Goal: Task Accomplishment & Management: Manage account settings

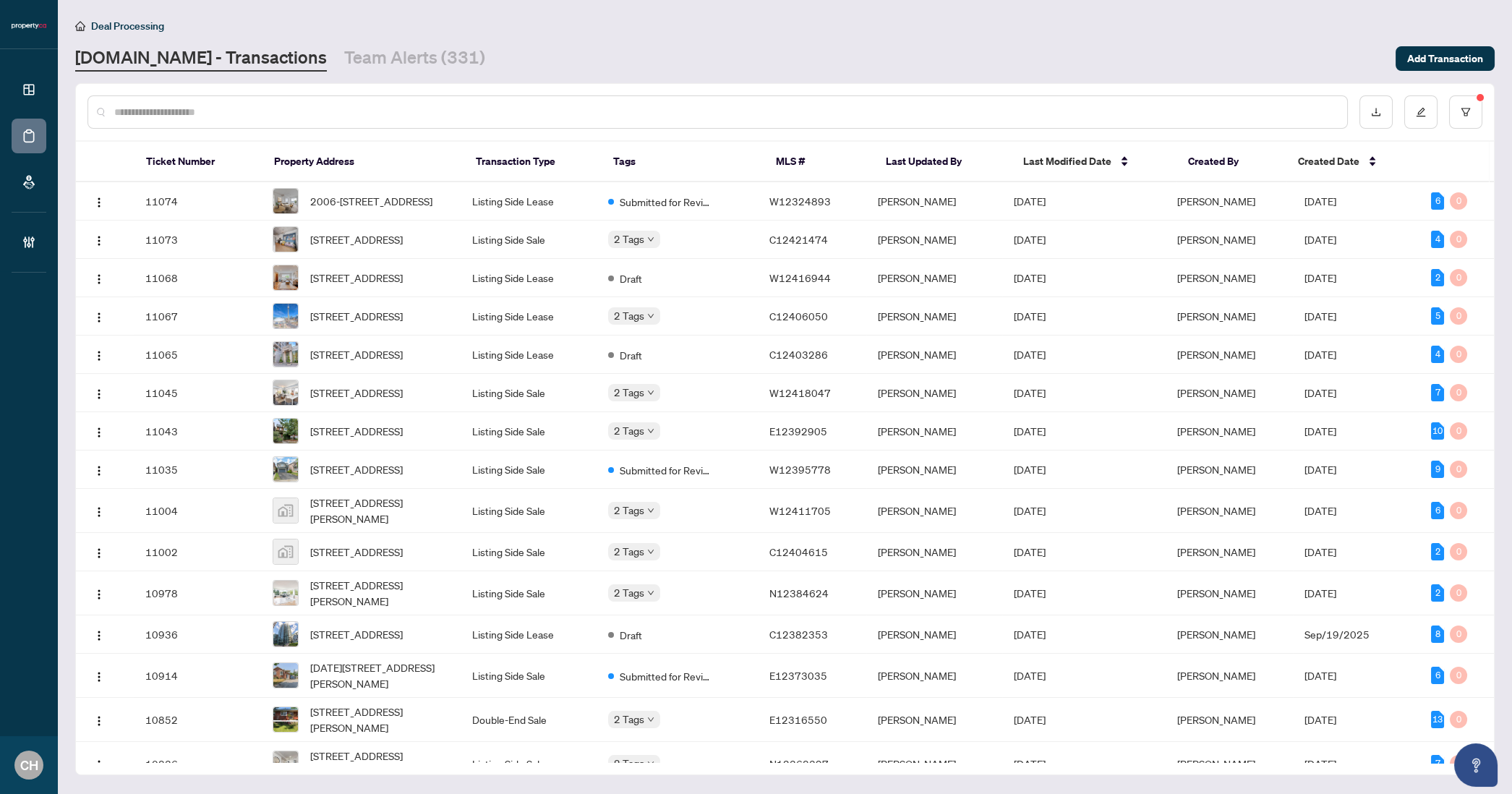
click at [242, 63] on link "[DOMAIN_NAME] - Transactions" at bounding box center [201, 58] width 252 height 26
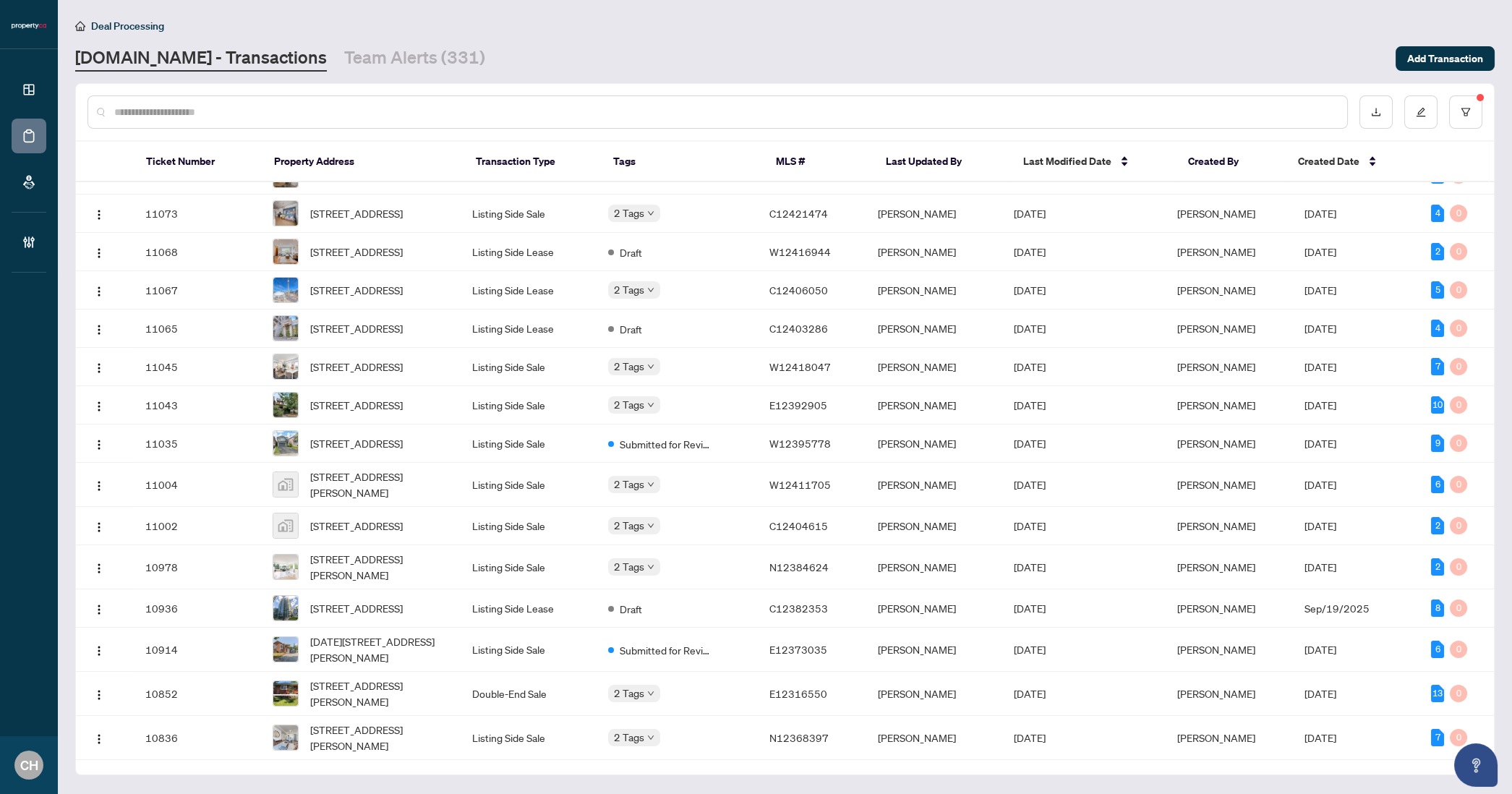
click at [432, 110] on input "text" at bounding box center [725, 111] width 1221 height 16
paste input "*********"
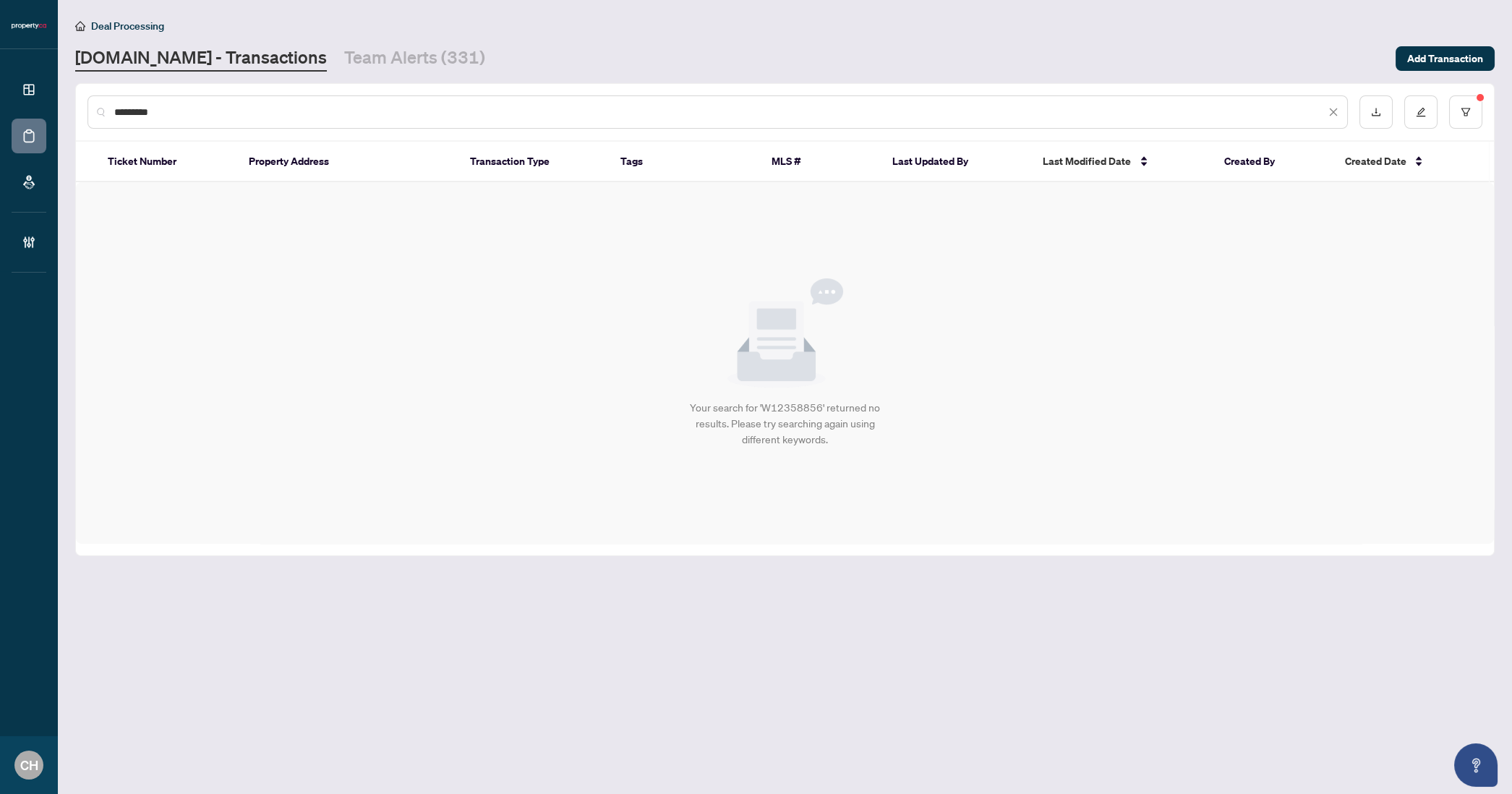
scroll to position [0, 0]
type input "*********"
click at [1464, 107] on icon "filter" at bounding box center [1465, 112] width 10 height 10
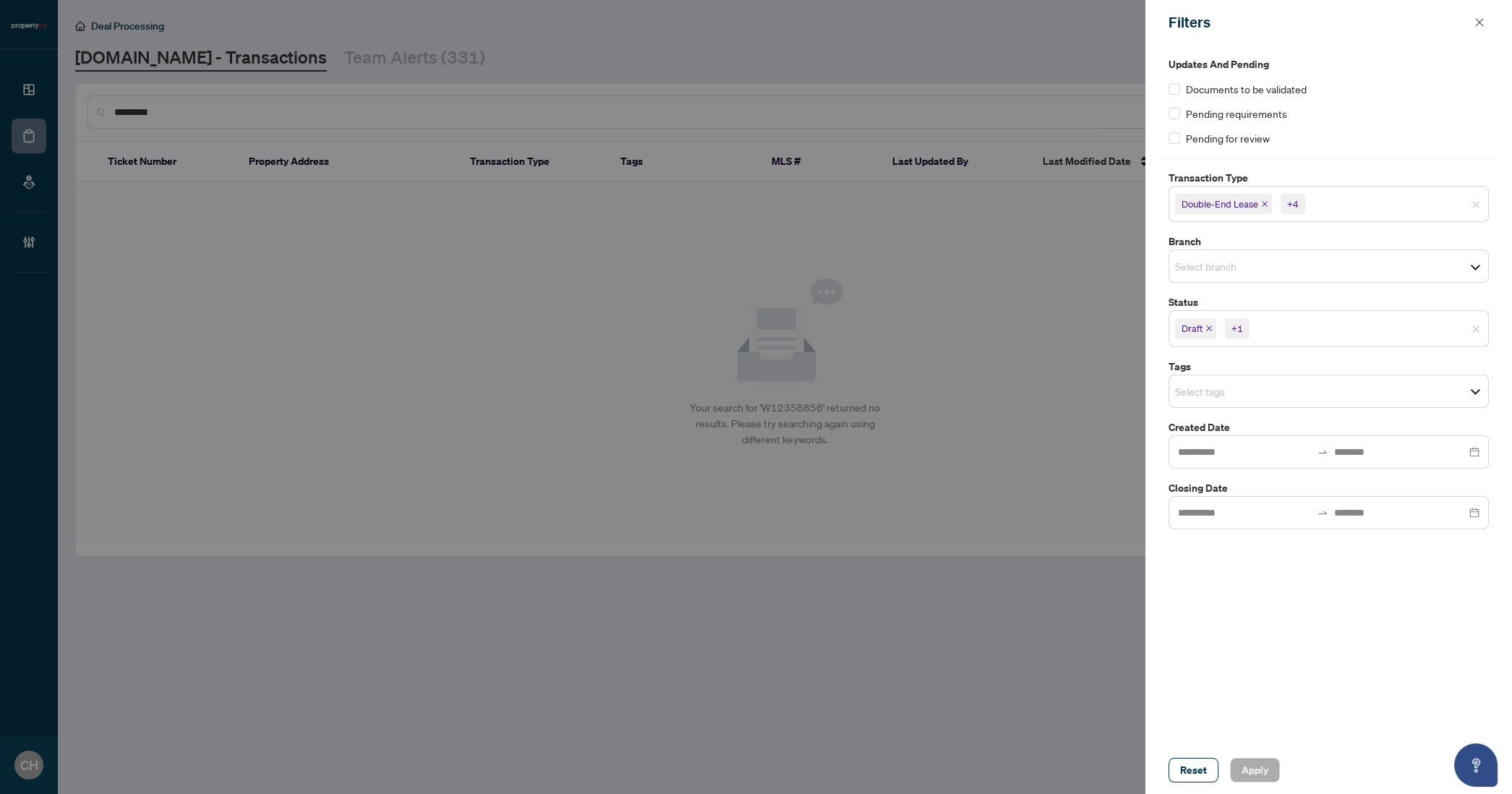
click at [1210, 327] on icon "close" at bounding box center [1209, 328] width 7 height 7
click at [1344, 330] on icon "close" at bounding box center [1347, 328] width 7 height 7
click at [1264, 776] on span "Apply" at bounding box center [1255, 770] width 27 height 23
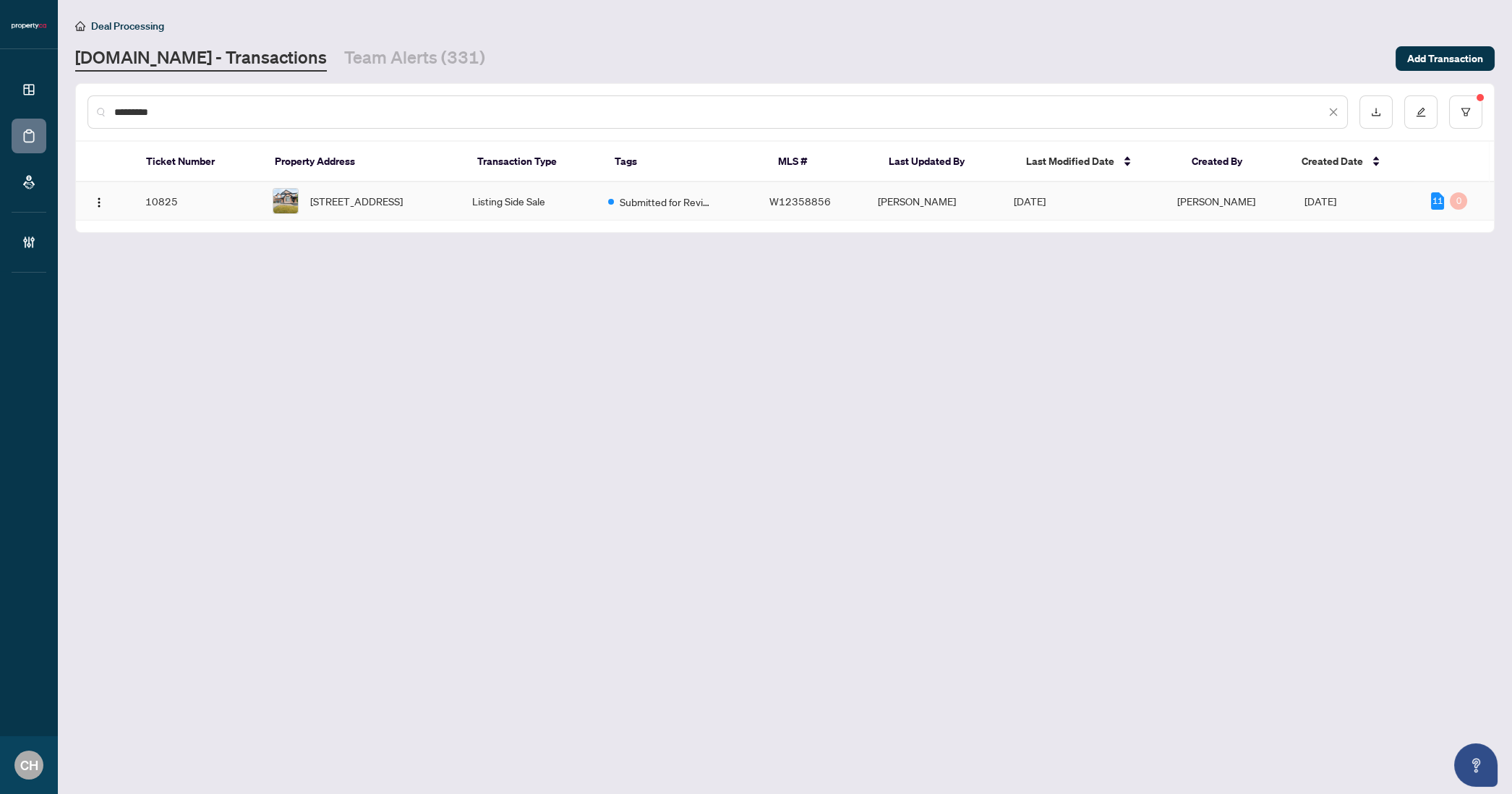
click at [665, 220] on td "Submitted for Review" at bounding box center [677, 201] width 161 height 38
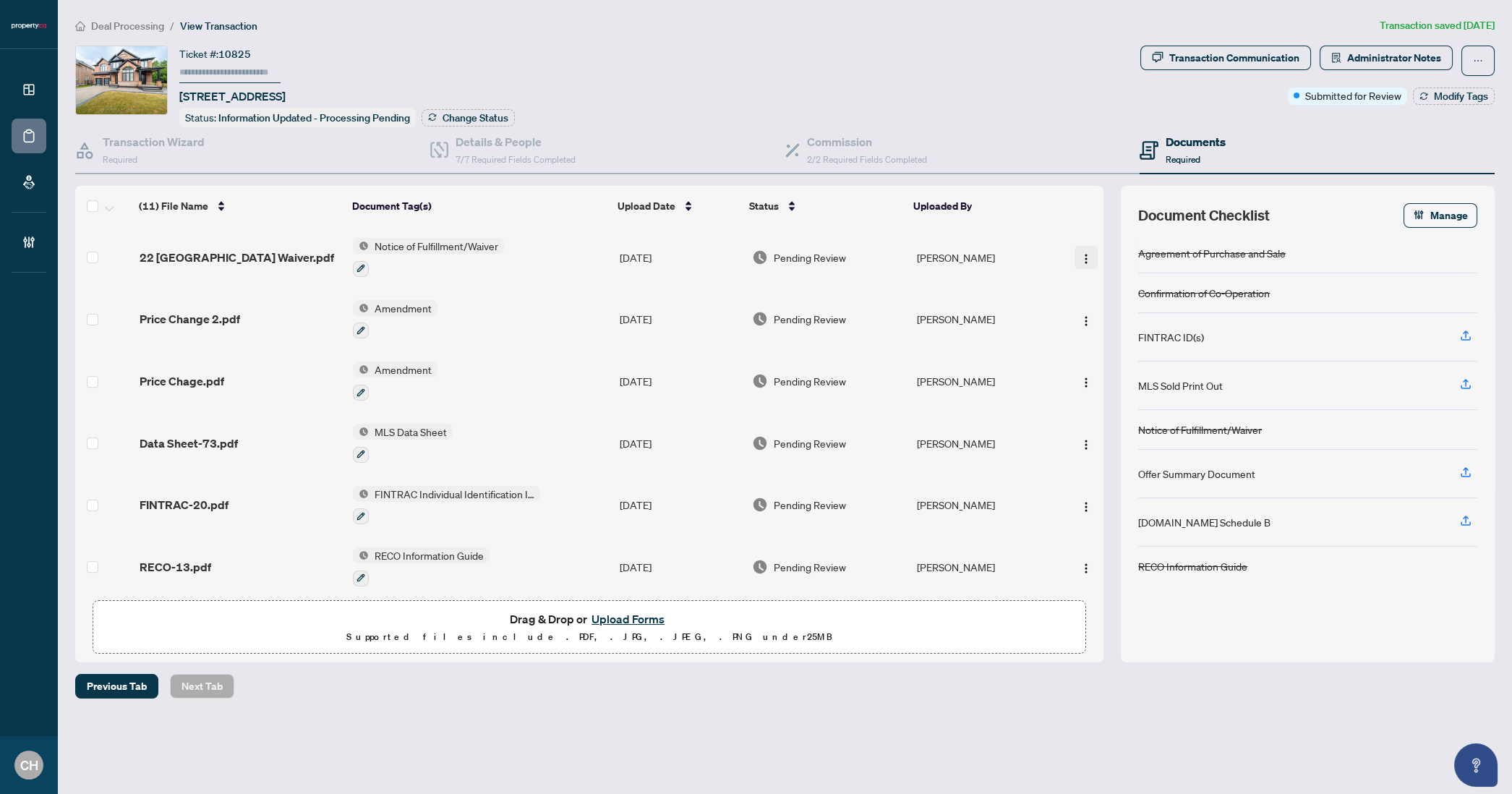
click at [1075, 254] on button "button" at bounding box center [1087, 257] width 23 height 23
click at [1109, 186] on div "(11) File Name Document Tag(s) Upload Date Status Uploaded By 22 [GEOGRAPHIC_DA…" at bounding box center [785, 424] width 1420 height 477
click at [226, 252] on span "22 [GEOGRAPHIC_DATA] Waiver.pdf" at bounding box center [237, 257] width 194 height 17
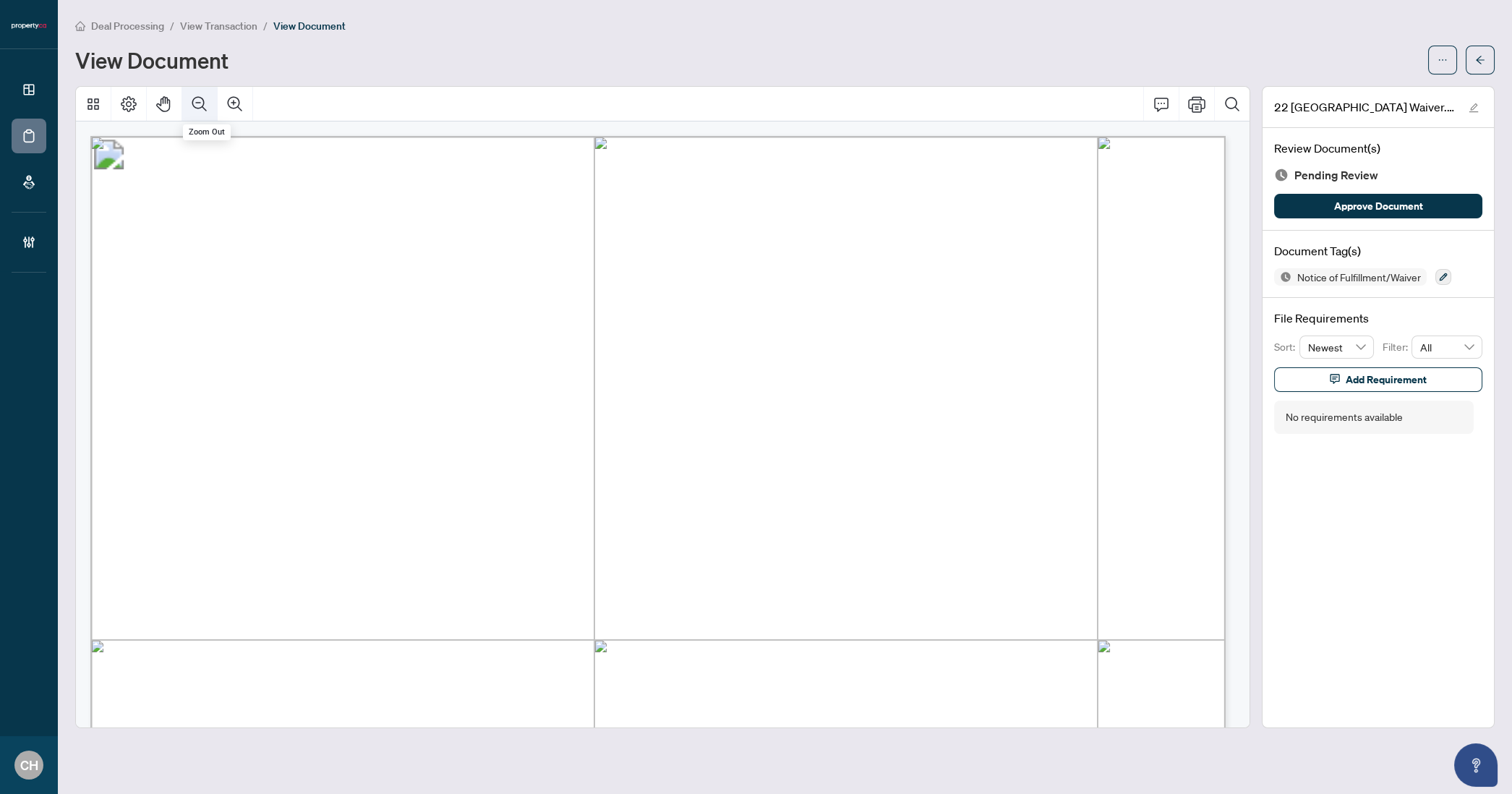
click at [189, 98] on button "Zoom Out" at bounding box center [199, 104] width 35 height 35
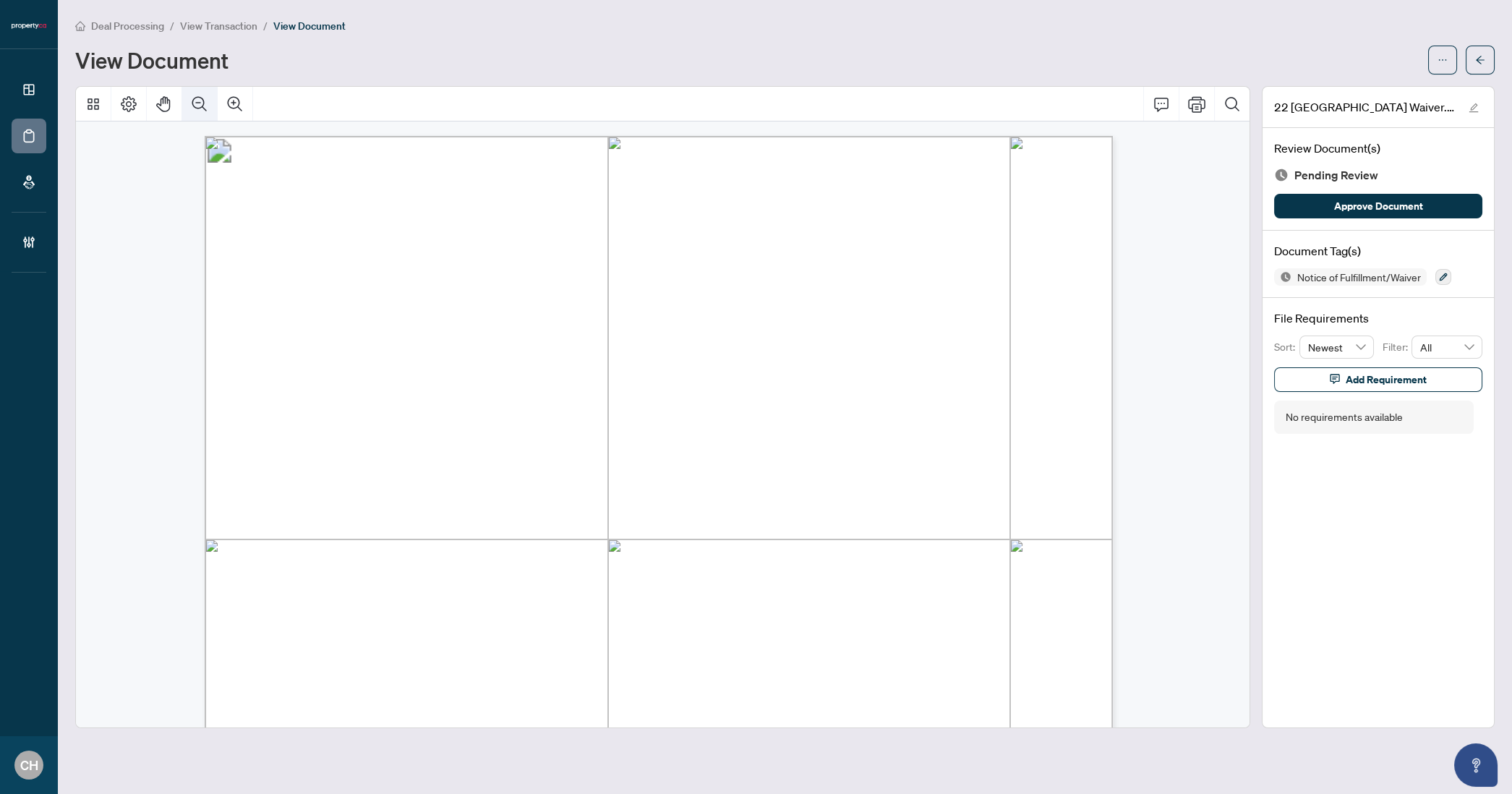
click at [189, 98] on button "Zoom Out" at bounding box center [199, 104] width 35 height 35
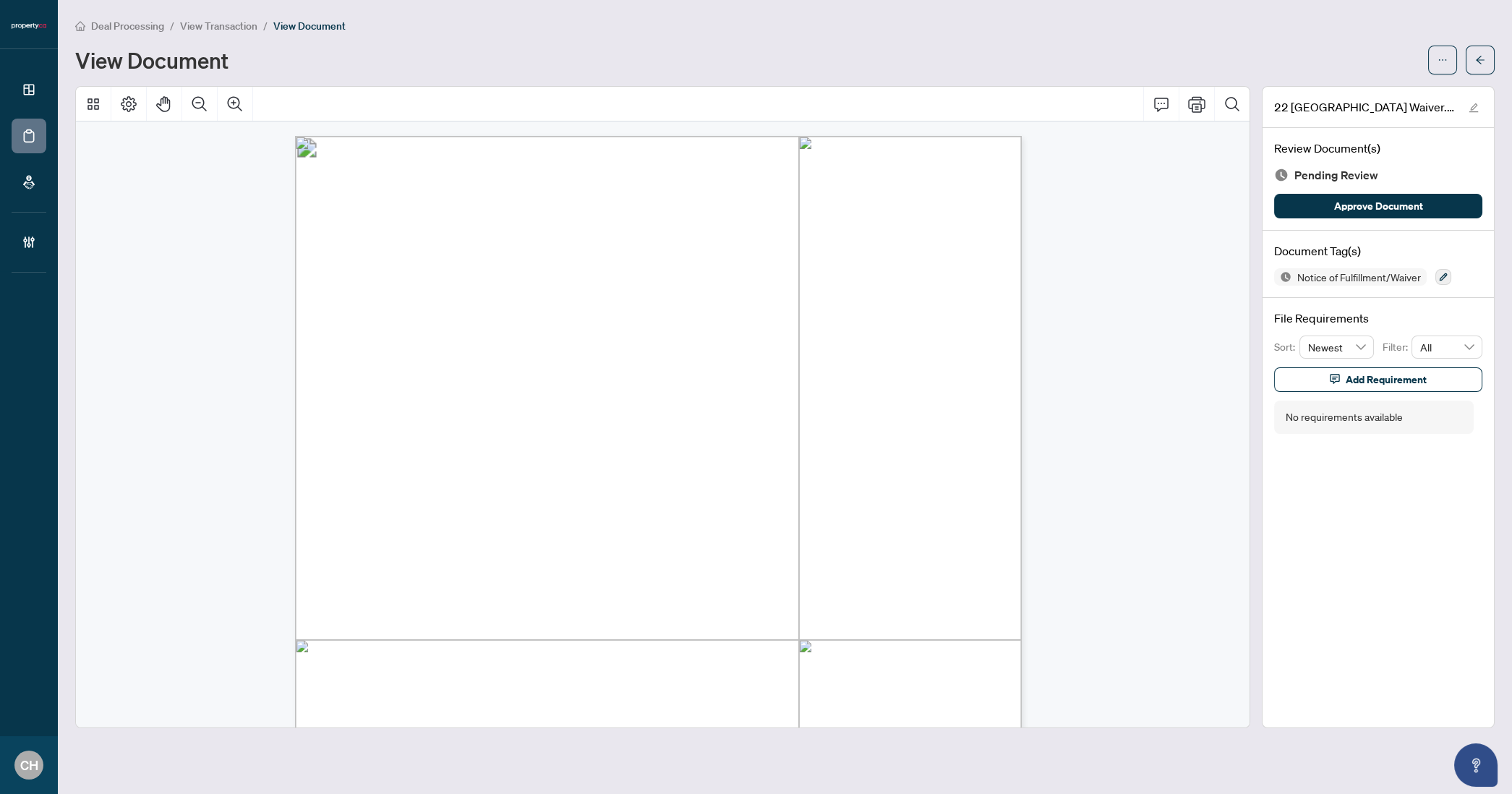
click at [1495, 66] on main "Deal Processing / View Transaction / View Document View Document 22 [GEOGRAPHIC…" at bounding box center [785, 397] width 1455 height 794
click at [1482, 65] on span "button" at bounding box center [1480, 60] width 10 height 23
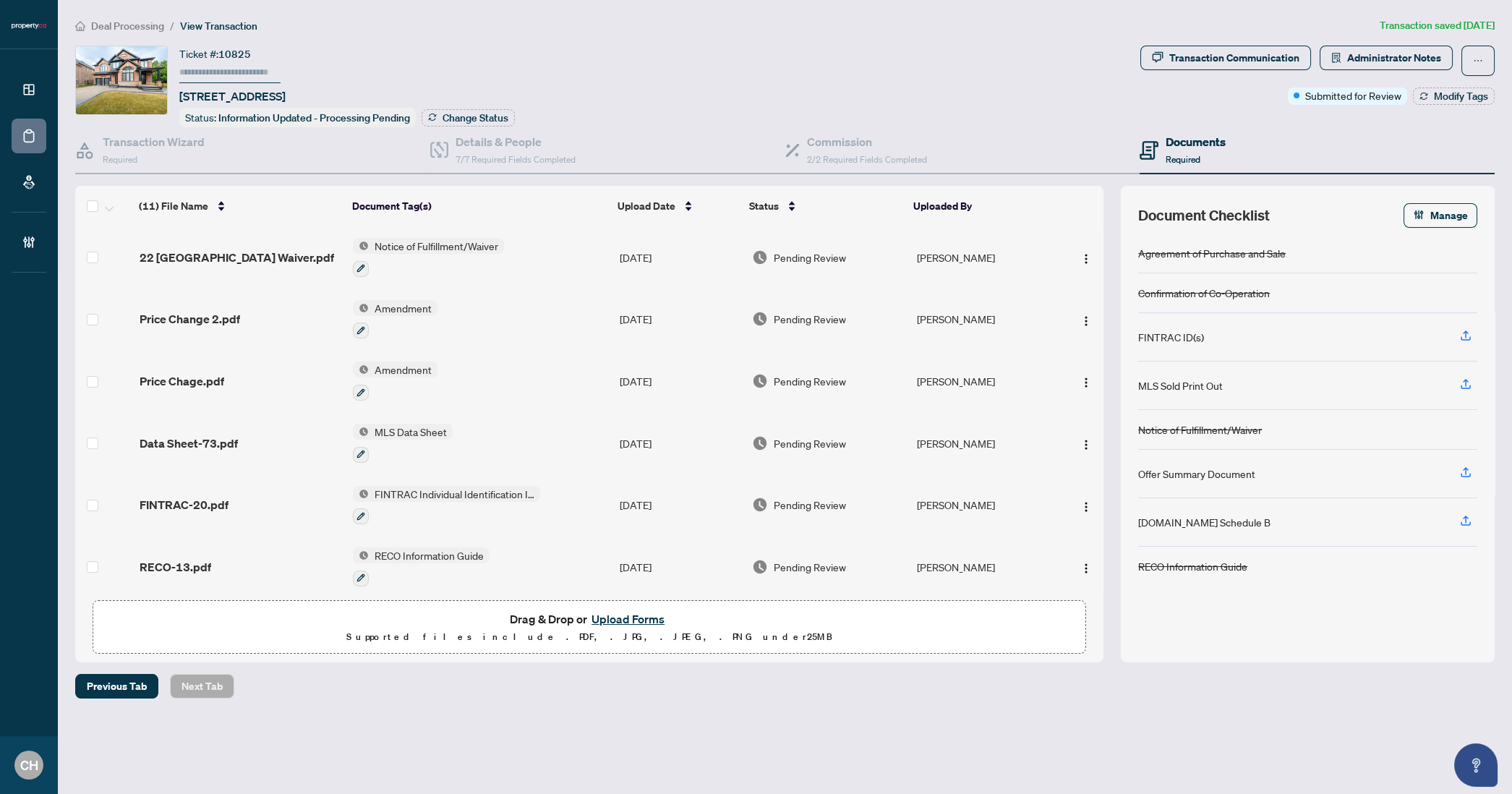
scroll to position [311, 0]
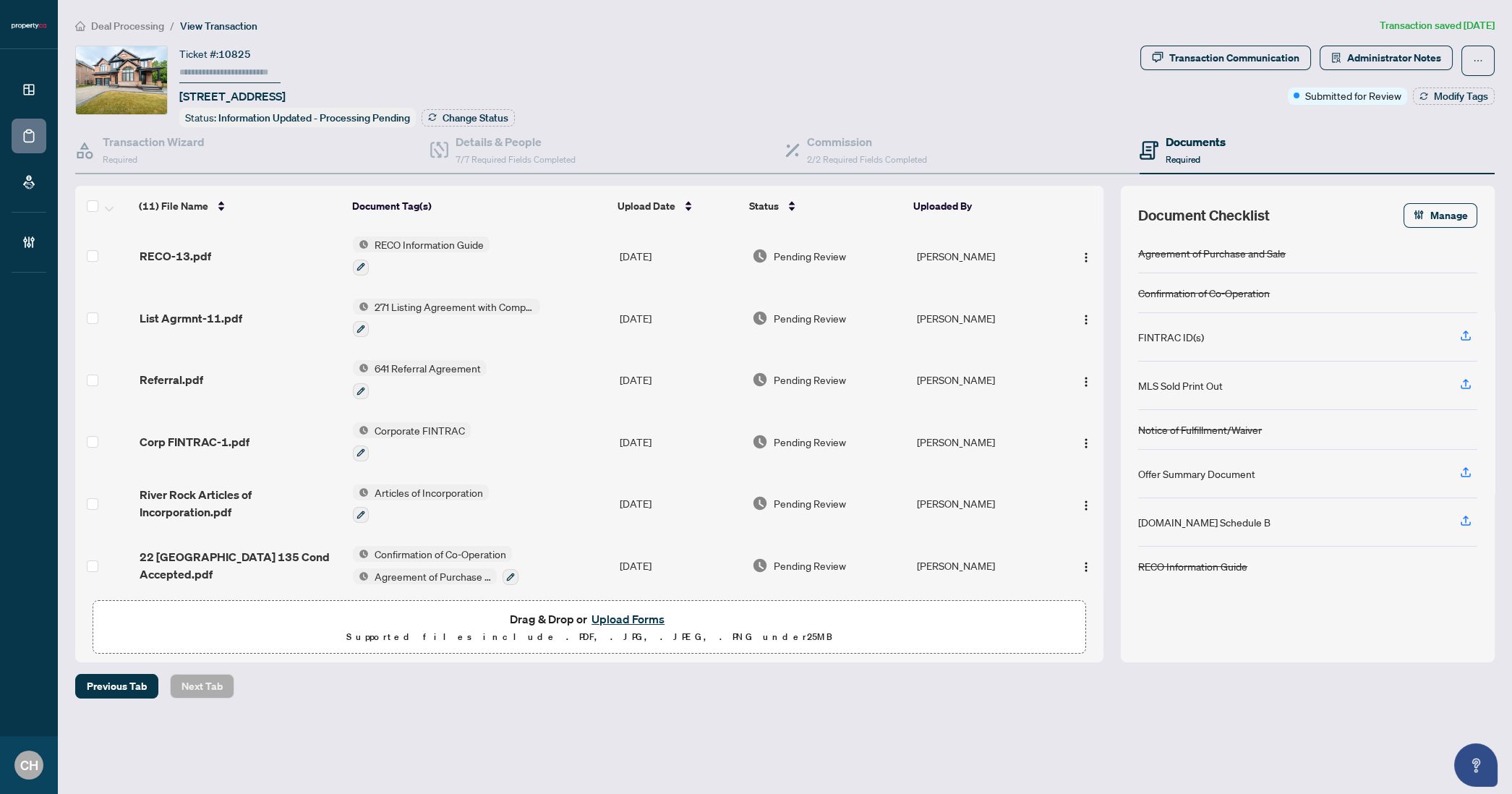
click at [289, 567] on td "22 [GEOGRAPHIC_DATA] 135 Cond Accepted.pdf" at bounding box center [240, 565] width 214 height 62
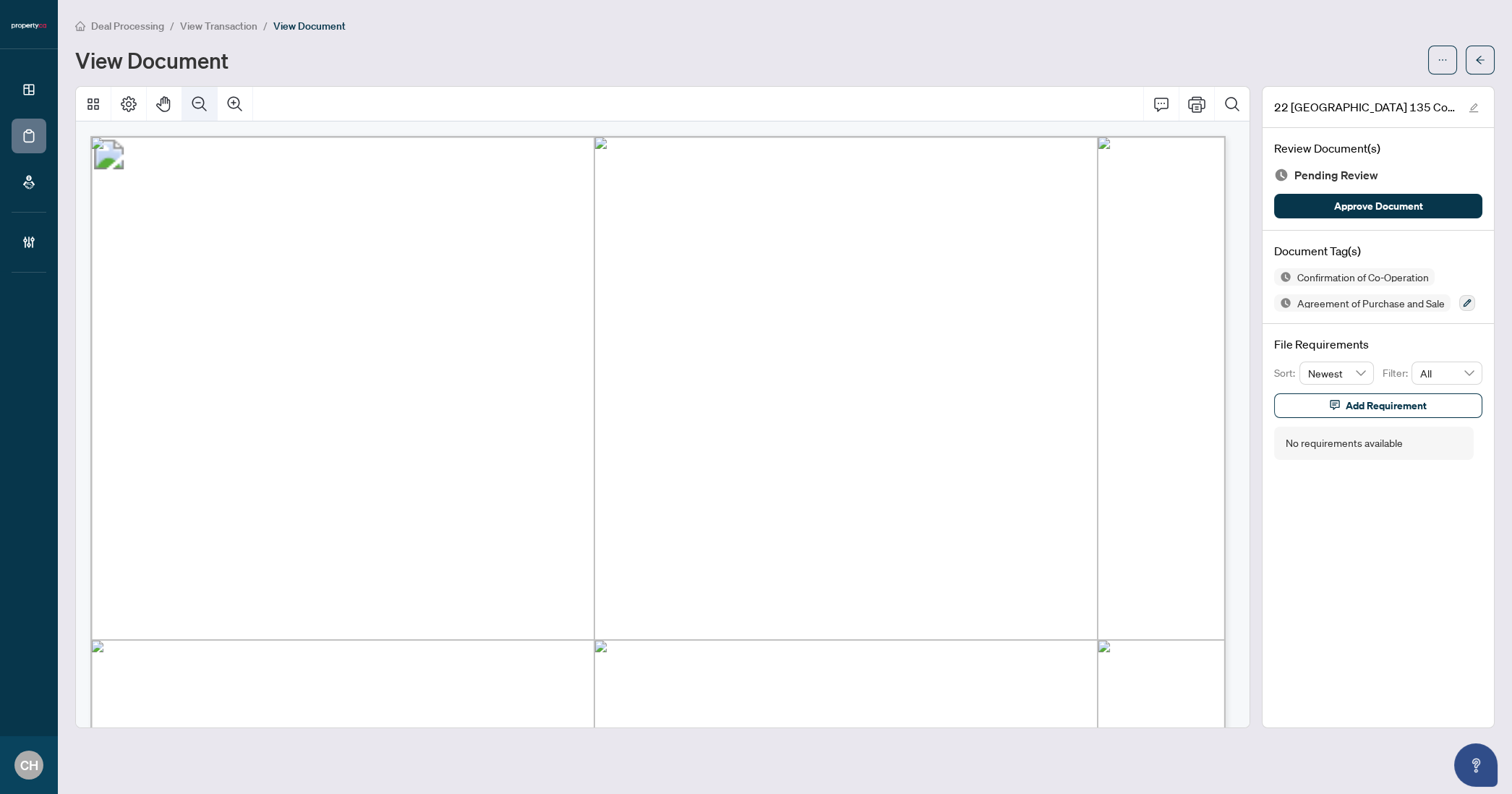
click at [207, 105] on icon "Zoom Out" at bounding box center [199, 104] width 17 height 17
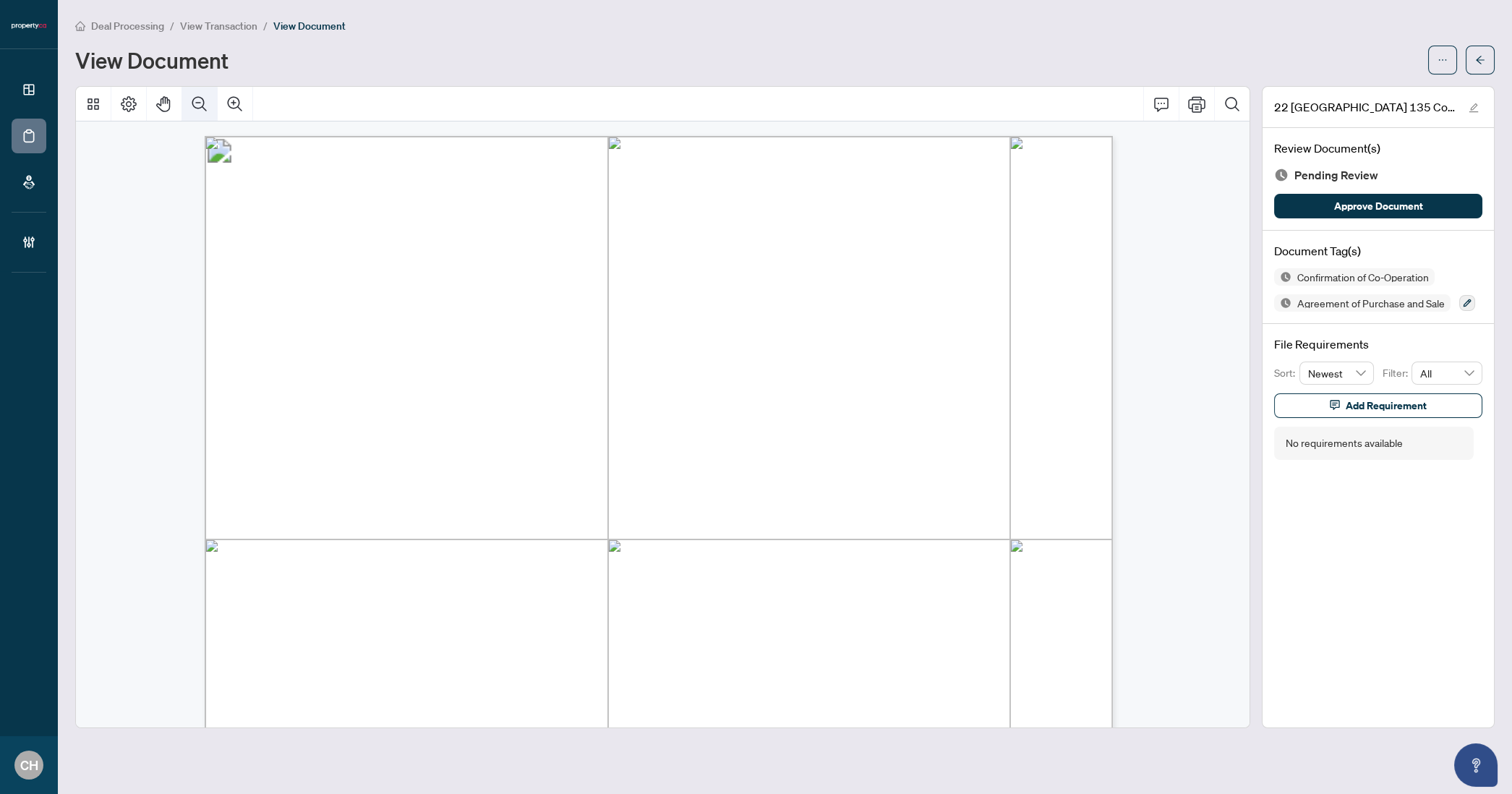
click at [207, 105] on icon "Zoom Out" at bounding box center [199, 104] width 17 height 17
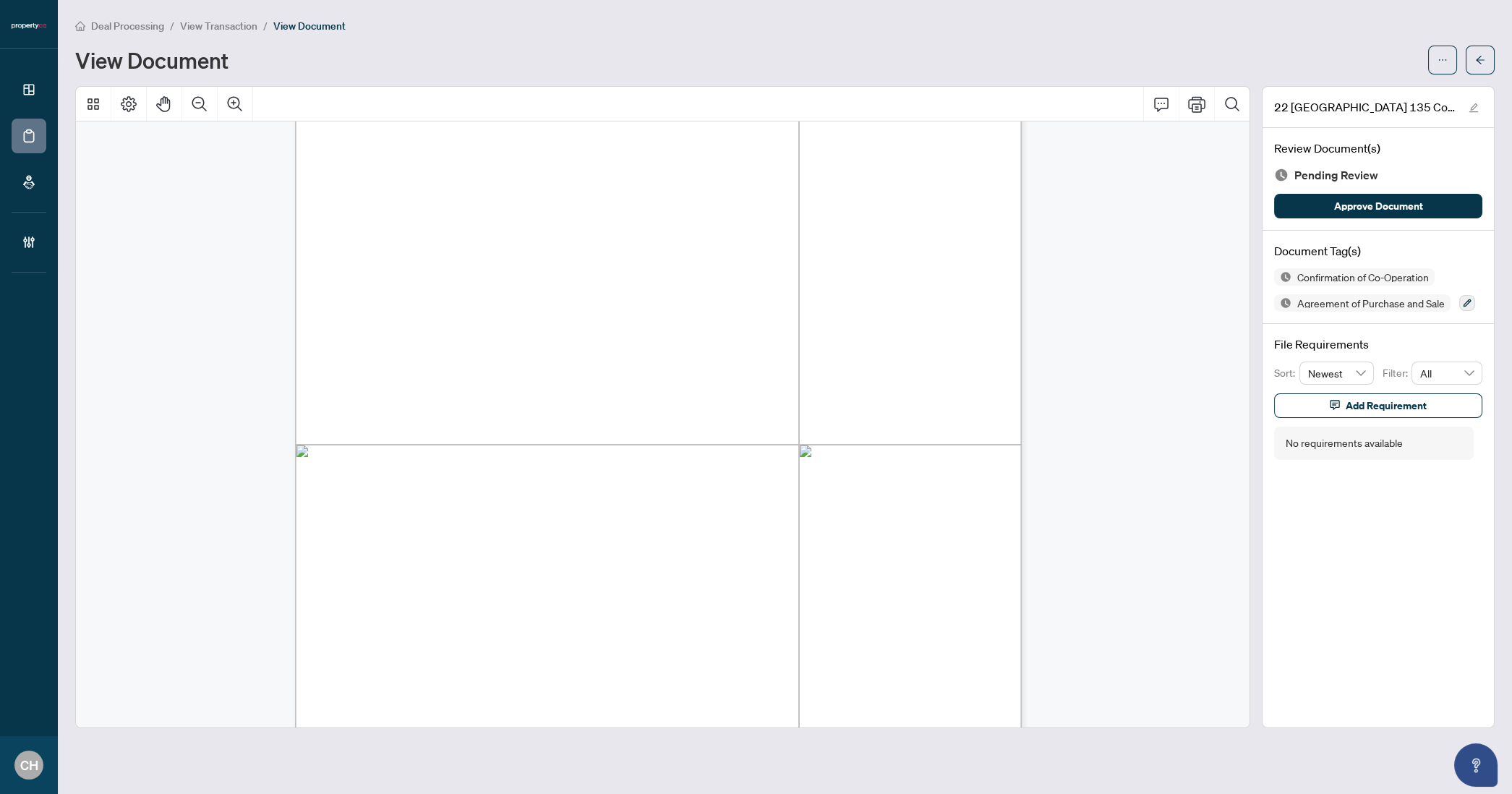
scroll to position [204, 0]
click at [1475, 65] on span "button" at bounding box center [1480, 60] width 10 height 23
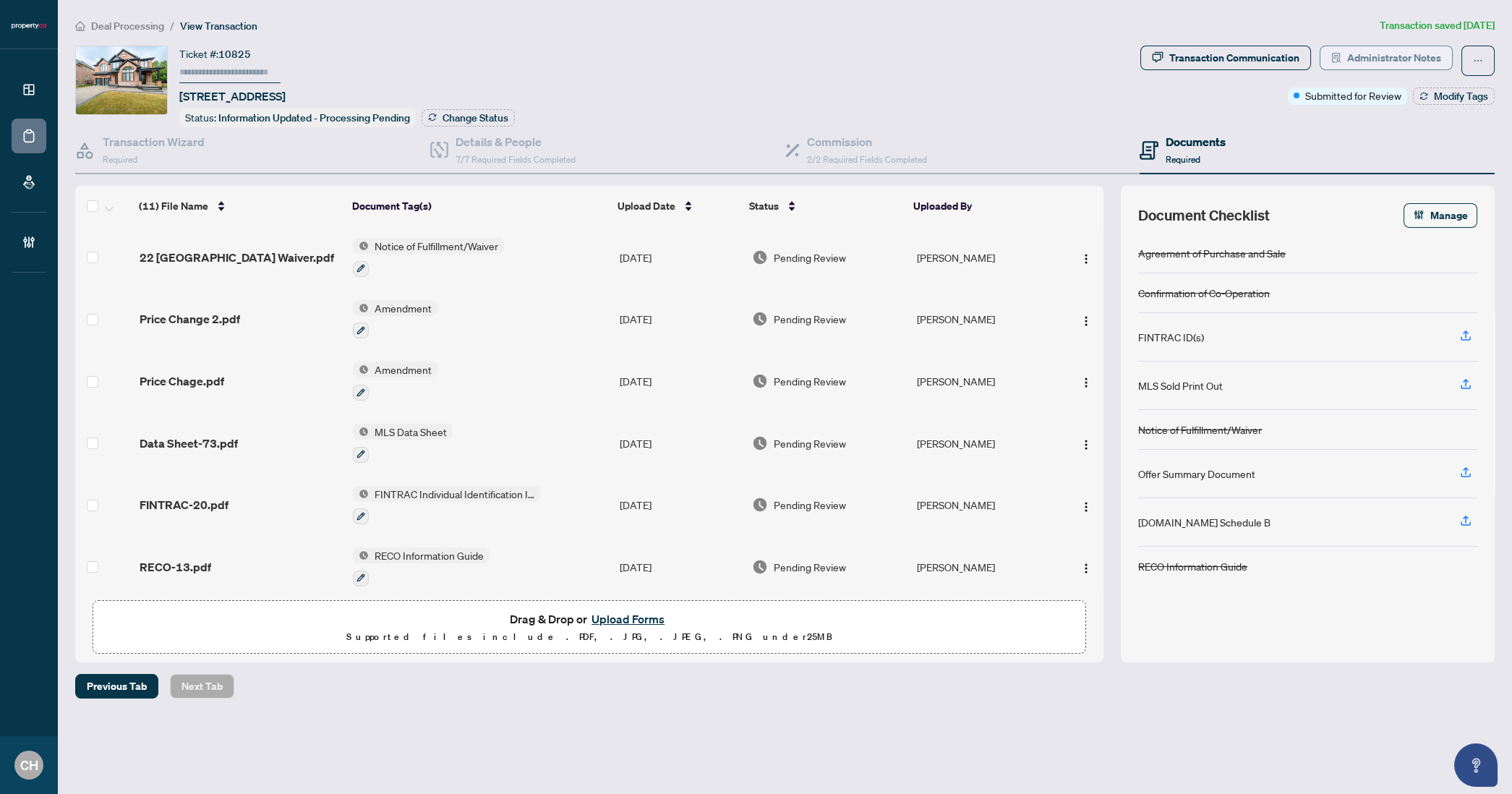
click at [1426, 60] on span "Administrator Notes" at bounding box center [1394, 58] width 94 height 23
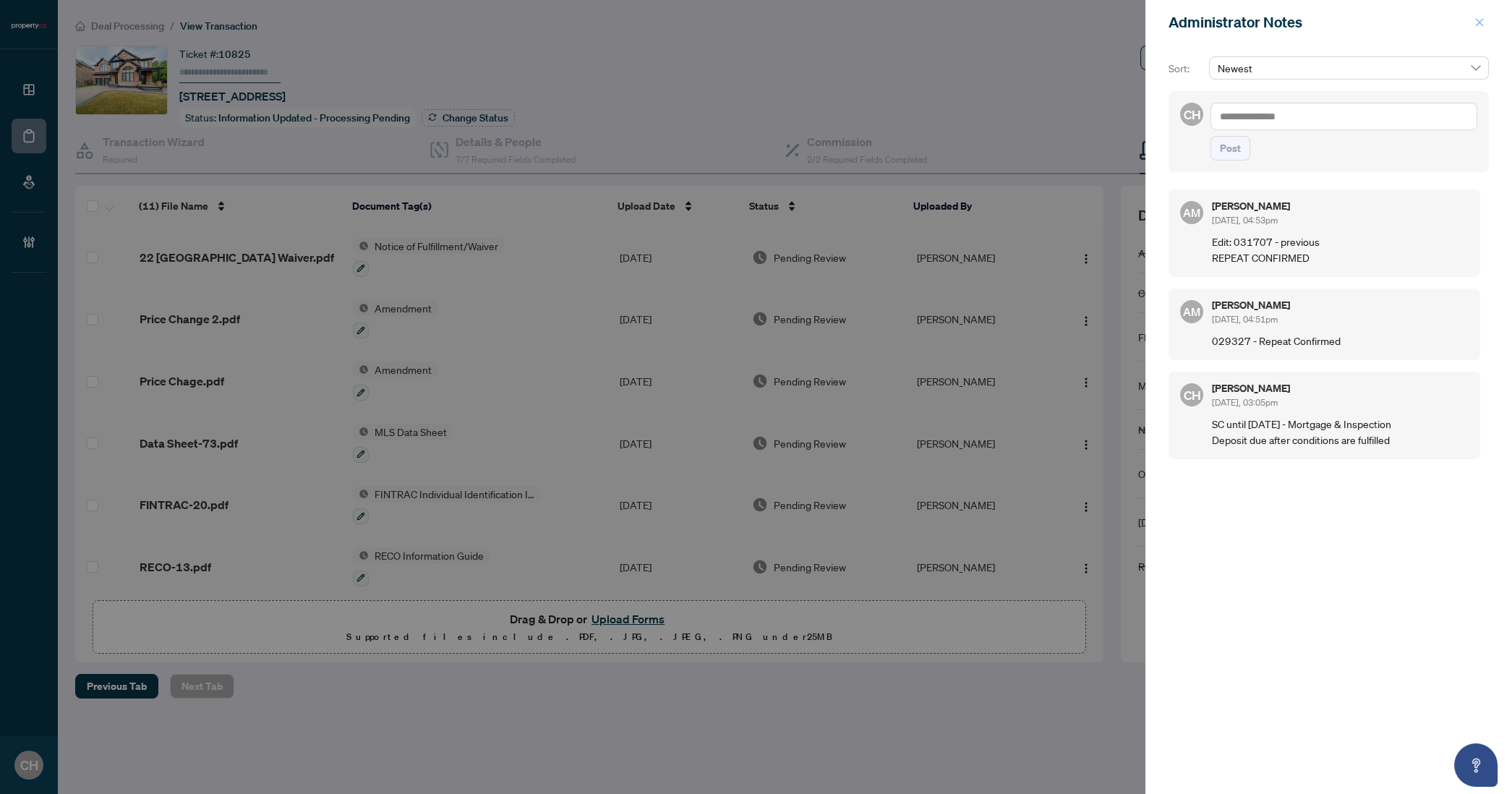
click at [1473, 20] on button "button" at bounding box center [1480, 22] width 19 height 17
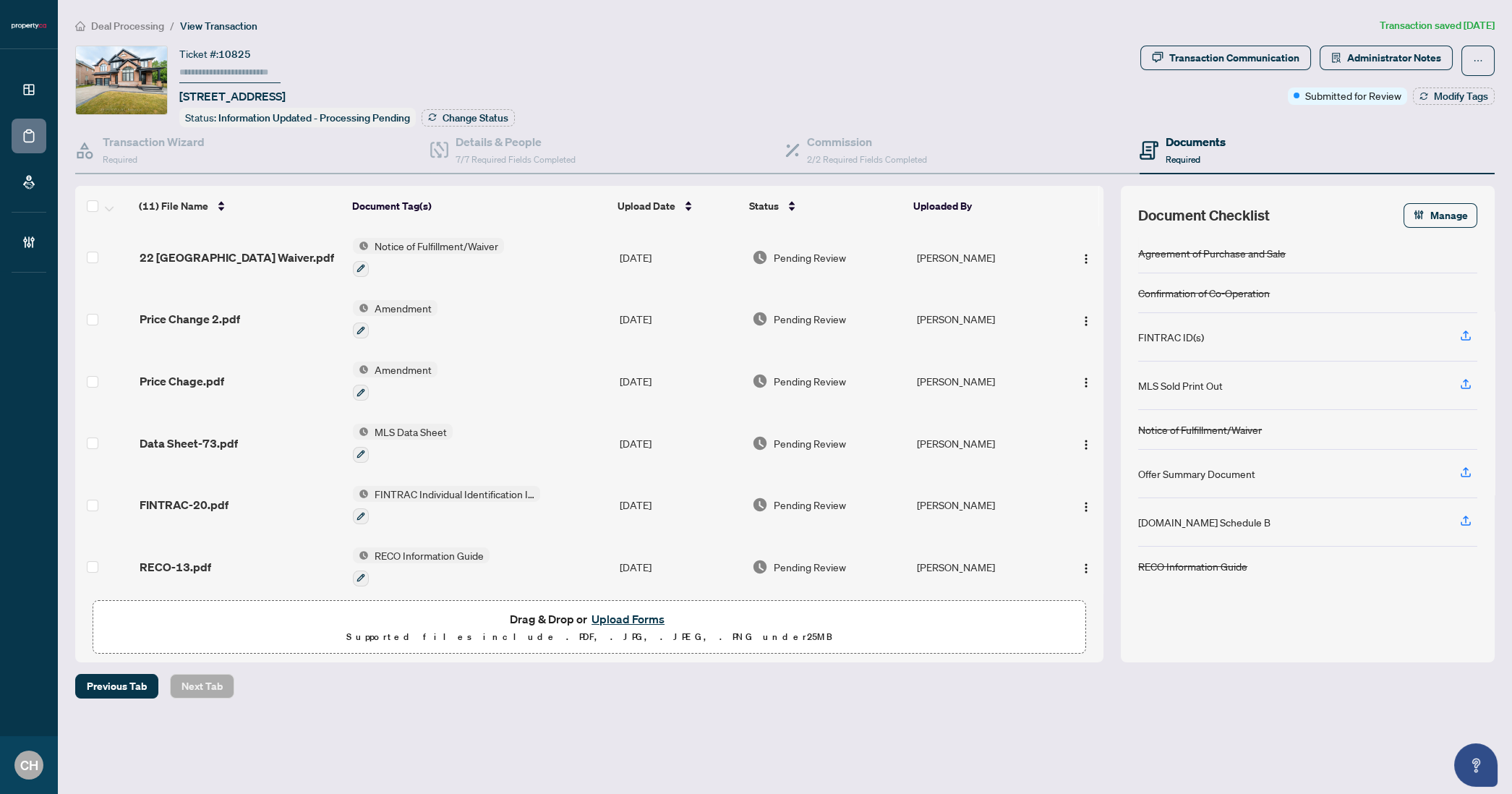
click at [553, 252] on td "Notice of Fulfillment/Waiver" at bounding box center [480, 257] width 267 height 62
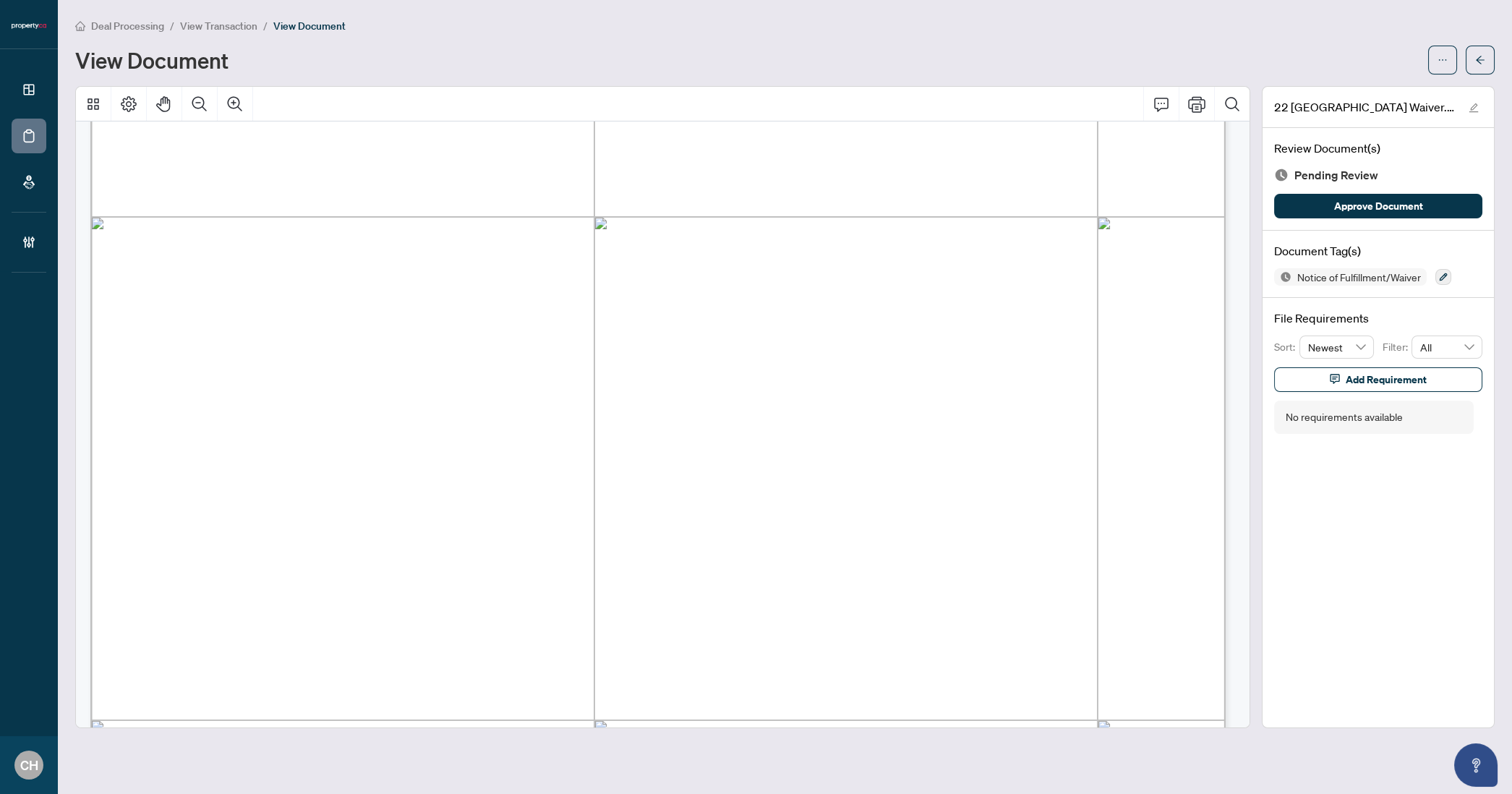
scroll to position [426, 0]
click at [183, 96] on button "Zoom Out" at bounding box center [199, 104] width 35 height 35
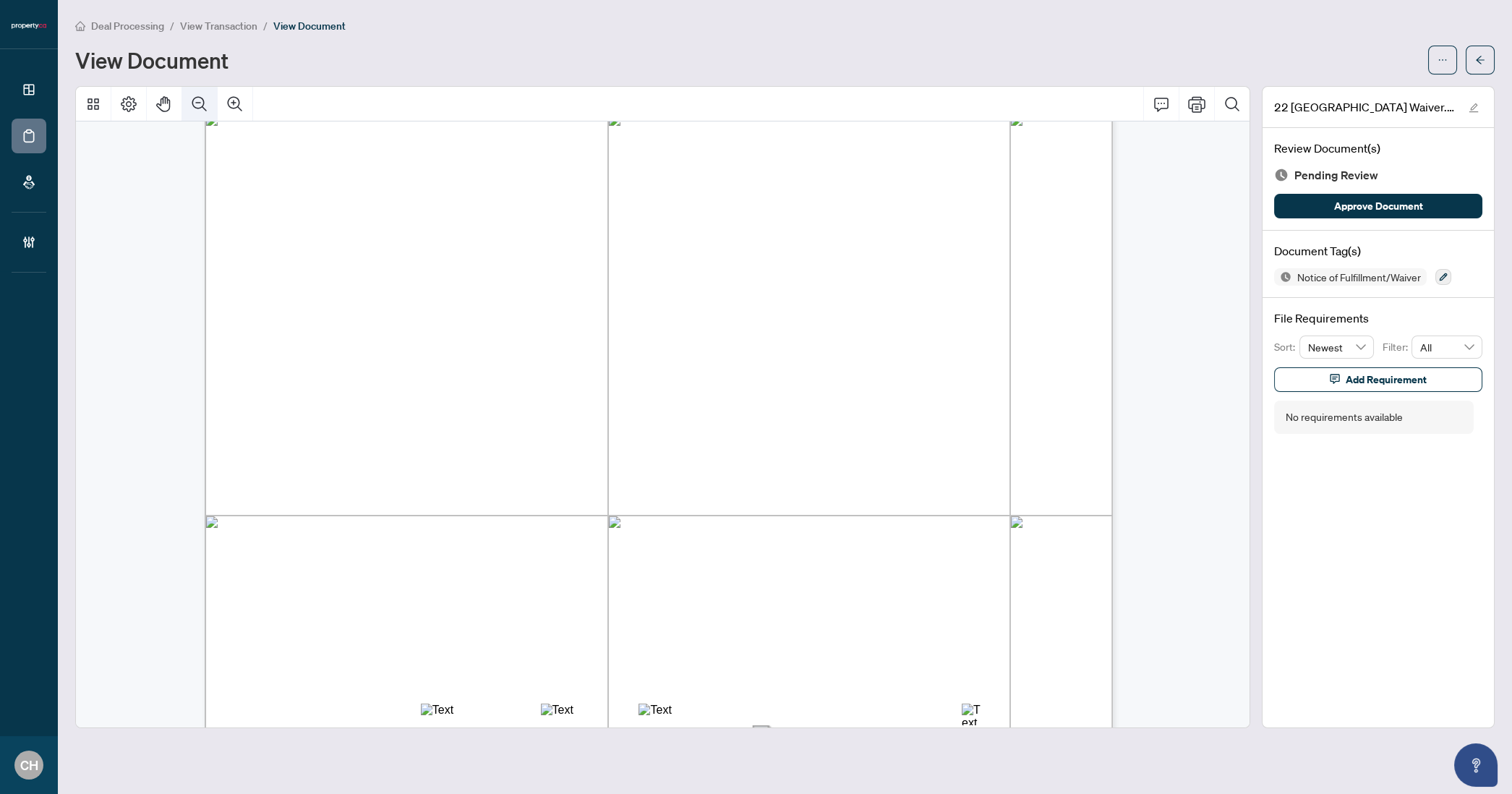
click at [183, 96] on button "Zoom Out" at bounding box center [199, 104] width 35 height 35
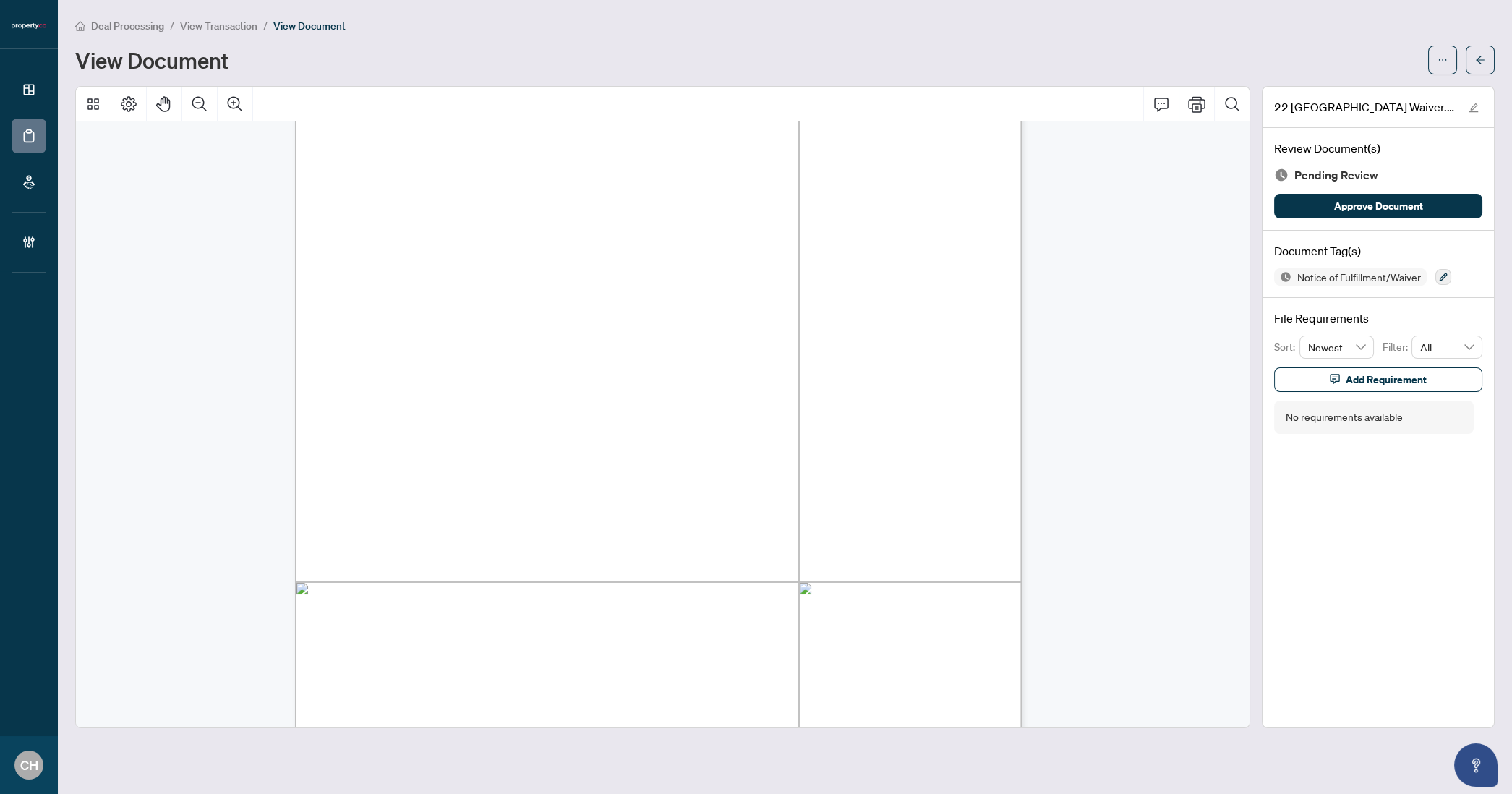
scroll to position [0, 0]
click at [1475, 69] on button "button" at bounding box center [1480, 60] width 29 height 29
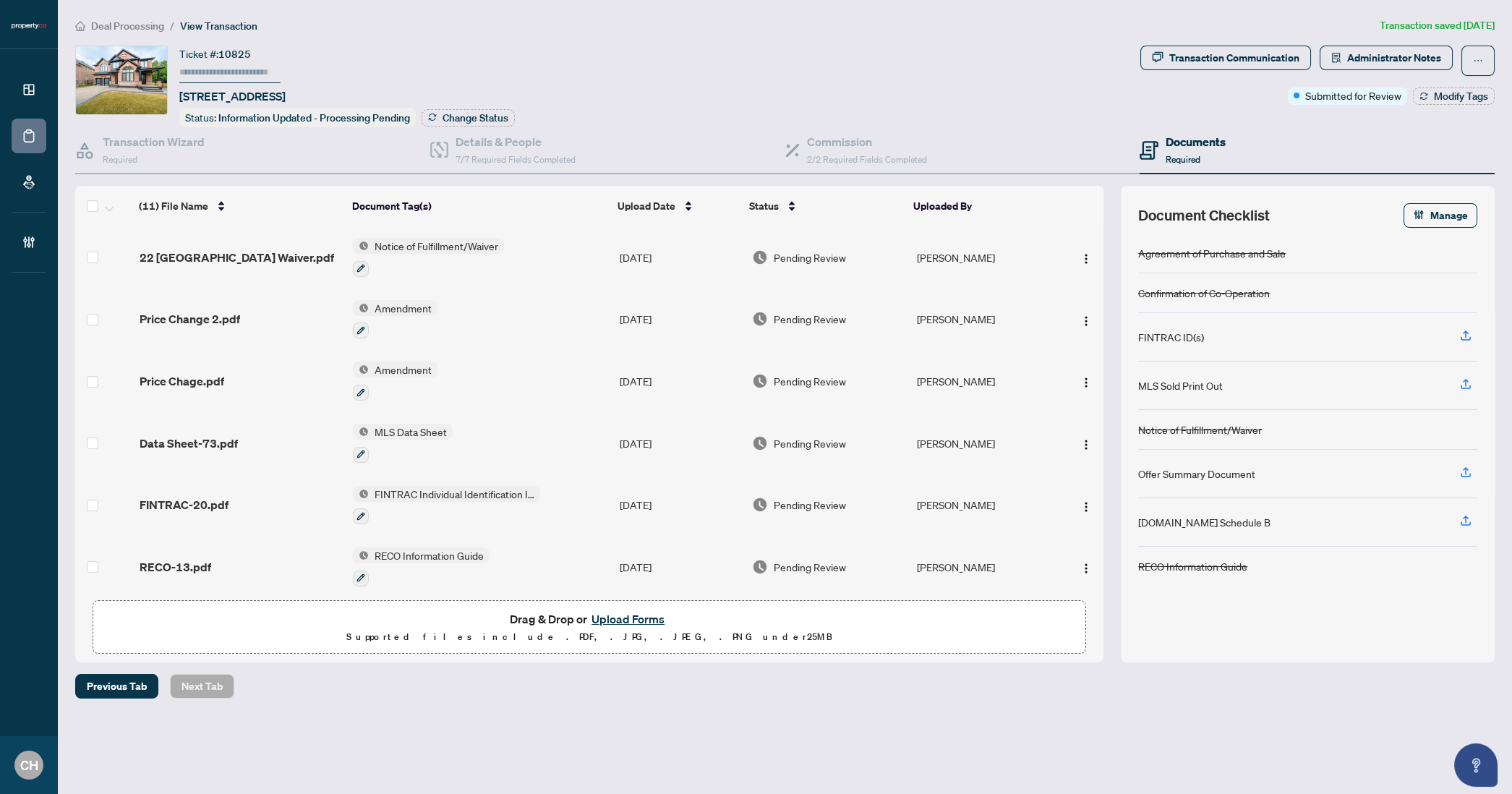
scroll to position [311, 0]
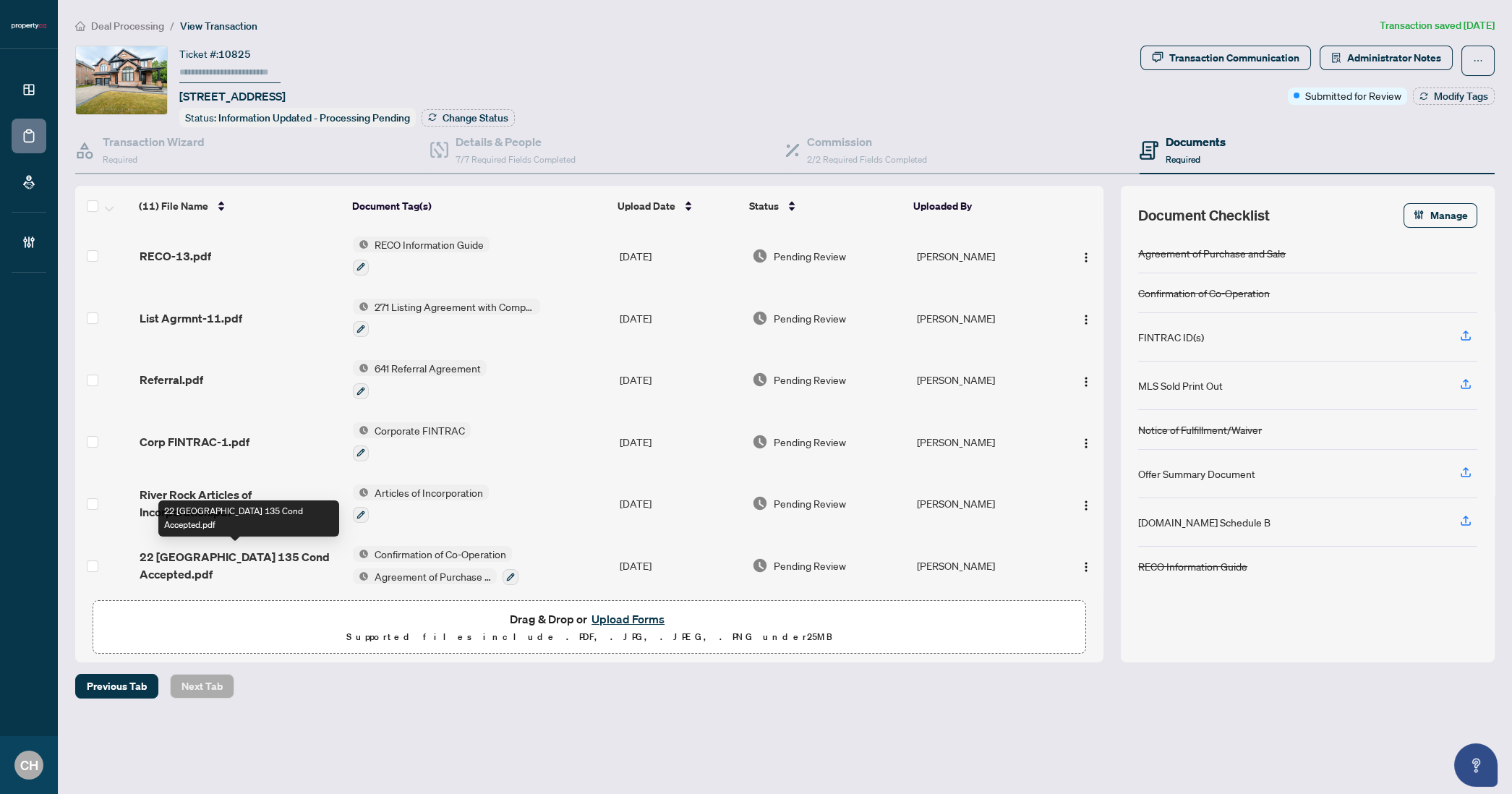
click at [280, 557] on span "22 [GEOGRAPHIC_DATA] 135 Cond Accepted.pdf" at bounding box center [240, 566] width 202 height 35
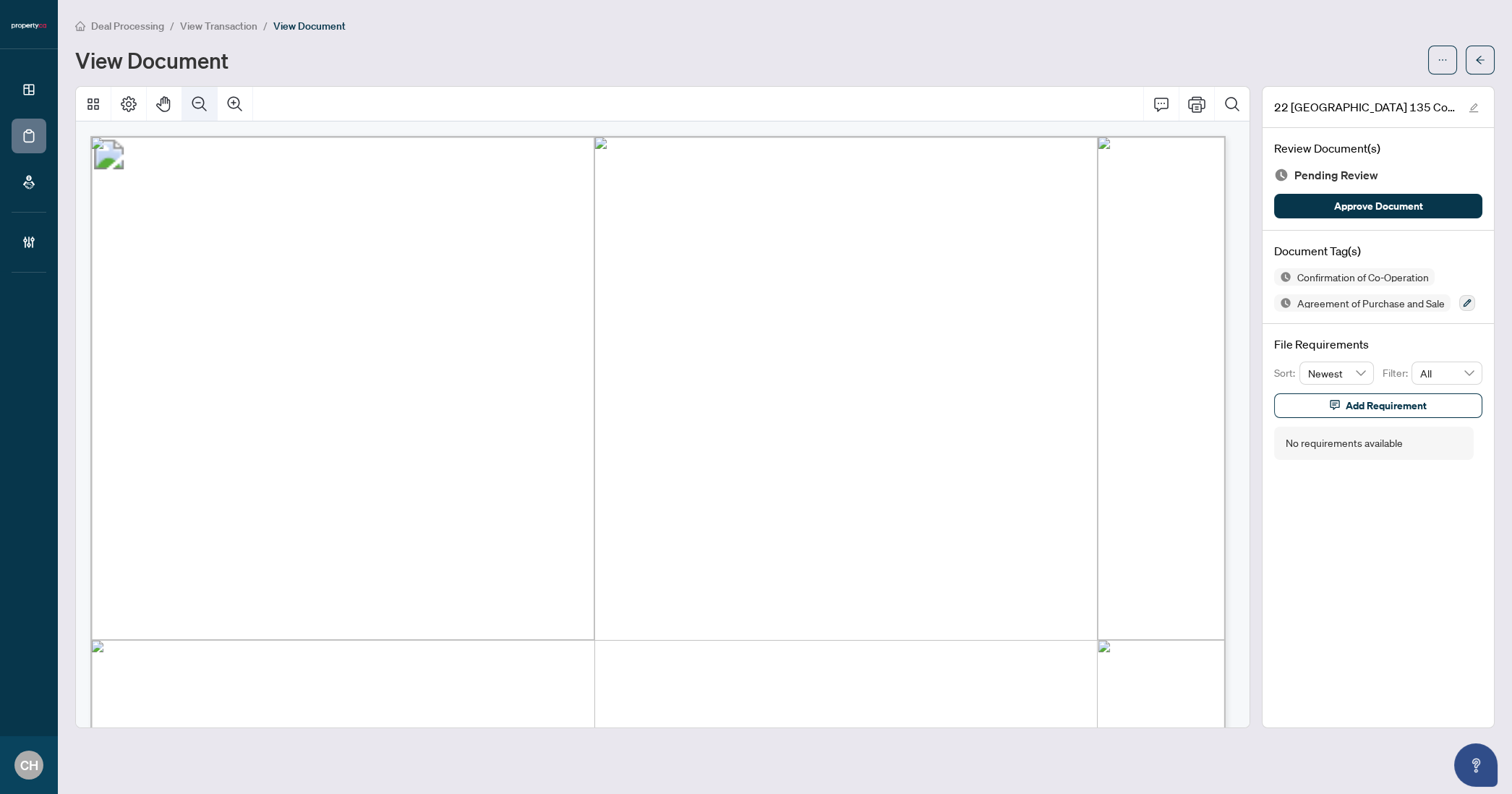
click at [193, 100] on icon "Zoom Out" at bounding box center [199, 103] width 14 height 14
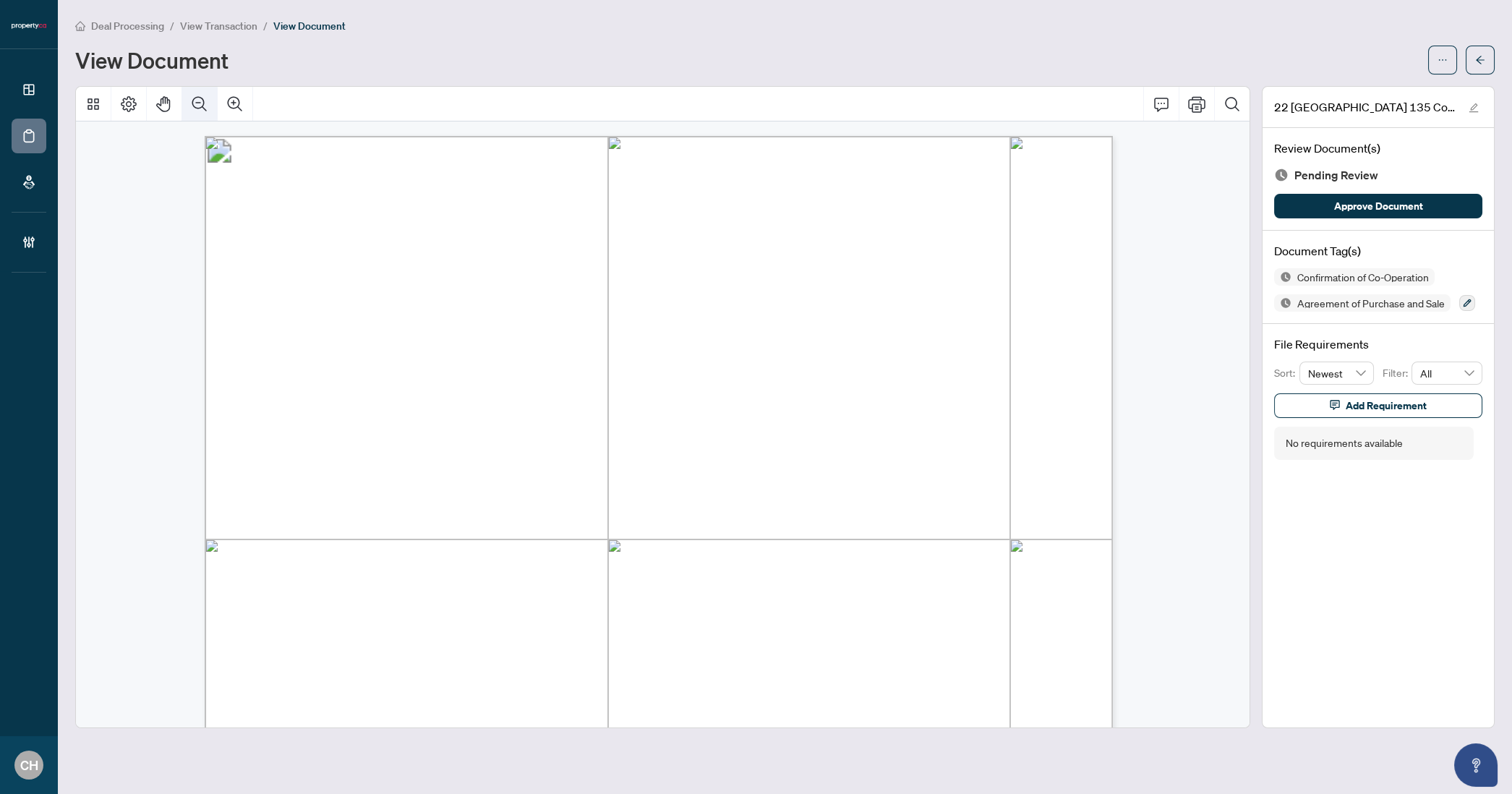
click at [193, 100] on icon "Zoom Out" at bounding box center [199, 103] width 14 height 14
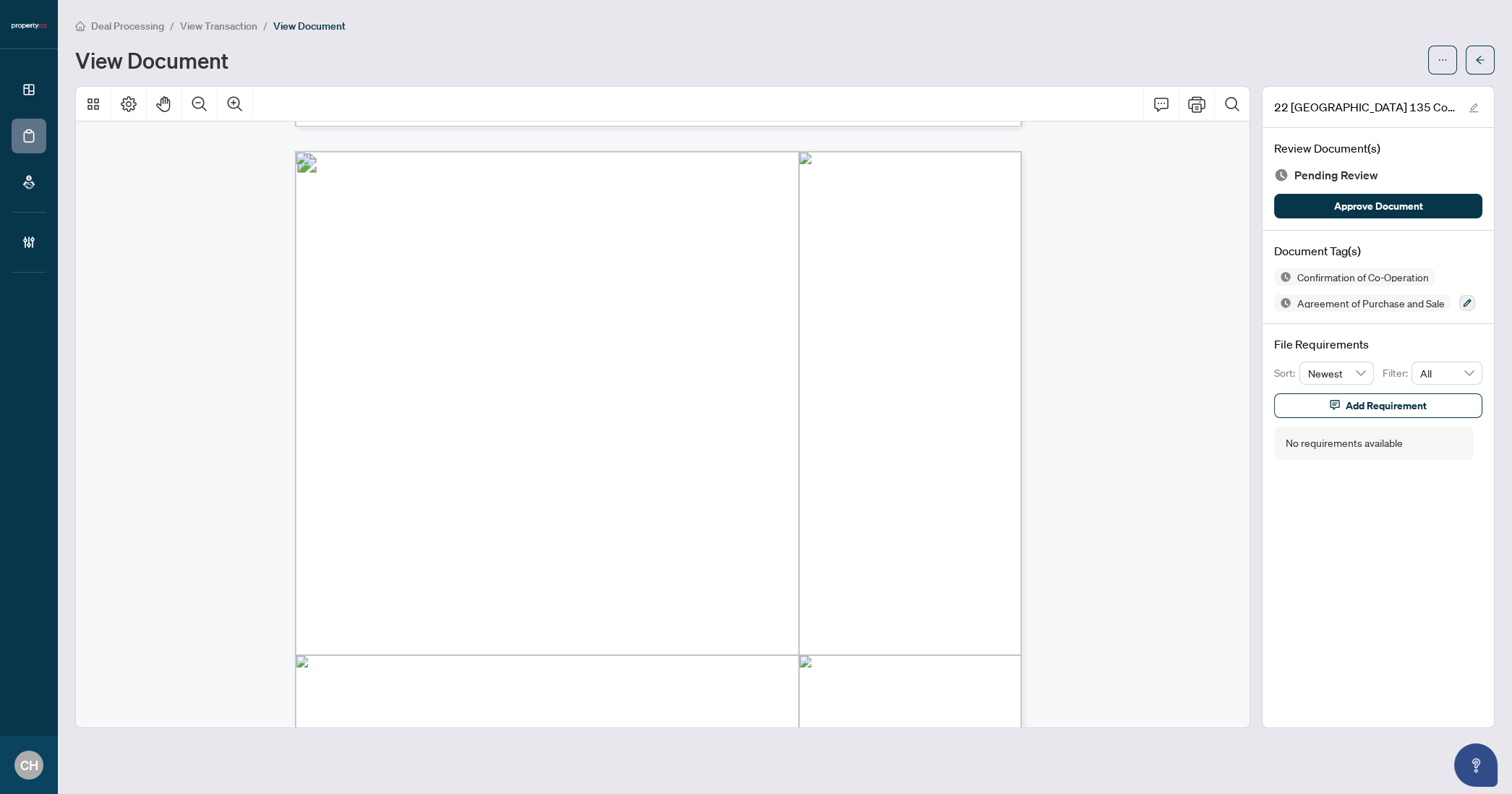
scroll to position [3997, 0]
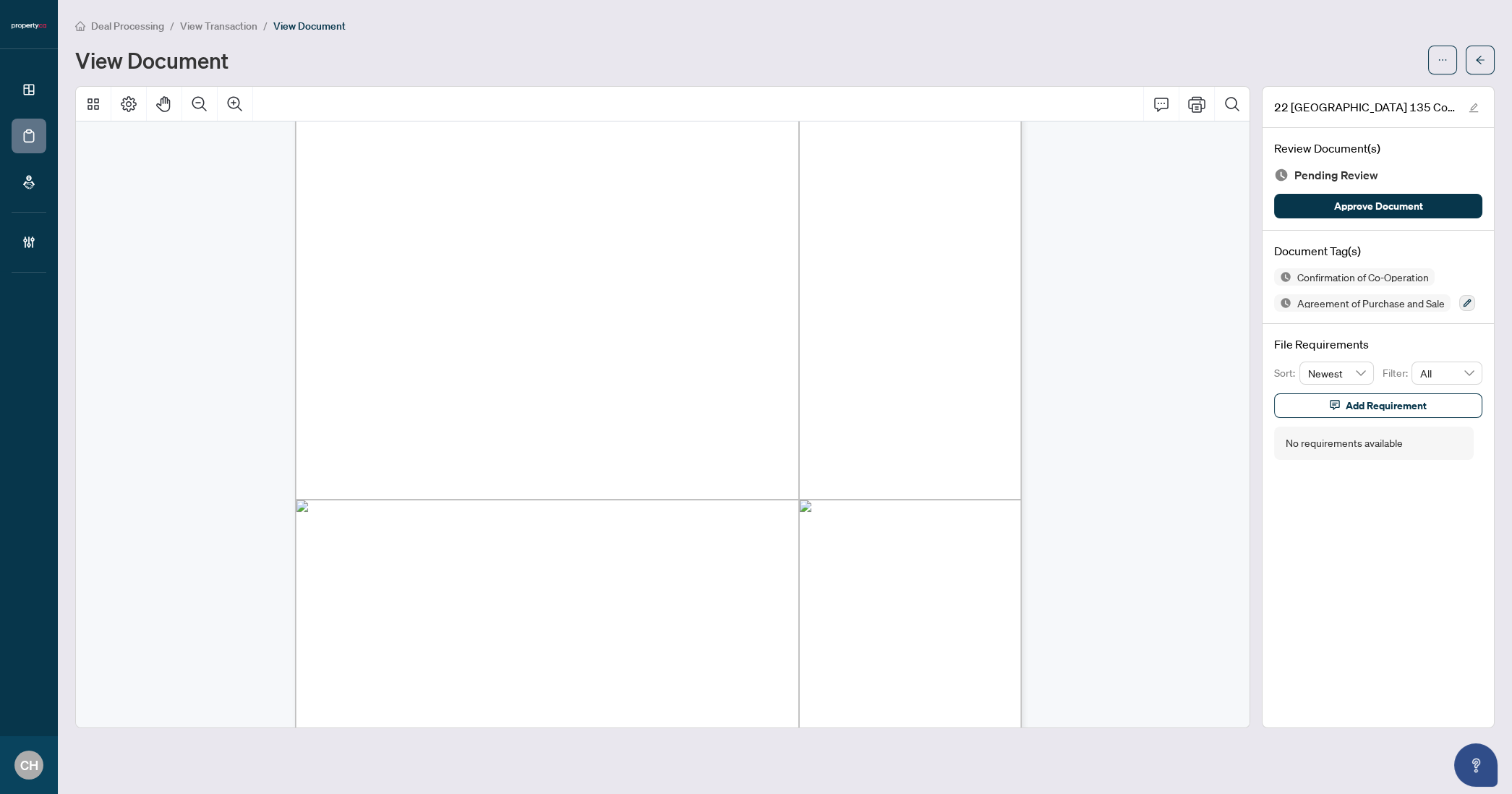
drag, startPoint x: 578, startPoint y: 495, endPoint x: 665, endPoint y: 503, distance: 87.4
click at [665, 503] on span "[PERSON_NAME]" at bounding box center [629, 501] width 101 height 12
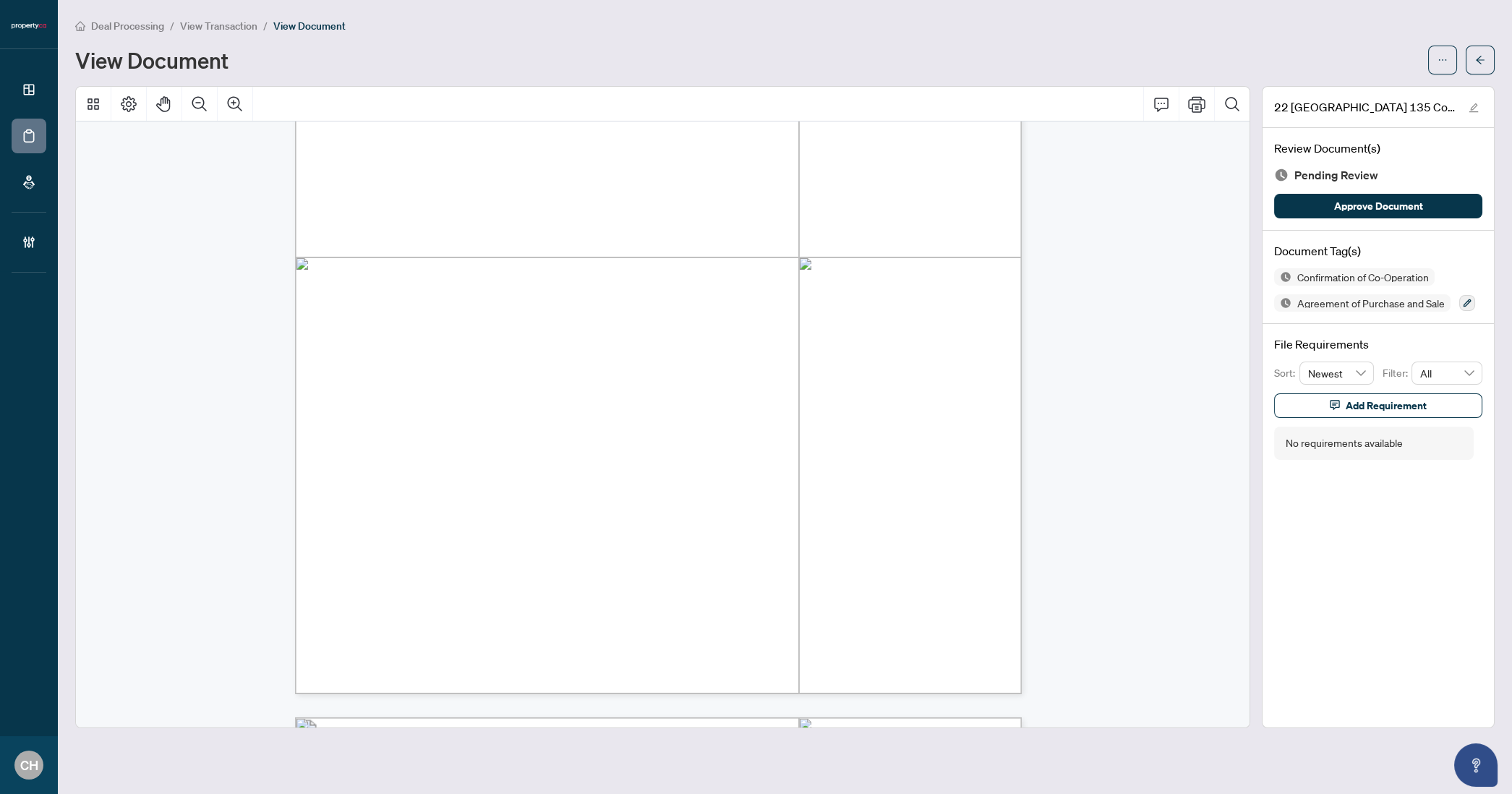
scroll to position [164, 0]
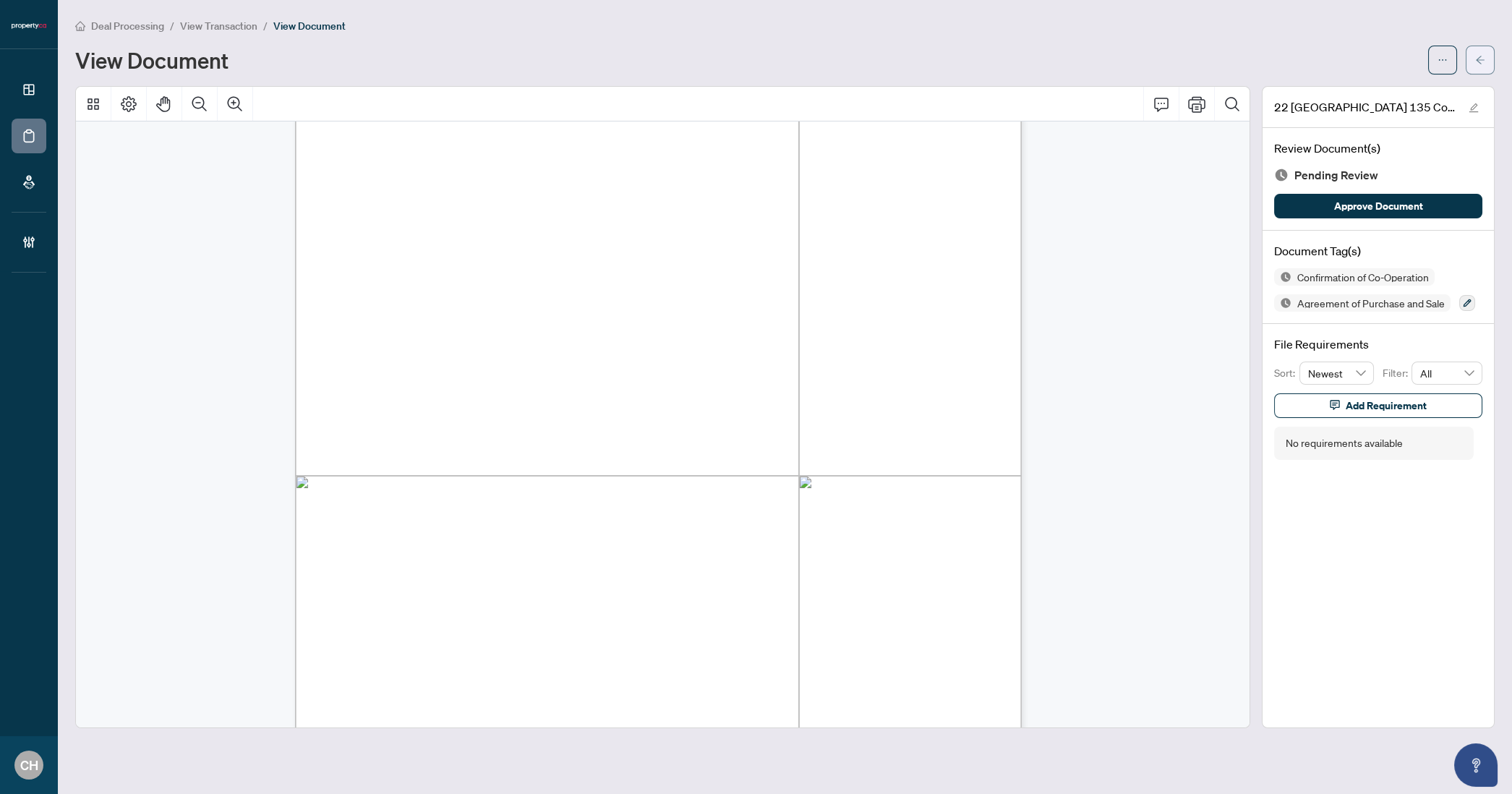
click at [1494, 61] on button "button" at bounding box center [1480, 60] width 29 height 29
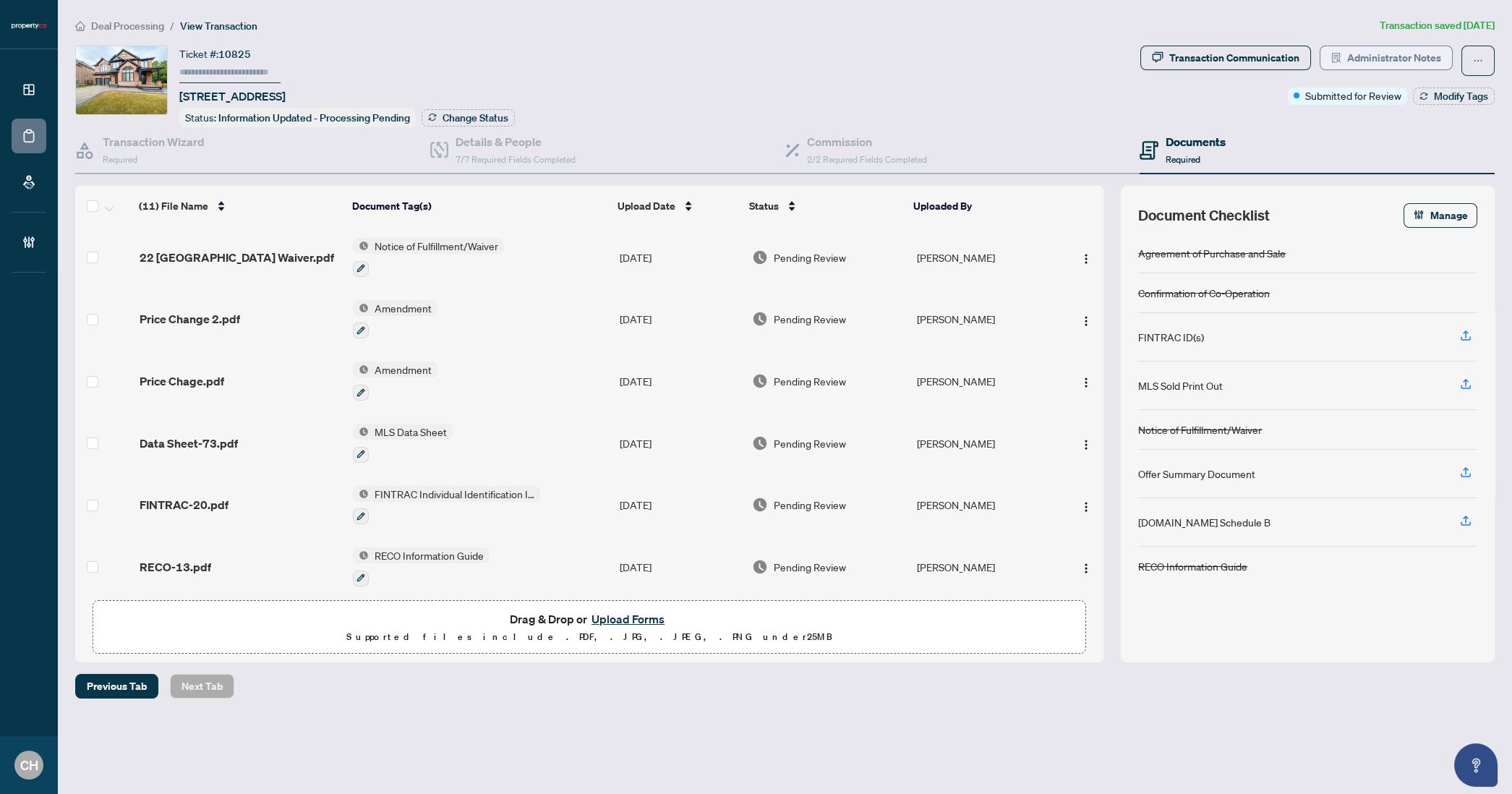
click at [1404, 59] on span "Administrator Notes" at bounding box center [1394, 58] width 94 height 23
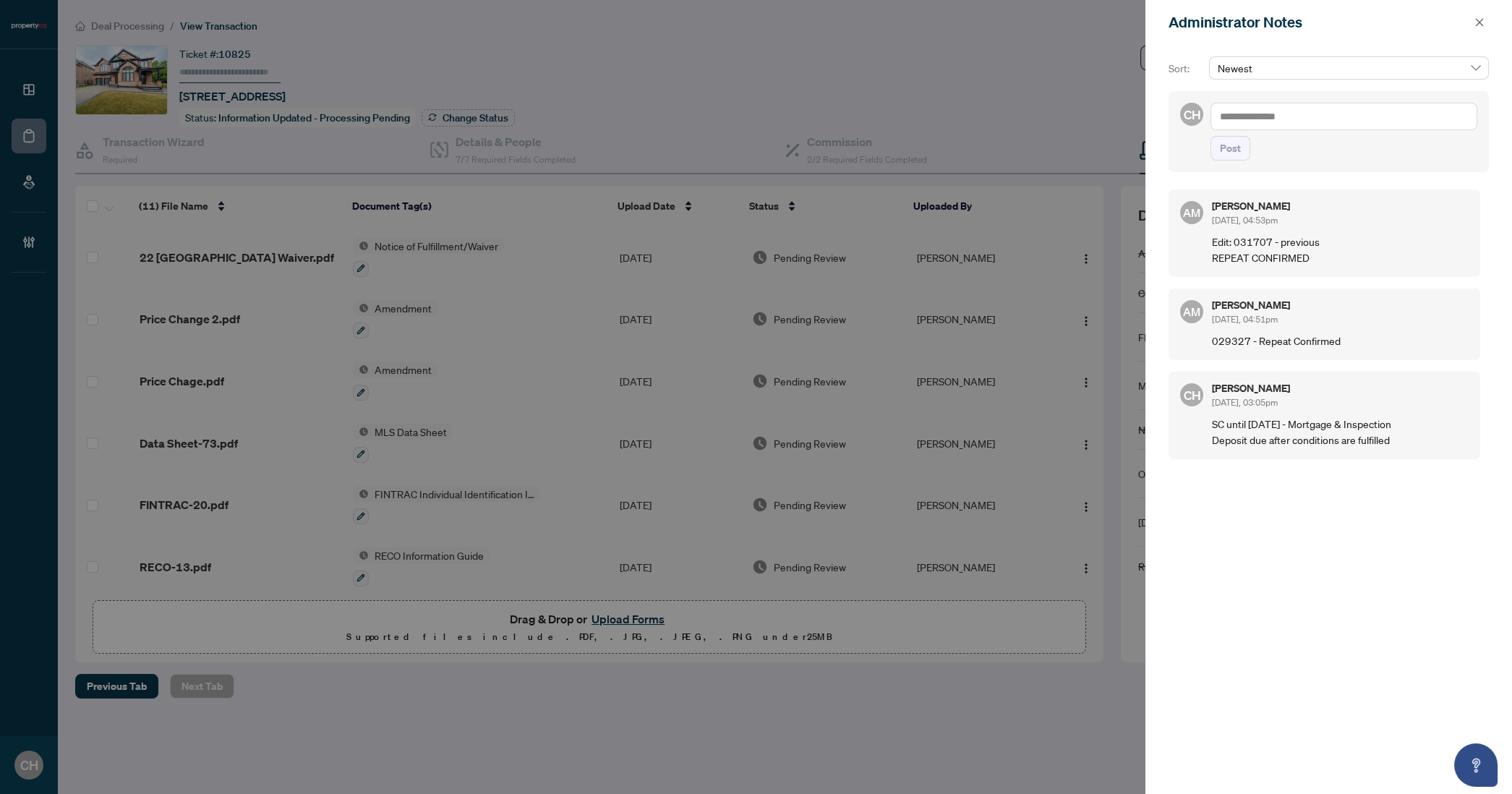
click at [1336, 116] on textarea at bounding box center [1343, 116] width 267 height 27
type textarea "**********"
click at [1210, 136] on button "Post" at bounding box center [1230, 149] width 40 height 25
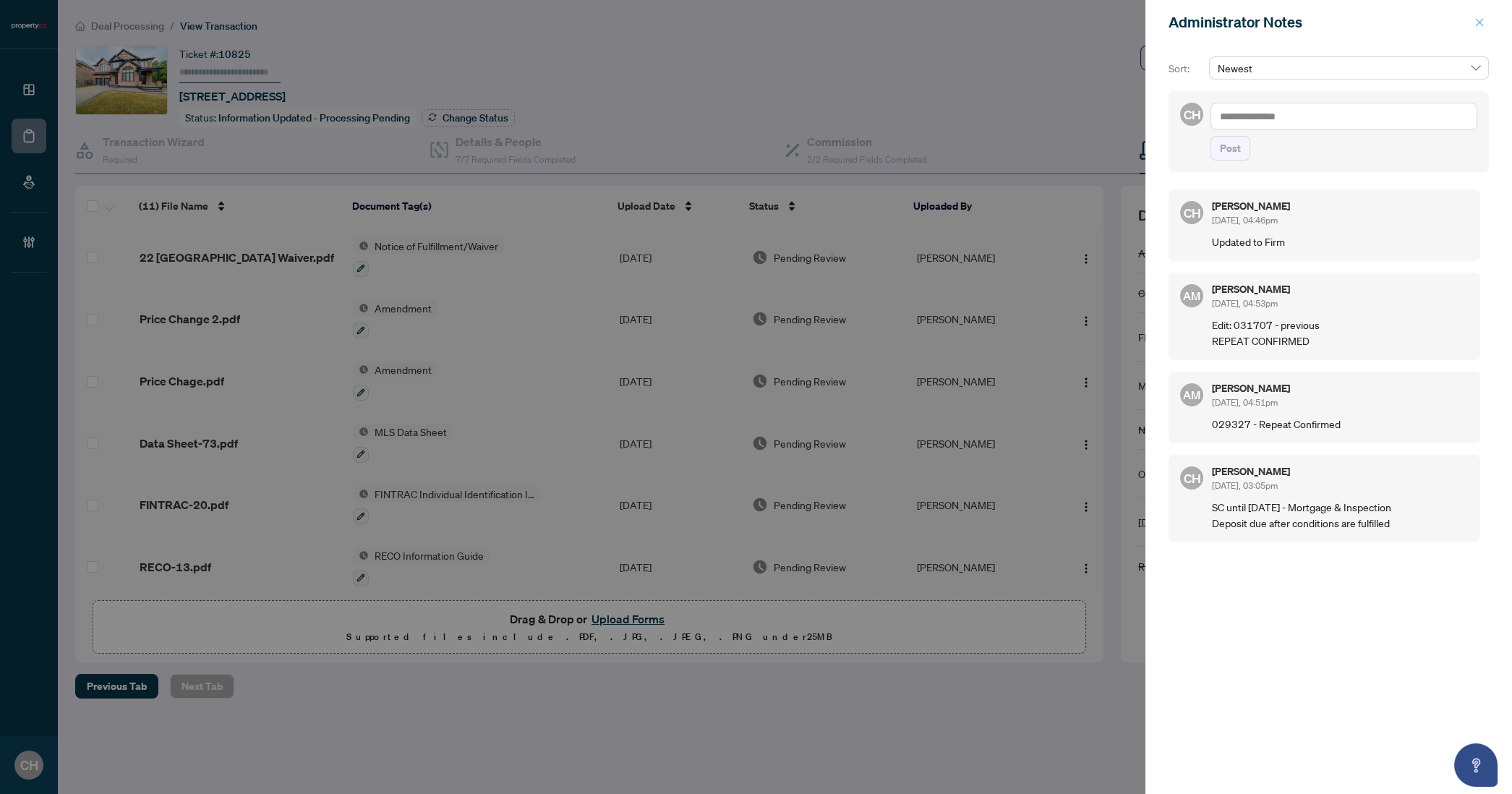
click at [1485, 27] on button "button" at bounding box center [1480, 22] width 19 height 17
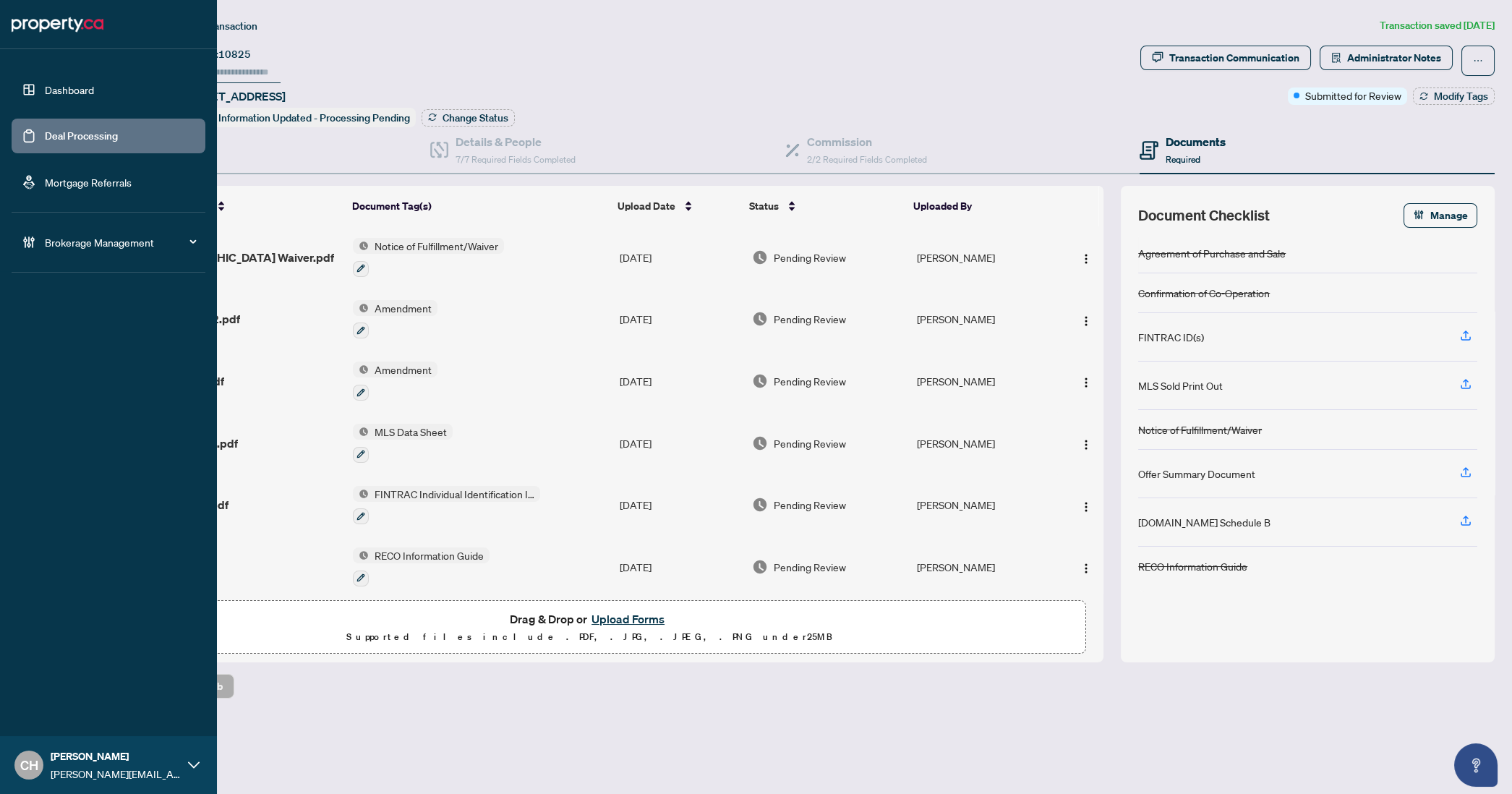
click at [52, 137] on link "Deal Processing" at bounding box center [81, 136] width 73 height 13
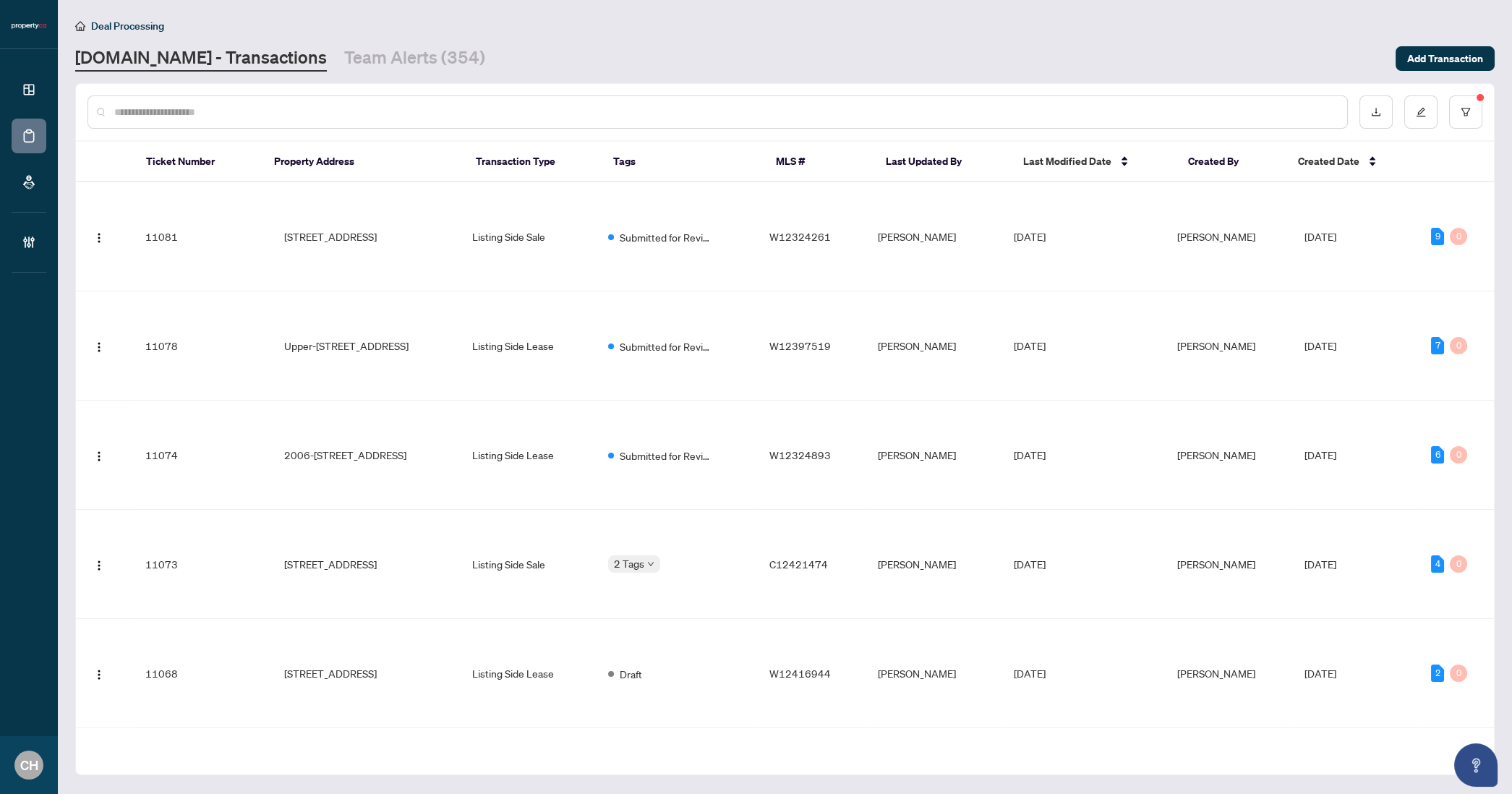
click at [265, 116] on input "text" at bounding box center [725, 111] width 1221 height 16
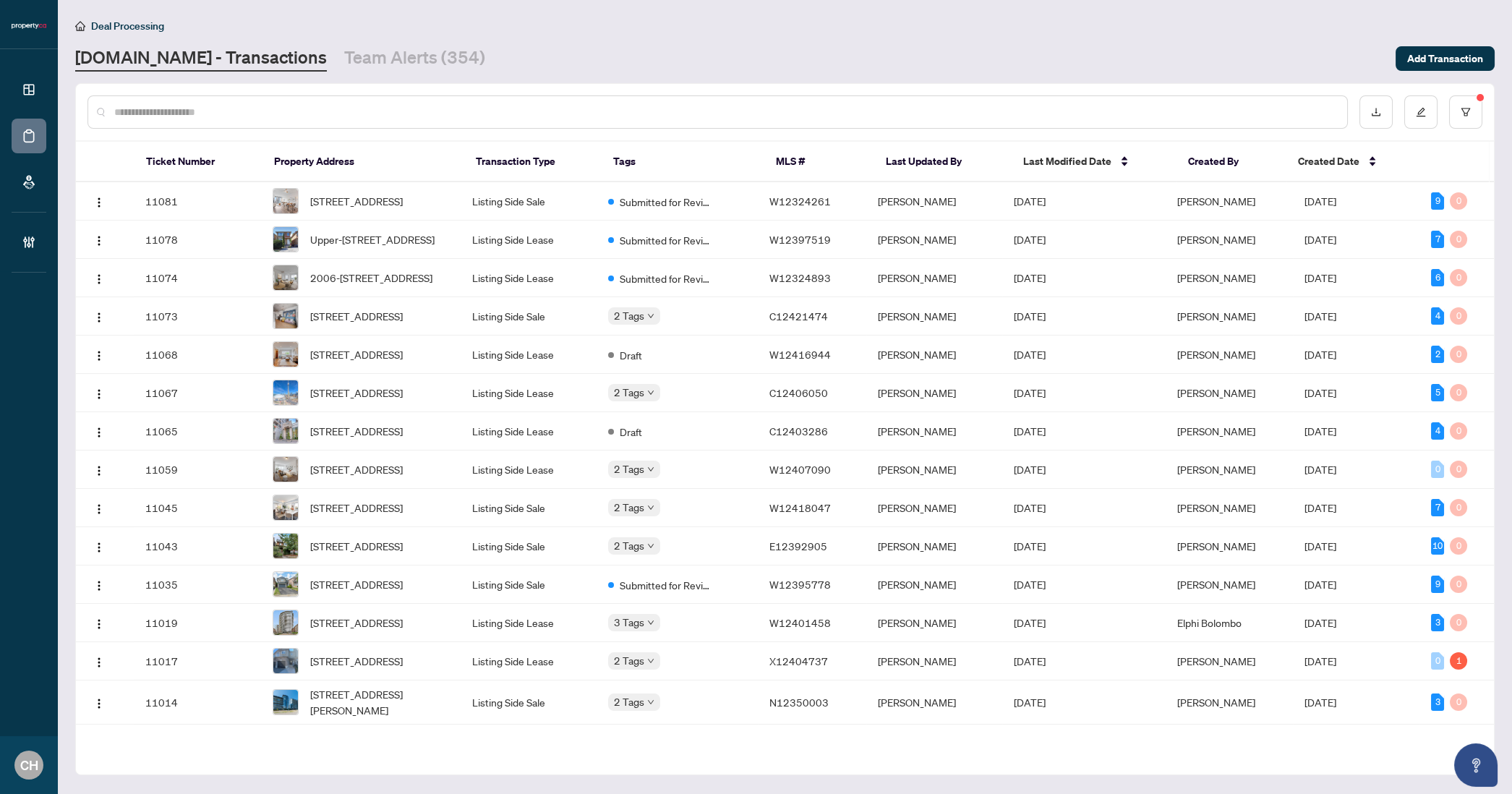
paste input "*********"
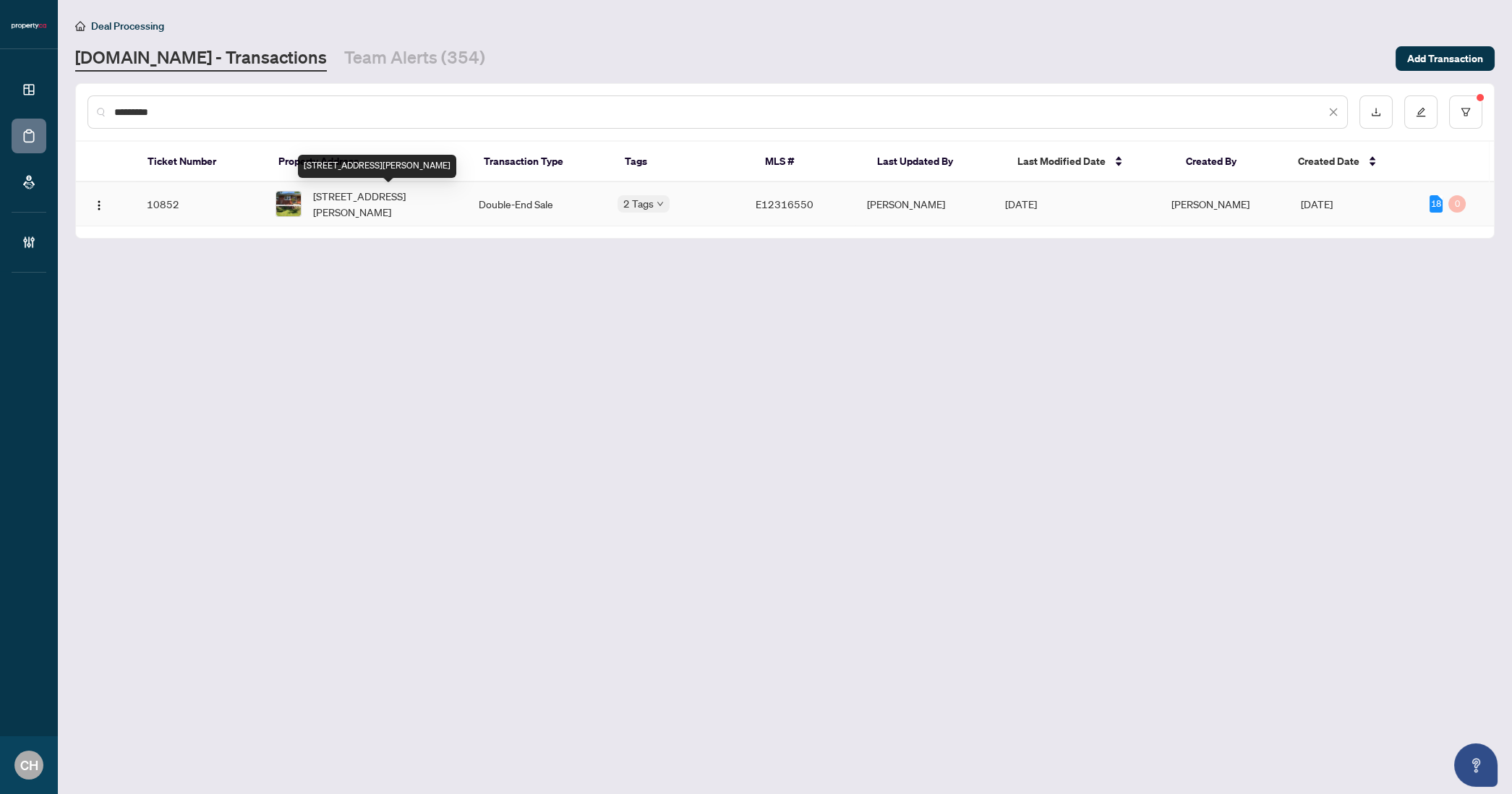
type input "*********"
click at [365, 216] on span "[STREET_ADDRESS][PERSON_NAME]" at bounding box center [384, 203] width 142 height 32
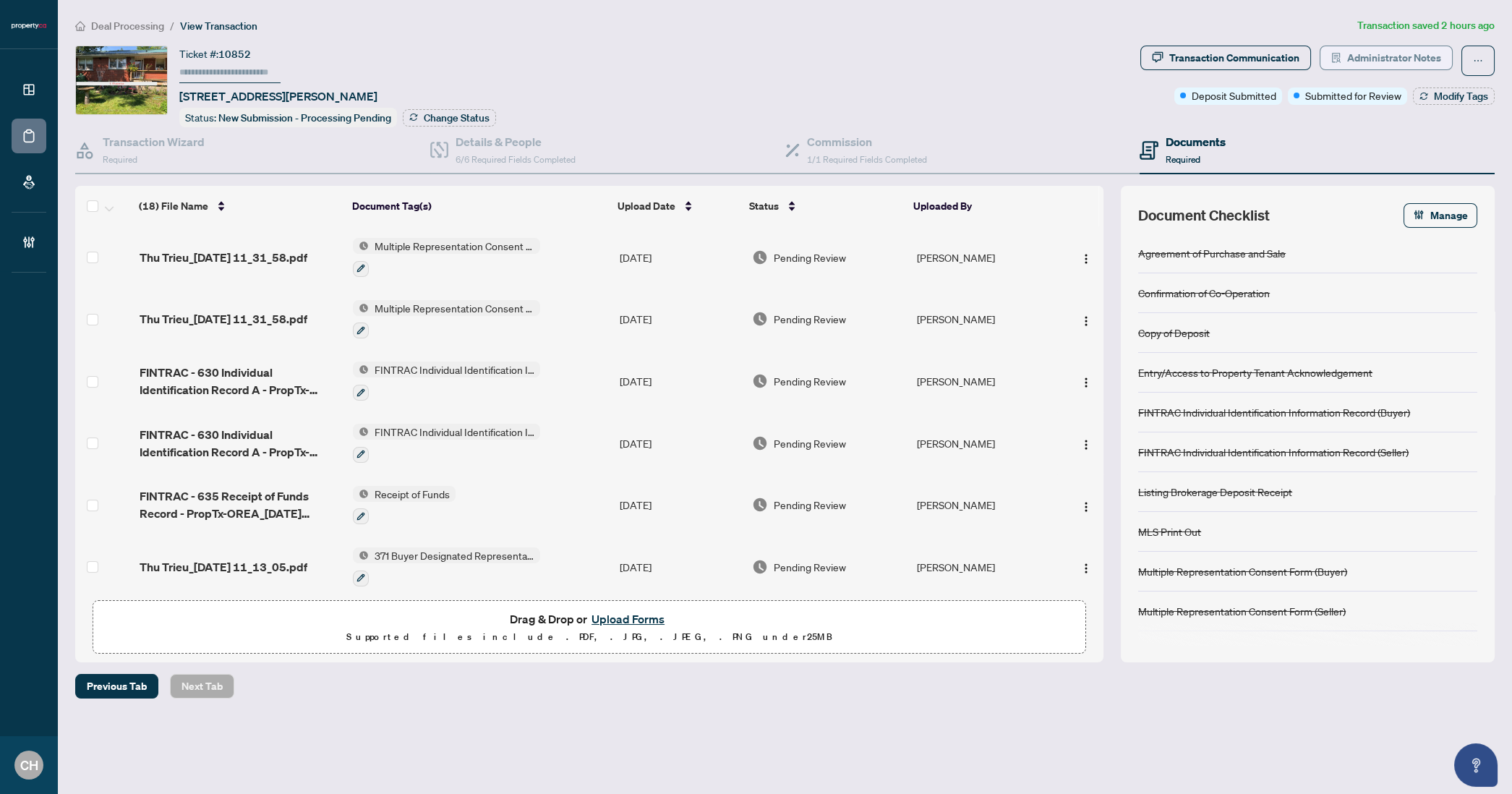
click at [1365, 59] on span "Administrator Notes" at bounding box center [1394, 58] width 94 height 23
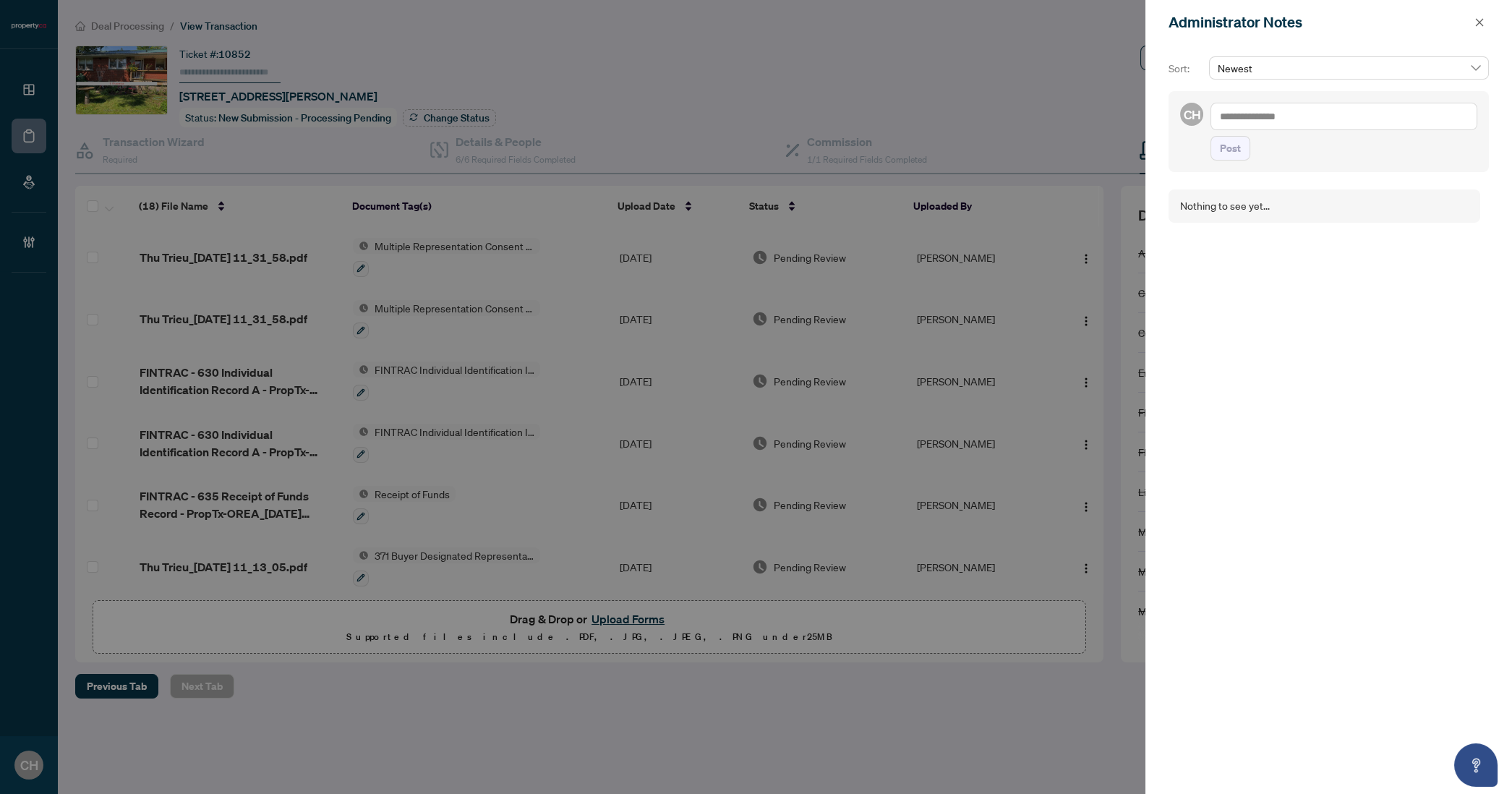
click at [1337, 136] on span "Post" at bounding box center [1343, 149] width 267 height 25
click at [1338, 125] on textarea at bounding box center [1343, 116] width 267 height 27
type textarea "**********"
click at [1338, 109] on textarea "**********" at bounding box center [1343, 116] width 267 height 27
type textarea "**********"
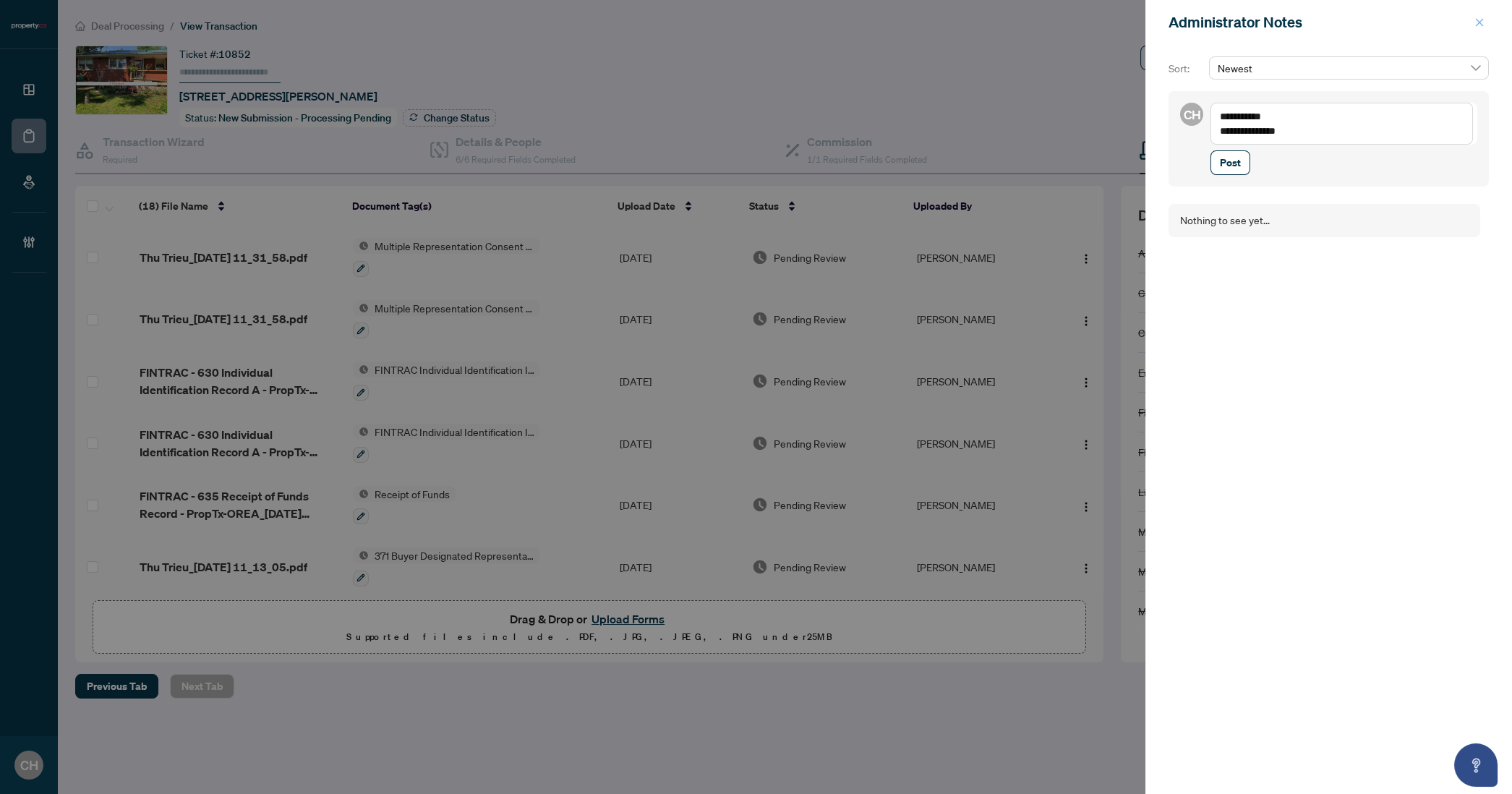
click at [1483, 22] on icon "close" at bounding box center [1480, 22] width 10 height 10
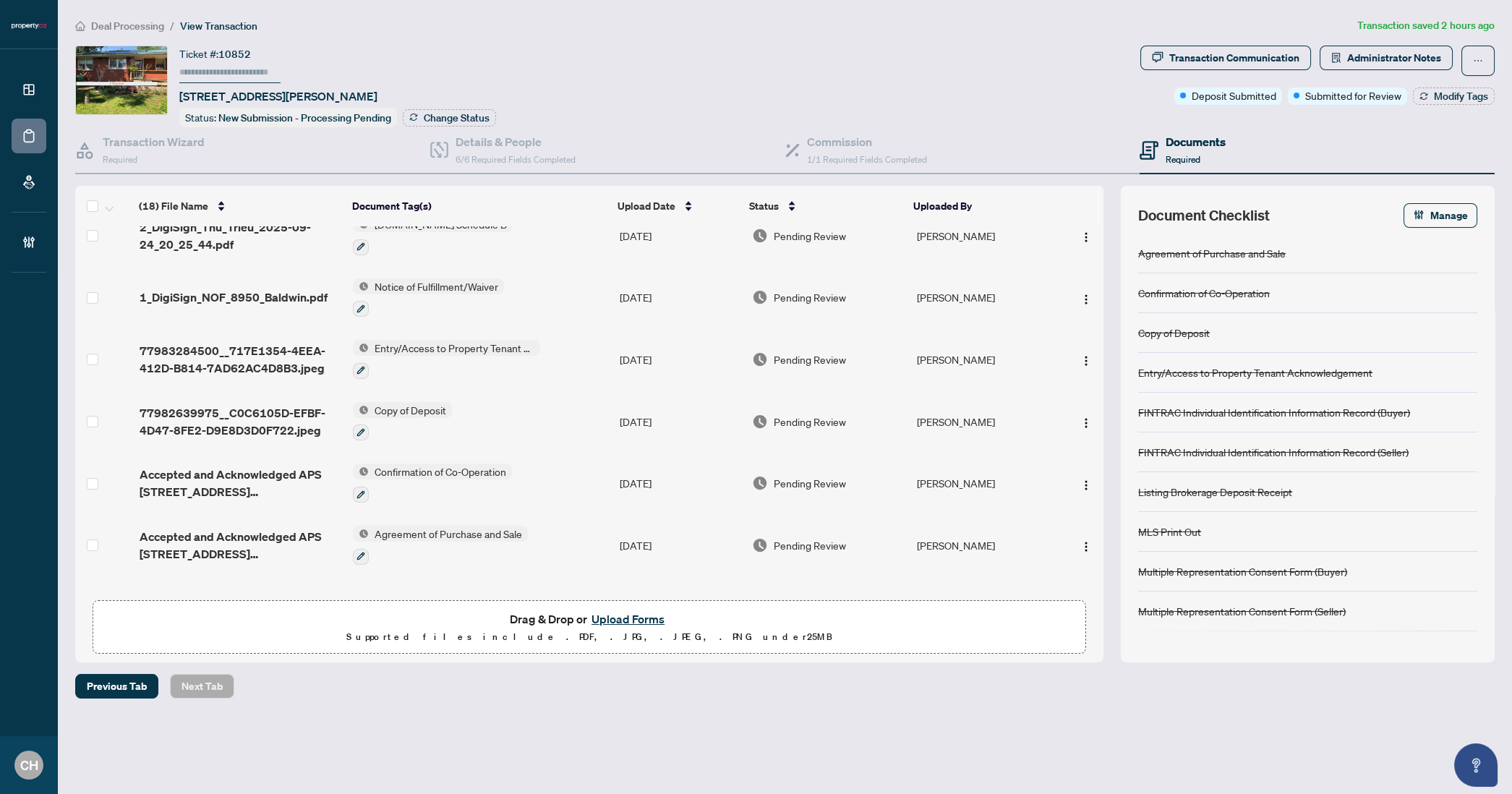
scroll to position [736, 0]
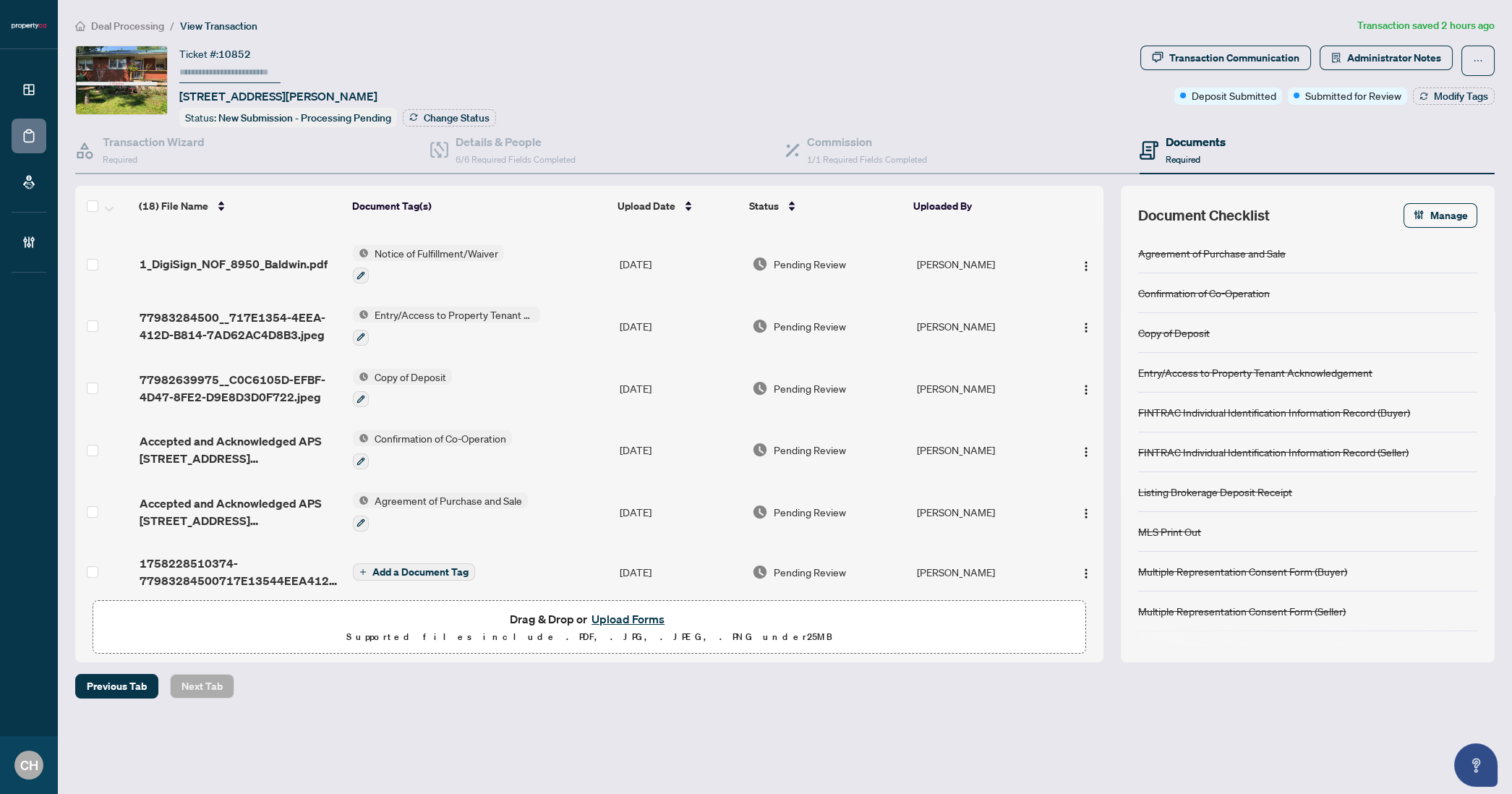
click at [580, 497] on td "Agreement of Purchase and Sale" at bounding box center [480, 512] width 267 height 62
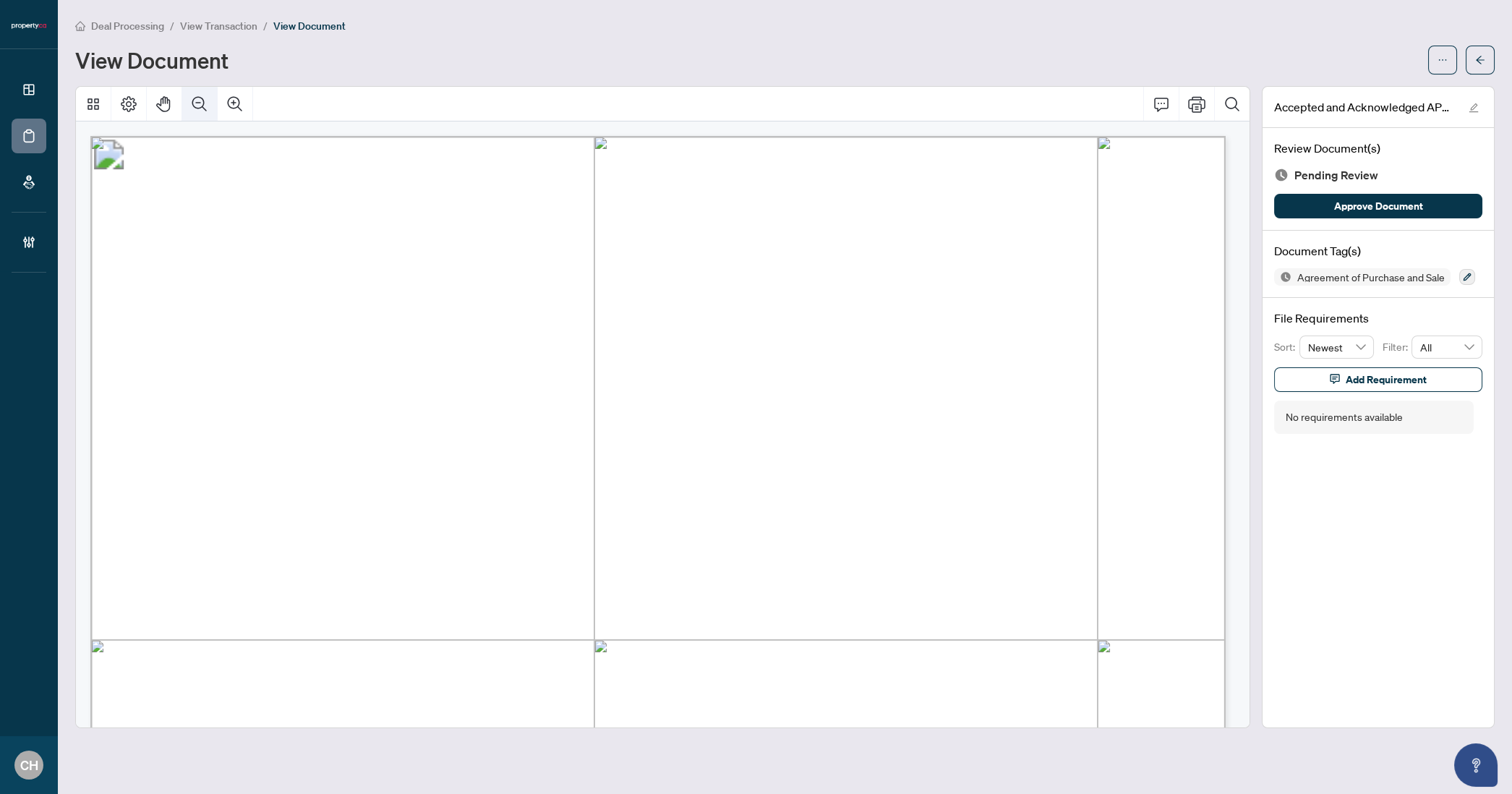
click at [183, 96] on button "Zoom Out" at bounding box center [199, 104] width 35 height 35
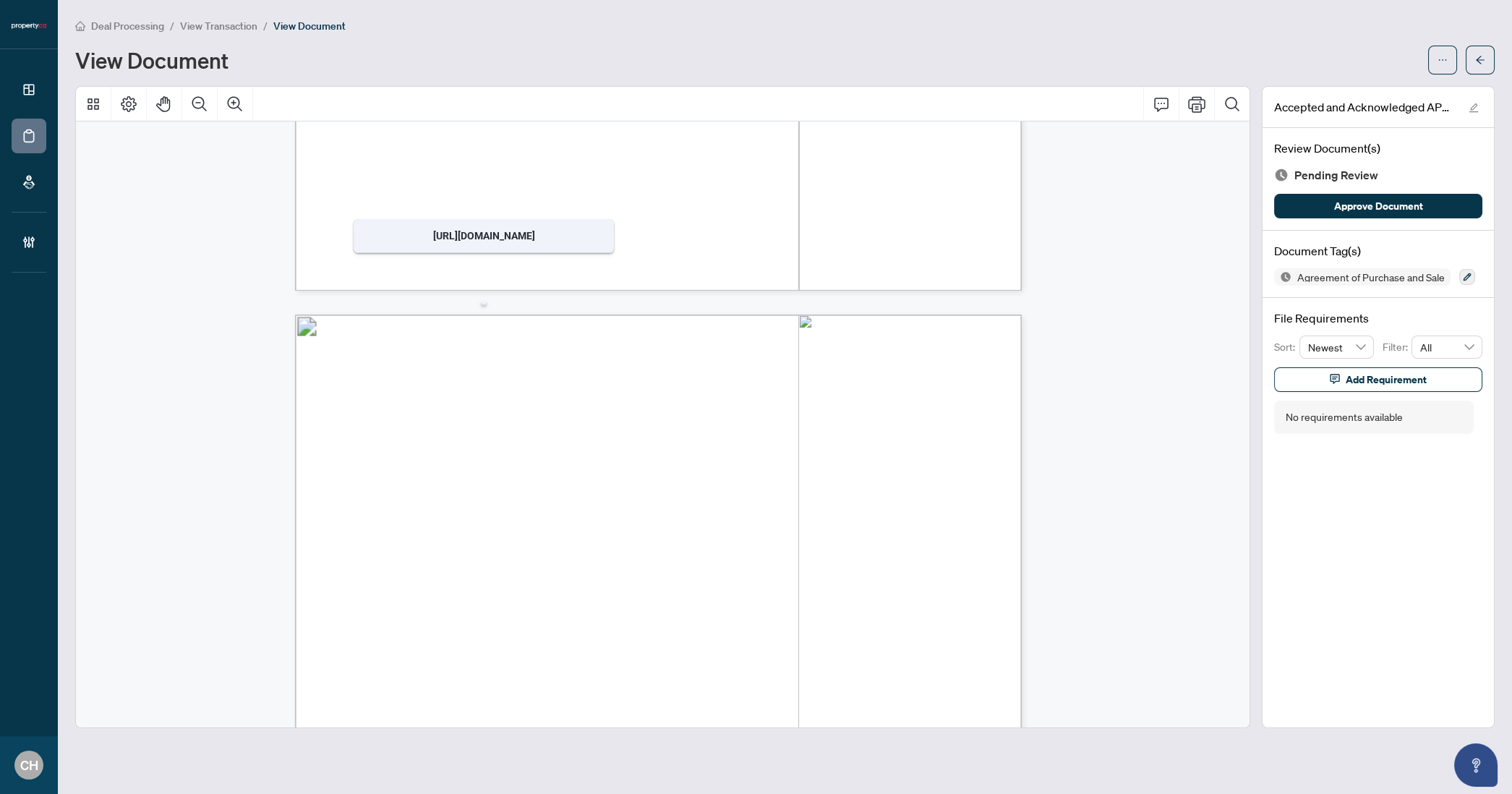
scroll to position [4709, 0]
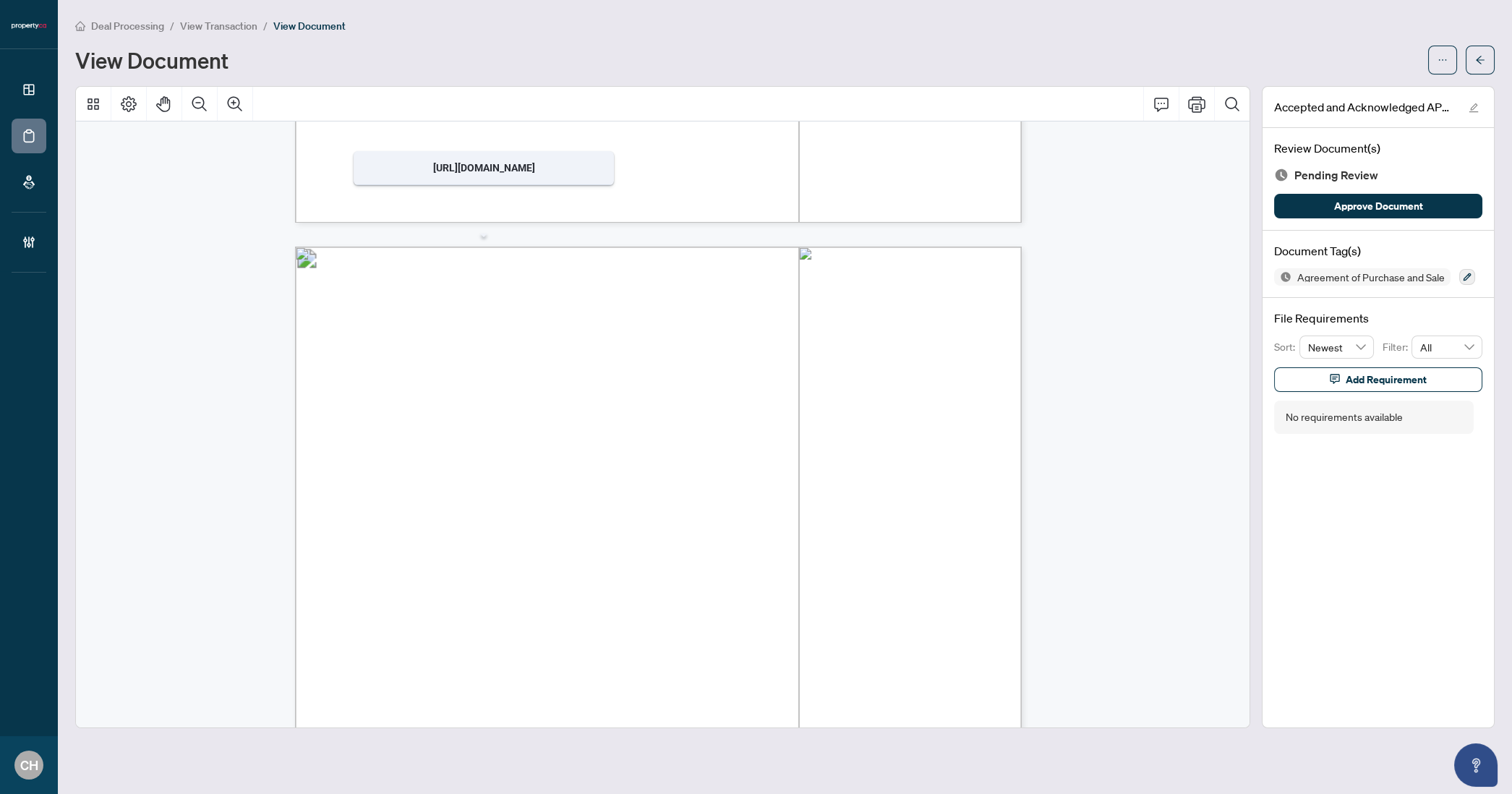
click at [956, 511] on span "unmetered cost of fuel, as applicable, shall be apportioned and allowed to the …" at bounding box center [670, 513] width 609 height 12
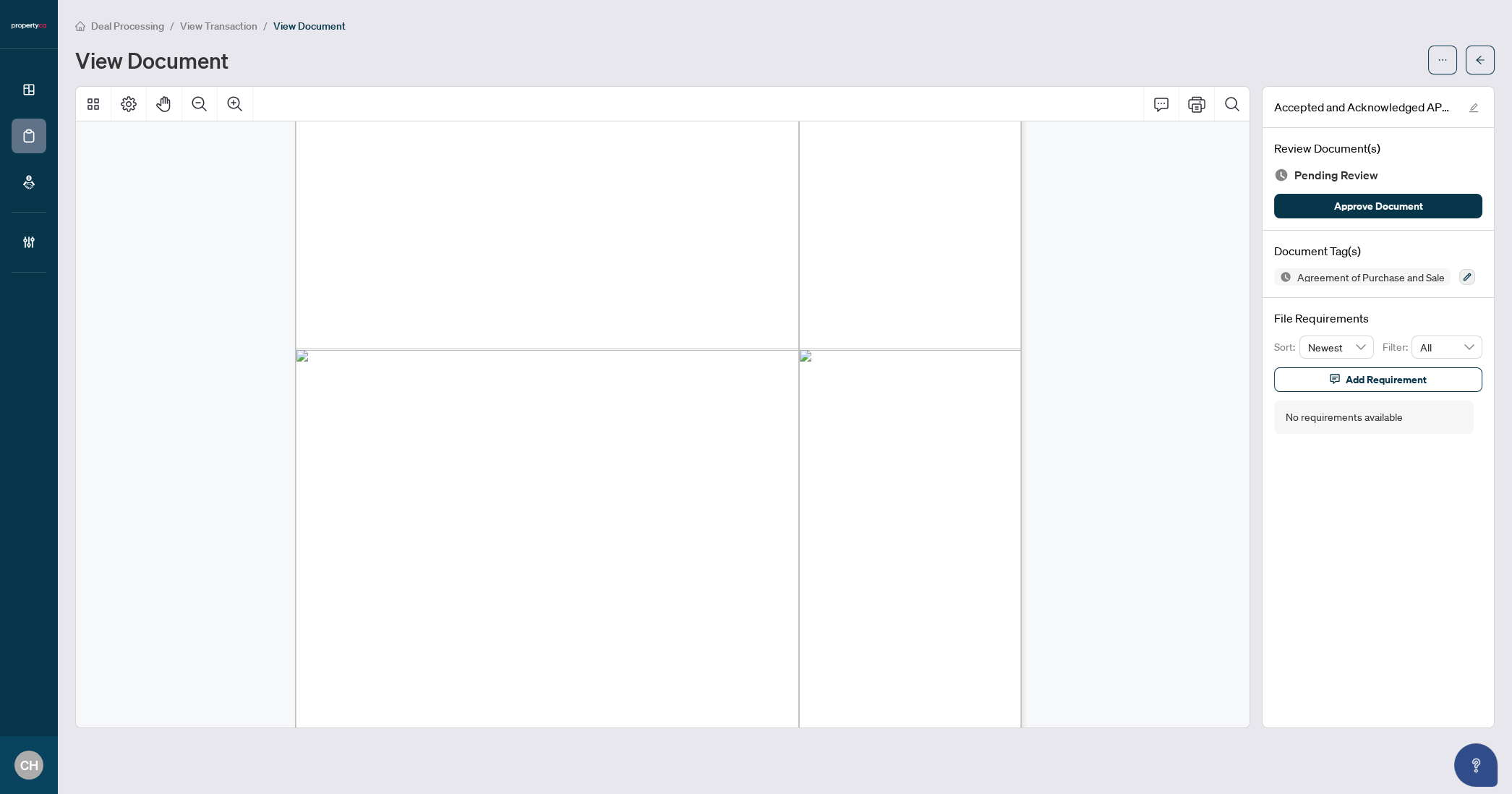
scroll to position [6075, 0]
drag, startPoint x: 363, startPoint y: 351, endPoint x: 449, endPoint y: 352, distance: 86.0
click at [444, 352] on span "[PERSON_NAME]" at bounding box center [402, 355] width 84 height 12
click at [1465, 66] on button "button" at bounding box center [1480, 60] width 29 height 29
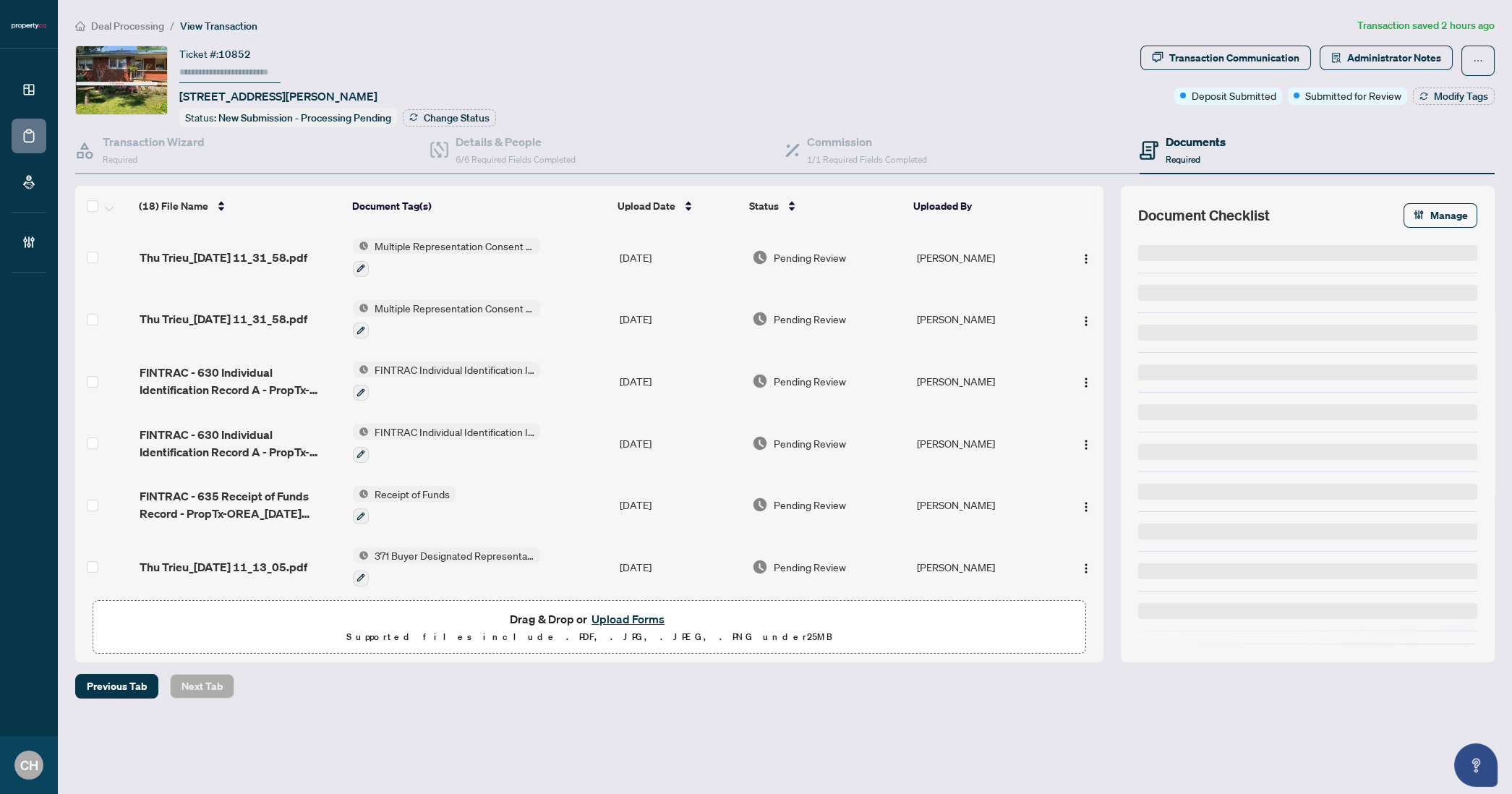
click at [1411, 64] on span "Administrator Notes" at bounding box center [1394, 58] width 94 height 23
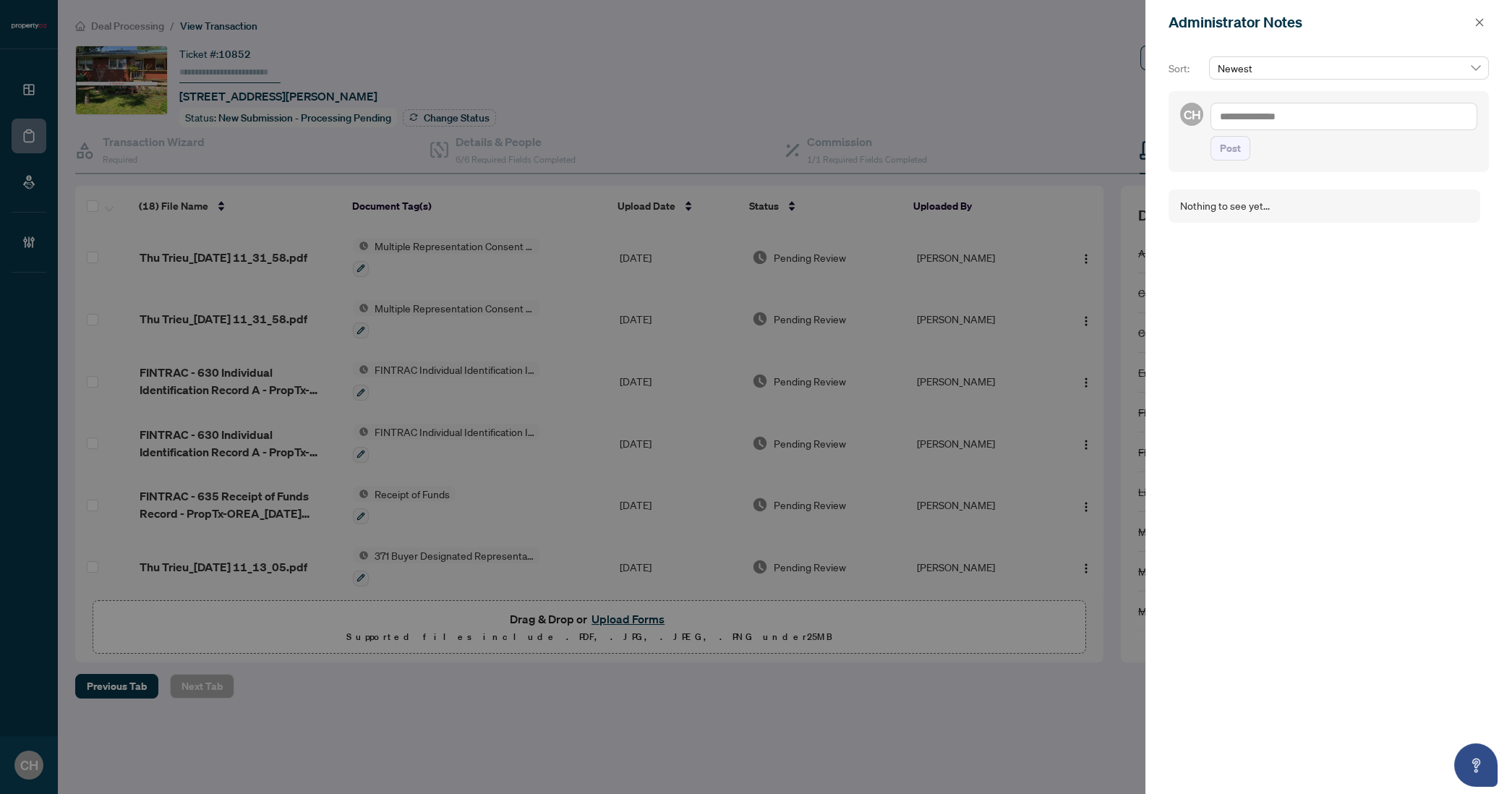
click at [1343, 118] on textarea at bounding box center [1343, 116] width 267 height 27
type textarea "**********"
click at [1210, 150] on button "Post" at bounding box center [1230, 163] width 40 height 25
click at [1481, 23] on icon "close" at bounding box center [1480, 22] width 10 height 10
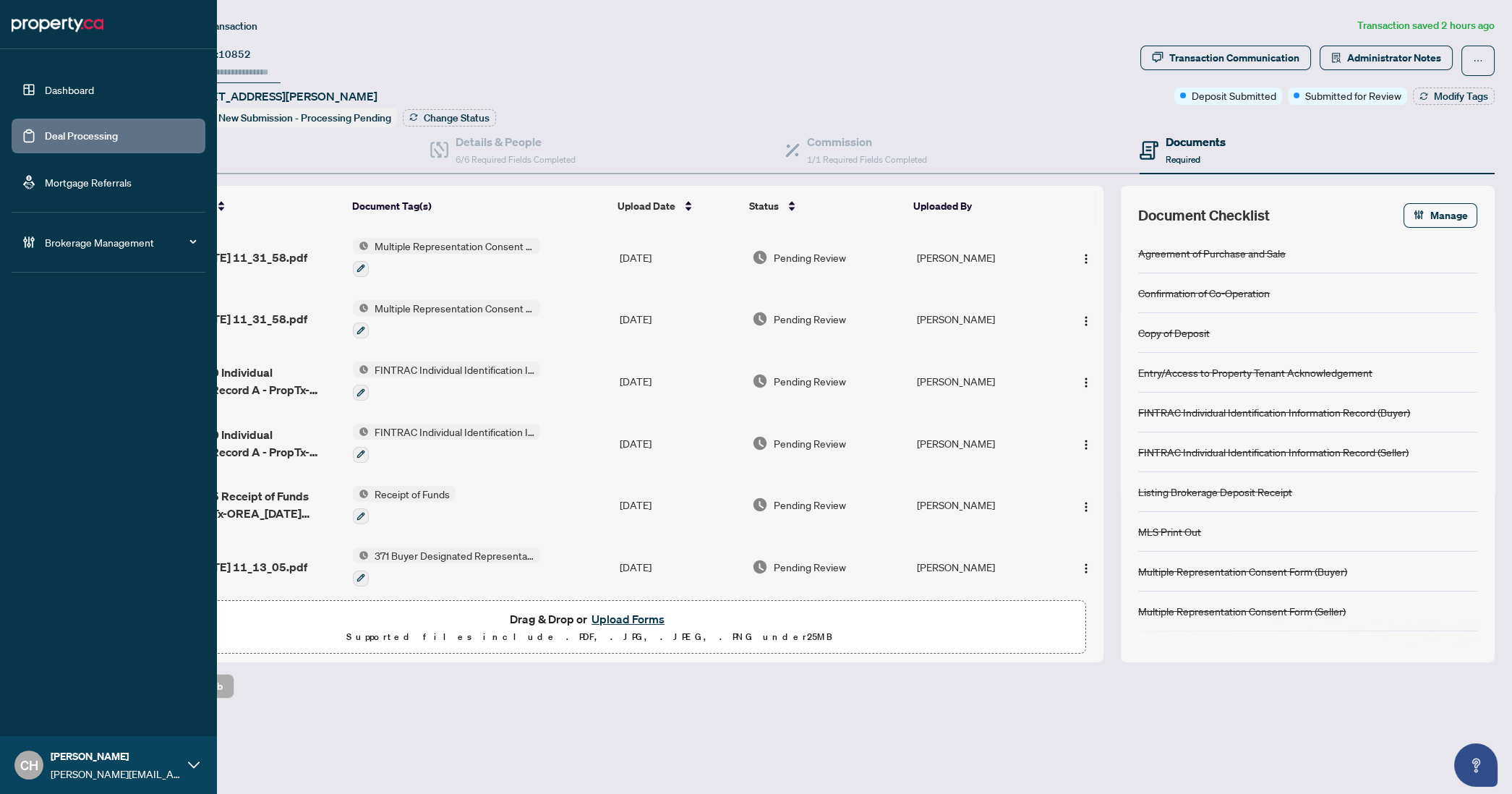
click at [45, 138] on link "Deal Processing" at bounding box center [81, 136] width 73 height 13
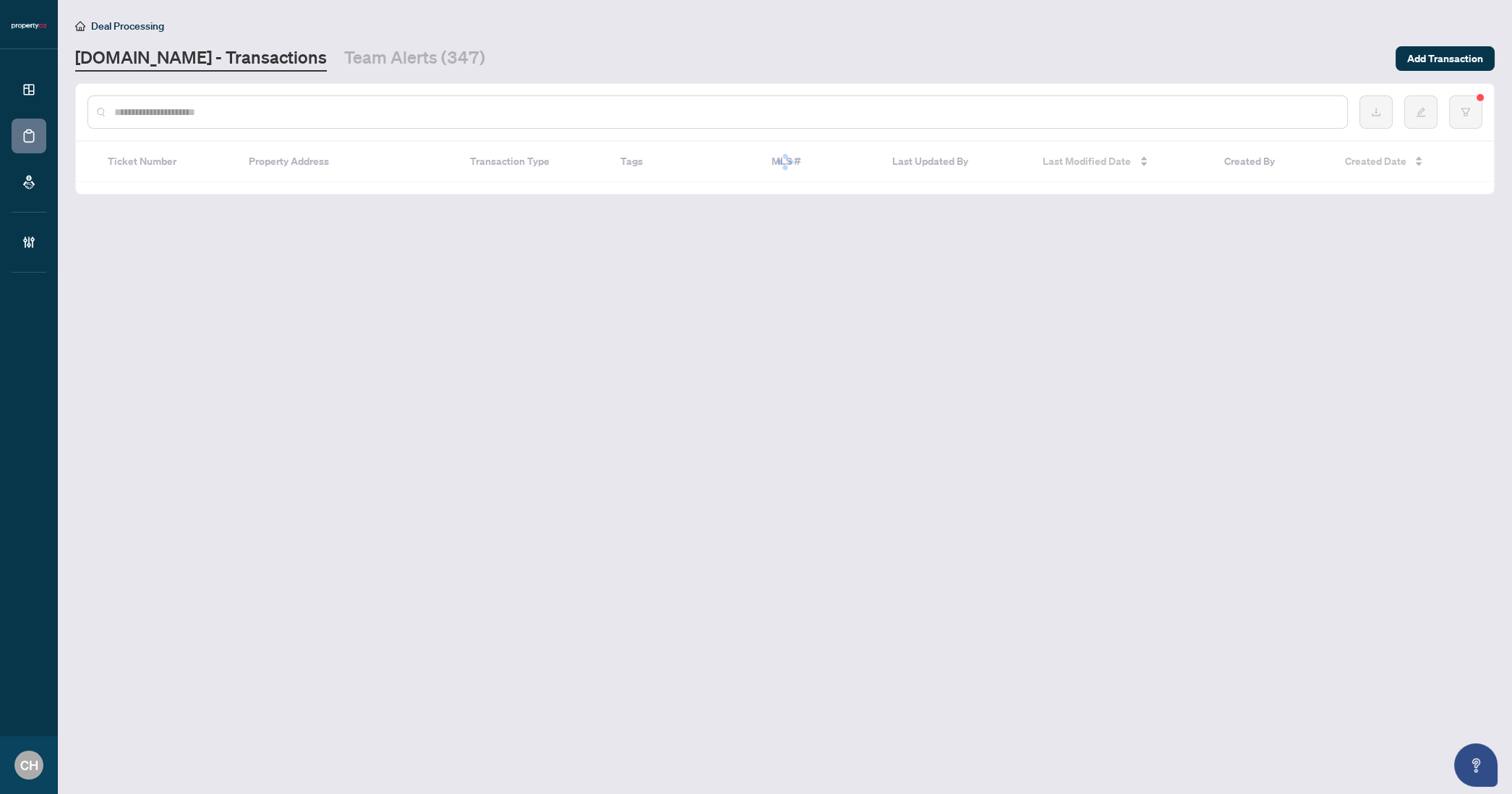
click at [253, 110] on input "text" at bounding box center [725, 111] width 1221 height 16
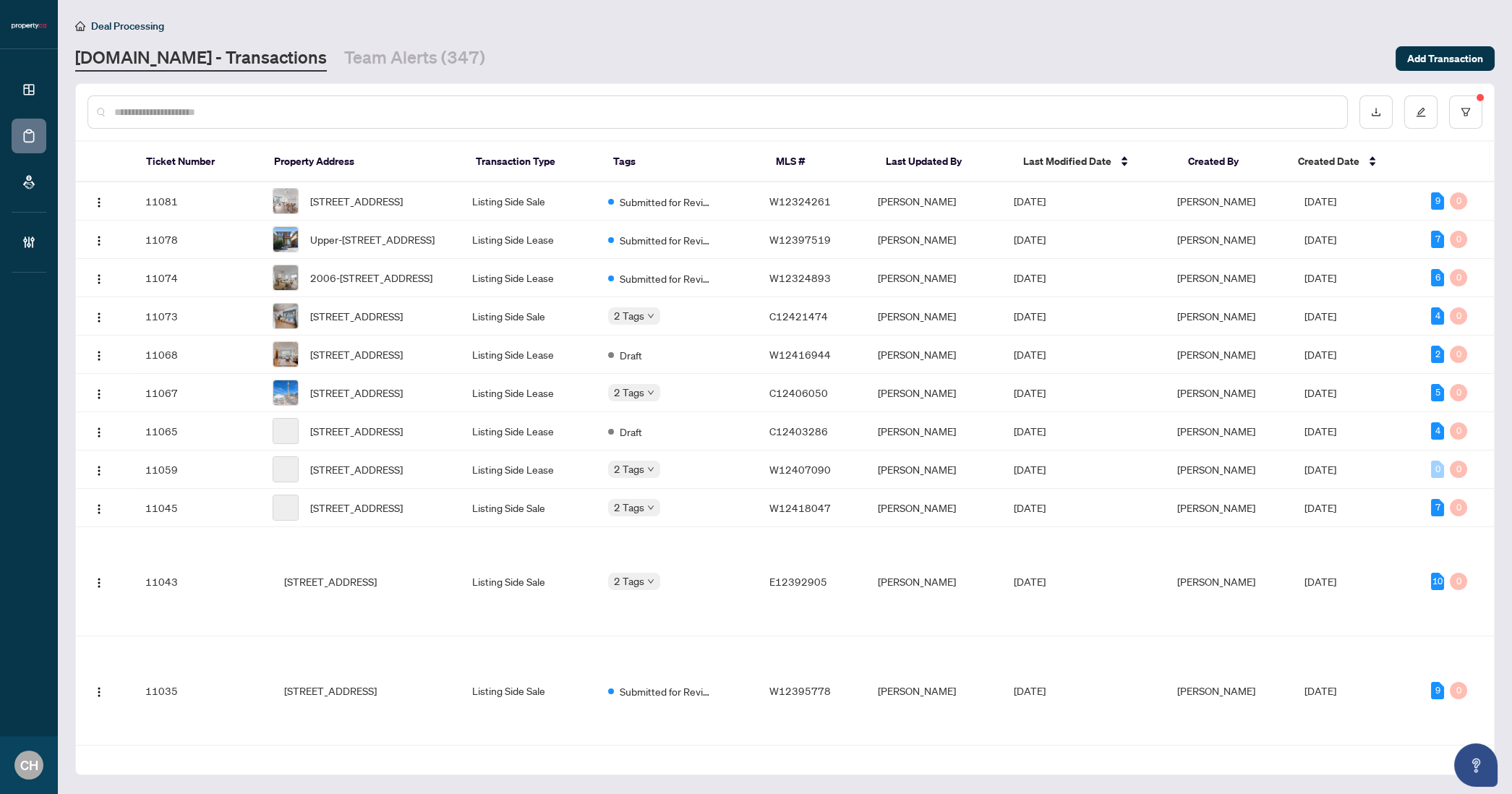
paste input "*********"
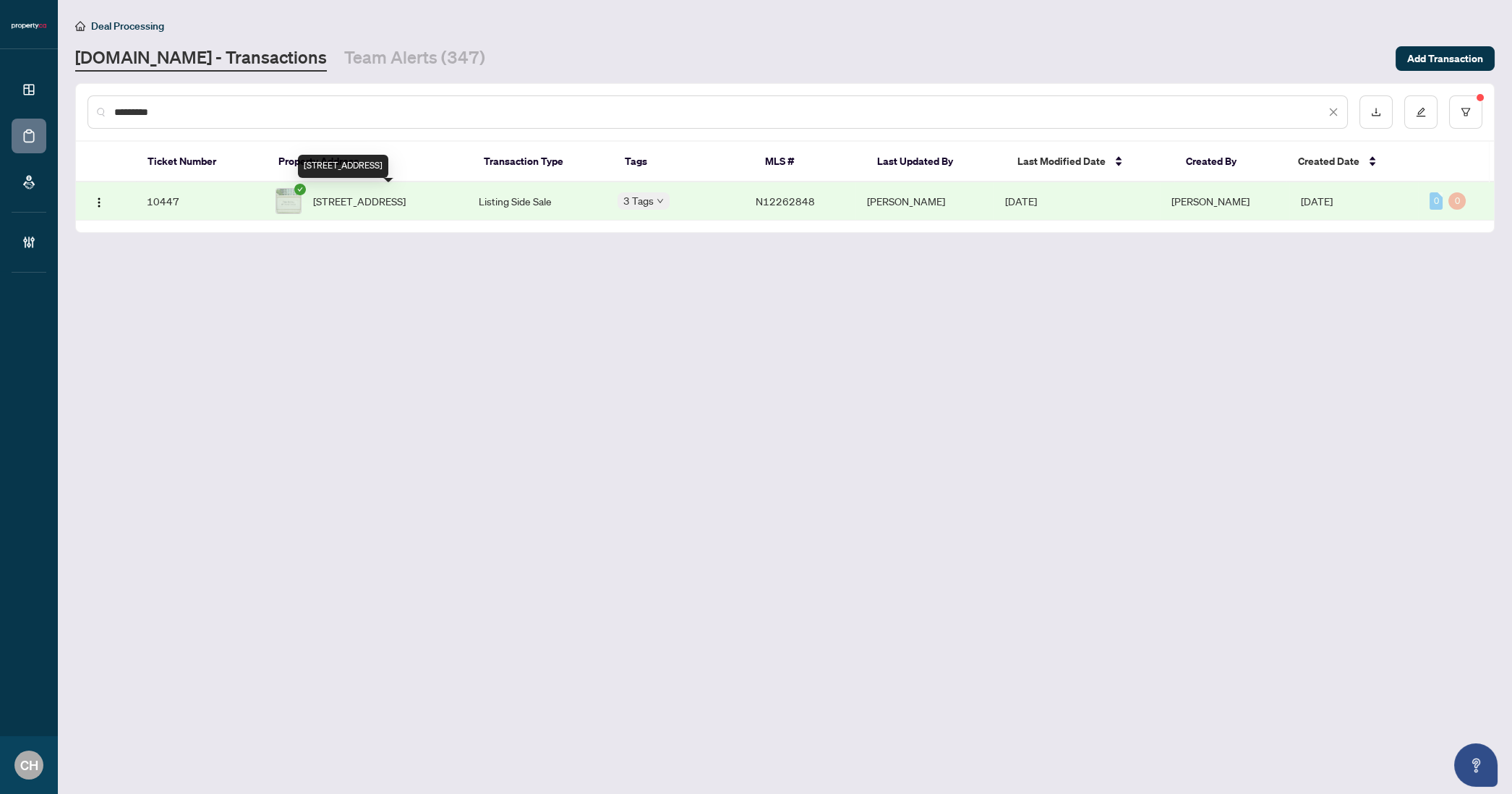
type input "*********"
click at [479, 196] on td "Listing Side Sale" at bounding box center [536, 201] width 139 height 38
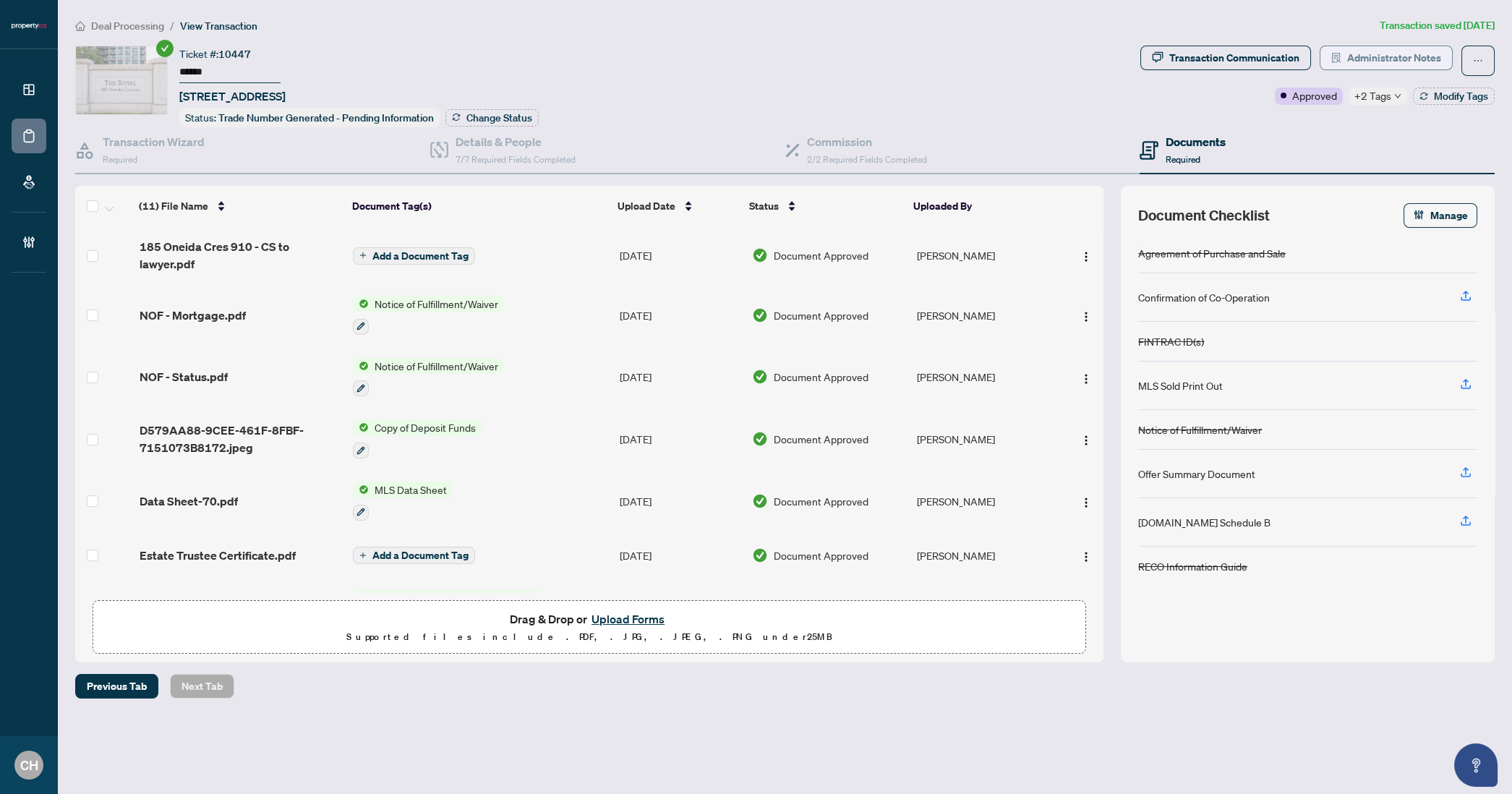
click at [1357, 56] on span "Administrator Notes" at bounding box center [1394, 58] width 94 height 23
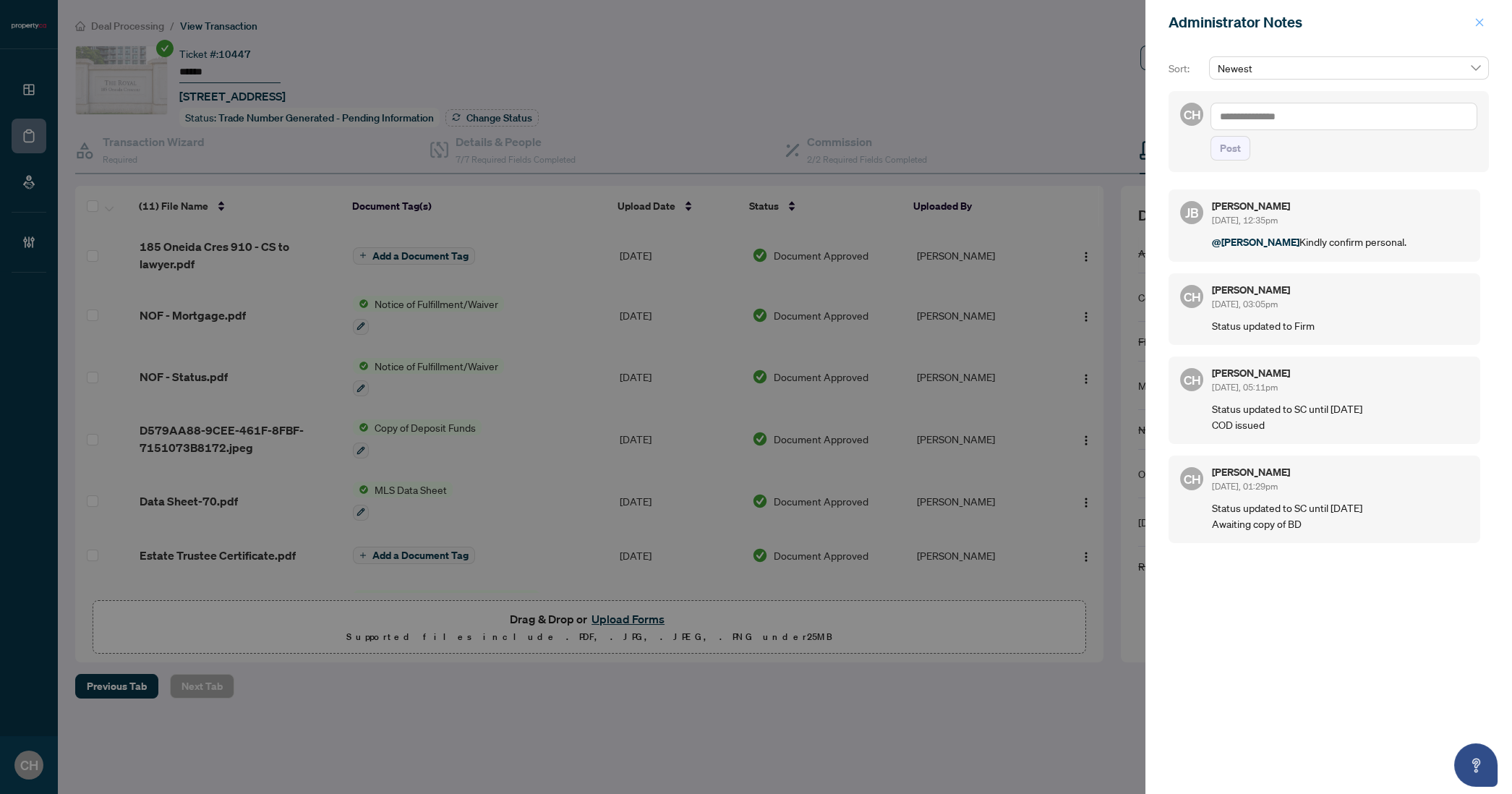
click at [1484, 24] on icon "close" at bounding box center [1480, 22] width 10 height 10
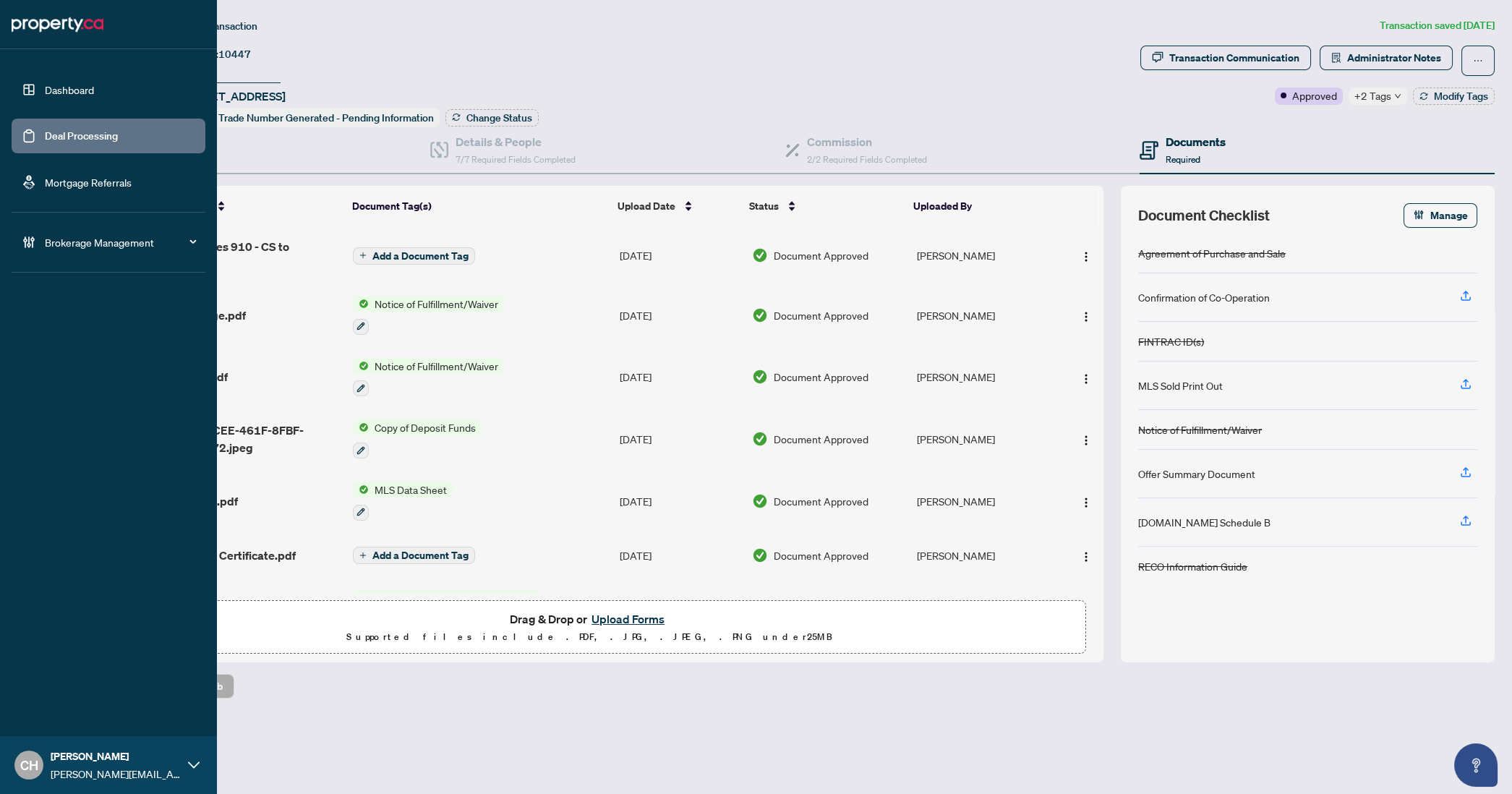
click at [54, 131] on link "Deal Processing" at bounding box center [81, 136] width 73 height 13
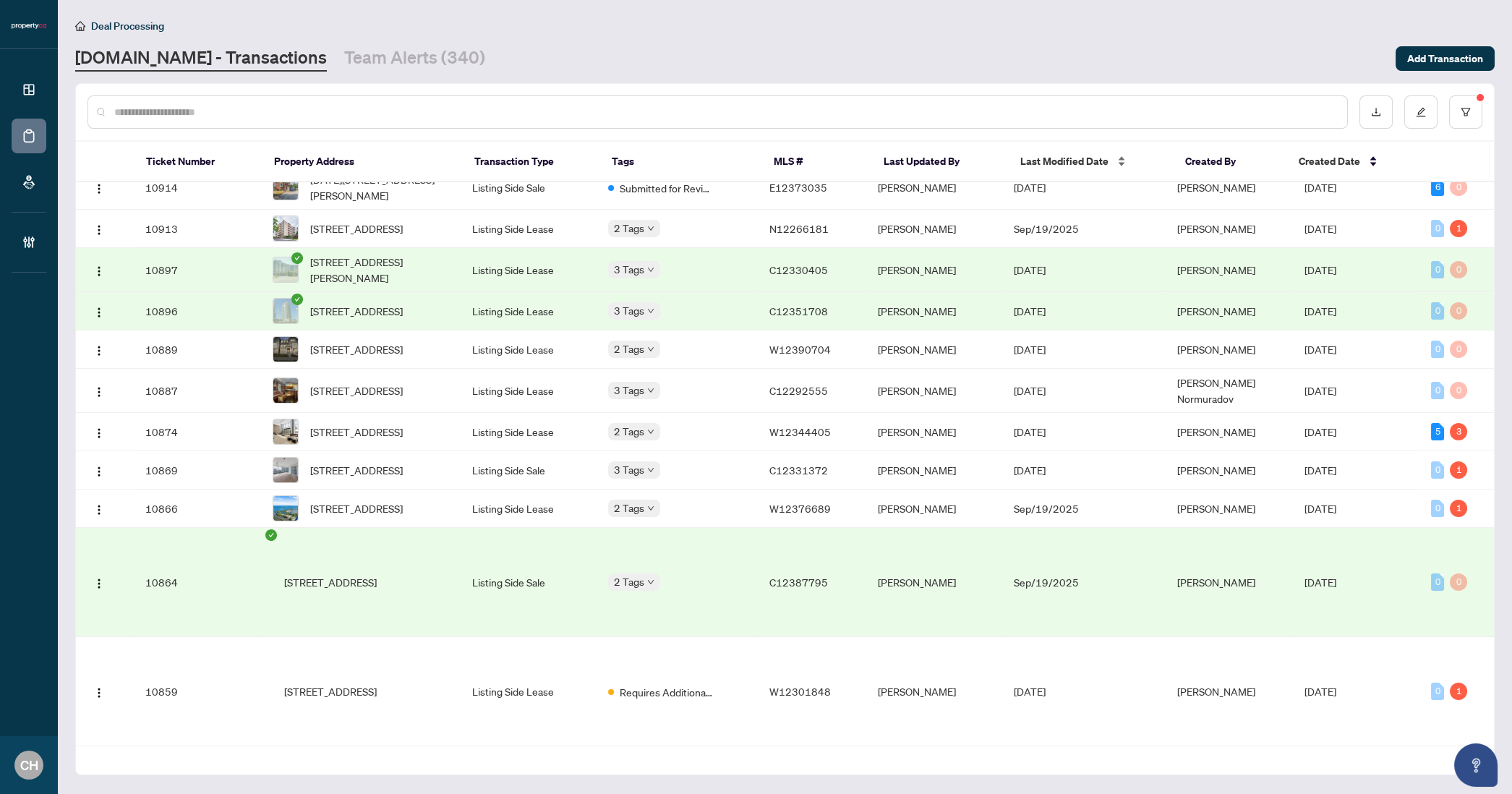
scroll to position [1245, 0]
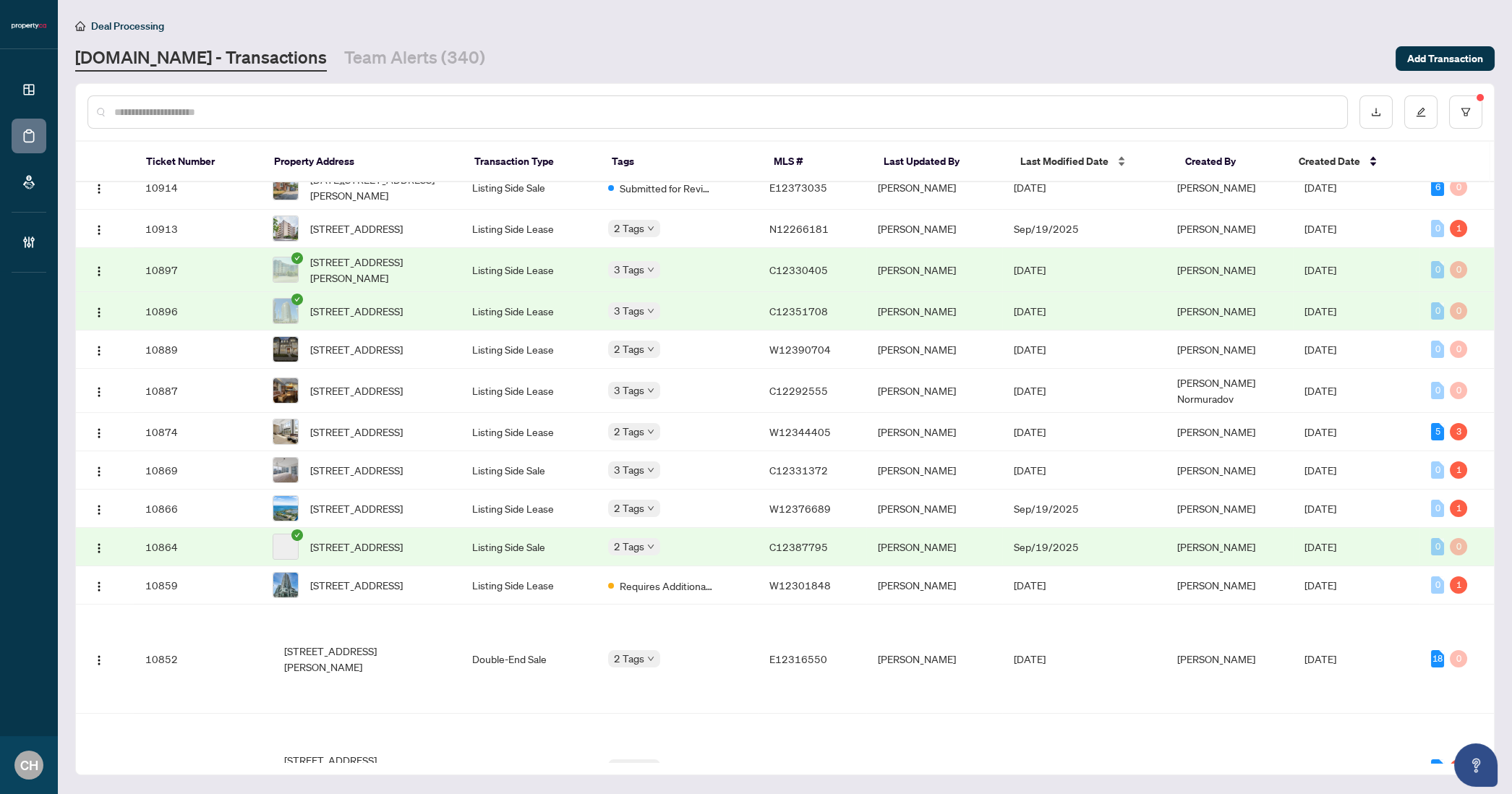
click at [1063, 165] on span "Last Modified Date" at bounding box center [1064, 161] width 88 height 16
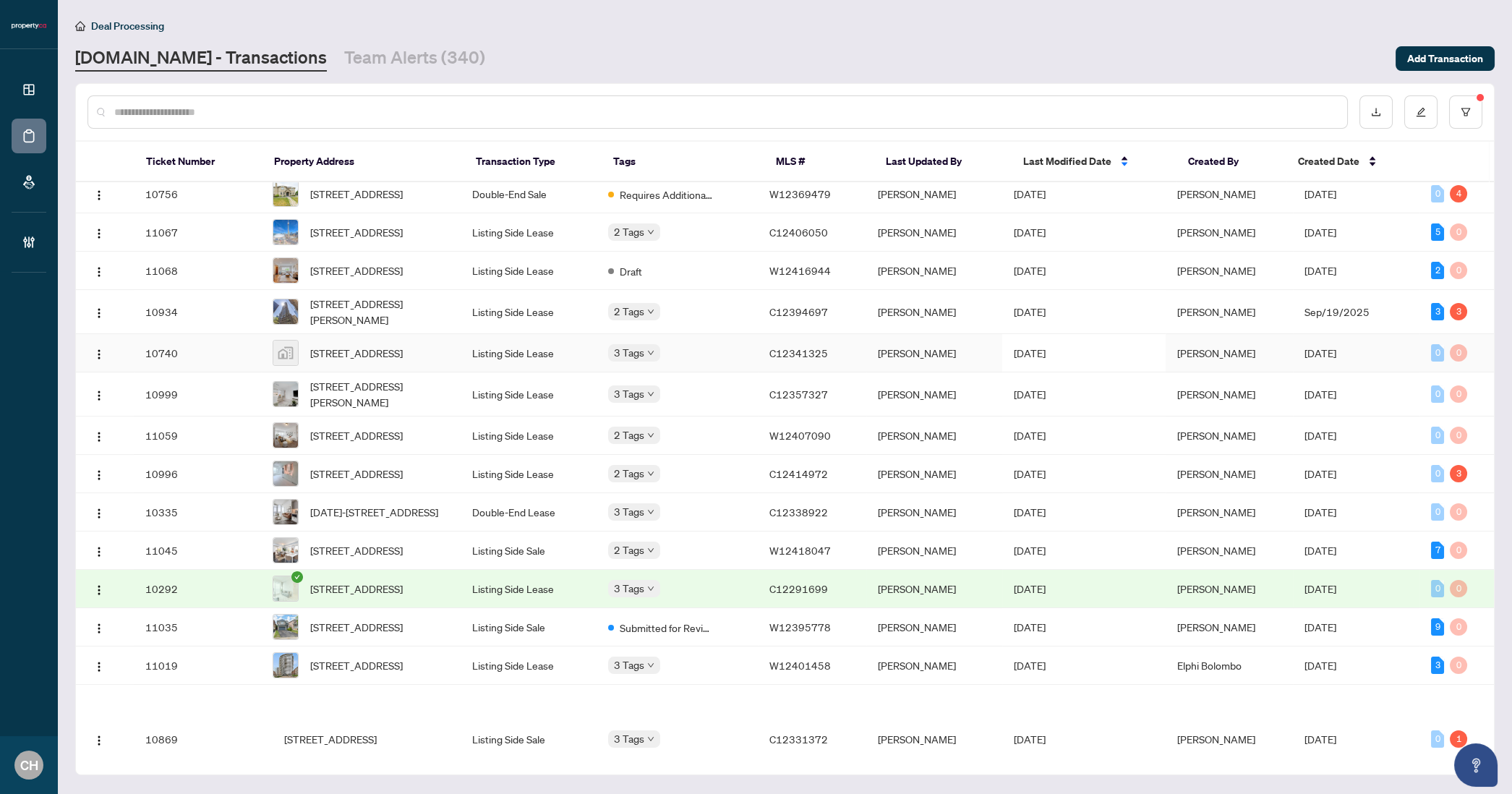
scroll to position [861, 0]
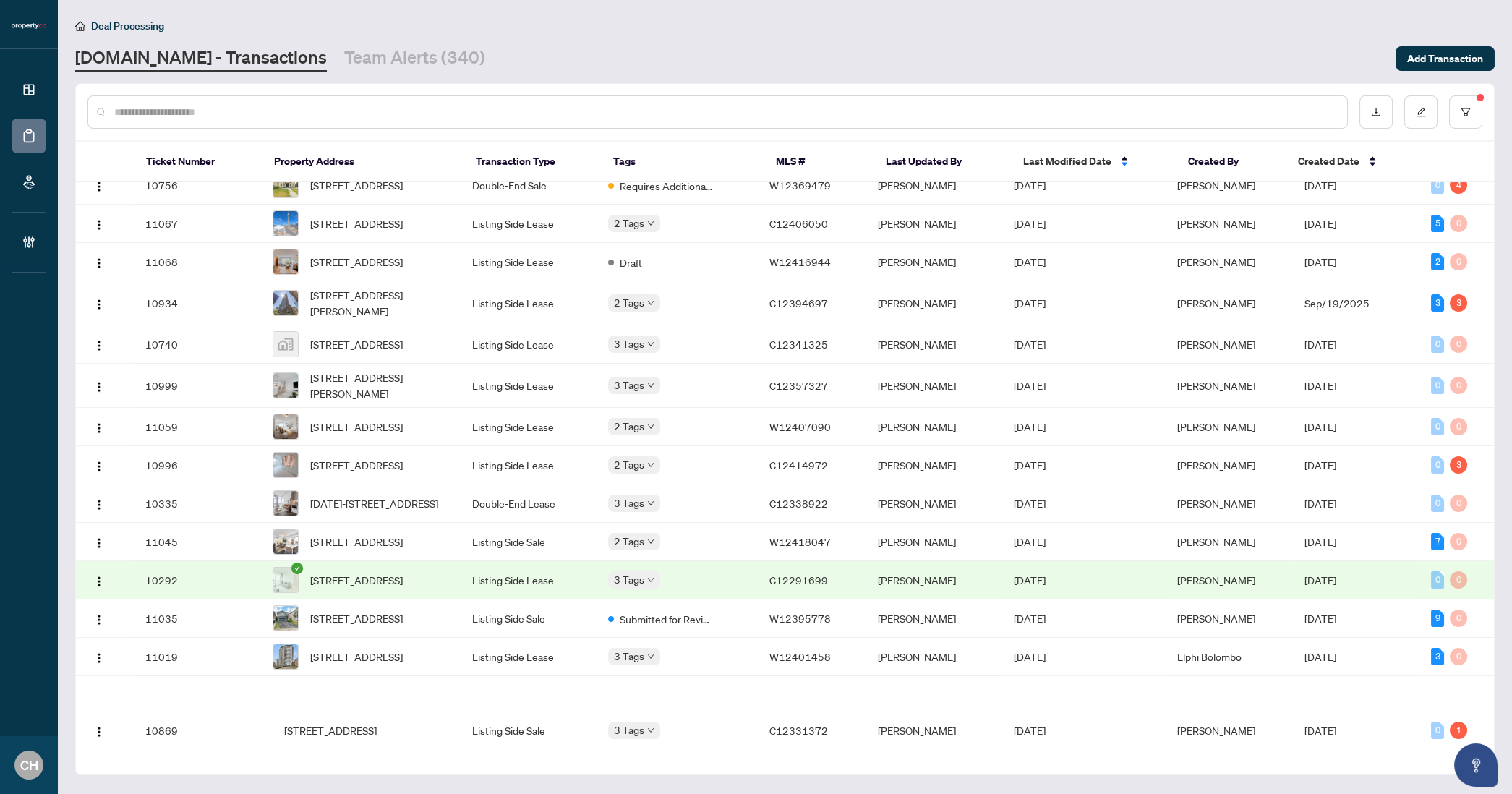
click at [236, 117] on input "text" at bounding box center [725, 111] width 1221 height 16
paste input "*********"
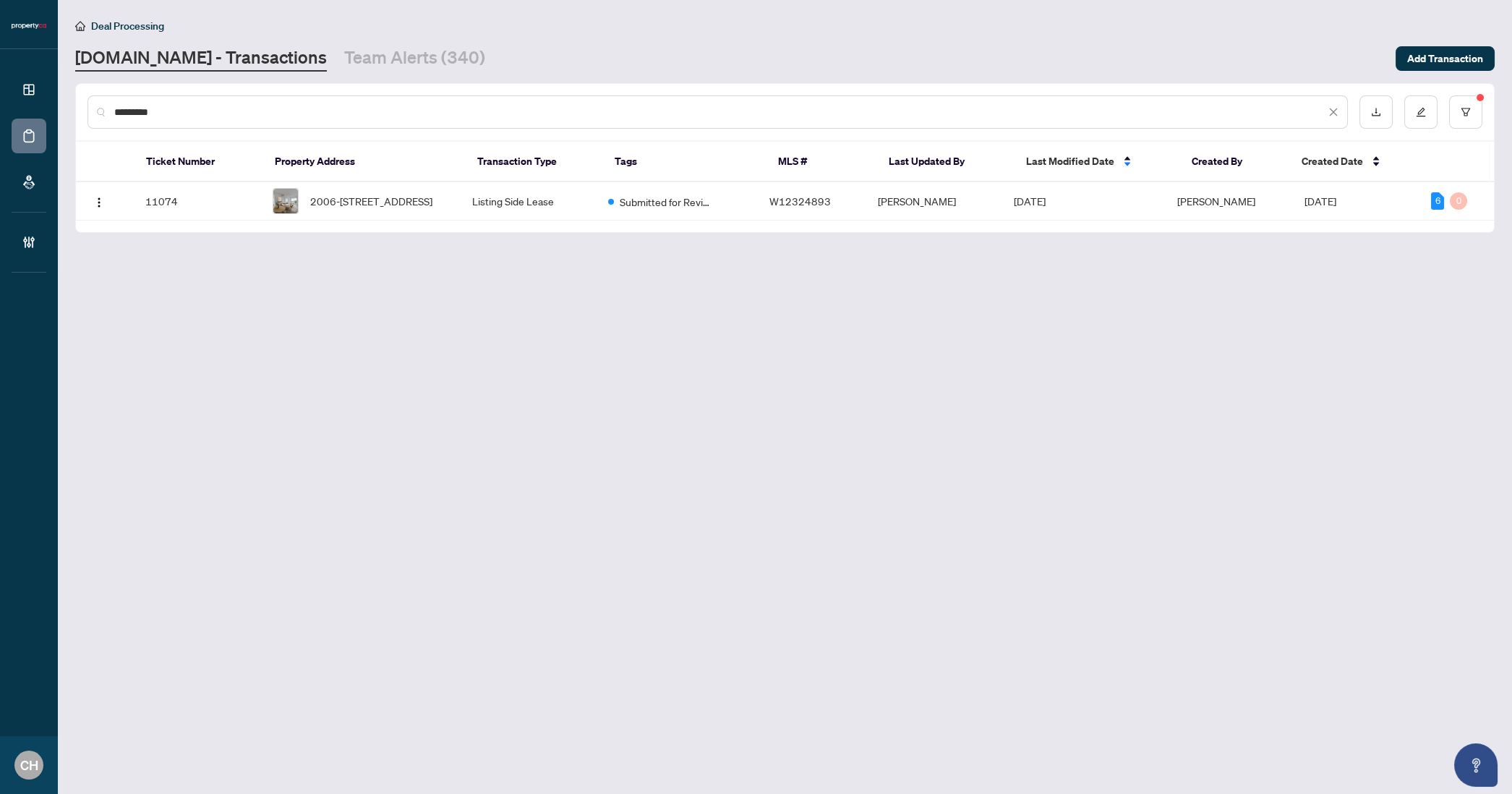
scroll to position [0, 0]
type input "*********"
click at [544, 218] on td "Listing Side Lease" at bounding box center [528, 201] width 136 height 38
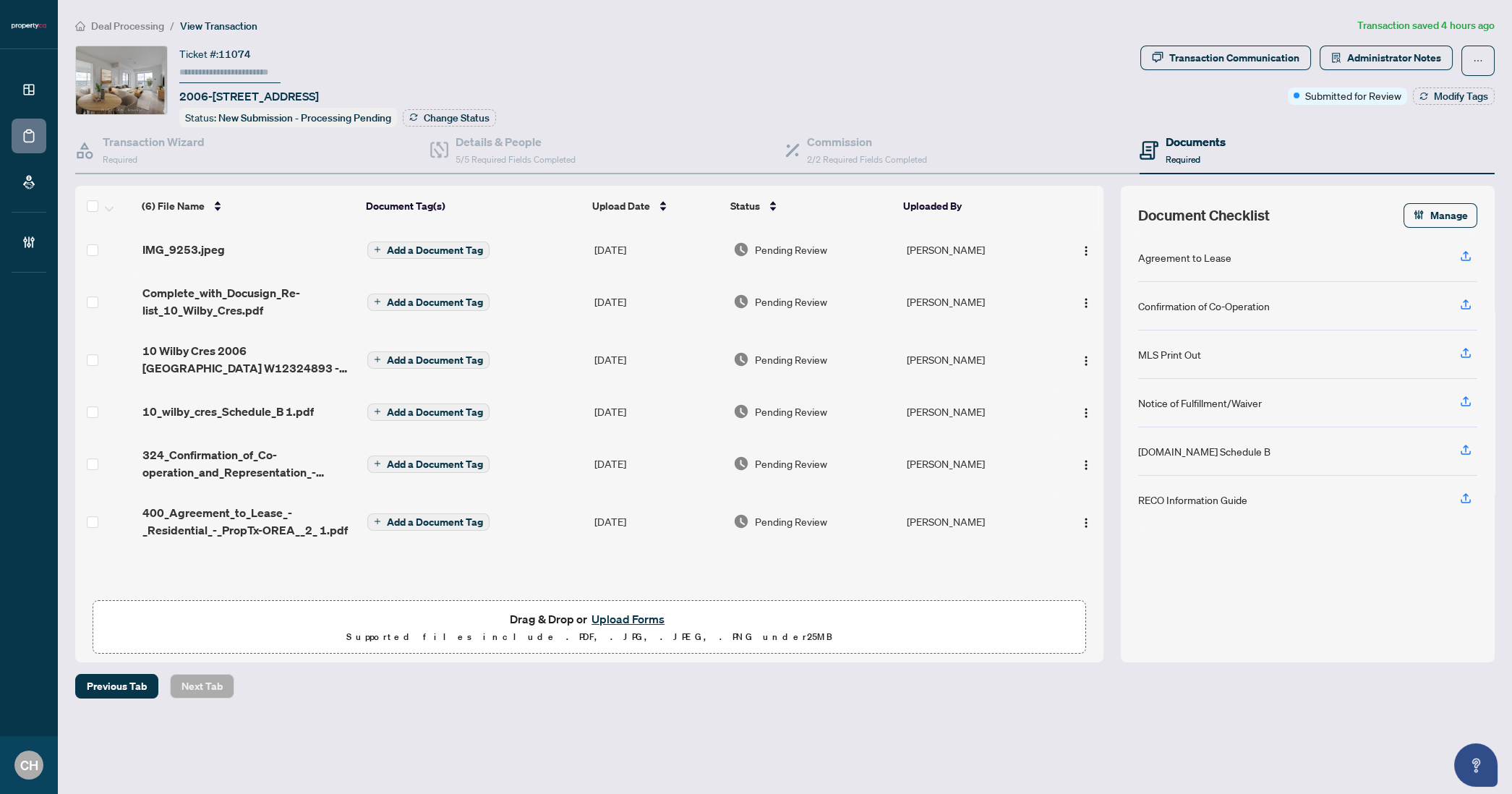
click at [525, 244] on td "Add a Document Tag" at bounding box center [474, 249] width 227 height 47
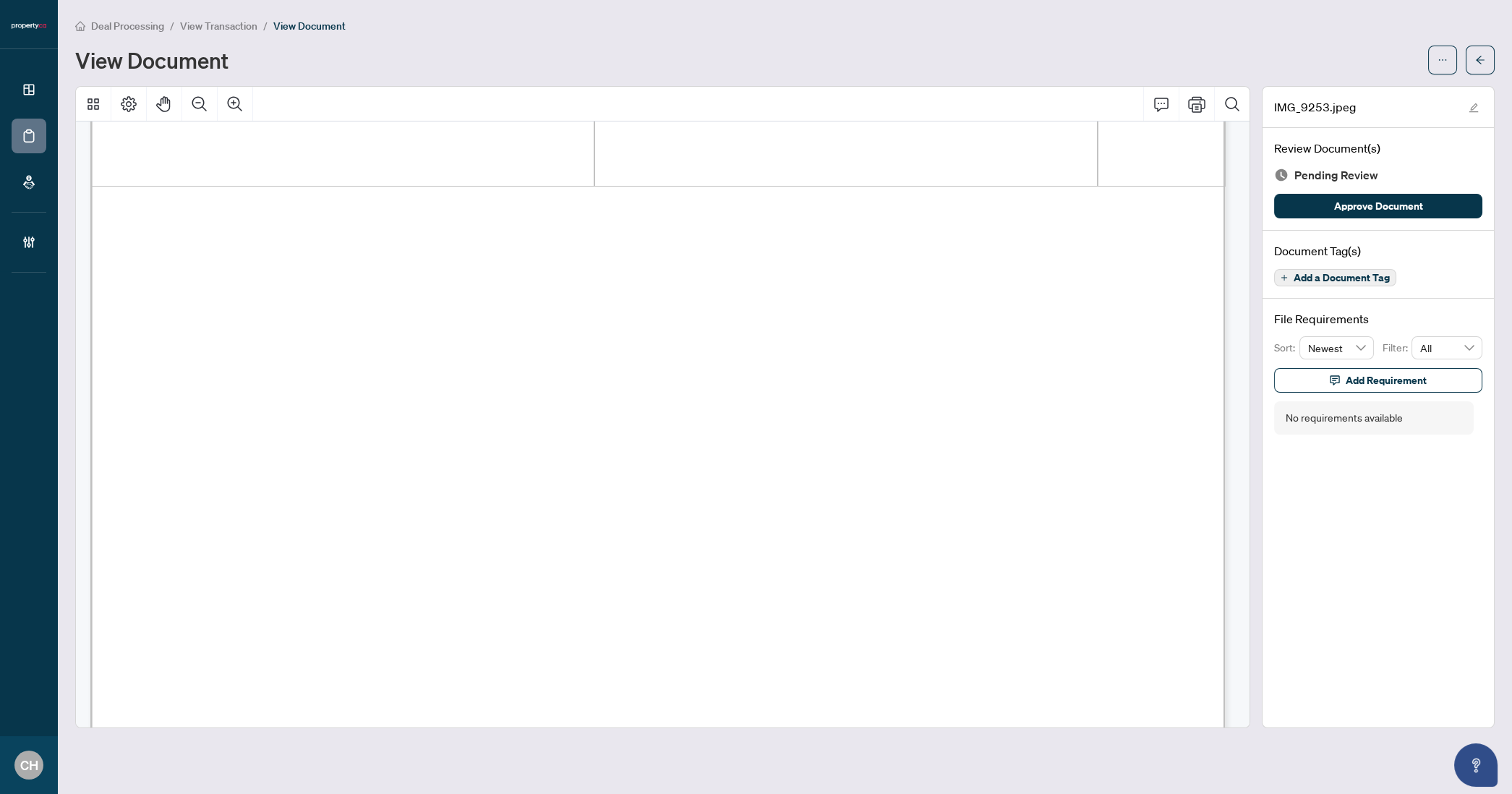
scroll to position [1037, 0]
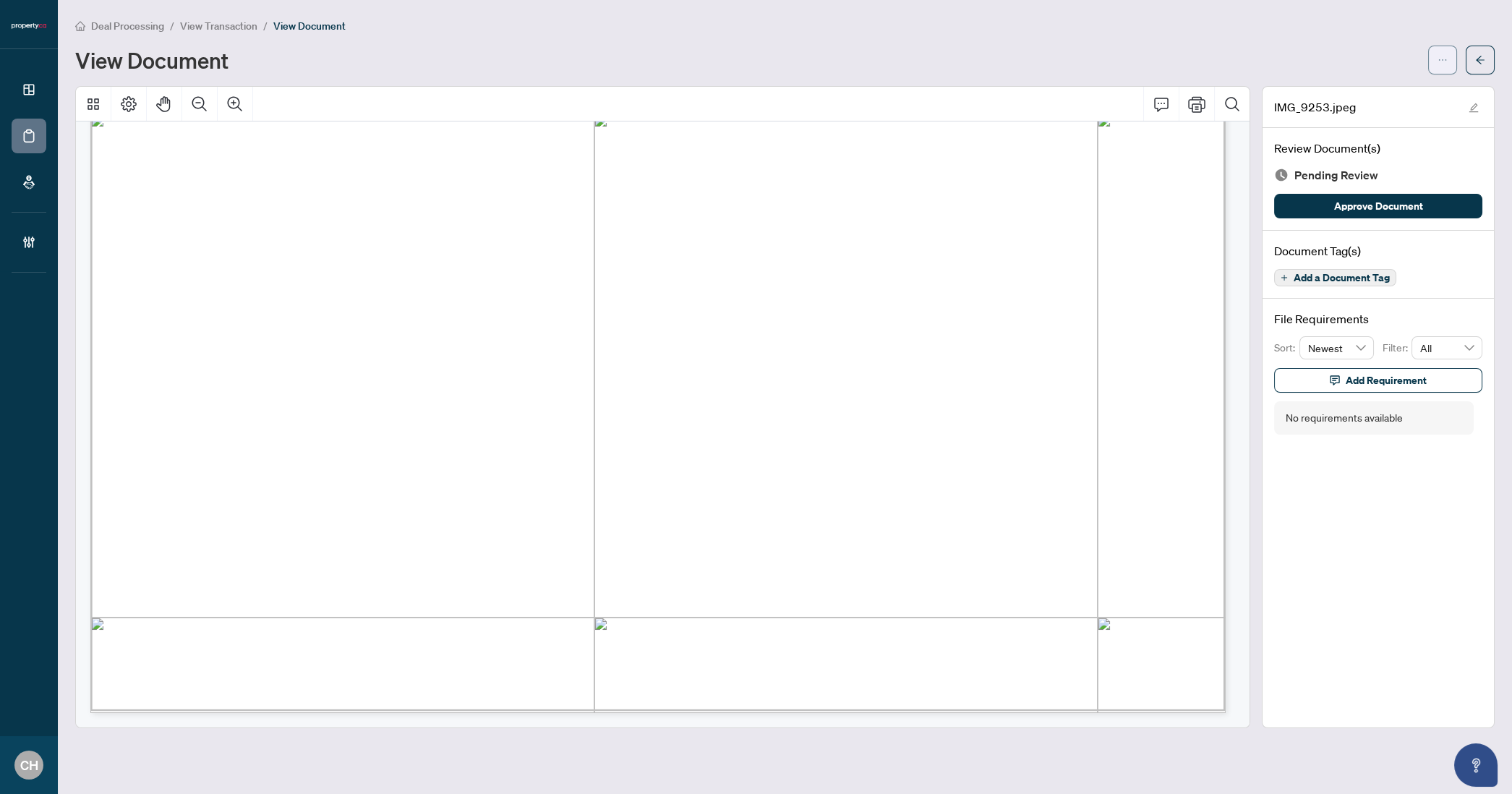
click at [1445, 65] on span "button" at bounding box center [1442, 60] width 10 height 23
click at [1396, 85] on span "Download" at bounding box center [1391, 91] width 110 height 16
drag, startPoint x: 1359, startPoint y: 500, endPoint x: 1404, endPoint y: 365, distance: 142.3
click at [1359, 499] on div "IMG_9253.jpeg Review Document(s) Pending Review Approve Document Document Tag(s…" at bounding box center [1378, 407] width 233 height 642
click at [1471, 59] on button "button" at bounding box center [1480, 60] width 29 height 29
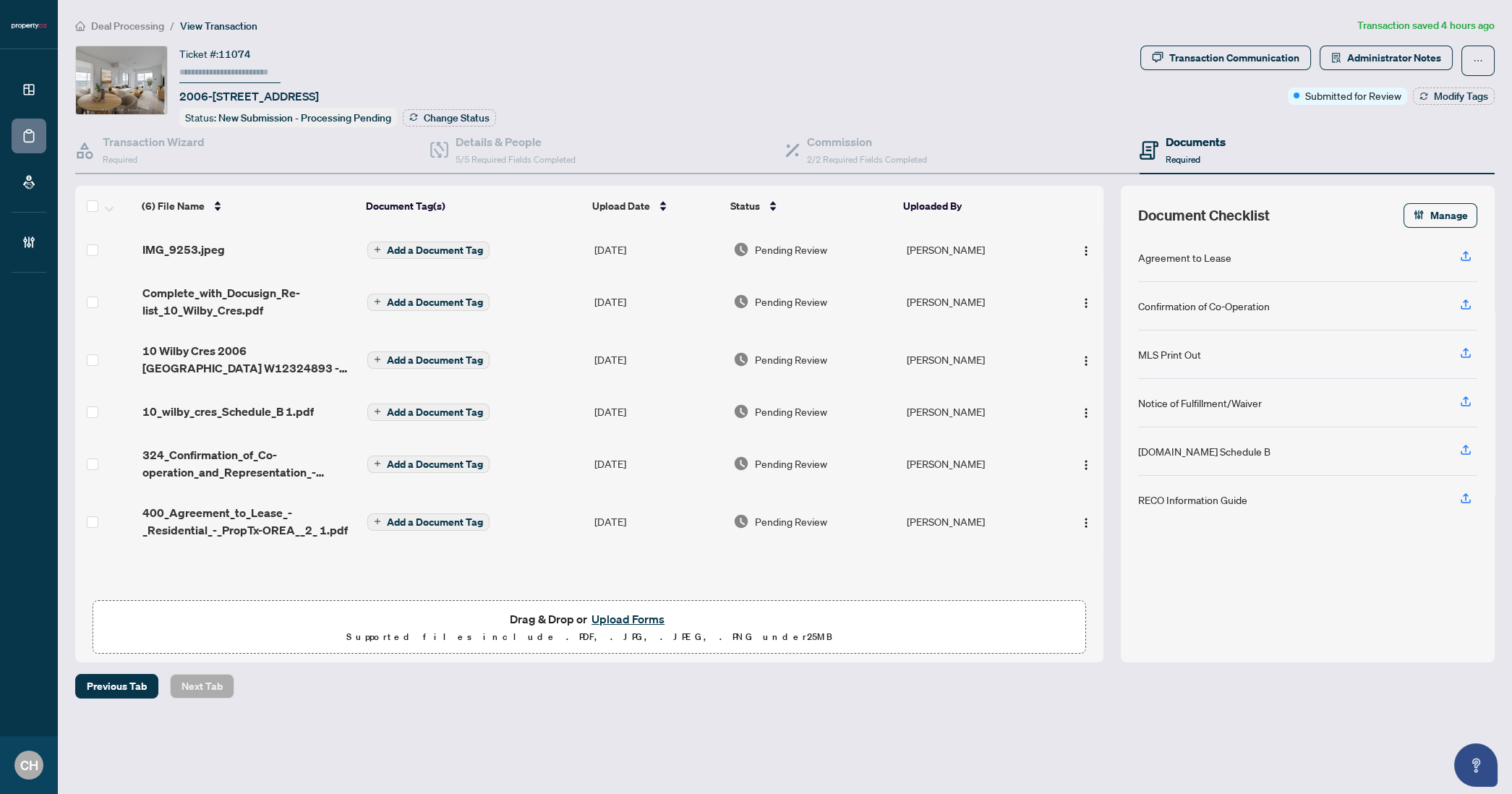
click at [473, 252] on span "Add a Document Tag" at bounding box center [435, 250] width 96 height 10
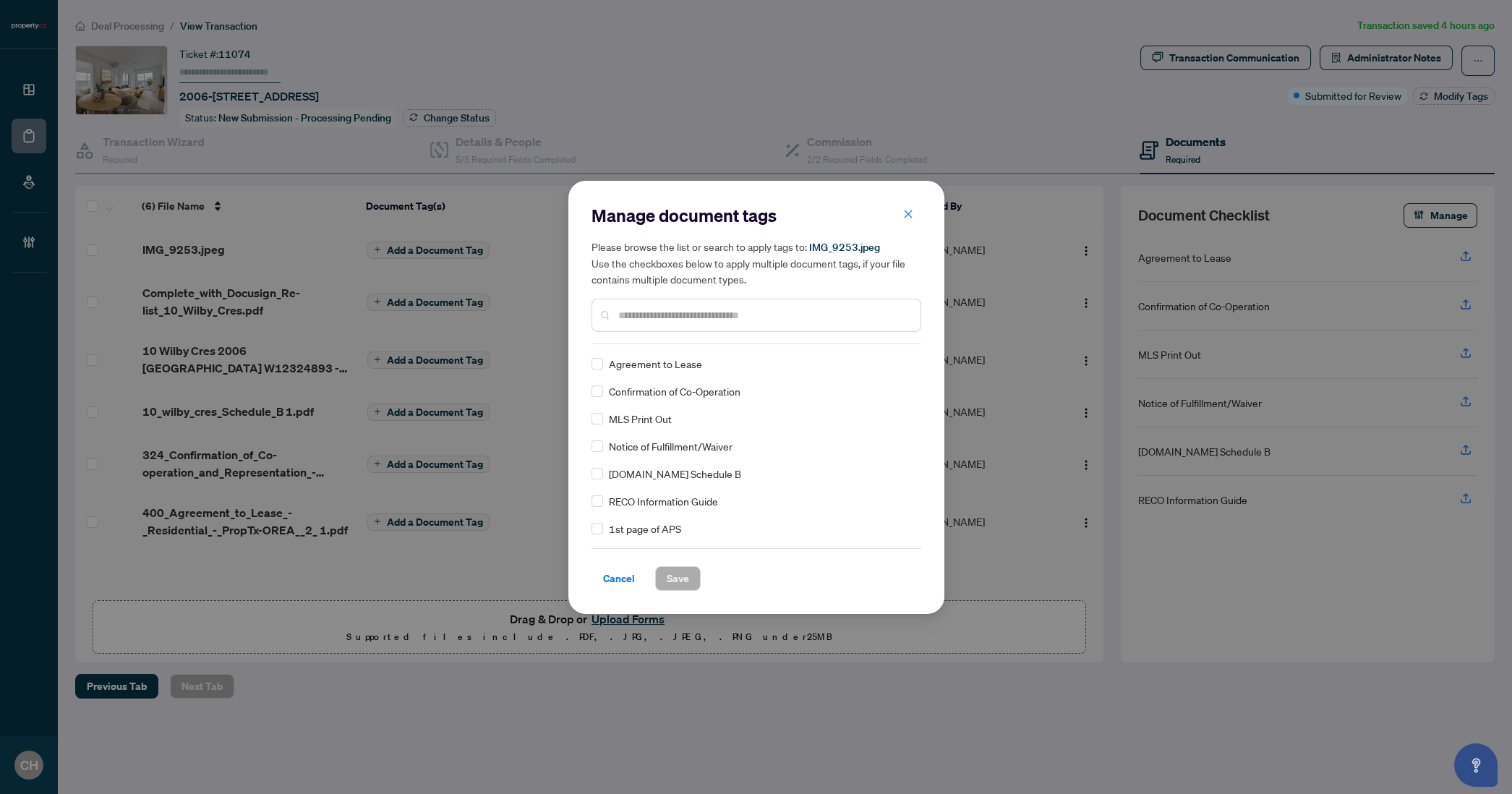
click at [749, 324] on div at bounding box center [756, 316] width 330 height 33
click at [753, 310] on input "text" at bounding box center [763, 315] width 291 height 16
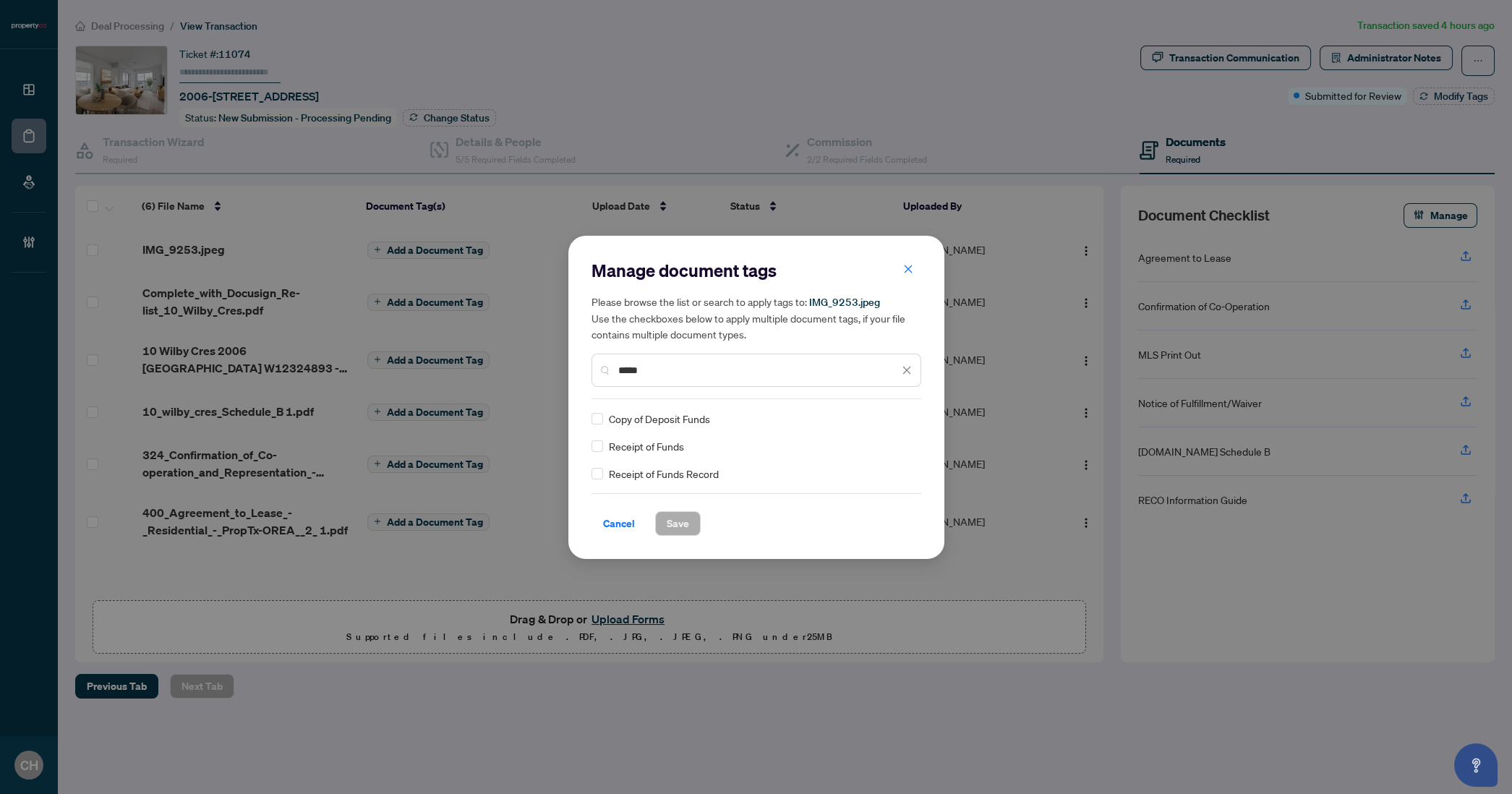
type input "*****"
click at [700, 525] on div "Cancel Save" at bounding box center [756, 523] width 330 height 25
click at [699, 524] on button "Save" at bounding box center [678, 523] width 46 height 25
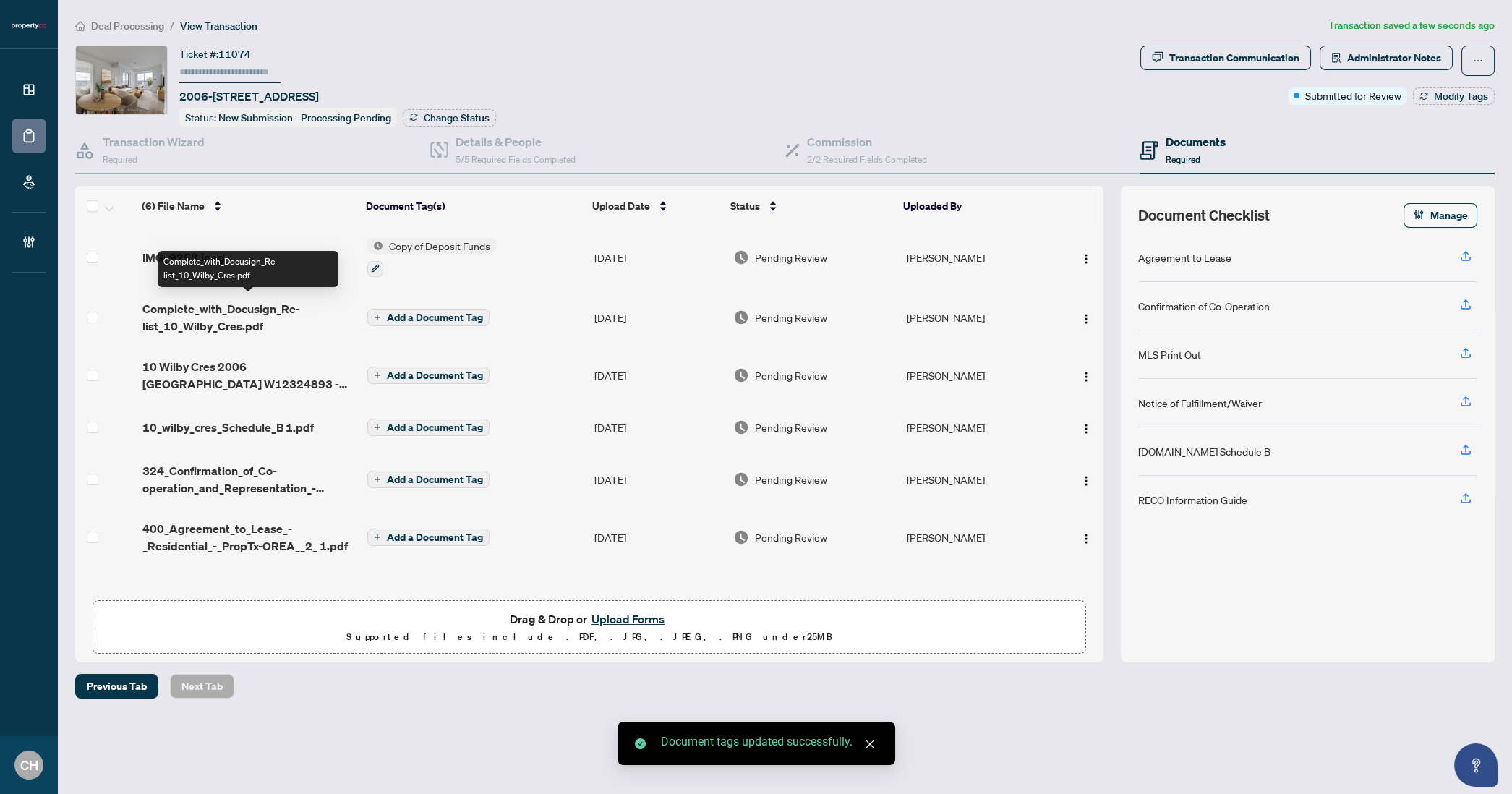
click at [278, 316] on span "Complete_with_Docusign_Re-list_10_Wilby_Cres.pdf" at bounding box center [248, 317] width 214 height 35
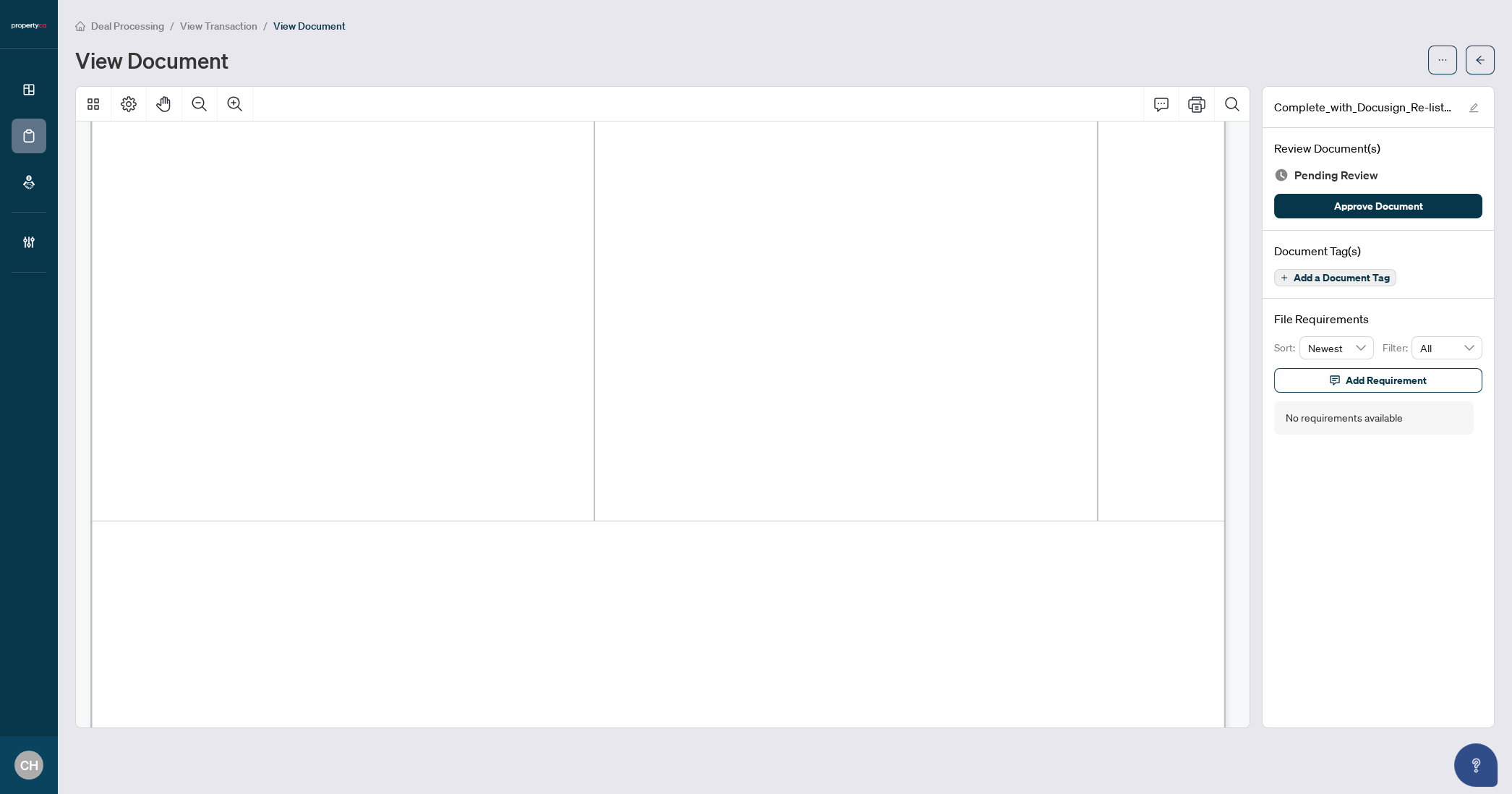
scroll to position [1471, 0]
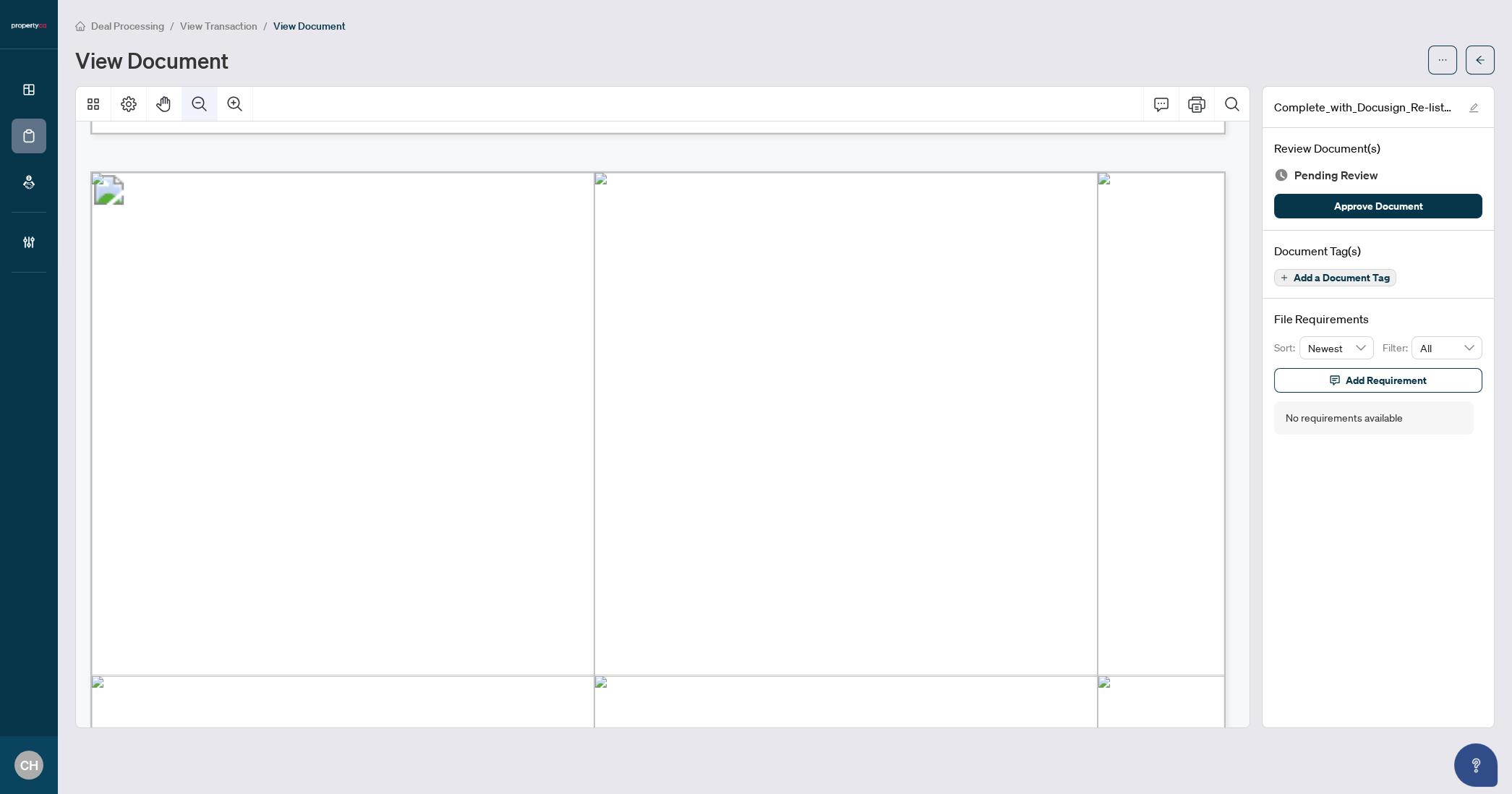
click at [200, 109] on icon "Zoom Out" at bounding box center [199, 104] width 17 height 17
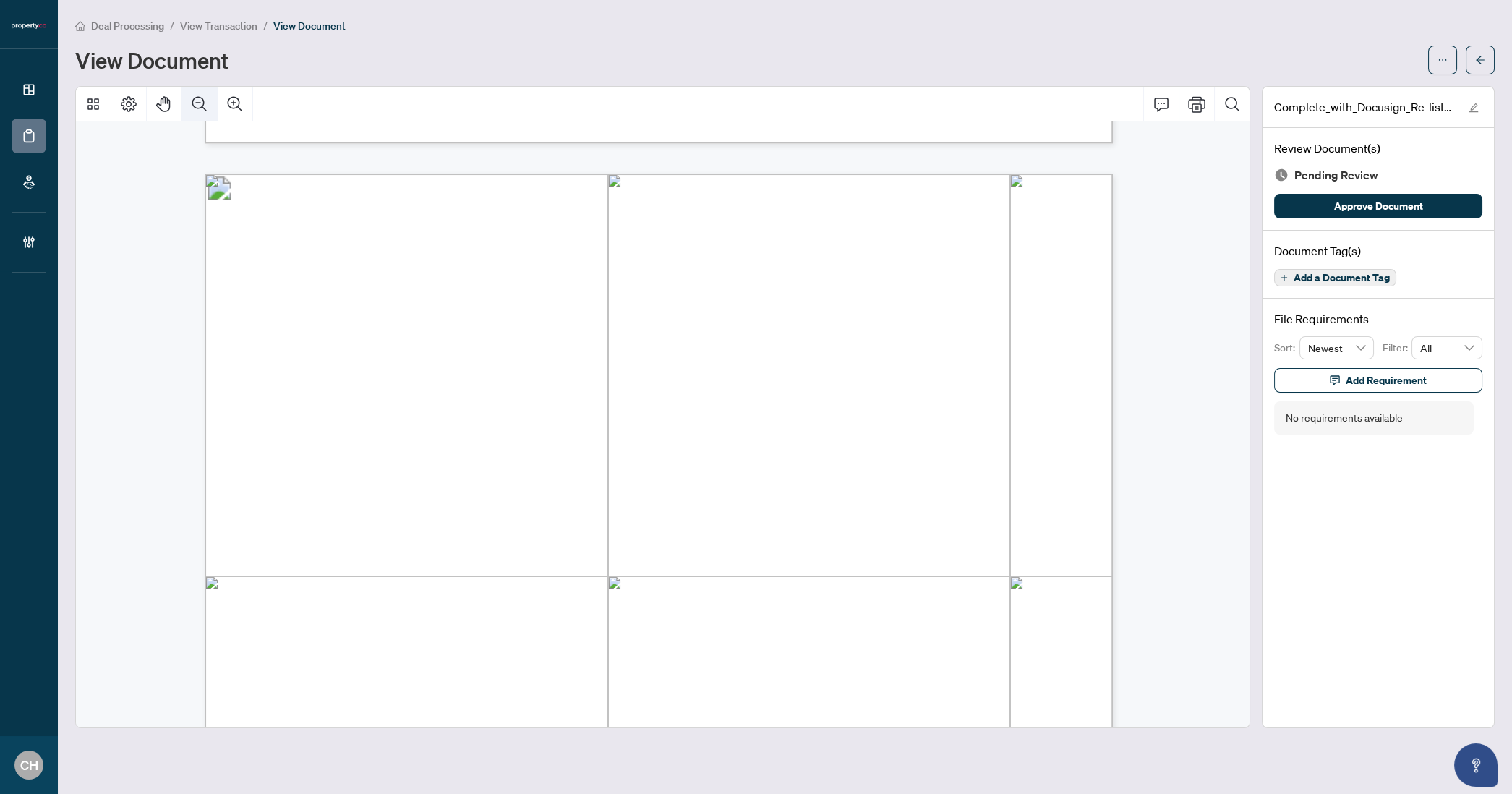
click at [200, 109] on icon "Zoom Out" at bounding box center [199, 104] width 17 height 17
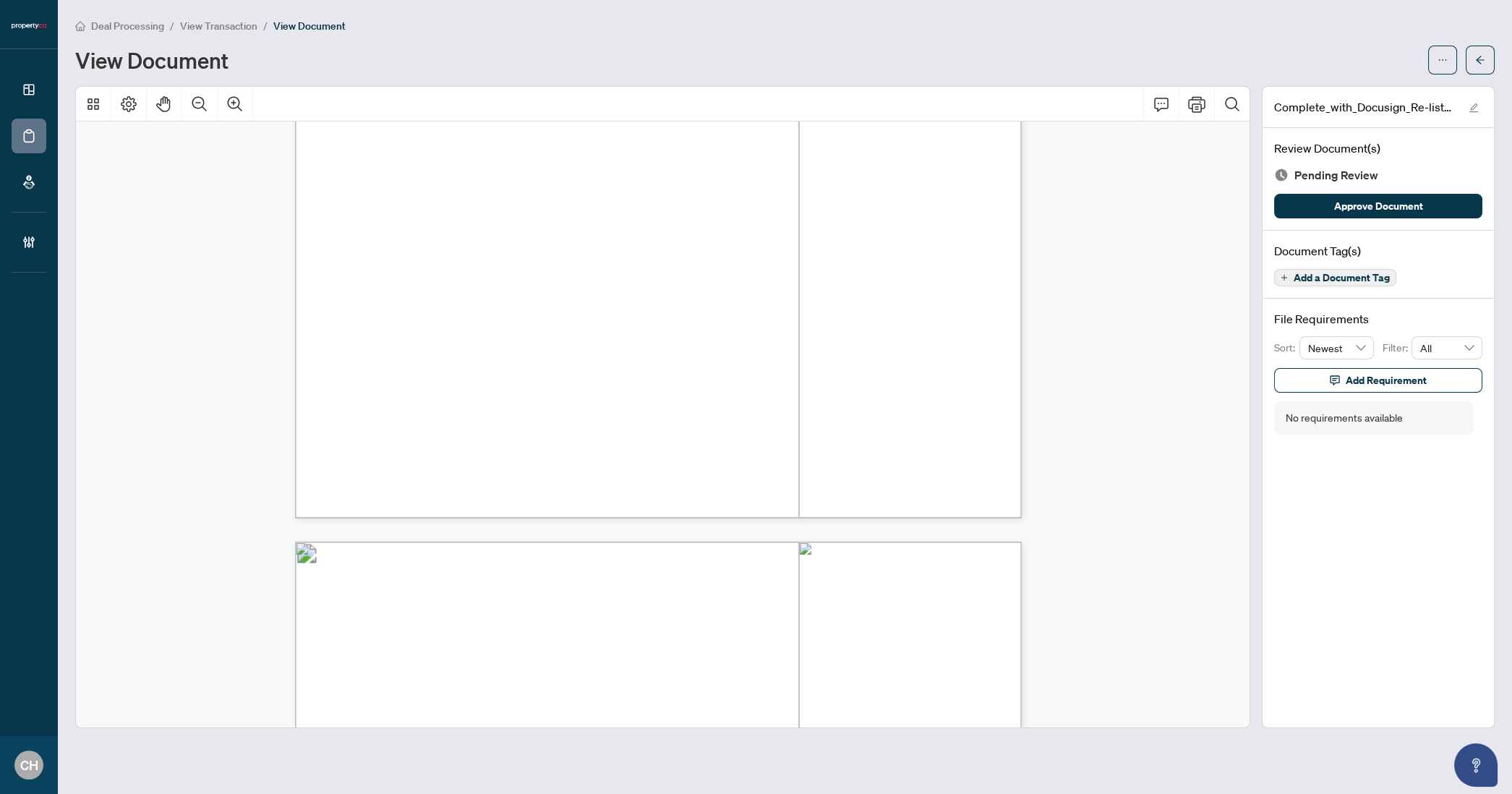
scroll to position [12395, 0]
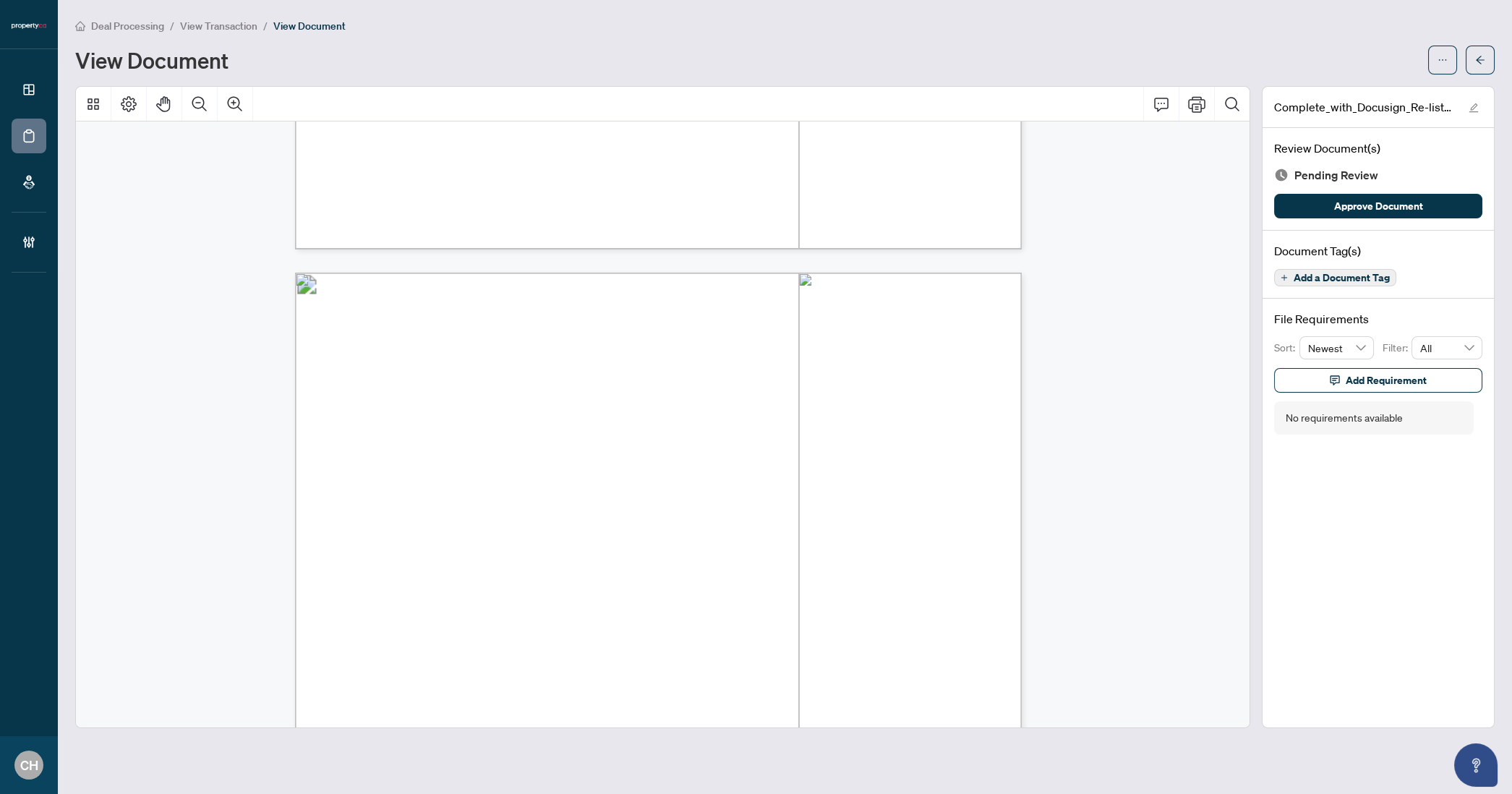
click at [1313, 282] on button "Add a Document Tag" at bounding box center [1335, 277] width 122 height 17
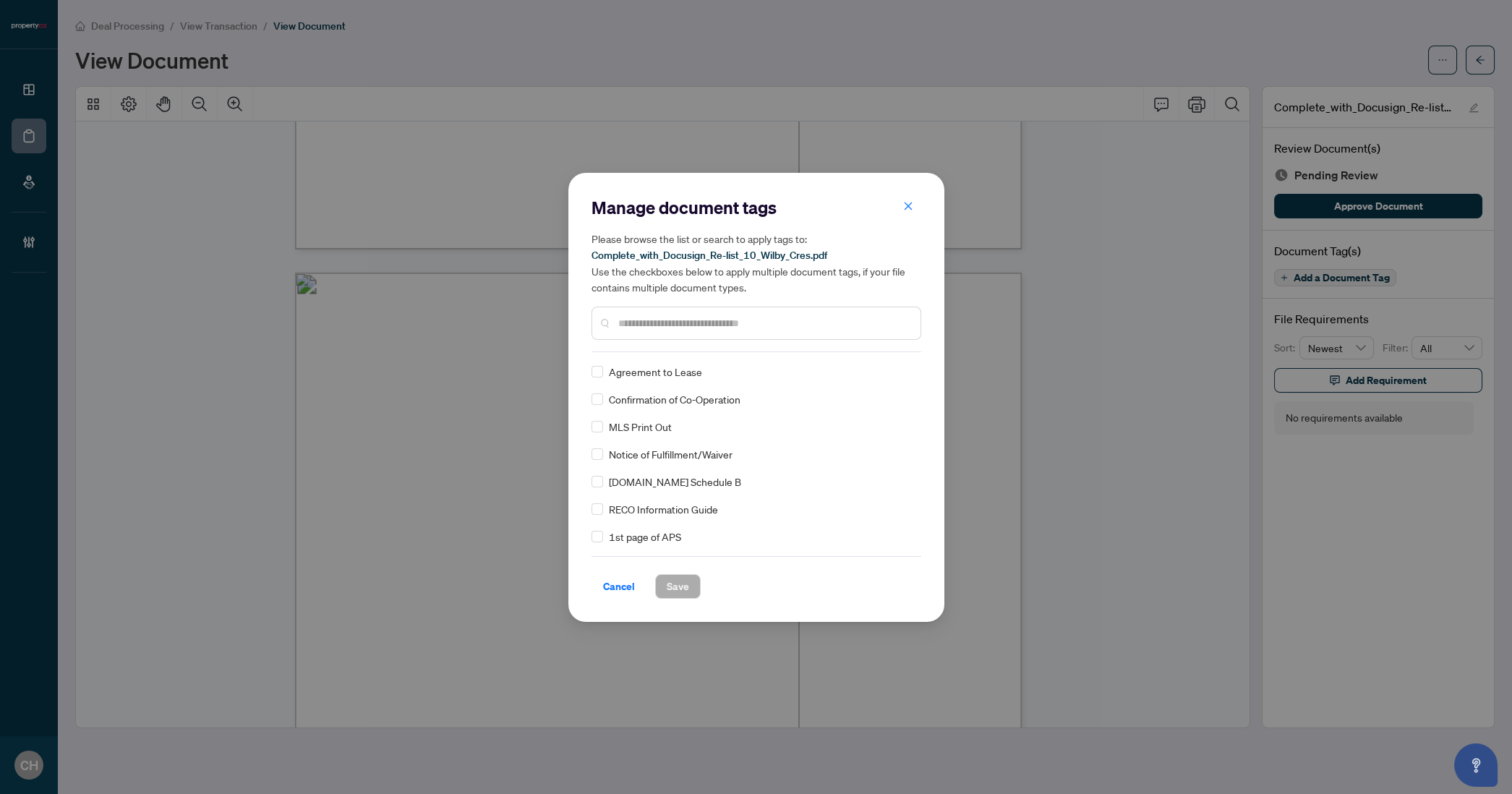
click at [645, 316] on input "text" at bounding box center [763, 323] width 291 height 16
type input "****"
click at [595, 377] on label at bounding box center [597, 371] width 12 height 16
click at [667, 582] on span "Save" at bounding box center [678, 586] width 22 height 23
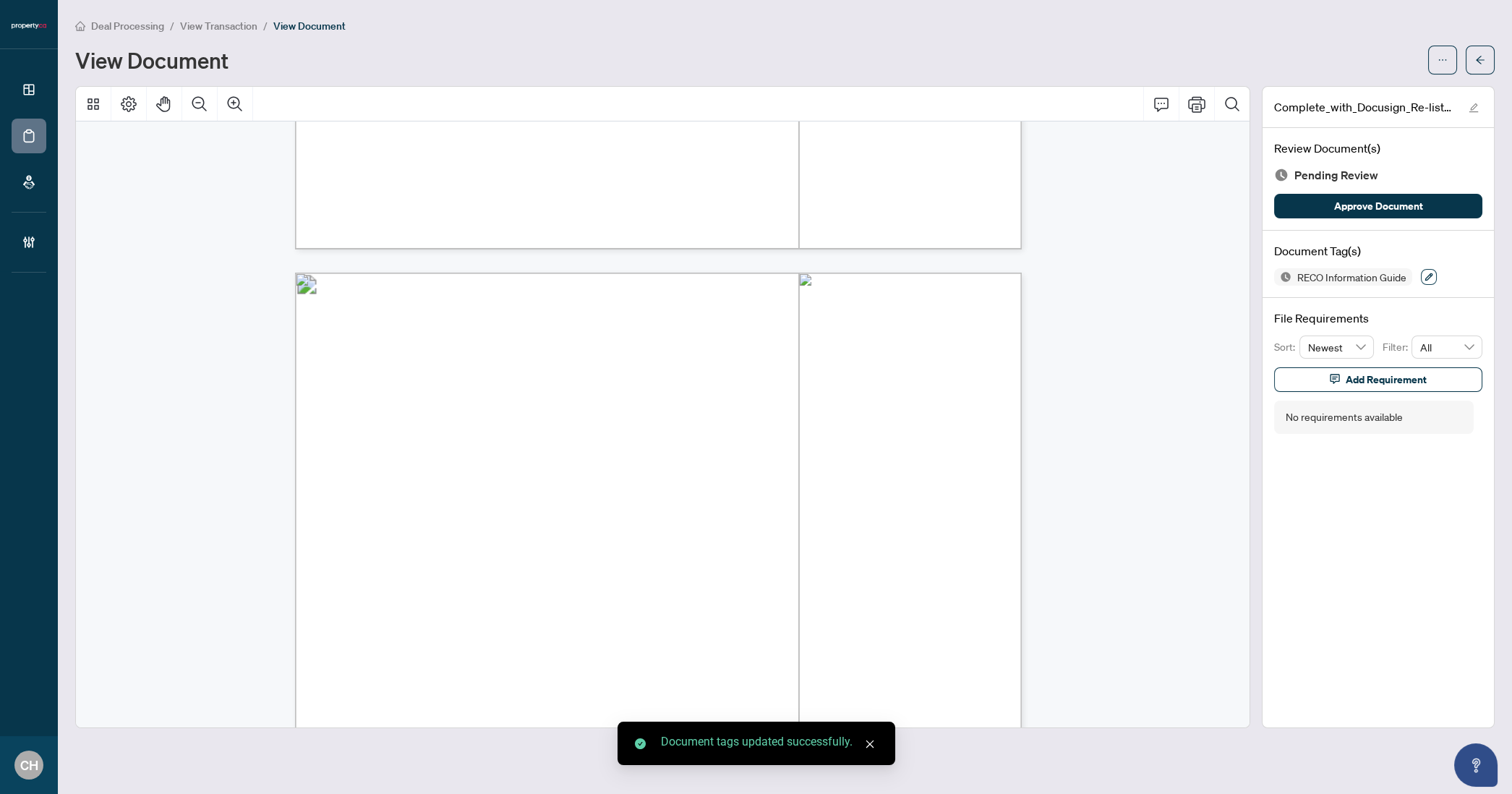
click at [1426, 281] on button "button" at bounding box center [1428, 277] width 16 height 16
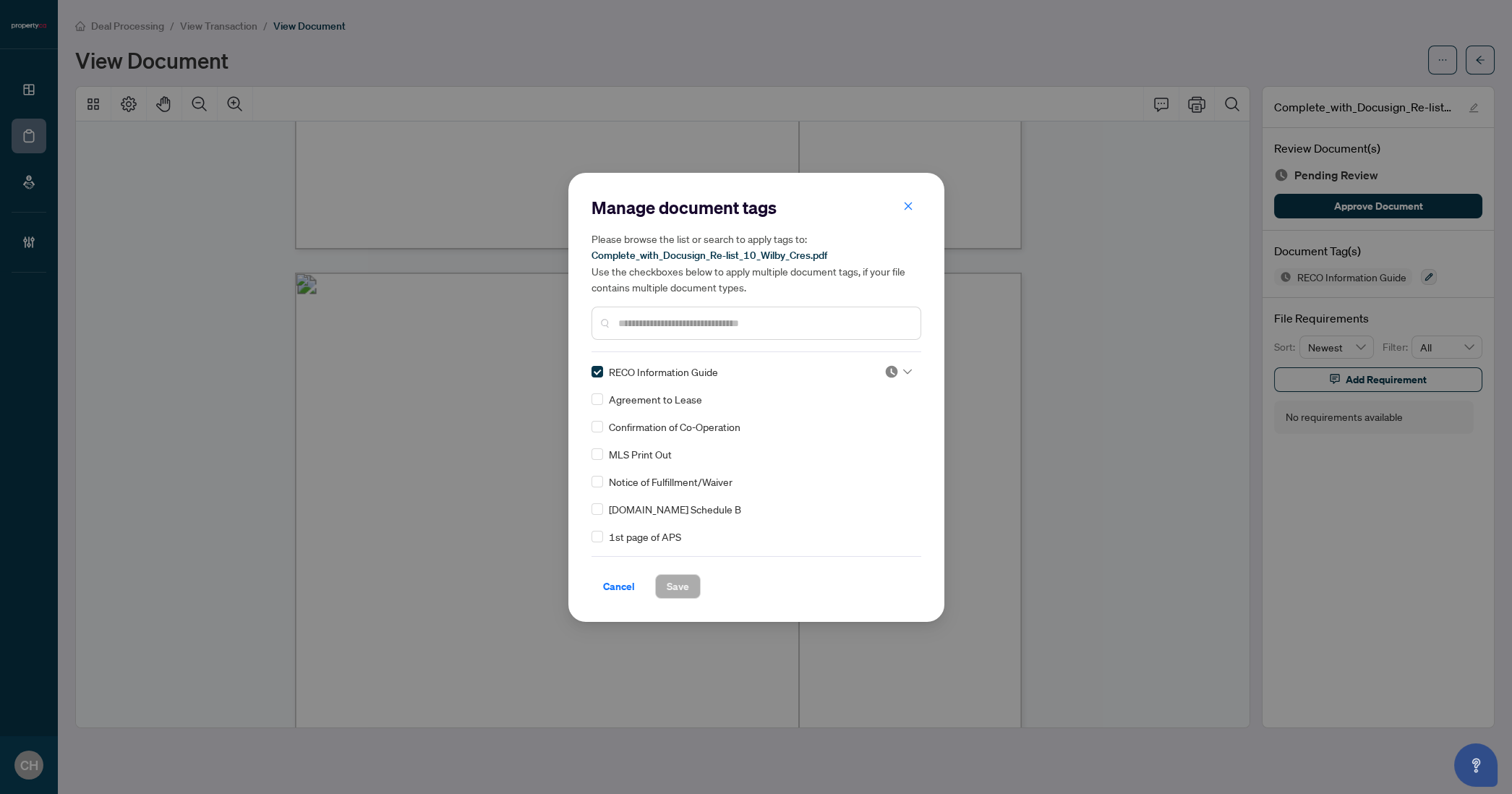
click at [676, 329] on input "text" at bounding box center [763, 323] width 291 height 16
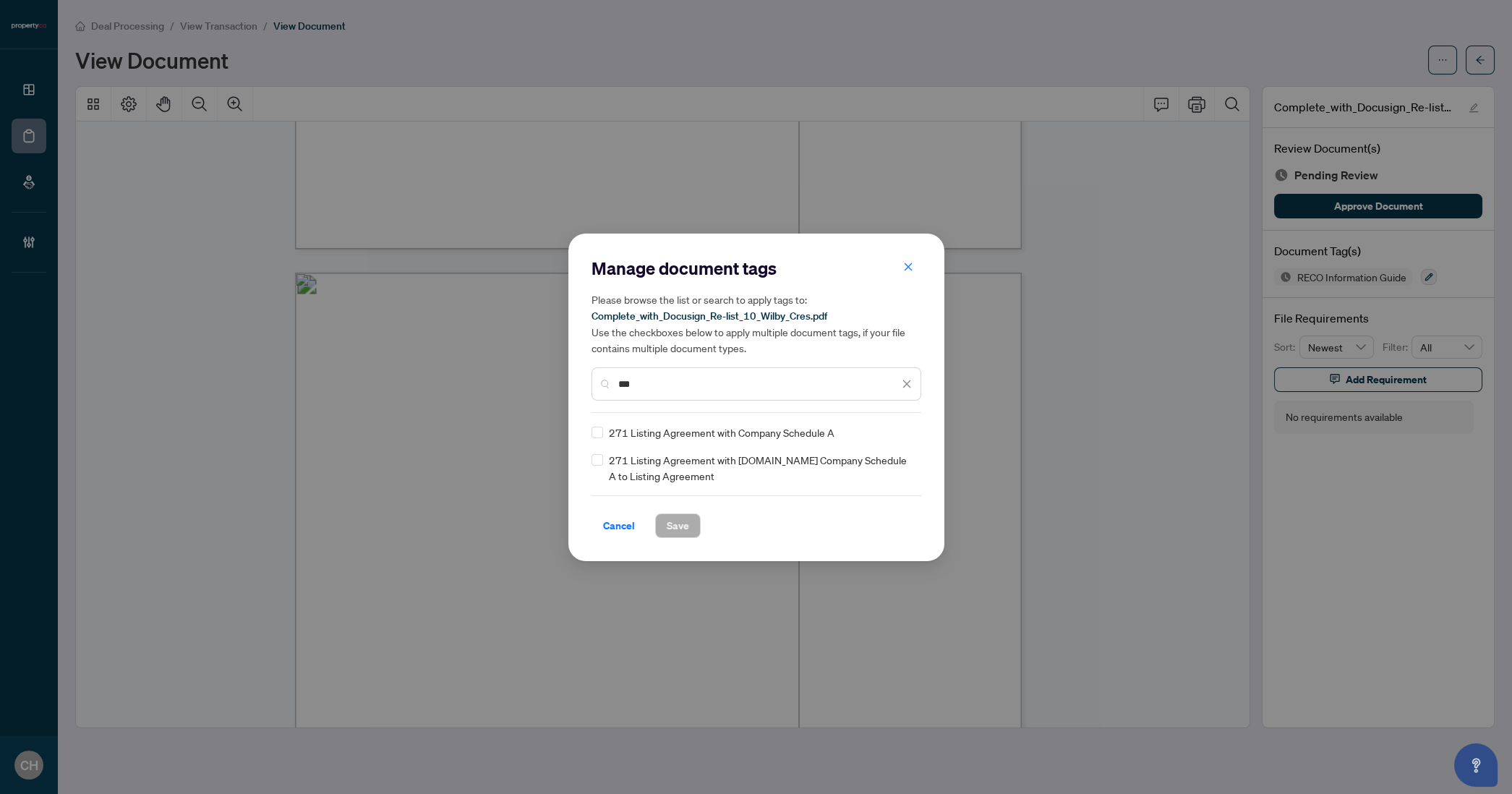
type input "***"
click at [672, 529] on span "Save" at bounding box center [678, 526] width 22 height 23
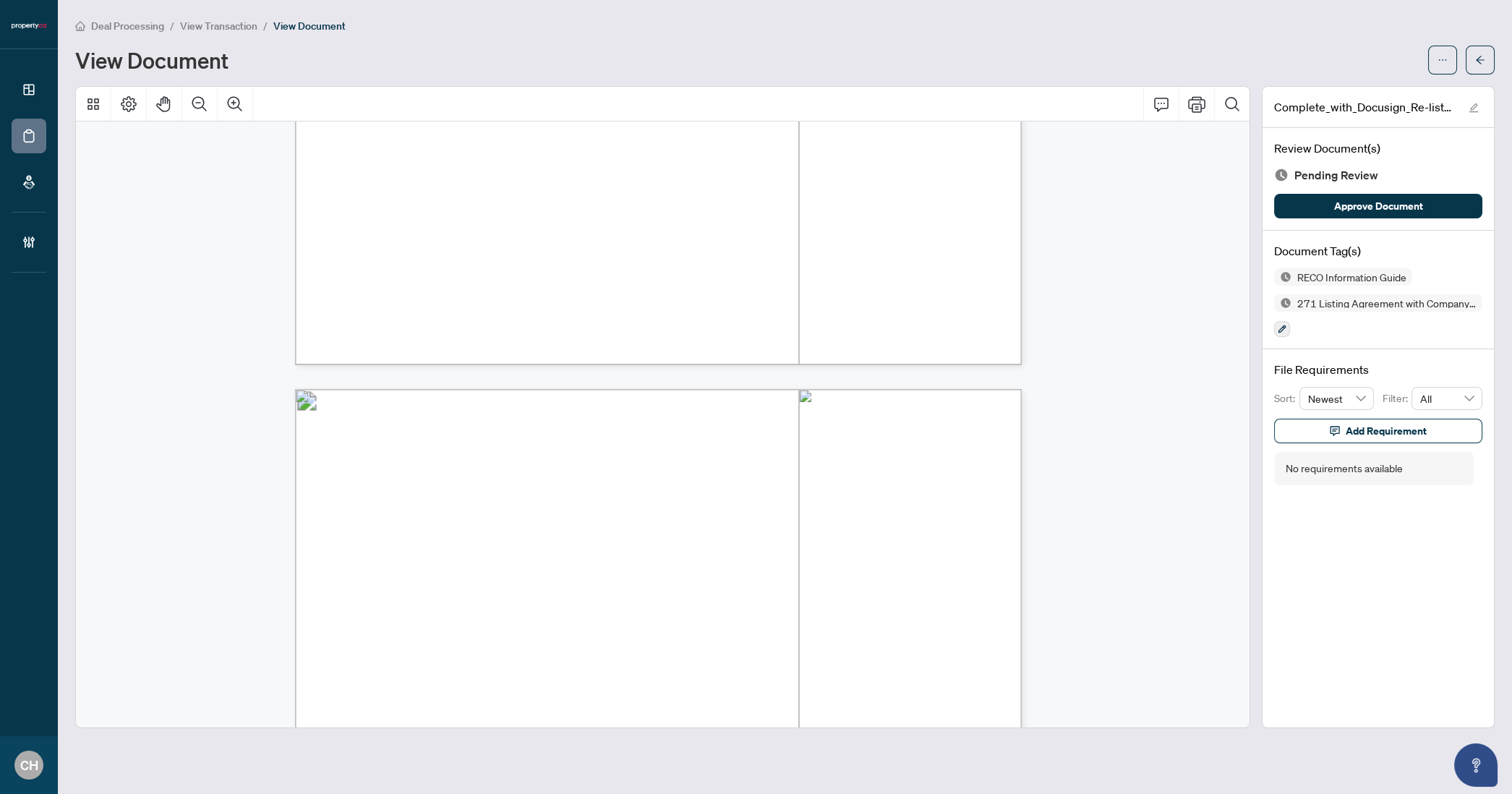
scroll to position [16654, 0]
click at [1281, 332] on button "button" at bounding box center [1282, 328] width 16 height 16
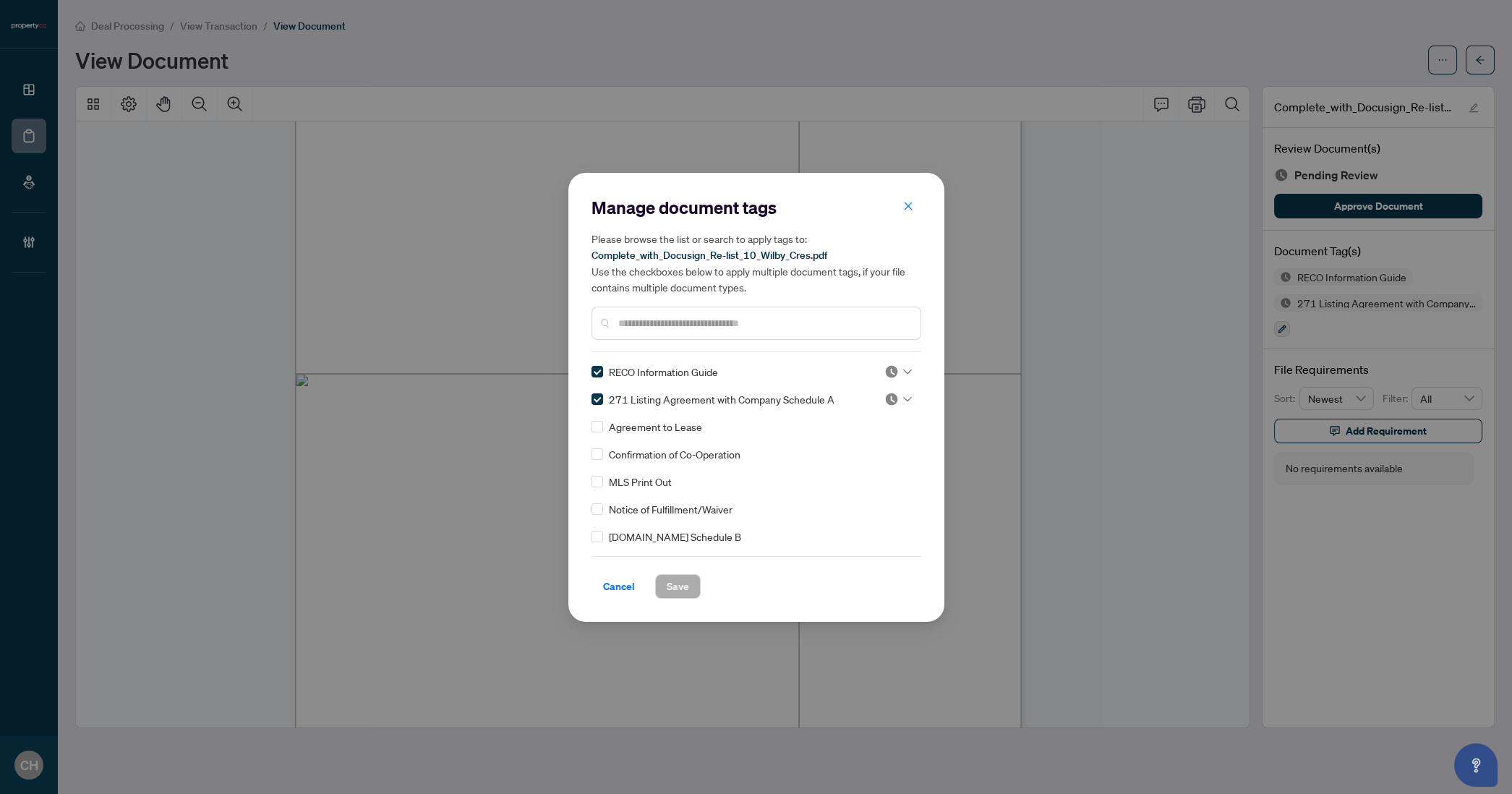
click at [685, 326] on input "text" at bounding box center [763, 323] width 291 height 16
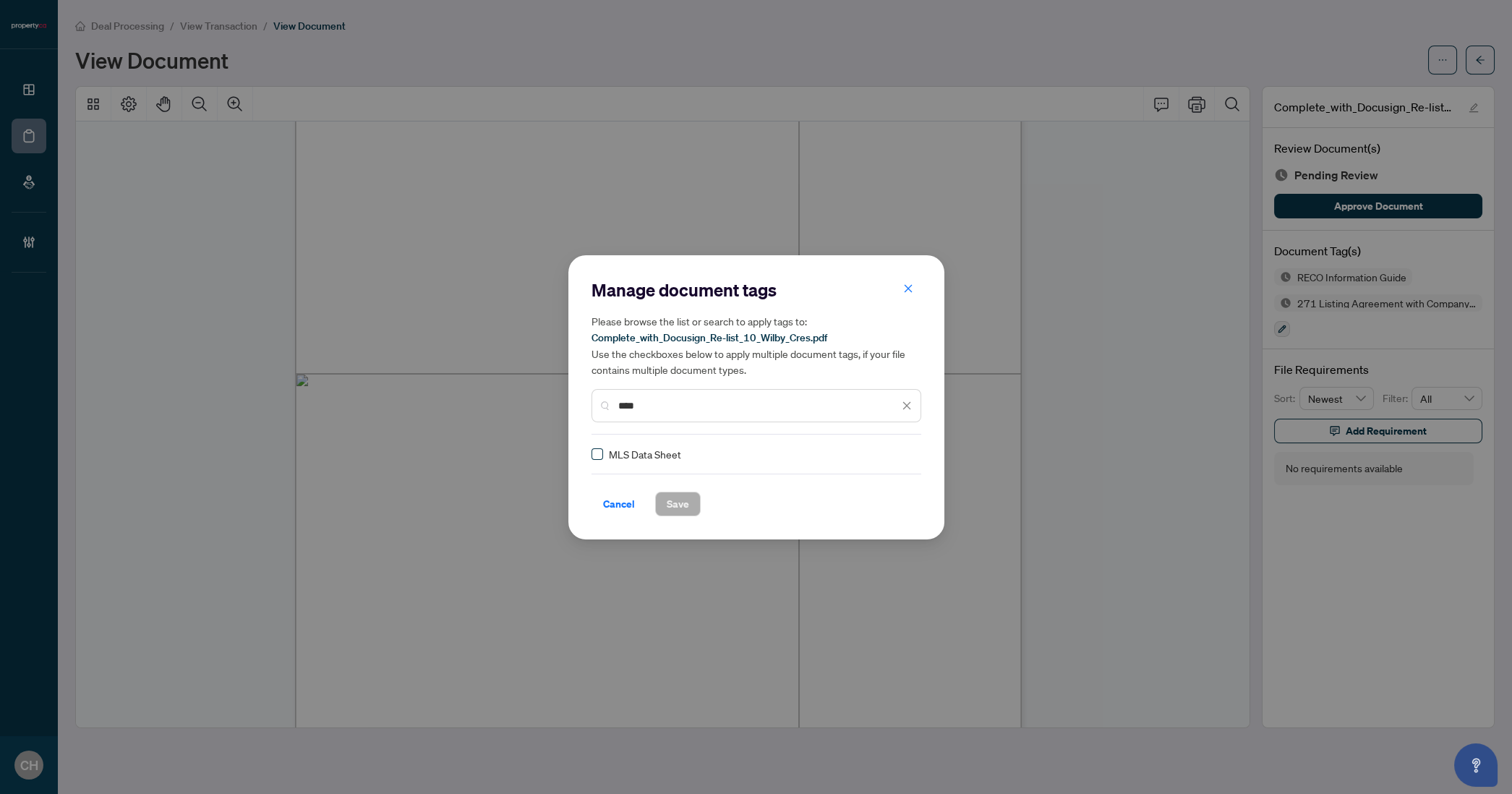
type input "****"
click at [667, 510] on span "Save" at bounding box center [678, 504] width 22 height 23
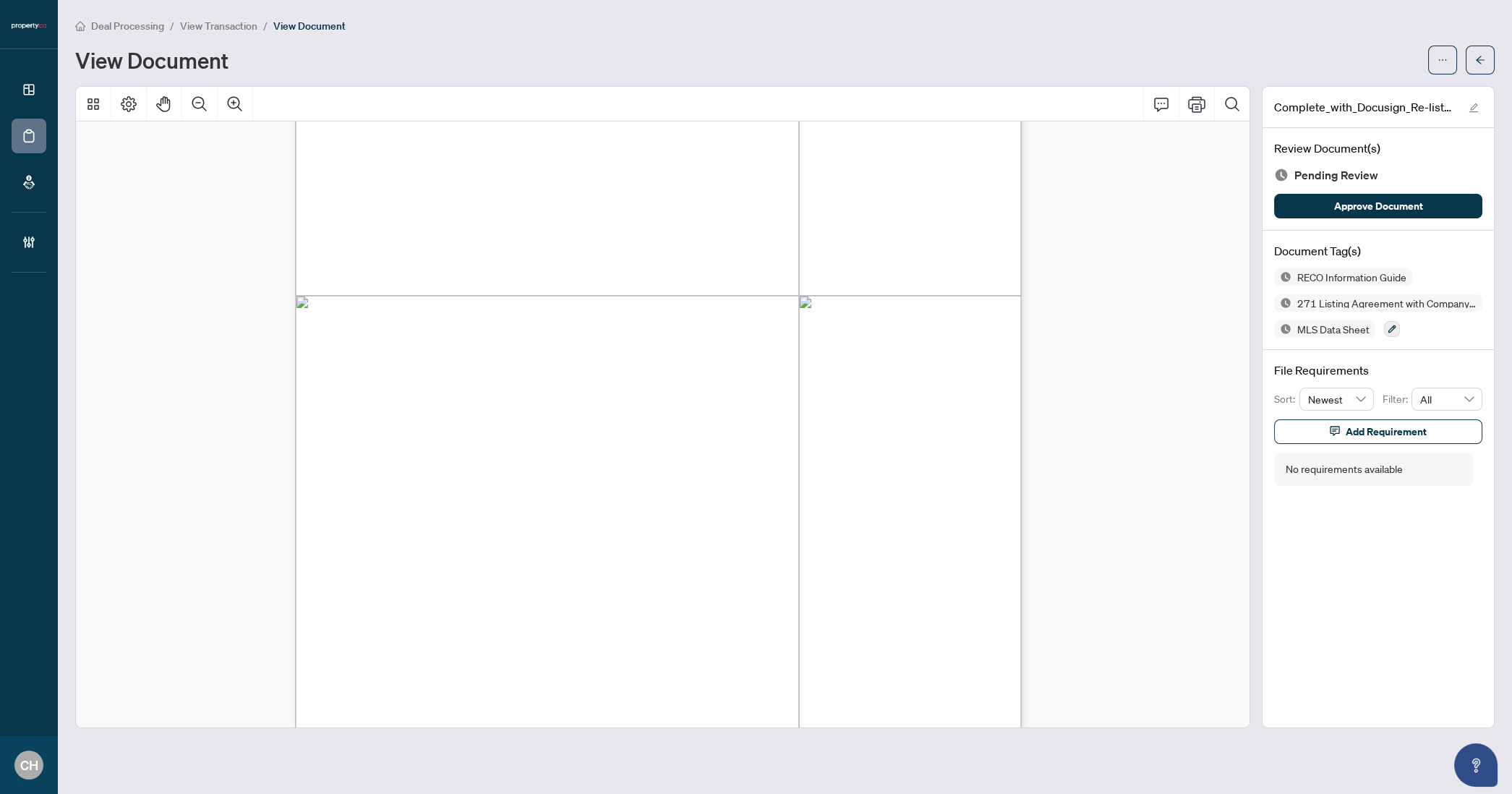
scroll to position [21571, 0]
click at [1482, 50] on span "button" at bounding box center [1480, 60] width 10 height 23
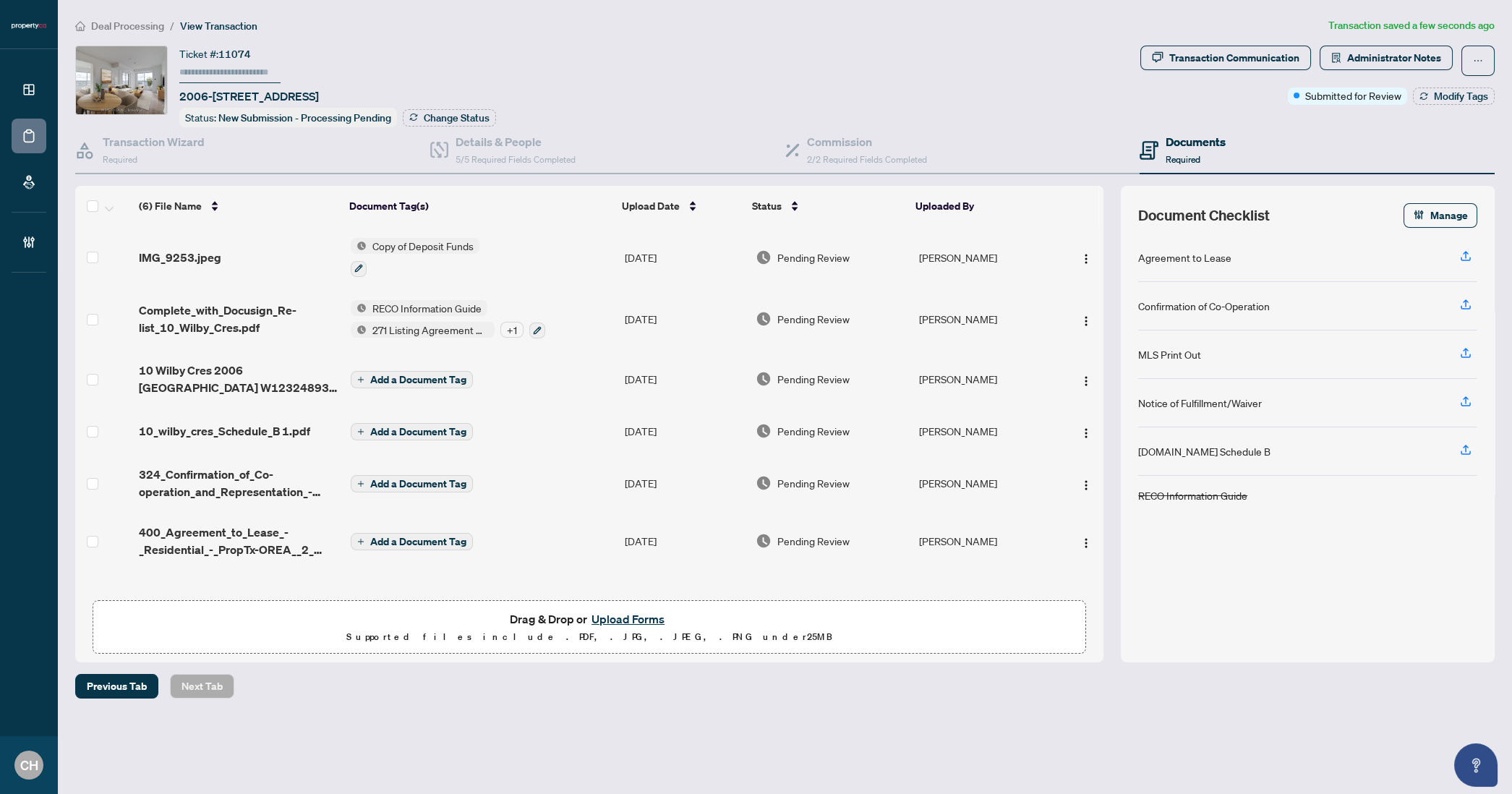
click at [550, 371] on td "Add a Document Tag" at bounding box center [482, 379] width 274 height 58
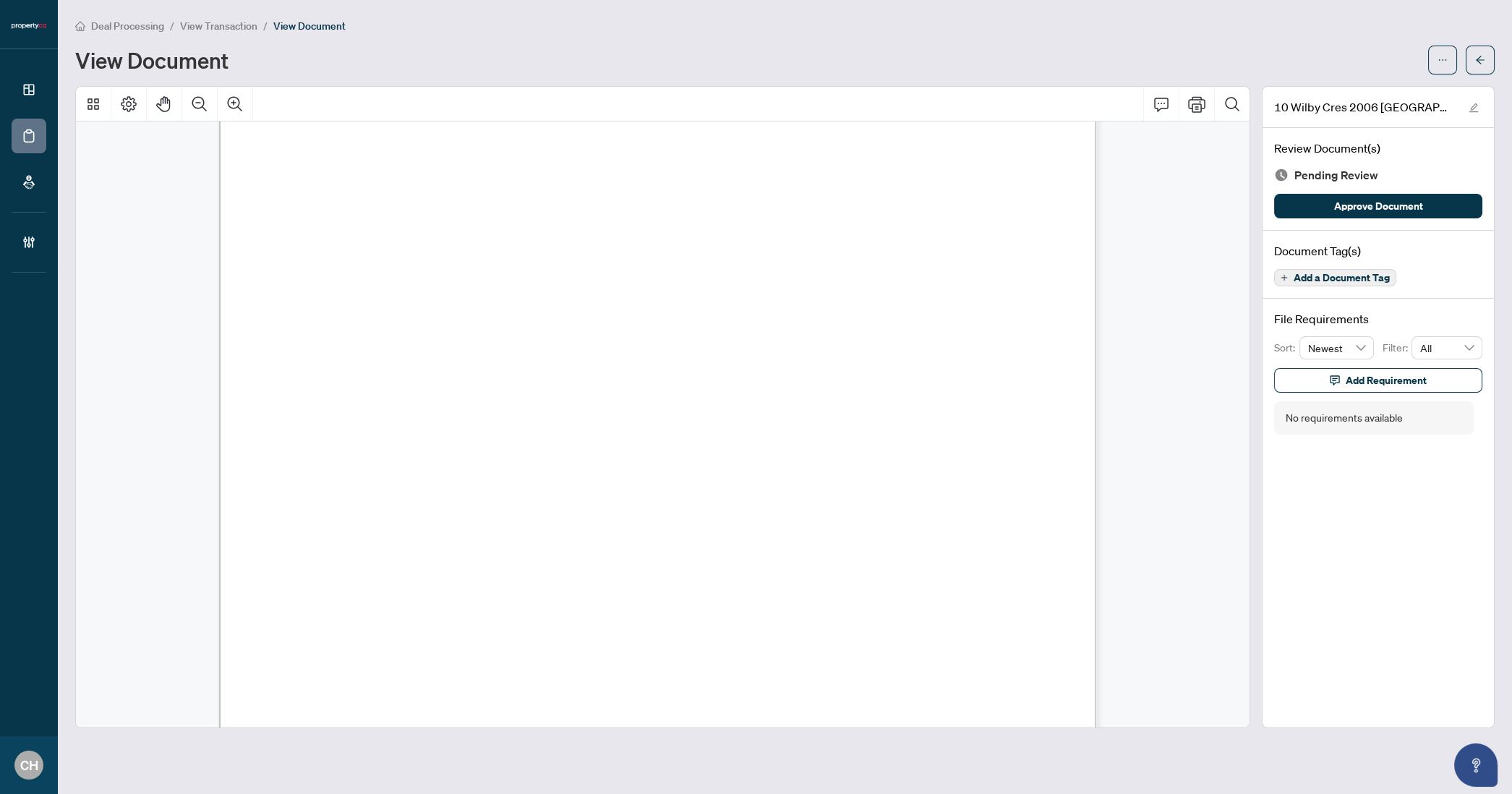
scroll to position [6129, 0]
click at [1326, 277] on span "Add a Document Tag" at bounding box center [1342, 277] width 96 height 10
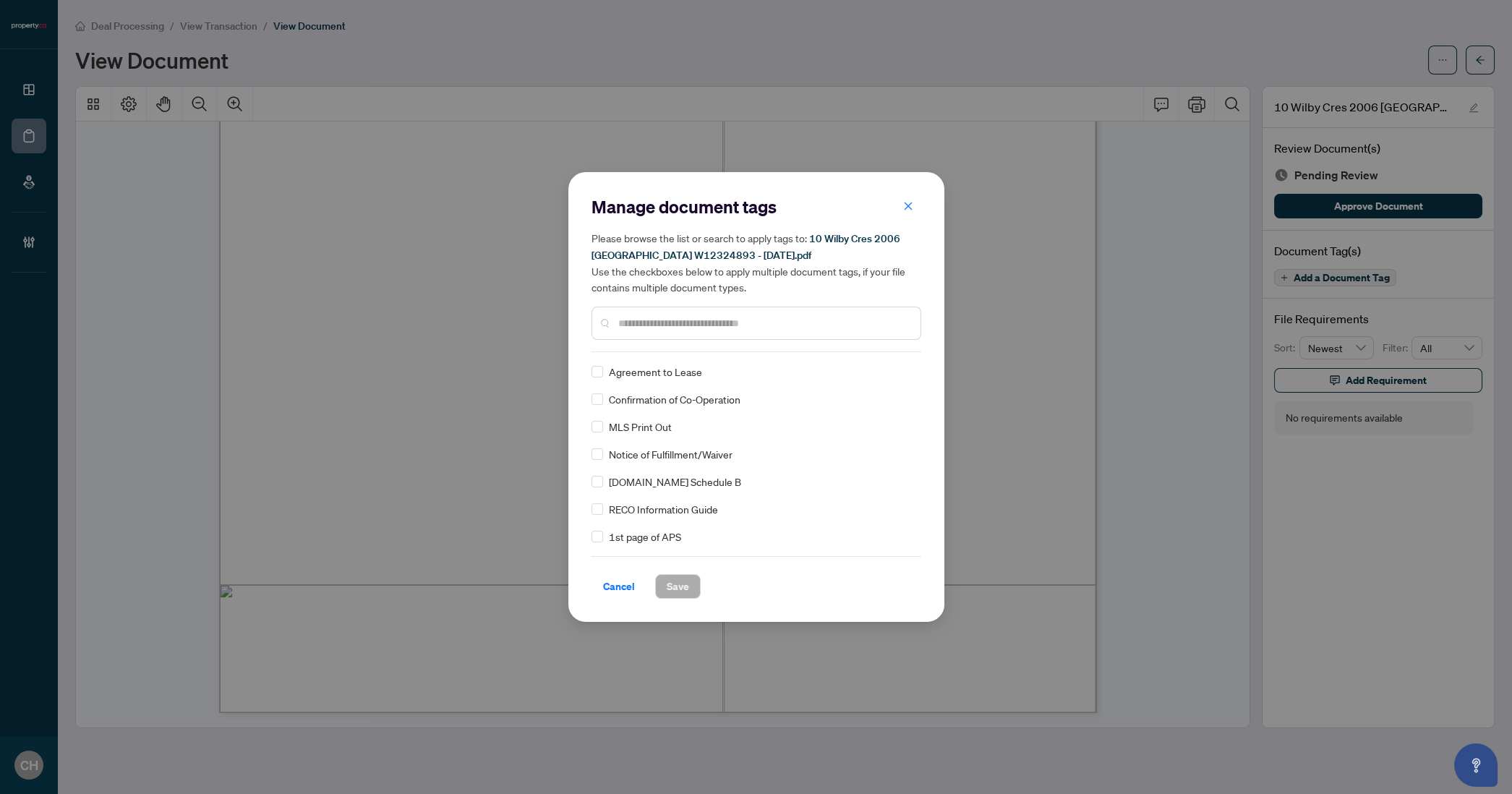
click at [712, 316] on input "text" at bounding box center [763, 323] width 291 height 16
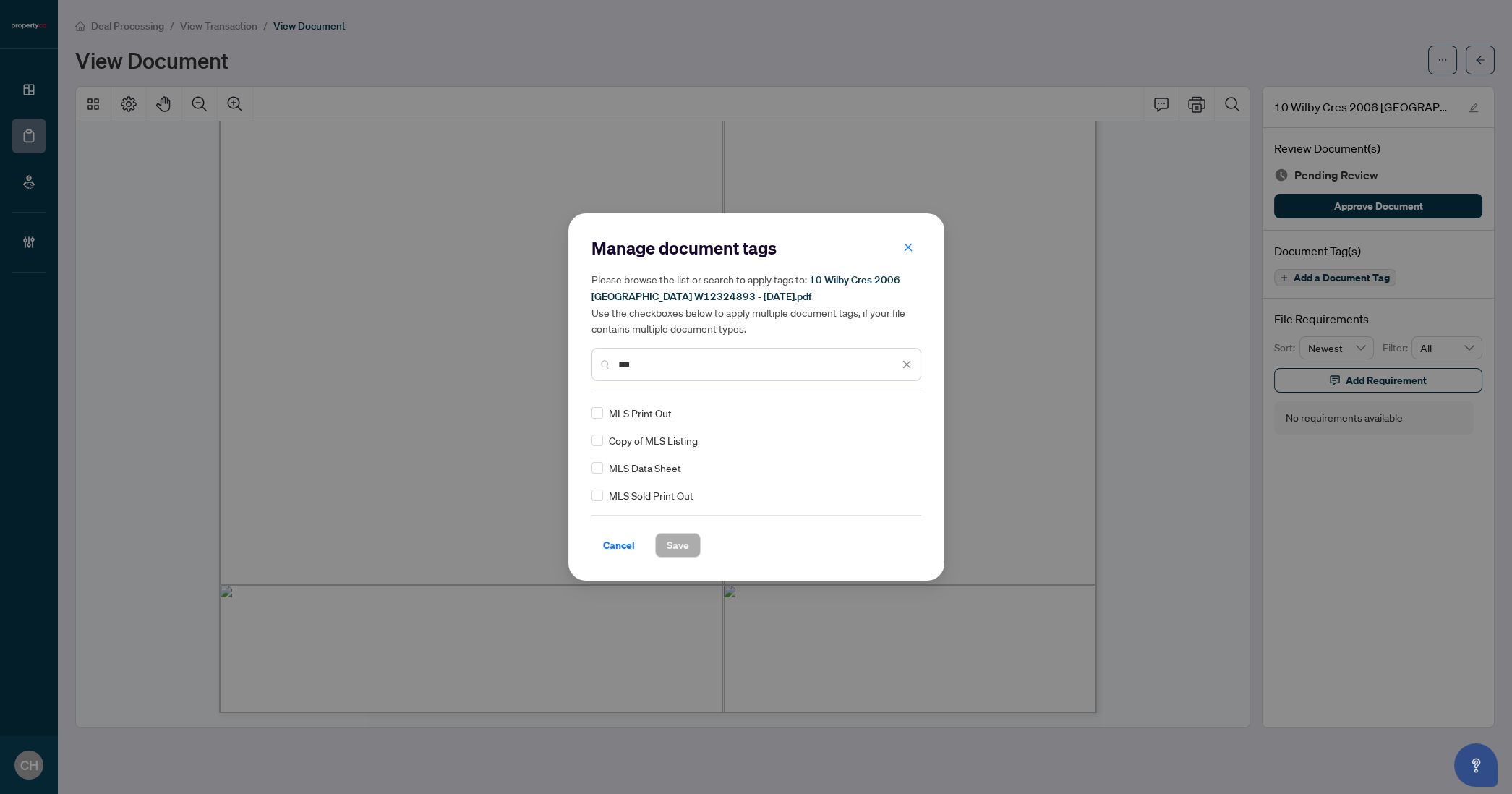
type input "***"
click at [690, 542] on button "Save" at bounding box center [678, 546] width 46 height 25
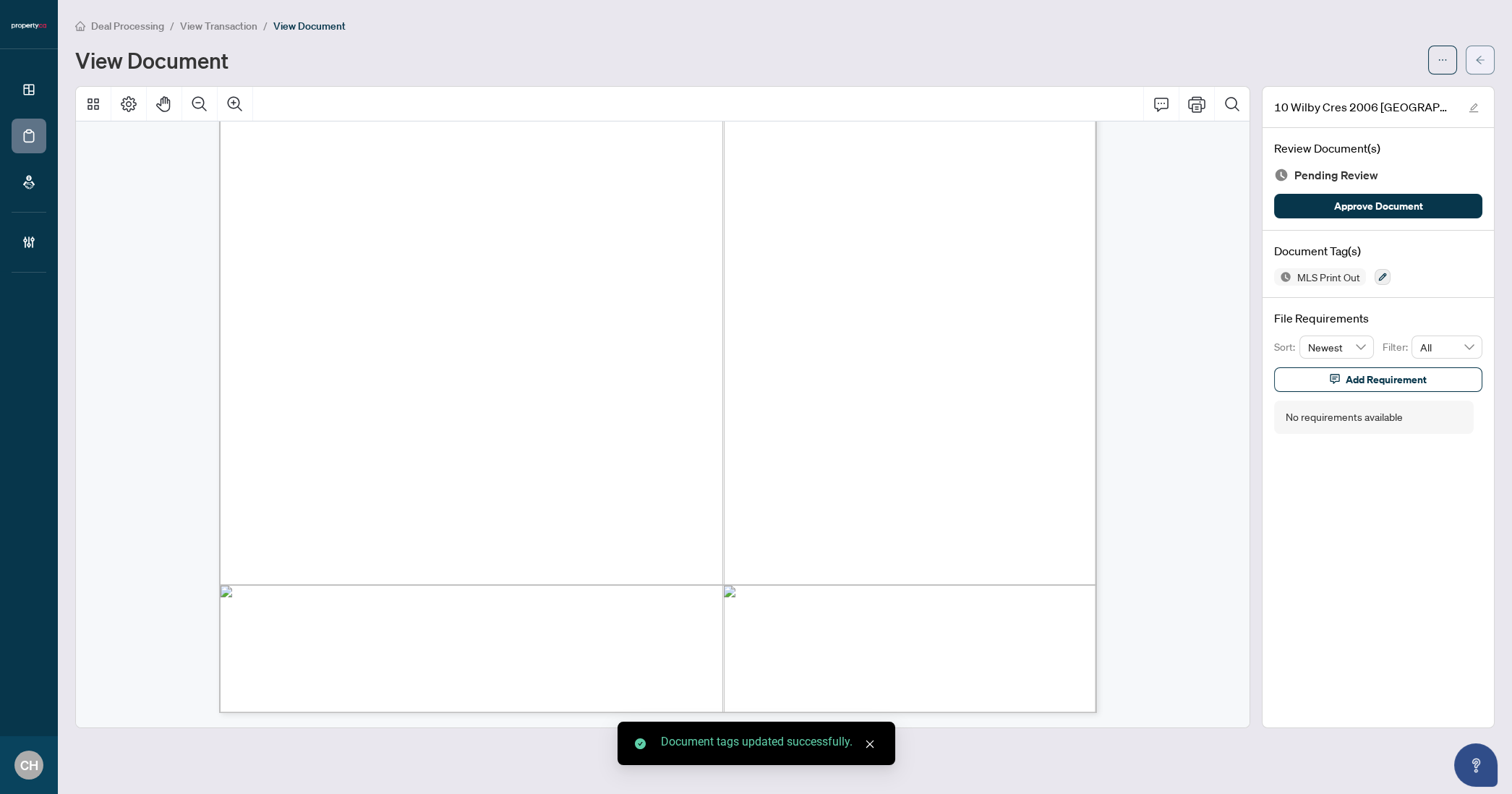
click at [1484, 59] on icon "arrow-left" at bounding box center [1480, 60] width 10 height 10
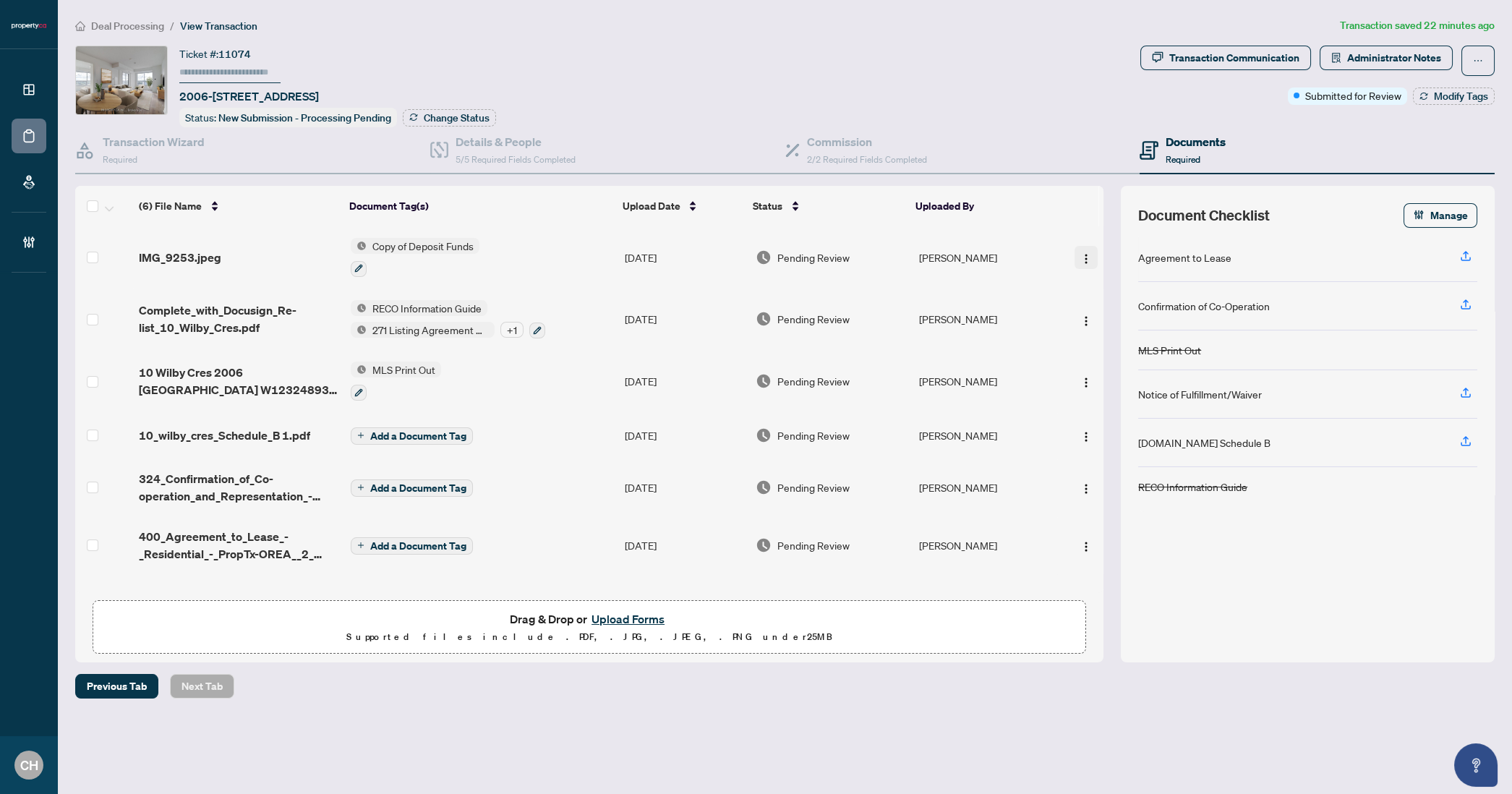
click at [1092, 258] on button "button" at bounding box center [1087, 257] width 23 height 23
click at [1119, 331] on span "Download" at bounding box center [1151, 328] width 138 height 16
click at [879, 664] on div "Deal Processing / View Transaction Transaction saved 22 minutes ago Ticket #: 1…" at bounding box center [785, 358] width 1431 height 681
click at [271, 428] on span "10_wilby_cres_Schedule_B 1.pdf" at bounding box center [224, 435] width 171 height 17
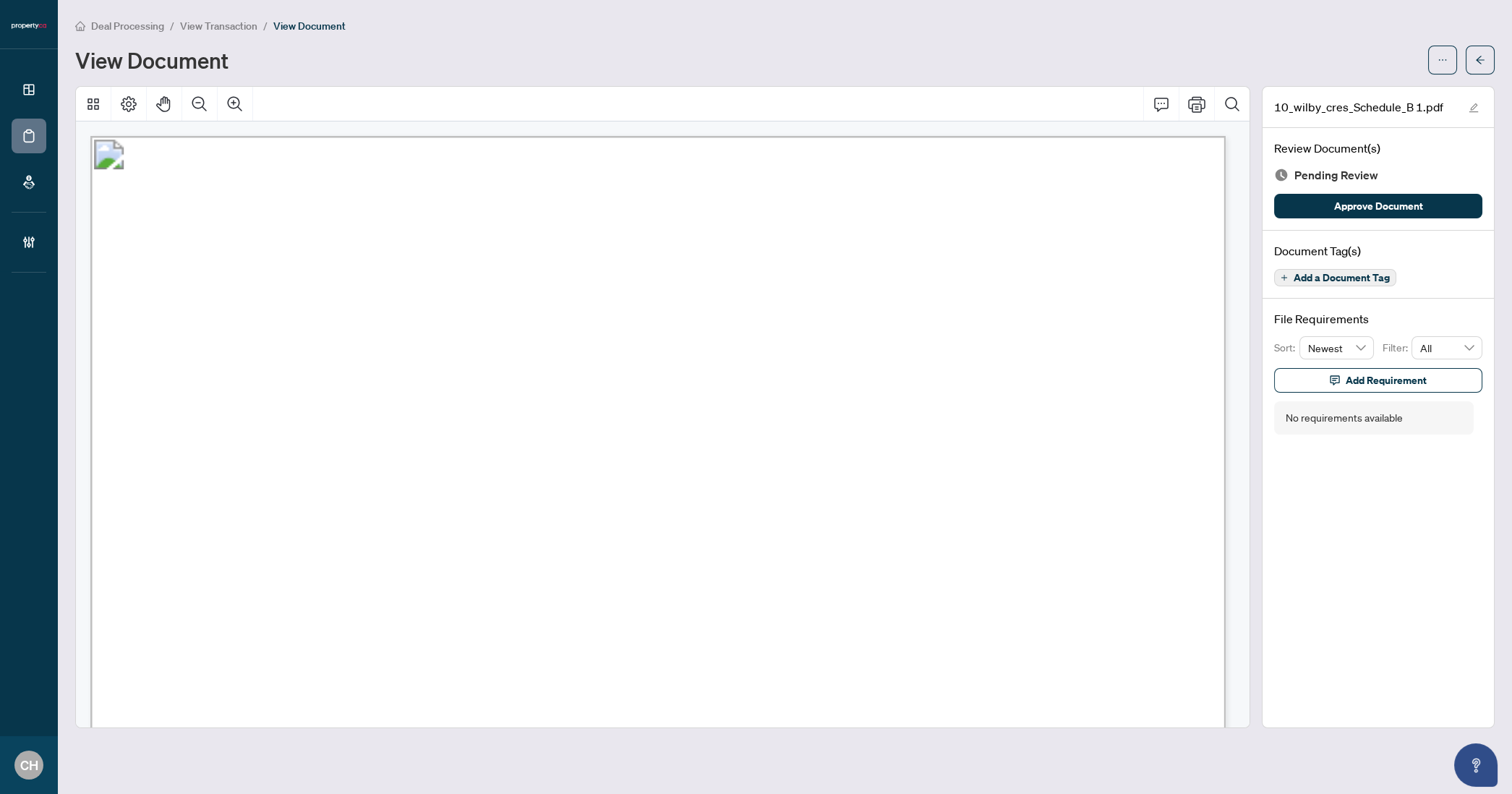
click at [1372, 277] on span "Add a Document Tag" at bounding box center [1342, 277] width 96 height 10
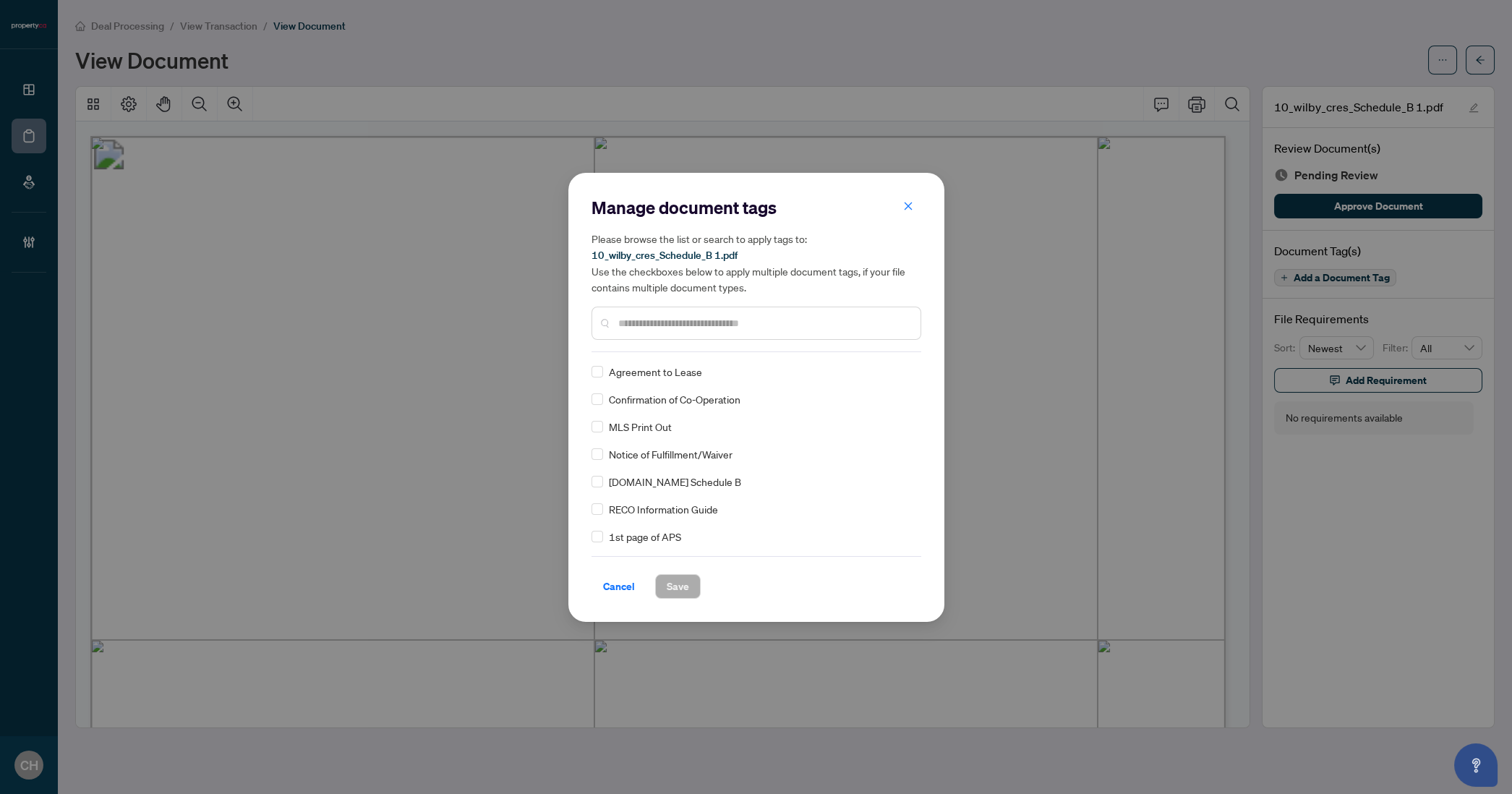
click at [653, 321] on input "text" at bounding box center [763, 323] width 291 height 16
type input "**"
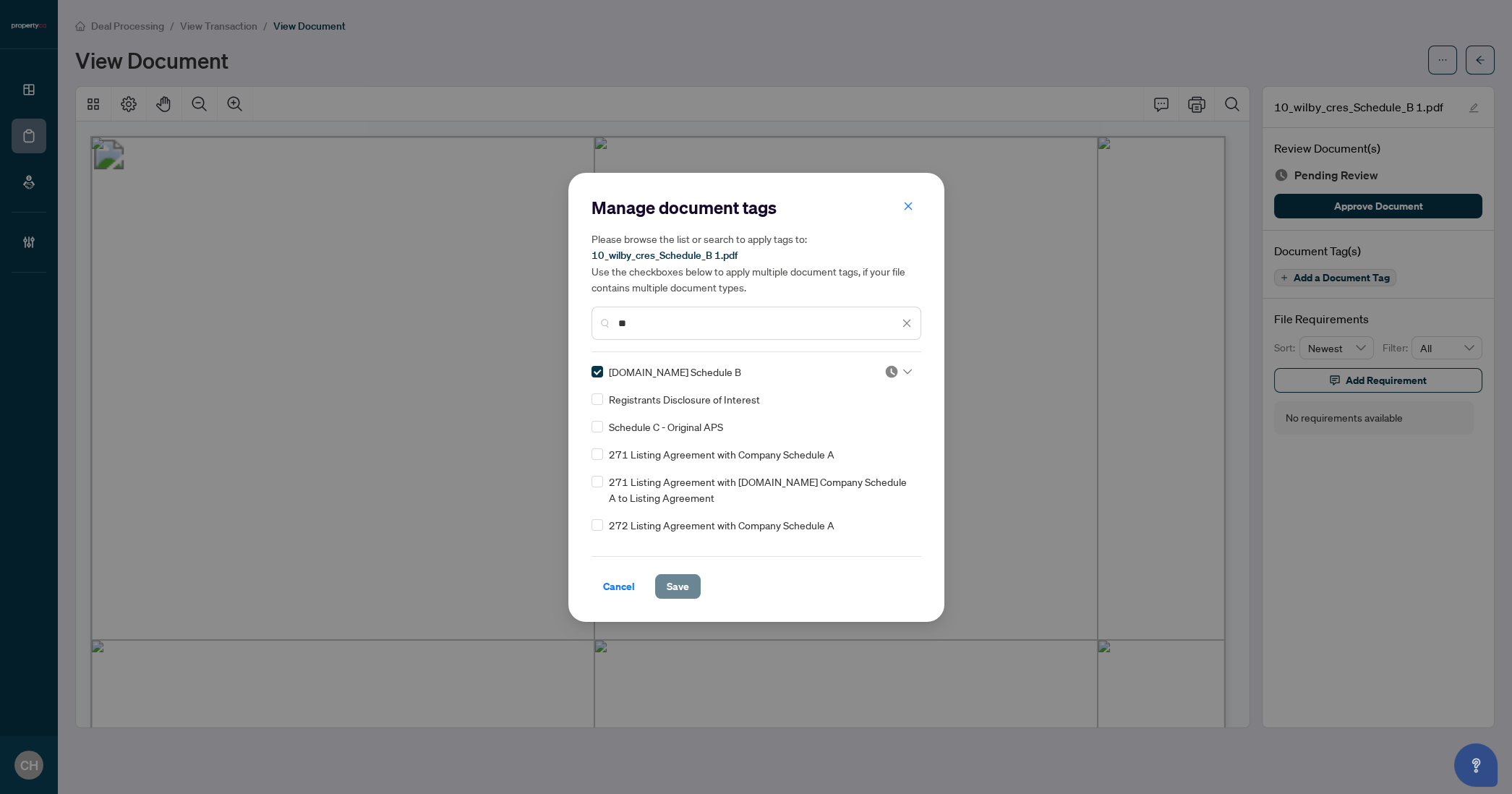
click at [680, 575] on span "Save" at bounding box center [678, 586] width 22 height 23
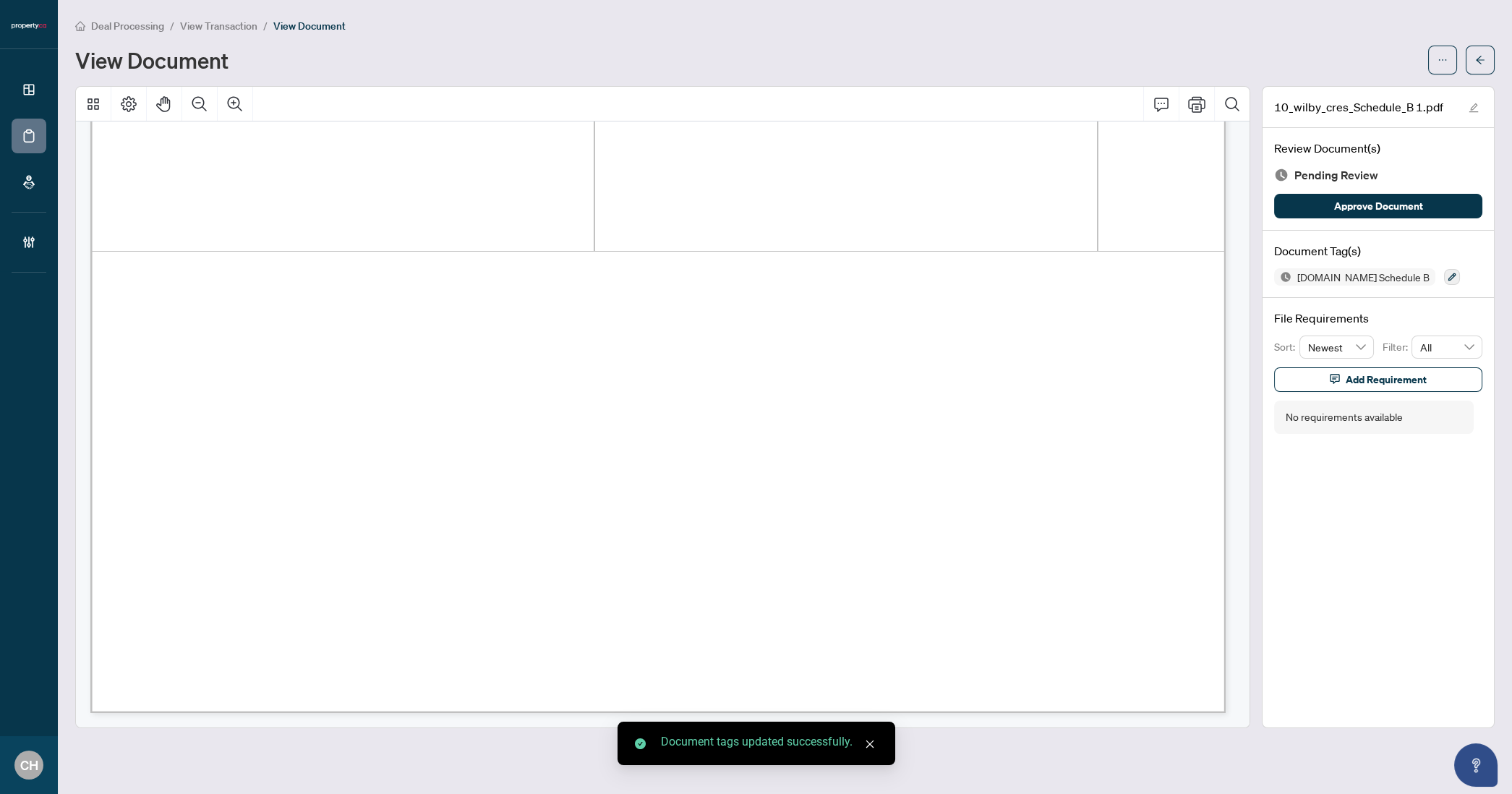
scroll to position [901, 0]
click at [1472, 56] on button "button" at bounding box center [1480, 60] width 29 height 29
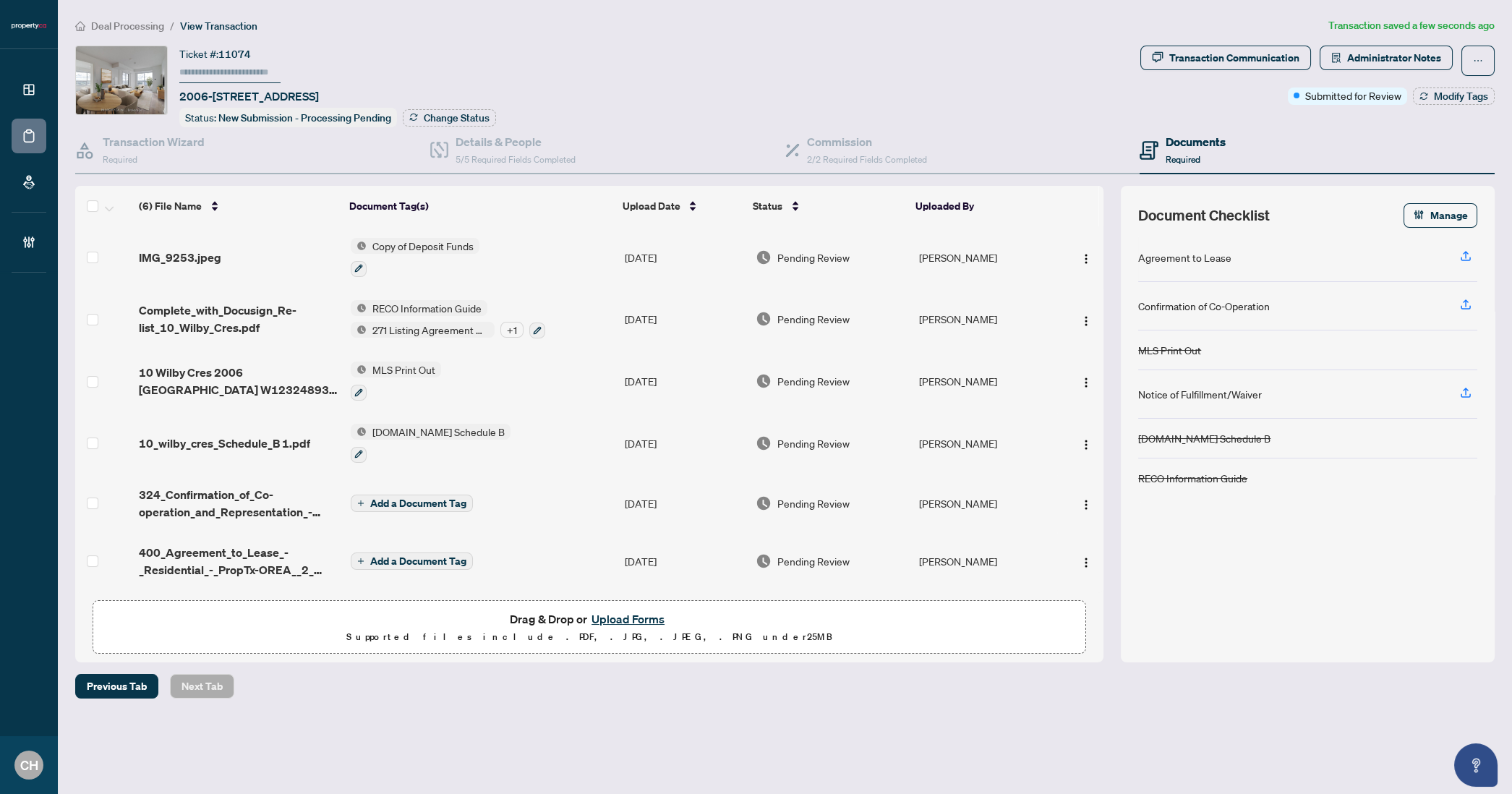
click at [439, 502] on span "Add a Document Tag" at bounding box center [419, 503] width 96 height 10
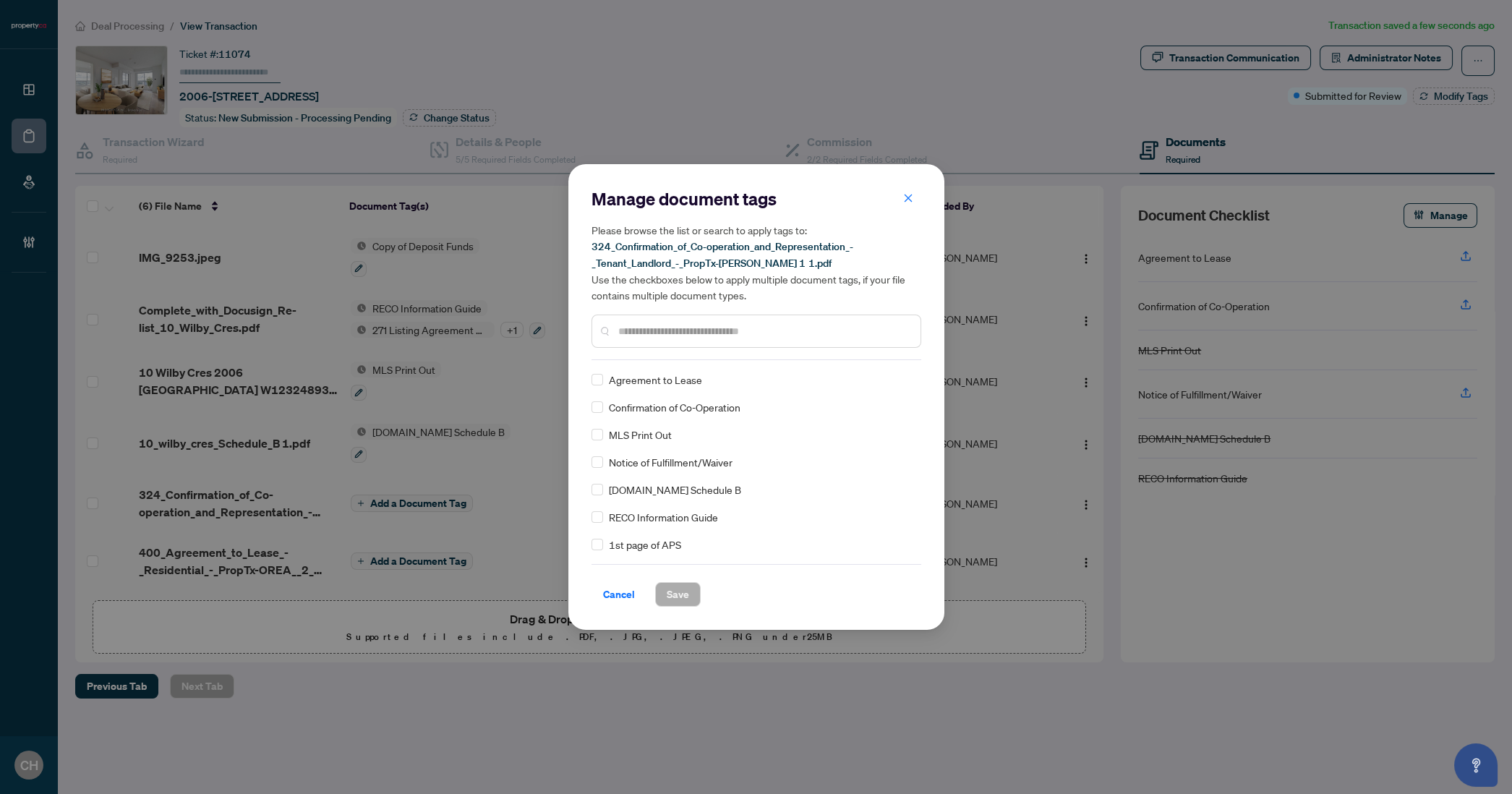
click at [588, 409] on div "Manage document tags Please browse the list or search to apply tags to: 324_Con…" at bounding box center [756, 397] width 376 height 466
click at [671, 592] on span "Save" at bounding box center [678, 595] width 22 height 23
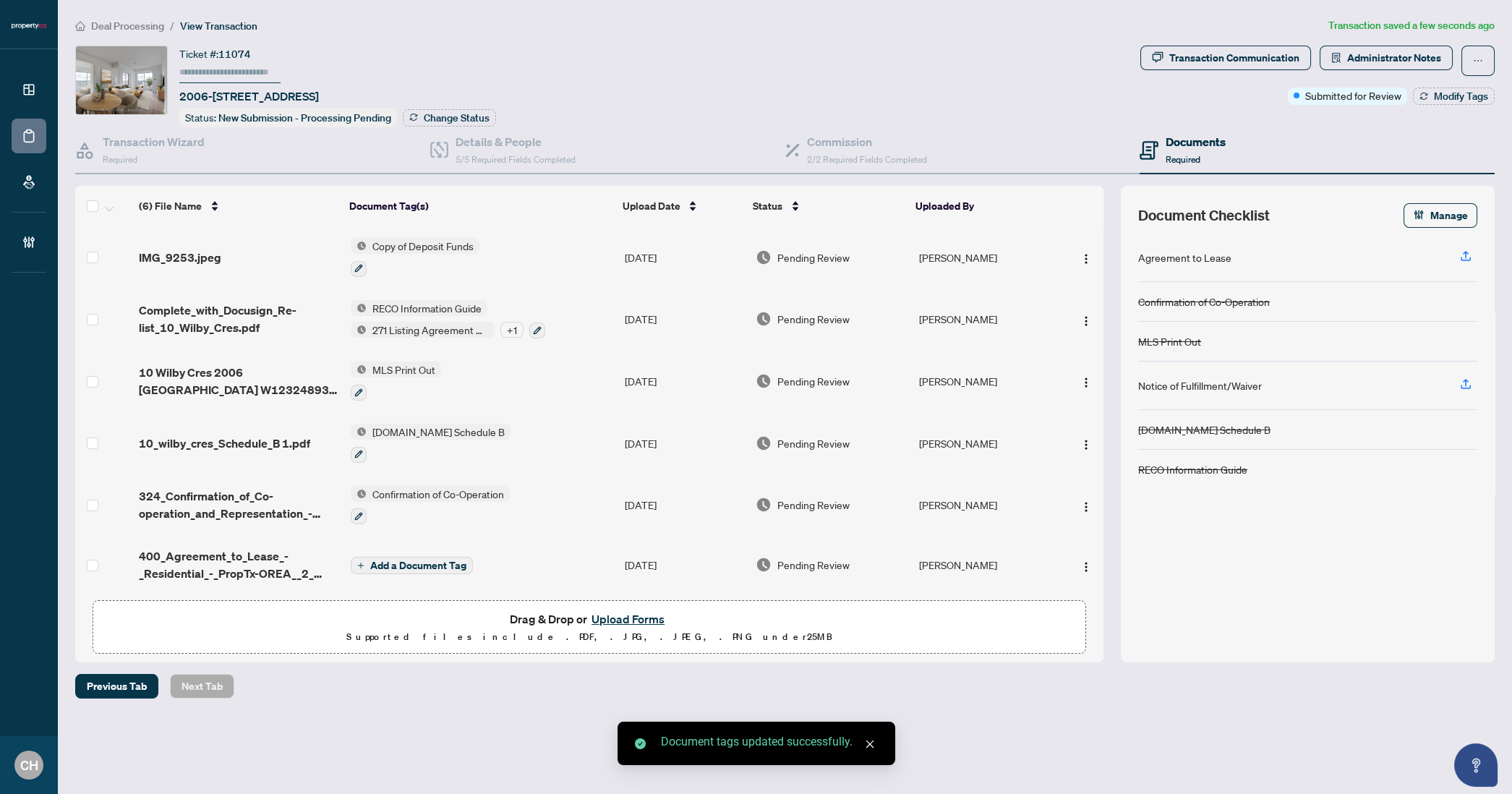
click at [454, 561] on span "Add a Document Tag" at bounding box center [419, 566] width 96 height 10
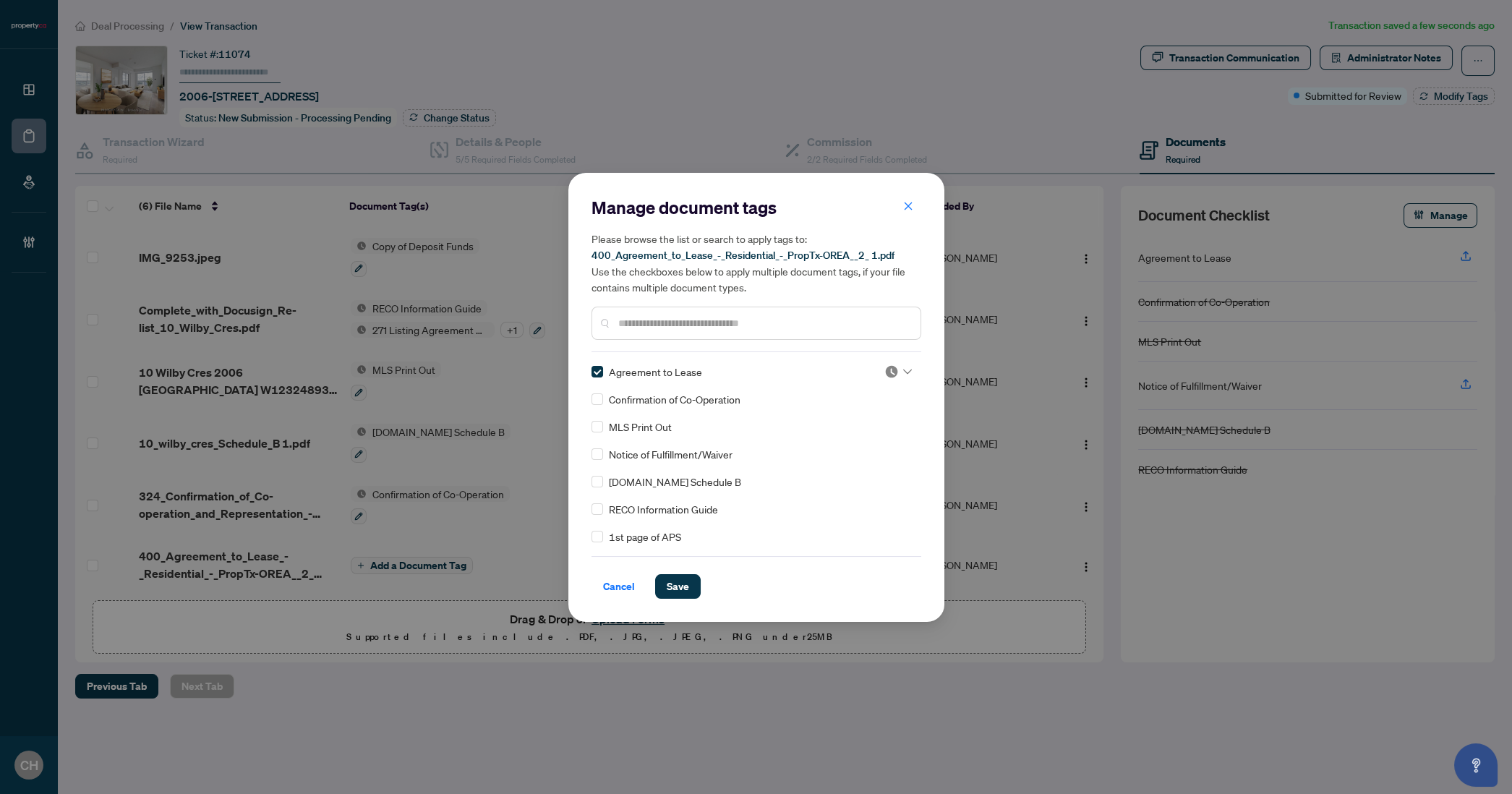
click at [693, 600] on div "Manage document tags Please browse the list or search to apply tags to: 400_Agr…" at bounding box center [756, 397] width 376 height 449
click at [693, 596] on button "Save" at bounding box center [678, 586] width 46 height 25
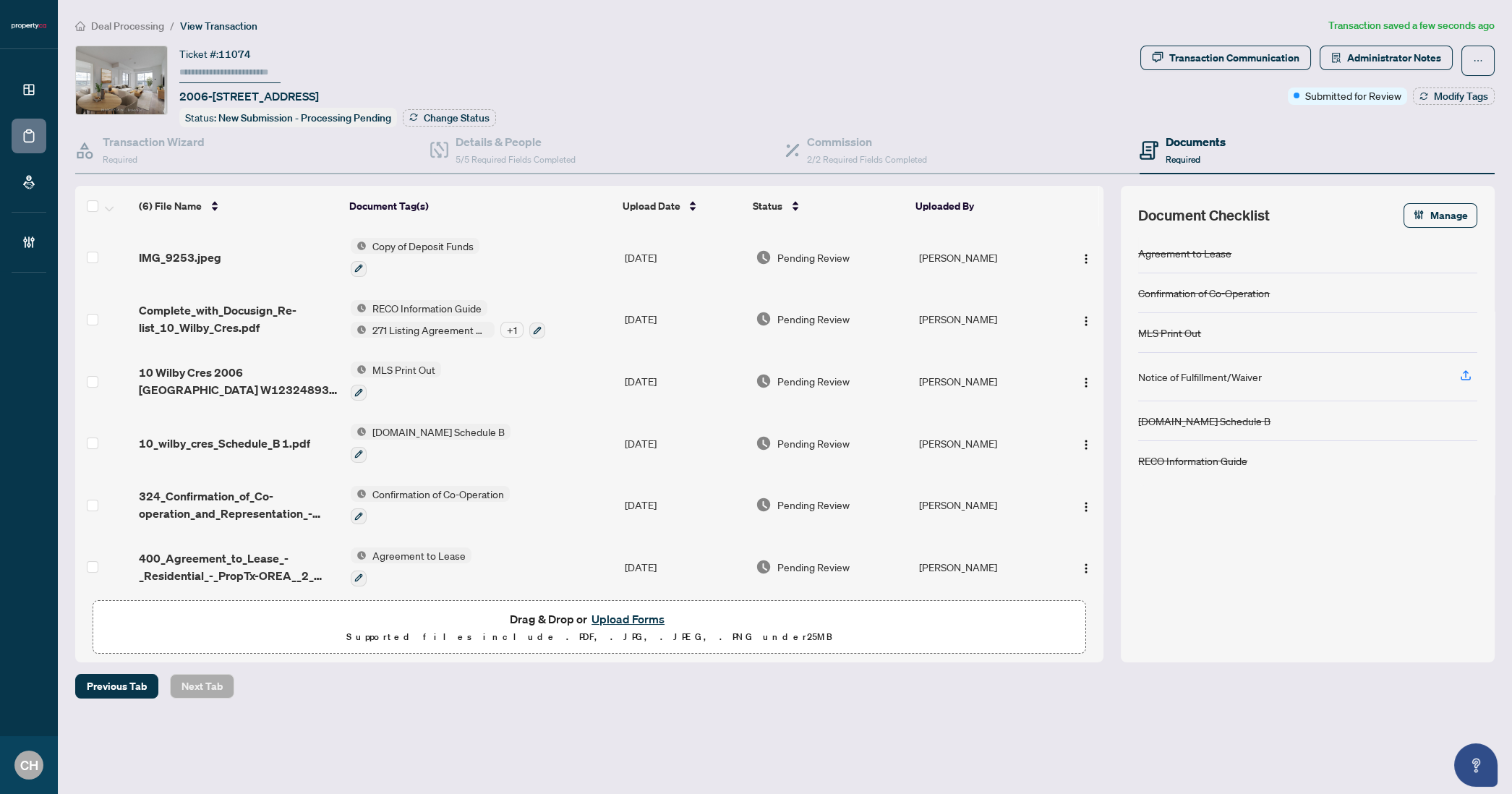
scroll to position [5, 0]
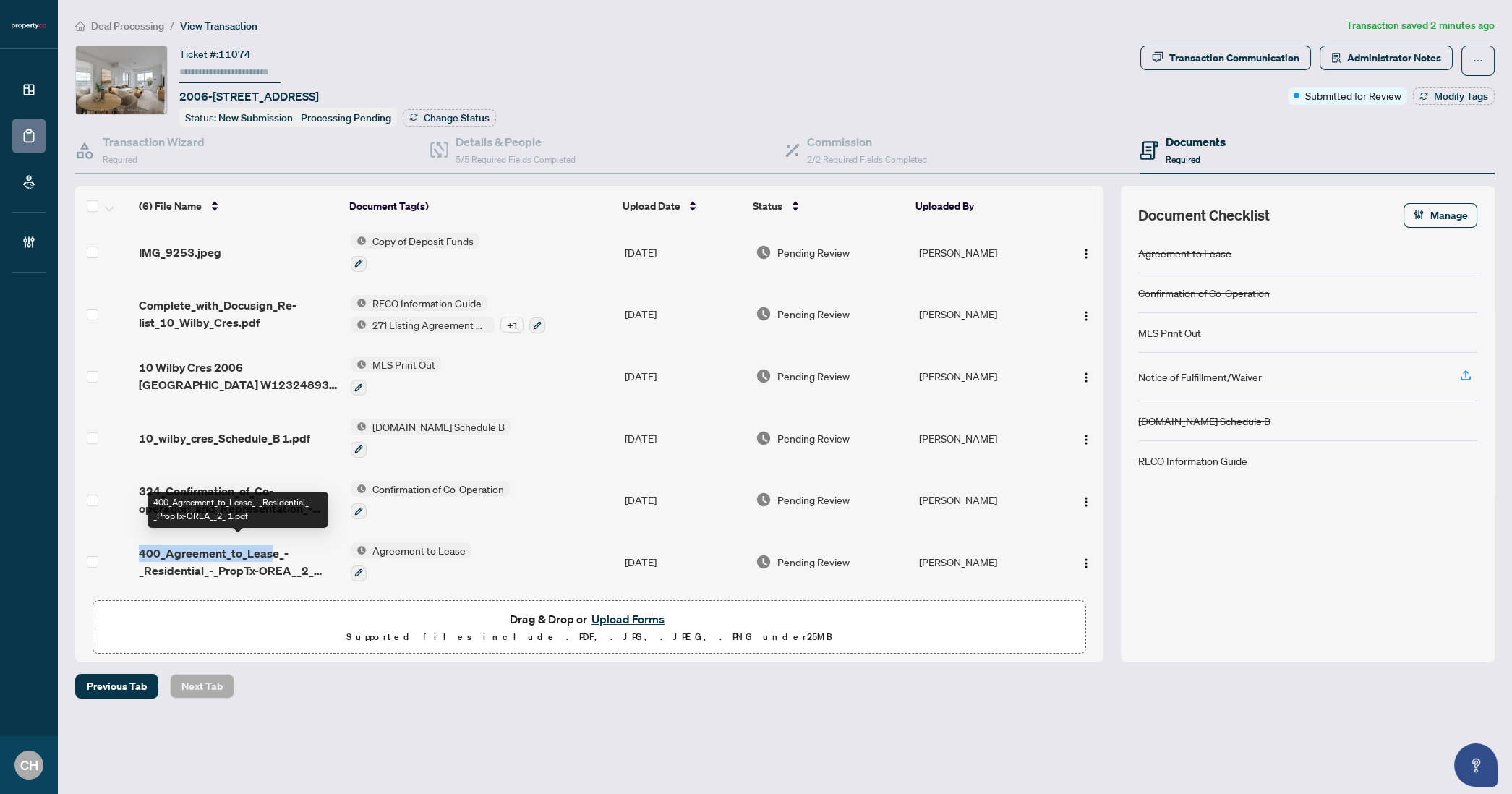
click at [272, 544] on span "400_Agreement_to_Lease_-_Residential_-_PropTx-OREA__2_ 1.pdf" at bounding box center [238, 561] width 200 height 35
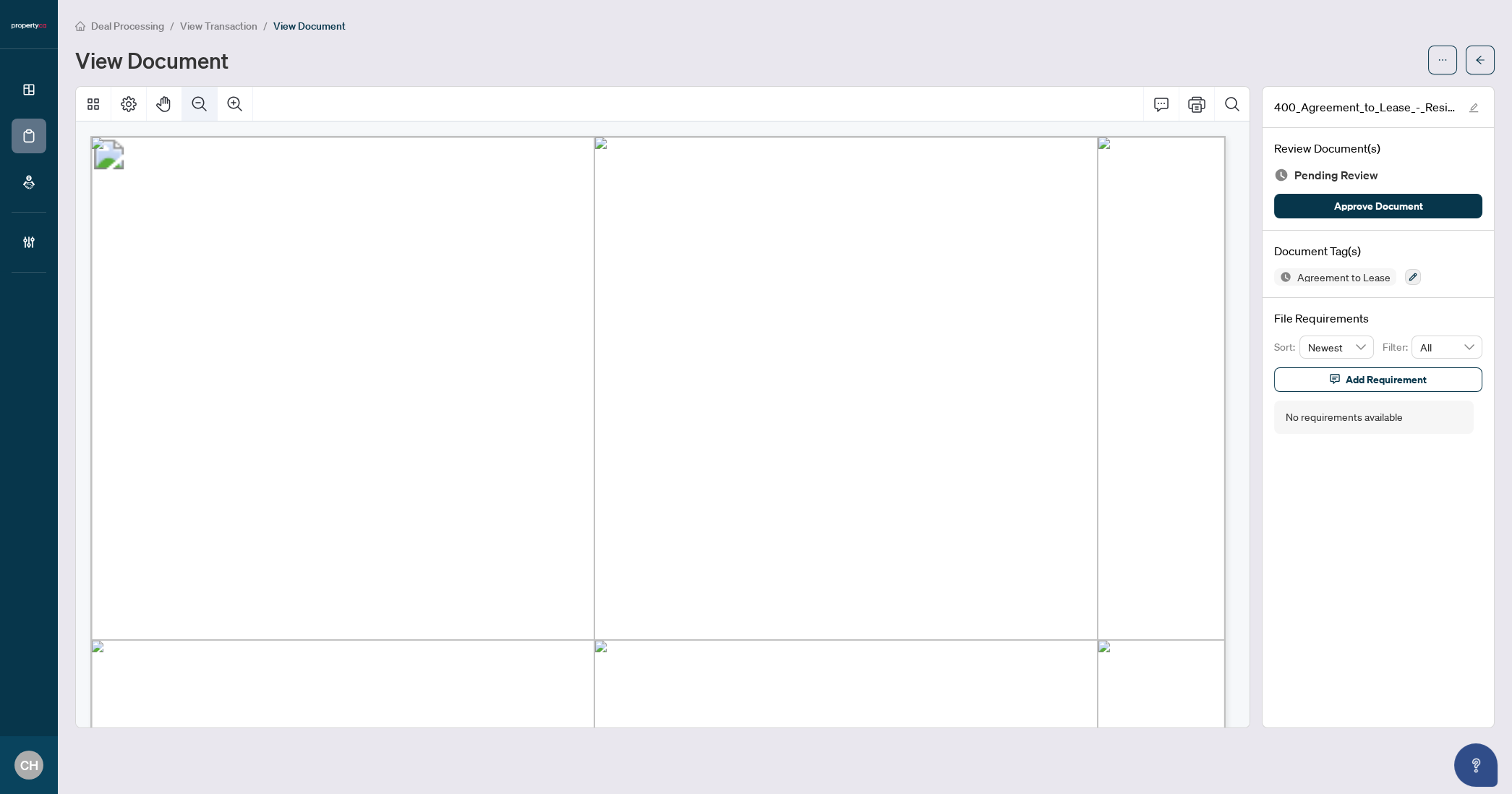
click at [204, 103] on icon "Zoom Out" at bounding box center [199, 104] width 17 height 17
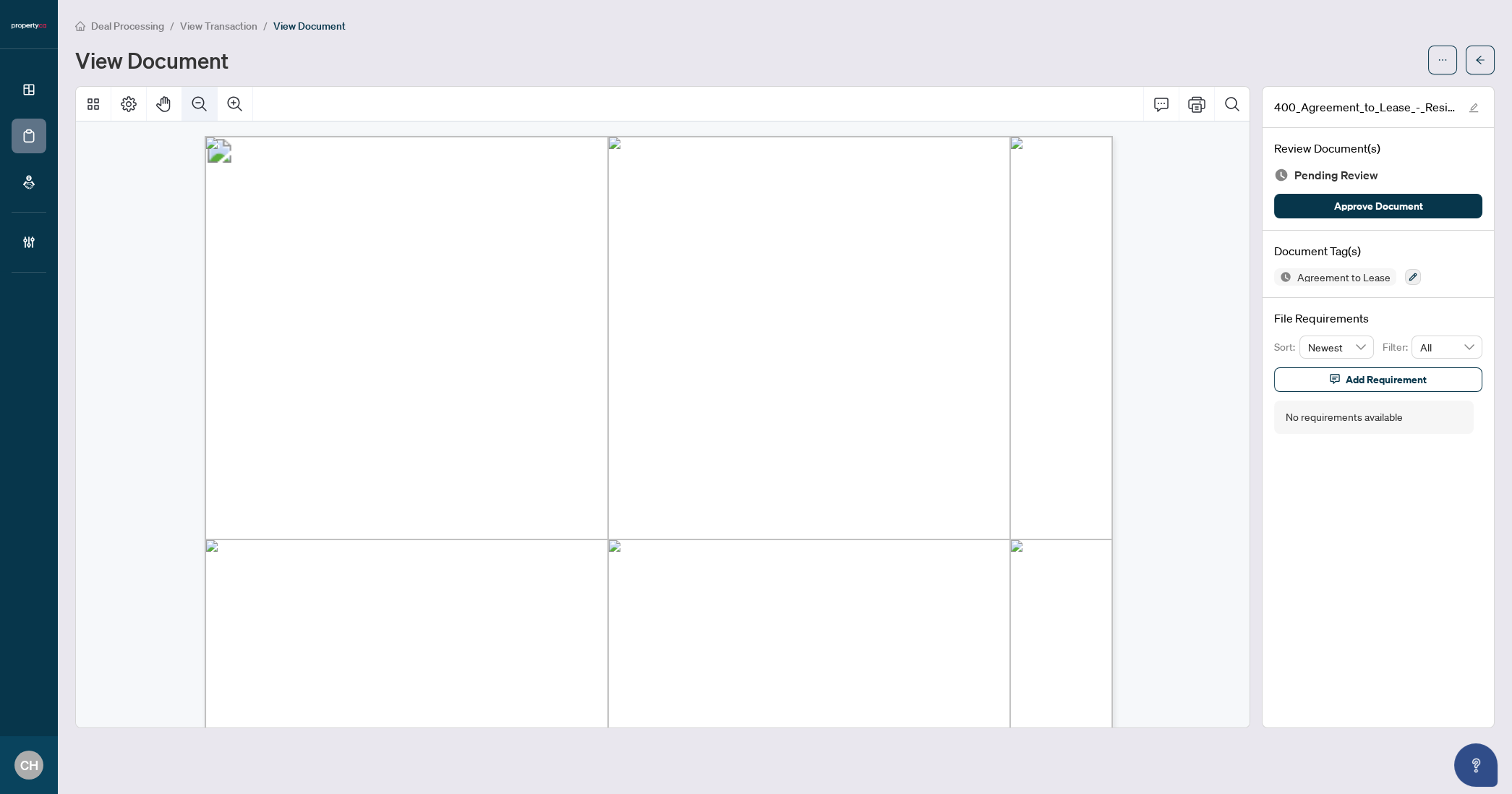
click at [204, 103] on icon "Zoom Out" at bounding box center [199, 104] width 17 height 17
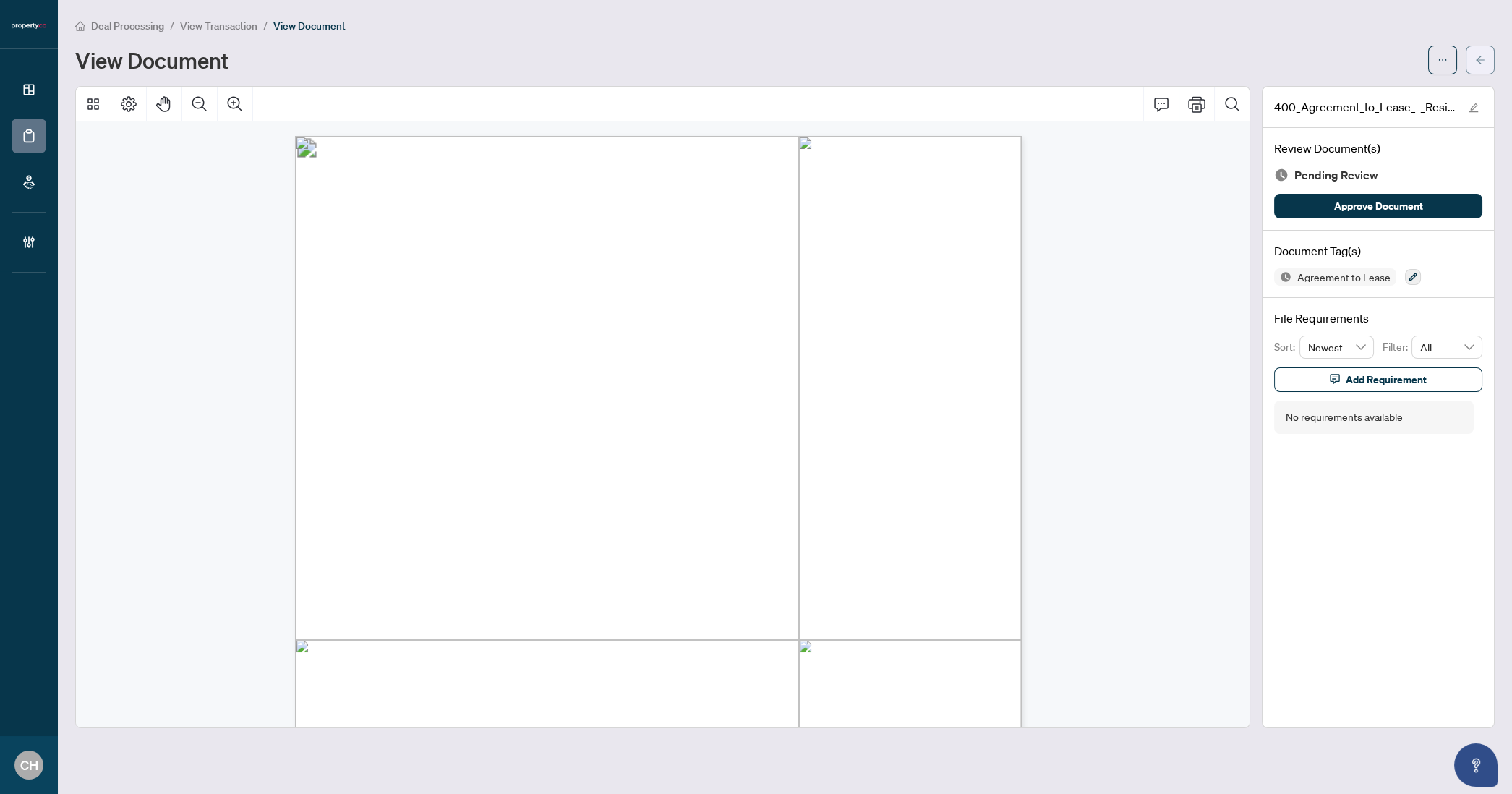
click at [1474, 46] on button "button" at bounding box center [1480, 60] width 29 height 29
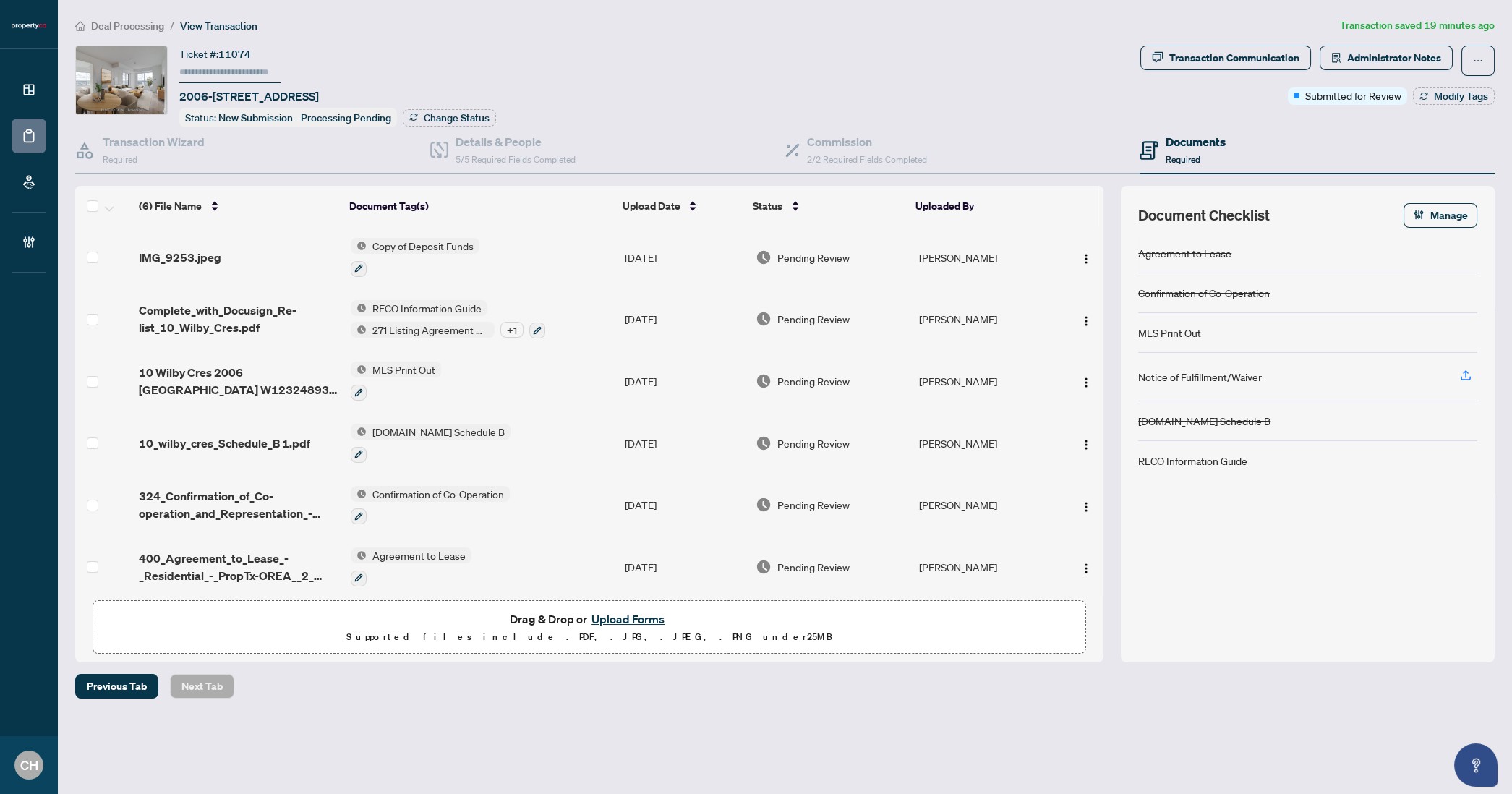
click at [595, 260] on td "Copy of Deposit Funds" at bounding box center [482, 257] width 274 height 62
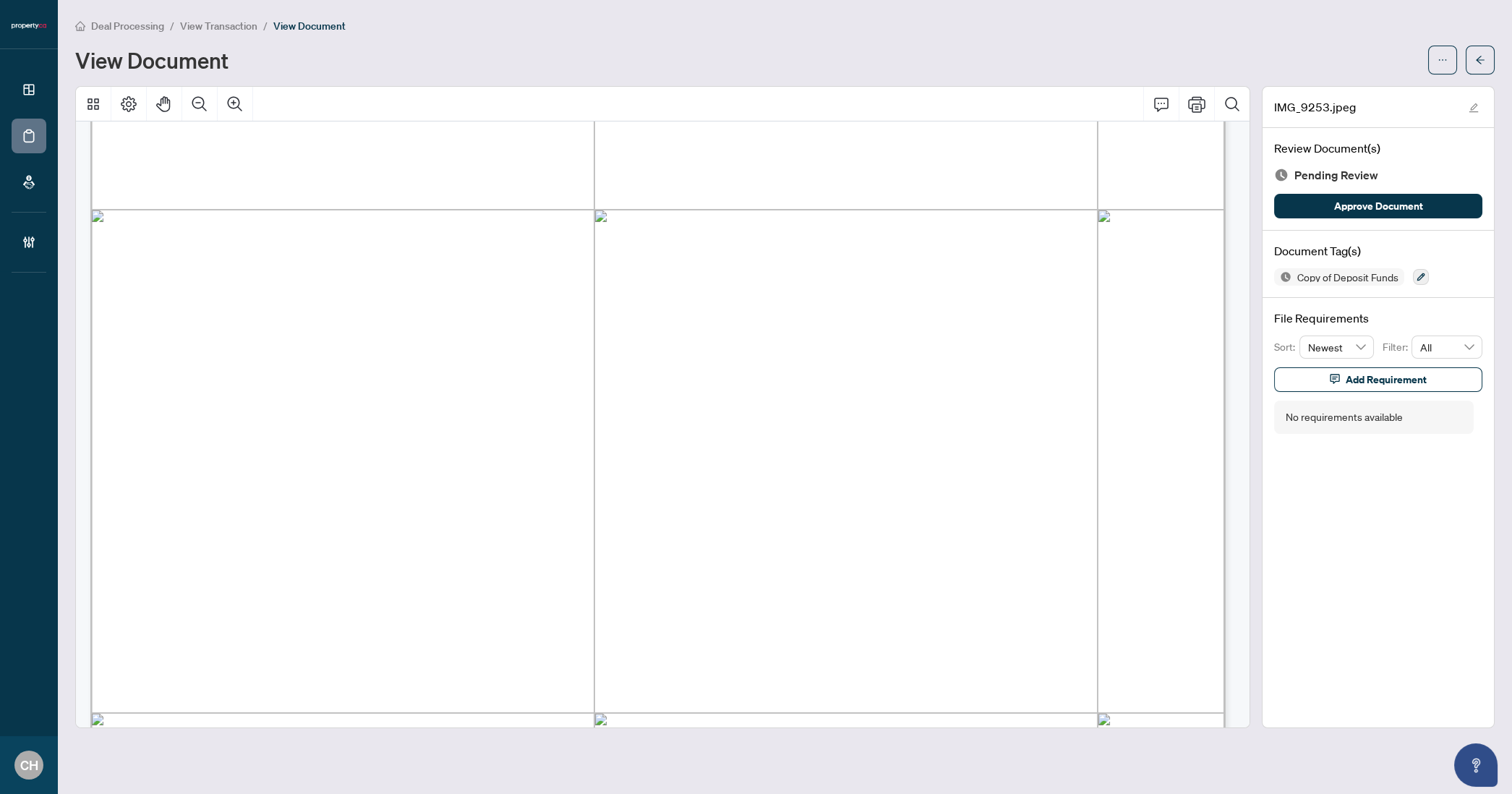
scroll to position [1016, 0]
click at [1495, 59] on main "Deal Processing / View Transaction / View Document View Document IMG_9253.jpeg …" at bounding box center [785, 397] width 1455 height 794
click at [1478, 59] on icon "arrow-left" at bounding box center [1480, 60] width 8 height 8
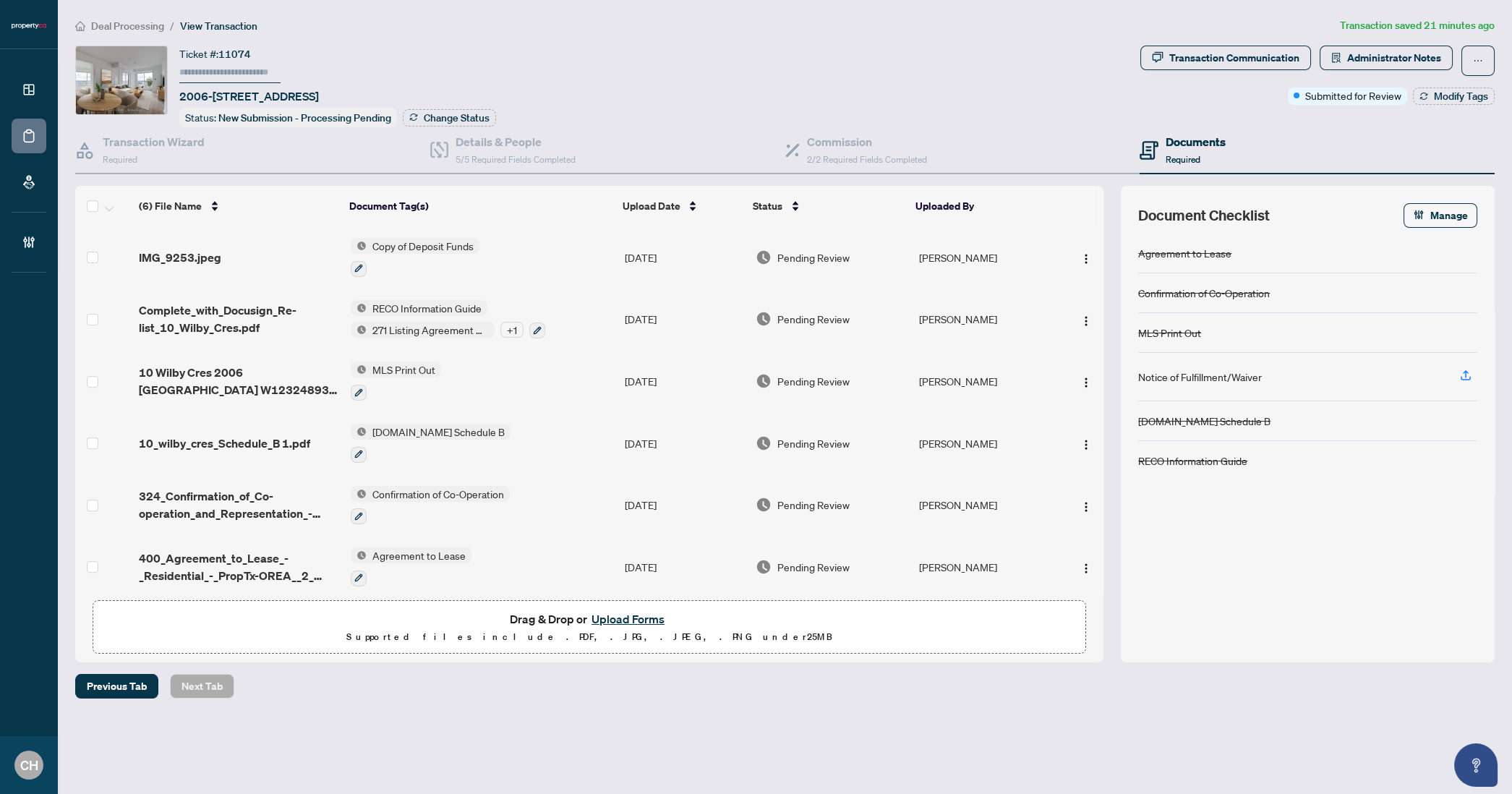
scroll to position [5, 0]
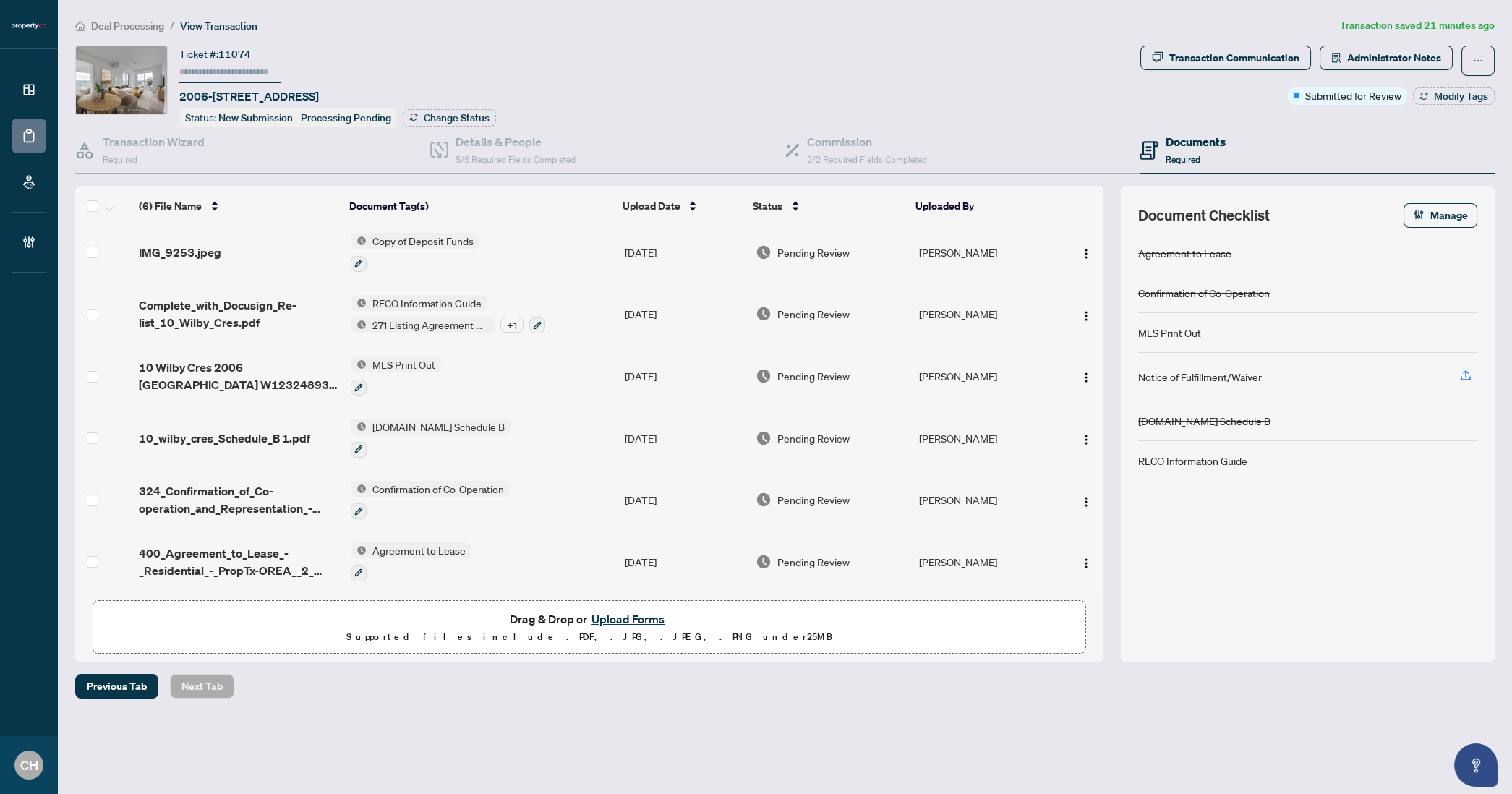
click at [533, 546] on td "Agreement to Lease" at bounding box center [482, 561] width 274 height 62
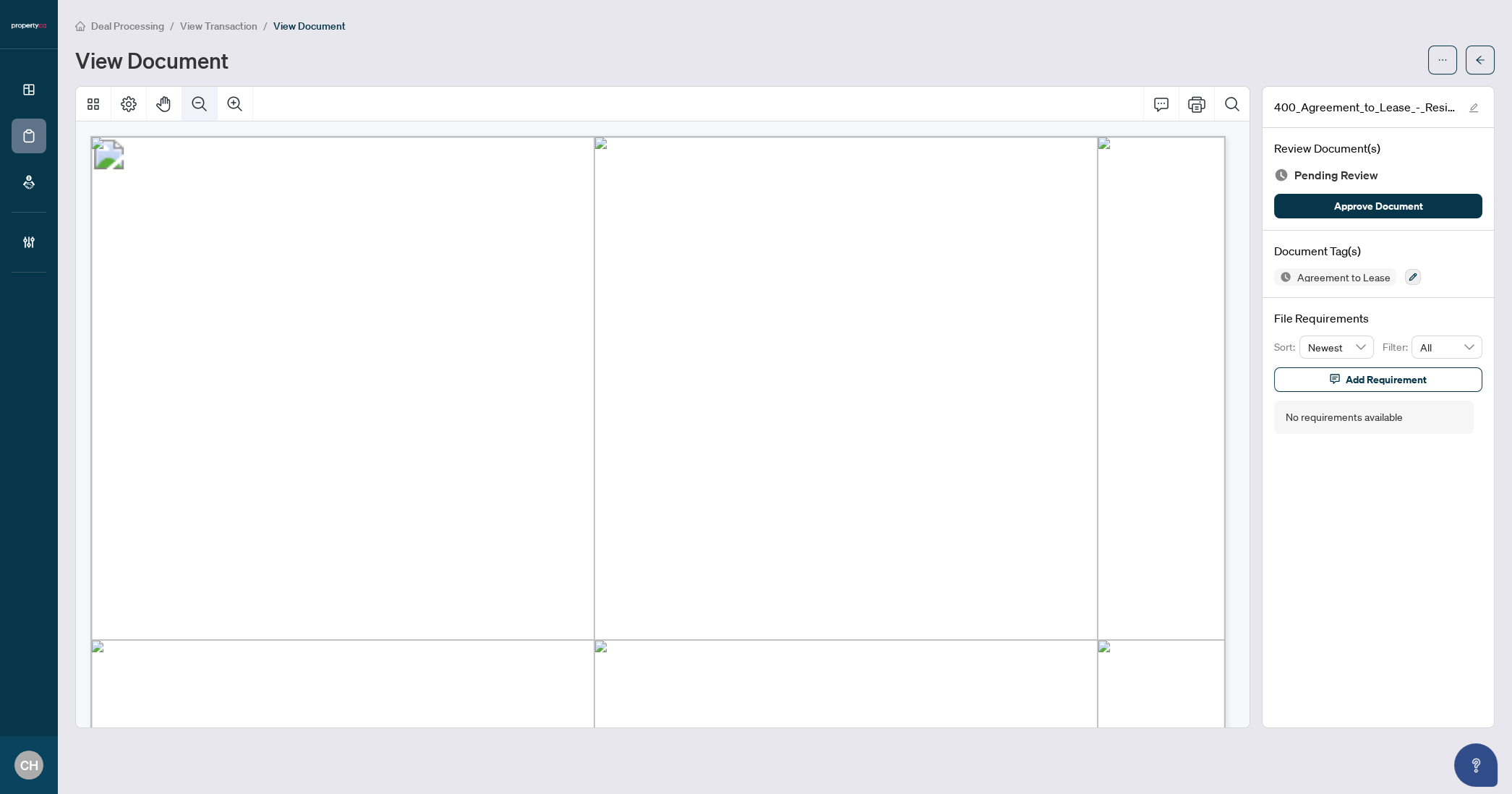
click at [214, 100] on button "Zoom Out" at bounding box center [199, 104] width 35 height 35
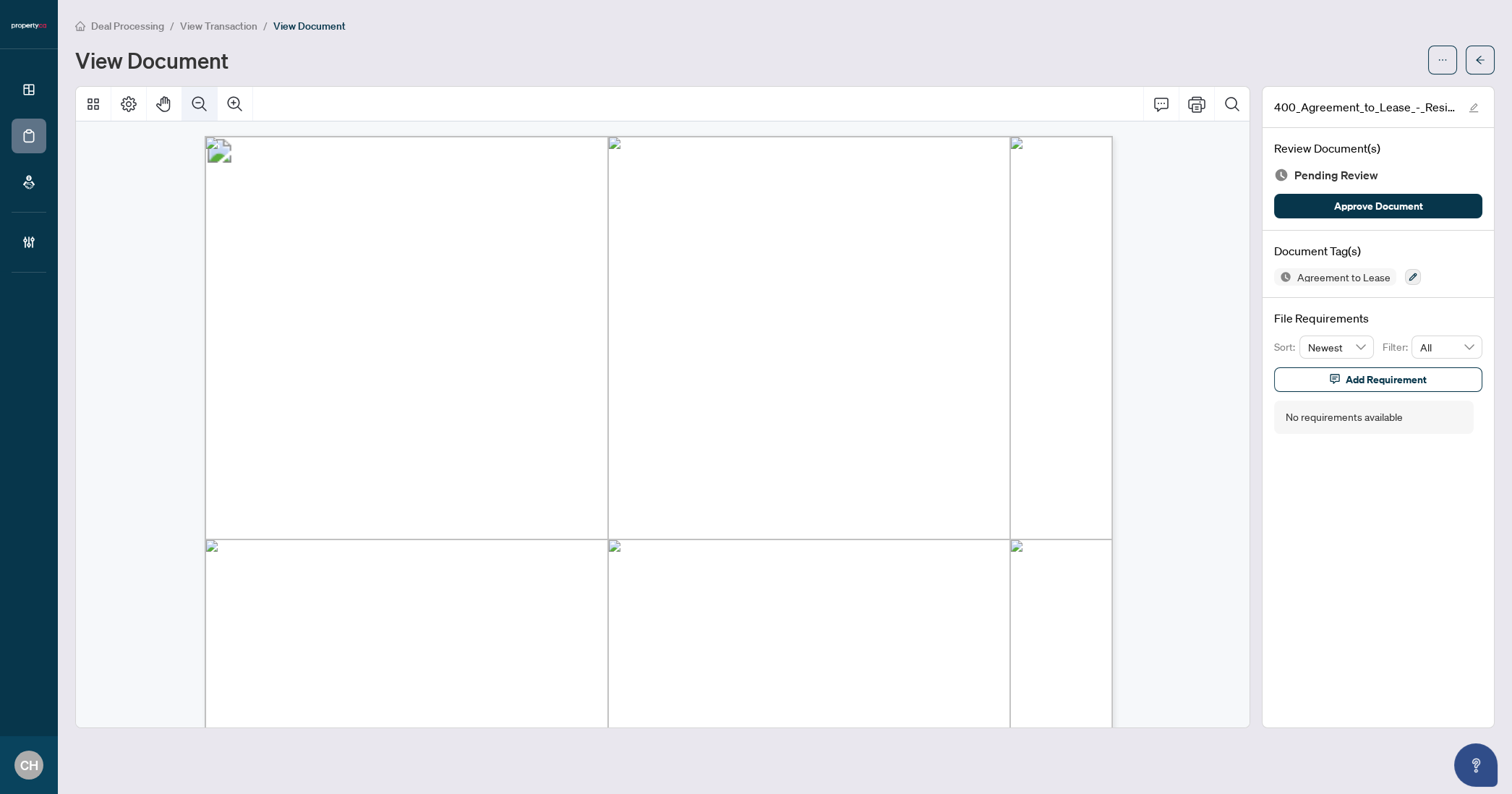
click at [214, 100] on button "Zoom Out" at bounding box center [199, 104] width 35 height 35
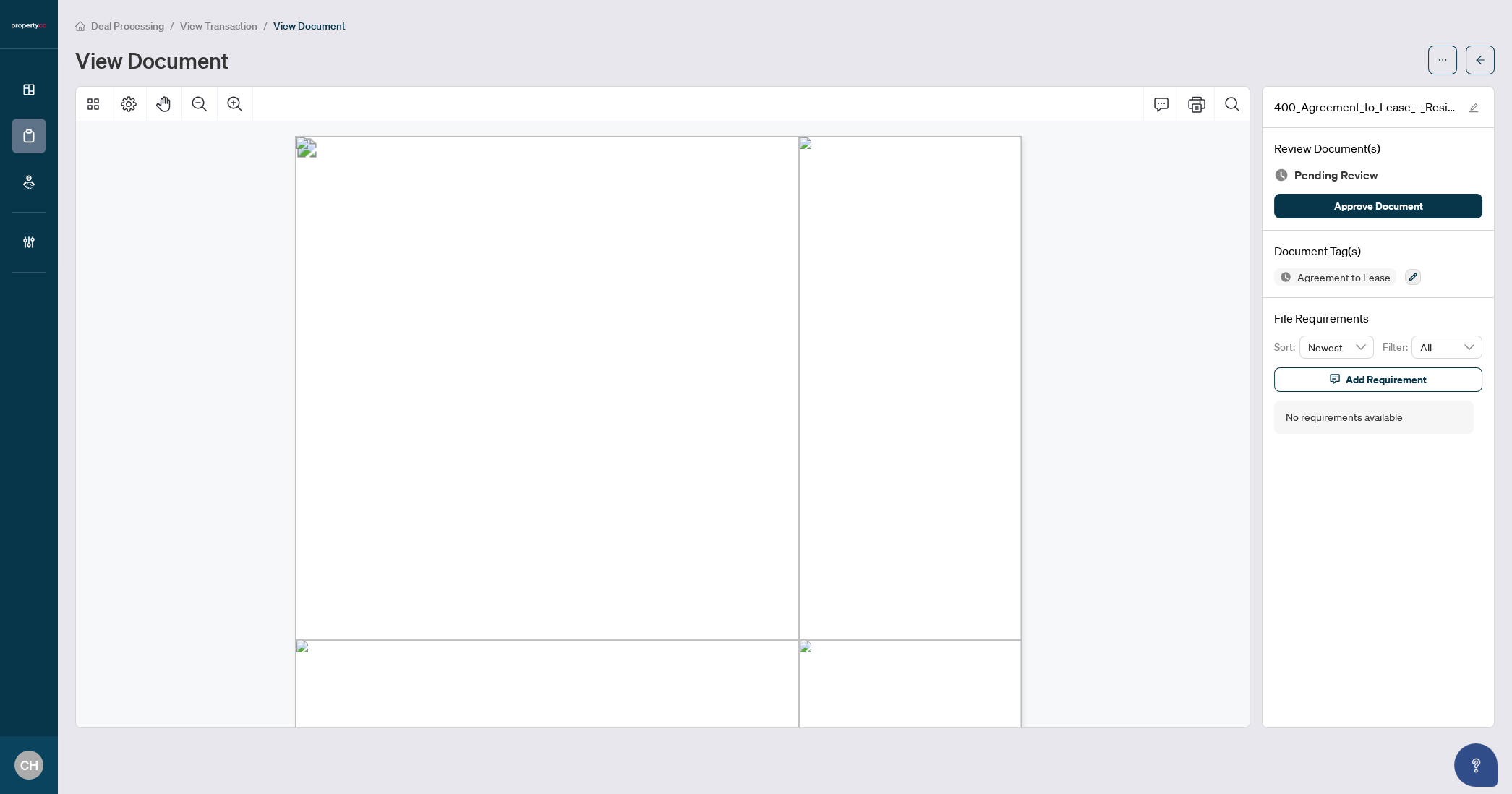
click at [1464, 60] on div at bounding box center [1461, 60] width 66 height 29
click at [1473, 59] on button "button" at bounding box center [1480, 60] width 29 height 29
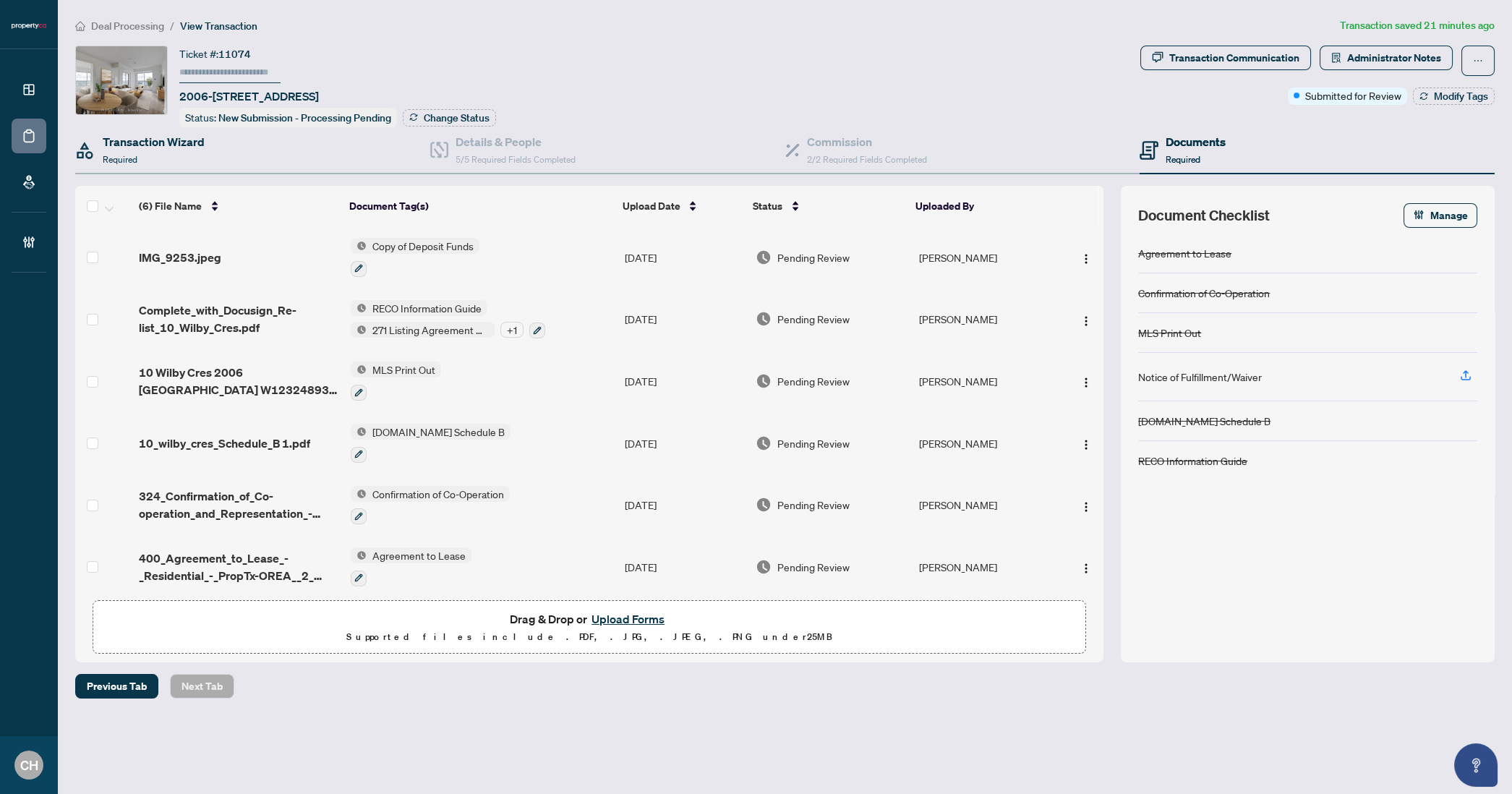
click at [232, 145] on div "Transaction Wizard Required" at bounding box center [253, 150] width 355 height 47
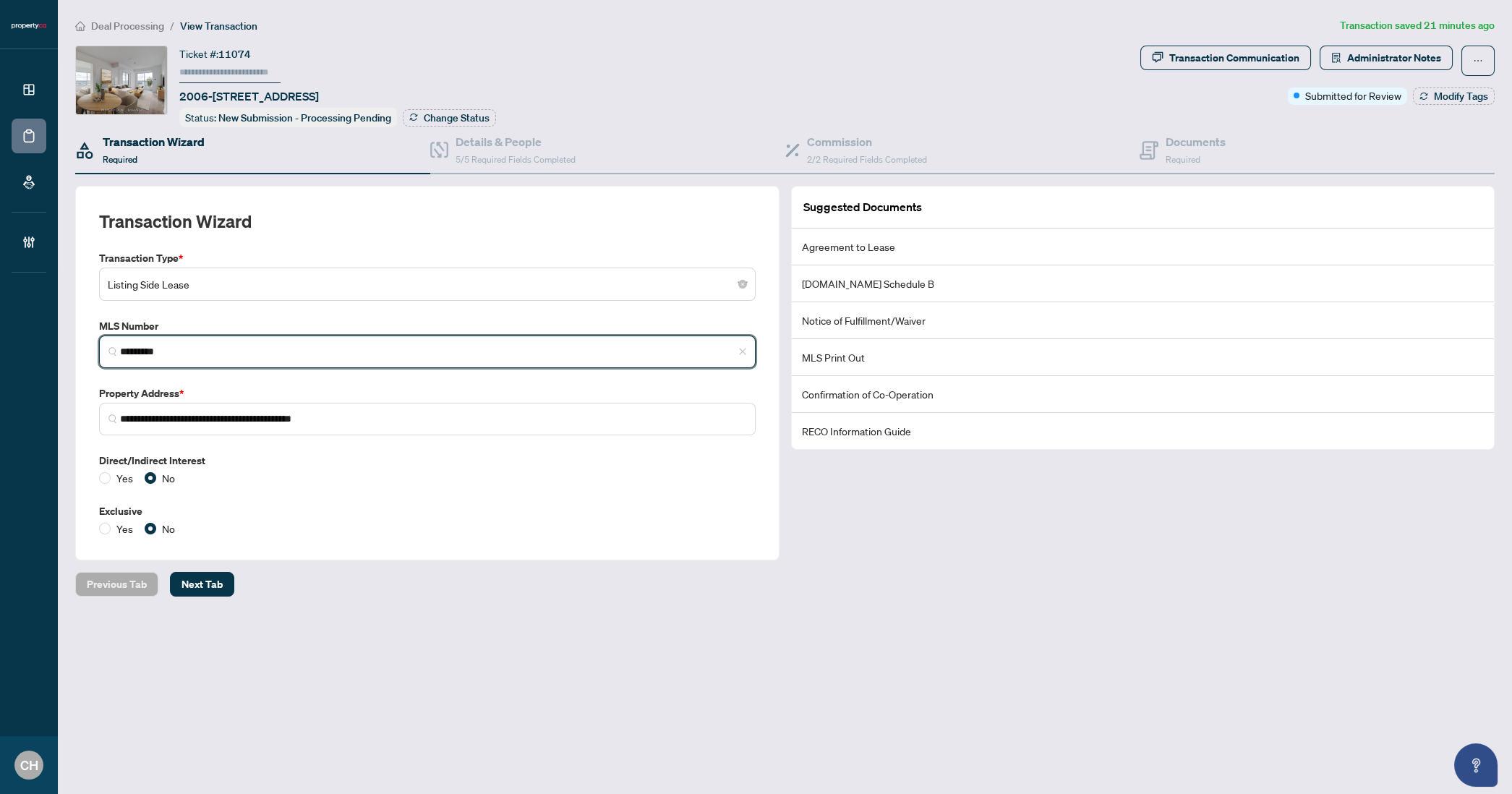
click at [152, 351] on input "*********" at bounding box center [433, 351] width 626 height 15
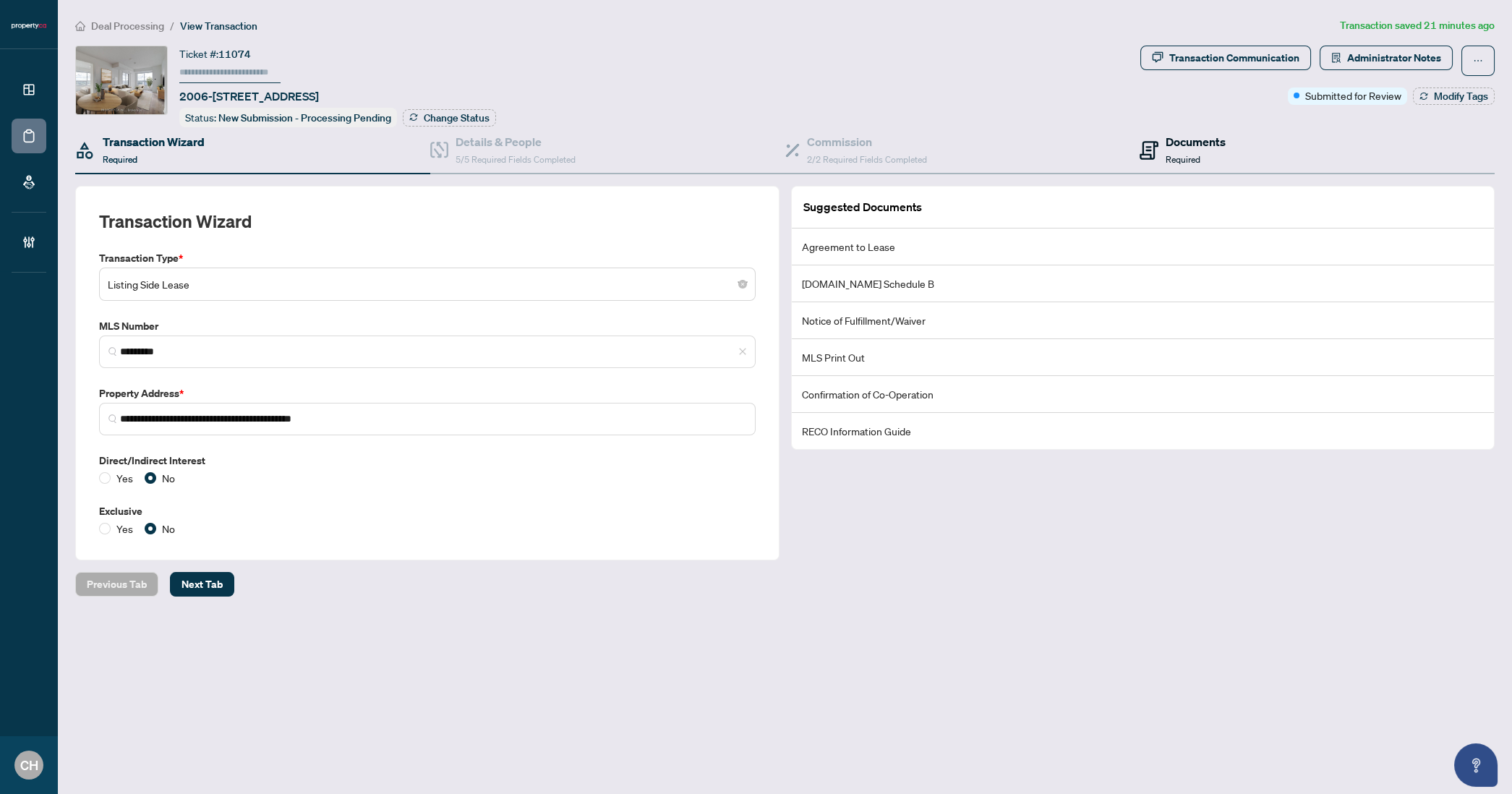
click at [1208, 151] on div "Documents Required" at bounding box center [1195, 149] width 60 height 34
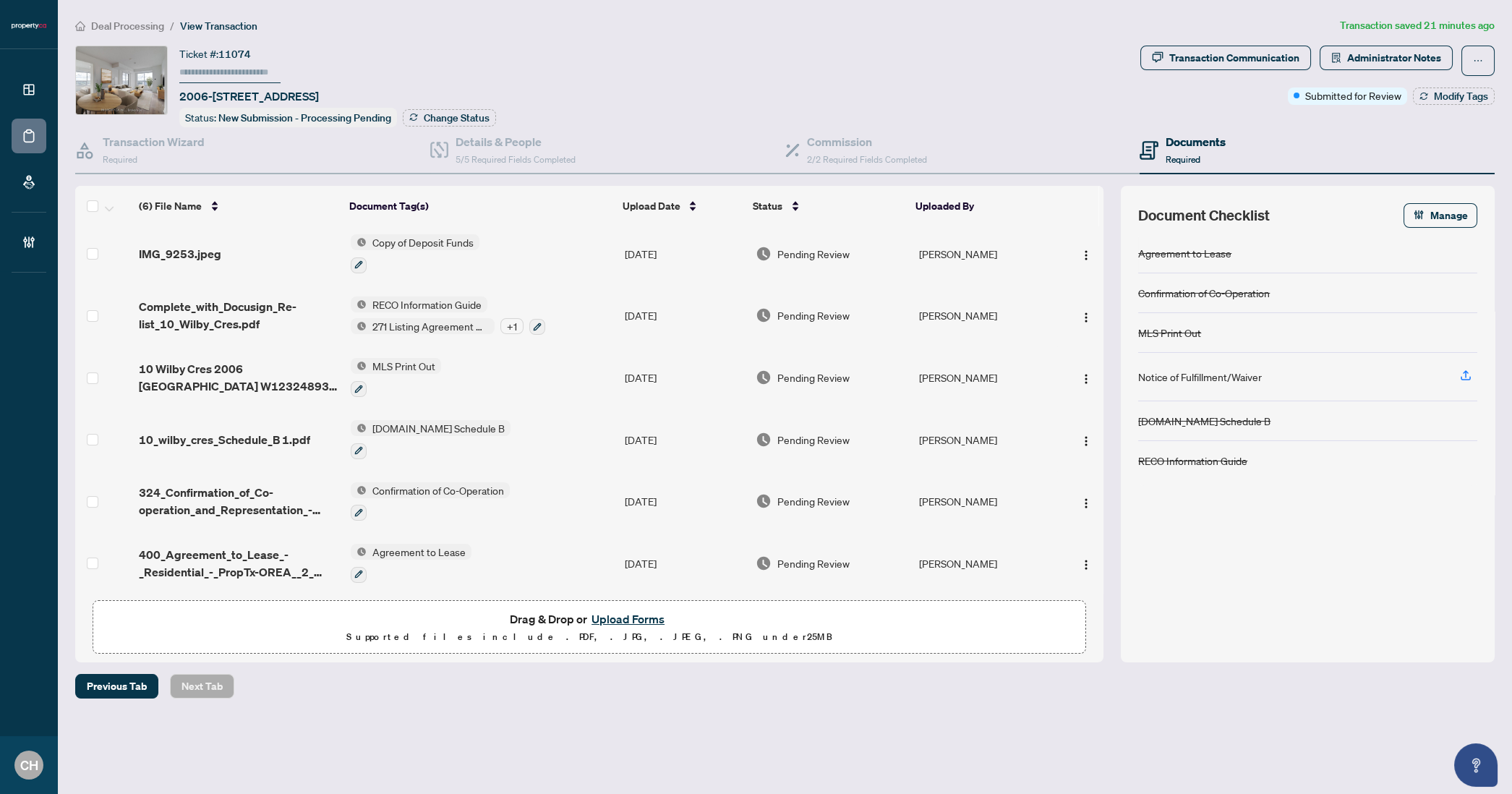
scroll to position [5, 0]
click at [591, 542] on td "Agreement to Lease" at bounding box center [482, 561] width 274 height 62
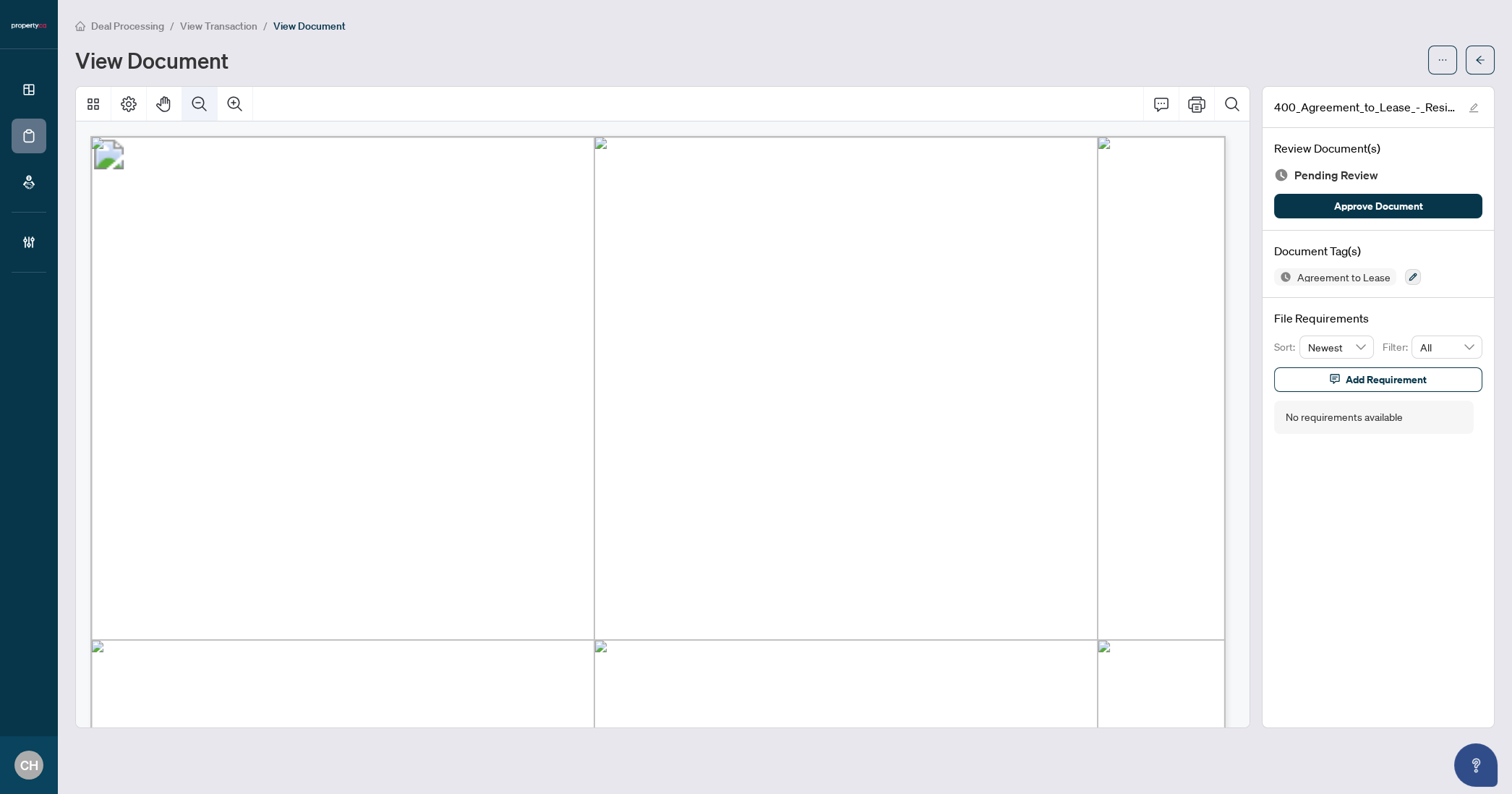
click at [194, 96] on icon "Zoom Out" at bounding box center [199, 104] width 17 height 17
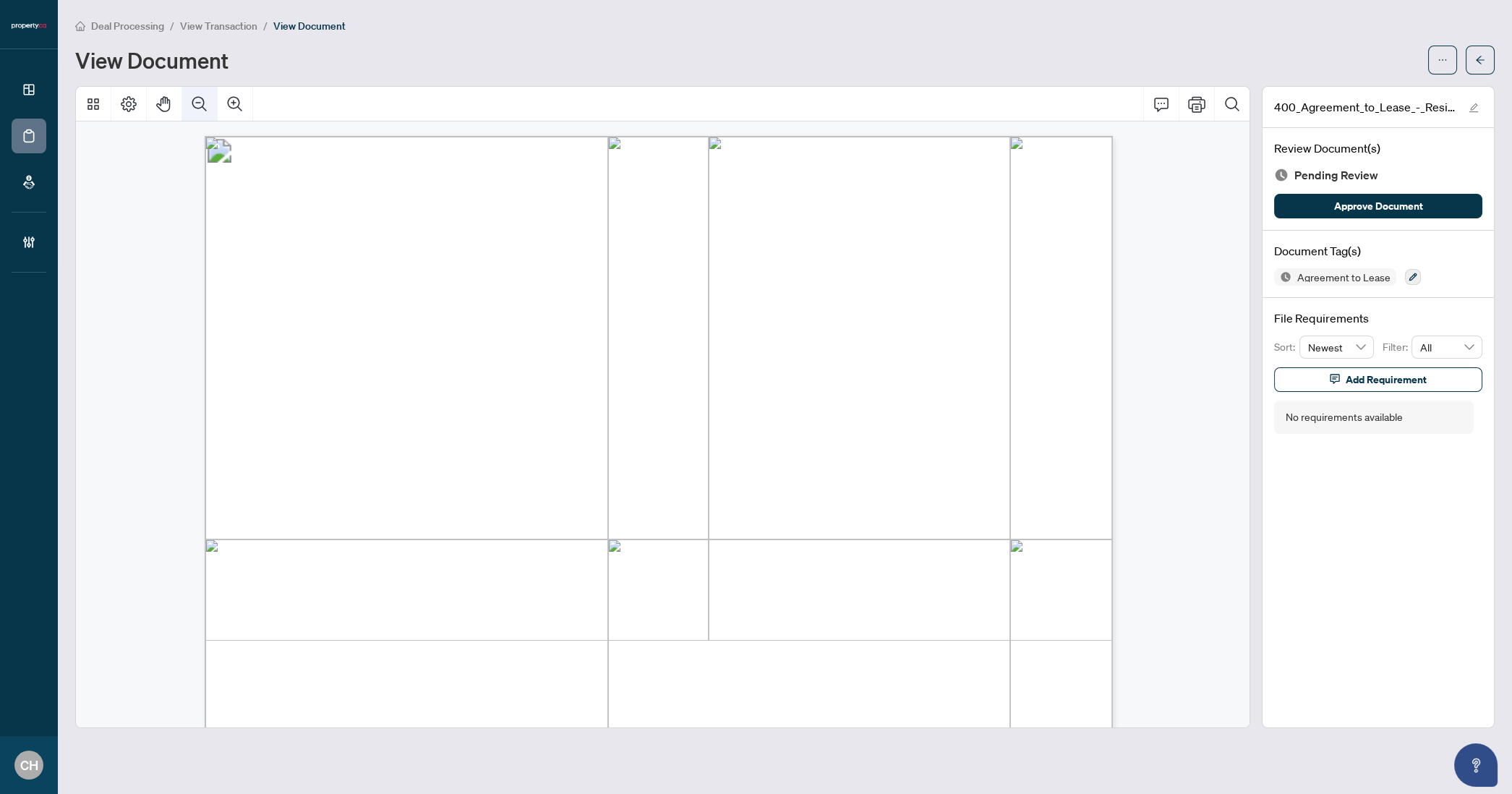
click at [194, 96] on icon "Zoom Out" at bounding box center [199, 104] width 17 height 17
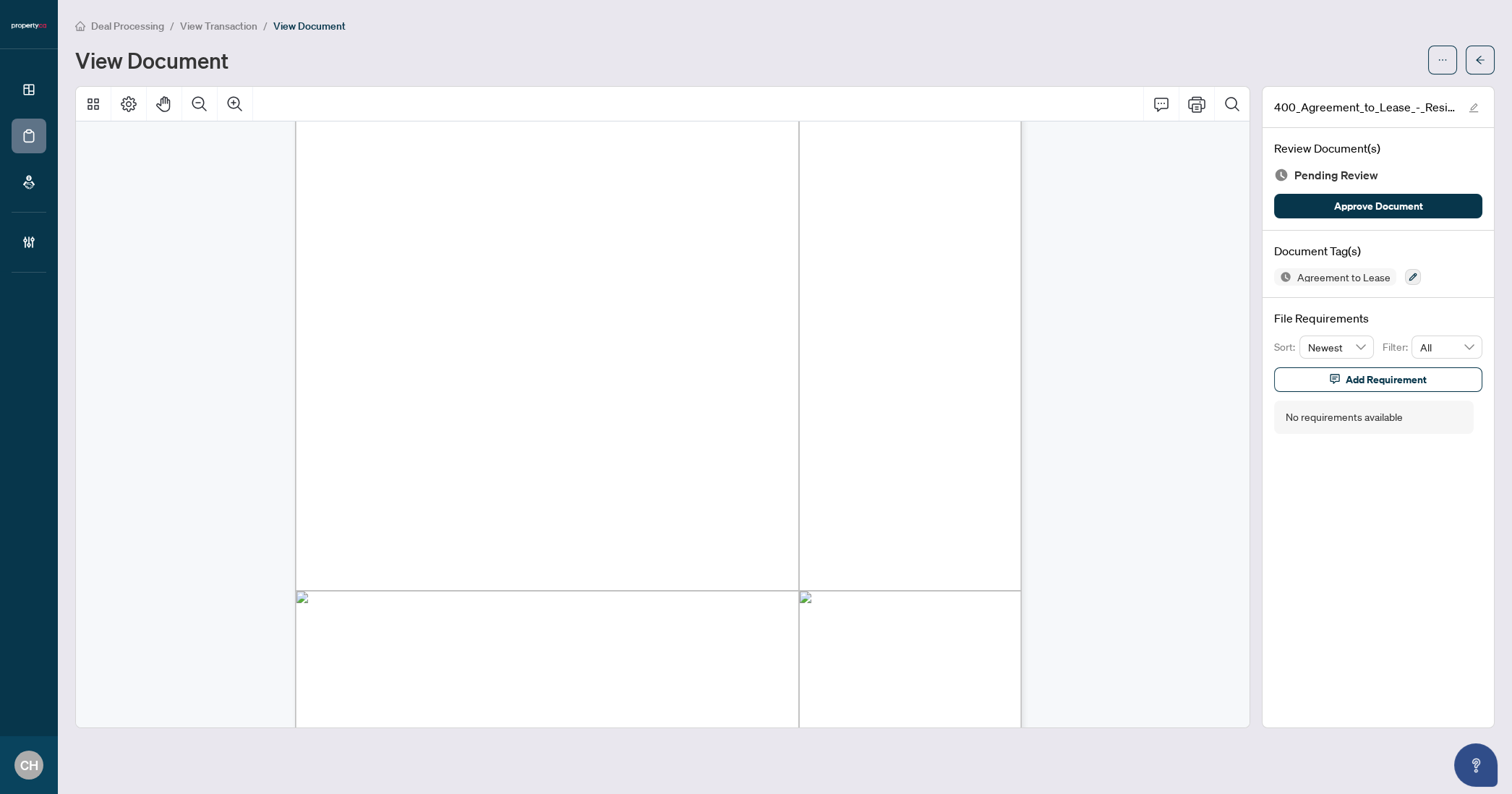
scroll to position [2170, 0]
drag, startPoint x: 361, startPoint y: 388, endPoint x: 450, endPoint y: 394, distance: 89.2
click at [445, 394] on span "[PERSON_NAME]" at bounding box center [403, 390] width 84 height 11
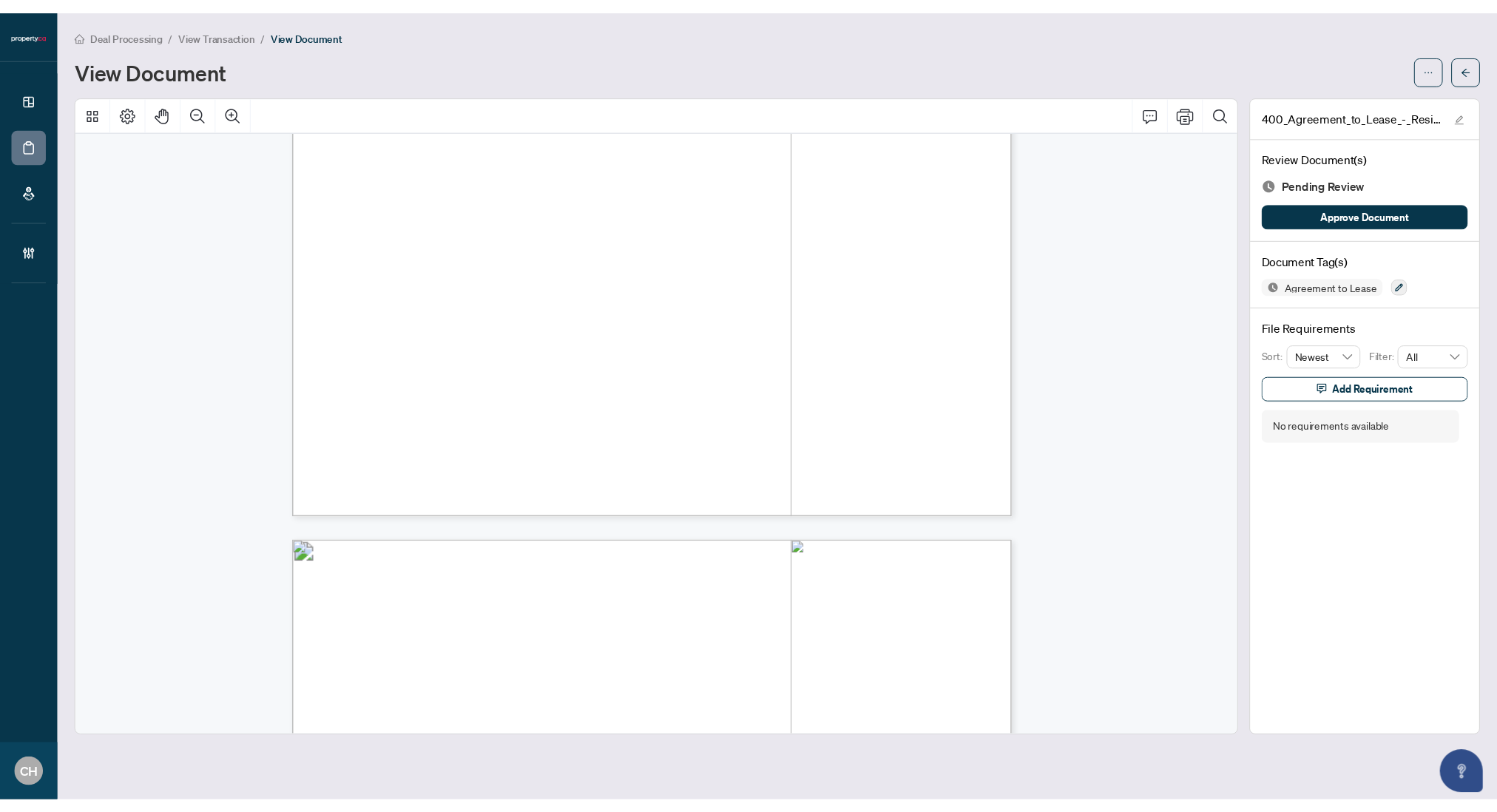
scroll to position [0, 0]
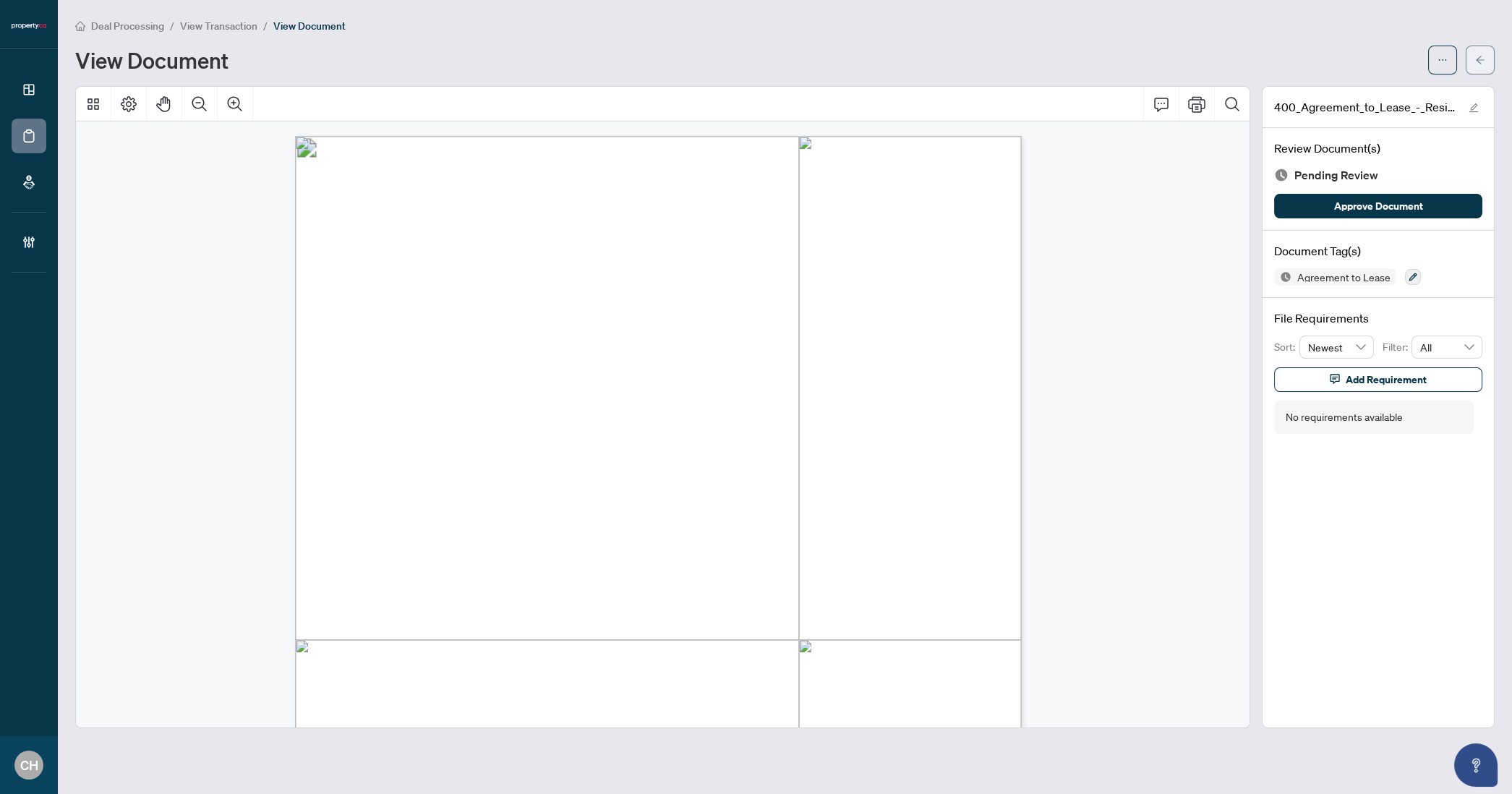
click at [1475, 52] on button "button" at bounding box center [1480, 60] width 29 height 29
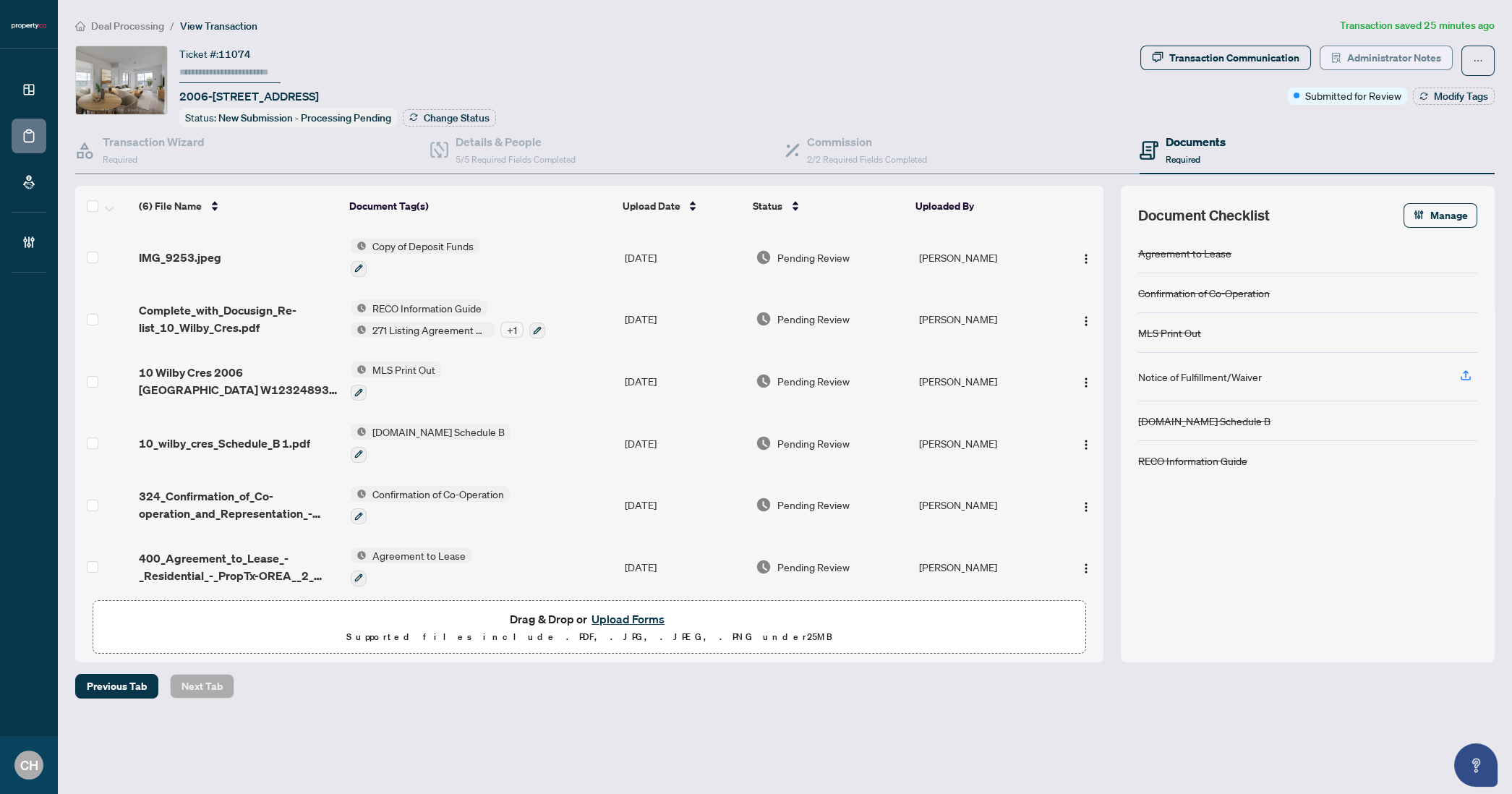
click at [1403, 60] on span "Administrator Notes" at bounding box center [1394, 58] width 94 height 23
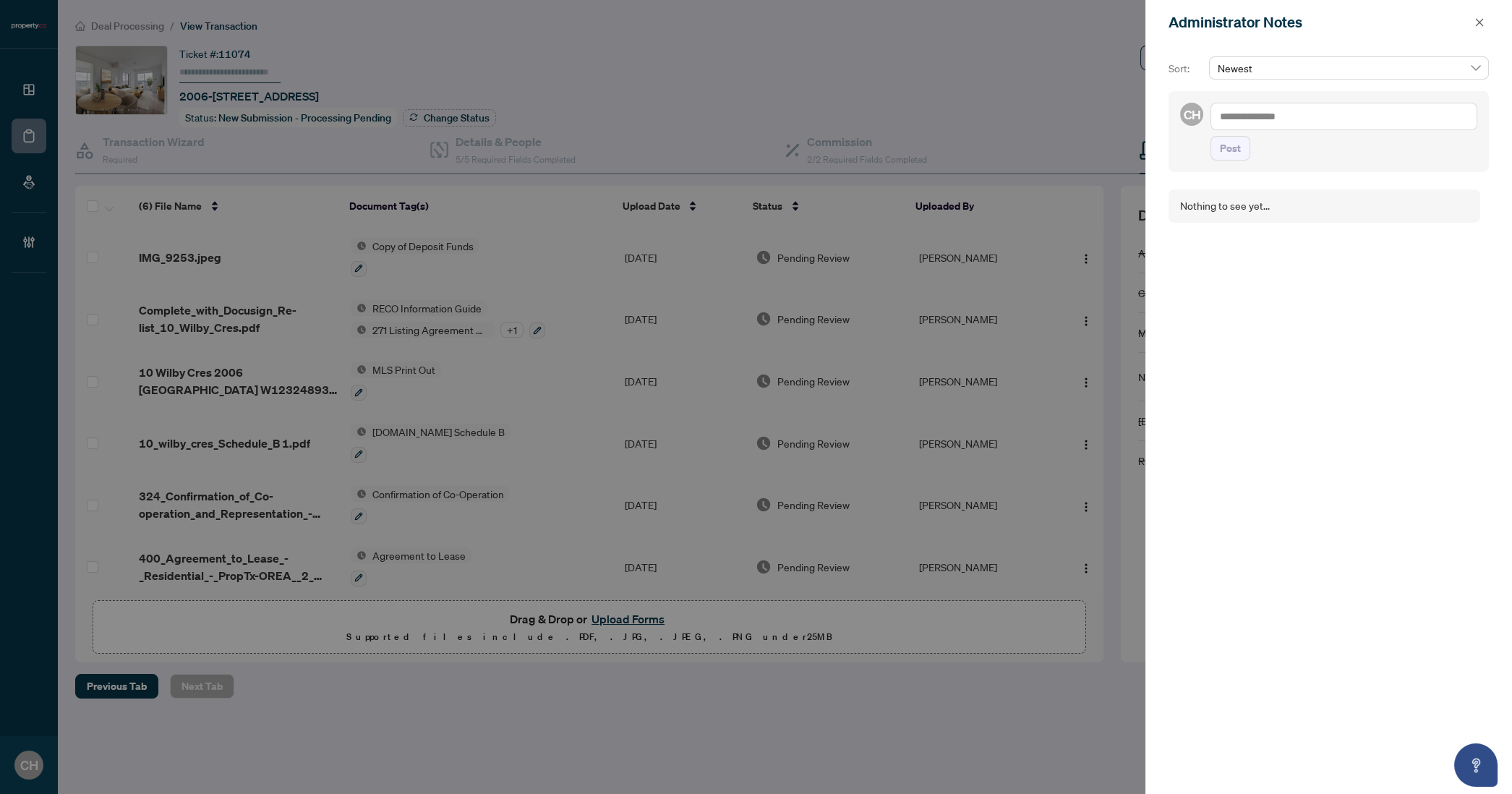
click at [1235, 120] on textarea at bounding box center [1343, 116] width 267 height 27
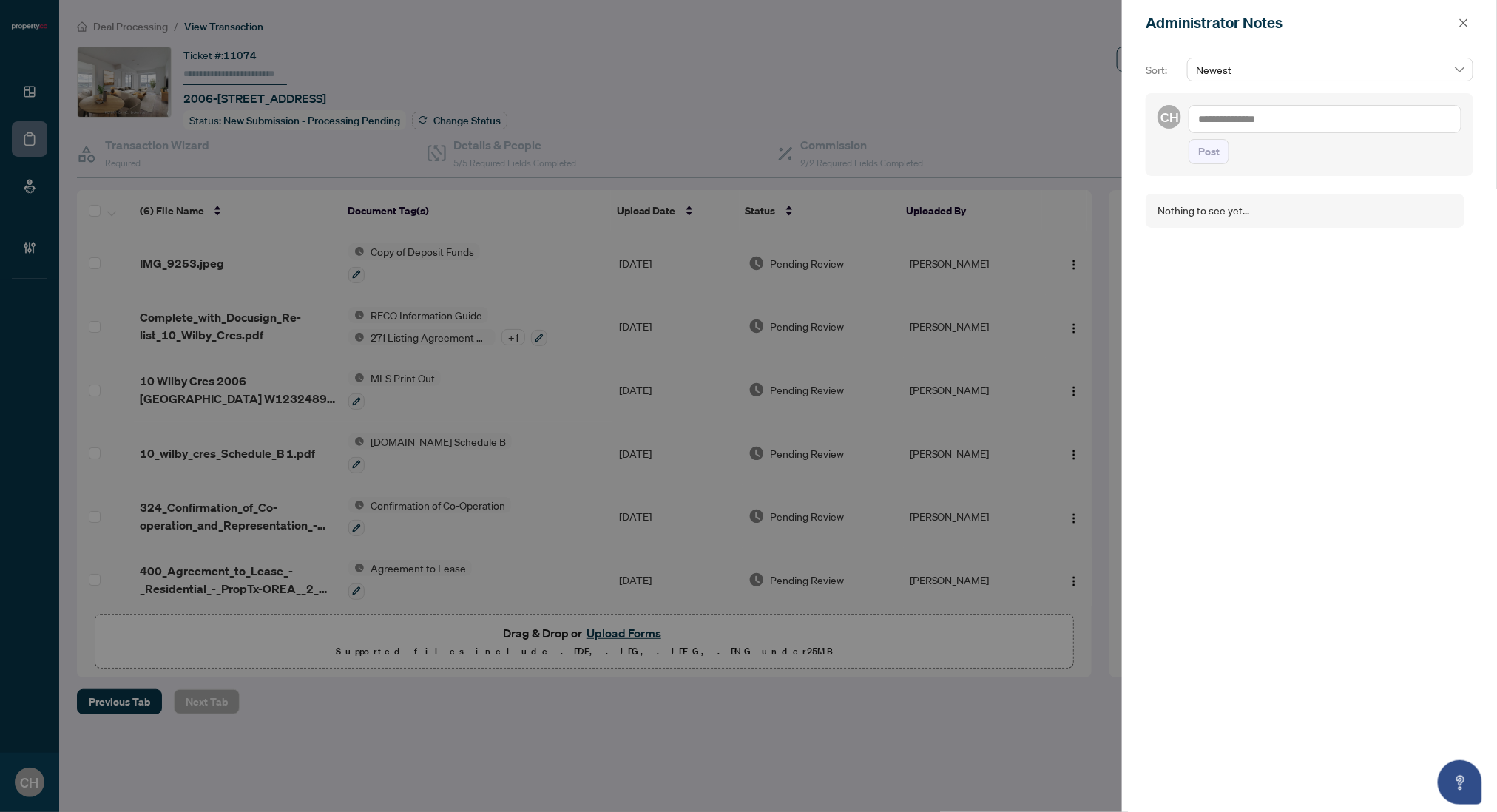
click at [739, 150] on div at bounding box center [748, 406] width 1497 height 812
click at [1459, 27] on icon "close" at bounding box center [1464, 23] width 10 height 10
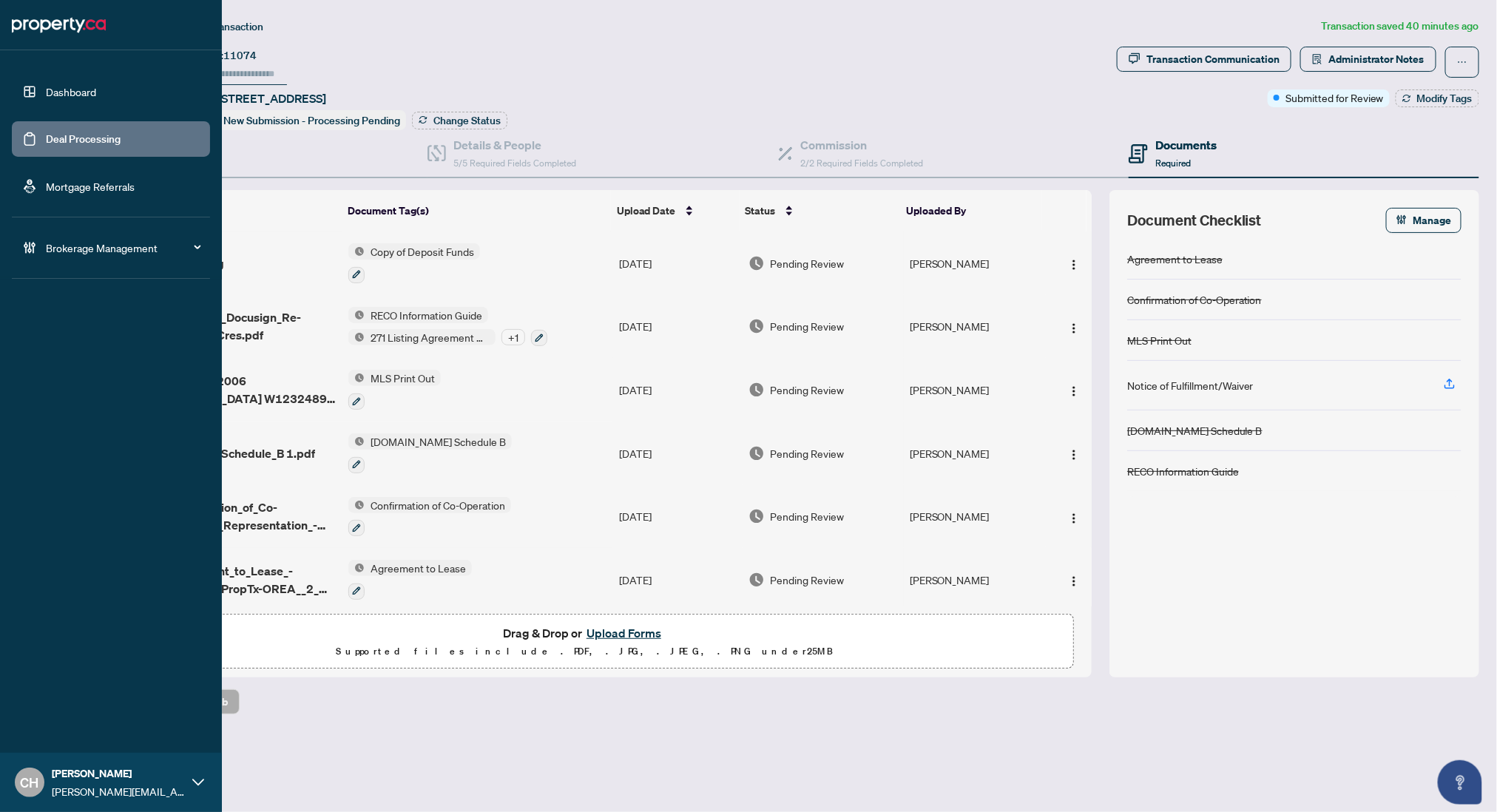
click at [51, 145] on link "Deal Processing" at bounding box center [83, 139] width 75 height 14
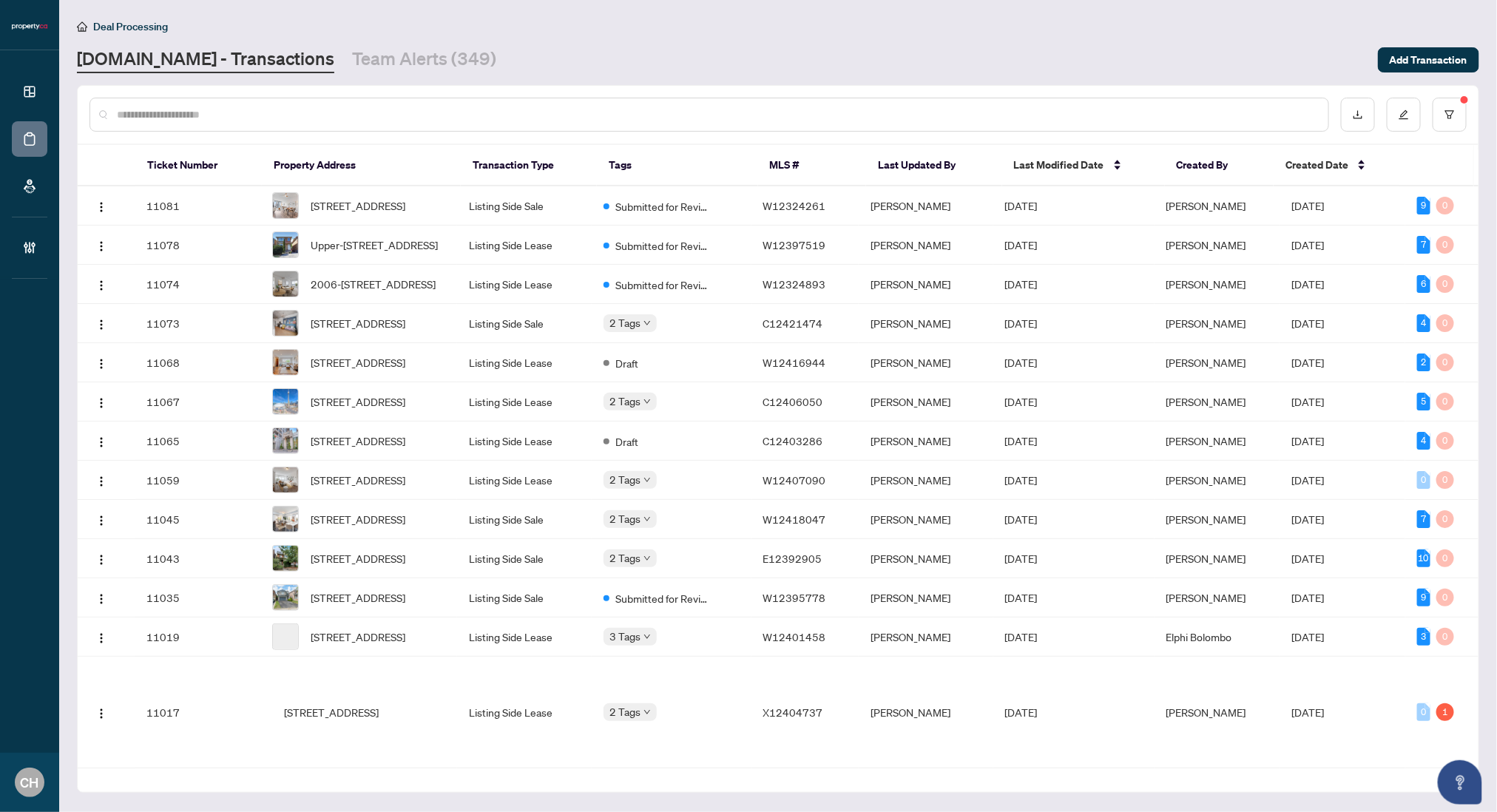
click at [1100, 120] on input "text" at bounding box center [717, 114] width 1200 height 16
paste input "*********"
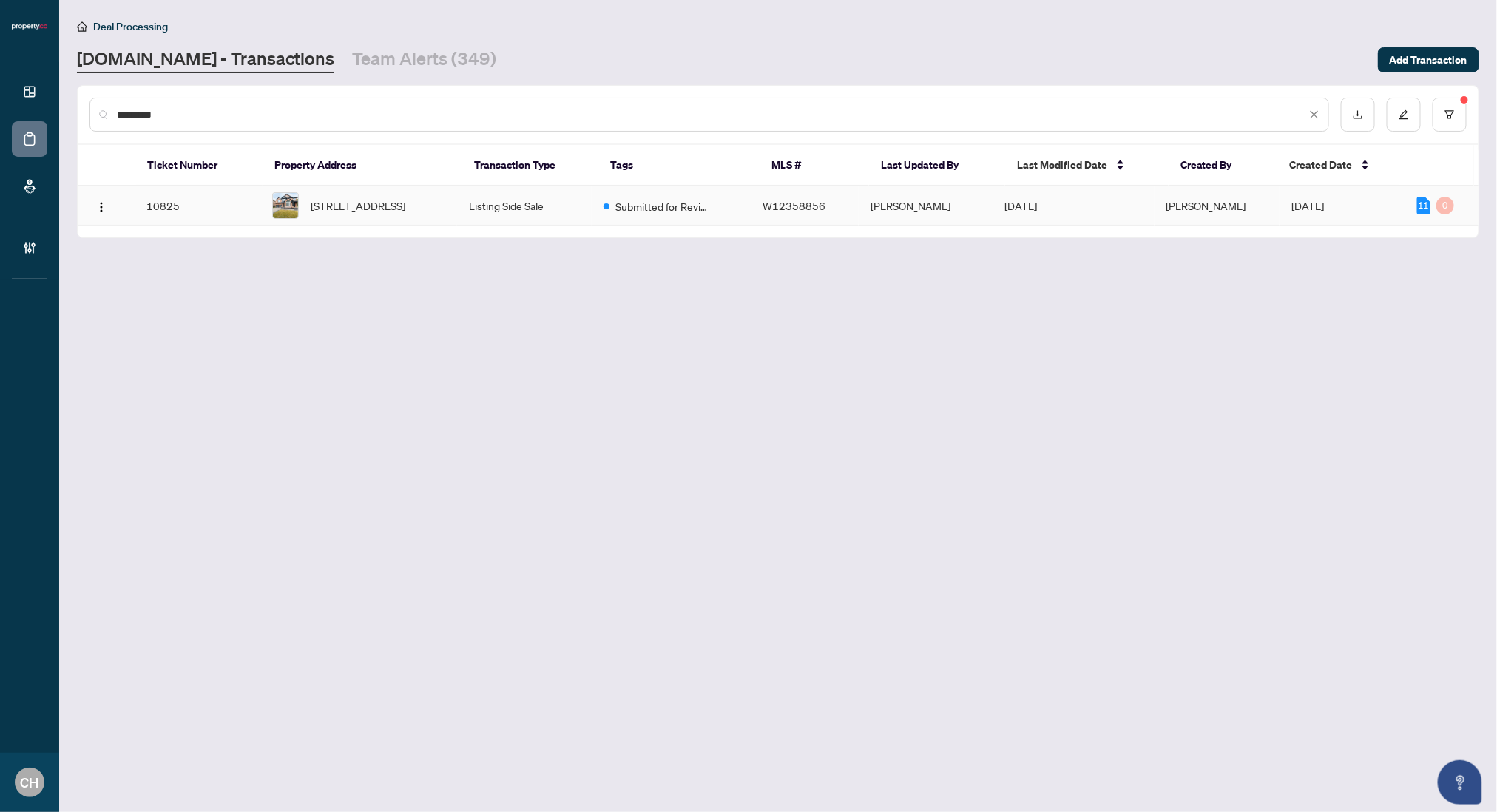
type input "*********"
click at [550, 211] on td "Listing Side Sale" at bounding box center [524, 206] width 134 height 39
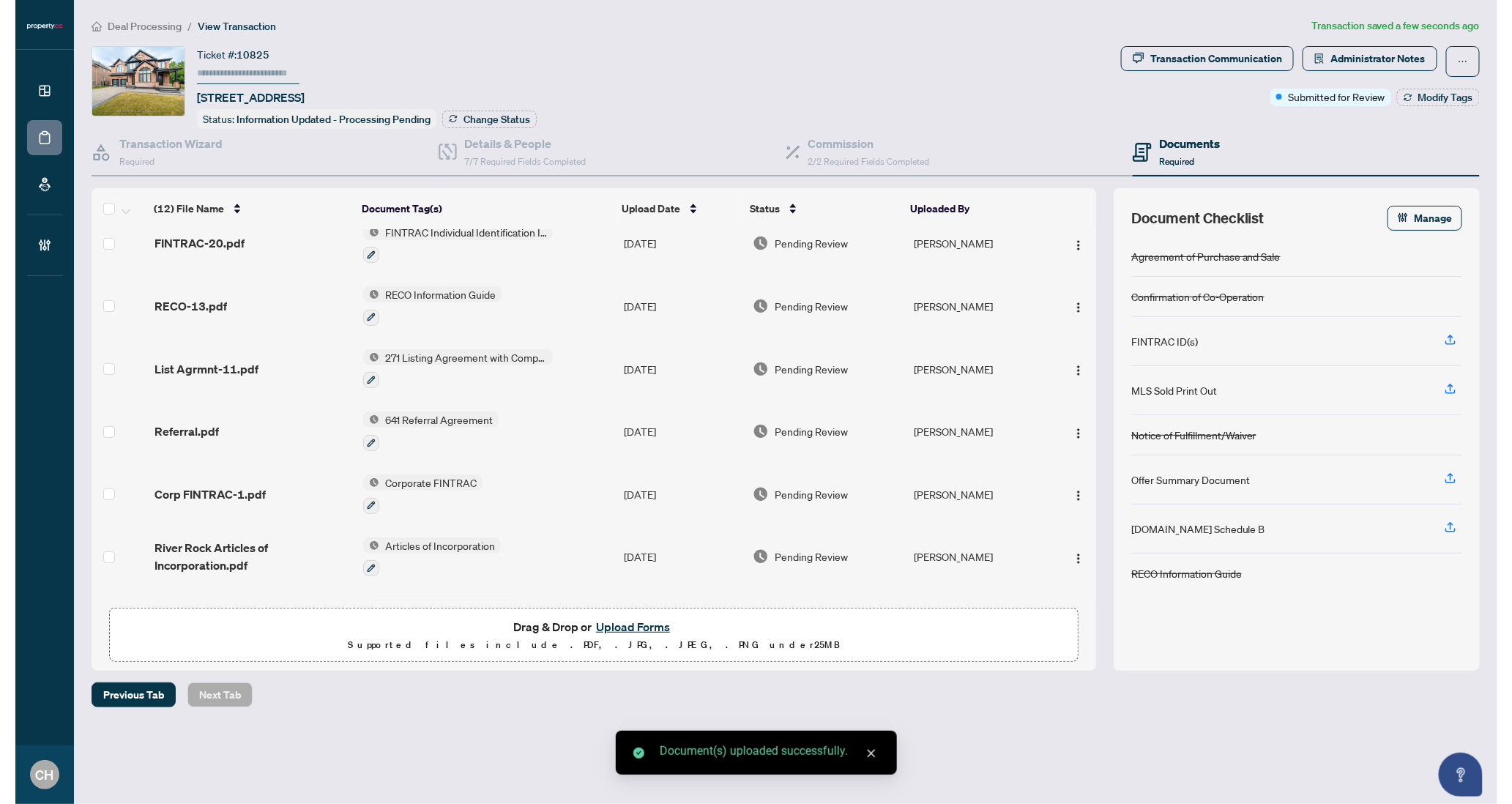
scroll to position [362, 0]
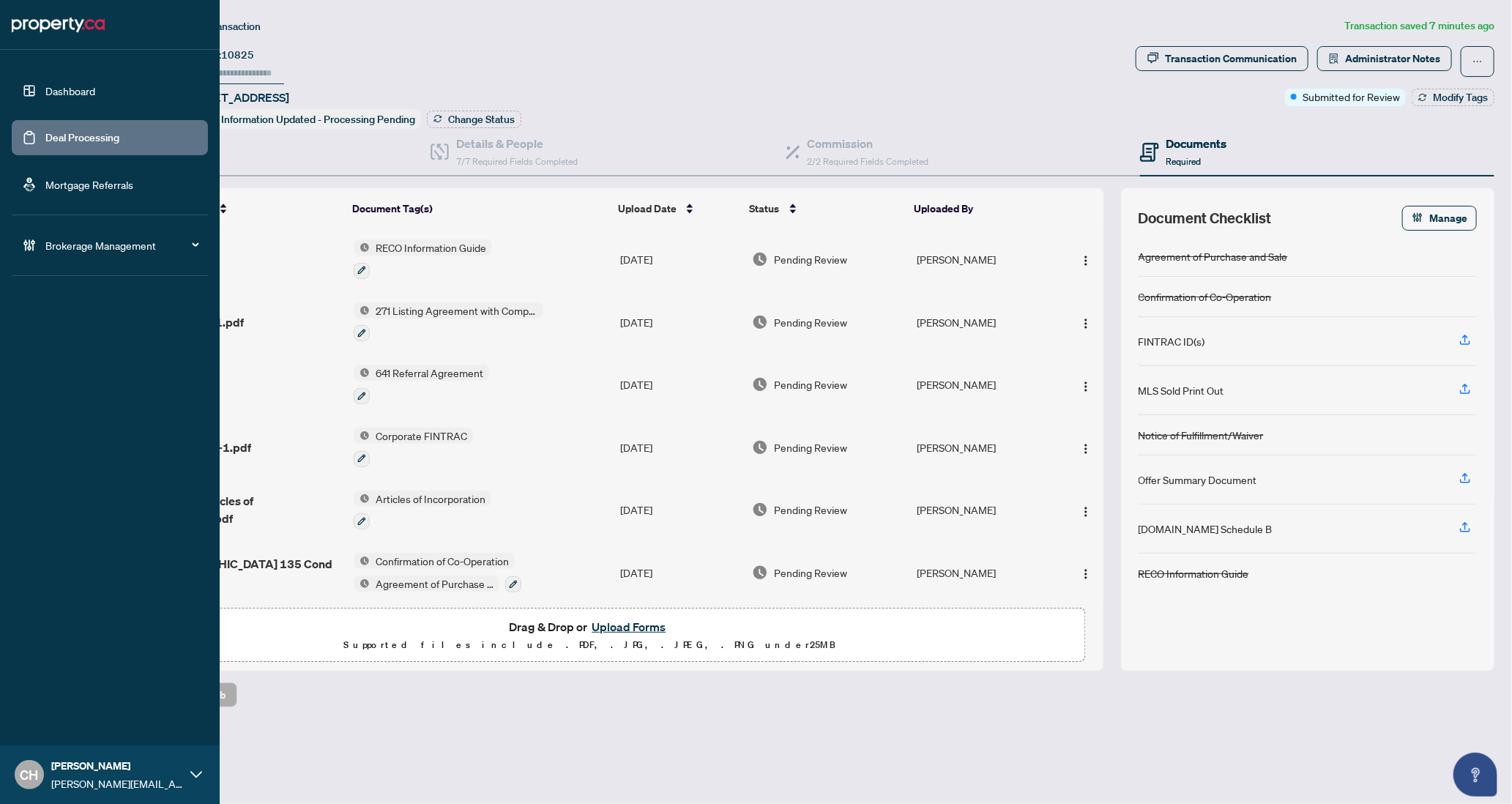
click at [45, 140] on link "Deal Processing" at bounding box center [82, 138] width 74 height 13
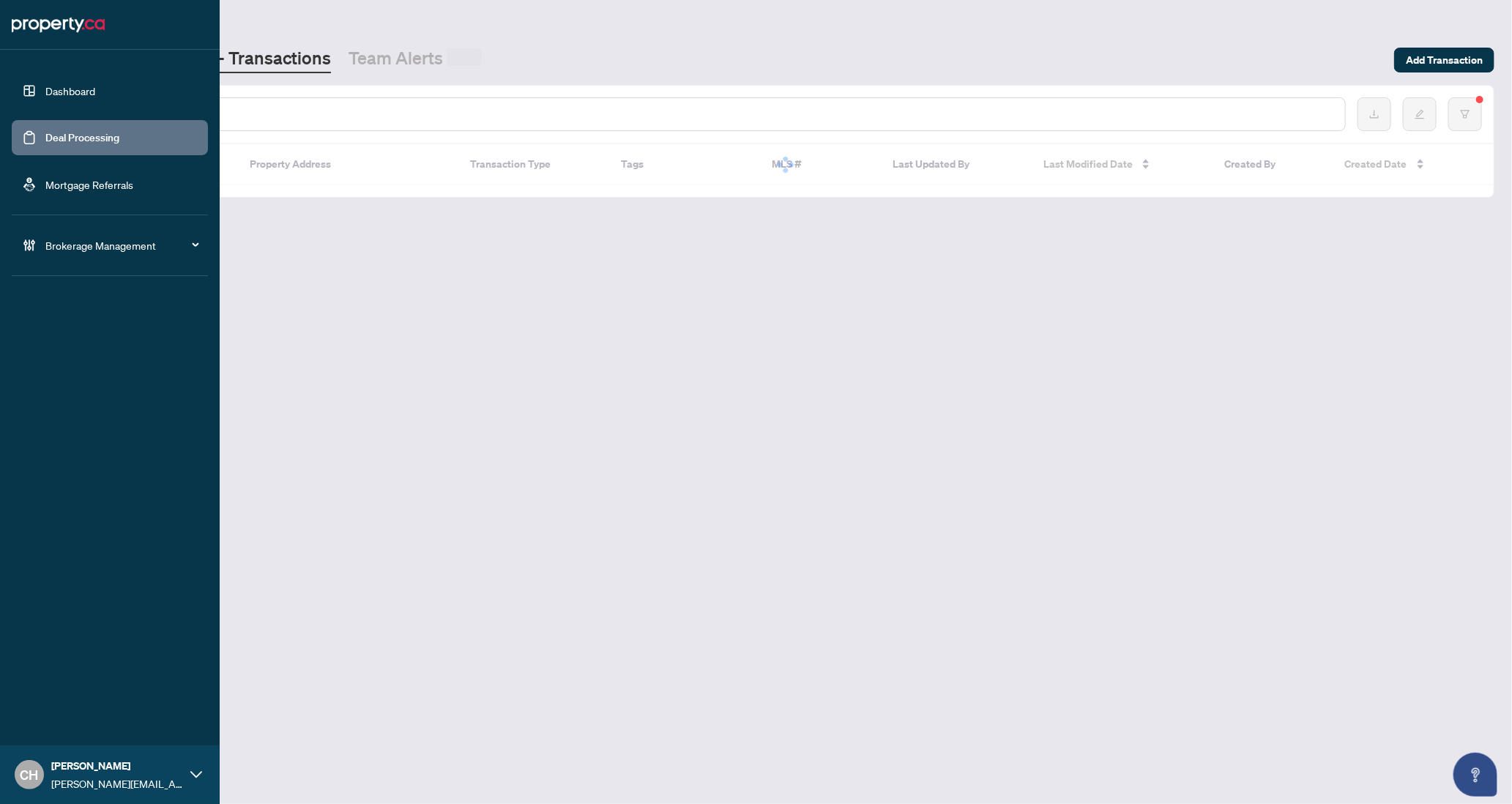
click at [295, 110] on input "text" at bounding box center [725, 114] width 1218 height 16
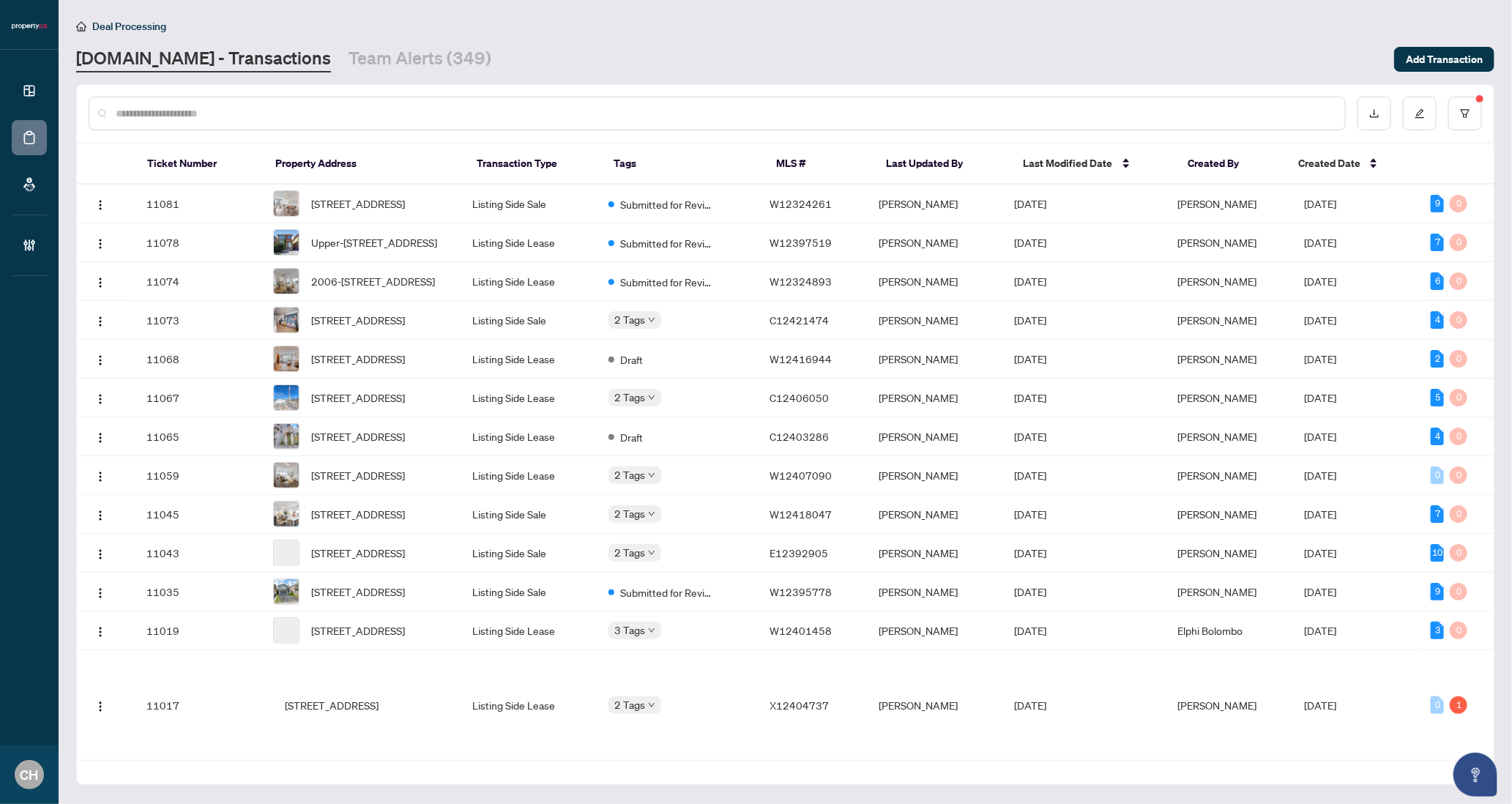
paste input "*********"
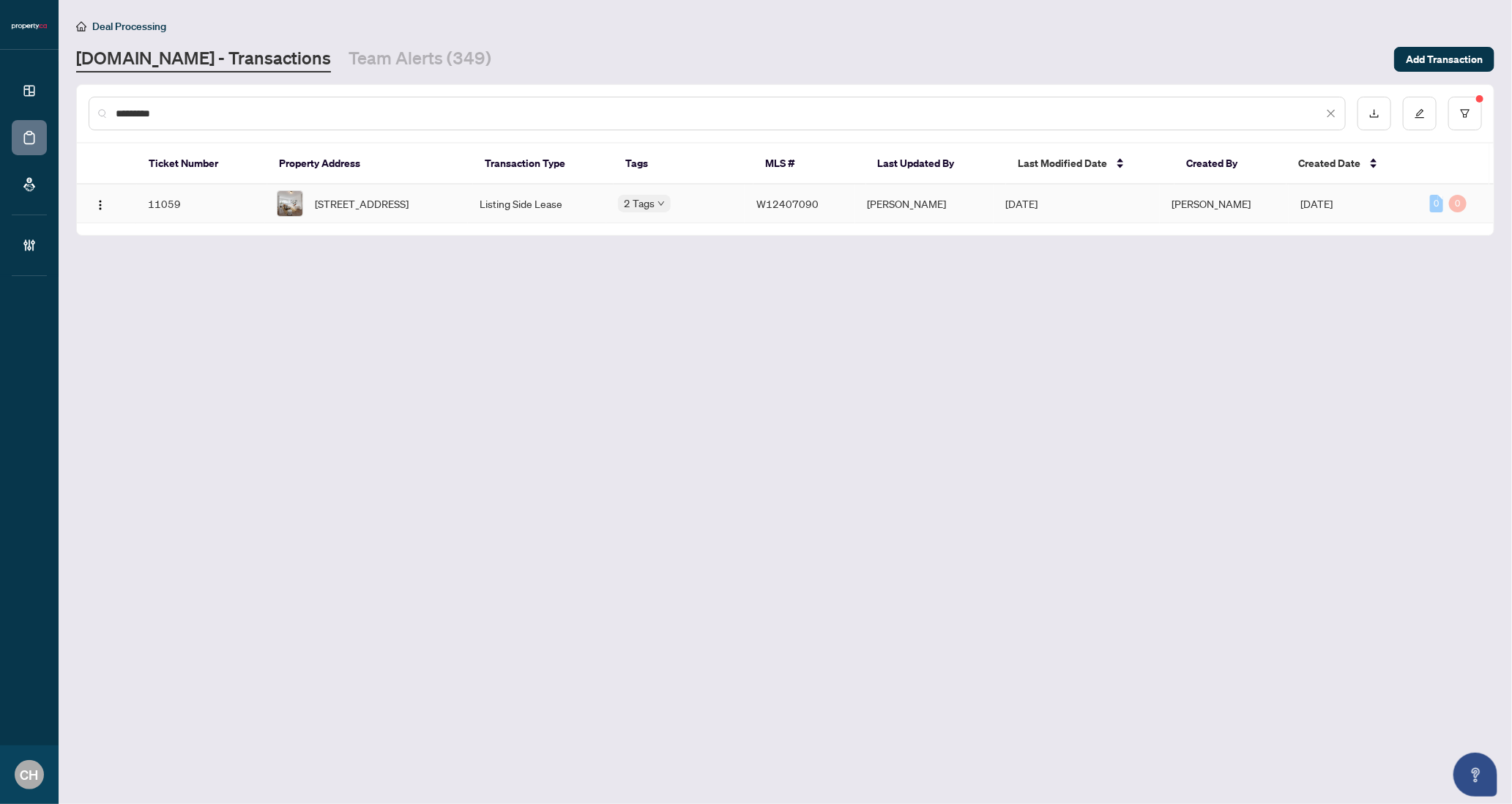
type input "*********"
click at [463, 210] on td "[STREET_ADDRESS]" at bounding box center [366, 204] width 203 height 39
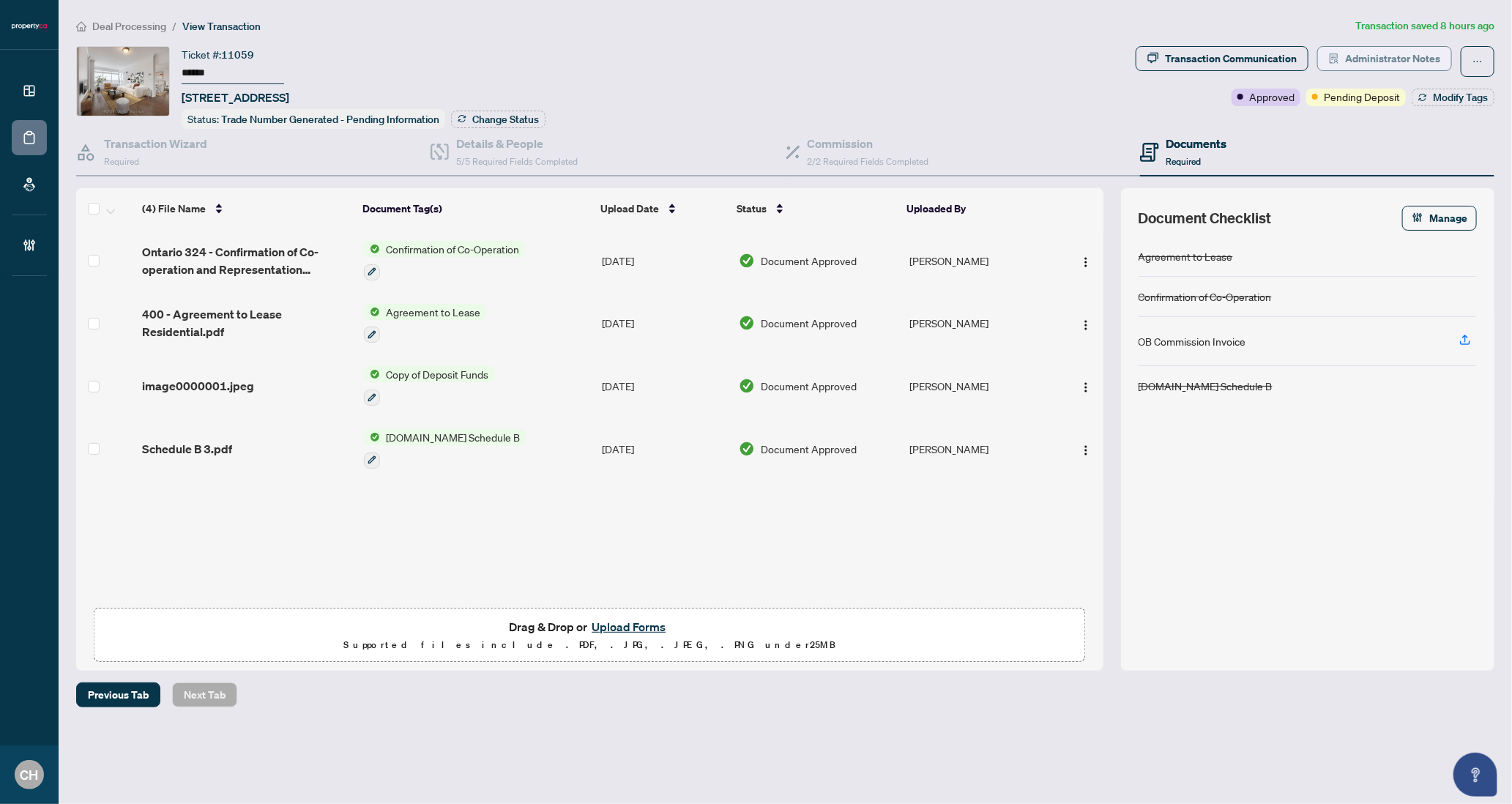
click at [1382, 64] on span "Administrator Notes" at bounding box center [1392, 59] width 95 height 24
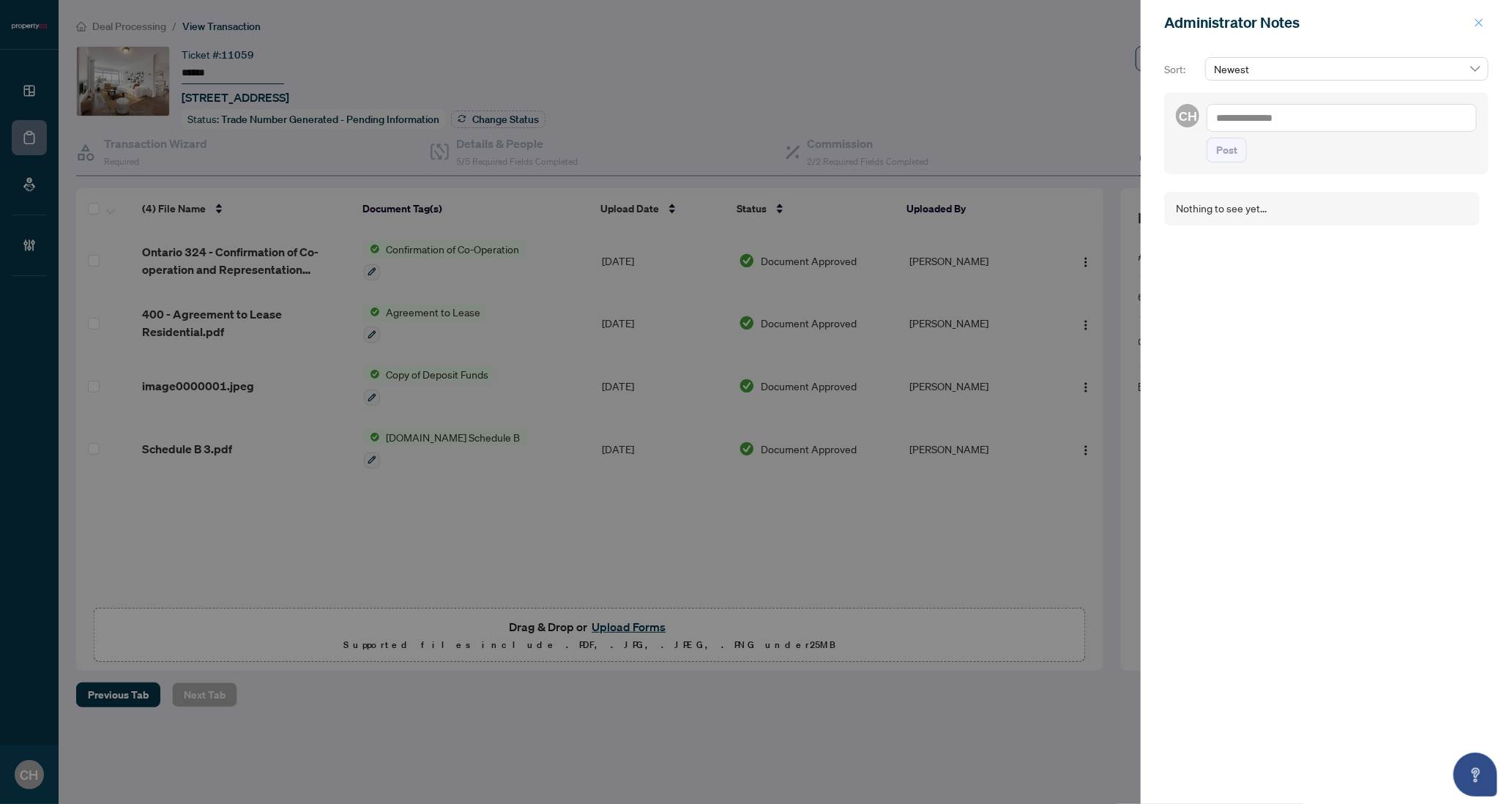
click at [1473, 30] on span "button" at bounding box center [1478, 23] width 10 height 24
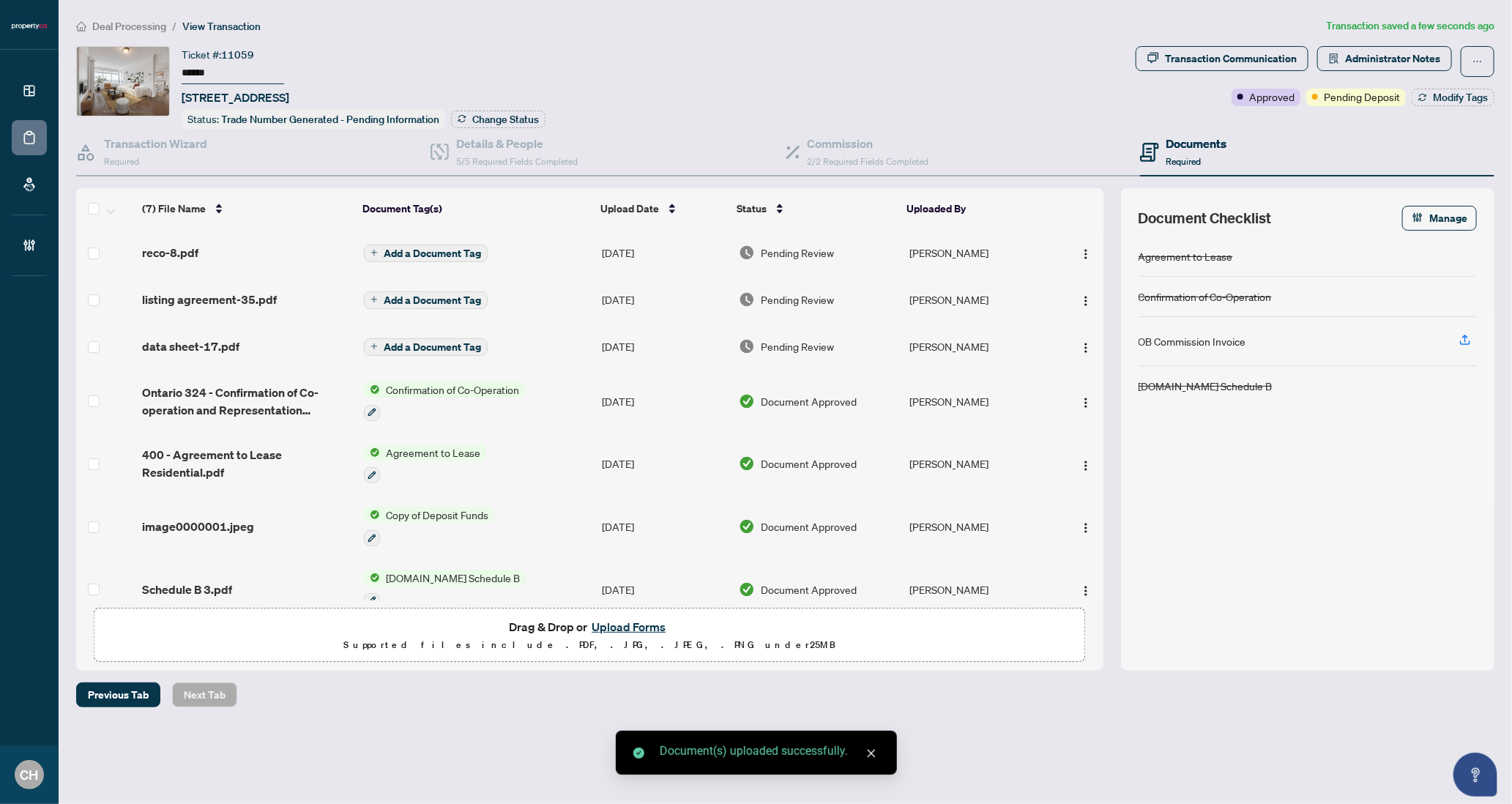
click at [383, 251] on span "Add a Document Tag" at bounding box center [432, 253] width 98 height 10
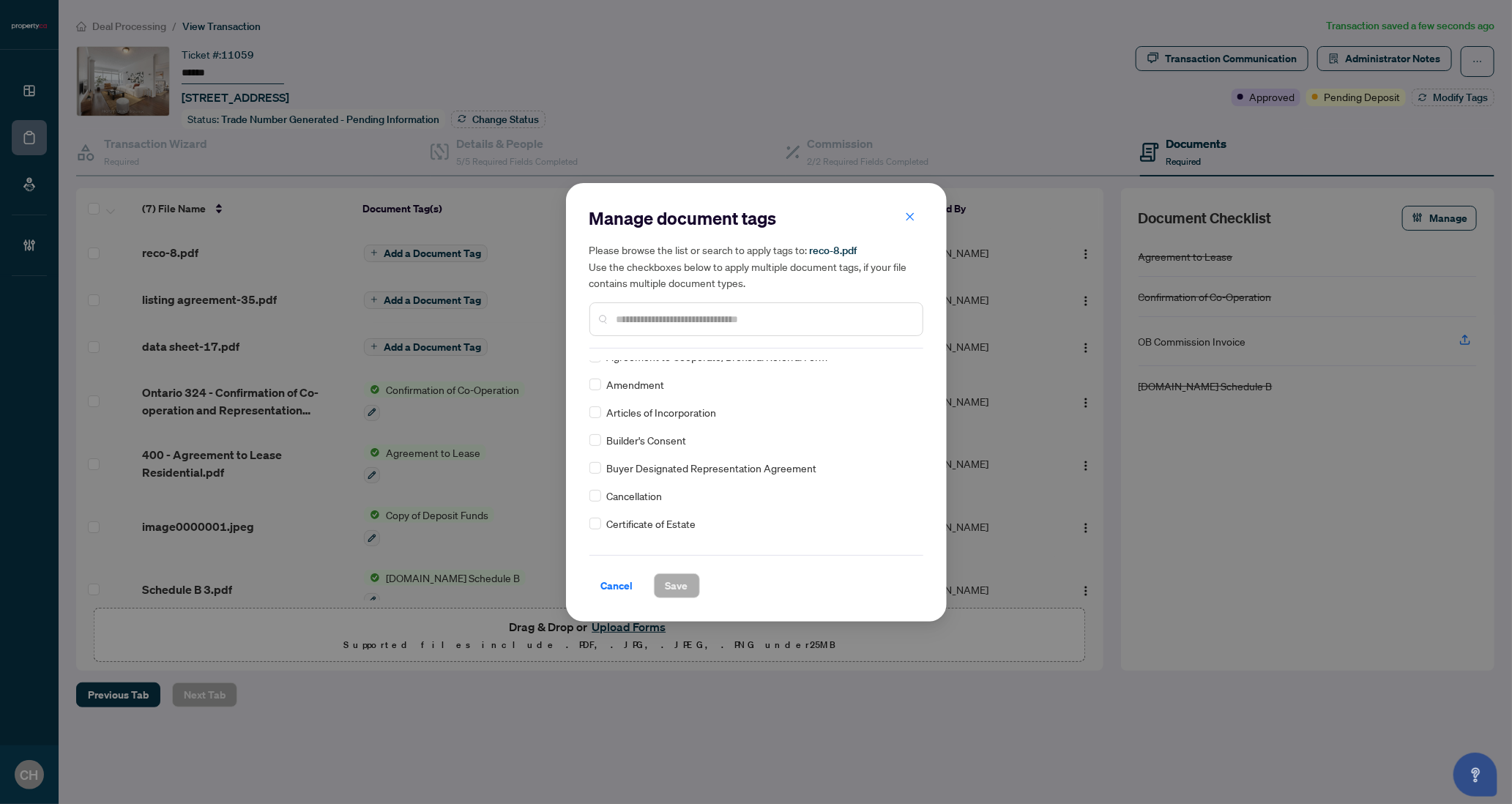
scroll to position [220, 0]
click at [642, 314] on input "text" at bounding box center [764, 319] width 294 height 16
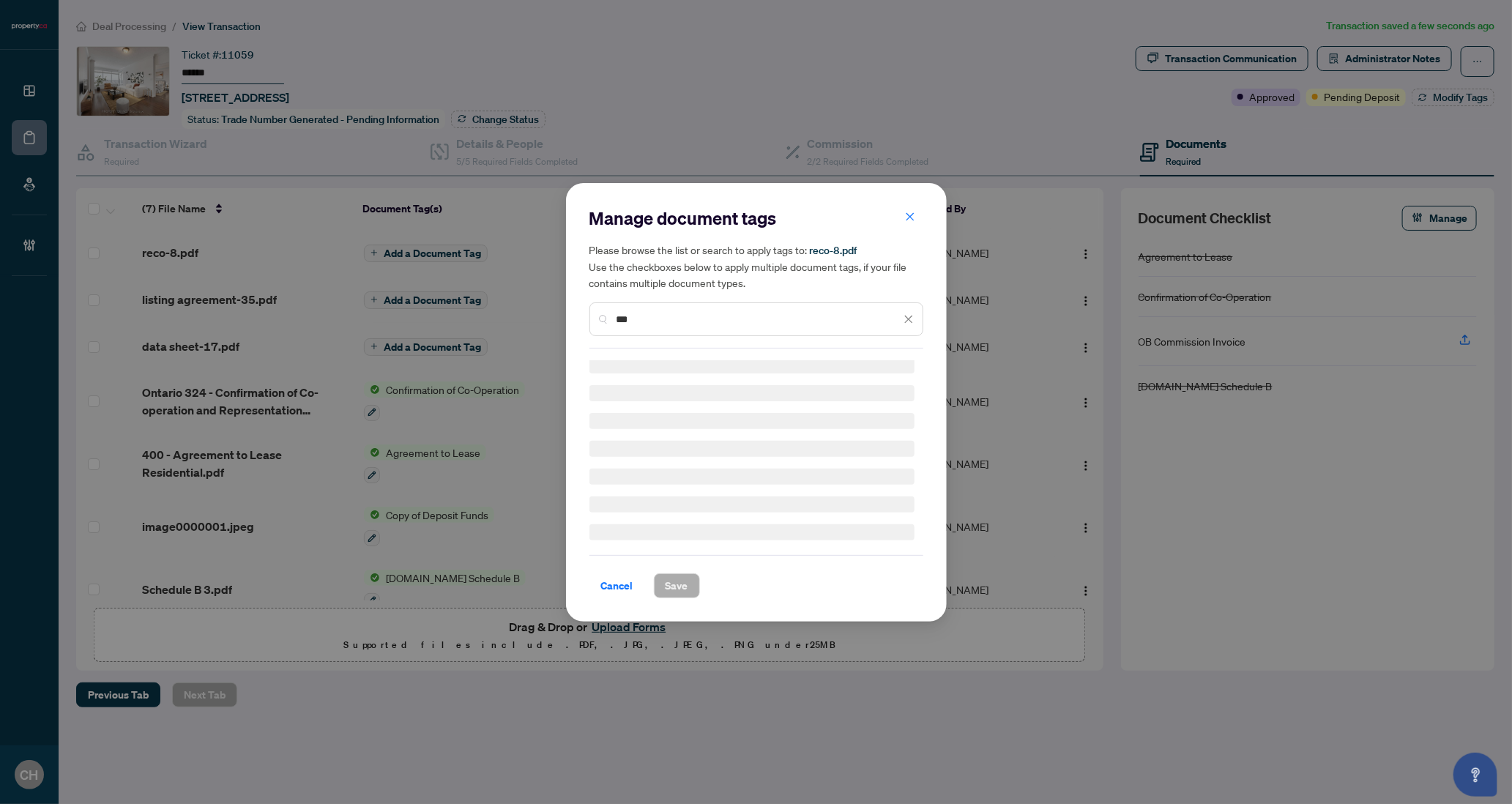
scroll to position [0, 0]
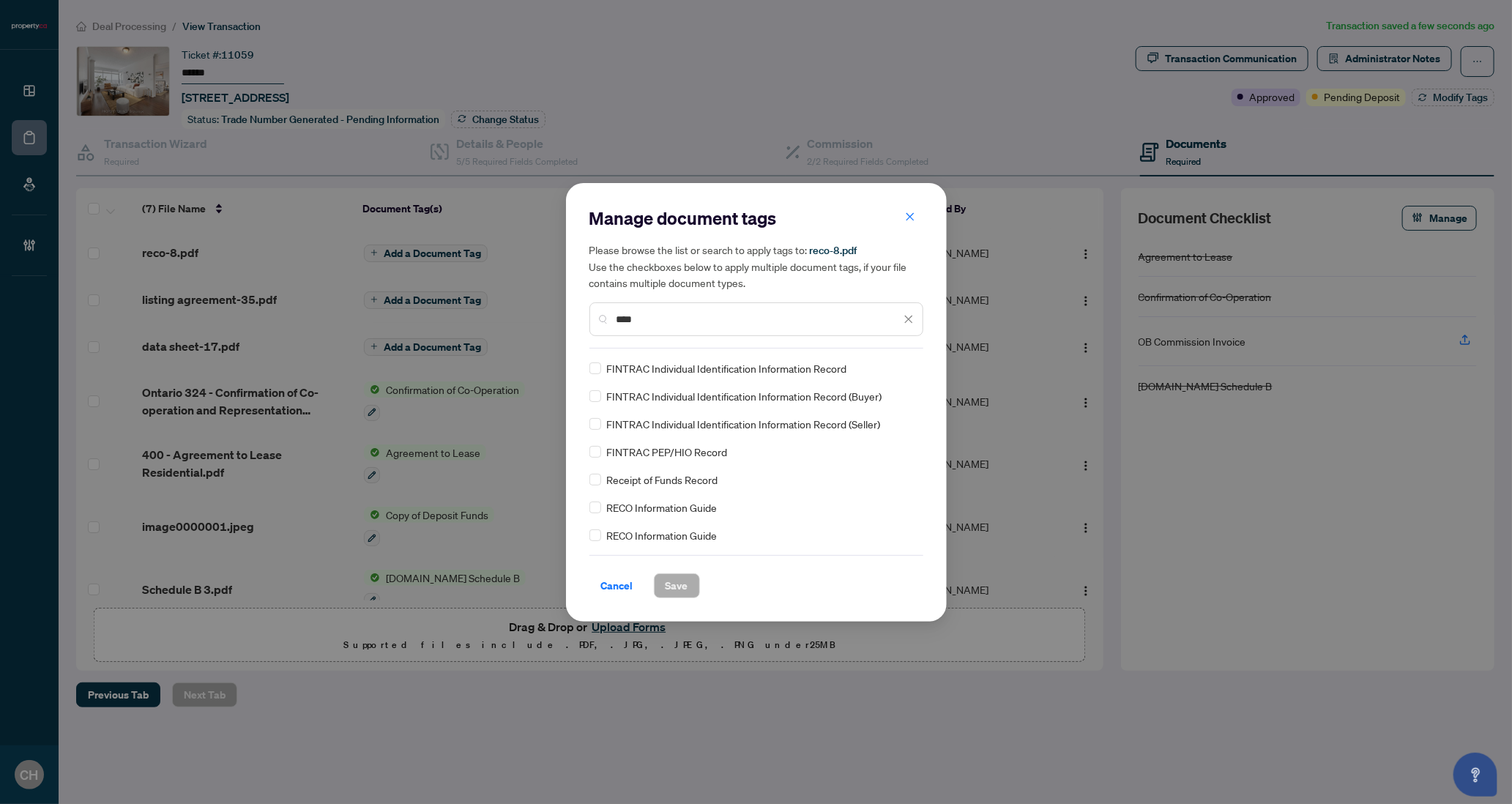
type input "****"
click at [672, 574] on span "Save" at bounding box center [676, 585] width 23 height 24
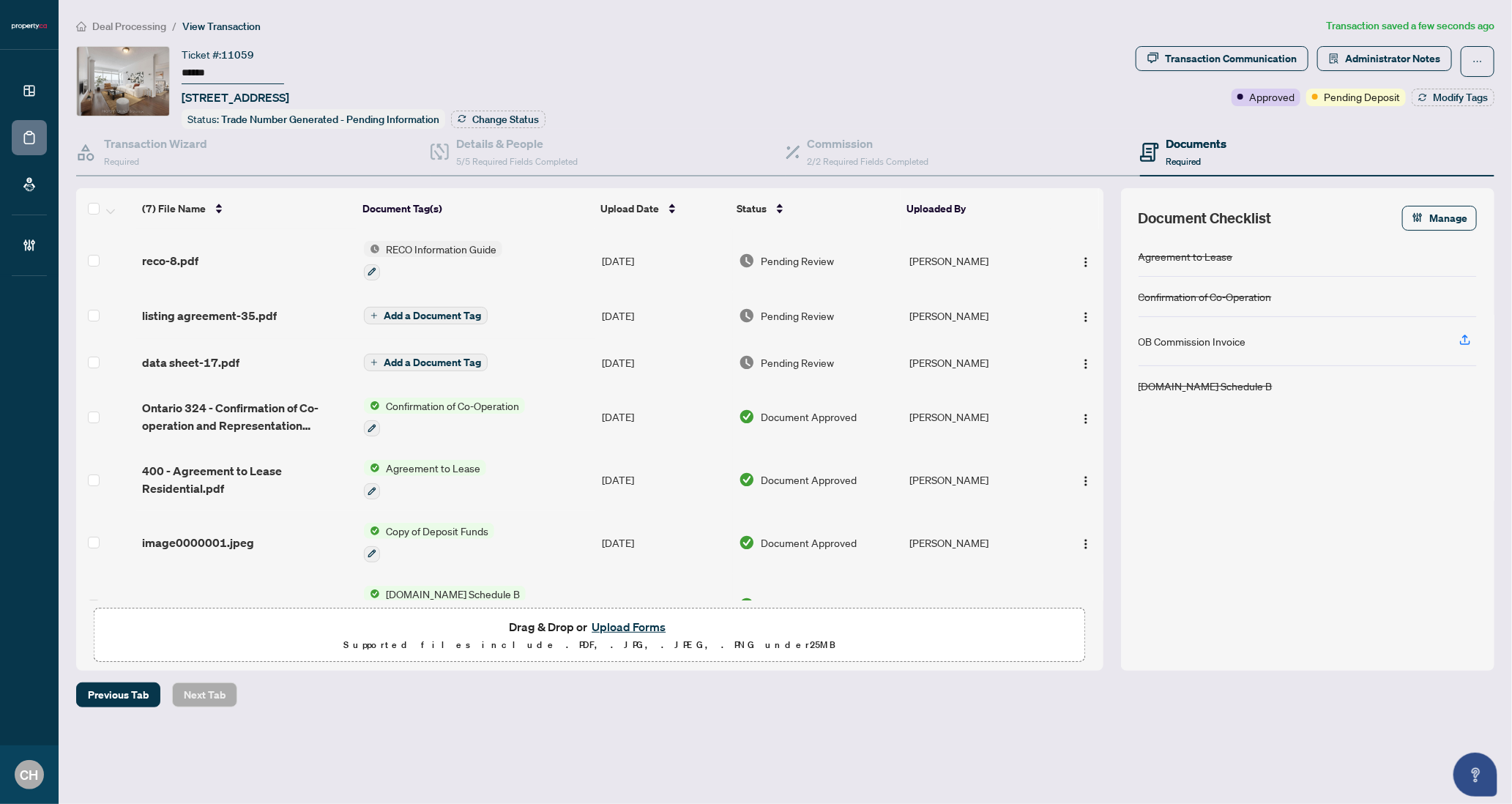
click at [548, 323] on td "Add a Document Tag" at bounding box center [478, 315] width 239 height 47
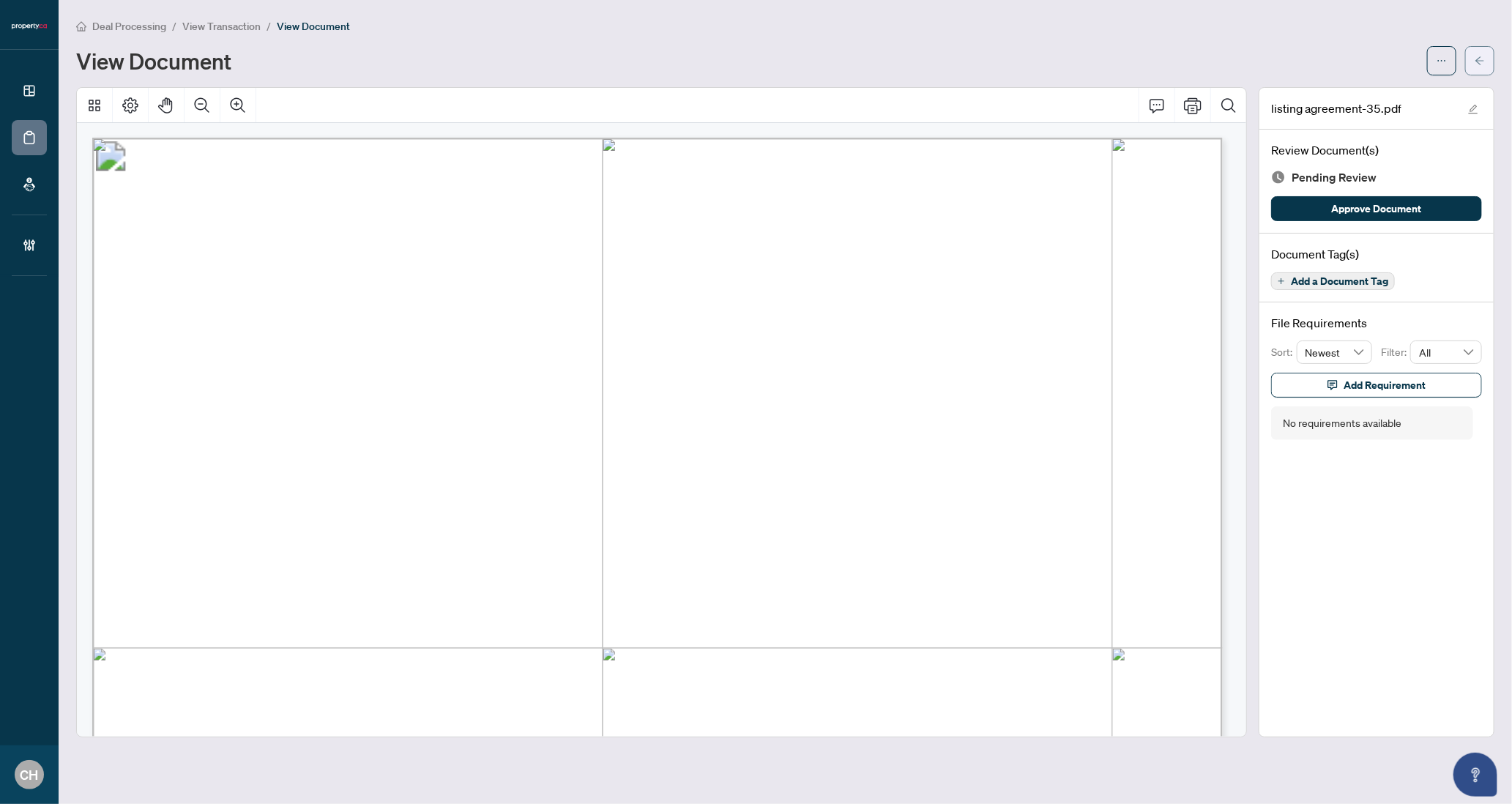
click at [1468, 54] on button "button" at bounding box center [1479, 61] width 29 height 29
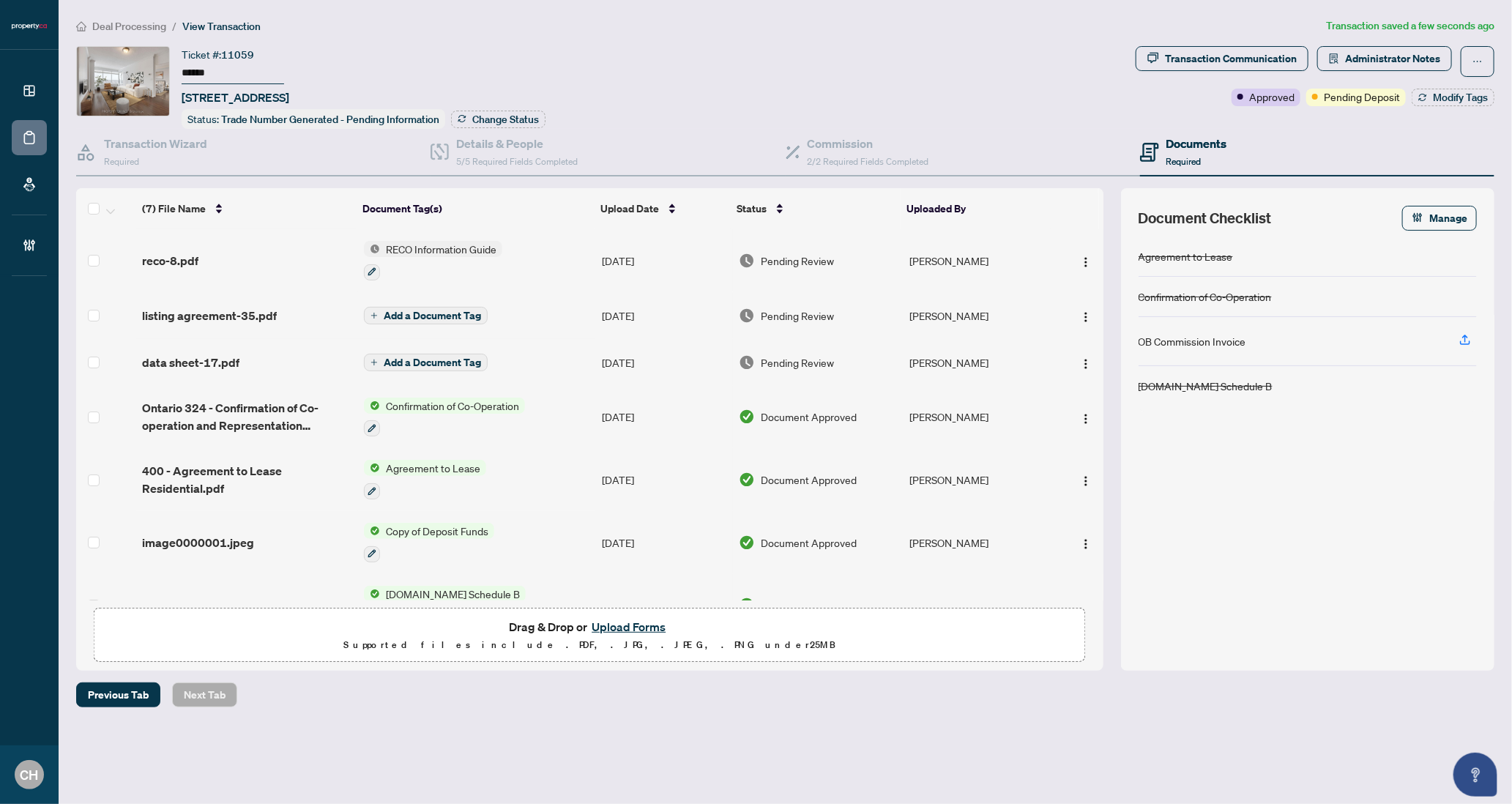
click at [430, 315] on span "Add a Document Tag" at bounding box center [432, 315] width 98 height 10
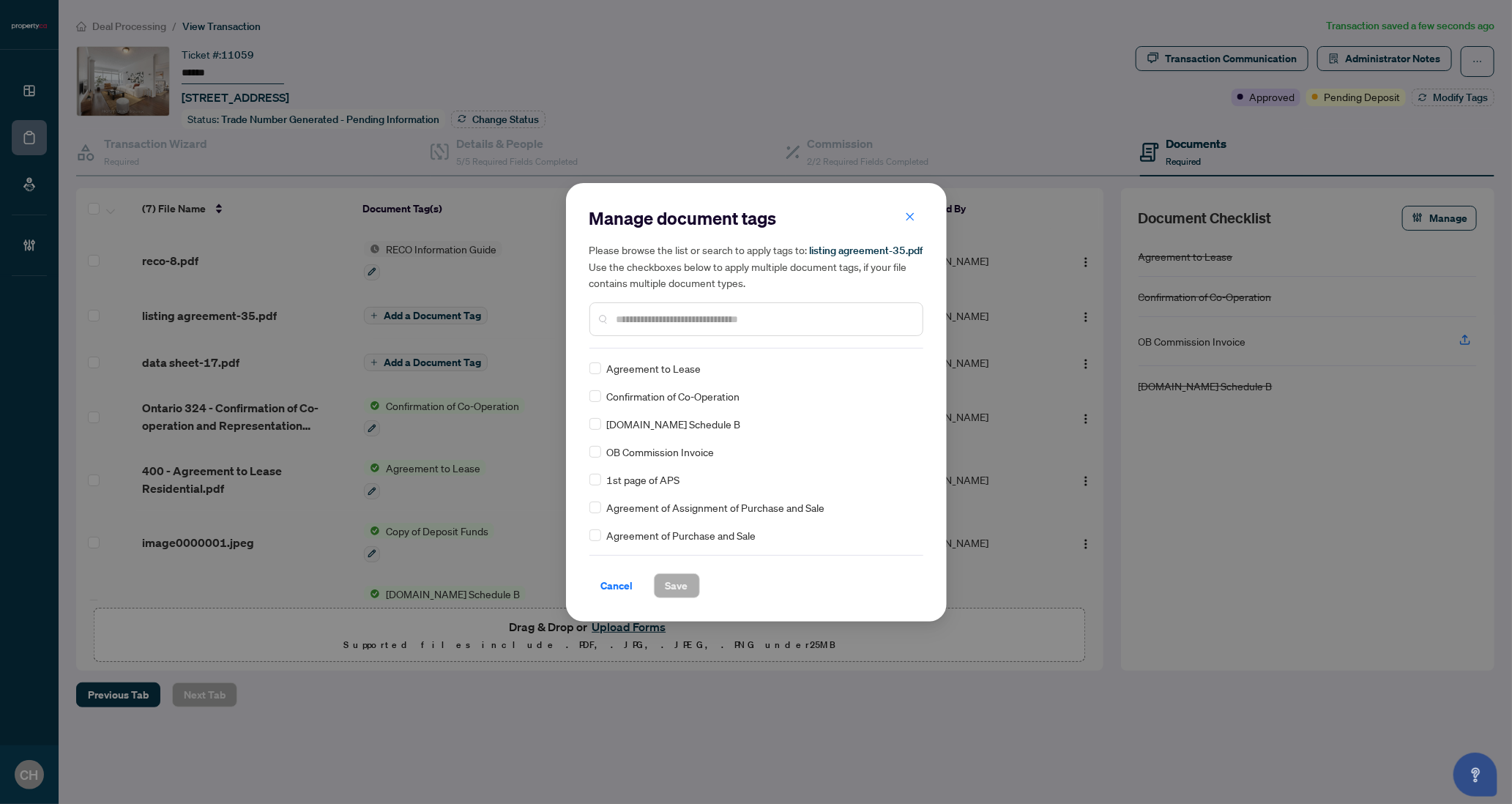
click at [780, 322] on input "text" at bounding box center [764, 319] width 294 height 16
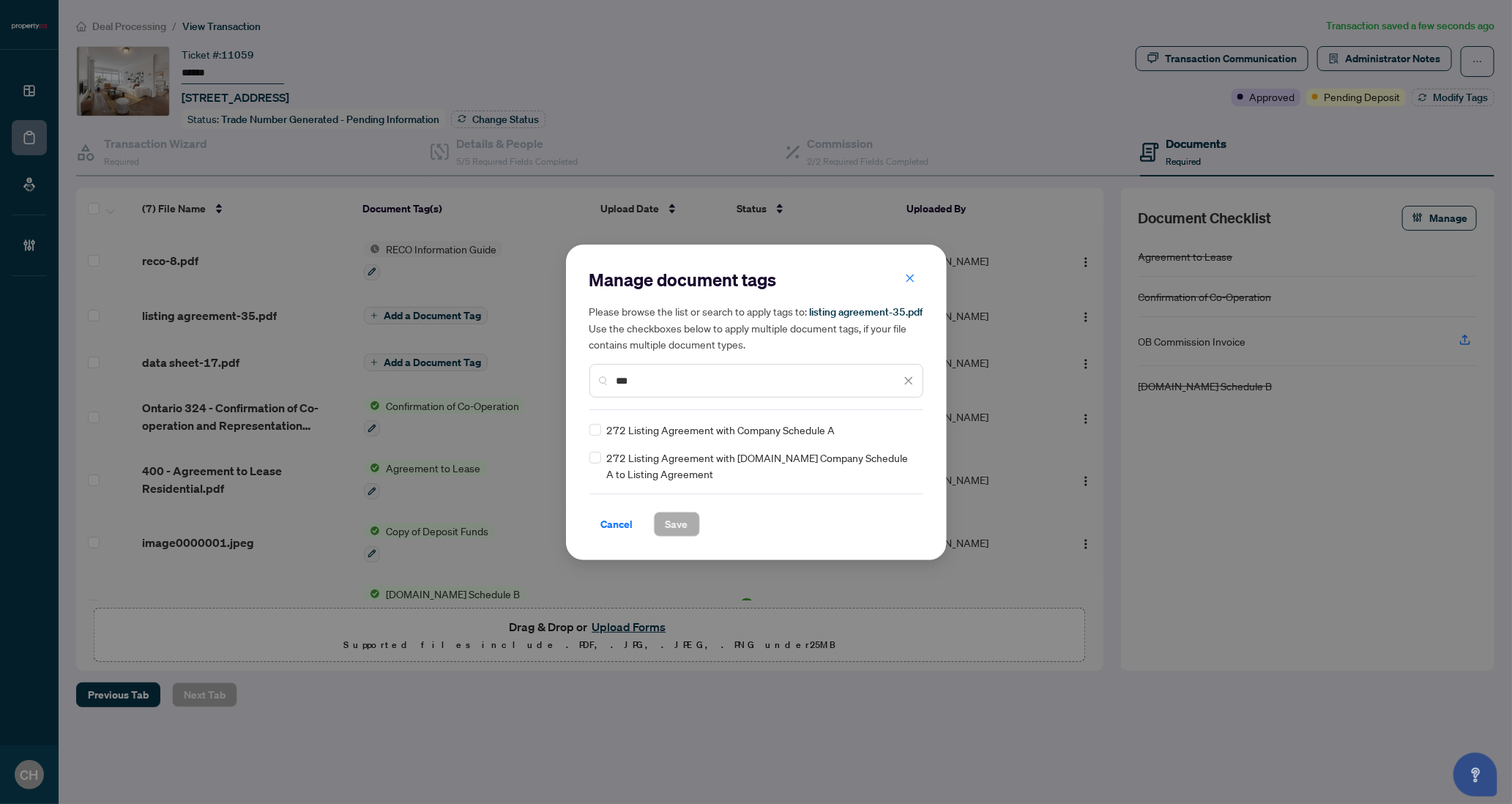
type input "***"
click at [684, 533] on span "Save" at bounding box center [676, 524] width 23 height 24
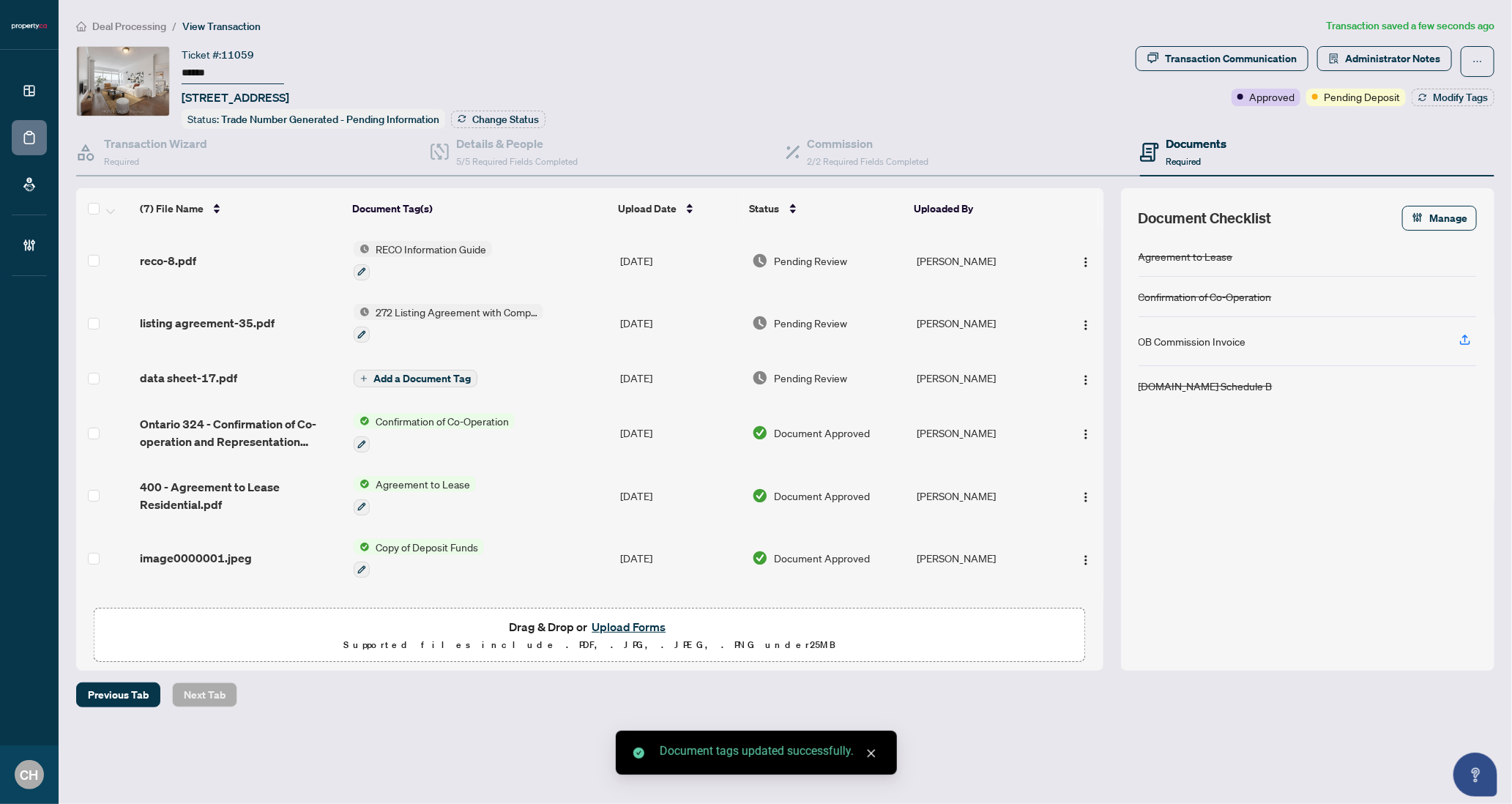
click at [399, 375] on span "Add a Document Tag" at bounding box center [422, 378] width 98 height 10
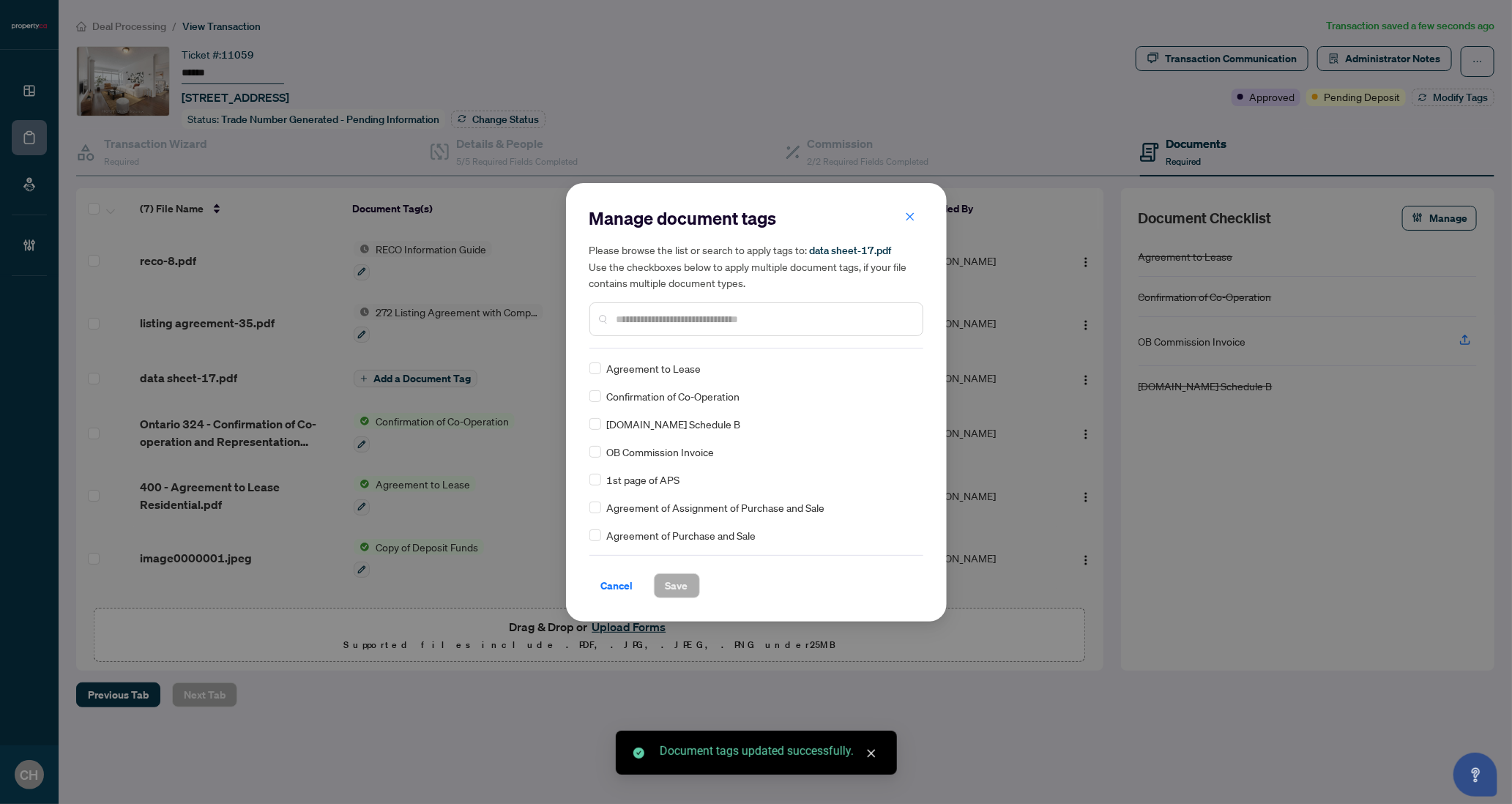
click at [670, 320] on input "text" at bounding box center [764, 319] width 294 height 16
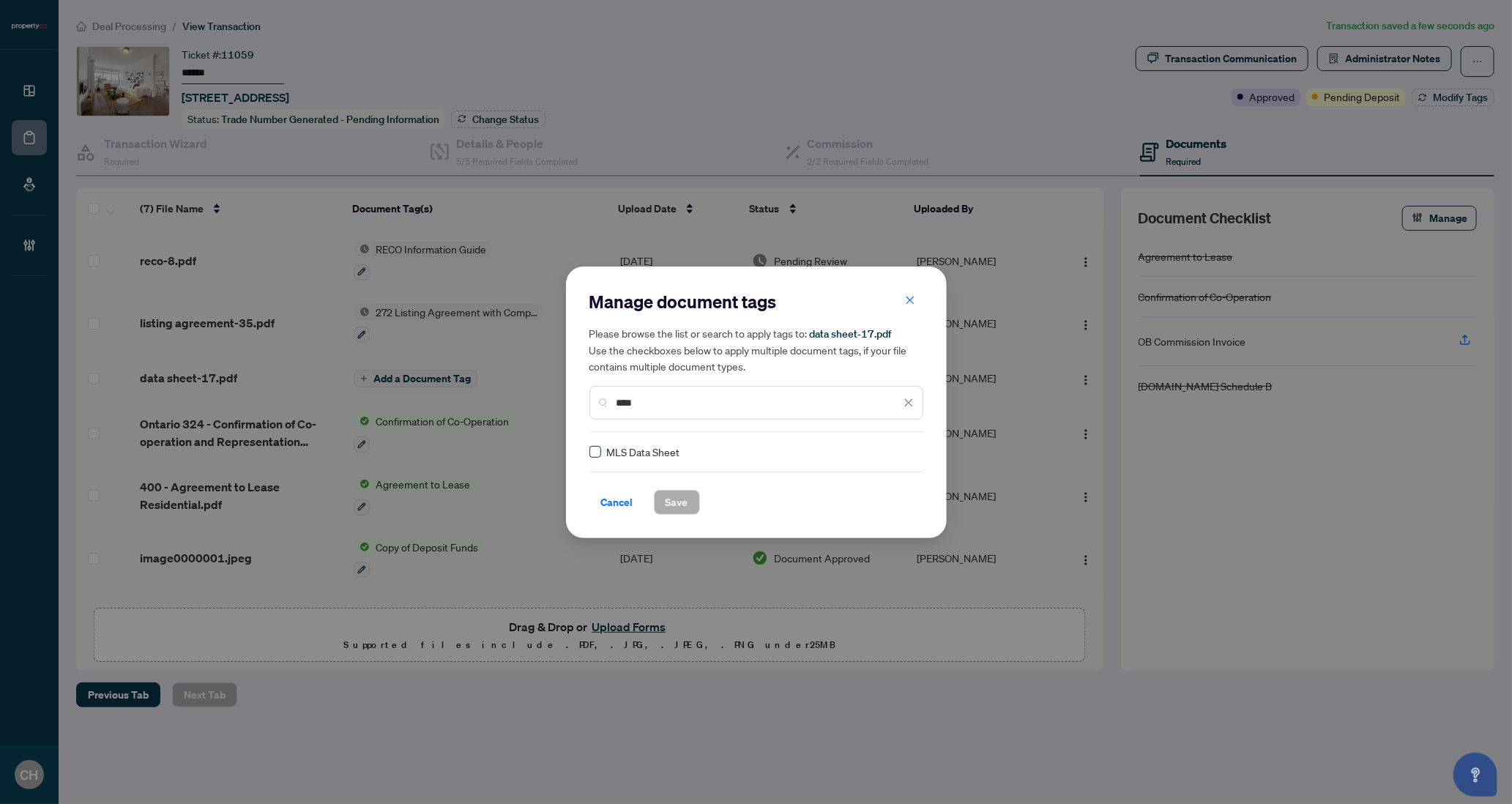
type input "****"
click at [678, 504] on span "Save" at bounding box center [676, 502] width 23 height 24
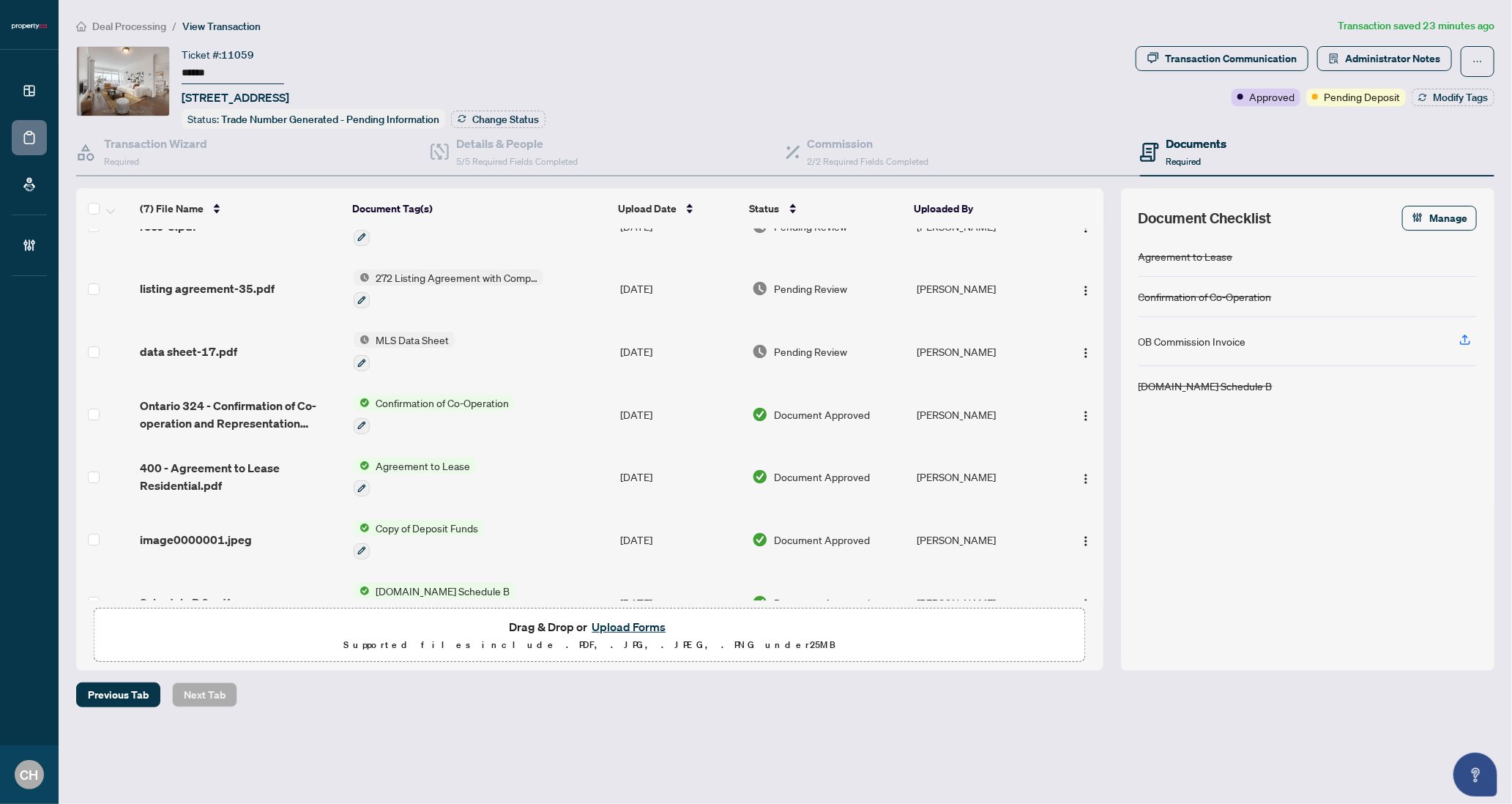
scroll to position [67, 0]
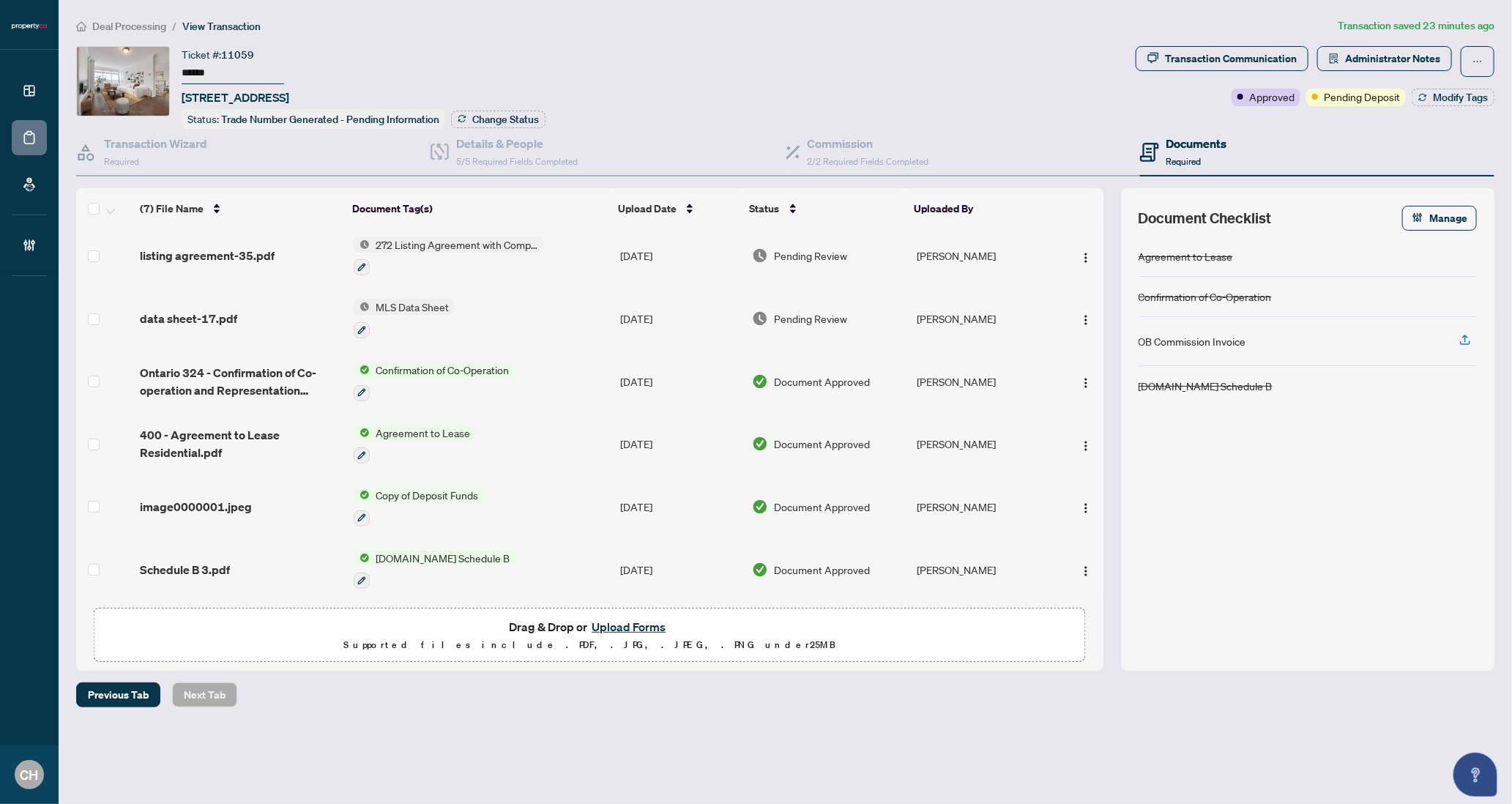
click at [547, 413] on td "Agreement to Lease" at bounding box center [480, 444] width 267 height 63
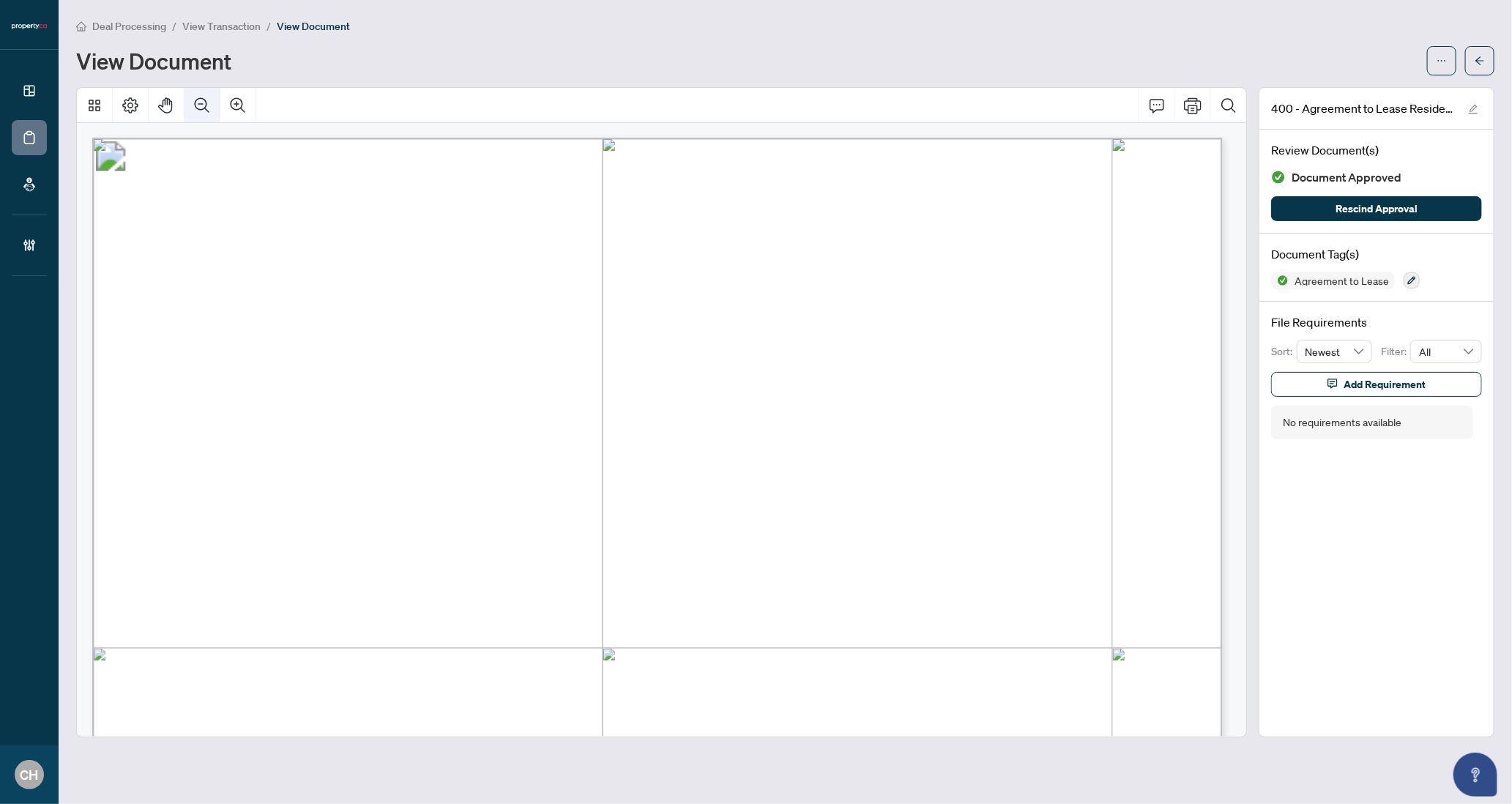
click at [209, 107] on icon "Zoom Out" at bounding box center [202, 105] width 18 height 18
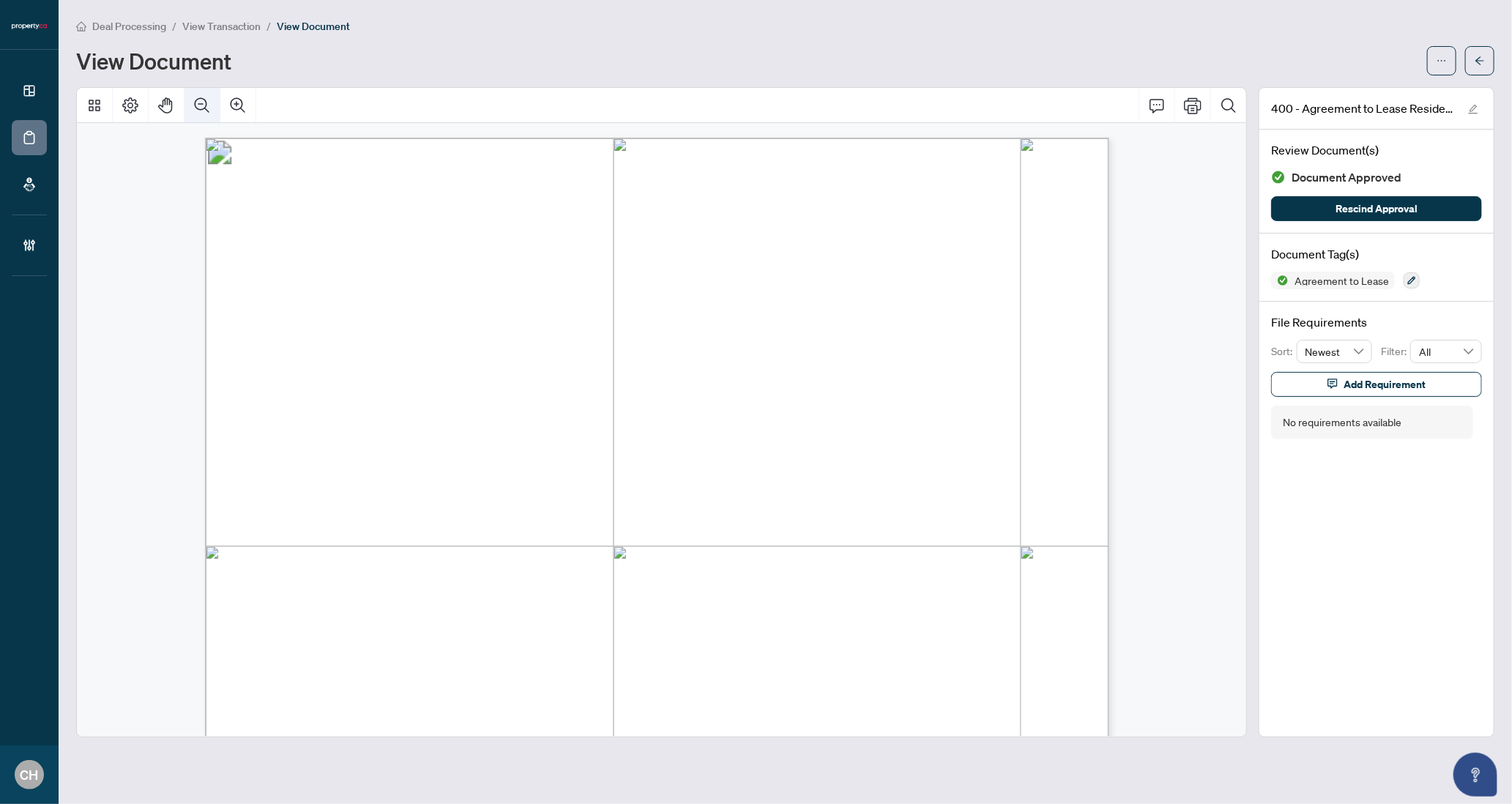
click at [209, 107] on icon "Zoom Out" at bounding box center [202, 105] width 18 height 18
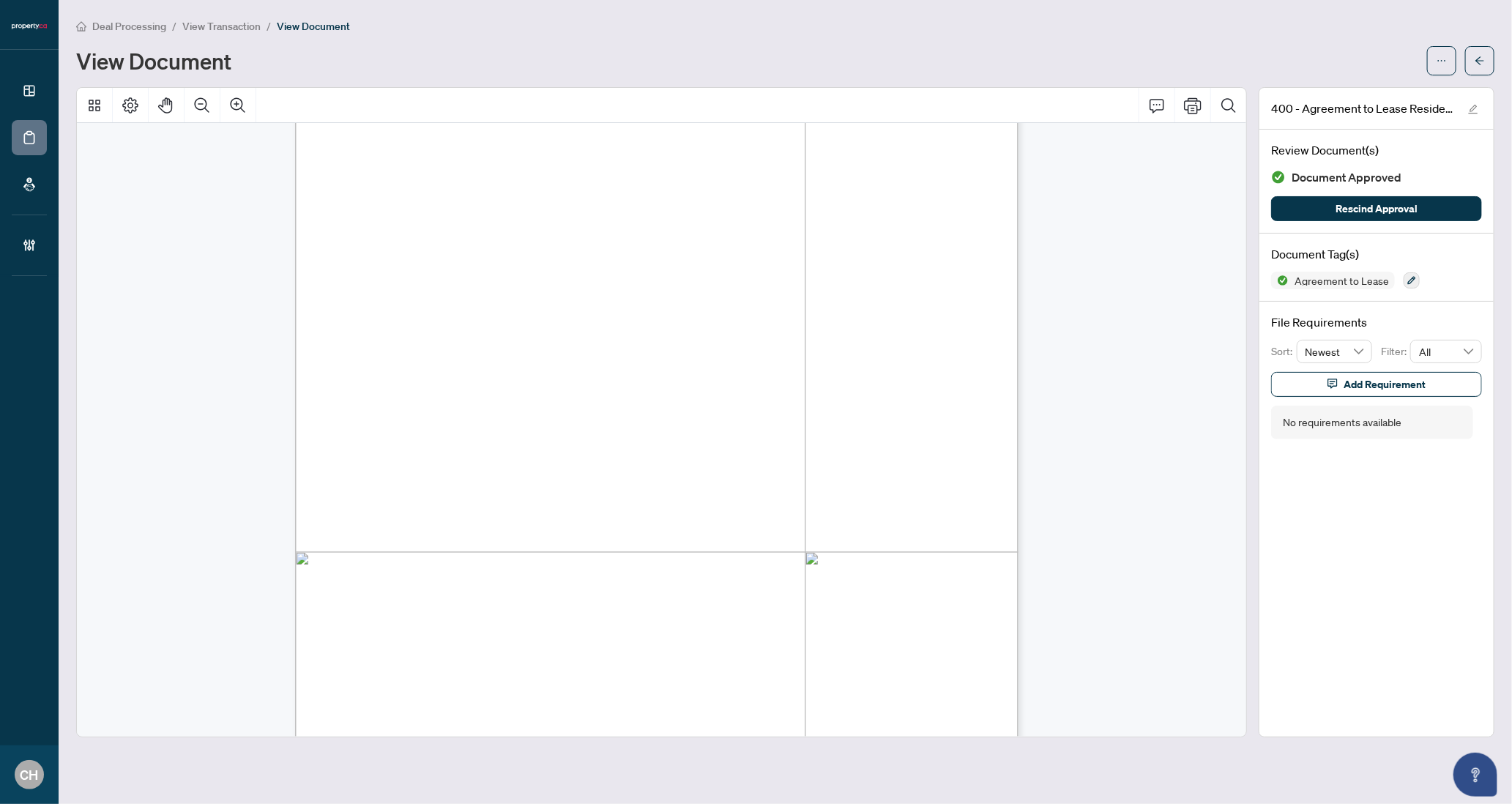
scroll to position [3041, 0]
click at [241, 109] on icon "Zoom In" at bounding box center [237, 105] width 18 height 18
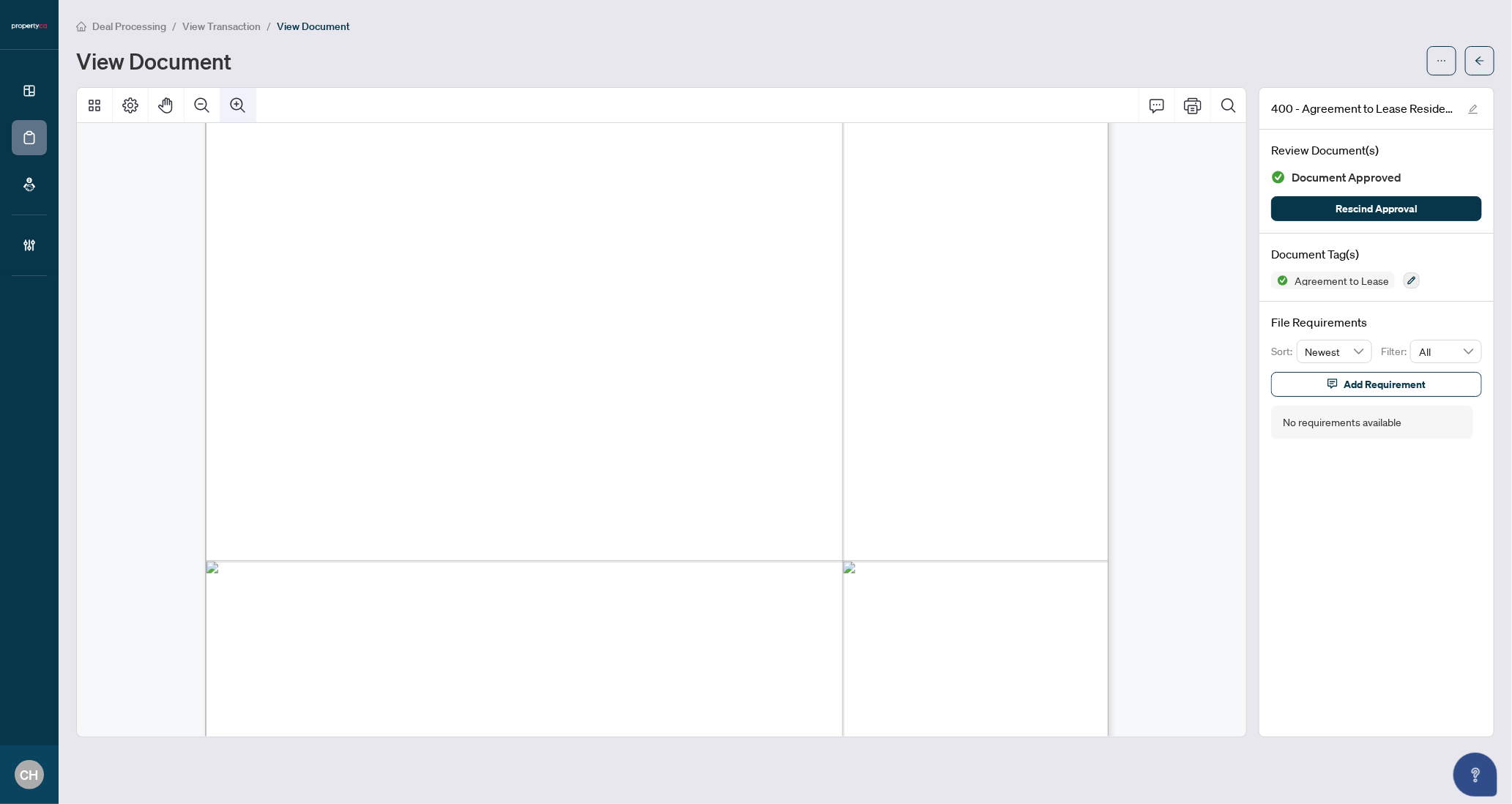
click at [241, 109] on icon "Zoom In" at bounding box center [237, 105] width 18 height 18
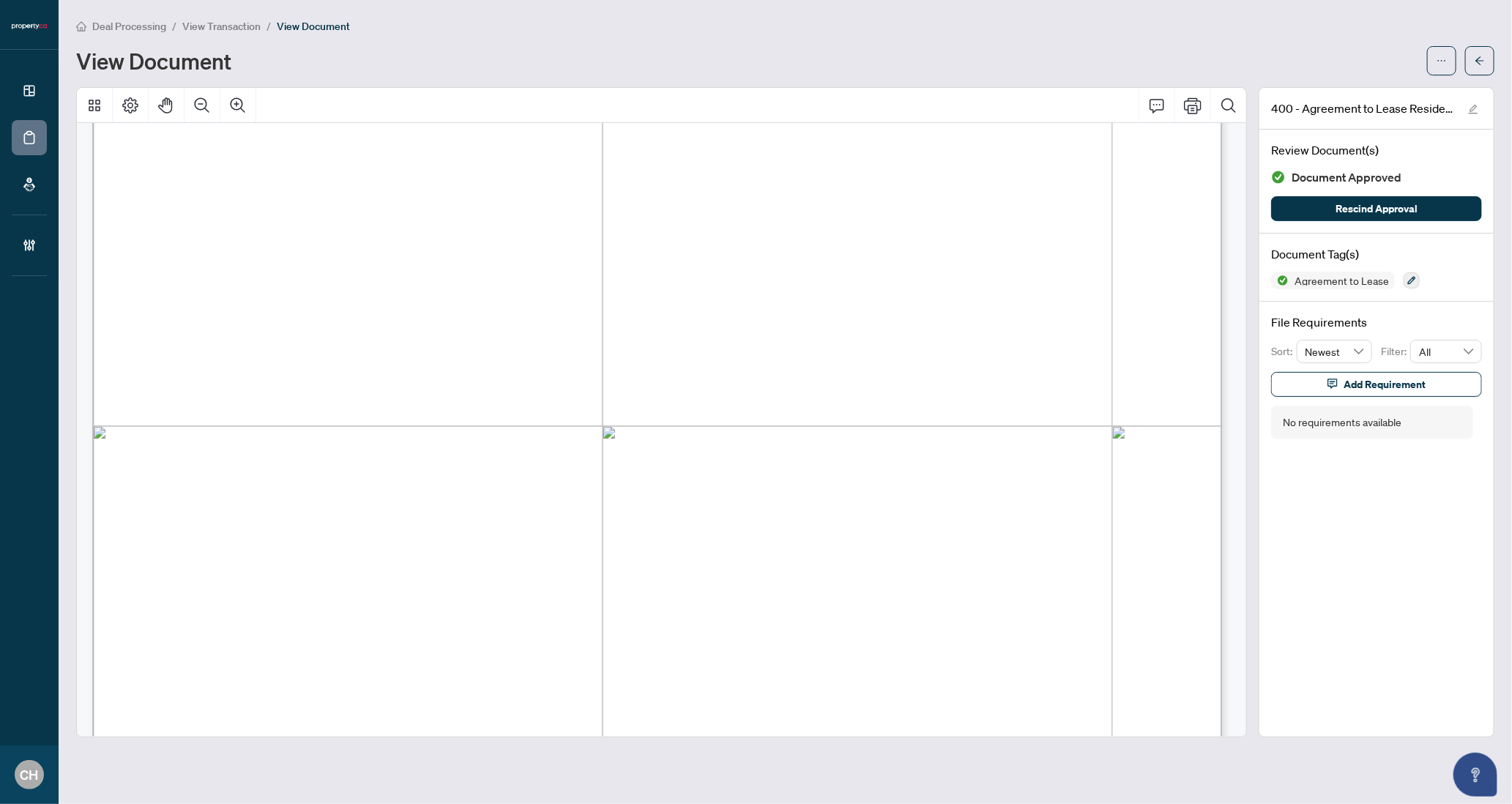
scroll to position [5387, 0]
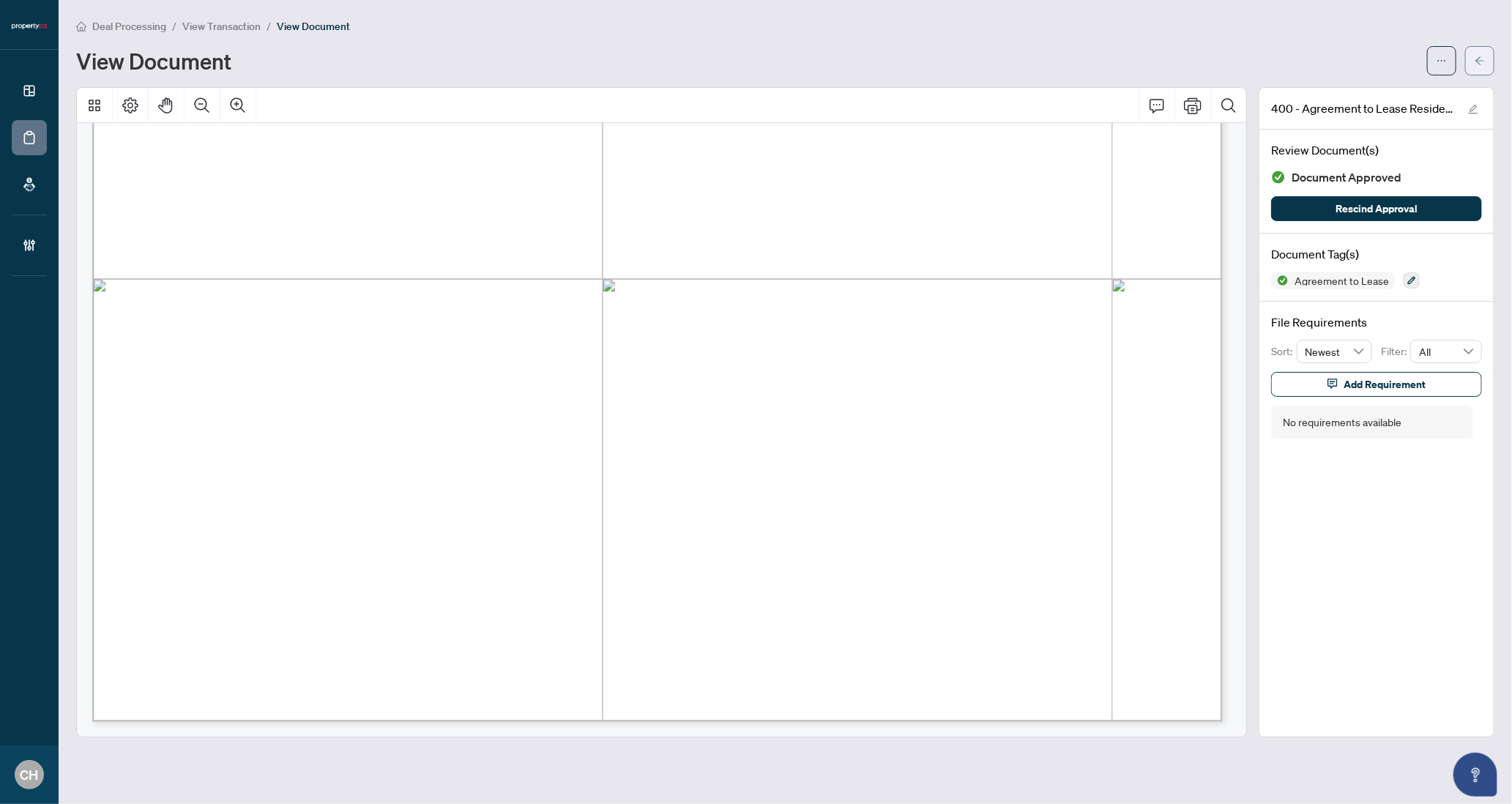
click at [1473, 68] on button "button" at bounding box center [1479, 61] width 29 height 29
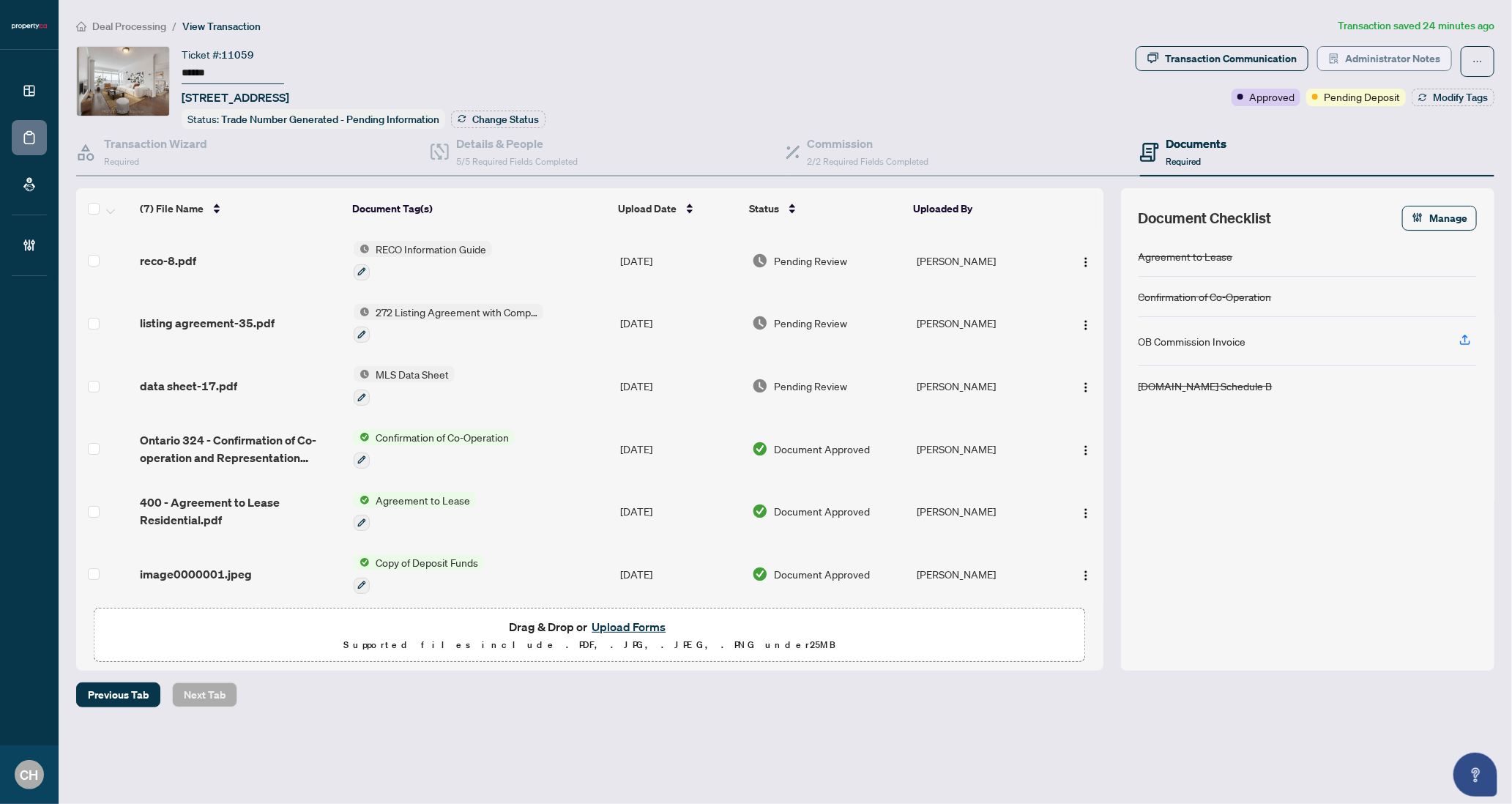
click at [1408, 59] on span "Administrator Notes" at bounding box center [1392, 59] width 95 height 24
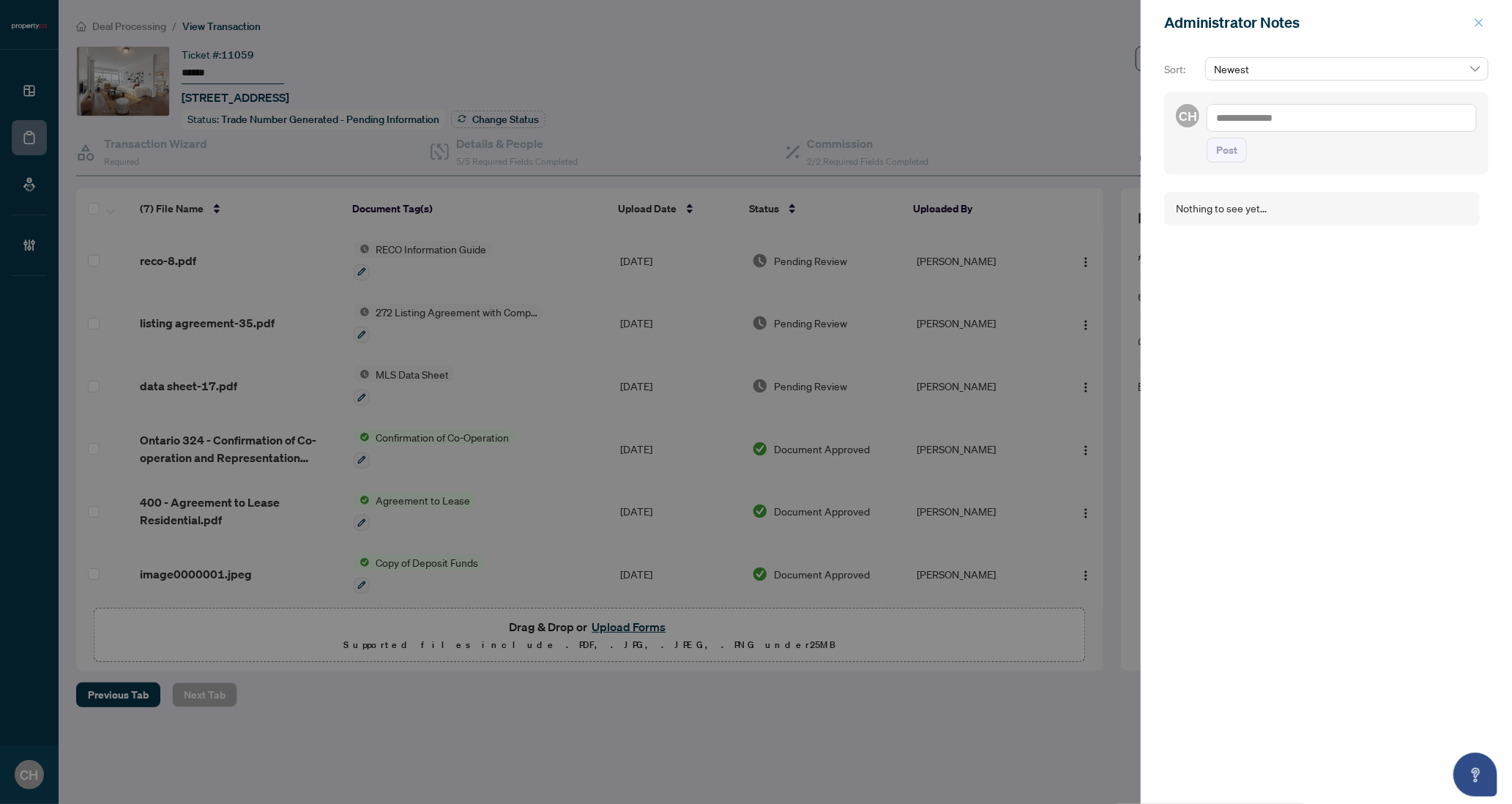
click at [1483, 25] on icon "close" at bounding box center [1478, 23] width 10 height 10
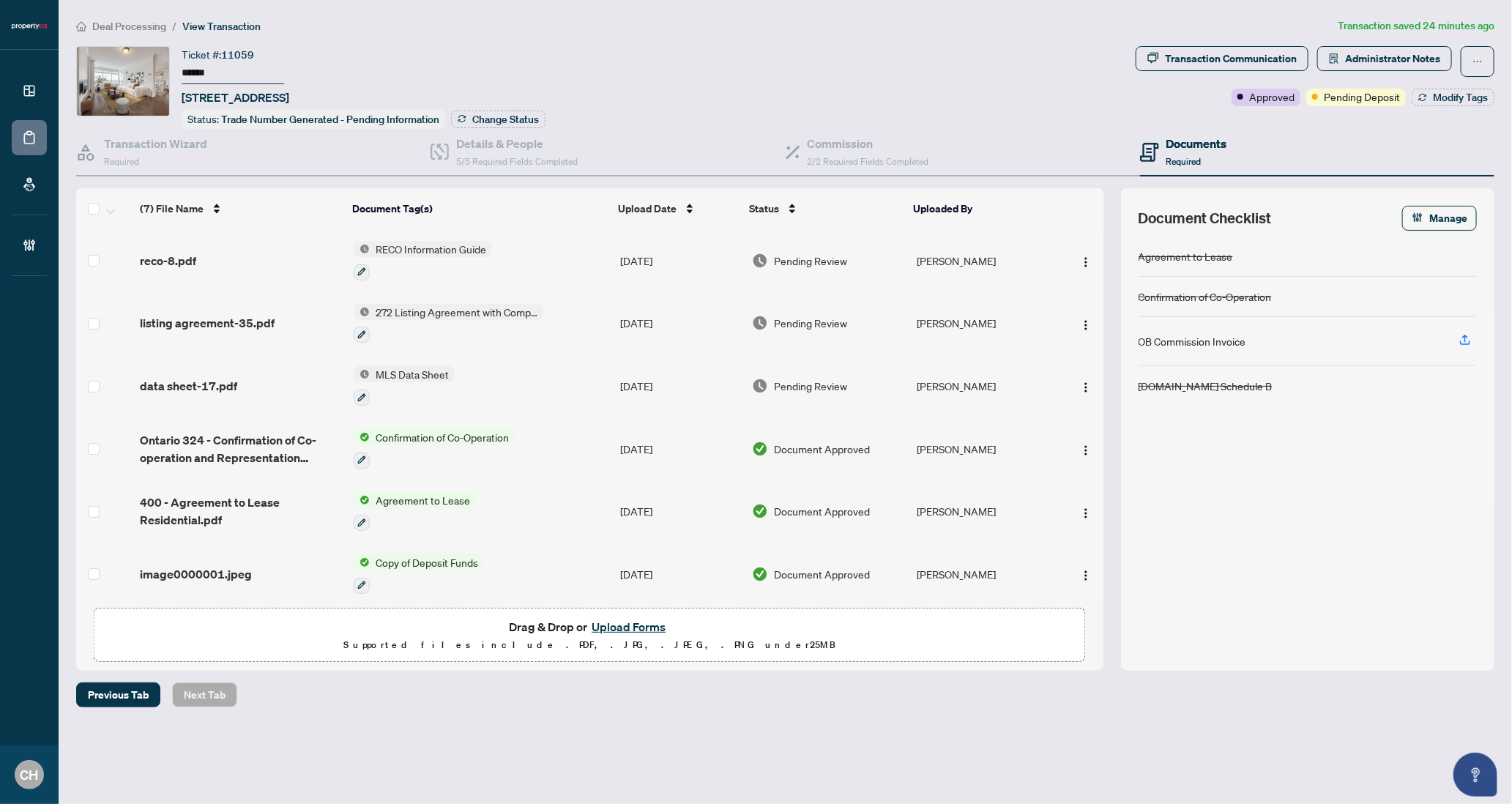
click at [455, 505] on div "Agreement to Lease" at bounding box center [414, 511] width 122 height 40
click at [585, 516] on td "Agreement to Lease" at bounding box center [480, 511] width 267 height 63
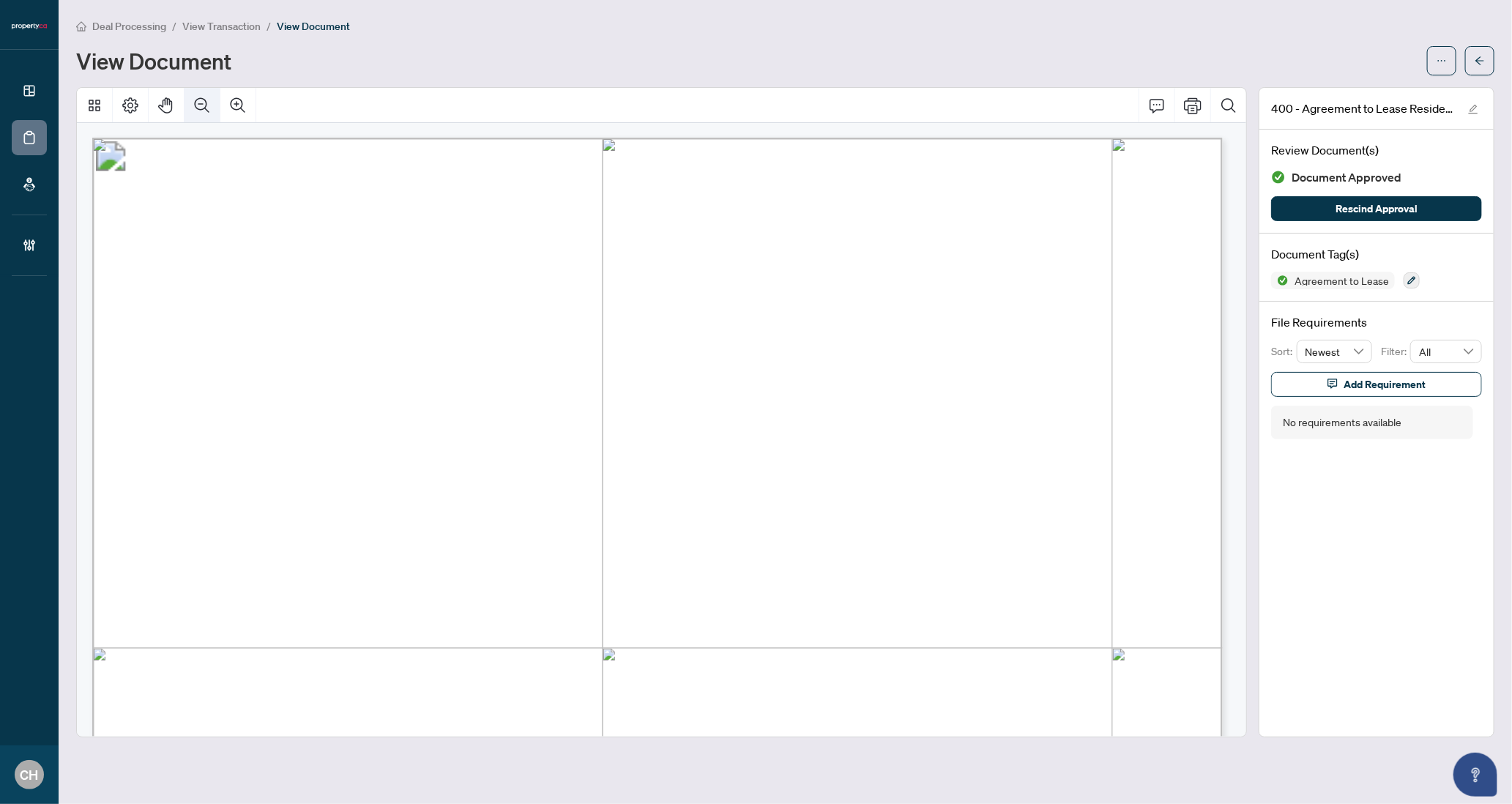
click at [196, 99] on icon "Zoom Out" at bounding box center [202, 105] width 18 height 18
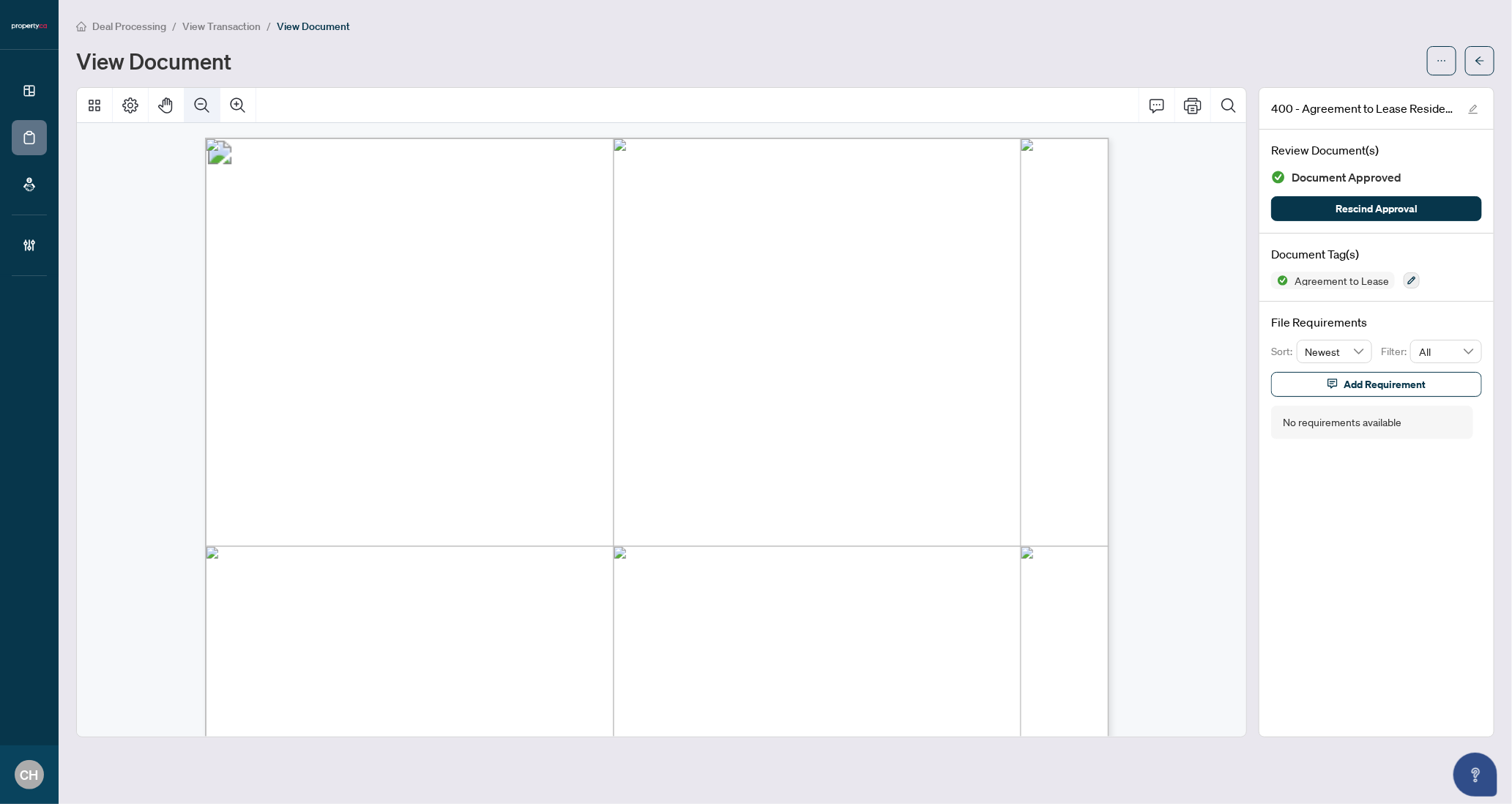
click at [196, 99] on icon "Zoom Out" at bounding box center [202, 105] width 18 height 18
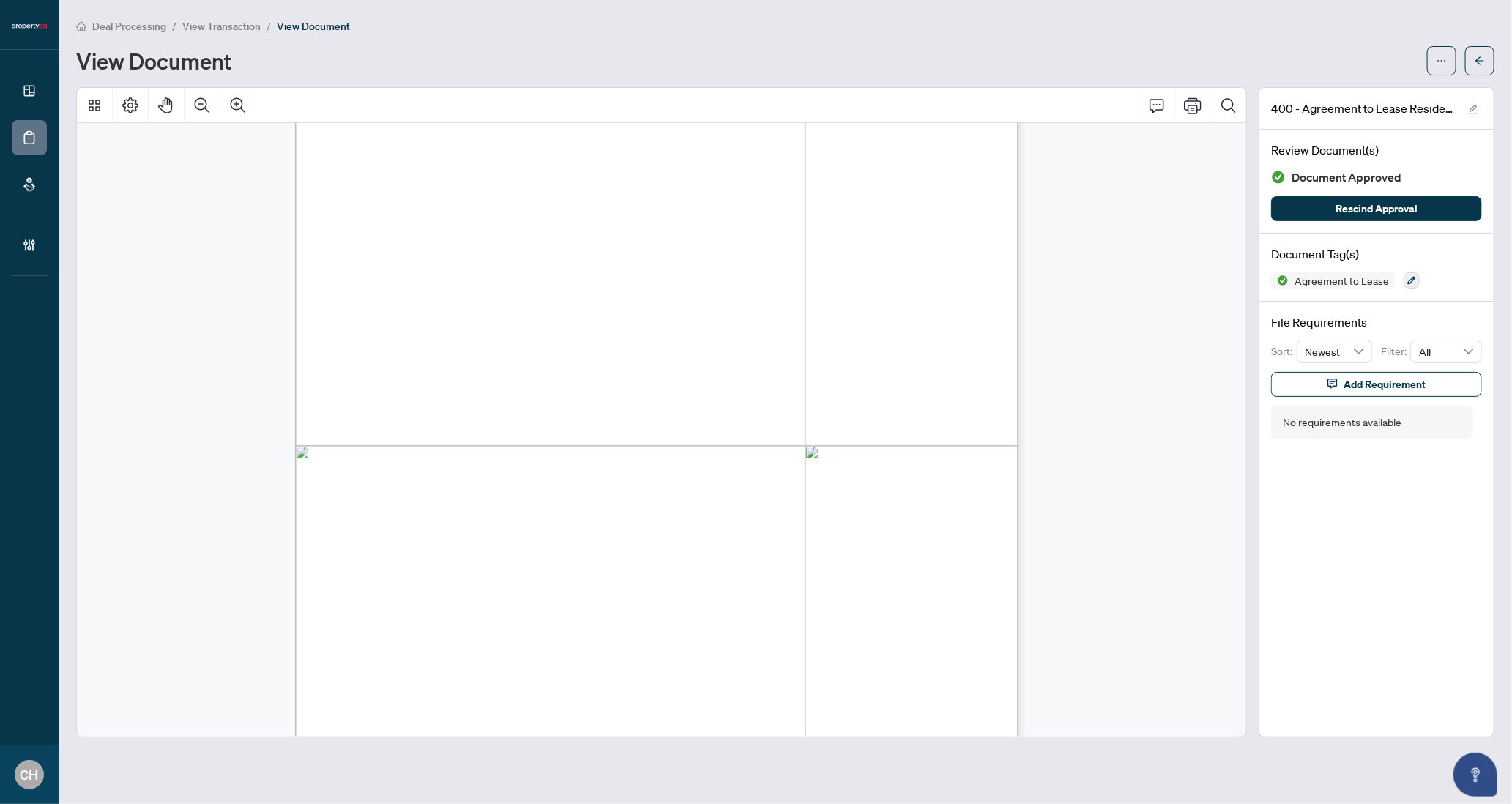
scroll to position [2078, 0]
drag, startPoint x: 457, startPoint y: 471, endPoint x: 551, endPoint y: 472, distance: 94.0
drag, startPoint x: 552, startPoint y: 472, endPoint x: 486, endPoint y: 463, distance: 66.6
click at [536, 472] on span "[PERSON_NAME]" at bounding box center [497, 471] width 77 height 11
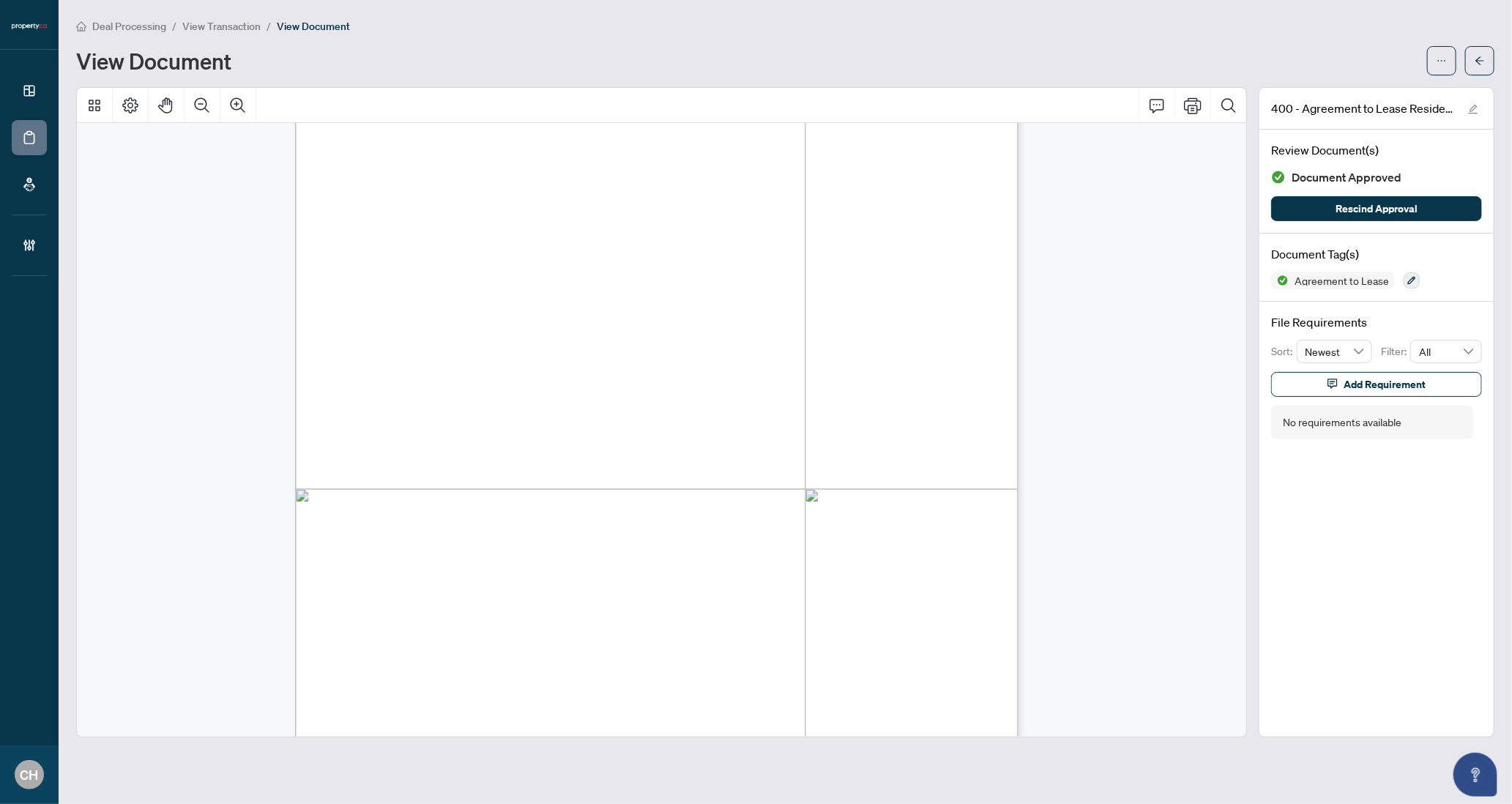
drag, startPoint x: 459, startPoint y: 466, endPoint x: 551, endPoint y: 466, distance: 92.0
click at [536, 466] on span "[PERSON_NAME]" at bounding box center [497, 471] width 77 height 11
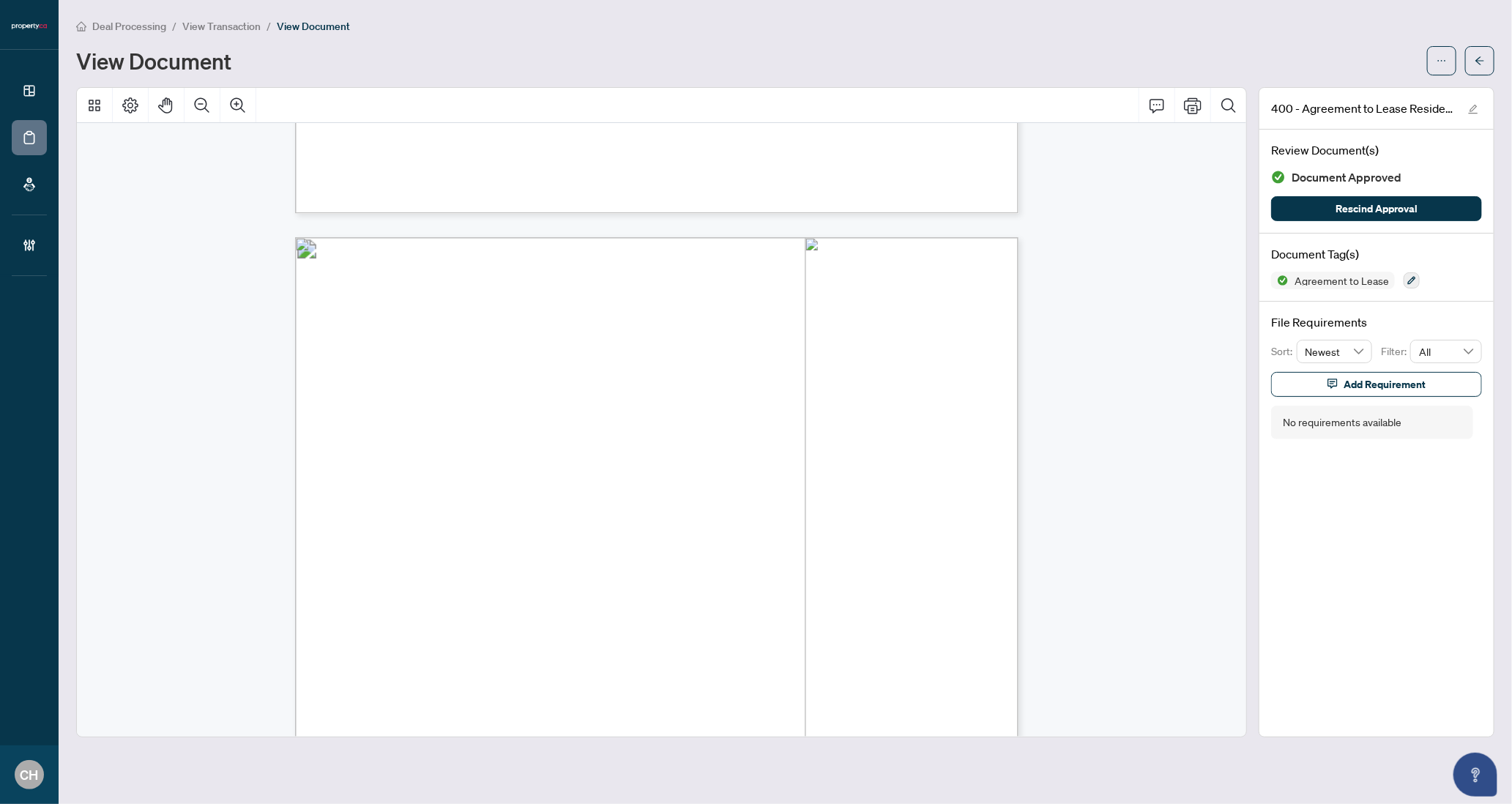
scroll to position [2746, 0]
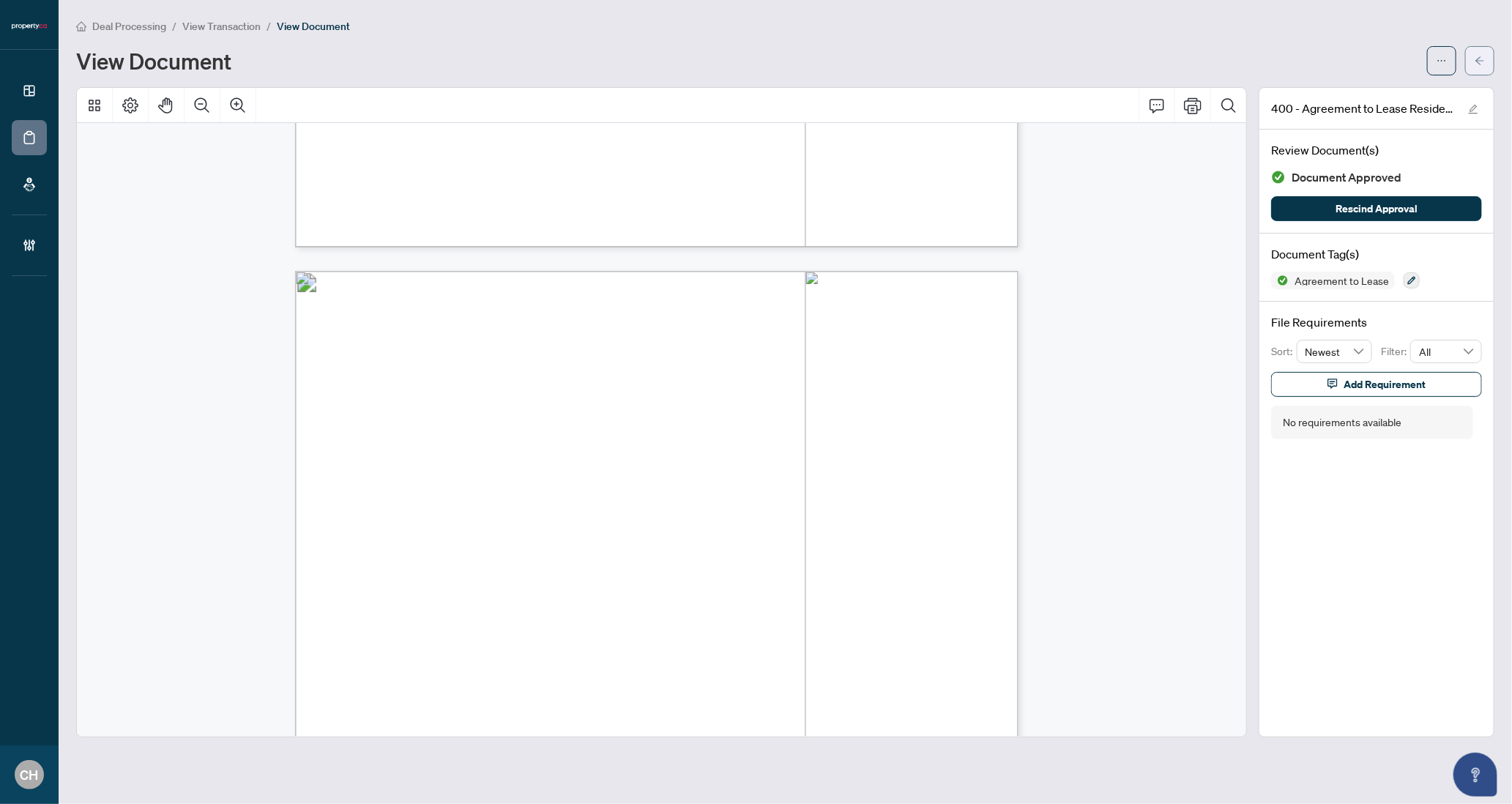
click at [1475, 56] on icon "arrow-left" at bounding box center [1479, 61] width 10 height 10
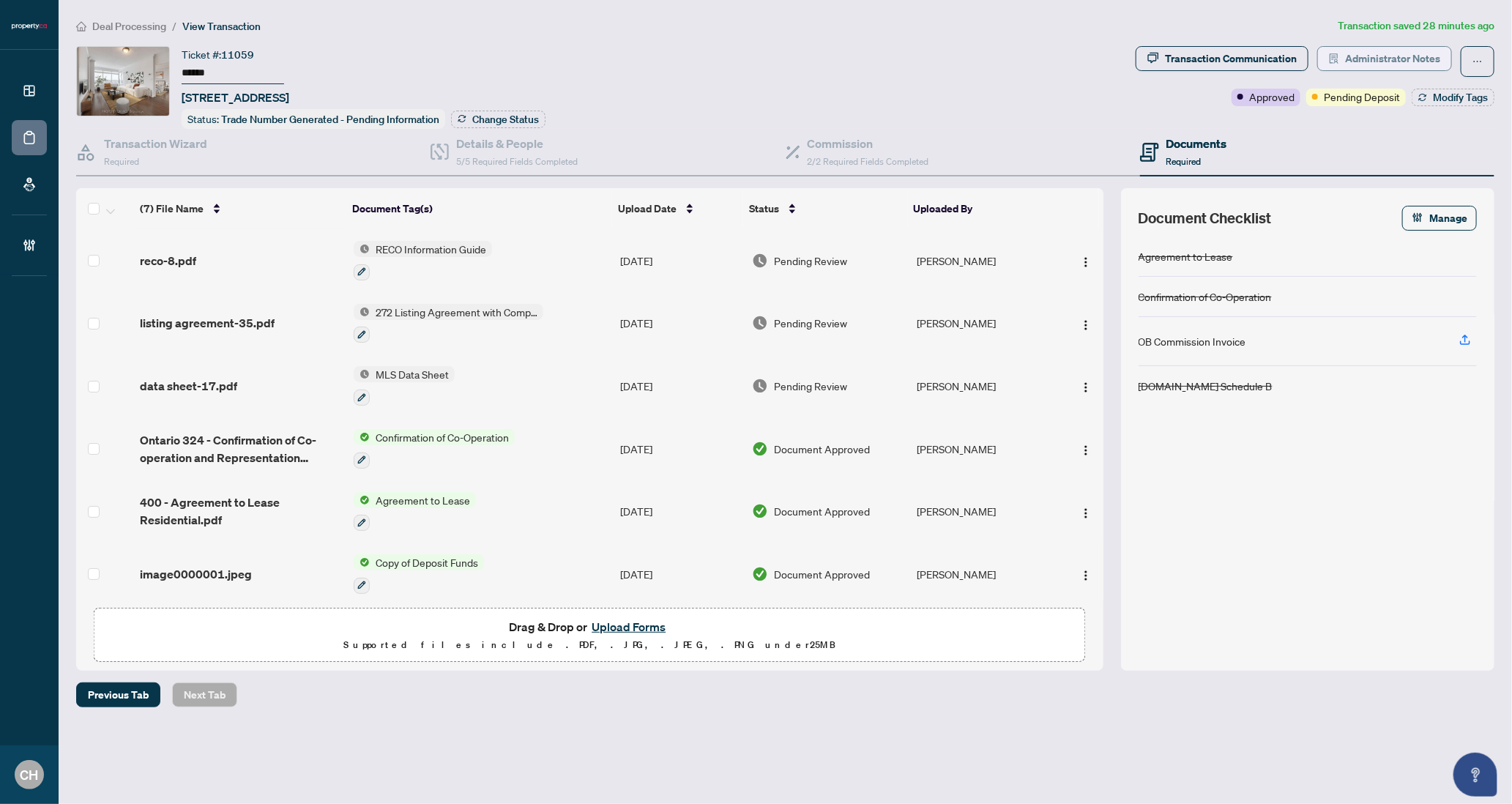
click at [1388, 54] on span "Administrator Notes" at bounding box center [1392, 59] width 95 height 24
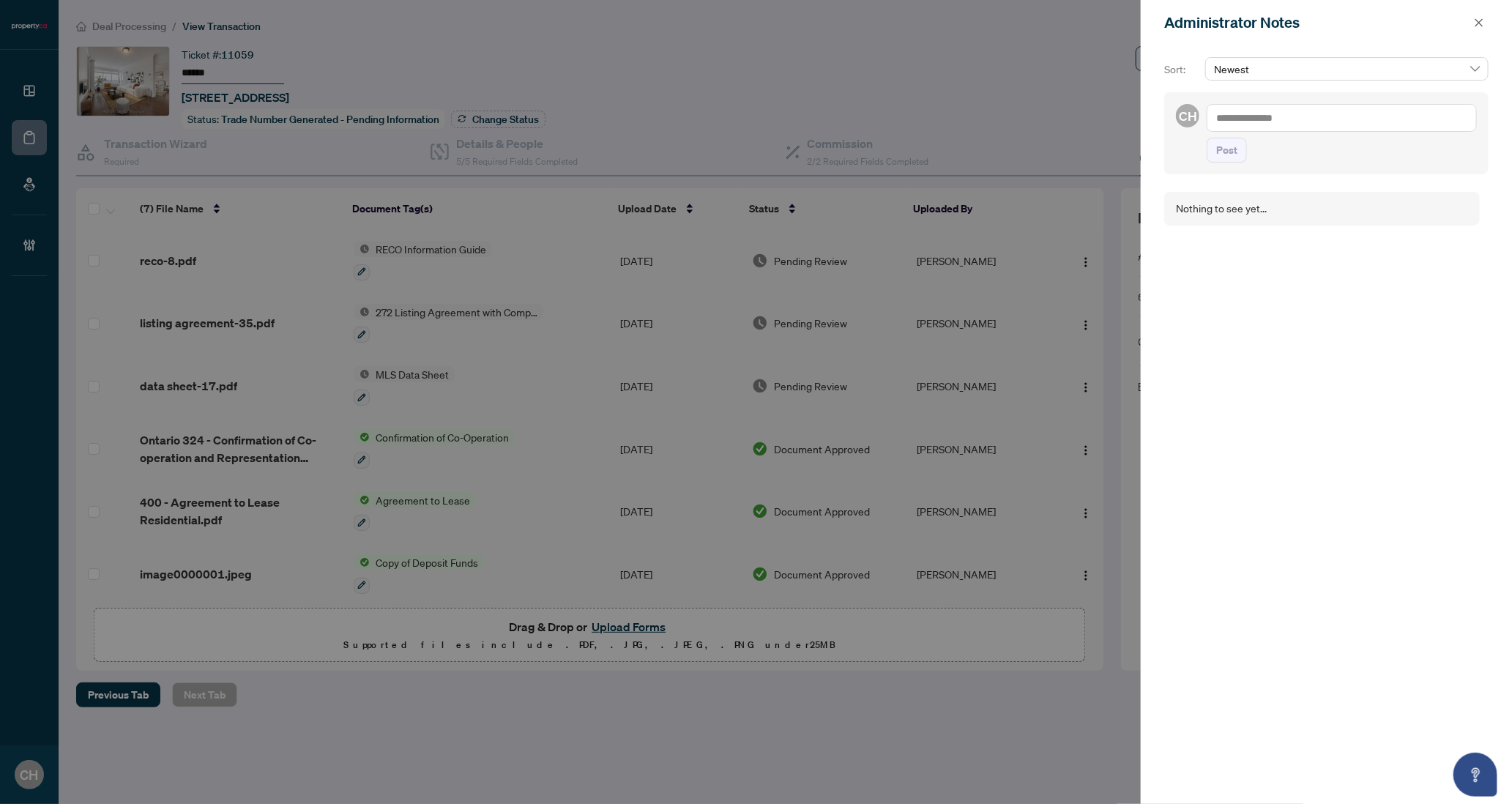
click at [1228, 126] on textarea at bounding box center [1341, 118] width 270 height 28
type textarea "**********"
click at [1207, 152] on button "Post" at bounding box center [1227, 165] width 40 height 25
click at [1472, 25] on button "button" at bounding box center [1478, 23] width 19 height 18
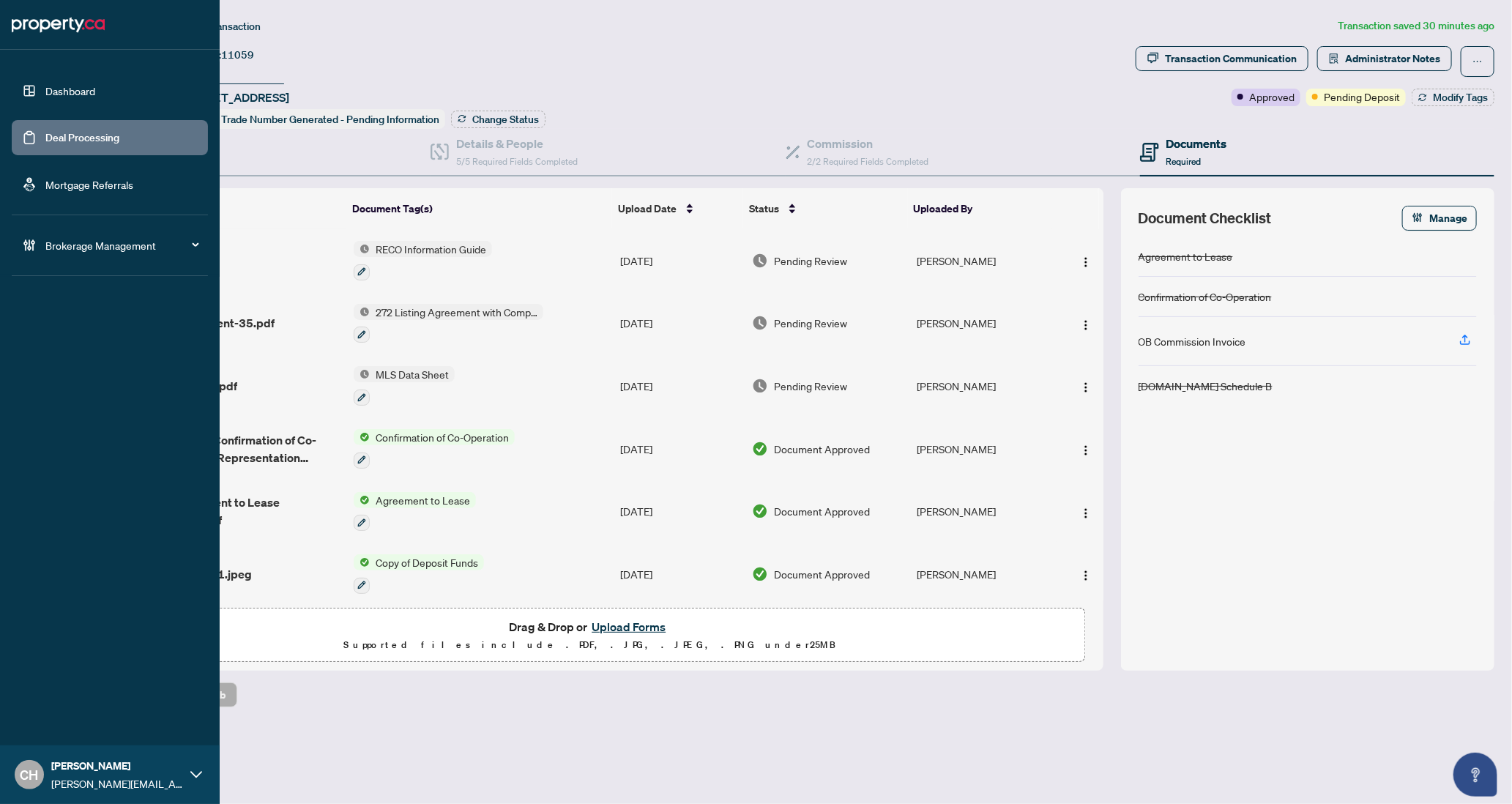
click at [45, 143] on link "Deal Processing" at bounding box center [82, 138] width 74 height 13
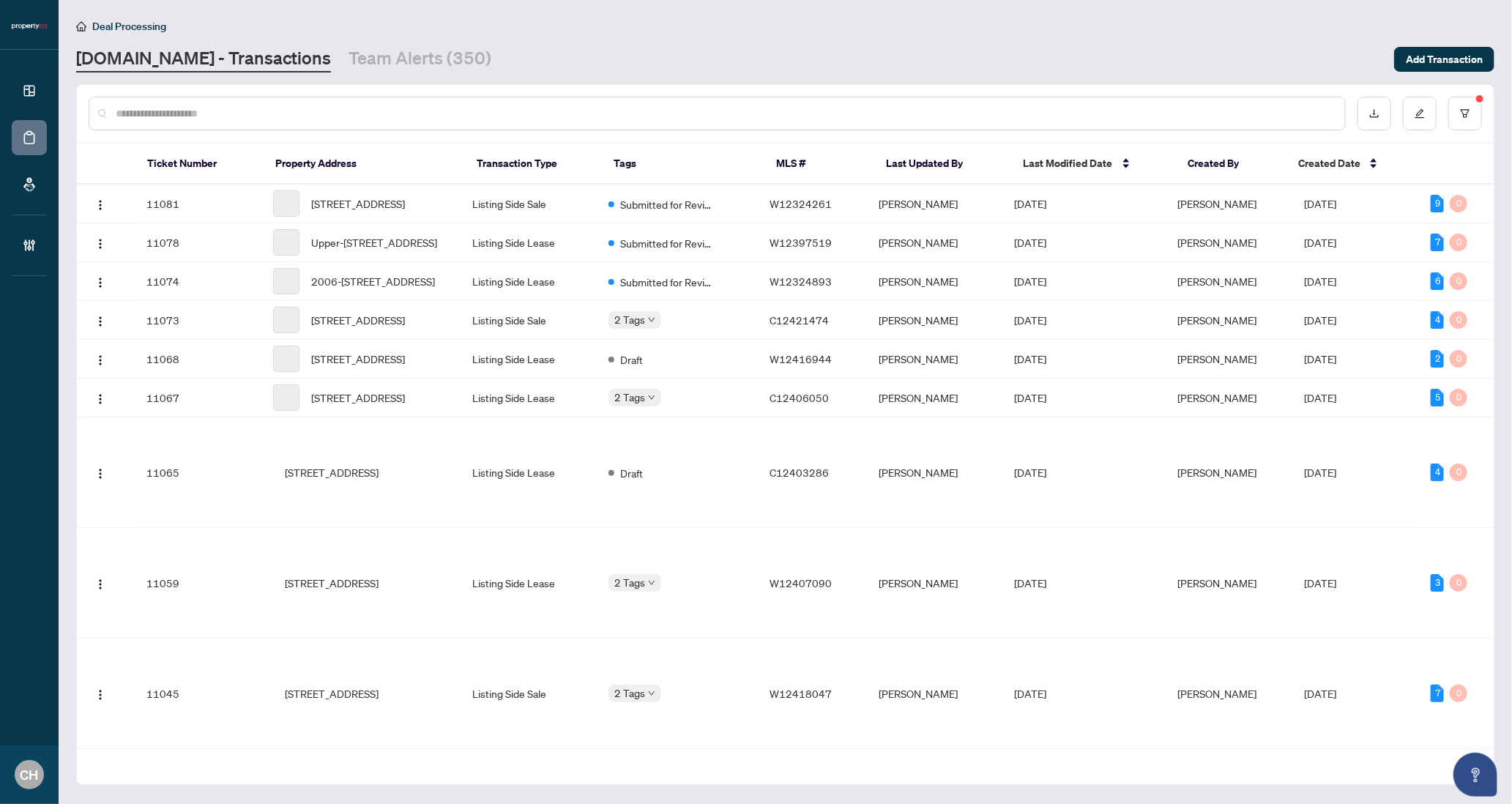
click at [357, 115] on input "text" at bounding box center [725, 113] width 1218 height 16
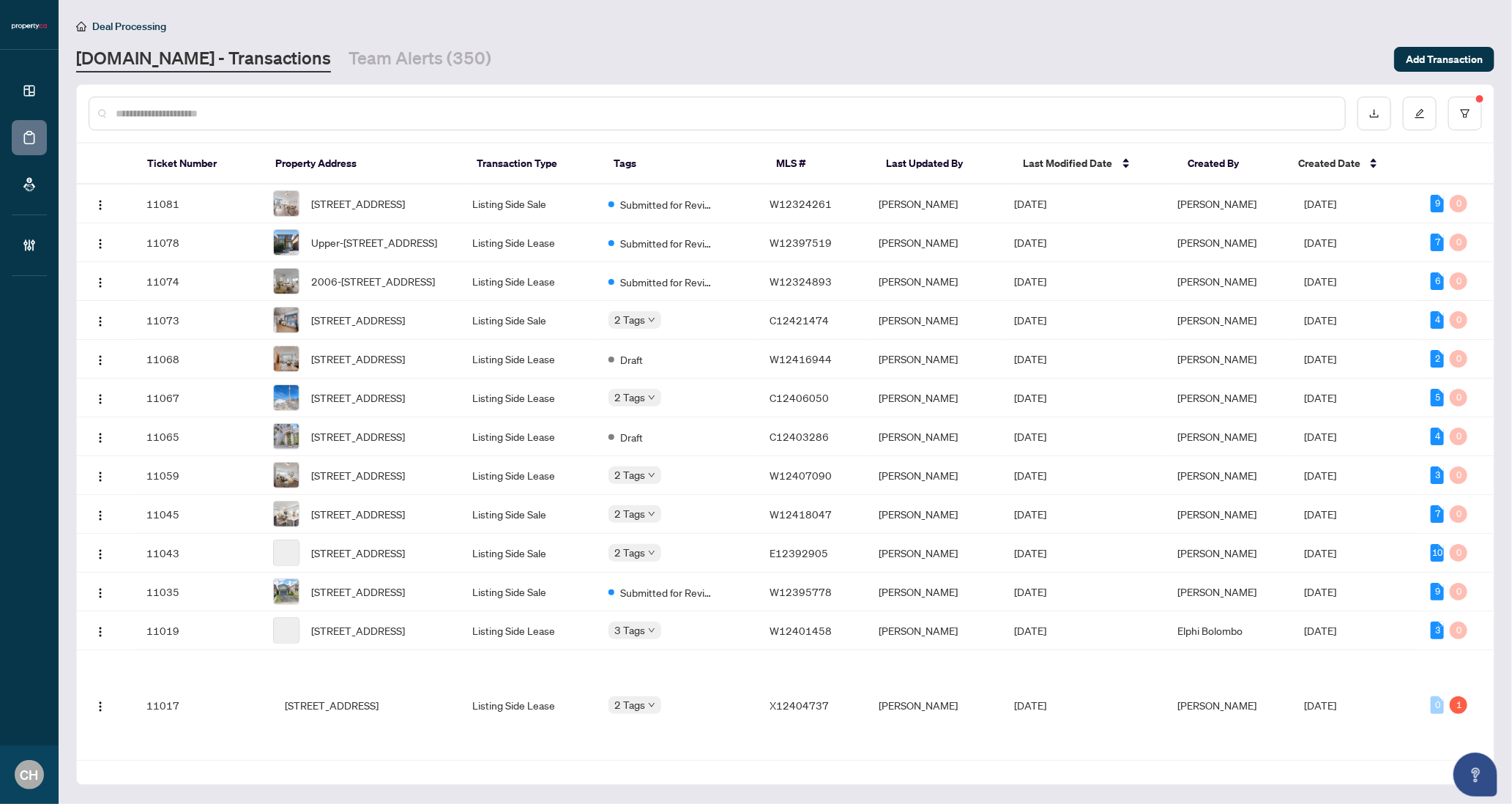
paste input "*********"
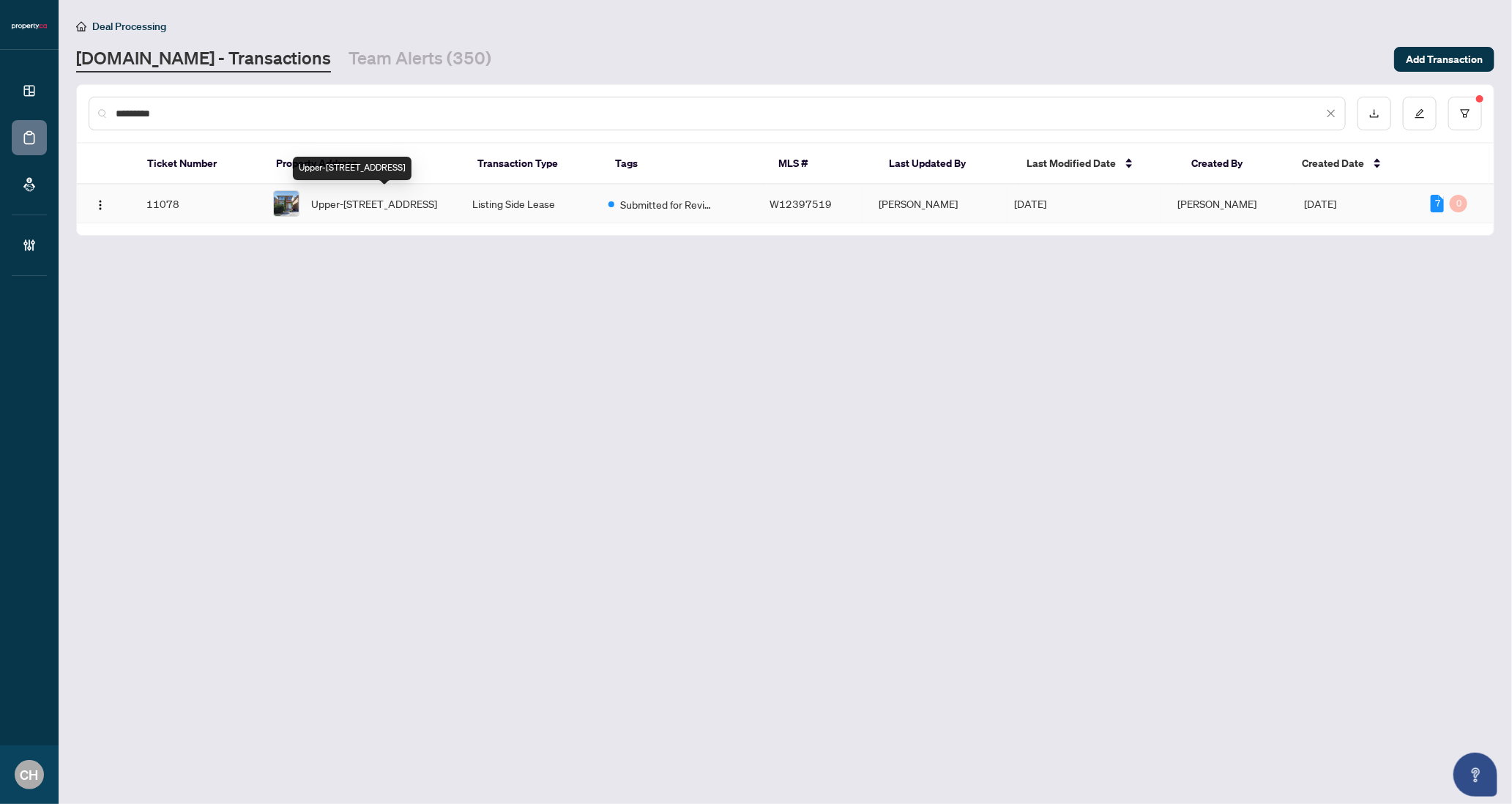
type input "*********"
click at [414, 212] on span "Upper-[STREET_ADDRESS]" at bounding box center [374, 203] width 126 height 16
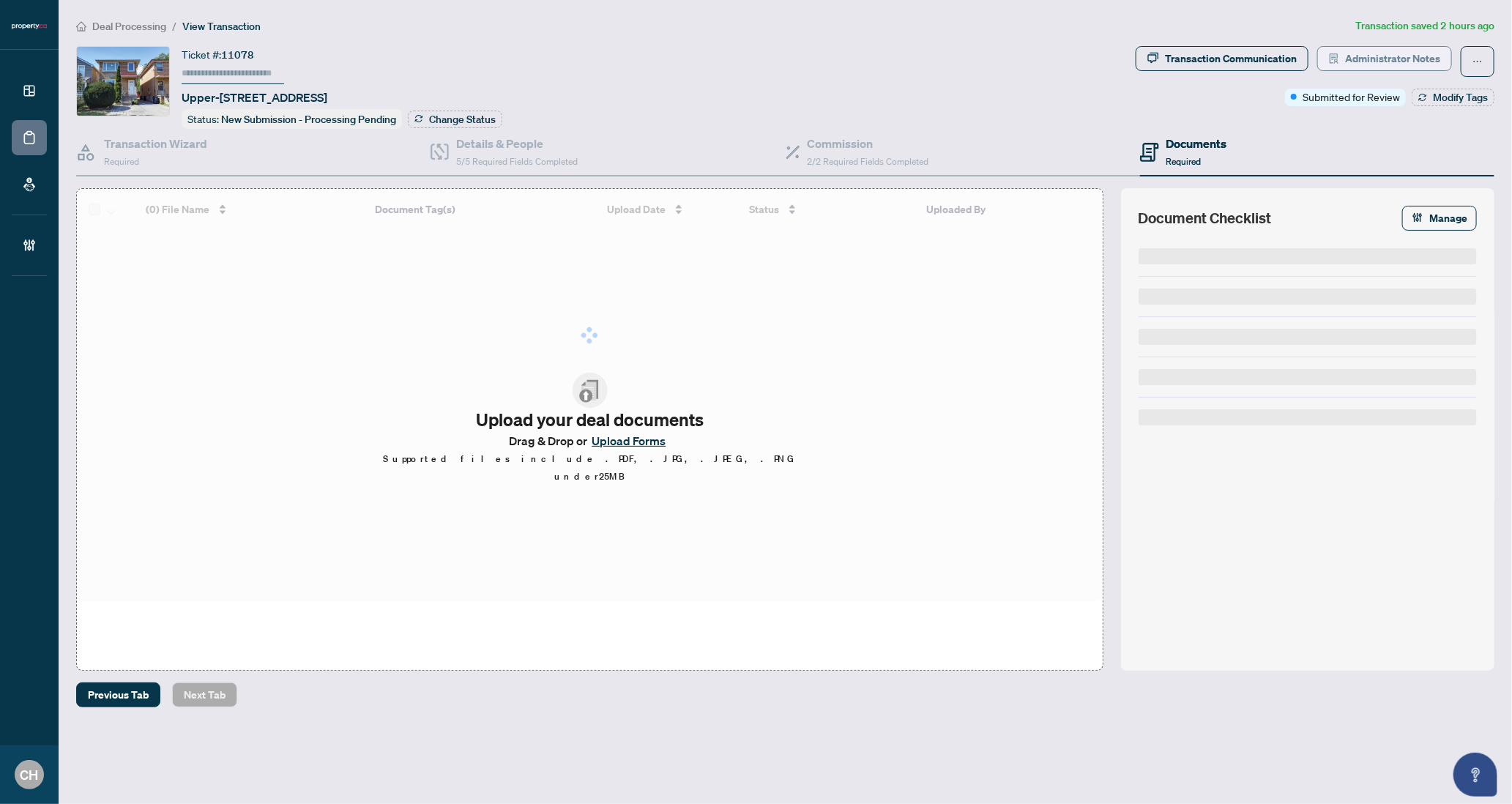
click at [1382, 49] on span "Administrator Notes" at bounding box center [1392, 59] width 95 height 24
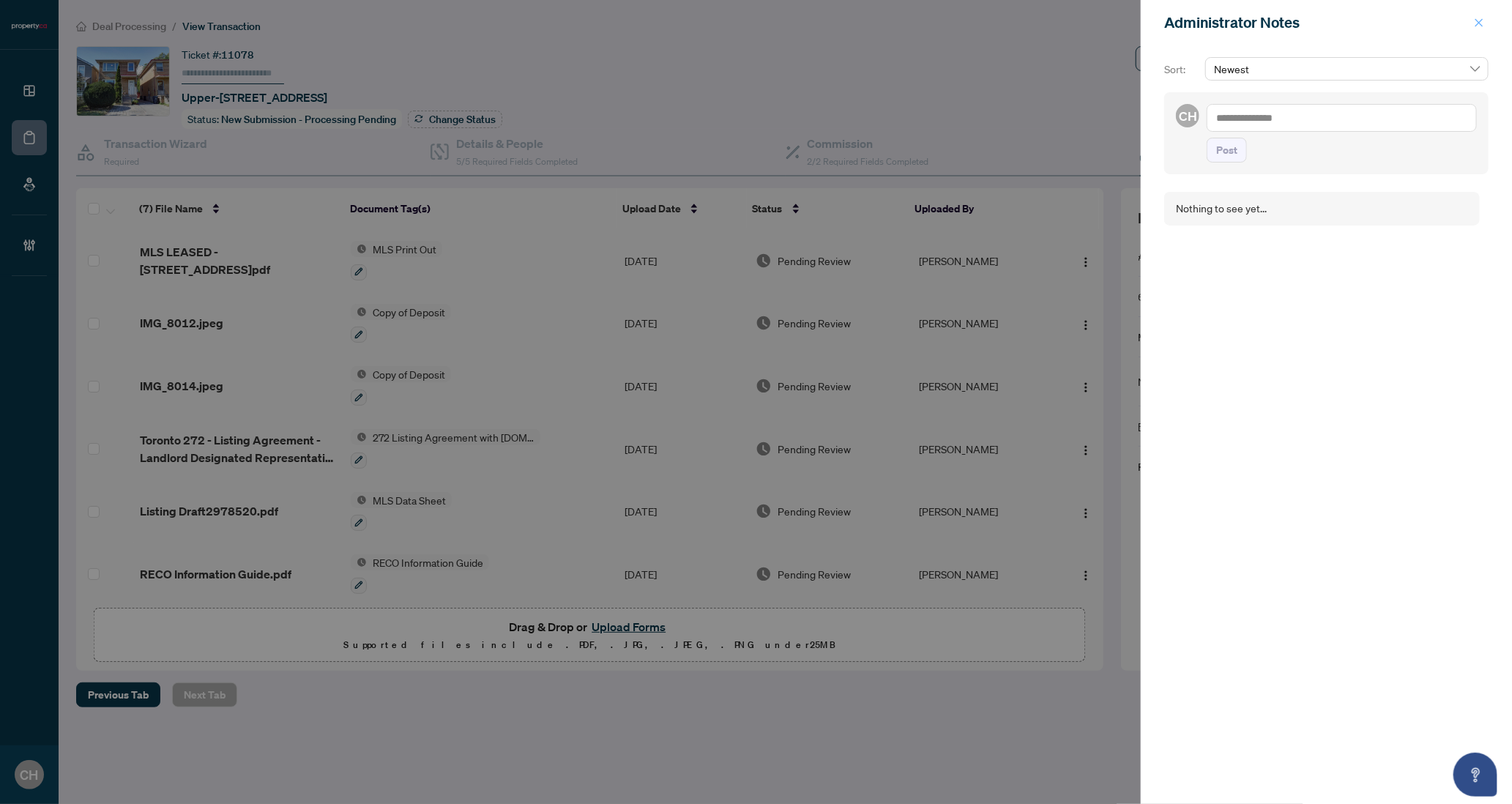
click at [1478, 28] on span "button" at bounding box center [1478, 23] width 10 height 24
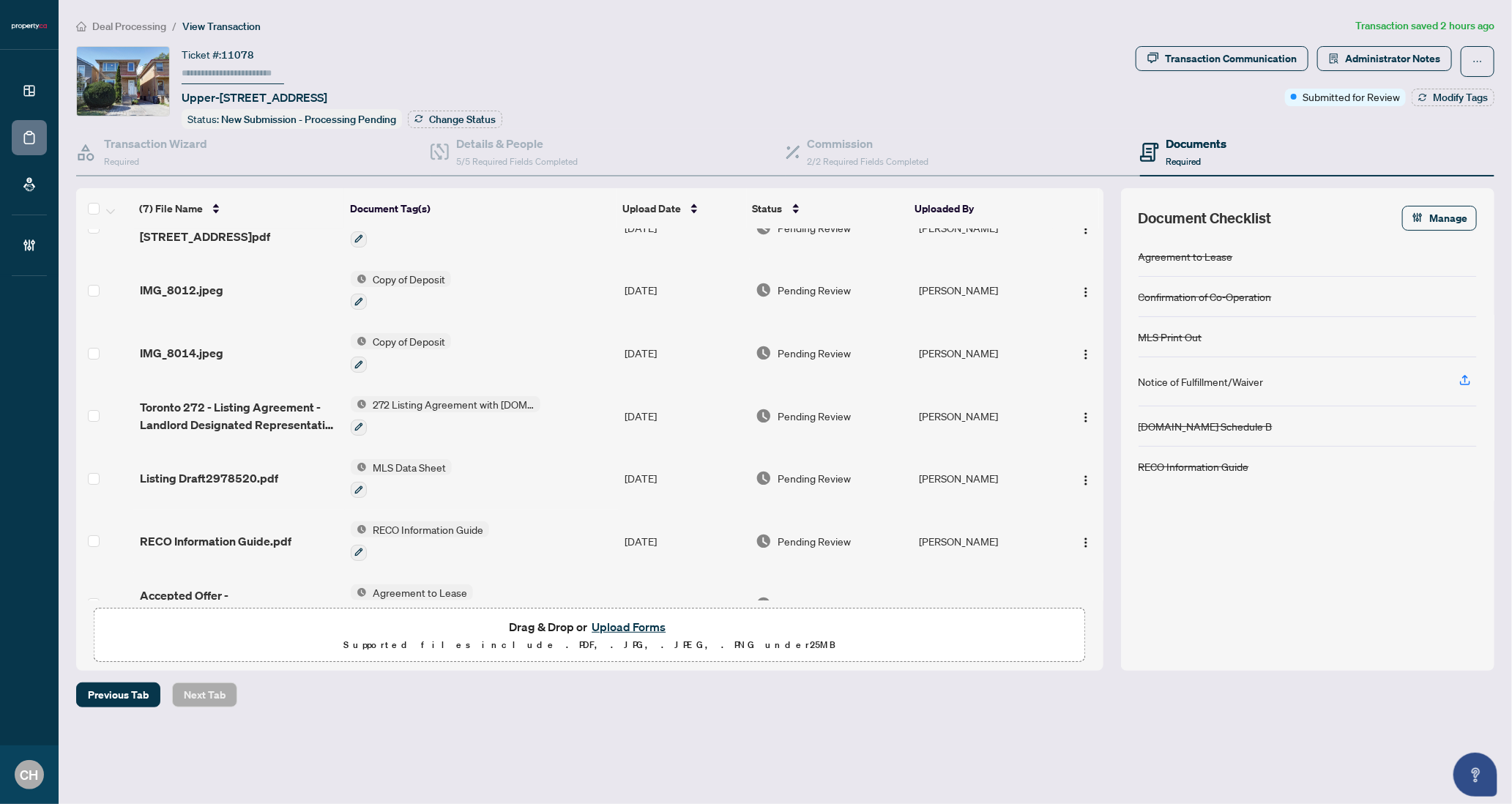
scroll to position [67, 0]
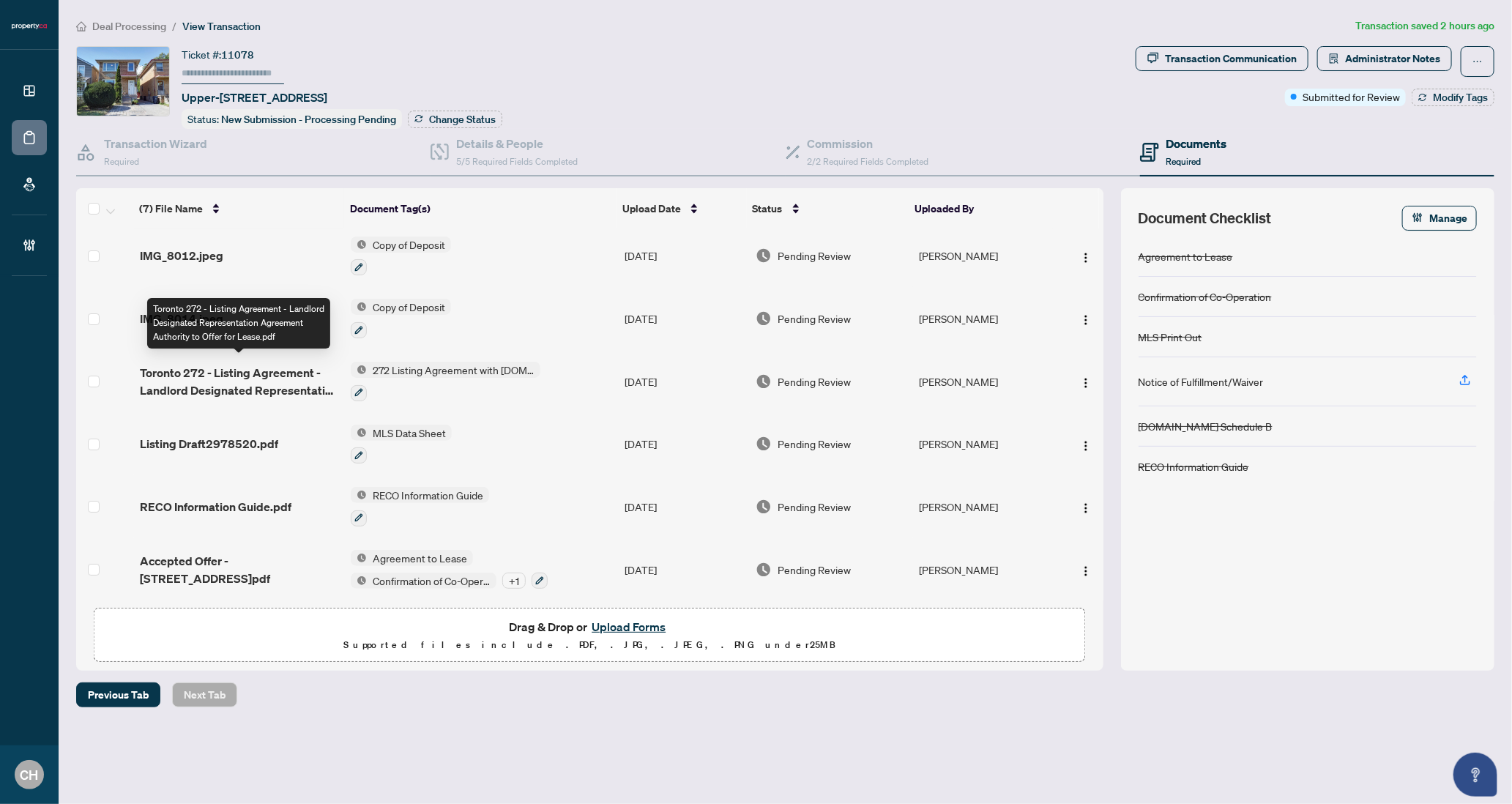
click at [225, 369] on span "Toronto 272 - Listing Agreement - Landlord Designated Representation Agreement …" at bounding box center [240, 382] width 200 height 35
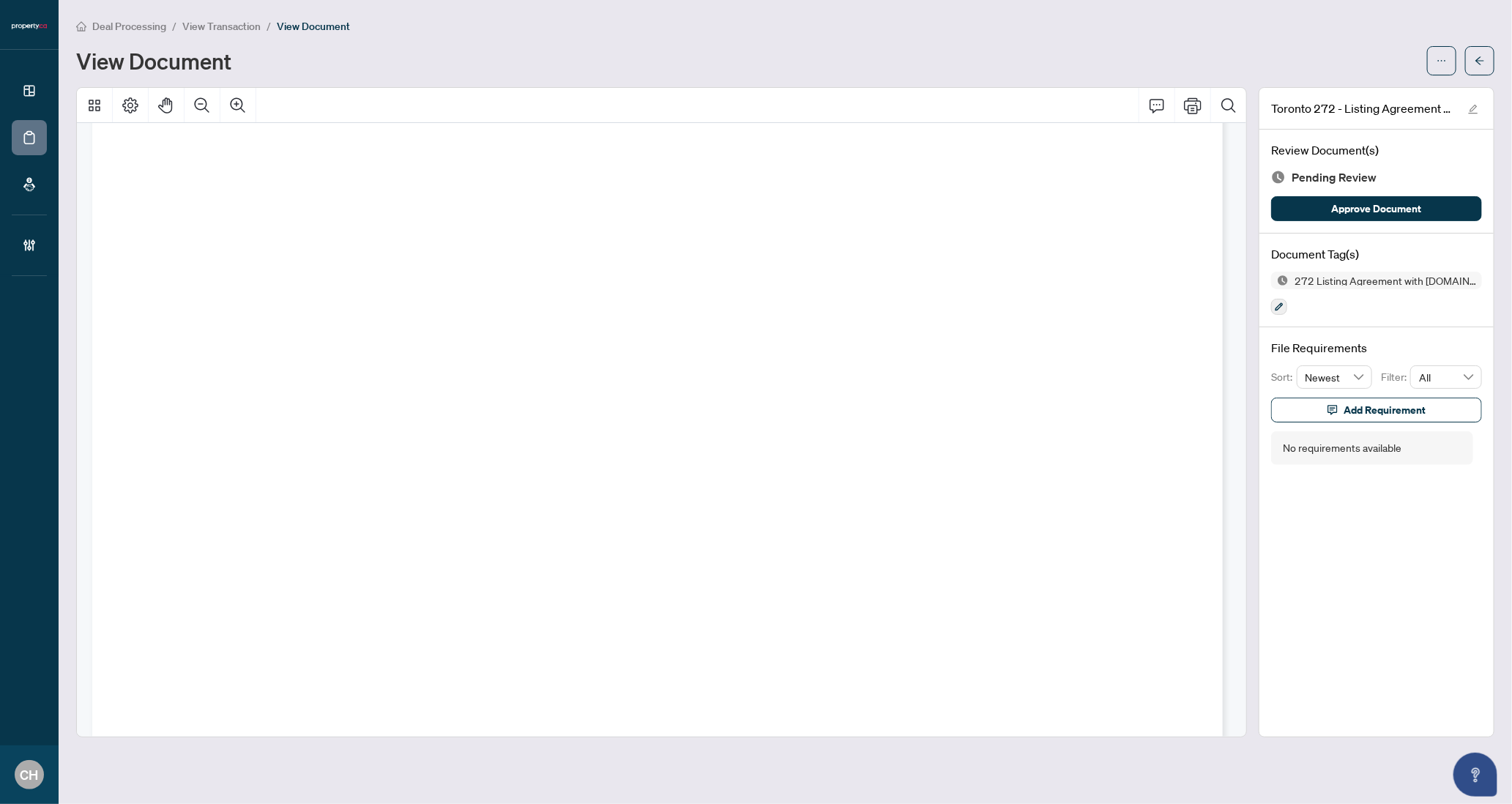
scroll to position [6886, 0]
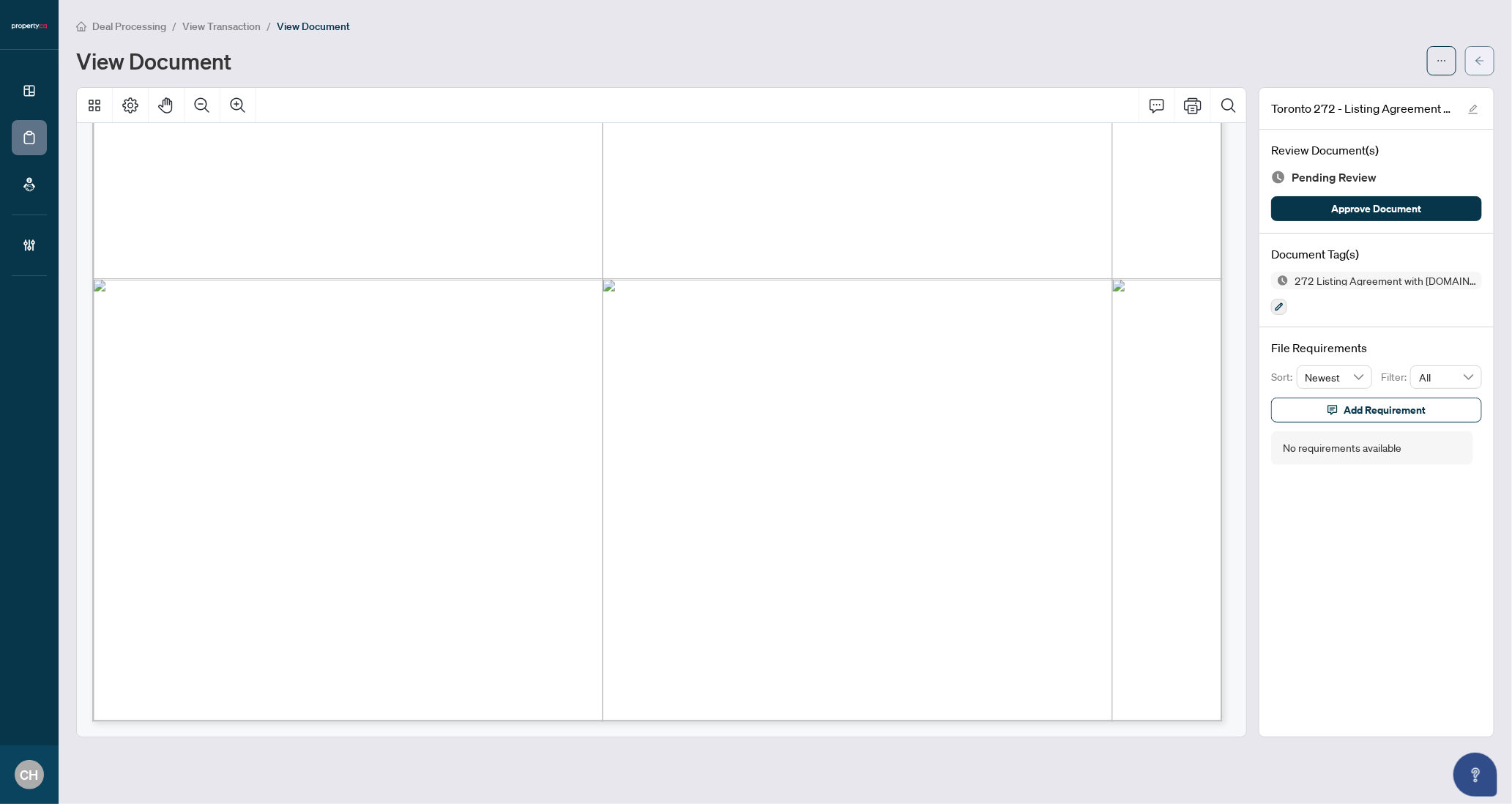
click at [1485, 61] on button "button" at bounding box center [1479, 61] width 29 height 29
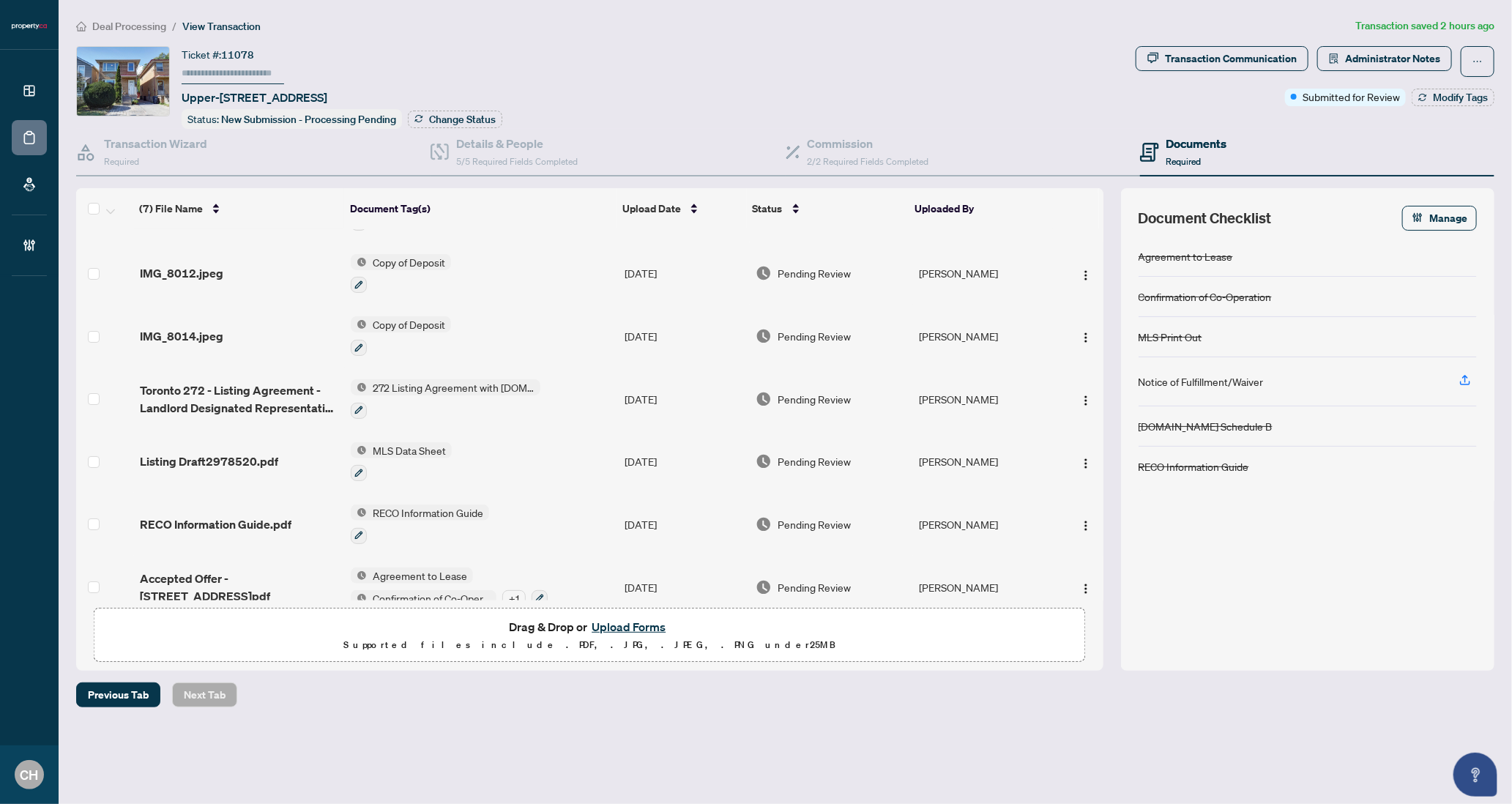
scroll to position [67, 0]
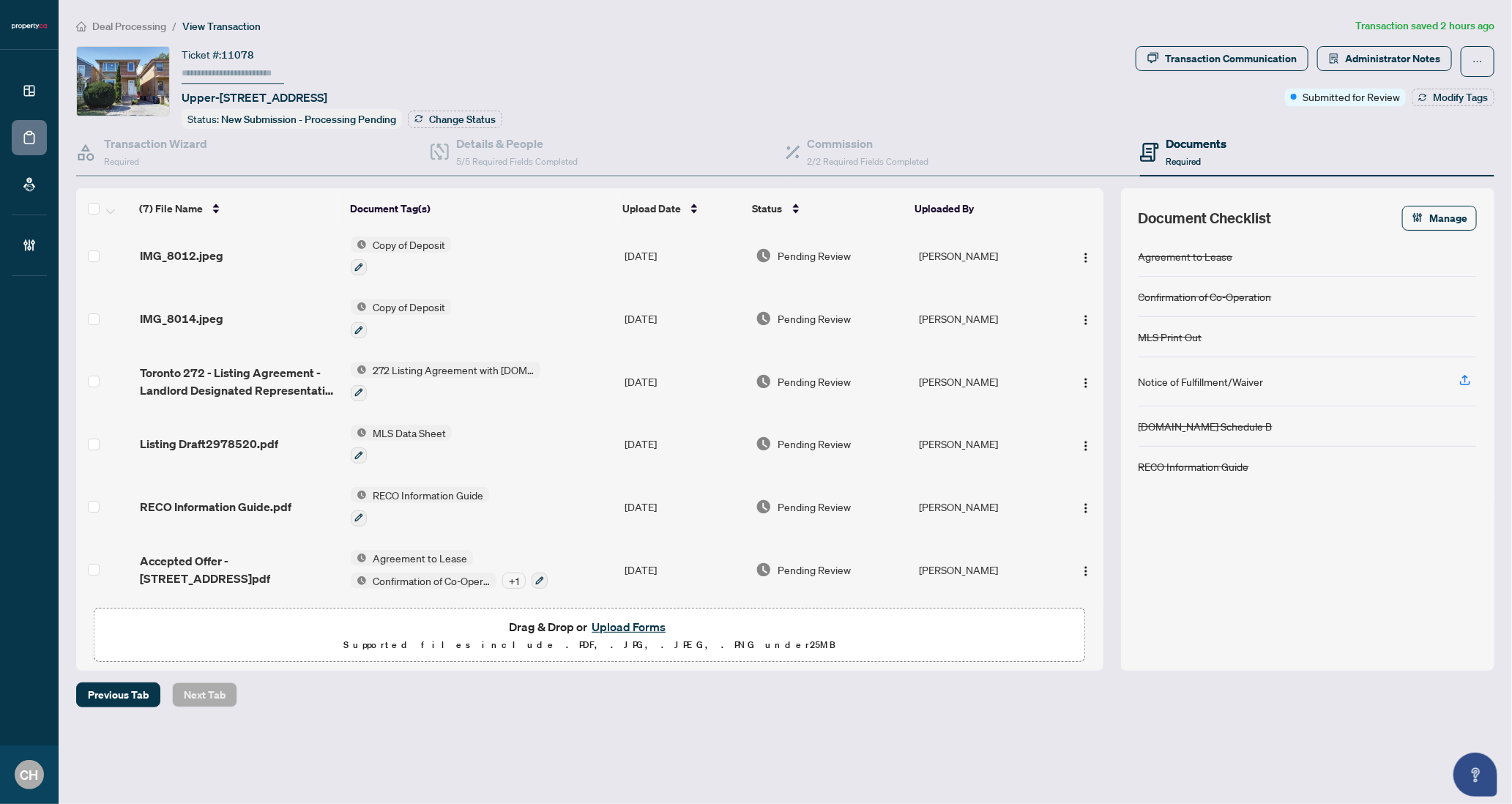
click at [297, 552] on span "Accepted Offer - [STREET_ADDRESS]pdf" at bounding box center [240, 569] width 200 height 35
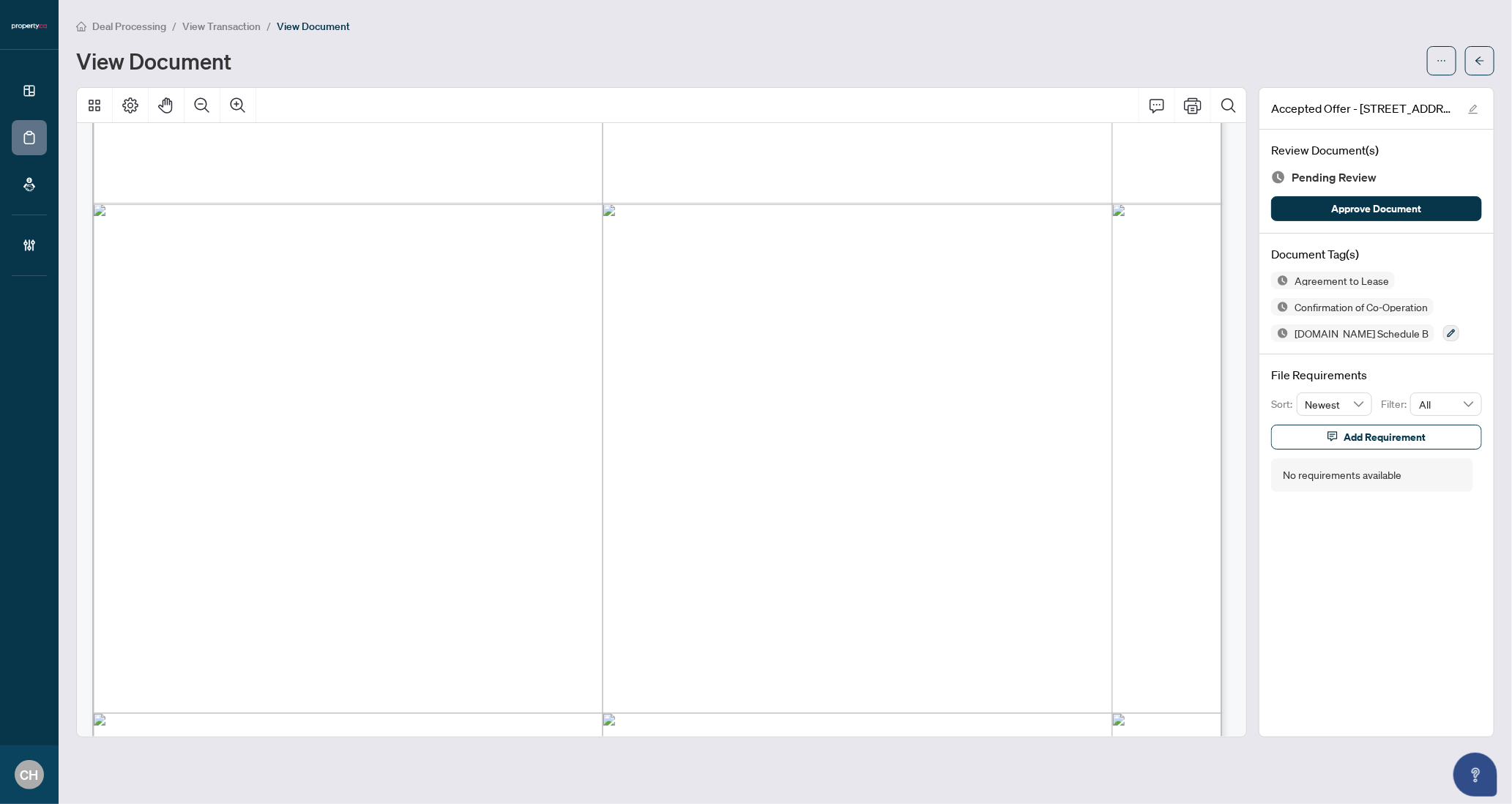
scroll to position [1643, 0]
click at [1490, 61] on button "button" at bounding box center [1479, 61] width 29 height 29
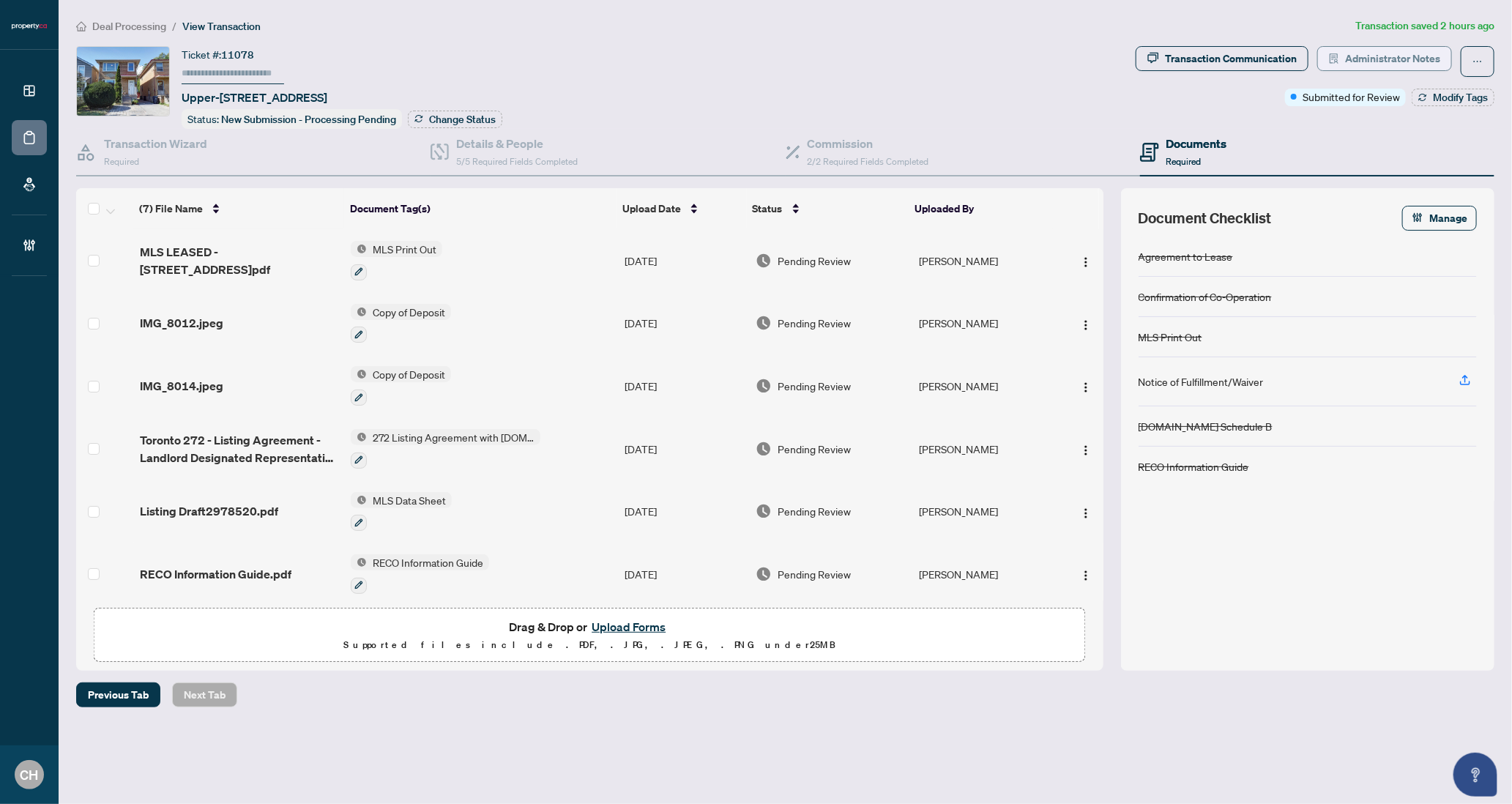
click at [1427, 62] on span "Administrator Notes" at bounding box center [1392, 59] width 95 height 24
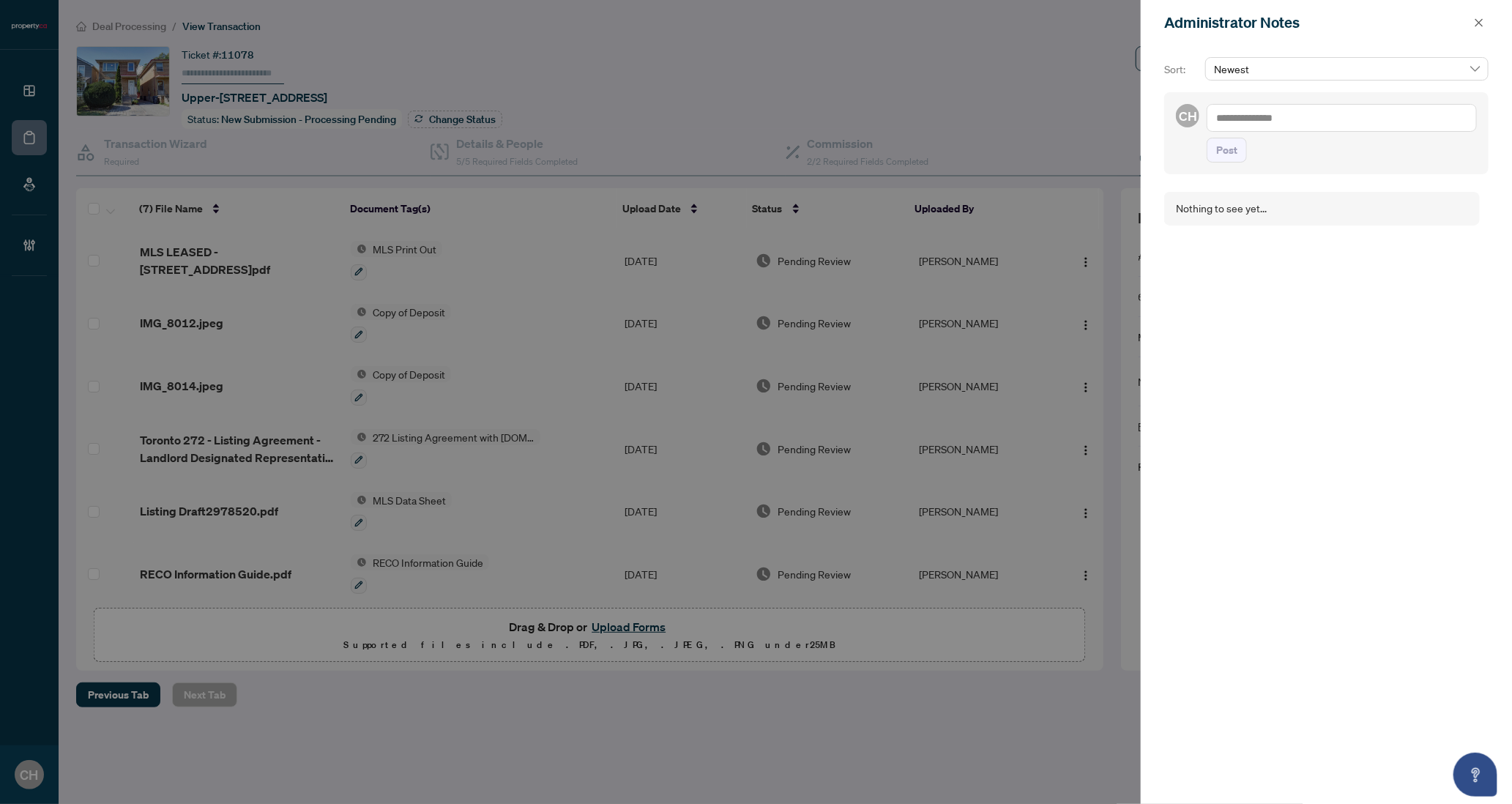
click at [1301, 116] on textarea at bounding box center [1341, 118] width 270 height 28
type textarea "*"
type textarea "**********"
click at [1207, 138] on button "Post" at bounding box center [1227, 151] width 40 height 25
click at [1474, 22] on icon "close" at bounding box center [1478, 23] width 10 height 10
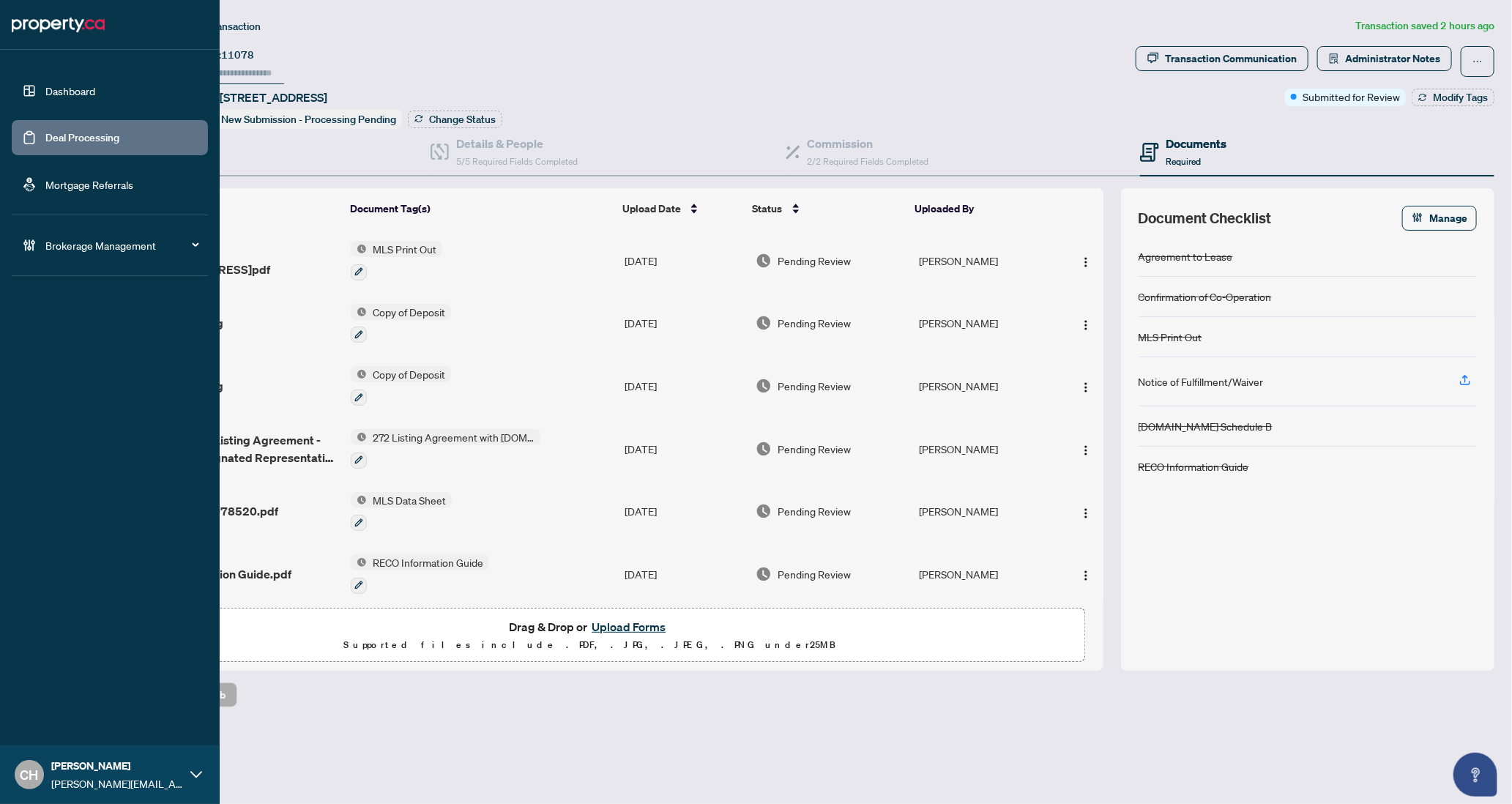
drag, startPoint x: 24, startPoint y: 139, endPoint x: 38, endPoint y: 140, distance: 14.0
click at [45, 139] on link "Deal Processing" at bounding box center [82, 138] width 74 height 13
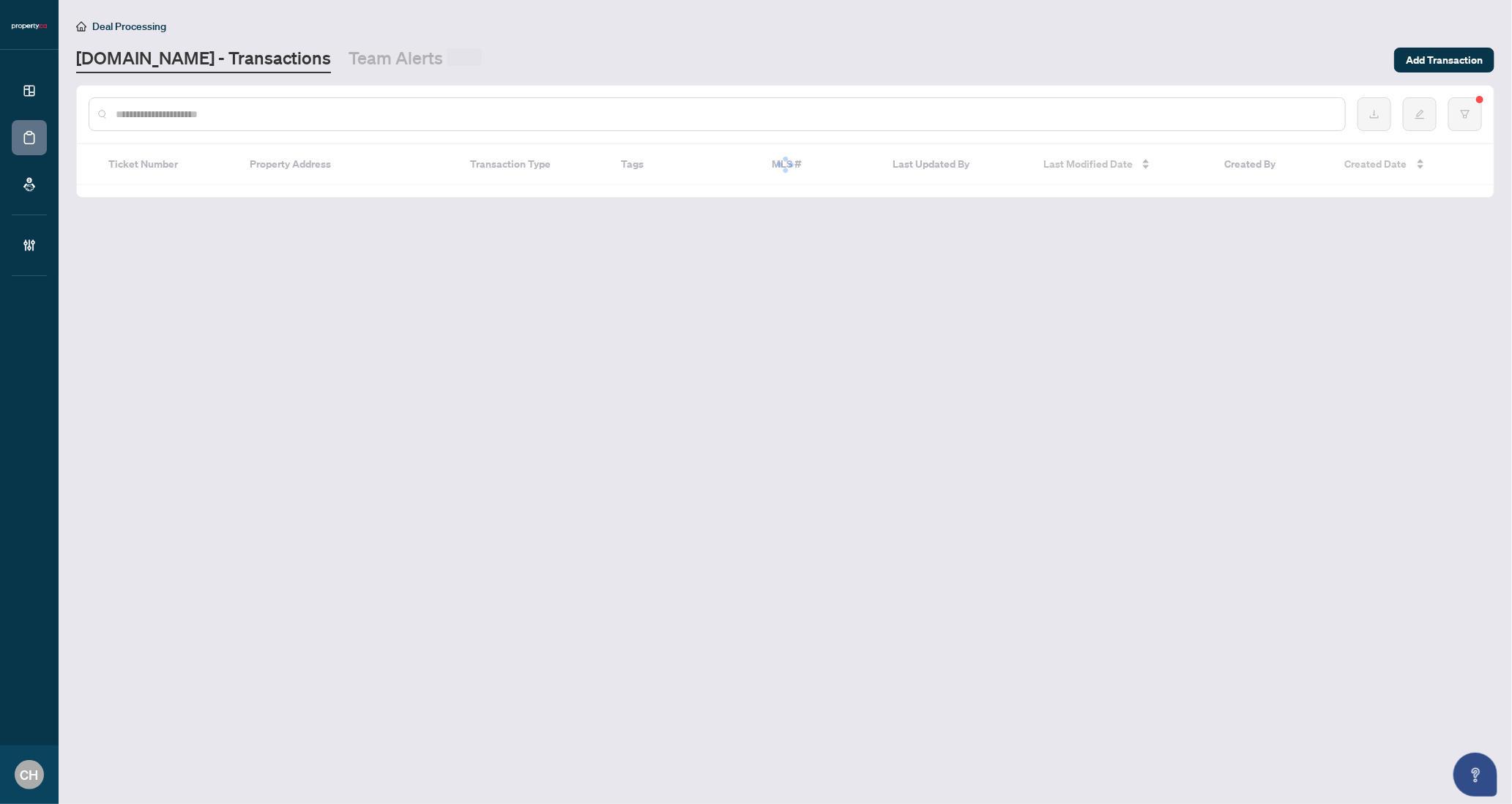
click at [255, 110] on input "text" at bounding box center [725, 114] width 1218 height 16
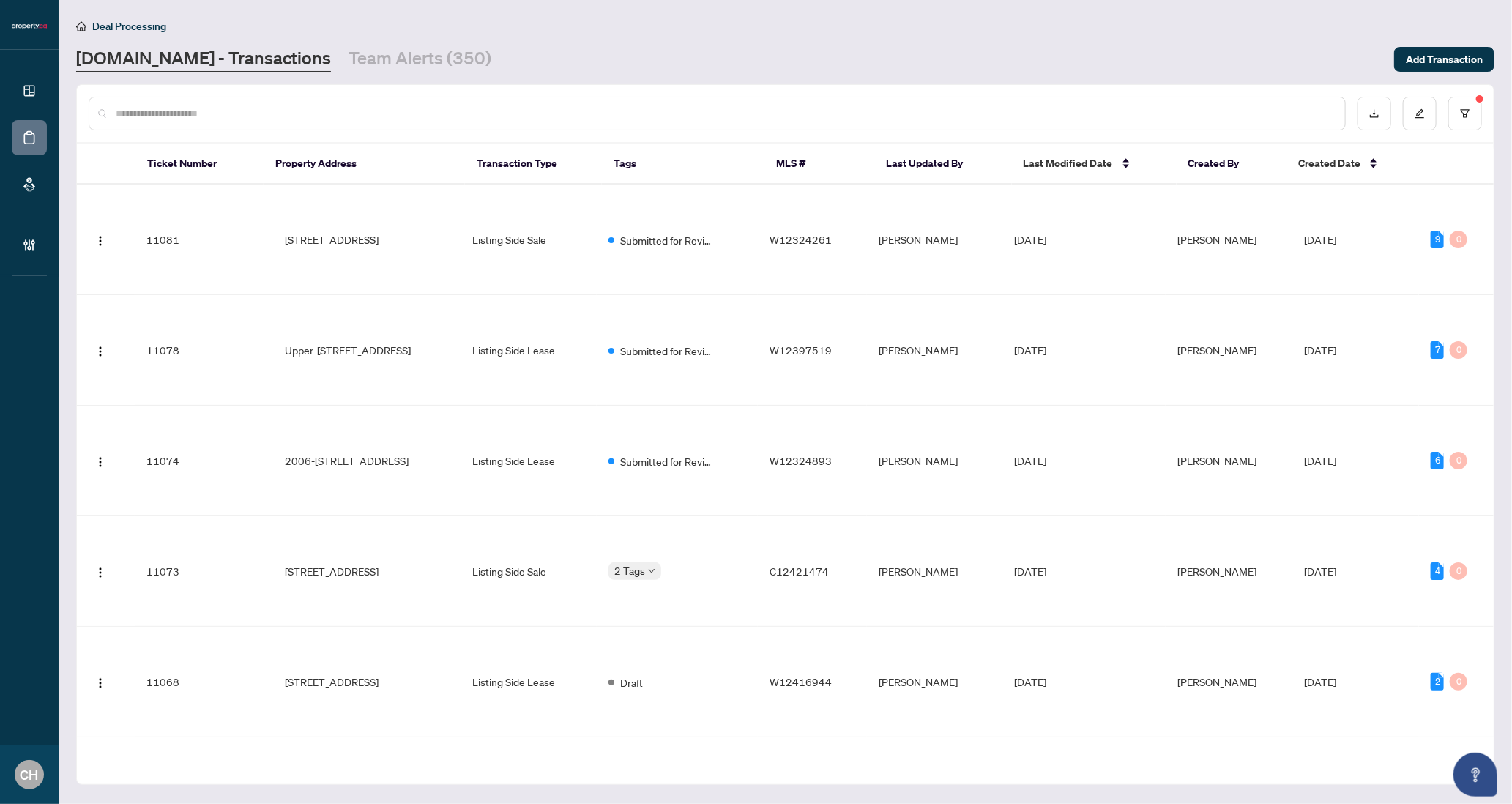
paste input "*********"
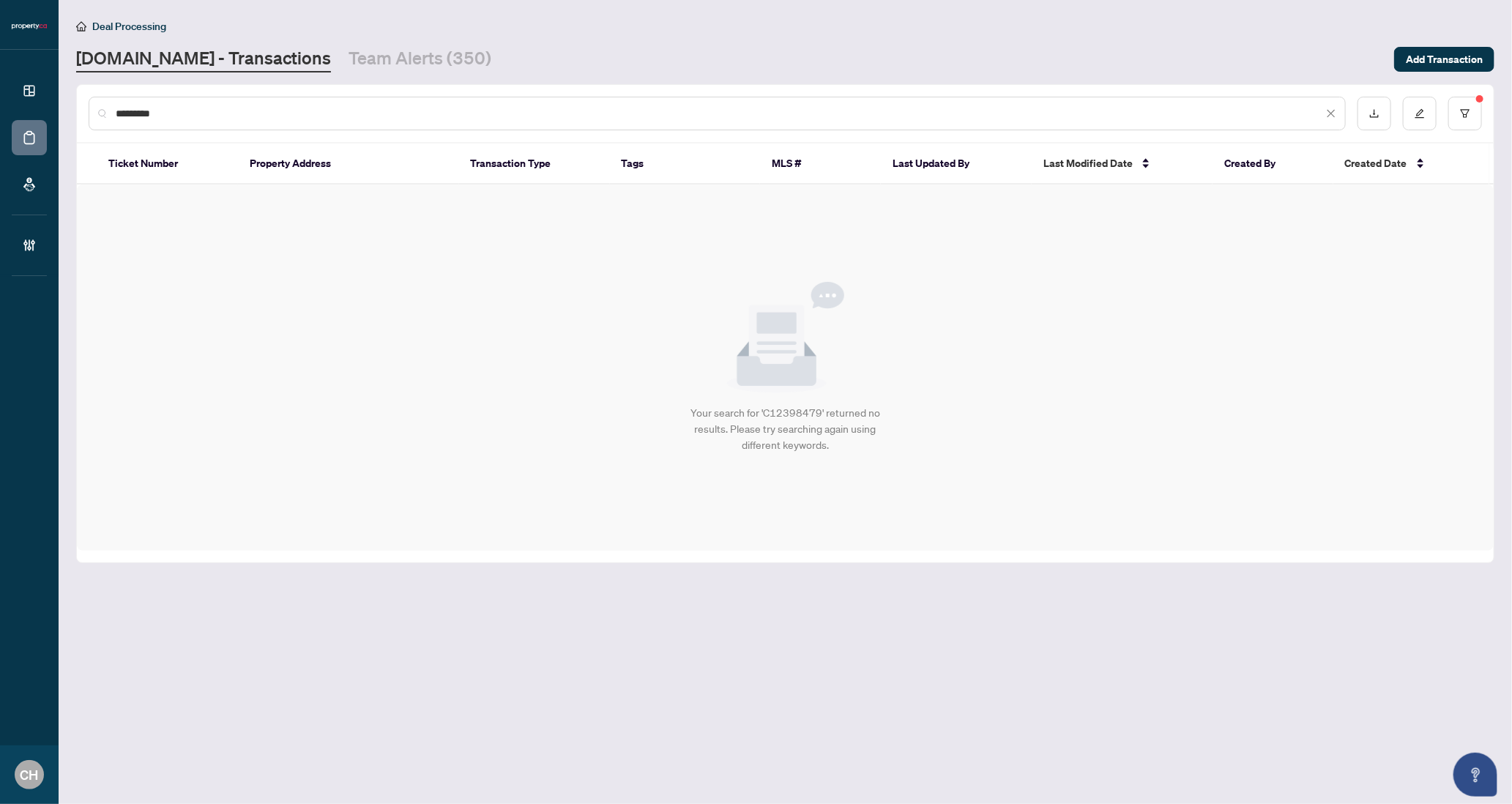
click at [274, 119] on input "*********" at bounding box center [719, 113] width 1207 height 16
click at [274, 119] on input "*********" at bounding box center [719, 113] width 1207 height 16
paste input "text"
click at [297, 110] on input "********" at bounding box center [719, 113] width 1207 height 16
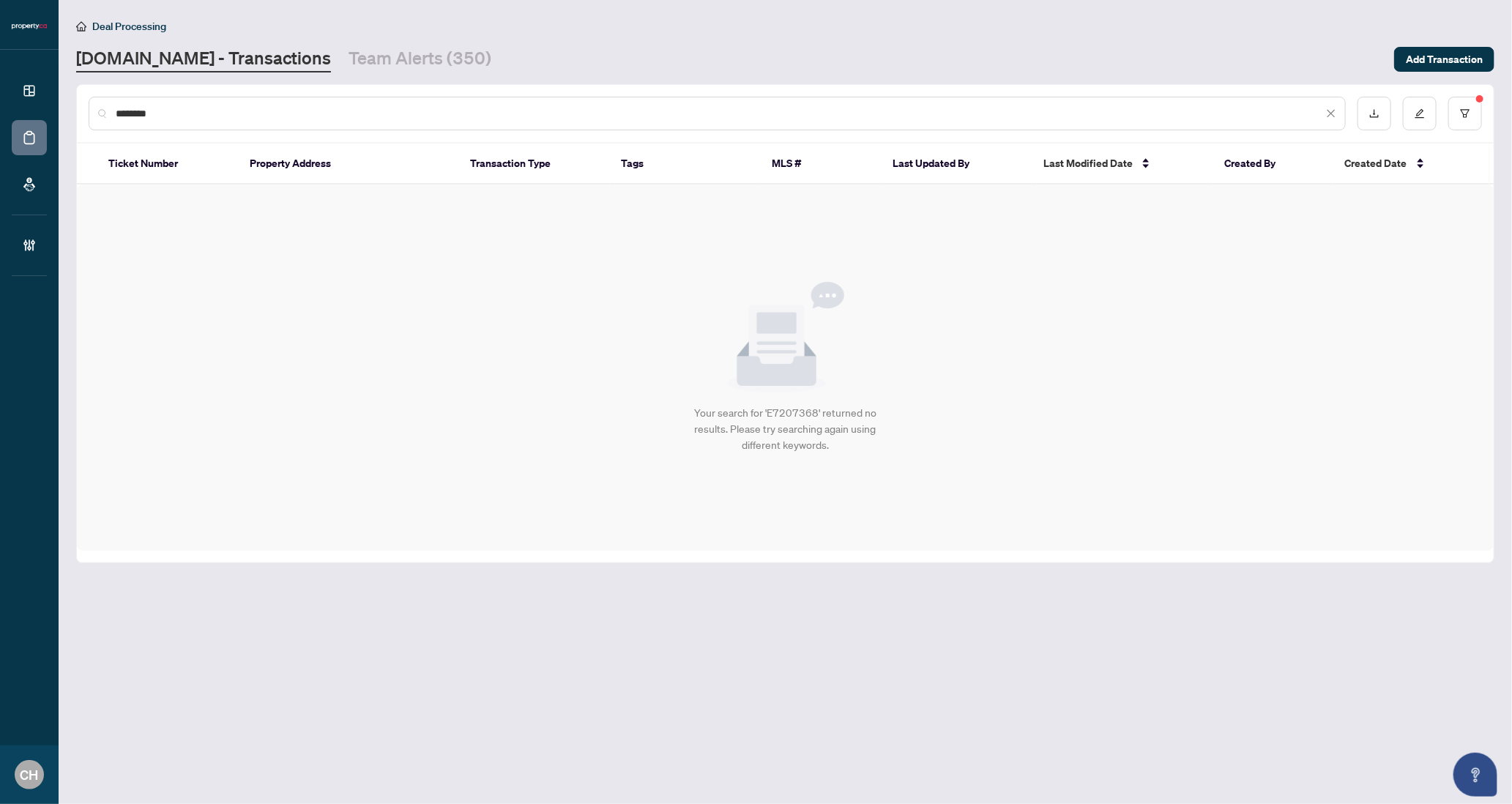
paste input "*"
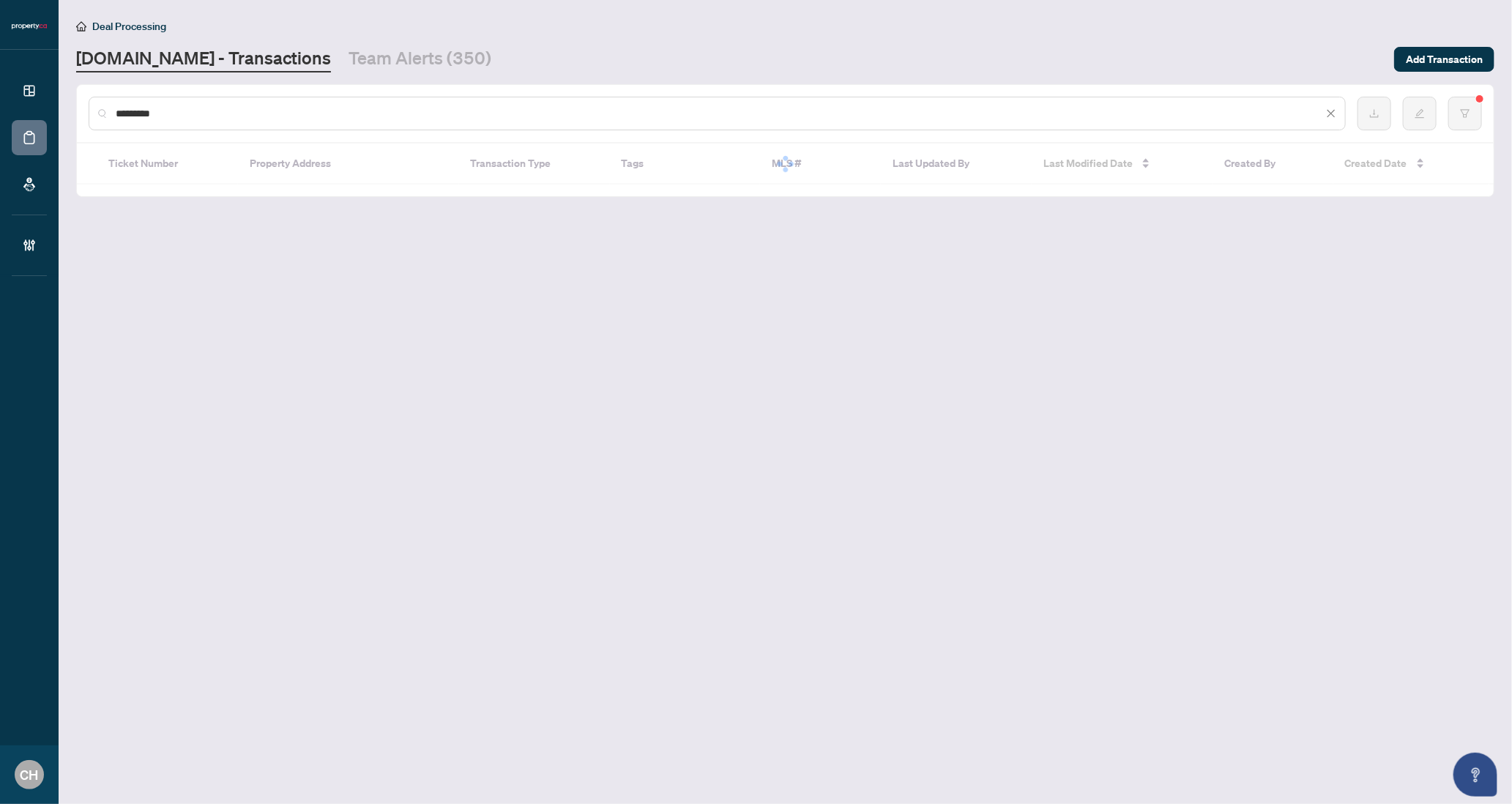
type input "*********"
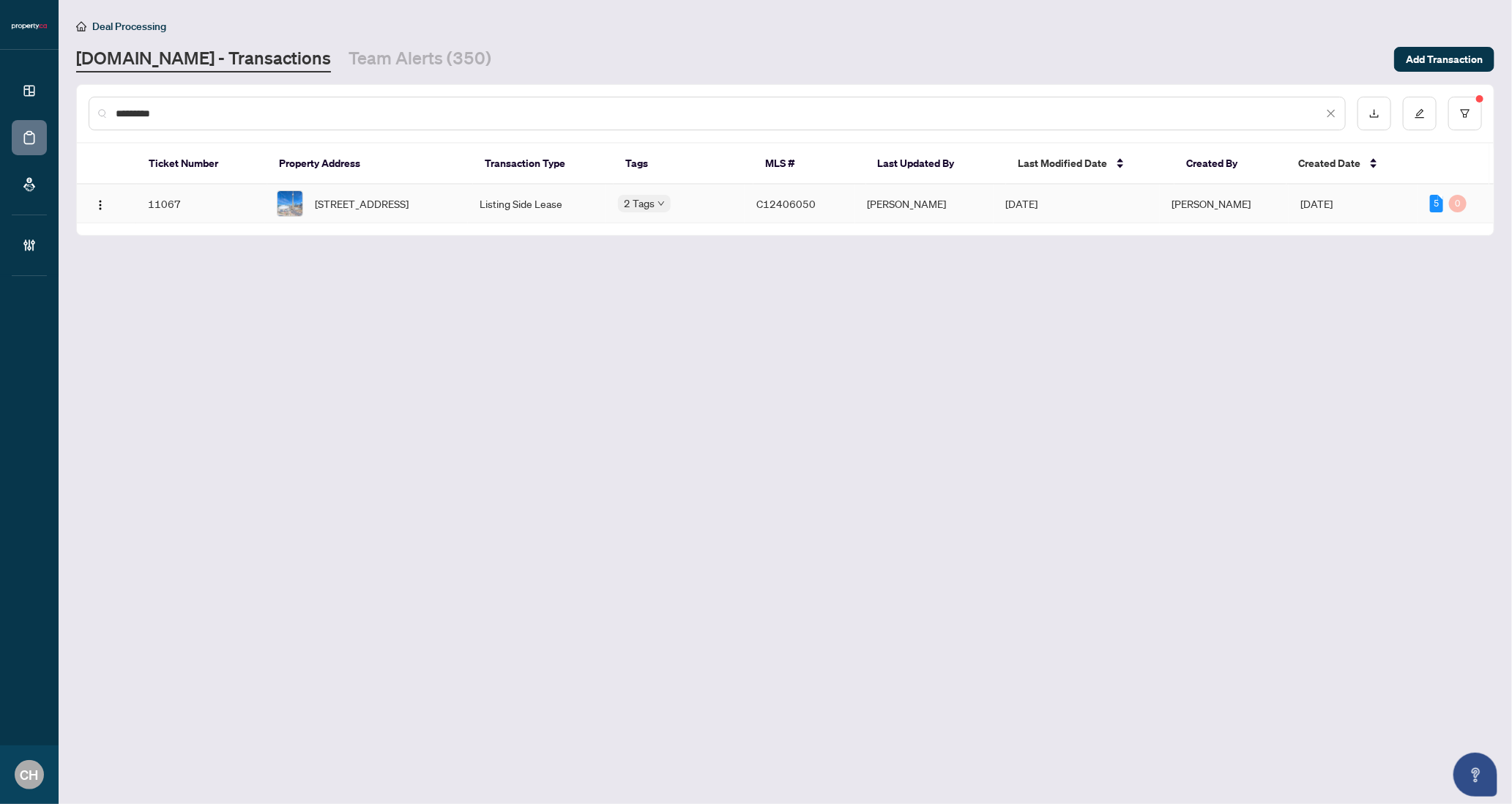
click at [710, 196] on div "2 Tags" at bounding box center [675, 204] width 115 height 17
click at [967, 206] on td "[PERSON_NAME]" at bounding box center [924, 204] width 139 height 39
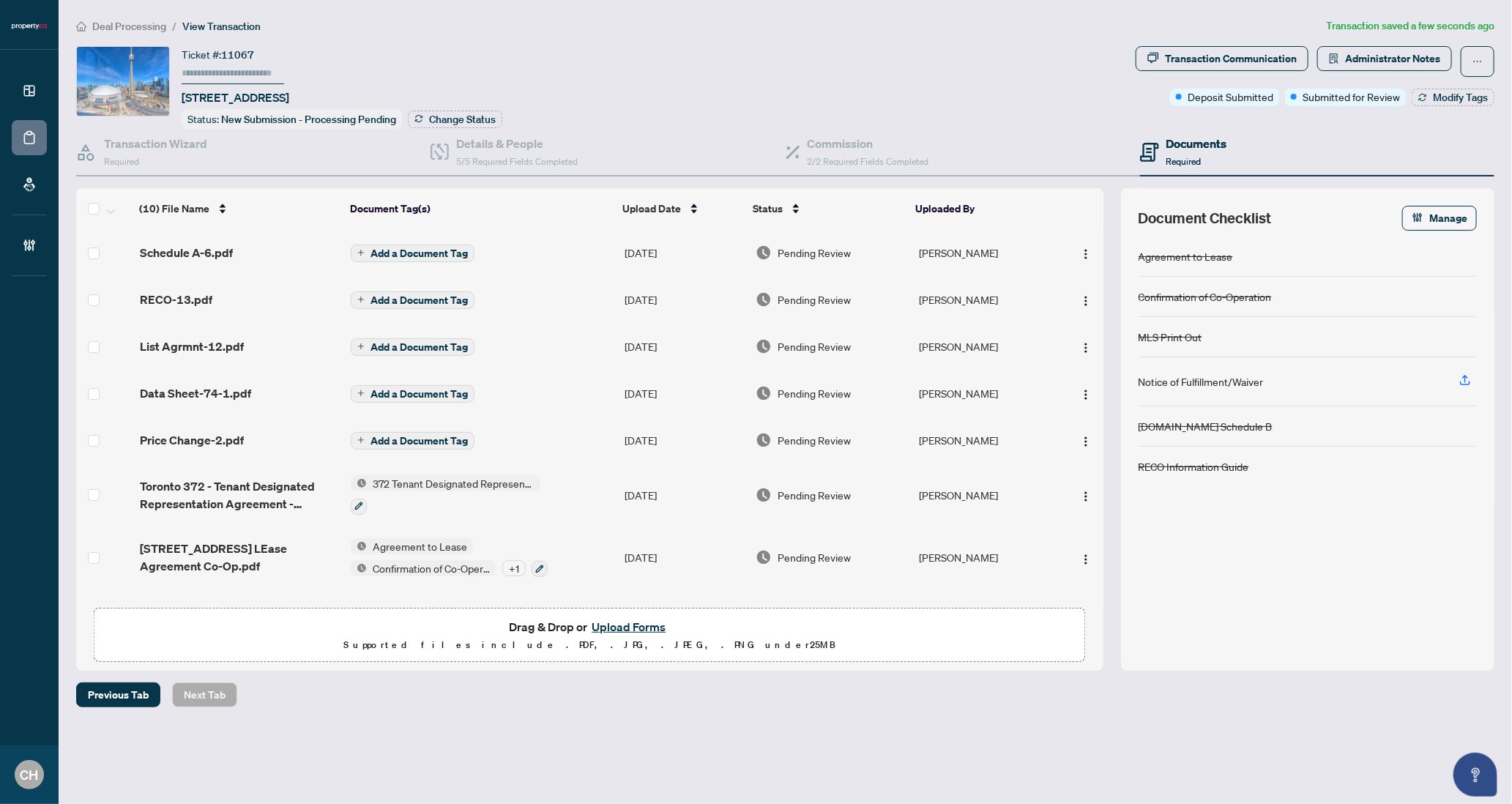
click at [432, 296] on span "Add a Document Tag" at bounding box center [419, 300] width 98 height 10
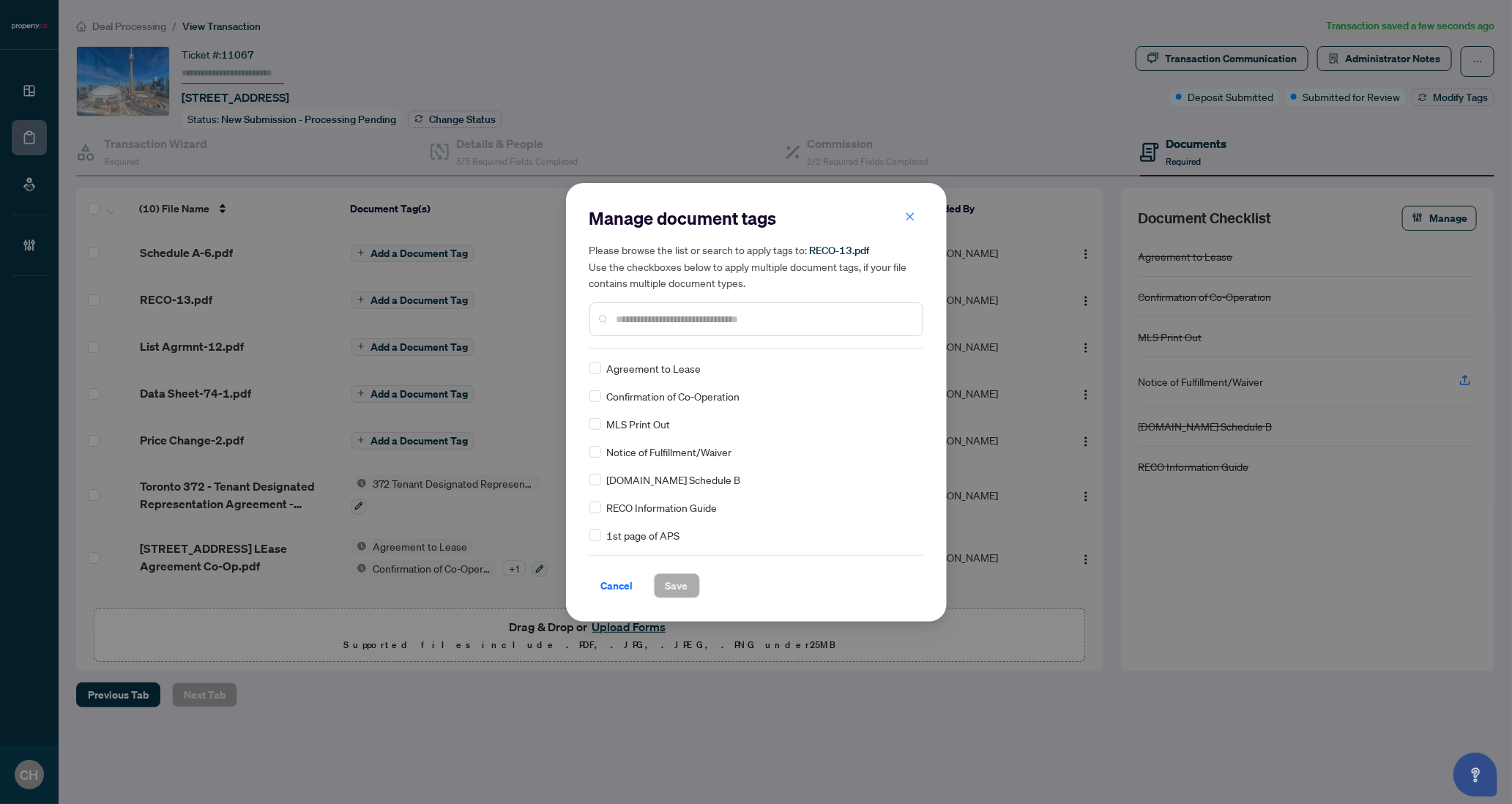
click at [585, 506] on div "Manage document tags Please browse the list or search to apply tags to: RECO-13…" at bounding box center [756, 402] width 381 height 438
click at [690, 597] on div "Manage document tags Please browse the list or search to apply tags to: RECO-13…" at bounding box center [756, 402] width 381 height 438
click at [688, 589] on button "Save" at bounding box center [676, 586] width 46 height 25
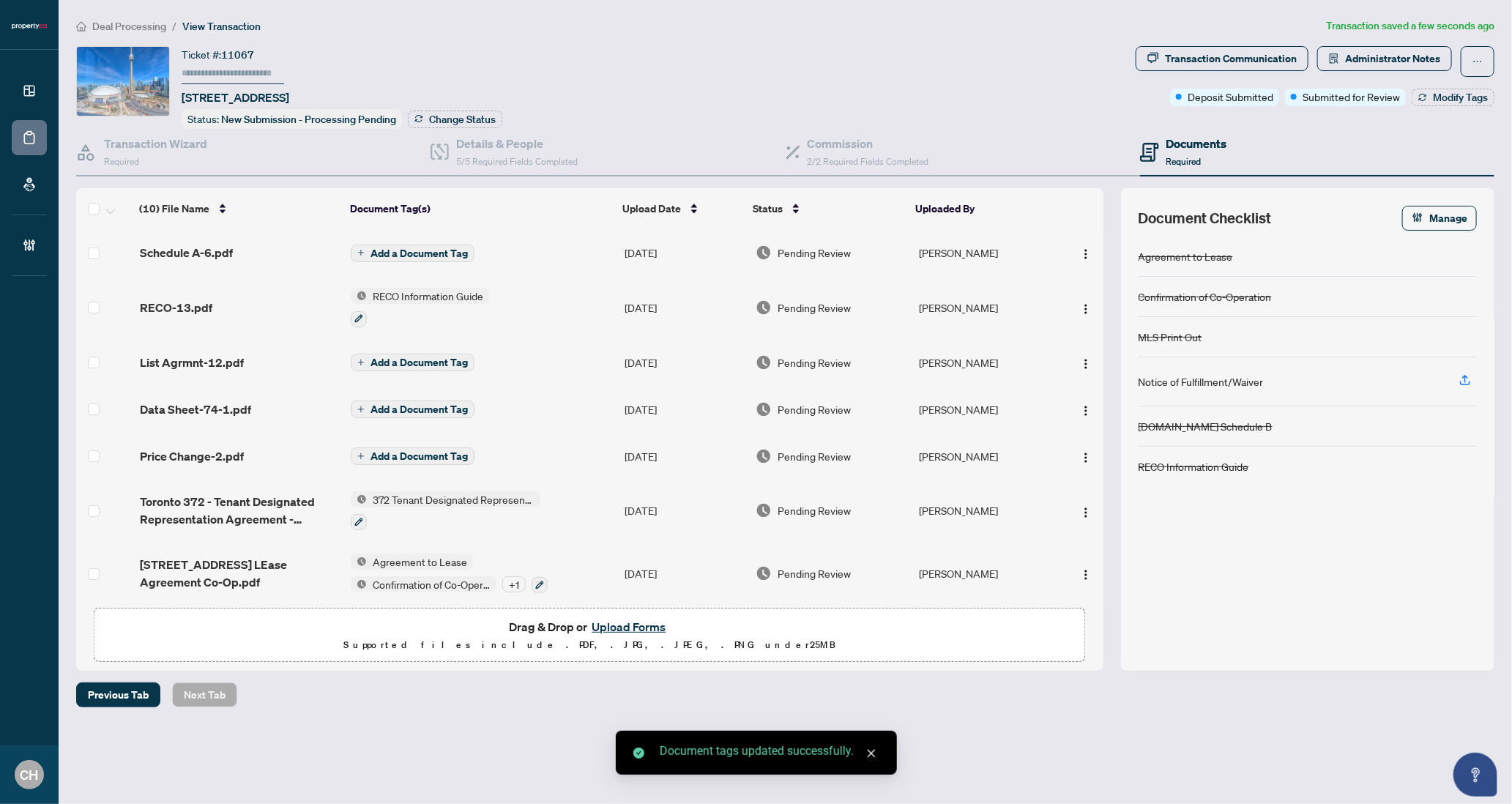
click at [428, 357] on span "Add a Document Tag" at bounding box center [419, 362] width 98 height 10
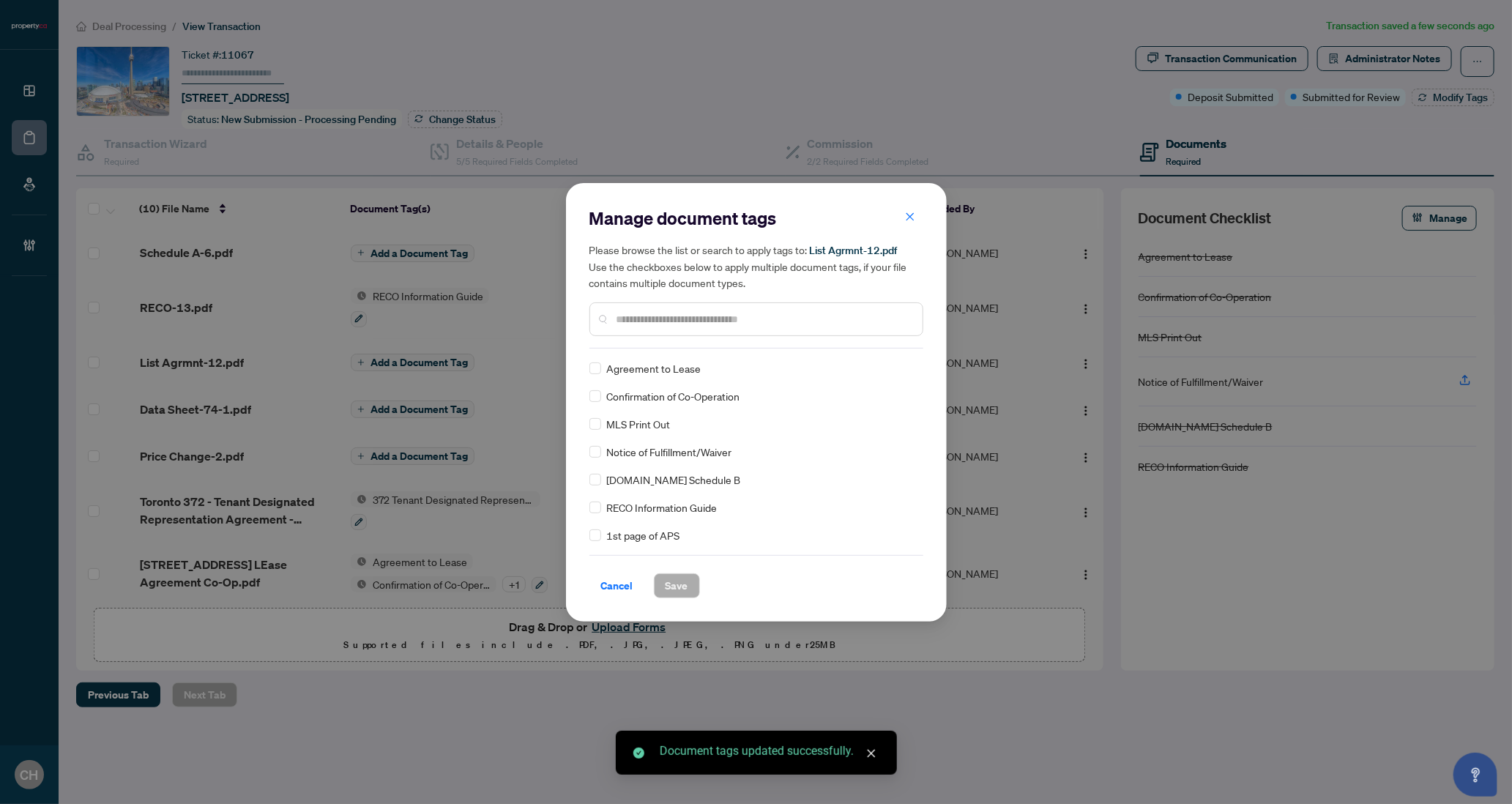
click at [734, 311] on input "text" at bounding box center [764, 319] width 294 height 16
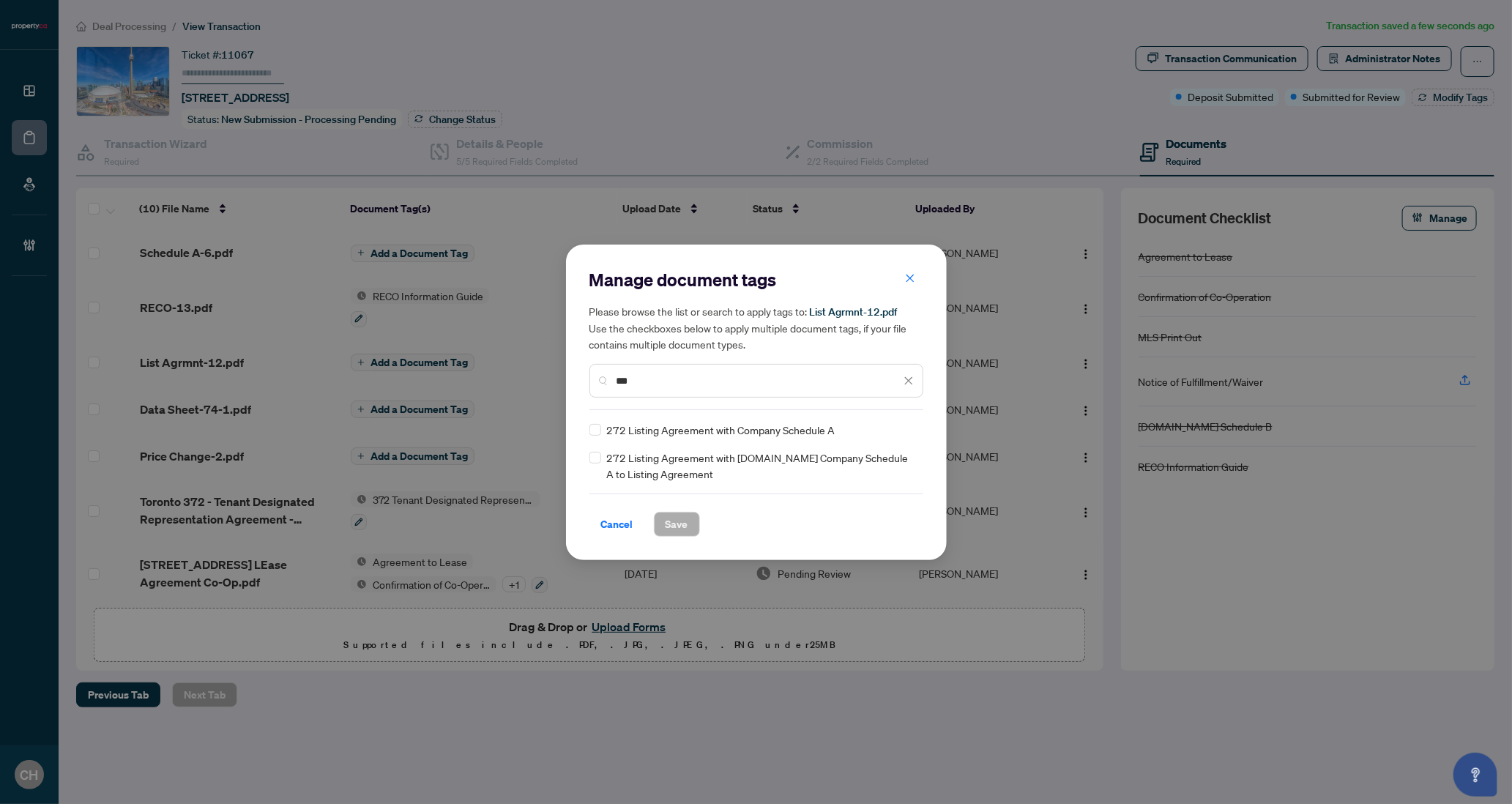
type input "***"
click at [697, 532] on button "Save" at bounding box center [676, 524] width 46 height 25
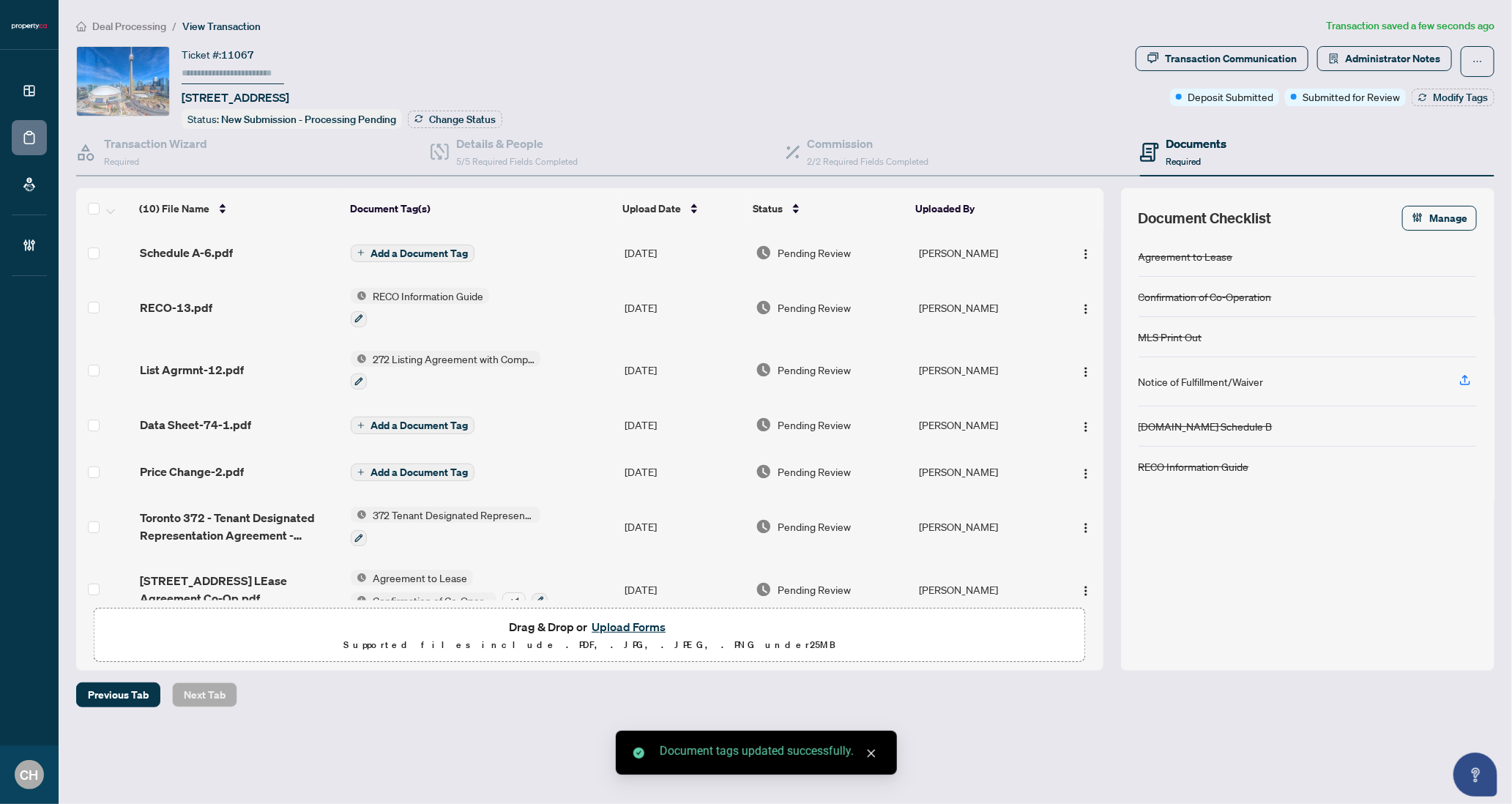
click at [455, 421] on span "Add a Document Tag" at bounding box center [419, 426] width 98 height 10
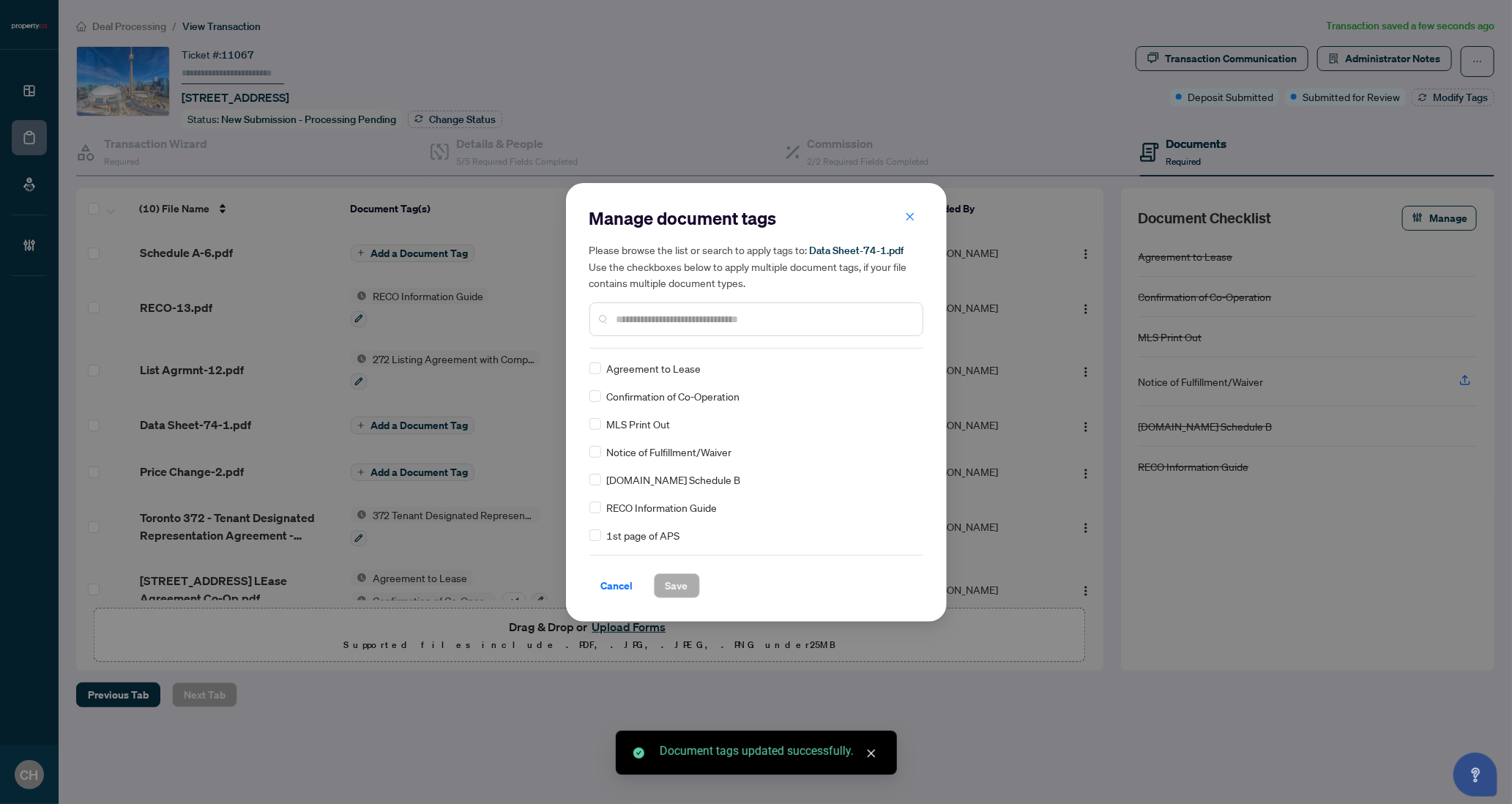
click at [650, 325] on input "text" at bounding box center [764, 319] width 294 height 16
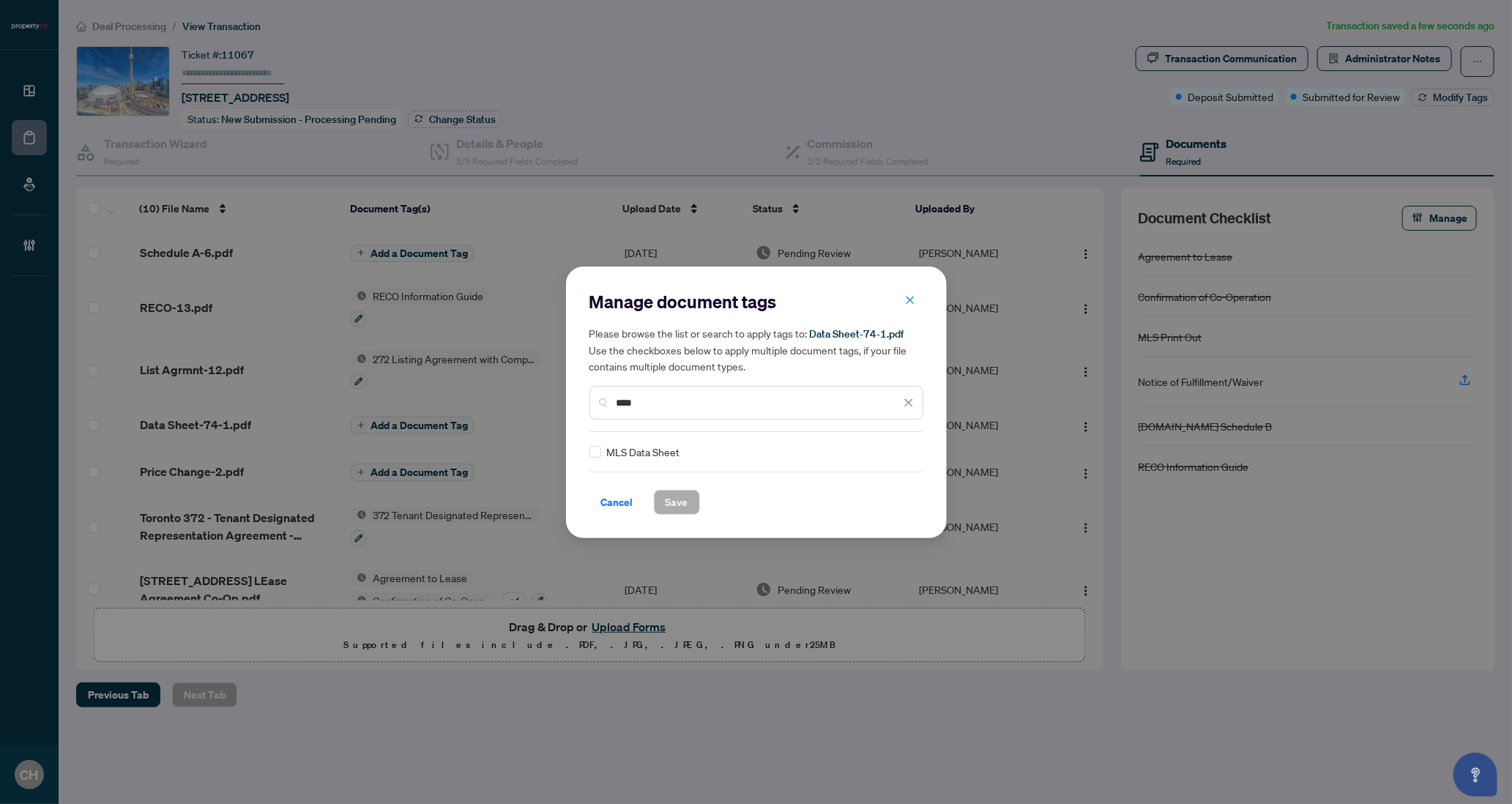
type input "****"
click at [667, 488] on div "Cancel Save" at bounding box center [756, 493] width 334 height 43
click at [669, 490] on span "Save" at bounding box center [676, 502] width 23 height 24
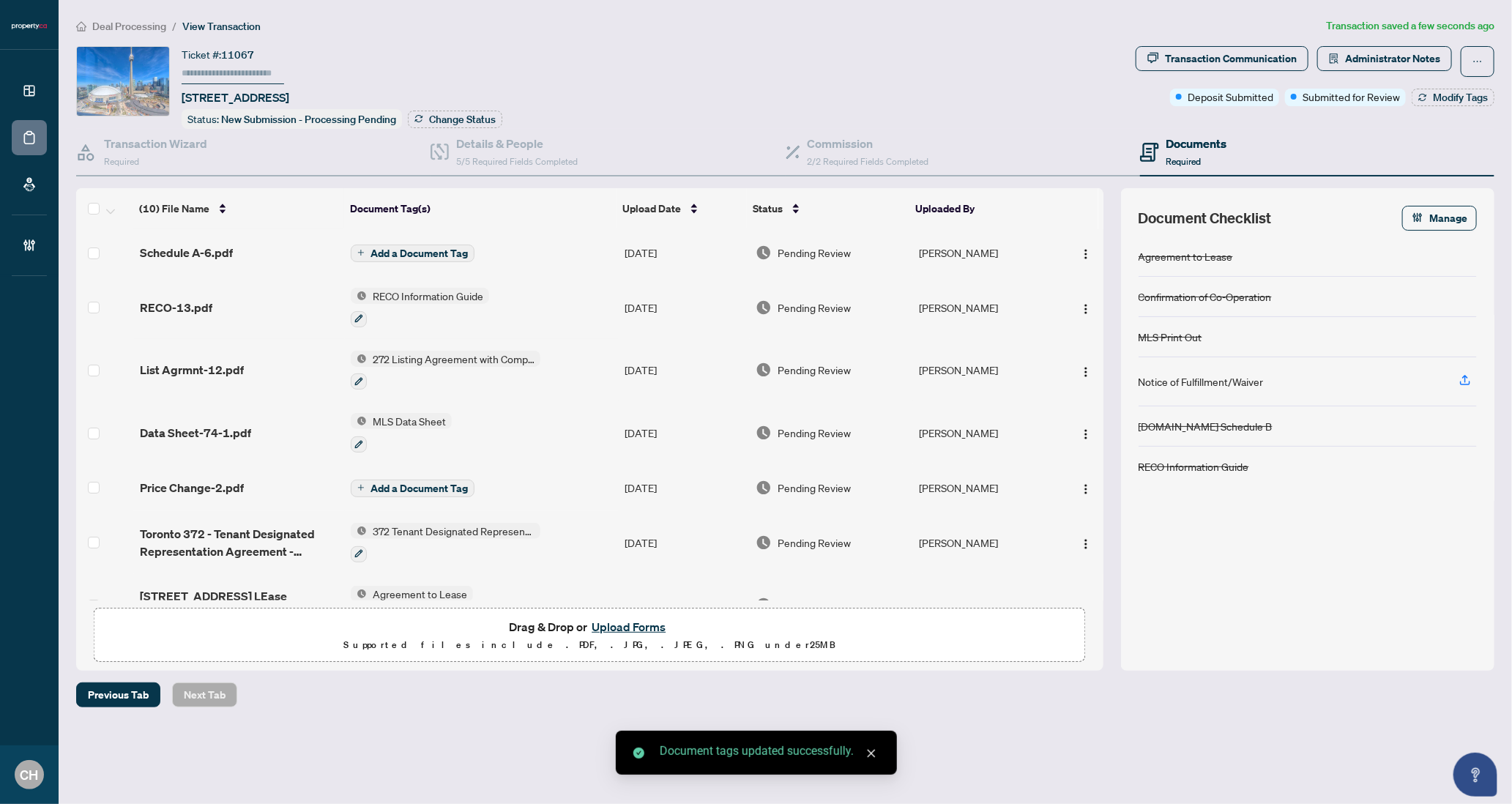
click at [443, 484] on span "Add a Document Tag" at bounding box center [419, 489] width 98 height 10
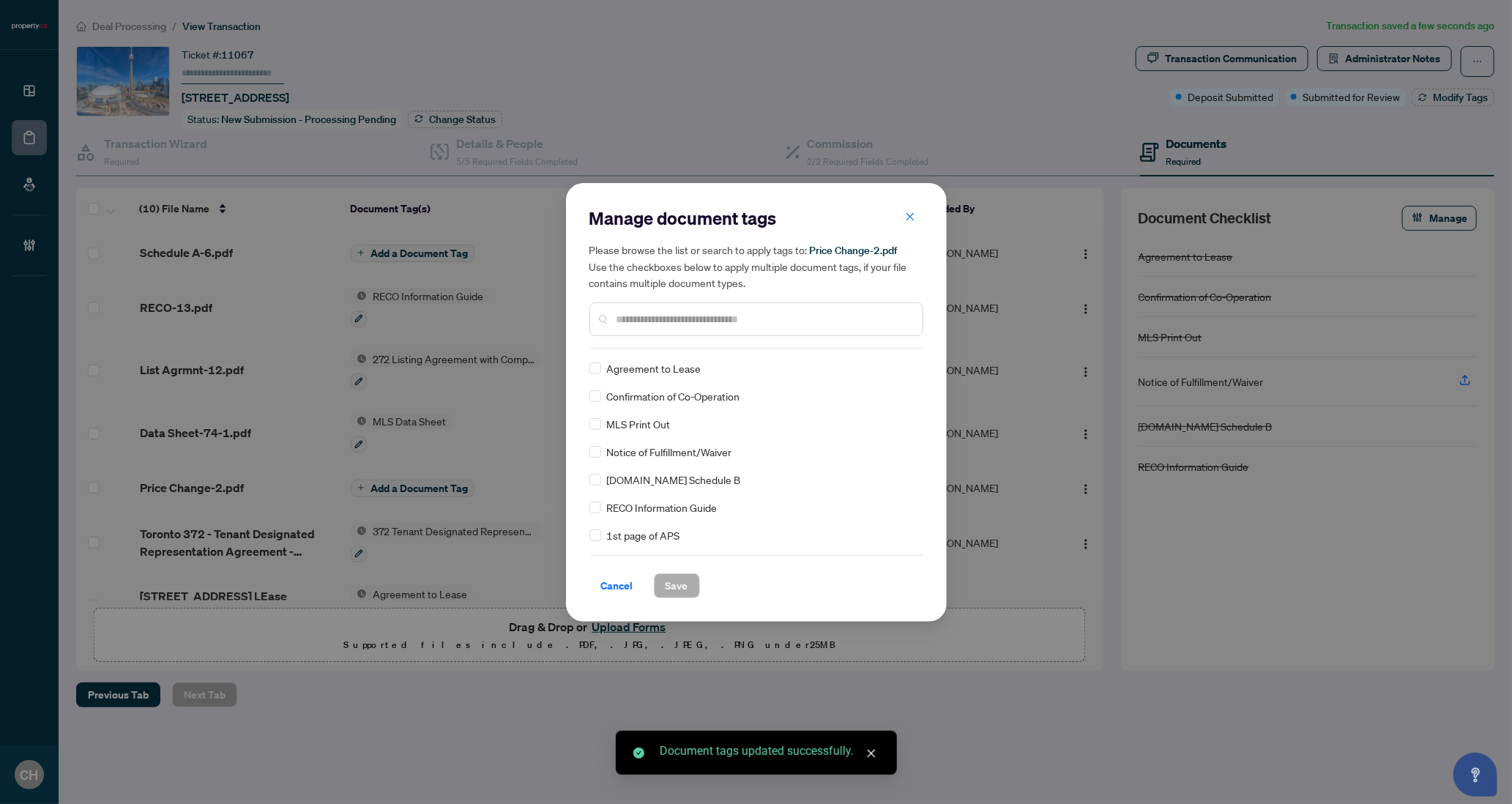
click at [766, 333] on div at bounding box center [756, 320] width 334 height 34
click at [766, 331] on div at bounding box center [756, 320] width 334 height 34
click at [767, 324] on input "text" at bounding box center [764, 319] width 294 height 16
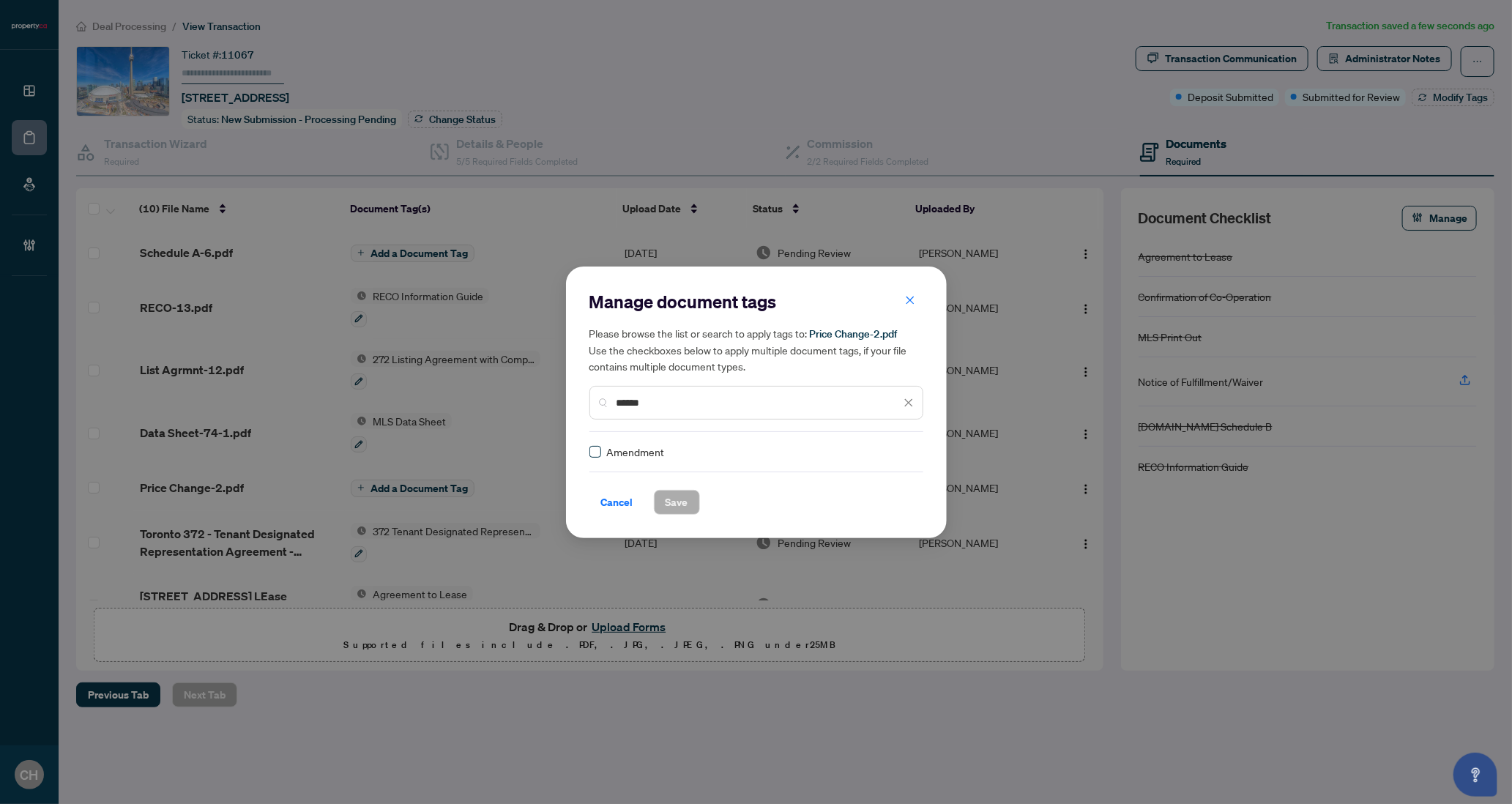
type input "******"
click at [679, 503] on span "Save" at bounding box center [676, 502] width 23 height 24
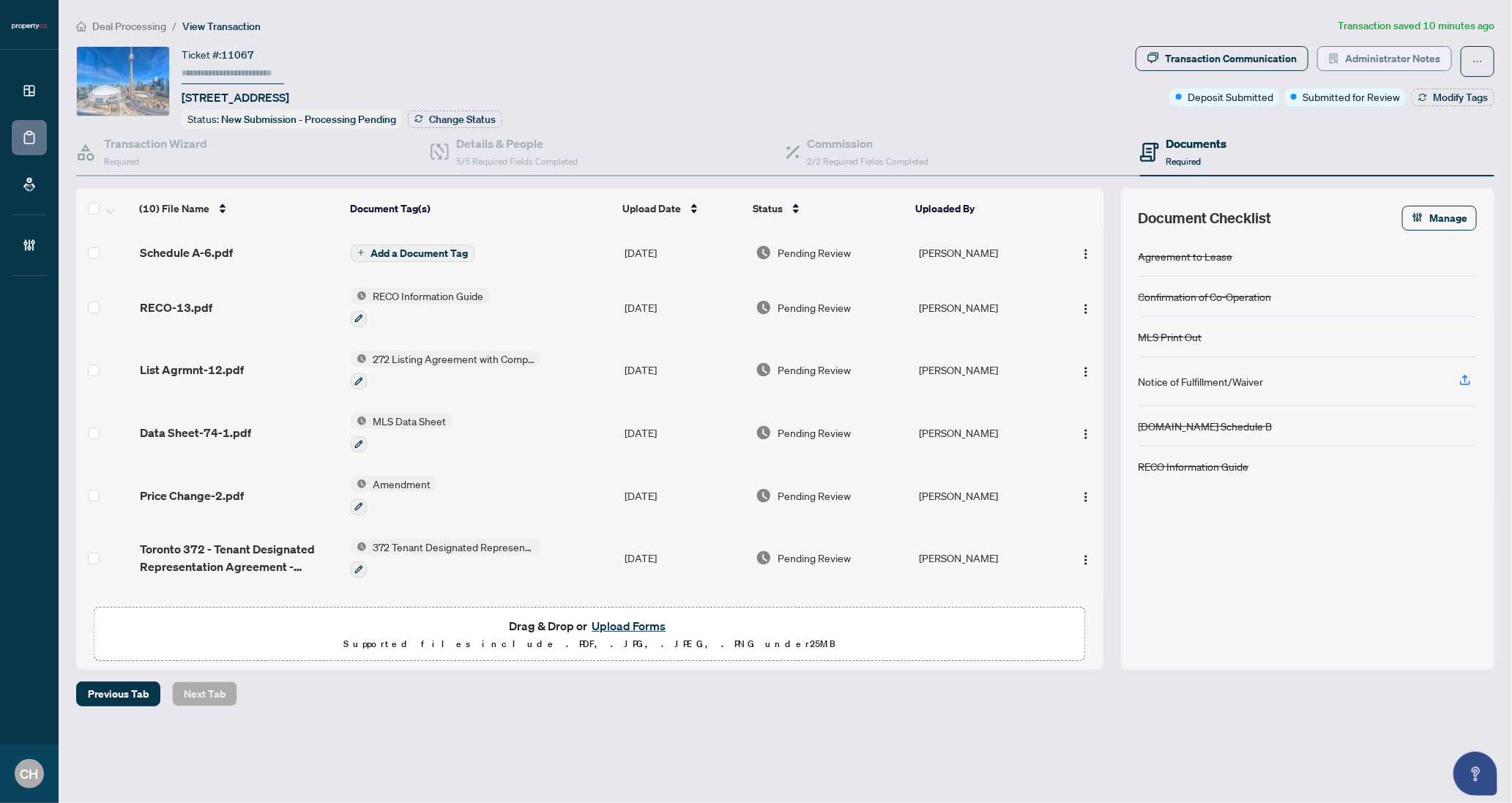
click at [1345, 63] on span "Administrator Notes" at bounding box center [1392, 59] width 95 height 24
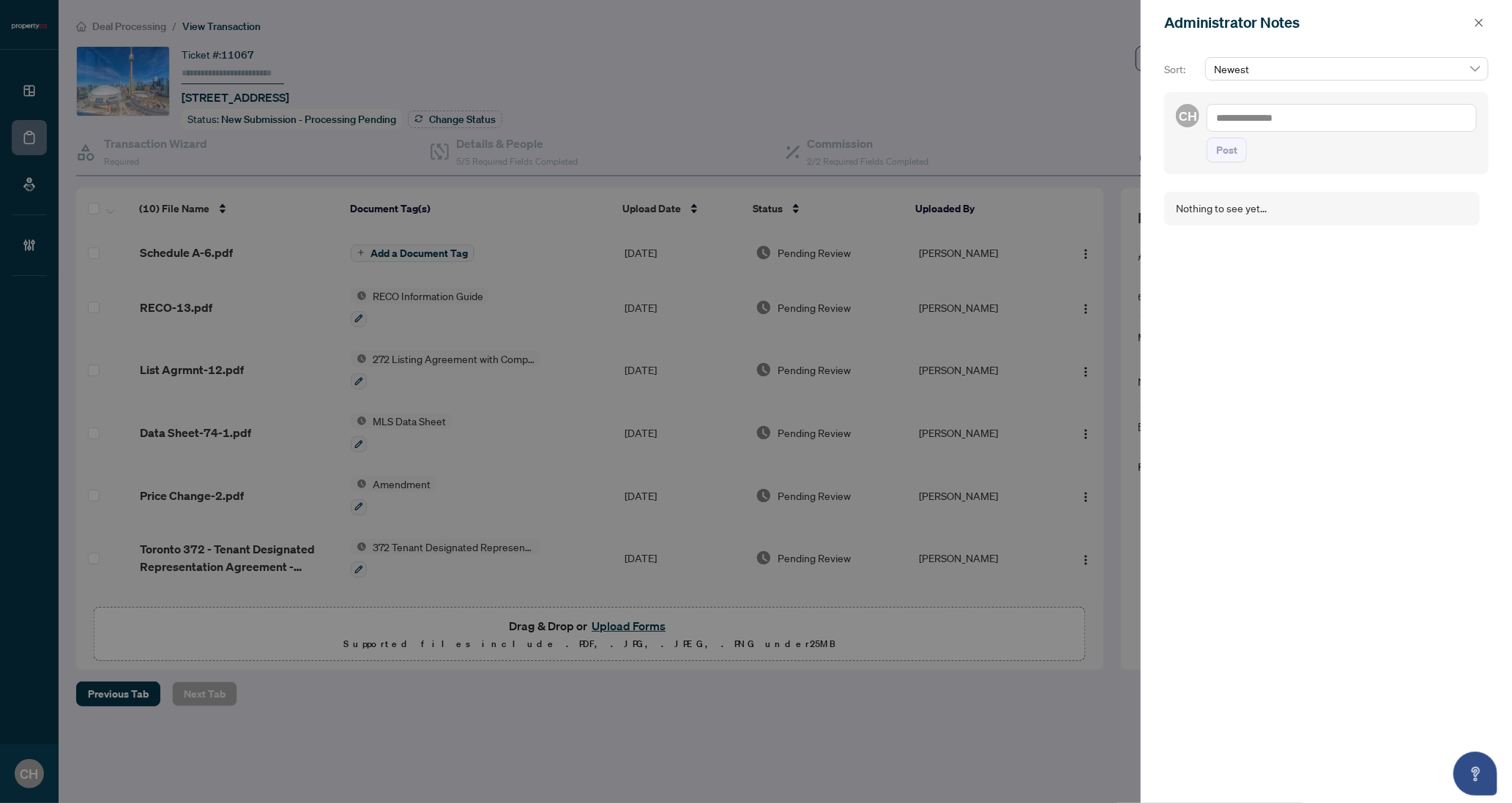
click at [1345, 119] on textarea at bounding box center [1341, 118] width 270 height 28
type textarea "*"
type textarea "**********"
click at [1207, 152] on button "Post" at bounding box center [1227, 165] width 40 height 25
click at [1472, 22] on button "button" at bounding box center [1478, 23] width 19 height 18
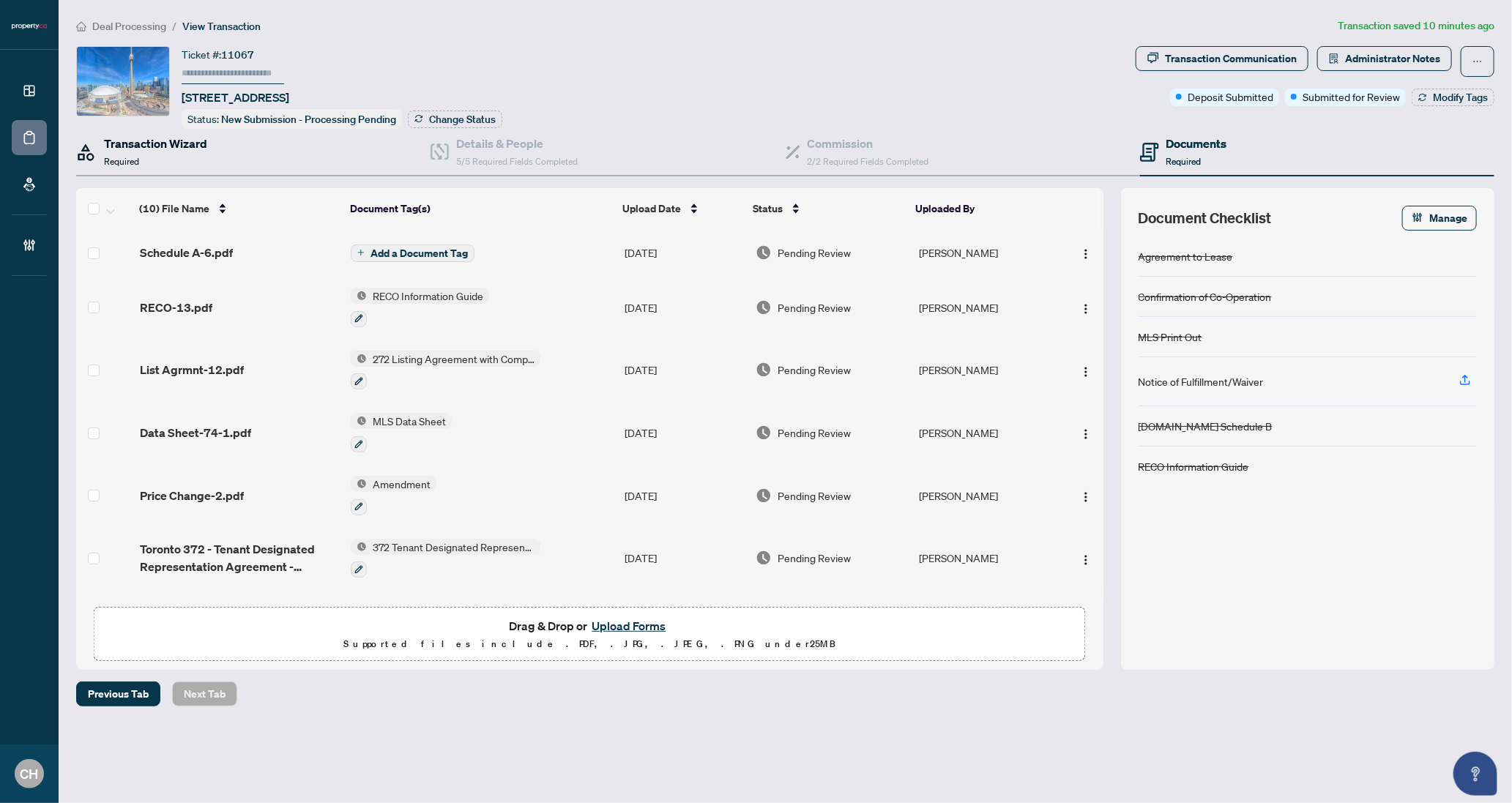
click at [161, 147] on h4 "Transaction Wizard" at bounding box center [156, 143] width 103 height 18
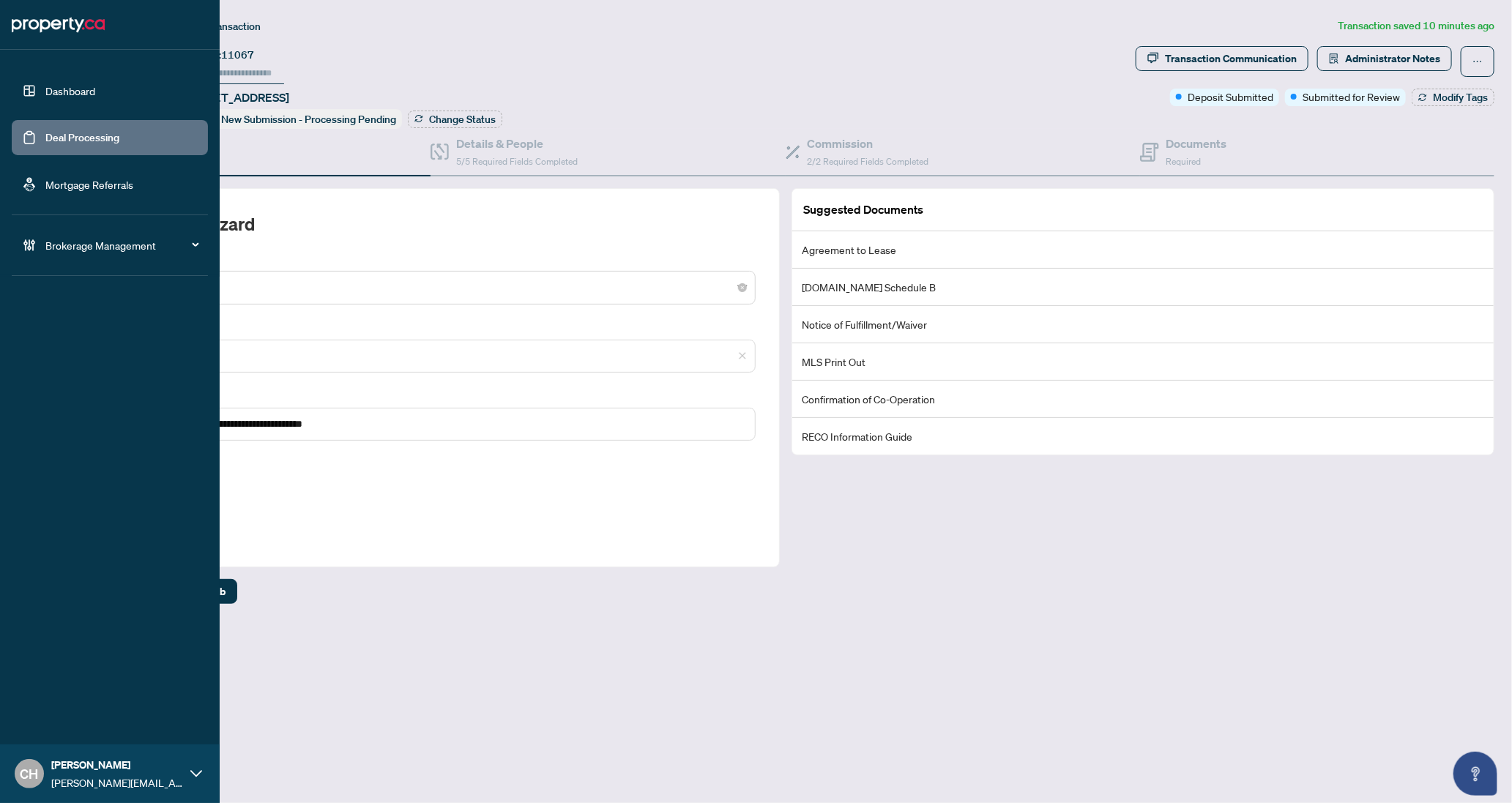
click at [45, 131] on link "Deal Processing" at bounding box center [82, 138] width 74 height 13
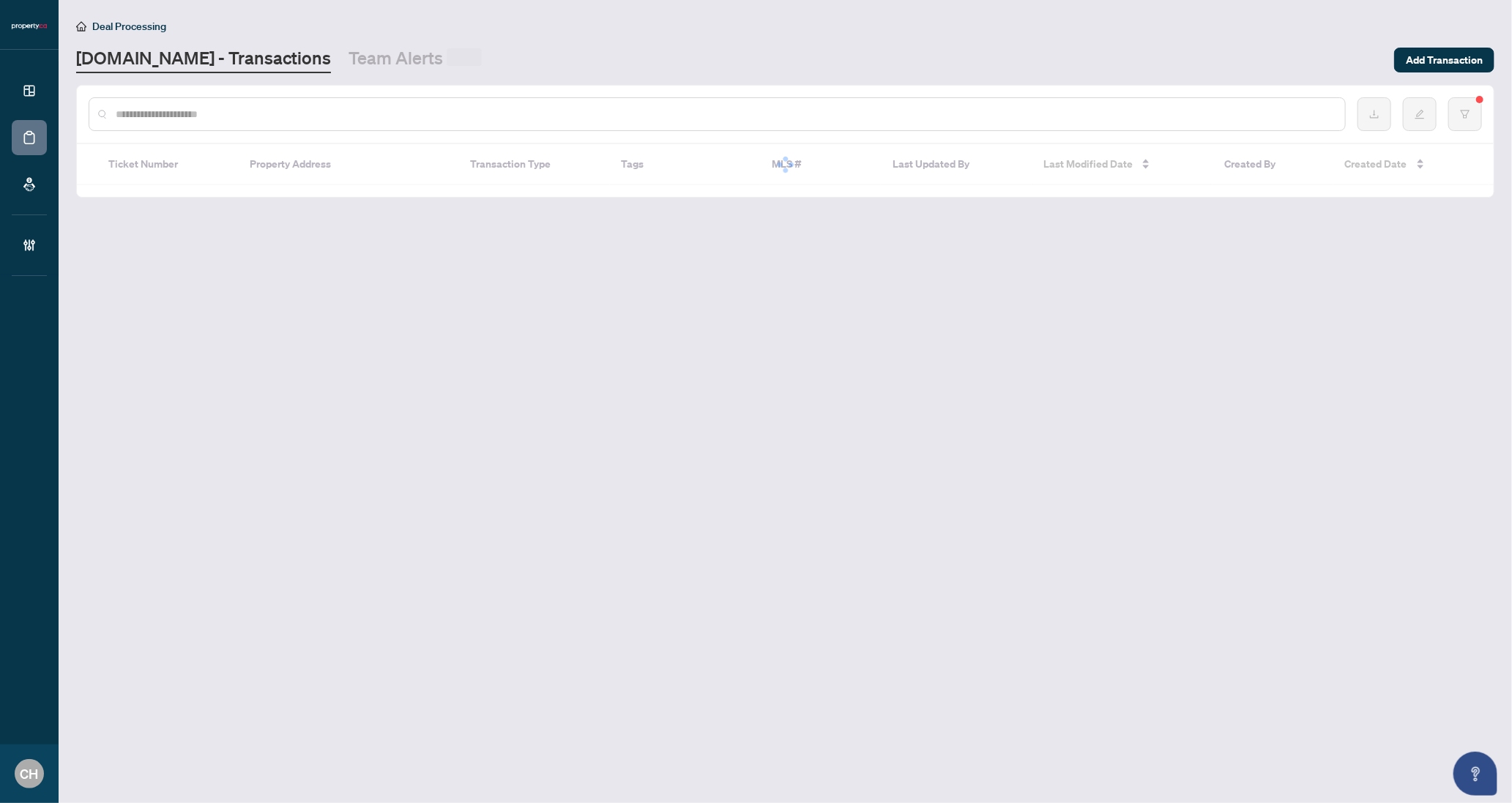
click at [303, 116] on input "text" at bounding box center [725, 114] width 1218 height 16
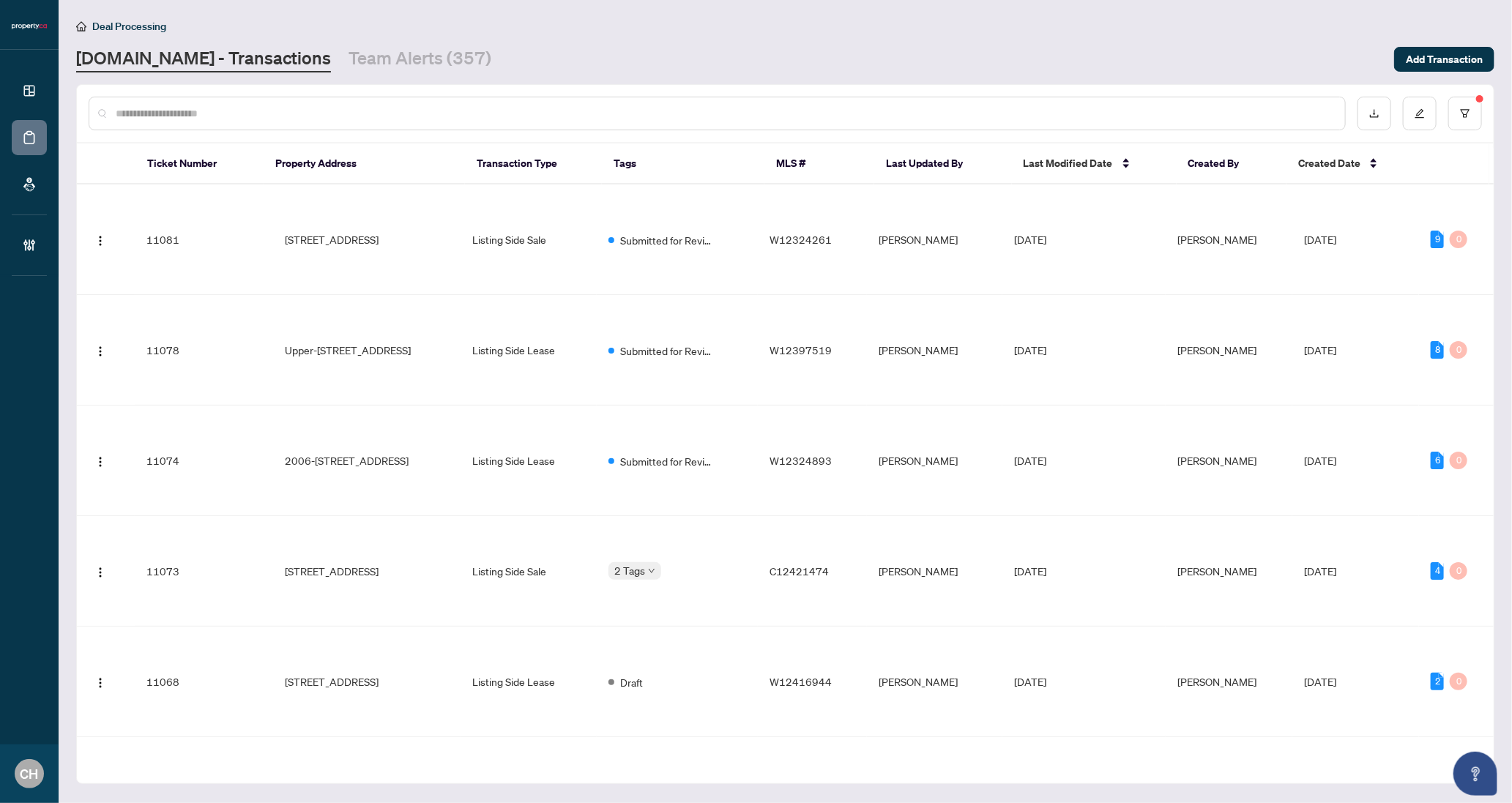
click at [303, 116] on input "text" at bounding box center [725, 113] width 1218 height 16
paste input "*********"
type input "*********"
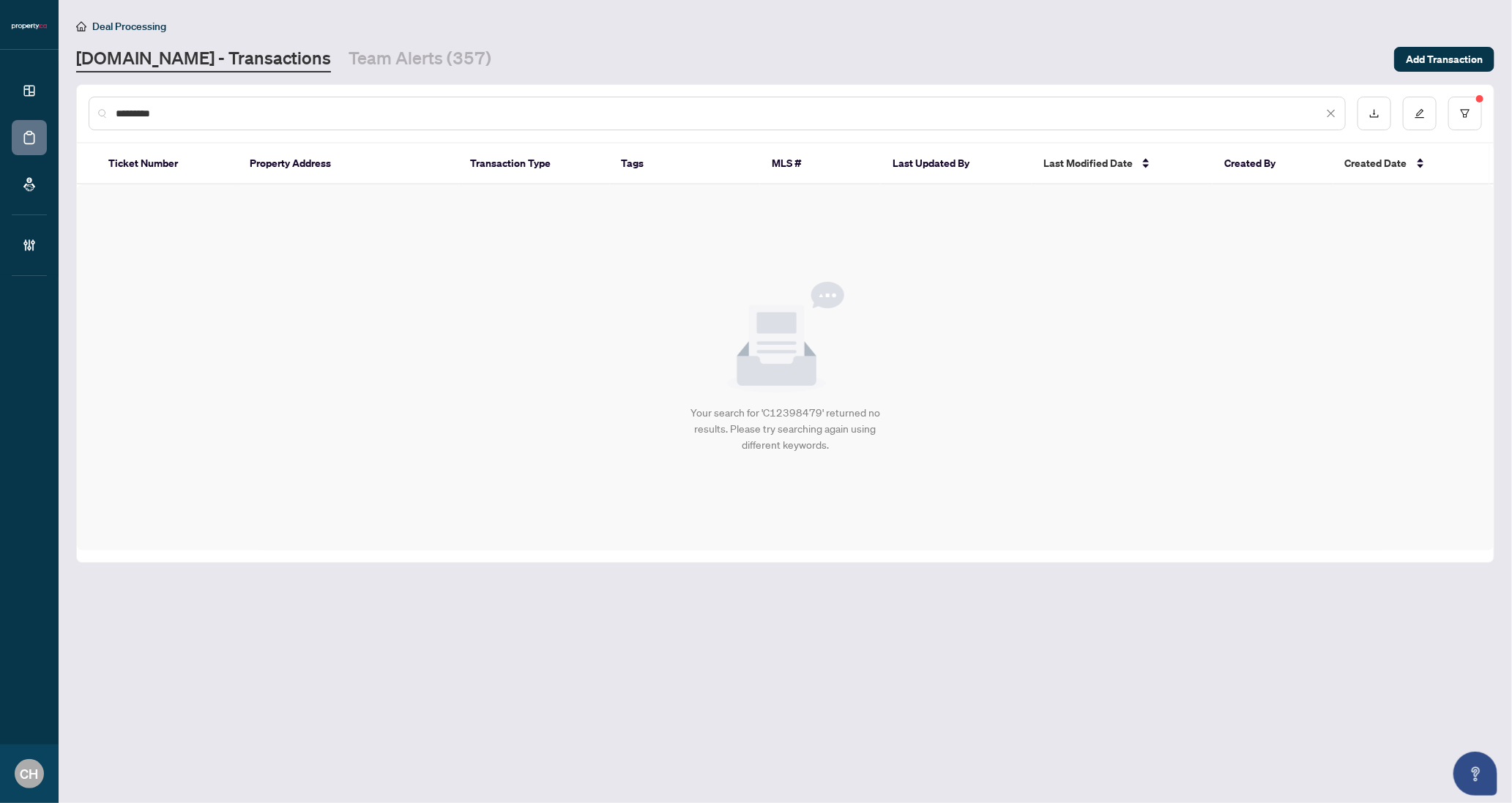
click at [303, 116] on input "*********" at bounding box center [719, 113] width 1207 height 16
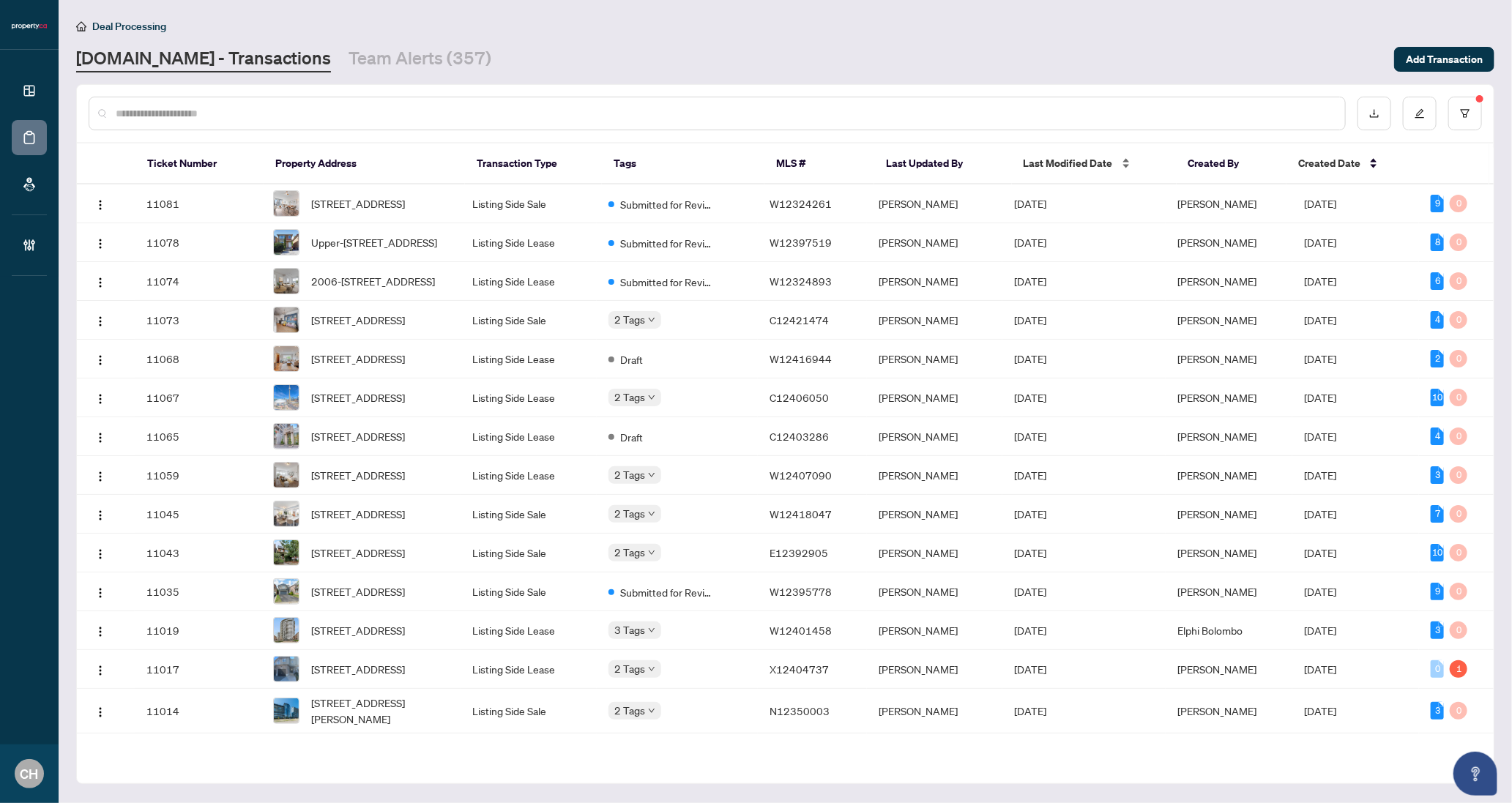
click at [1100, 156] on span "Last Modified Date" at bounding box center [1068, 163] width 89 height 16
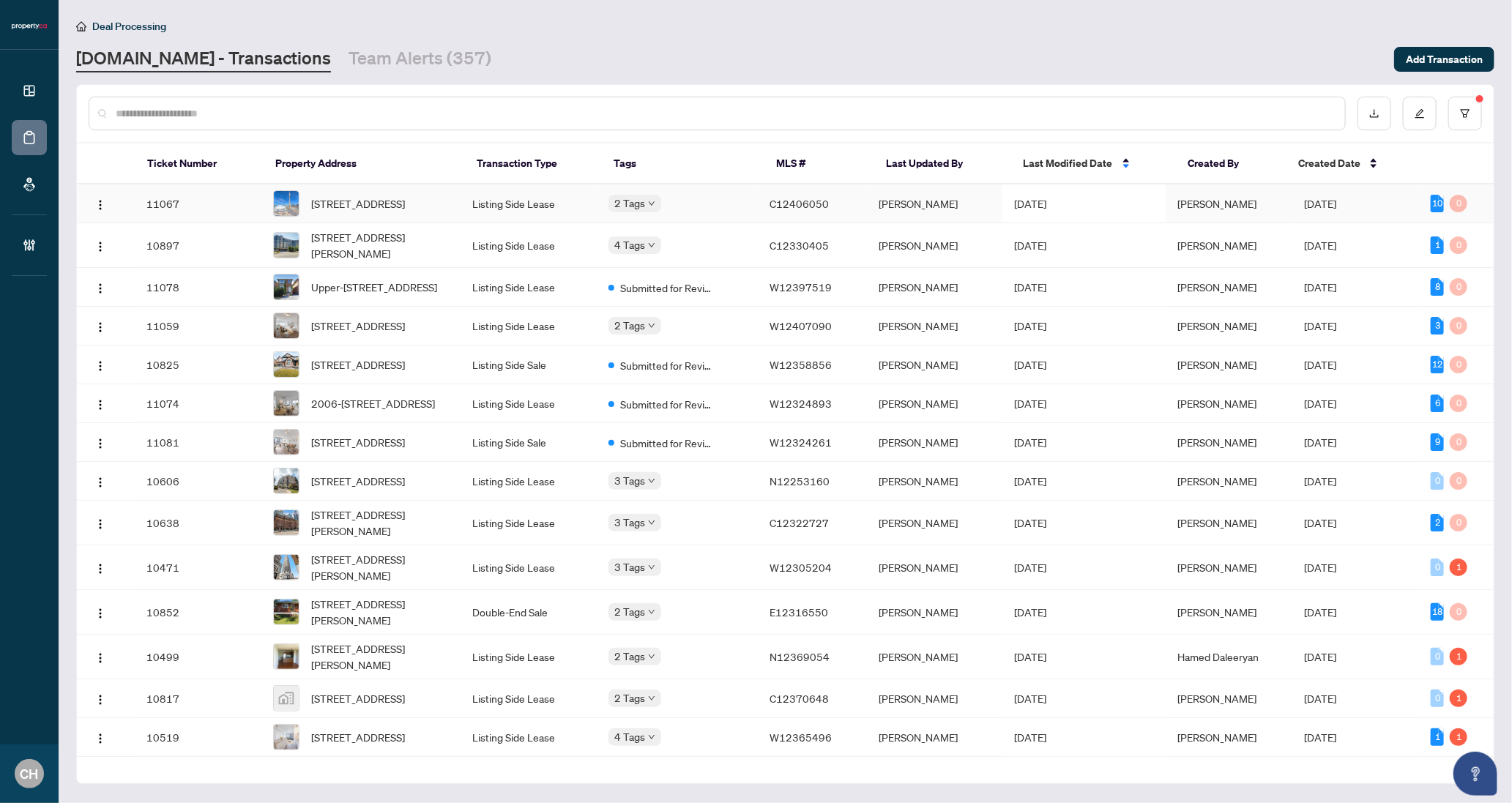
click at [1082, 223] on td "[DATE]" at bounding box center [1084, 203] width 163 height 39
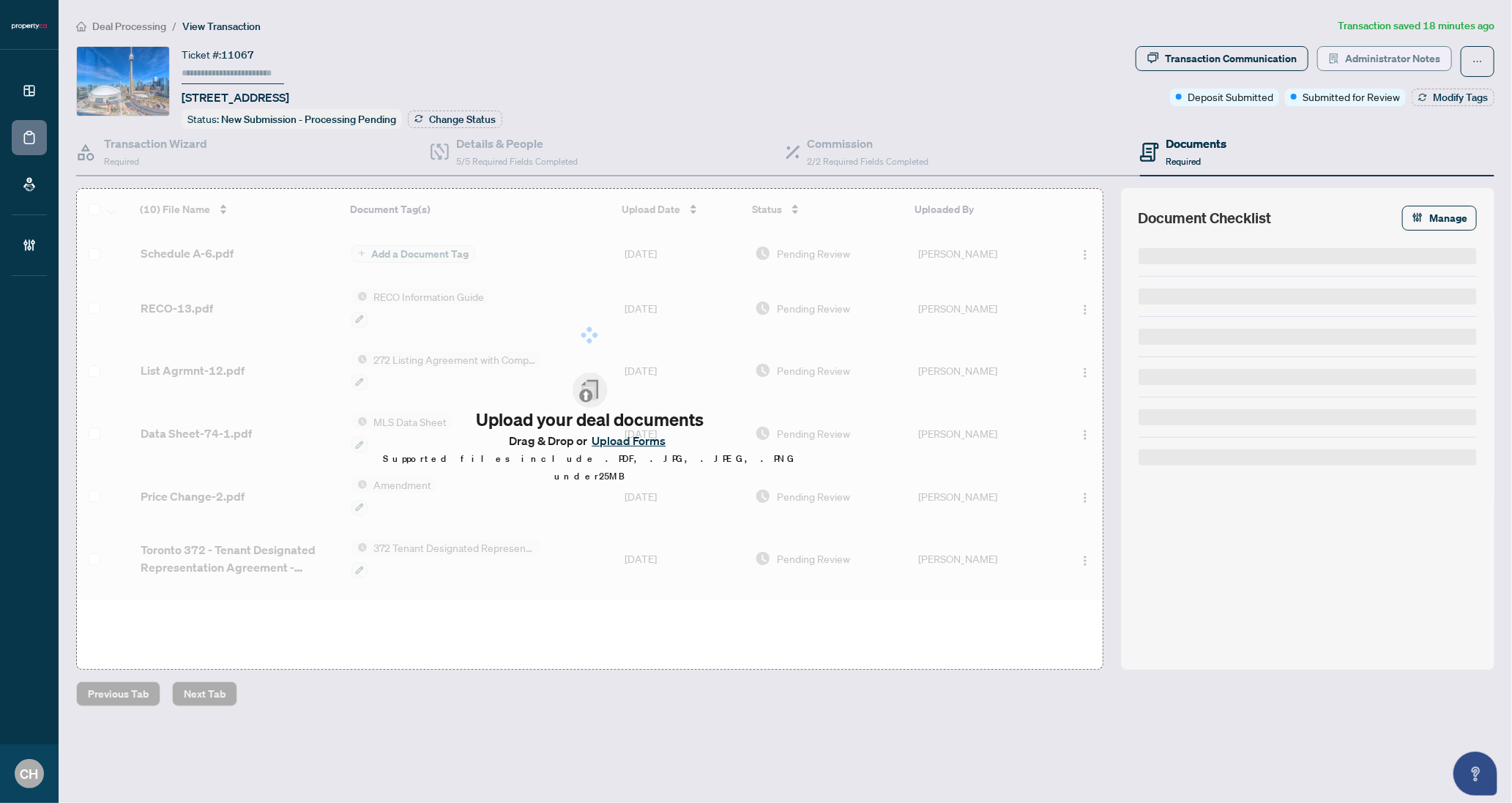
click at [1334, 70] on button "Administrator Notes" at bounding box center [1384, 59] width 135 height 25
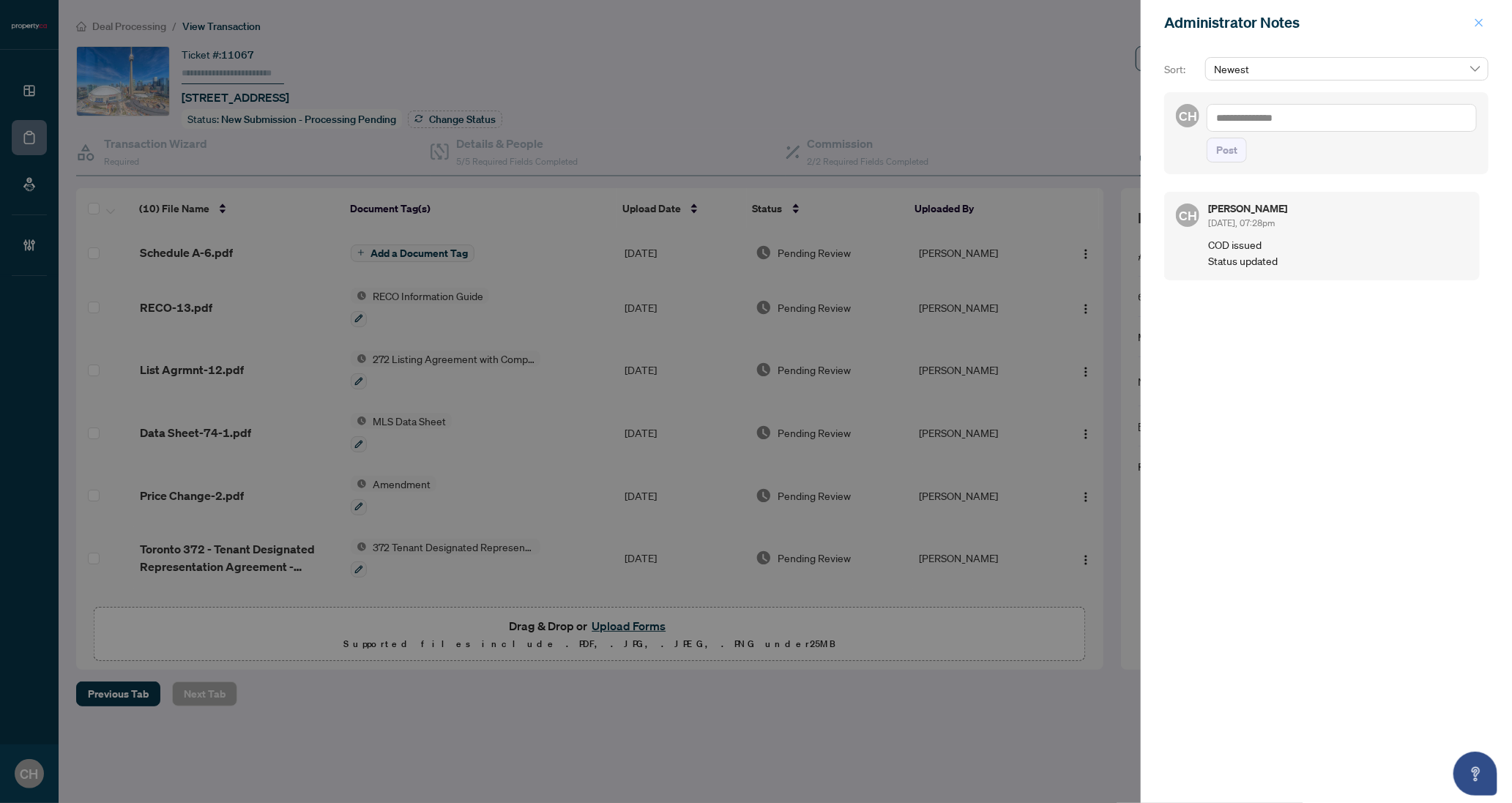
click at [1475, 29] on span "button" at bounding box center [1478, 23] width 10 height 24
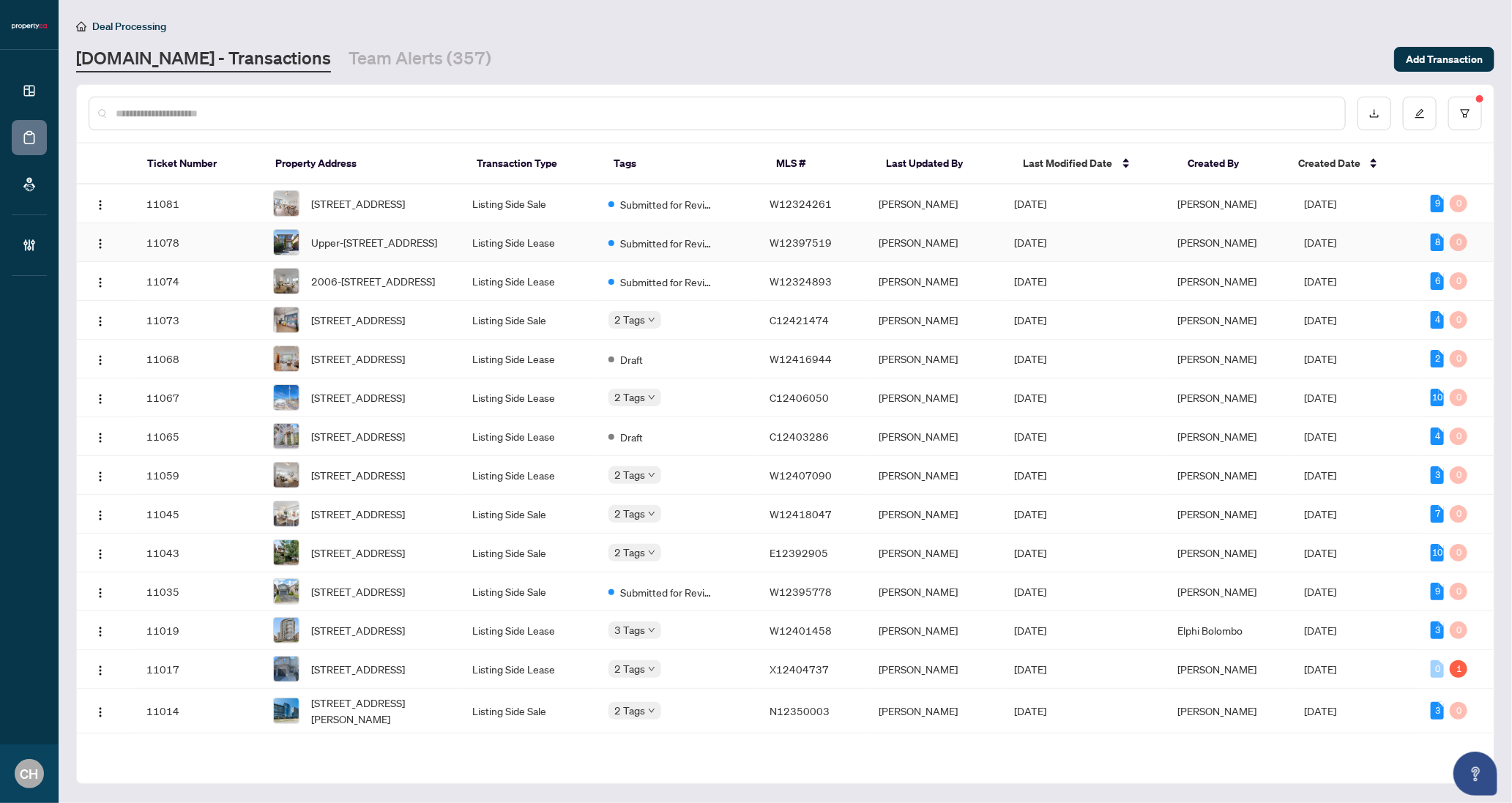
click at [1398, 255] on td "[DATE]" at bounding box center [1355, 242] width 127 height 39
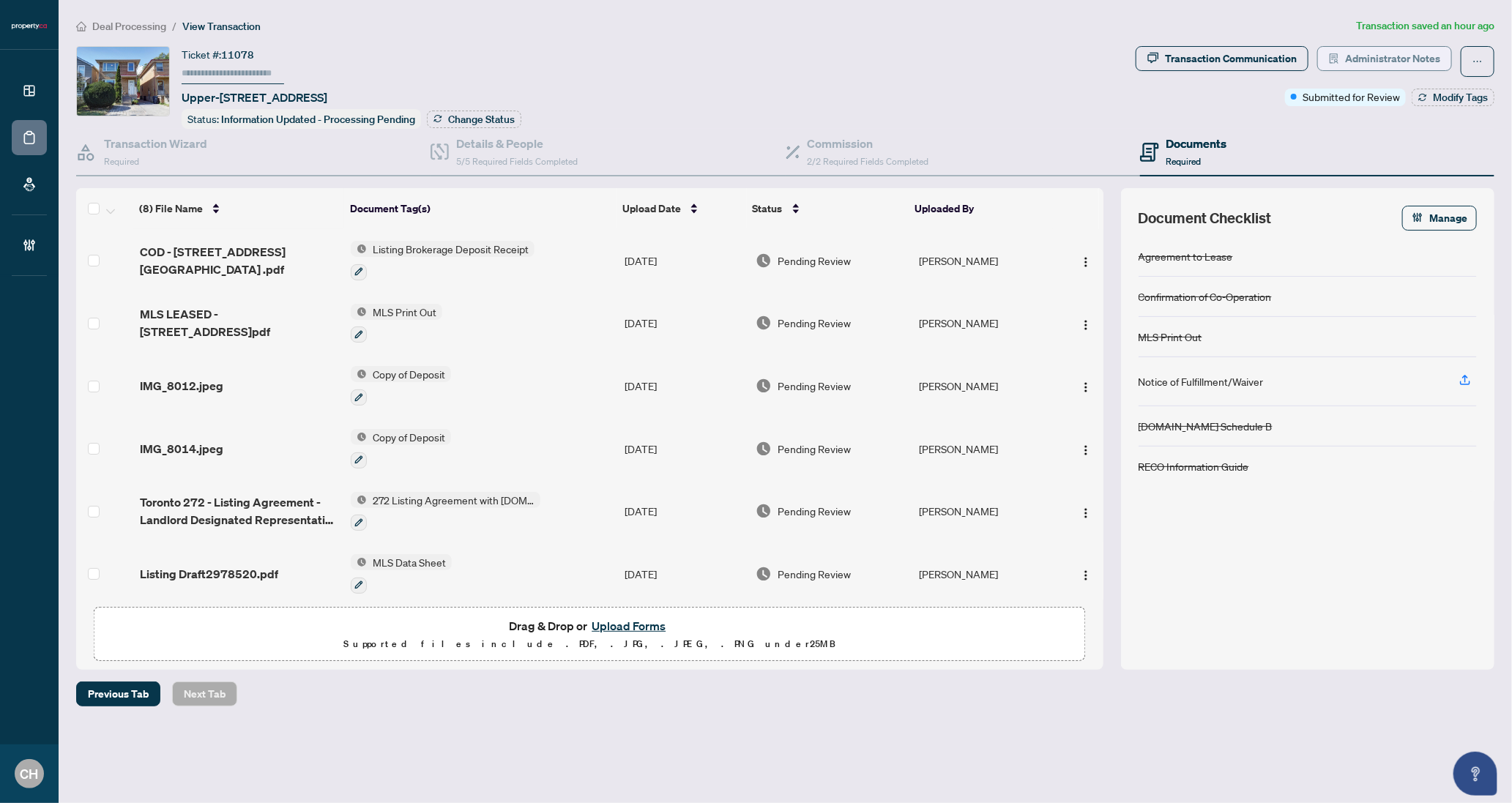
click at [1352, 60] on span "Administrator Notes" at bounding box center [1392, 59] width 95 height 24
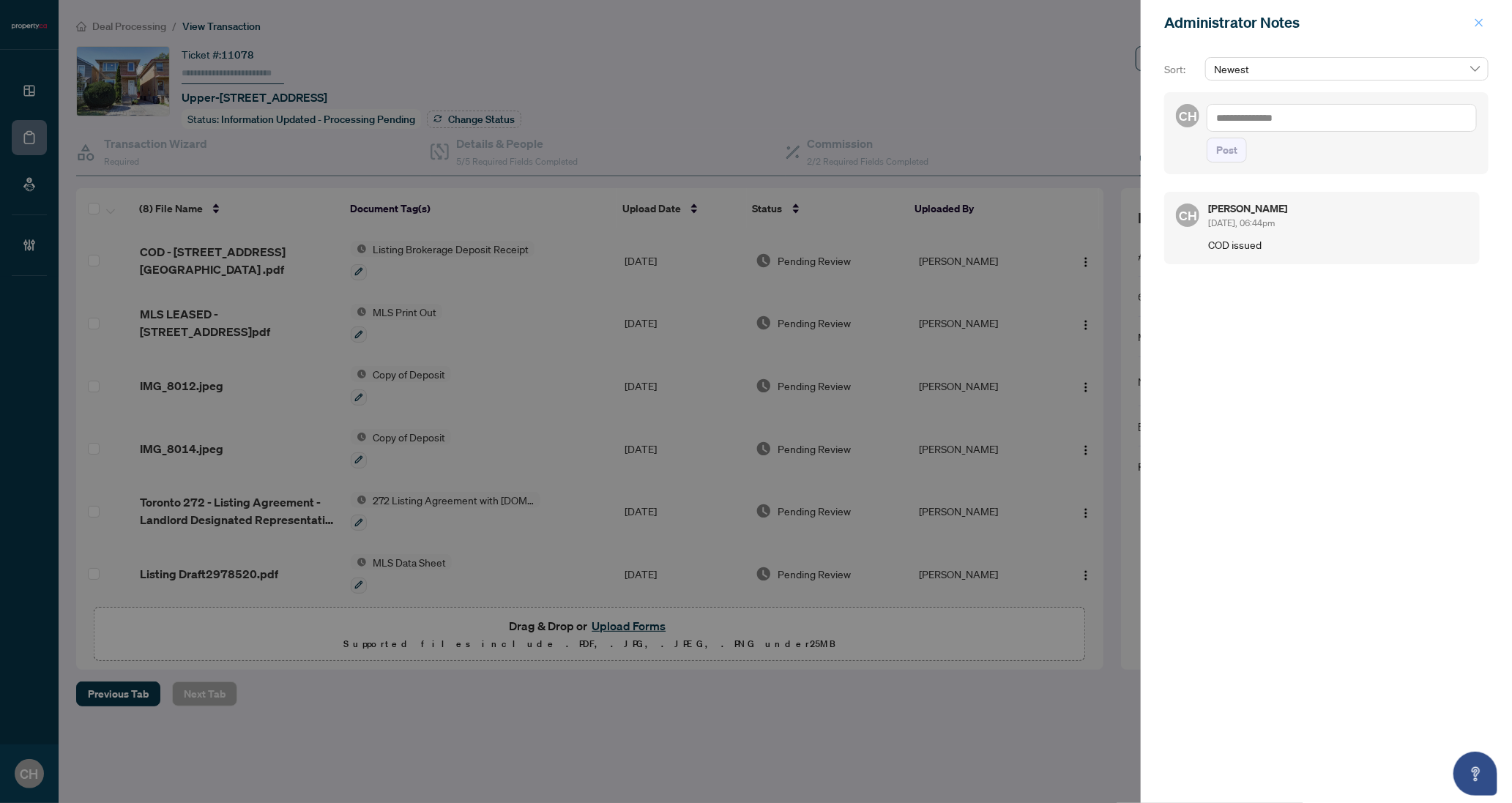
click at [1473, 26] on icon "close" at bounding box center [1478, 23] width 10 height 10
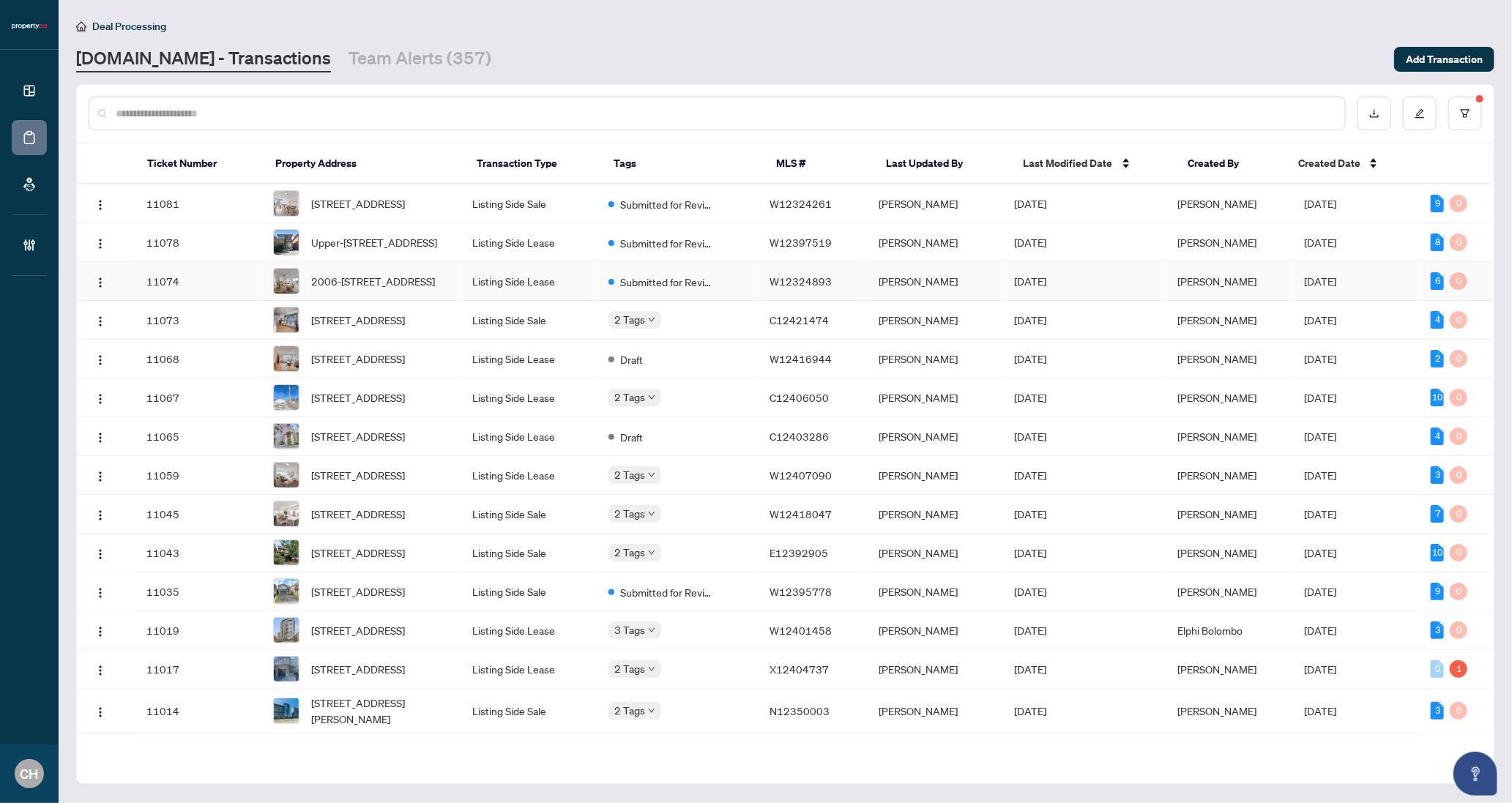
click at [780, 301] on td "W12324893" at bounding box center [812, 282] width 108 height 39
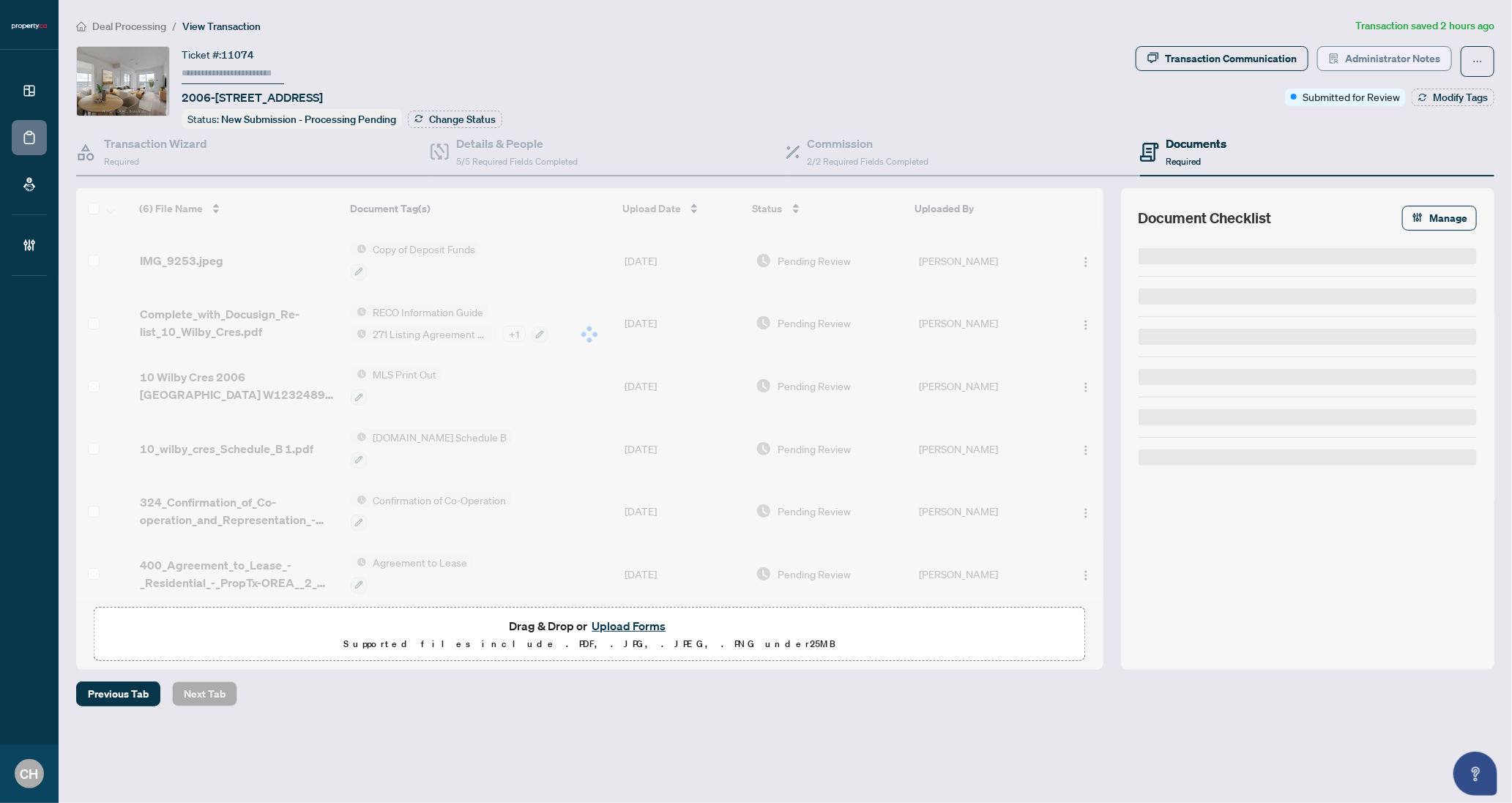
click at [1393, 53] on span "Administrator Notes" at bounding box center [1392, 59] width 95 height 24
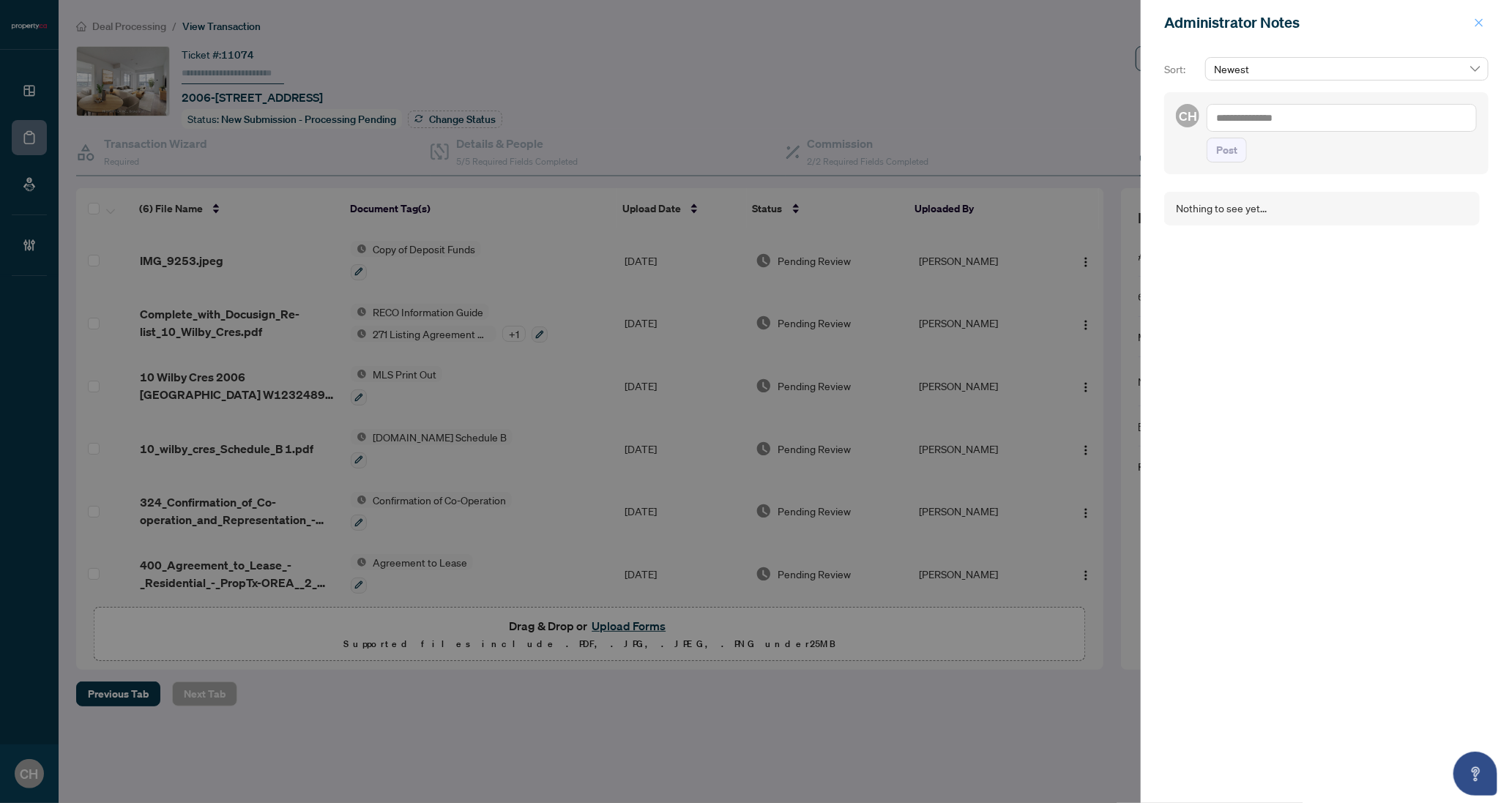
click at [1480, 20] on icon "close" at bounding box center [1479, 23] width 8 height 8
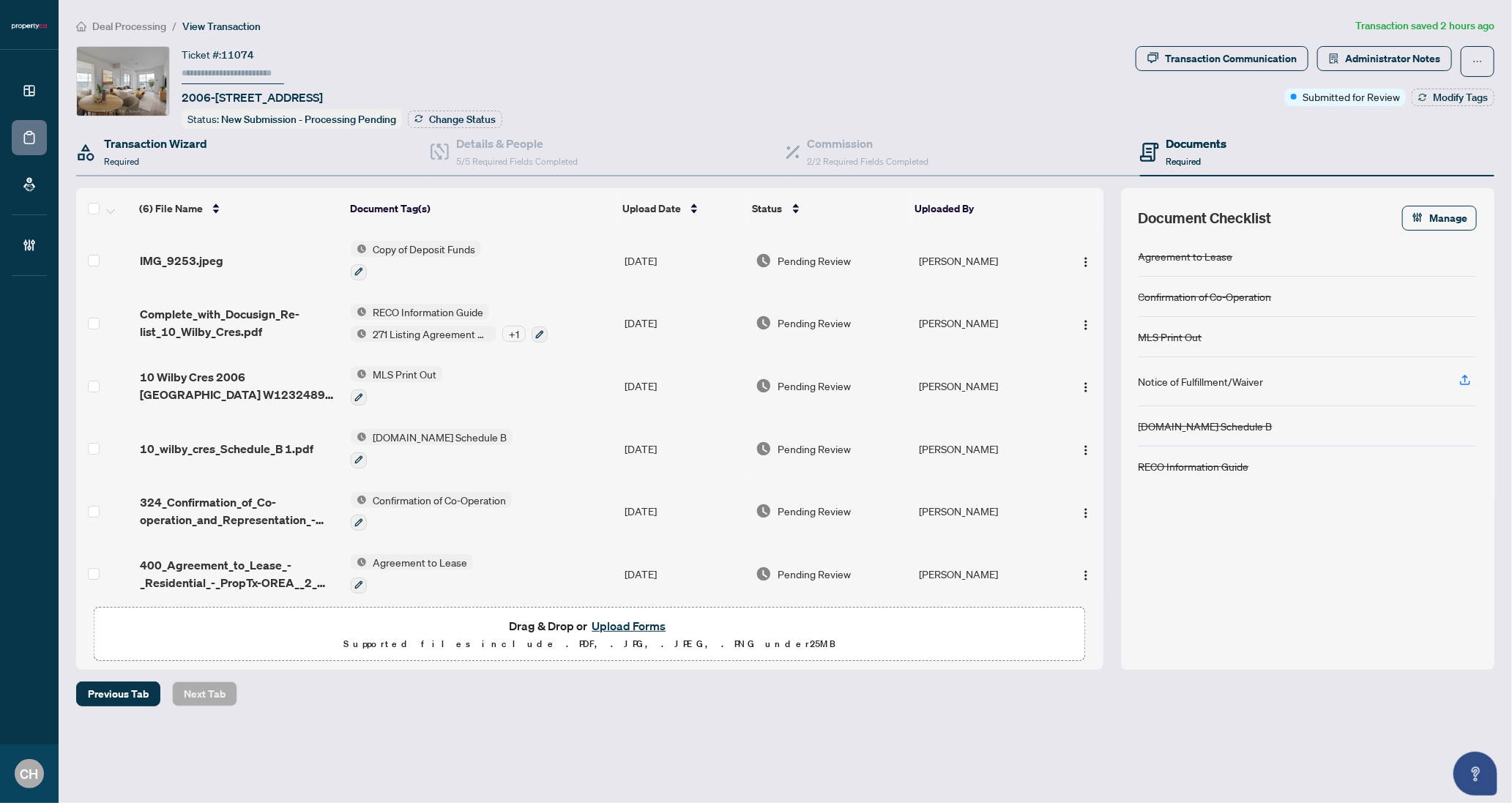
click at [242, 147] on div "Transaction Wizard Required" at bounding box center [253, 152] width 354 height 48
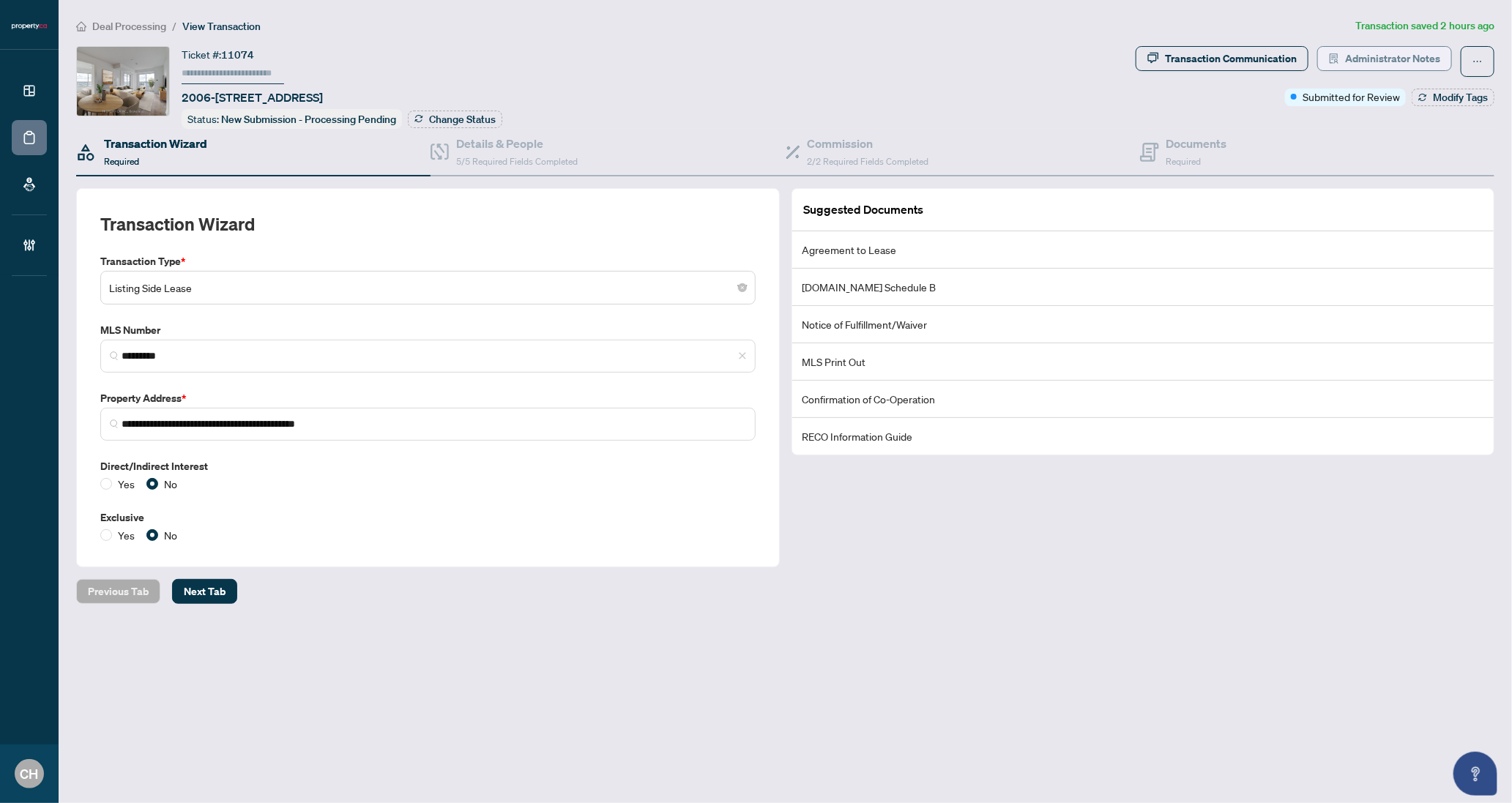
click at [1375, 60] on span "Administrator Notes" at bounding box center [1392, 59] width 95 height 24
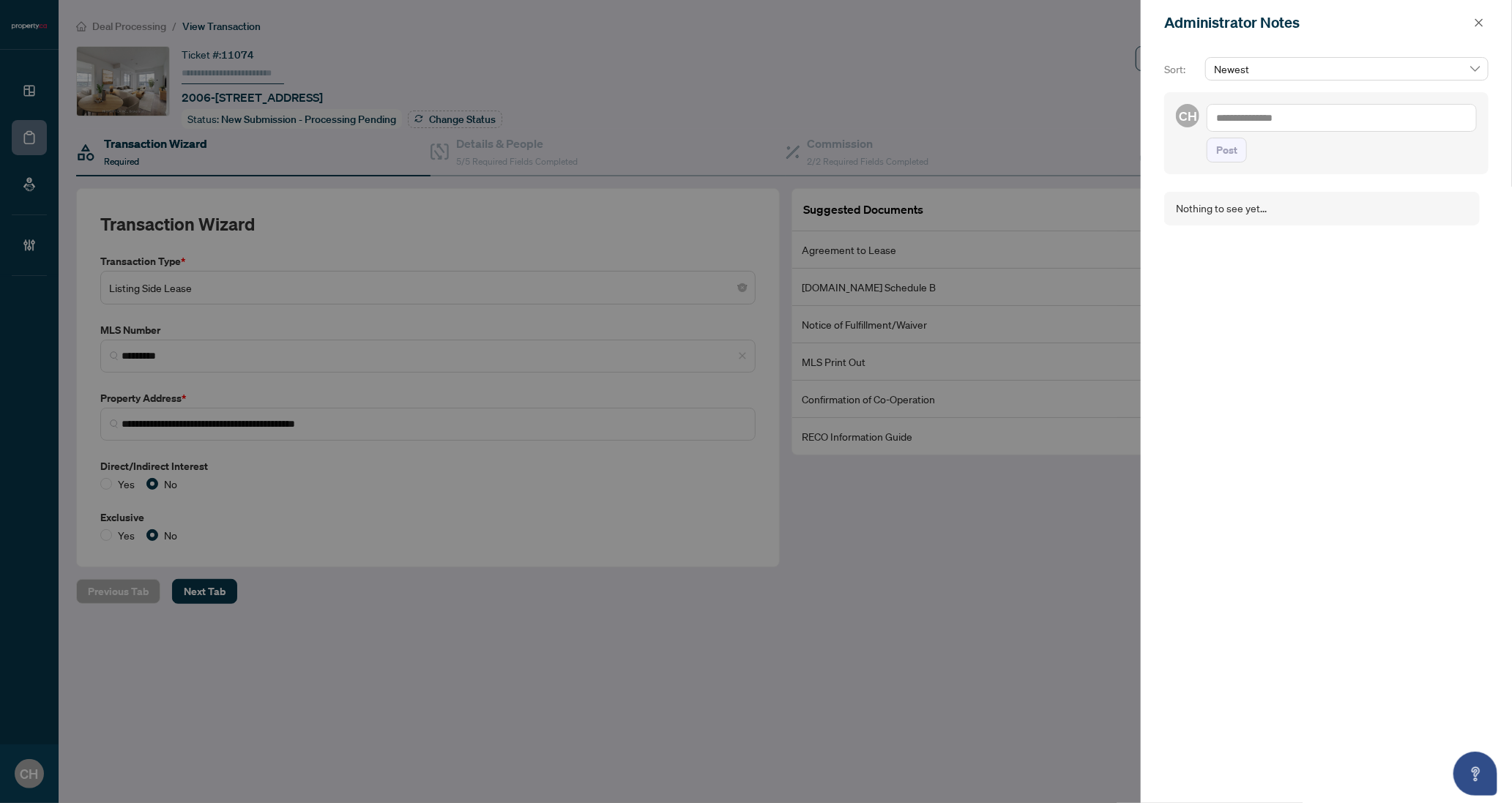
click at [1246, 110] on textarea at bounding box center [1341, 118] width 270 height 28
click at [1219, 115] on textarea "**********" at bounding box center [1341, 118] width 270 height 28
type textarea "**********"
click at [1207, 152] on button "Post" at bounding box center [1227, 165] width 40 height 25
click at [1481, 23] on icon "close" at bounding box center [1478, 23] width 10 height 10
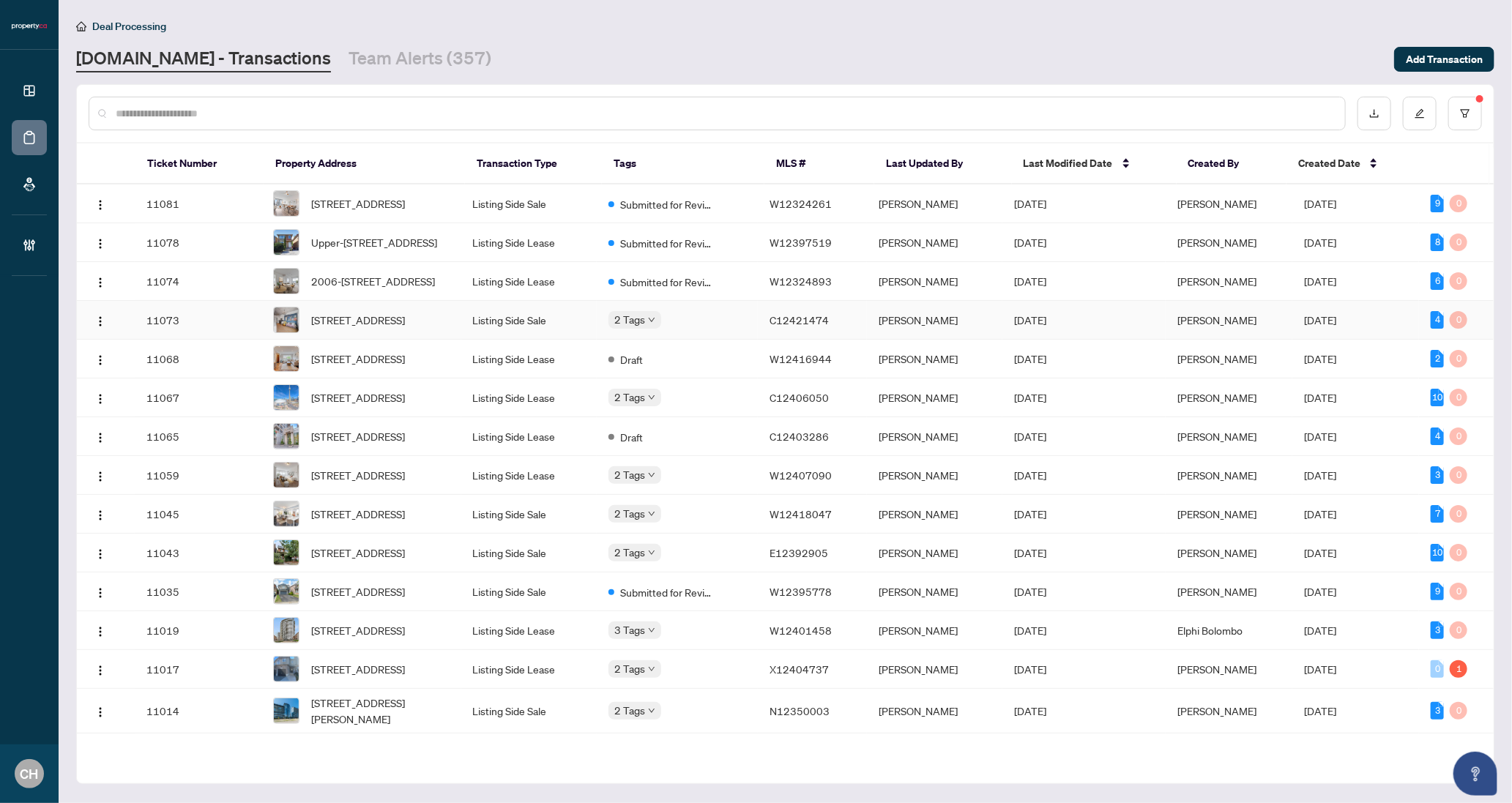
click at [523, 340] on td "Listing Side Sale" at bounding box center [529, 320] width 136 height 39
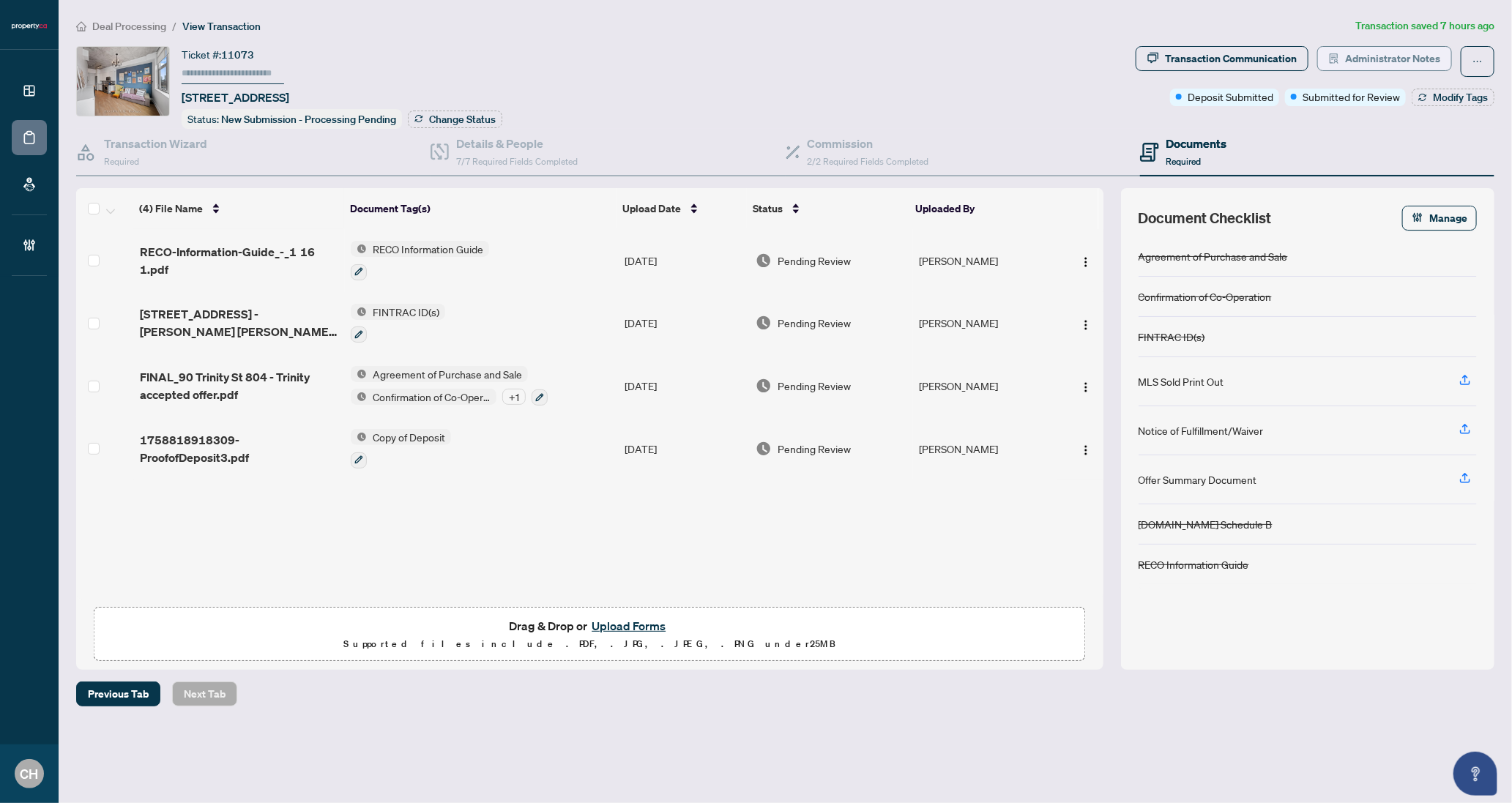
click at [1396, 68] on span "Administrator Notes" at bounding box center [1392, 59] width 95 height 24
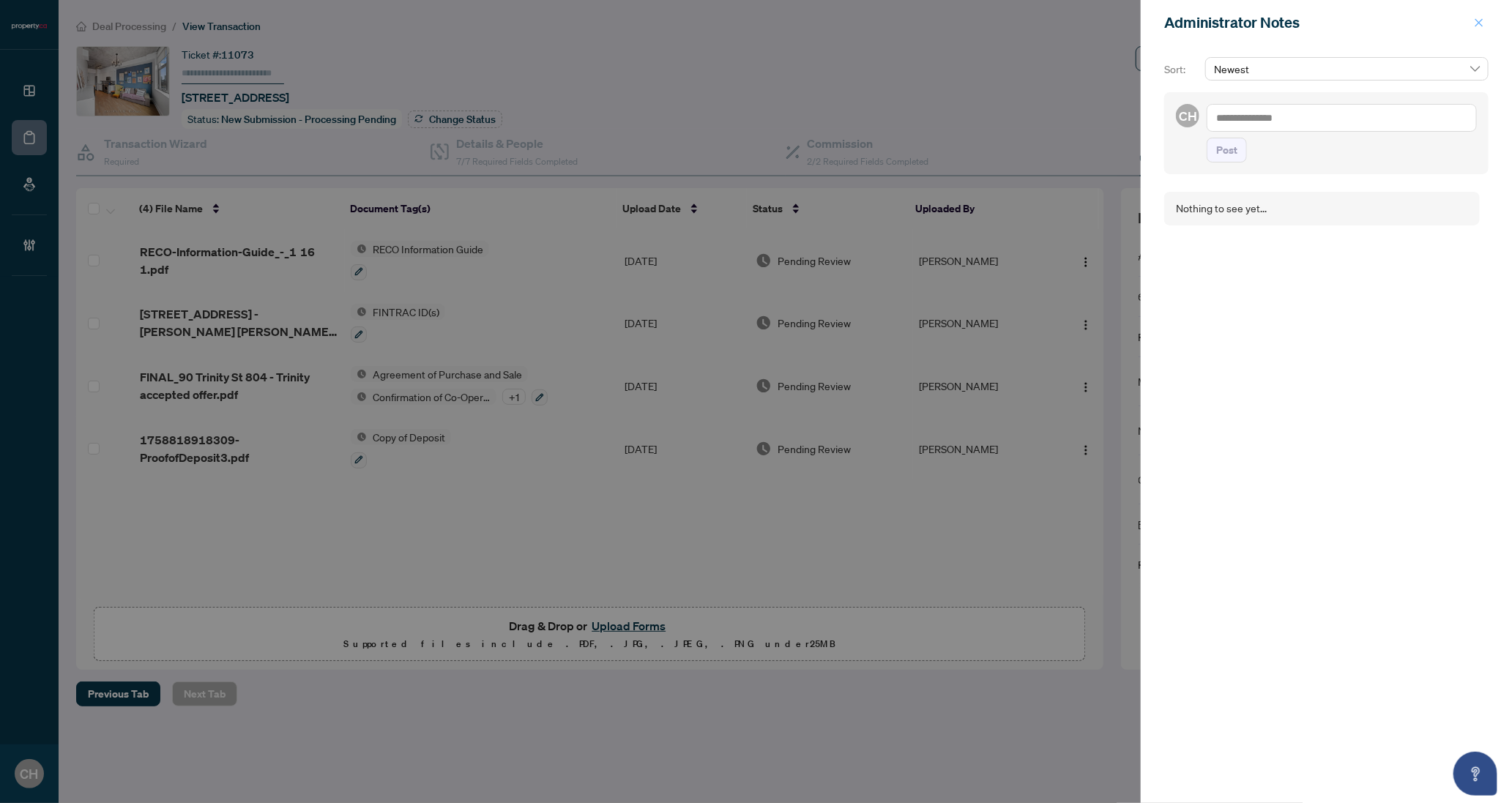
click at [1475, 18] on icon "close" at bounding box center [1478, 23] width 10 height 10
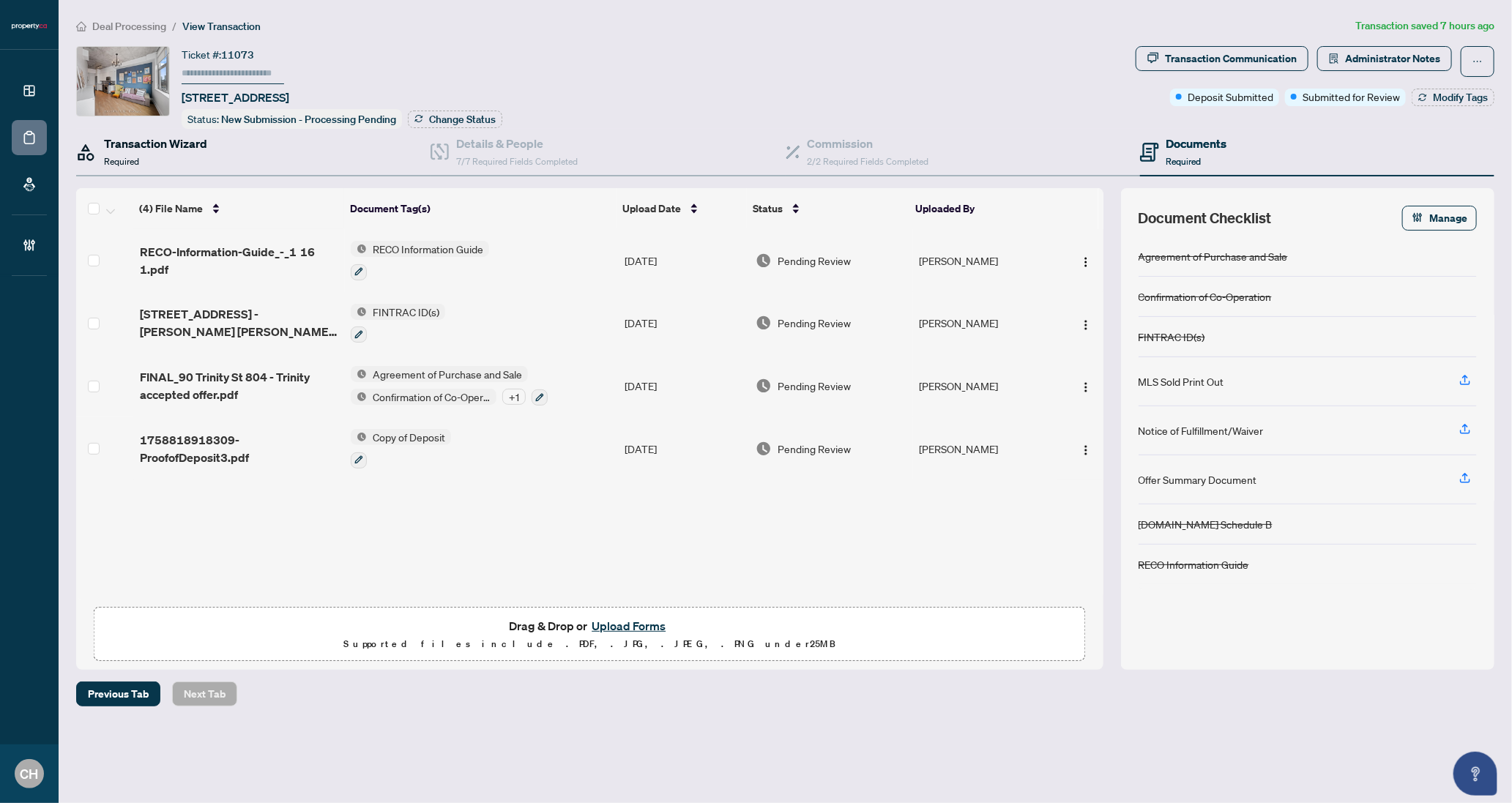
click at [105, 147] on h4 "Transaction Wizard" at bounding box center [156, 143] width 103 height 18
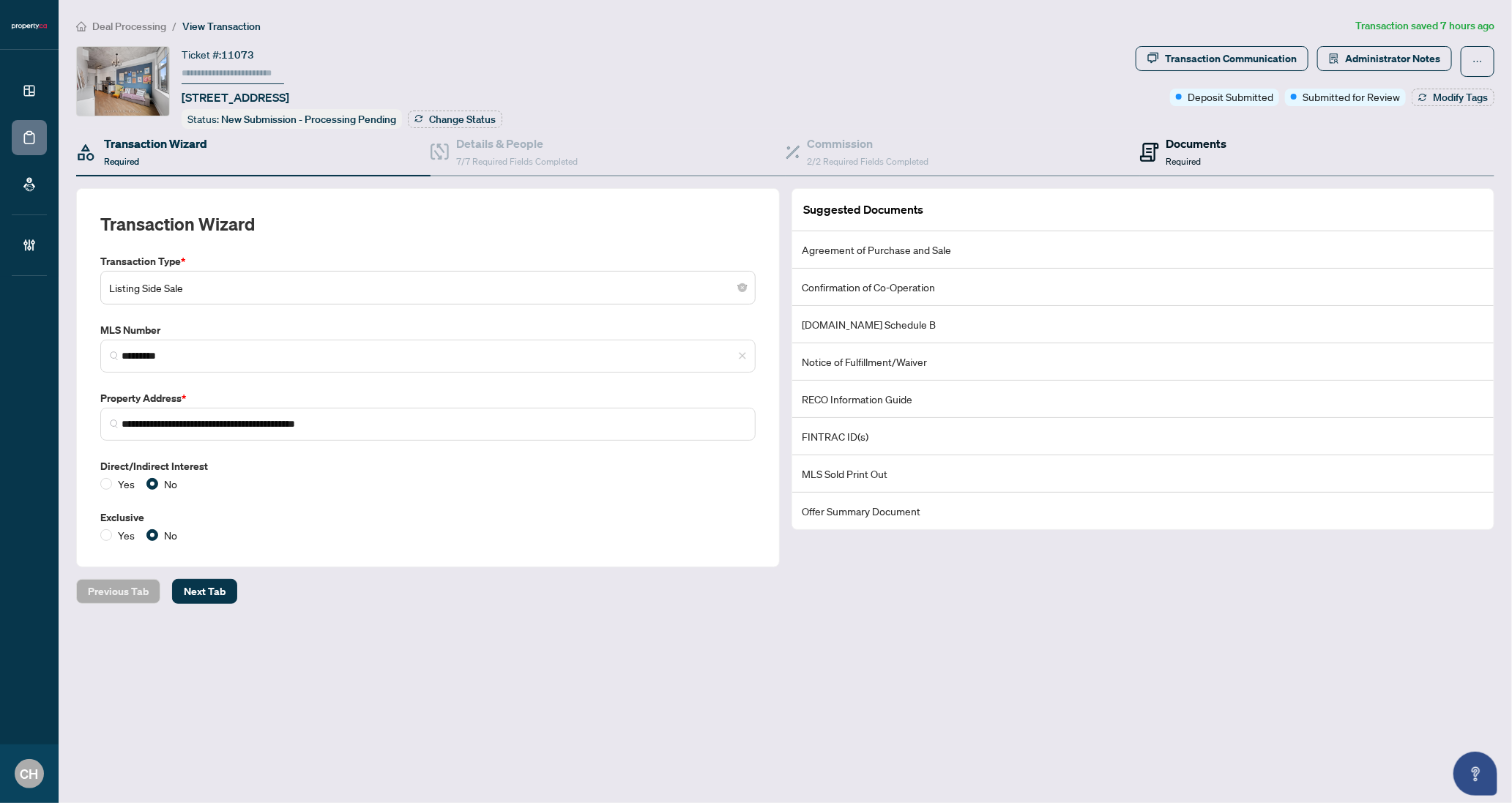
click at [1159, 159] on div "Documents Required" at bounding box center [1183, 151] width 87 height 34
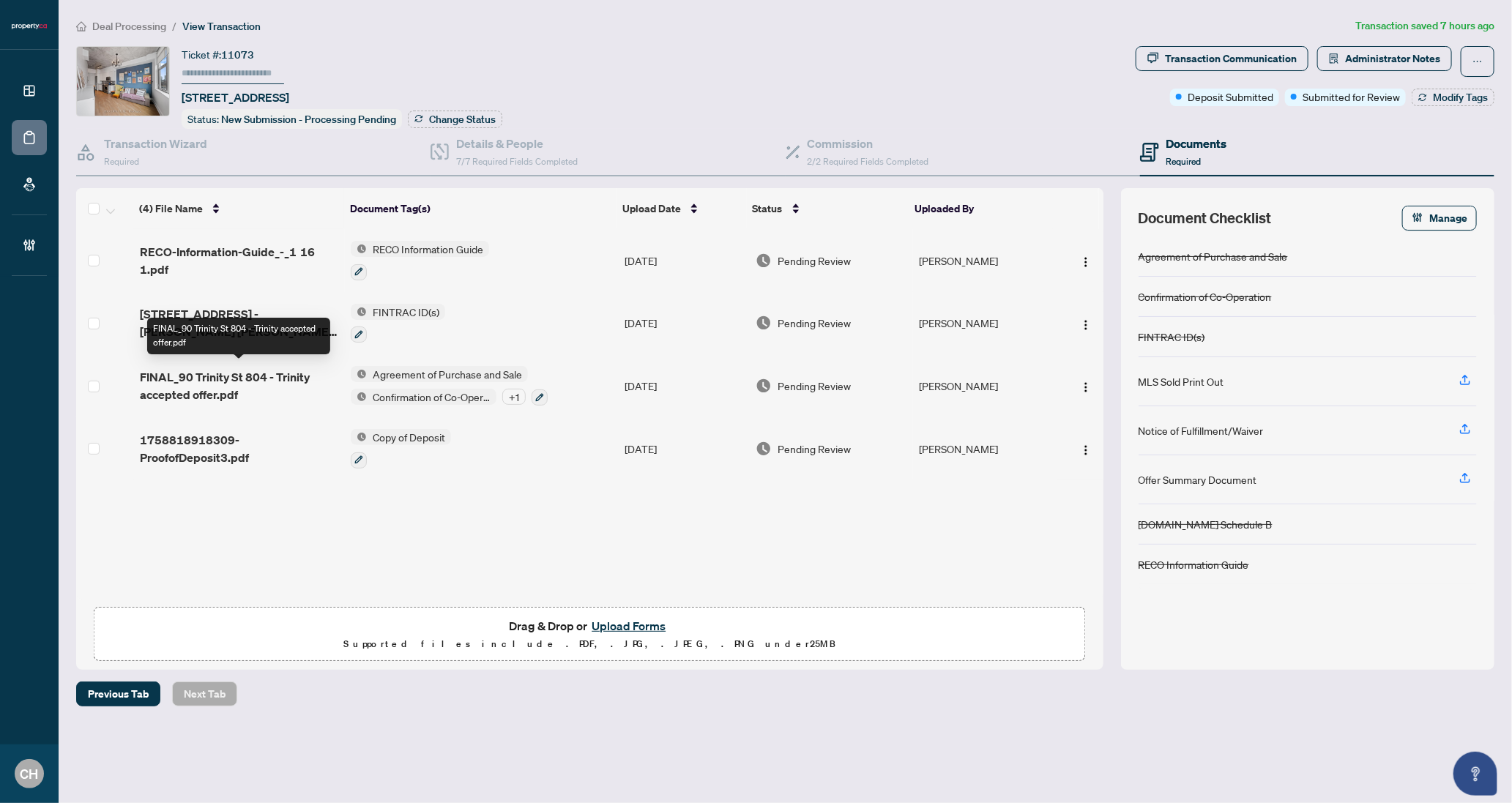
click at [280, 379] on span "FINAL_90 Trinity St 804 - Trinity accepted offer.pdf" at bounding box center [240, 386] width 200 height 35
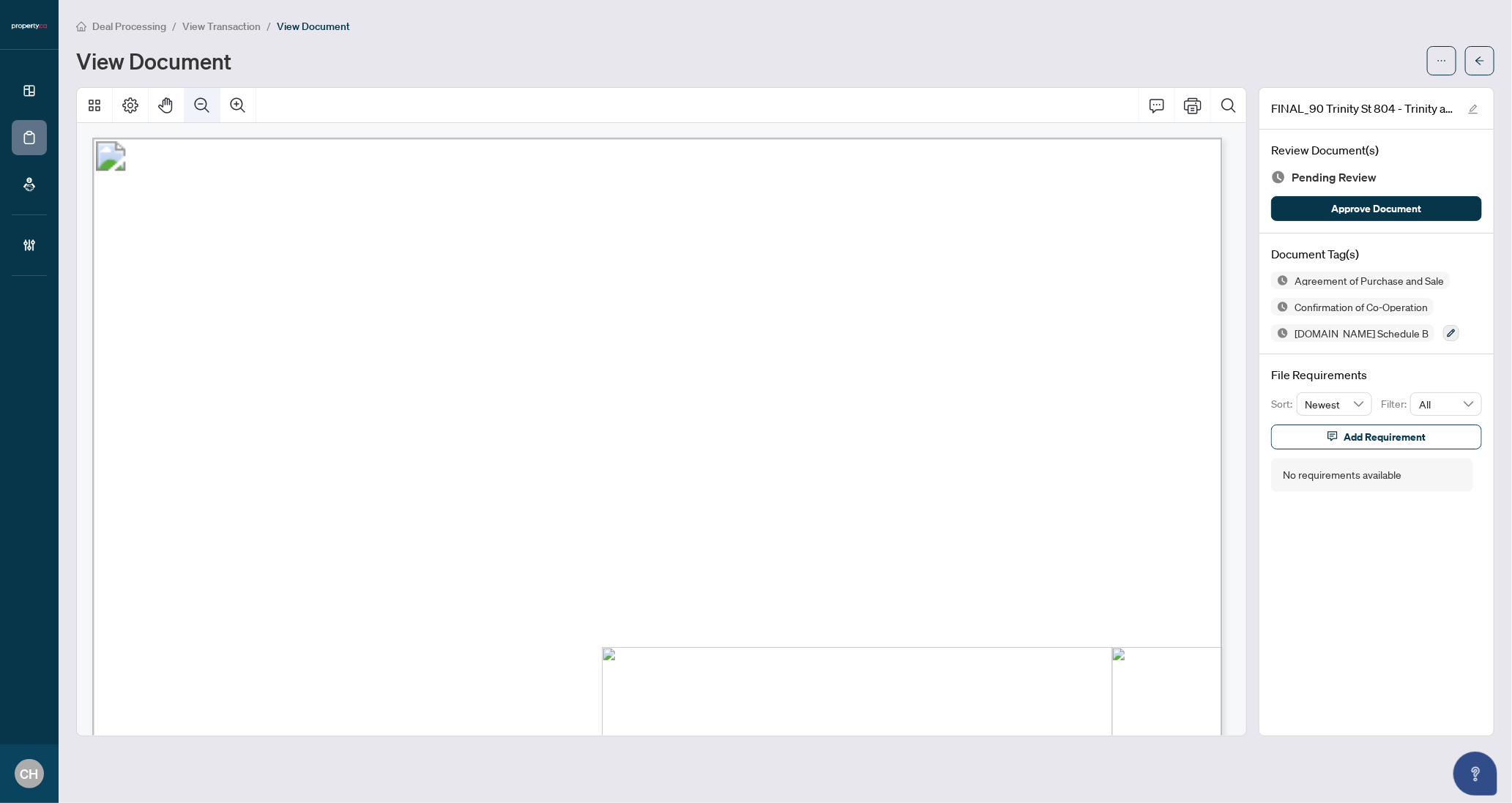
click at [195, 114] on button "Zoom Out" at bounding box center [202, 105] width 35 height 35
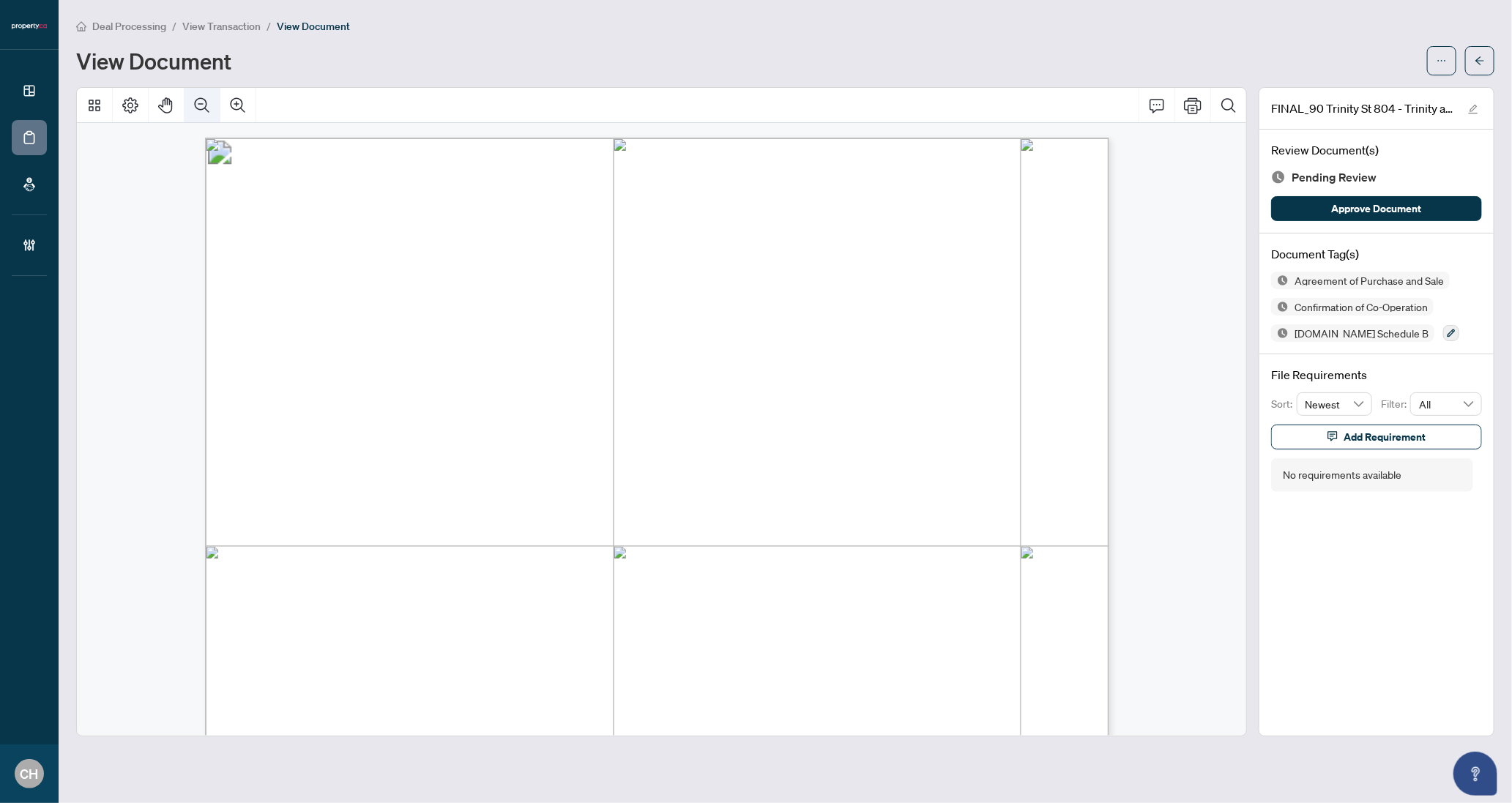
click at [195, 114] on button "Zoom Out" at bounding box center [202, 105] width 35 height 35
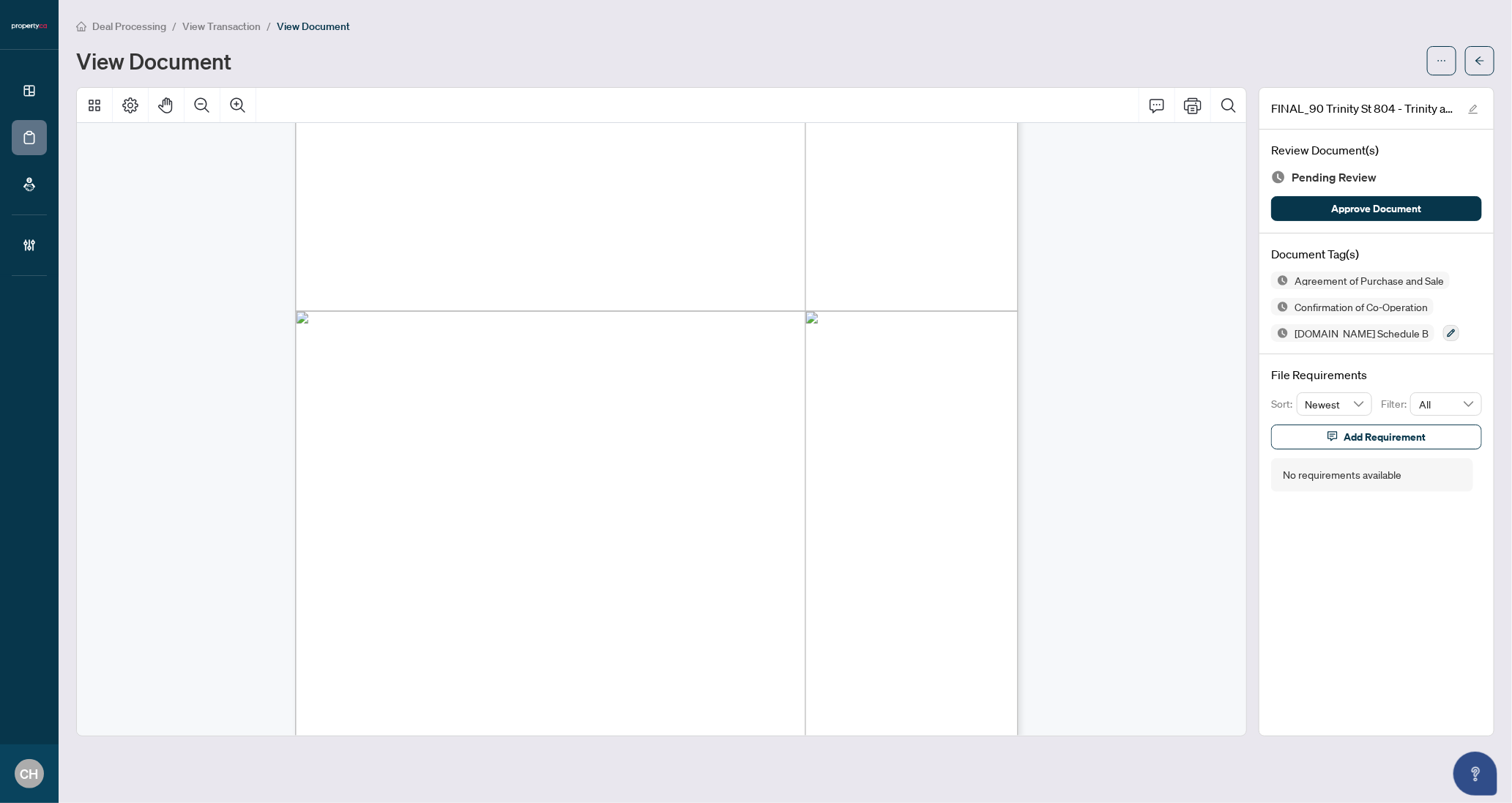
scroll to position [6344, 0]
click at [256, 110] on div at bounding box center [256, 105] width 1 height 35
click at [244, 108] on icon "Zoom In" at bounding box center [237, 105] width 18 height 18
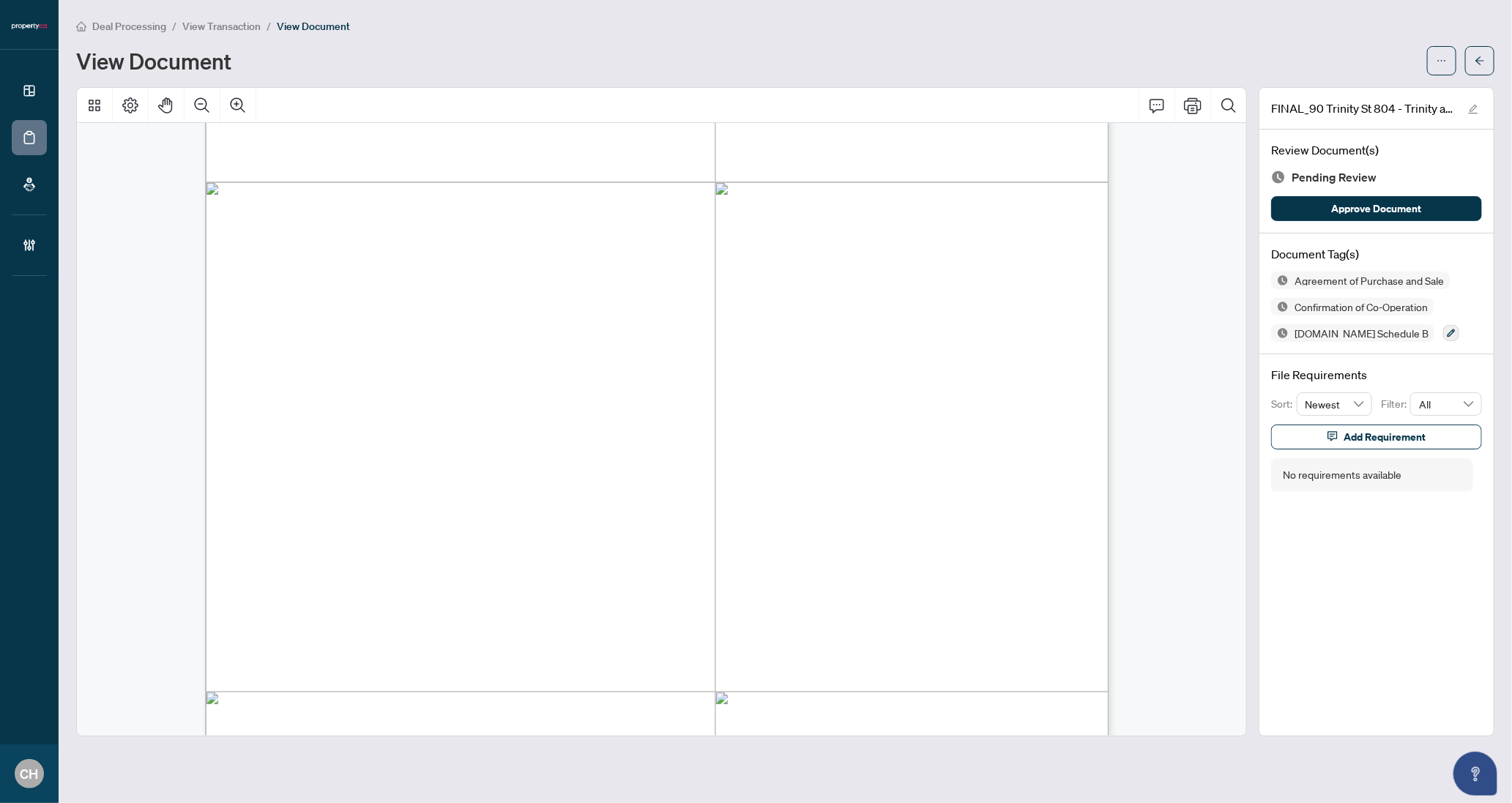
scroll to position [8788, 0]
click at [1491, 63] on button "button" at bounding box center [1479, 61] width 29 height 29
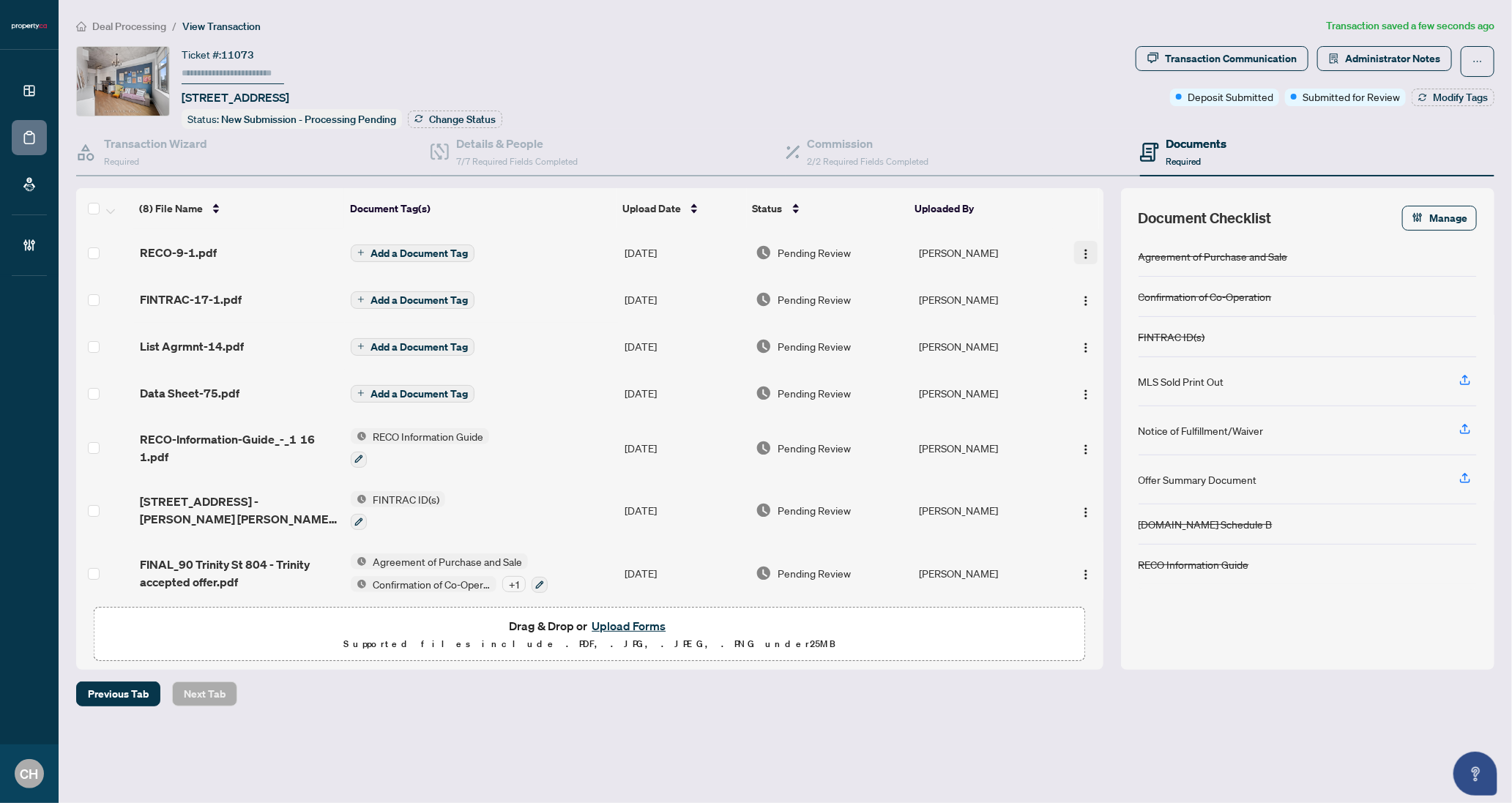
click at [1081, 256] on img "button" at bounding box center [1086, 254] width 12 height 12
click at [1120, 420] on span "Archive" at bounding box center [1151, 419] width 140 height 16
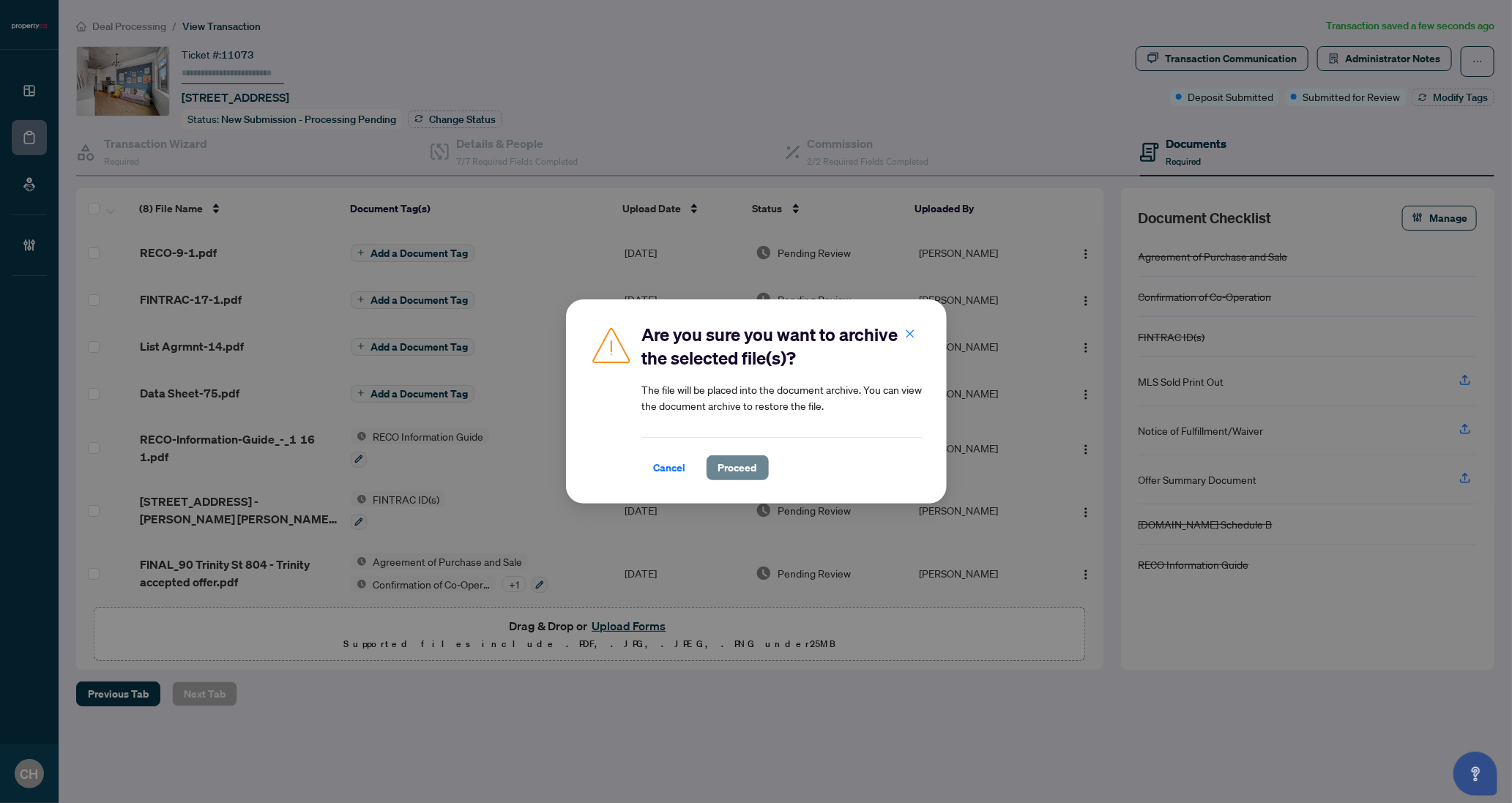
click at [737, 469] on span "Proceed" at bounding box center [737, 468] width 39 height 24
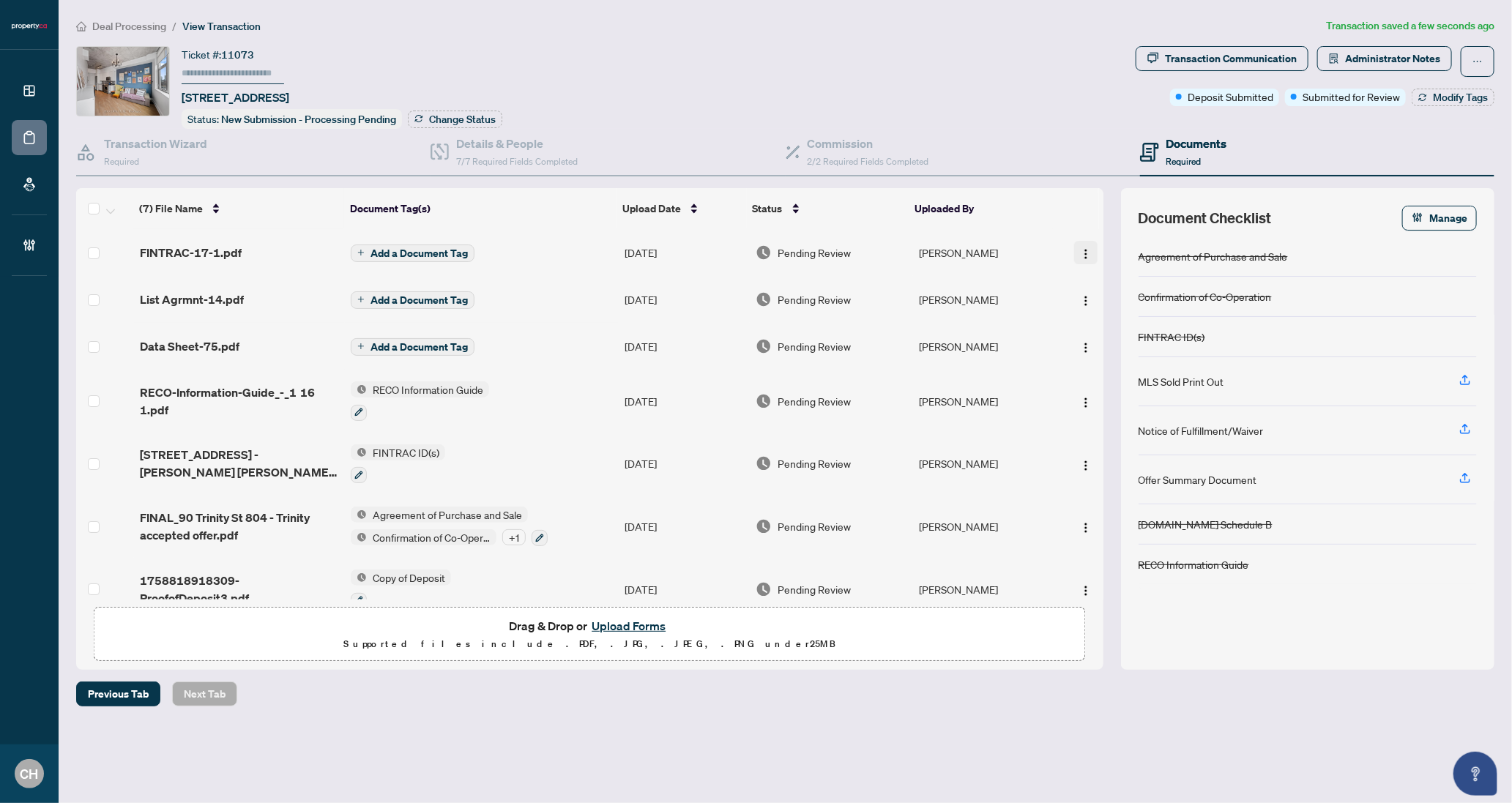
click at [1080, 248] on img "button" at bounding box center [1086, 254] width 12 height 12
click at [1118, 409] on li "Archive" at bounding box center [1150, 420] width 157 height 24
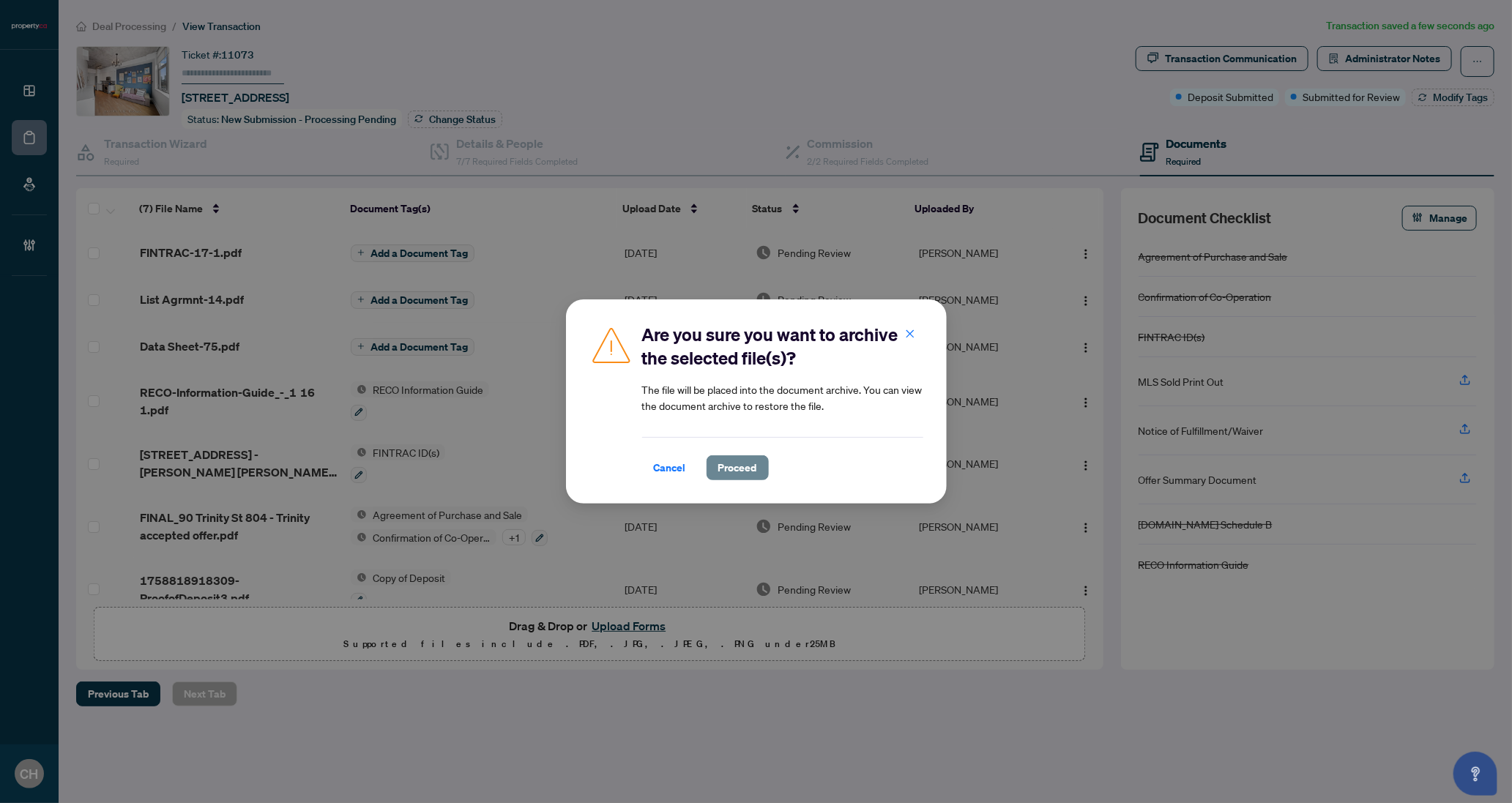
click at [748, 471] on span "Proceed" at bounding box center [737, 468] width 39 height 24
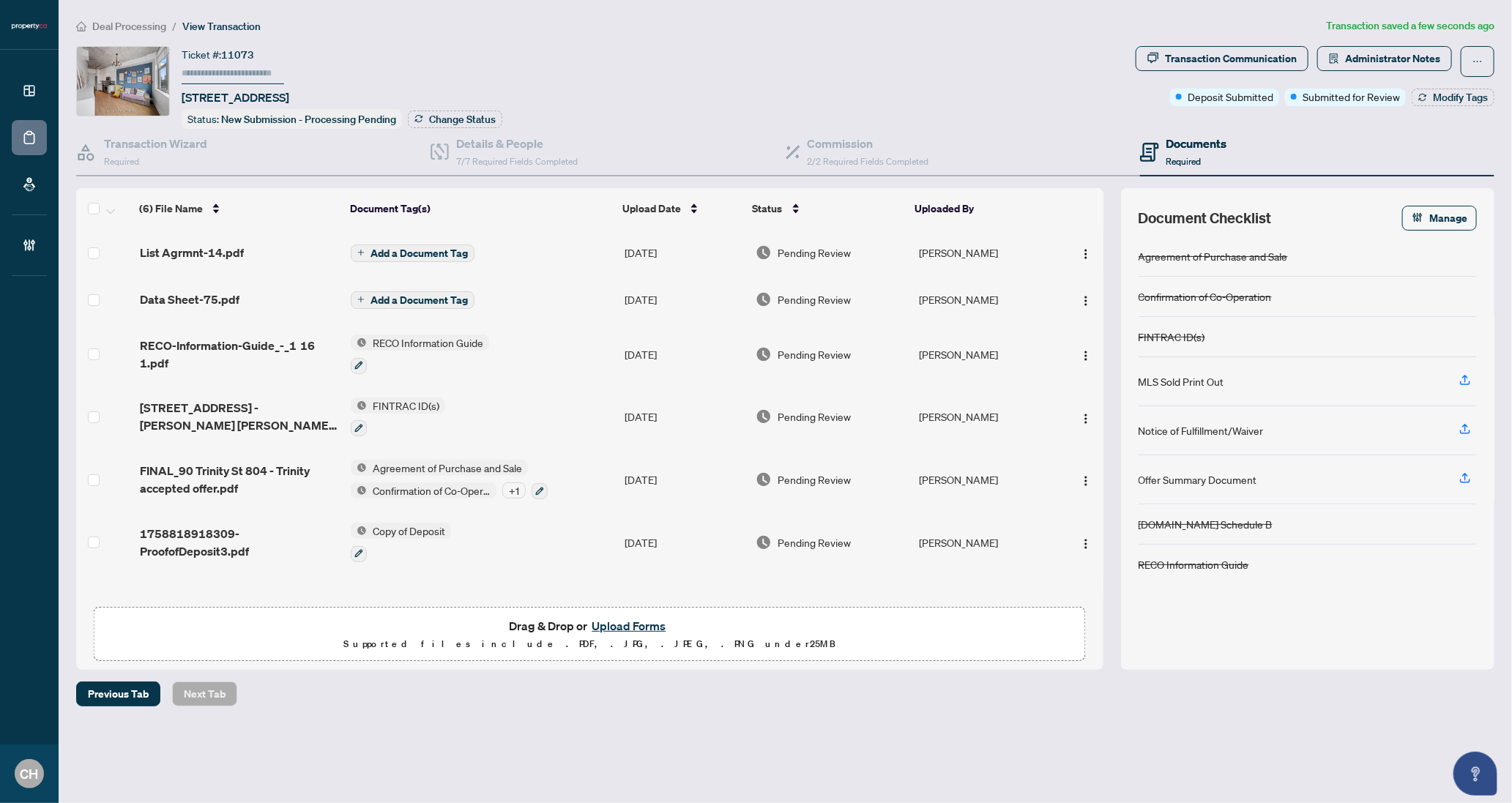
click at [461, 295] on span "Add a Document Tag" at bounding box center [419, 300] width 98 height 10
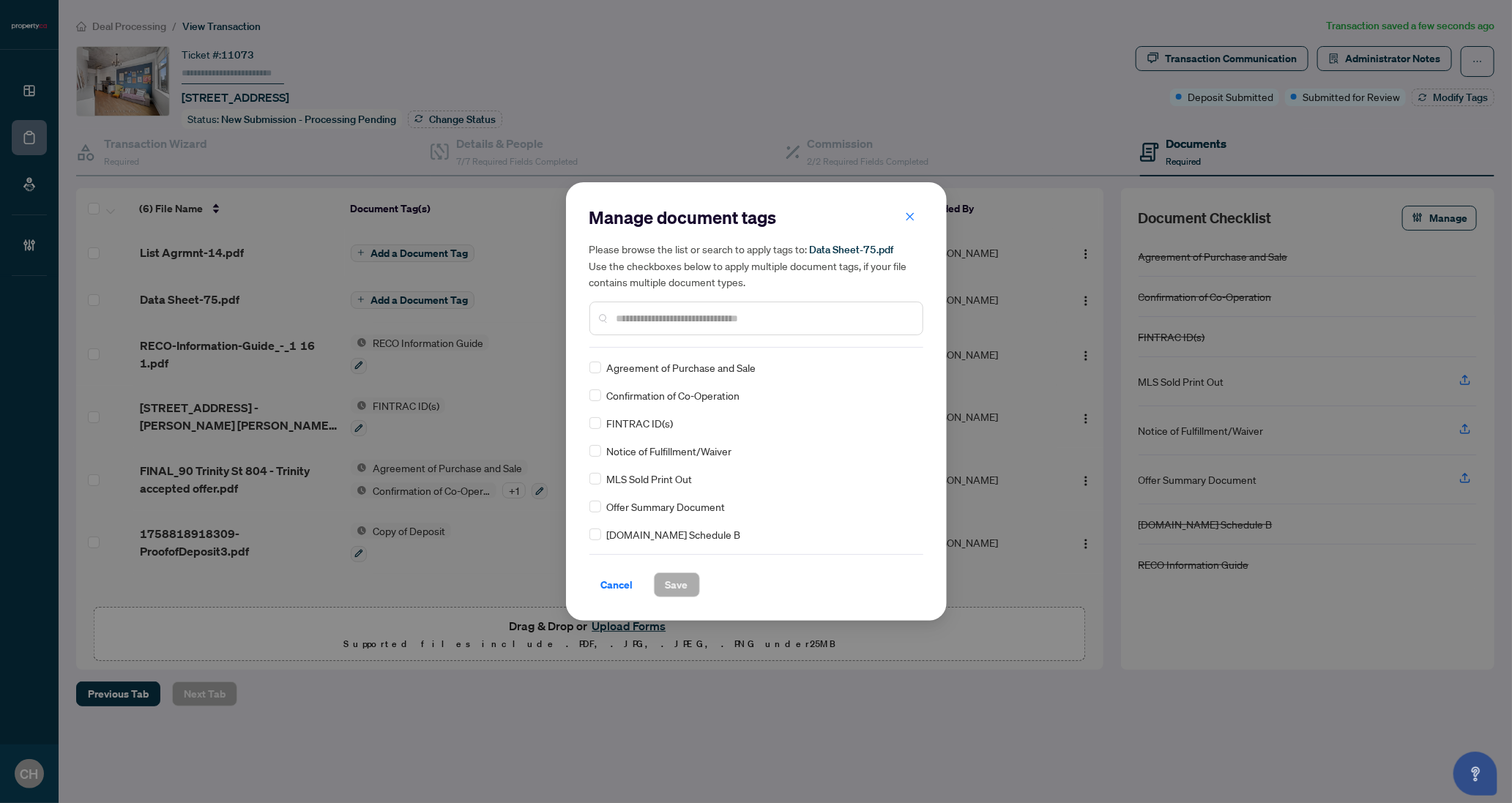
click at [665, 325] on input "text" at bounding box center [764, 318] width 294 height 16
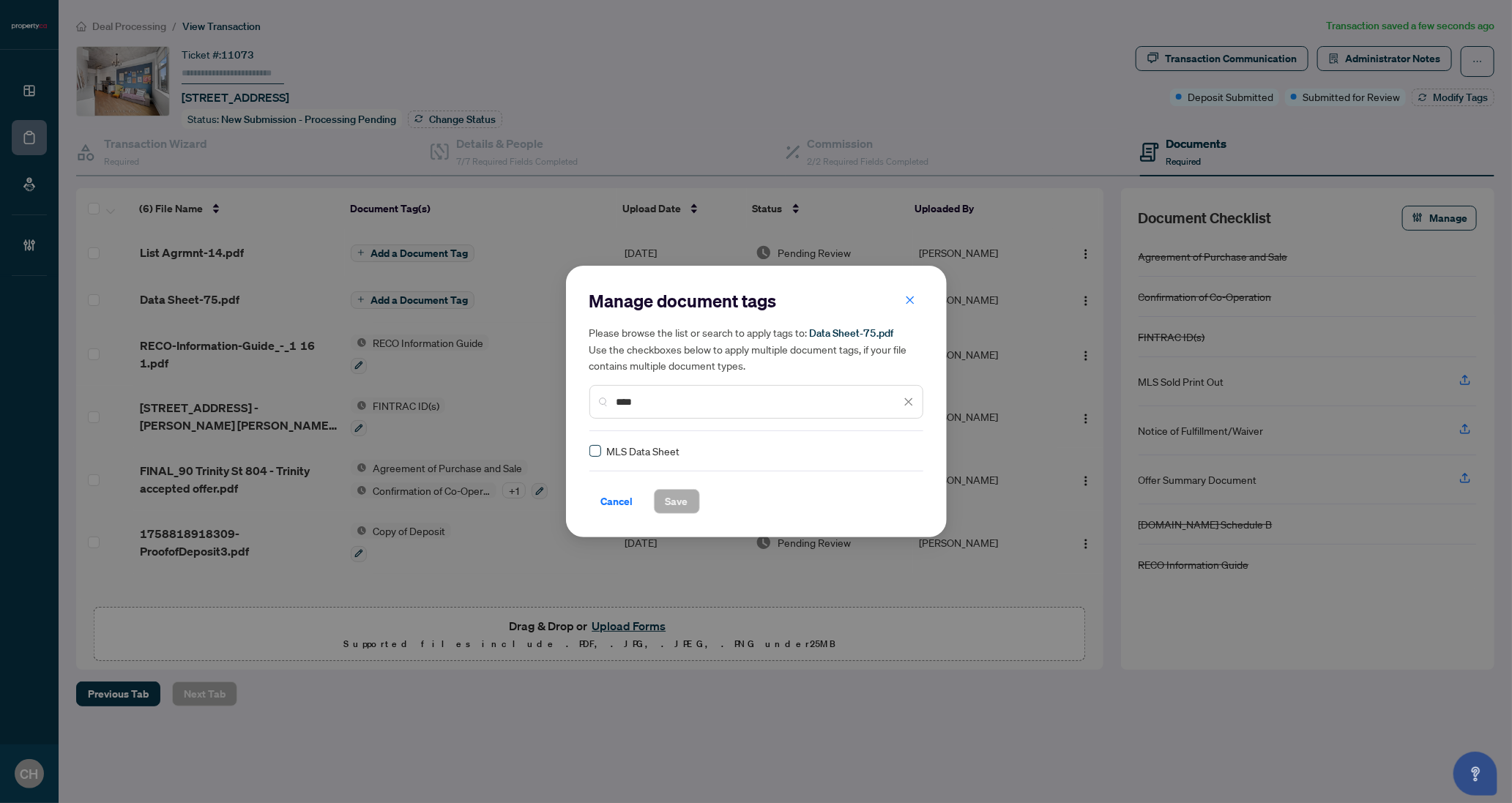
type input "****"
click at [690, 511] on button "Save" at bounding box center [676, 501] width 46 height 25
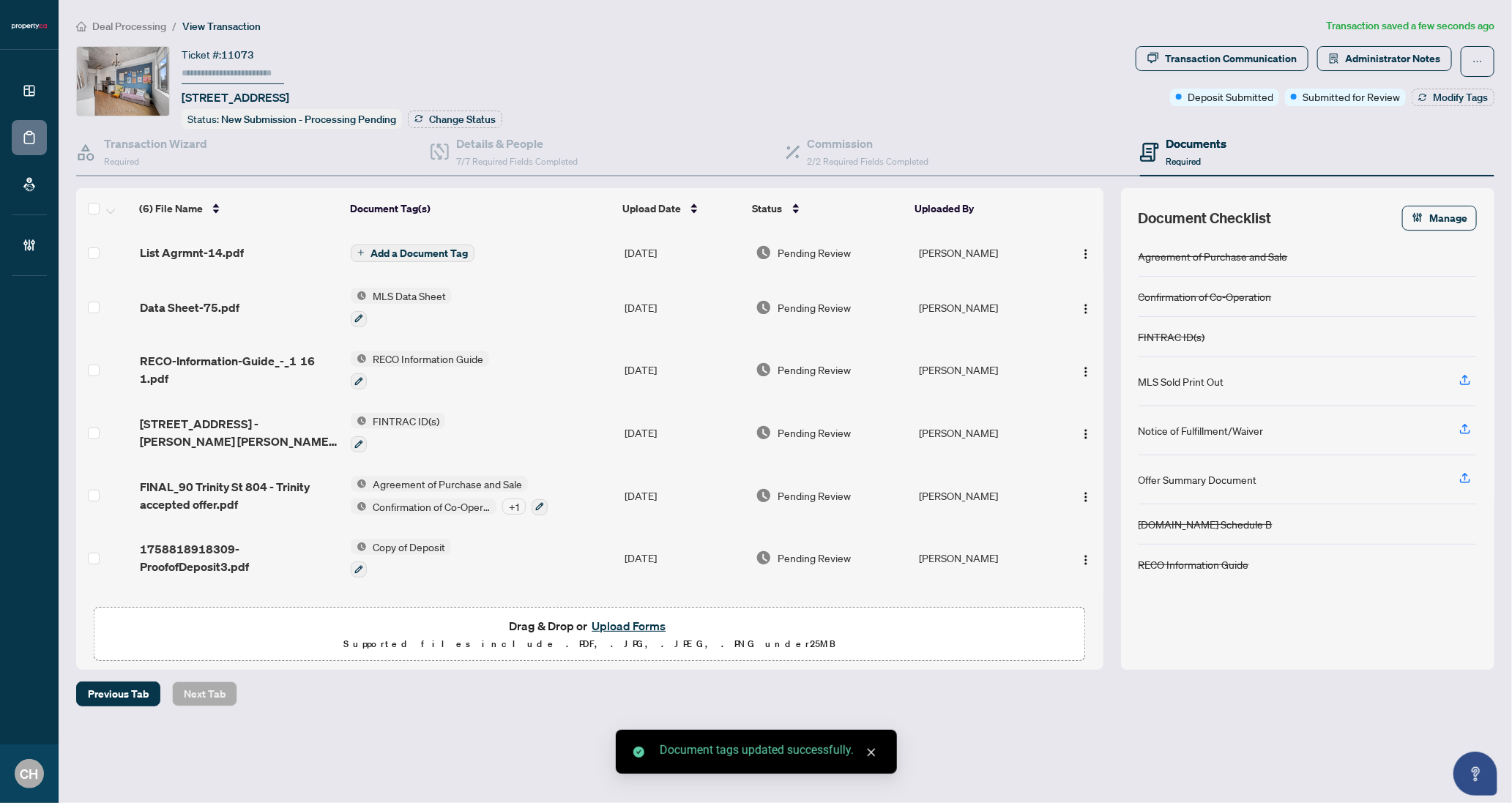
click at [538, 251] on td "Add a Document Tag" at bounding box center [482, 252] width 274 height 47
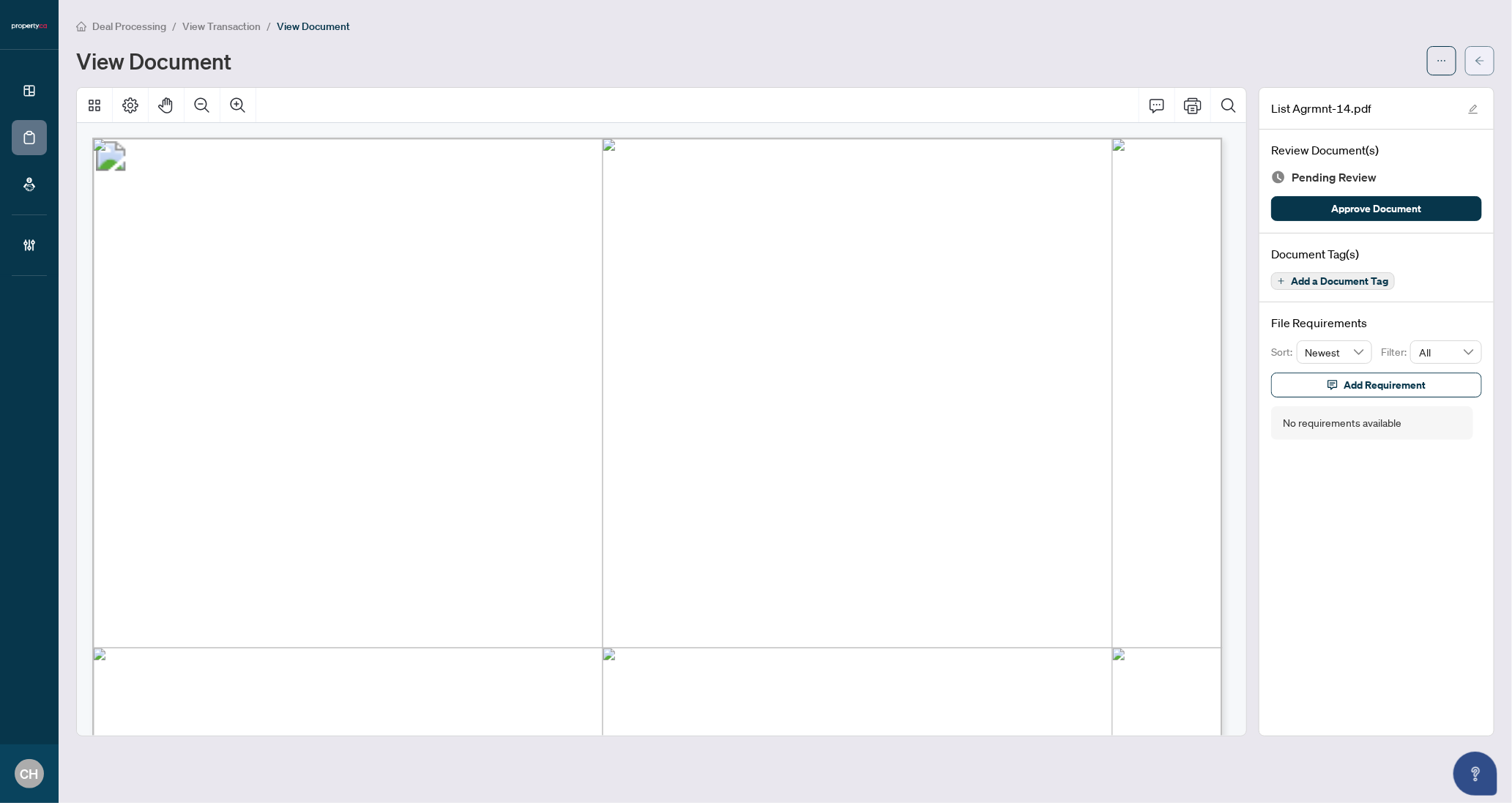
click at [1471, 59] on button "button" at bounding box center [1479, 61] width 29 height 29
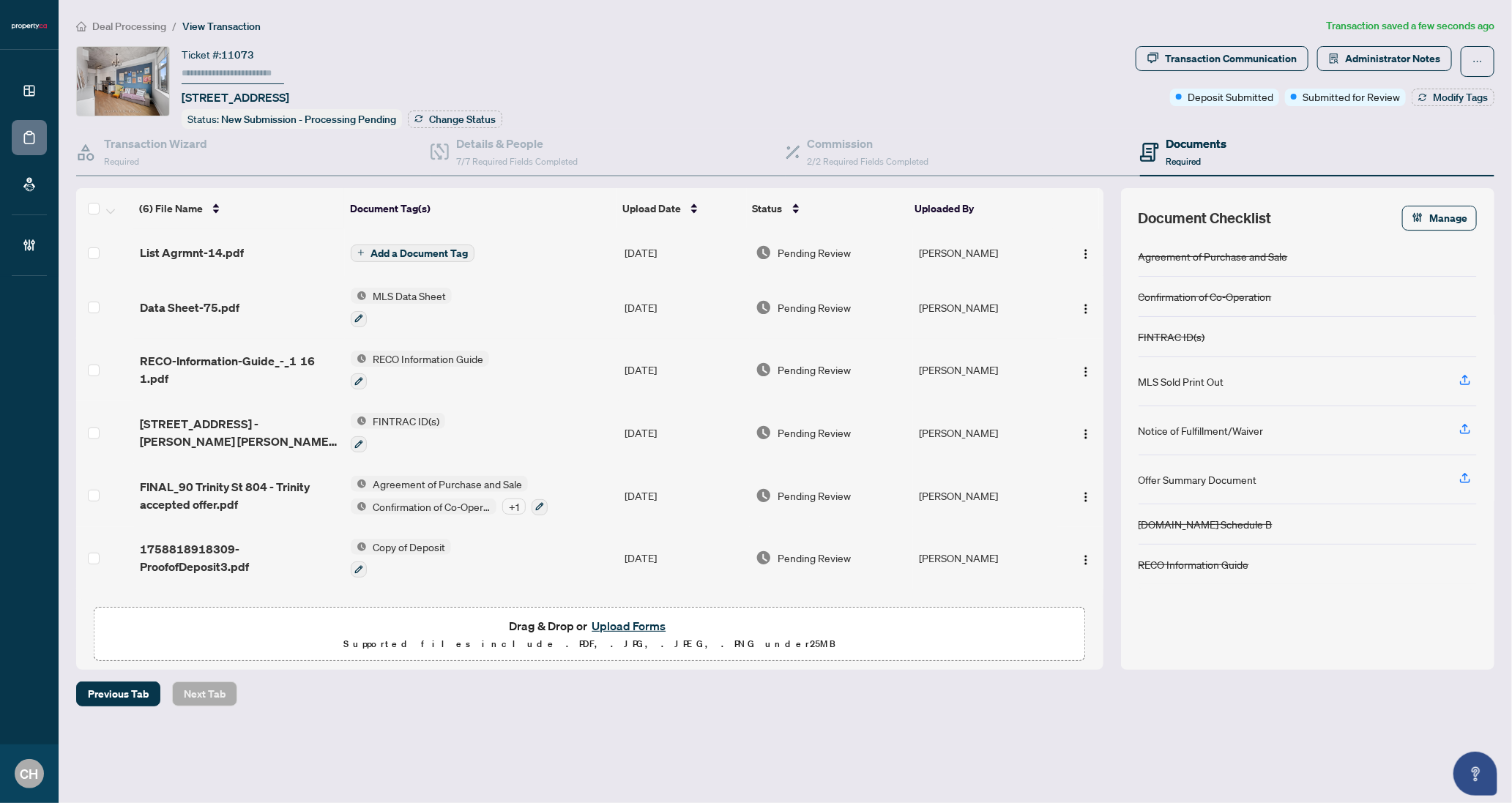
click at [411, 253] on span "Add a Document Tag" at bounding box center [419, 253] width 98 height 10
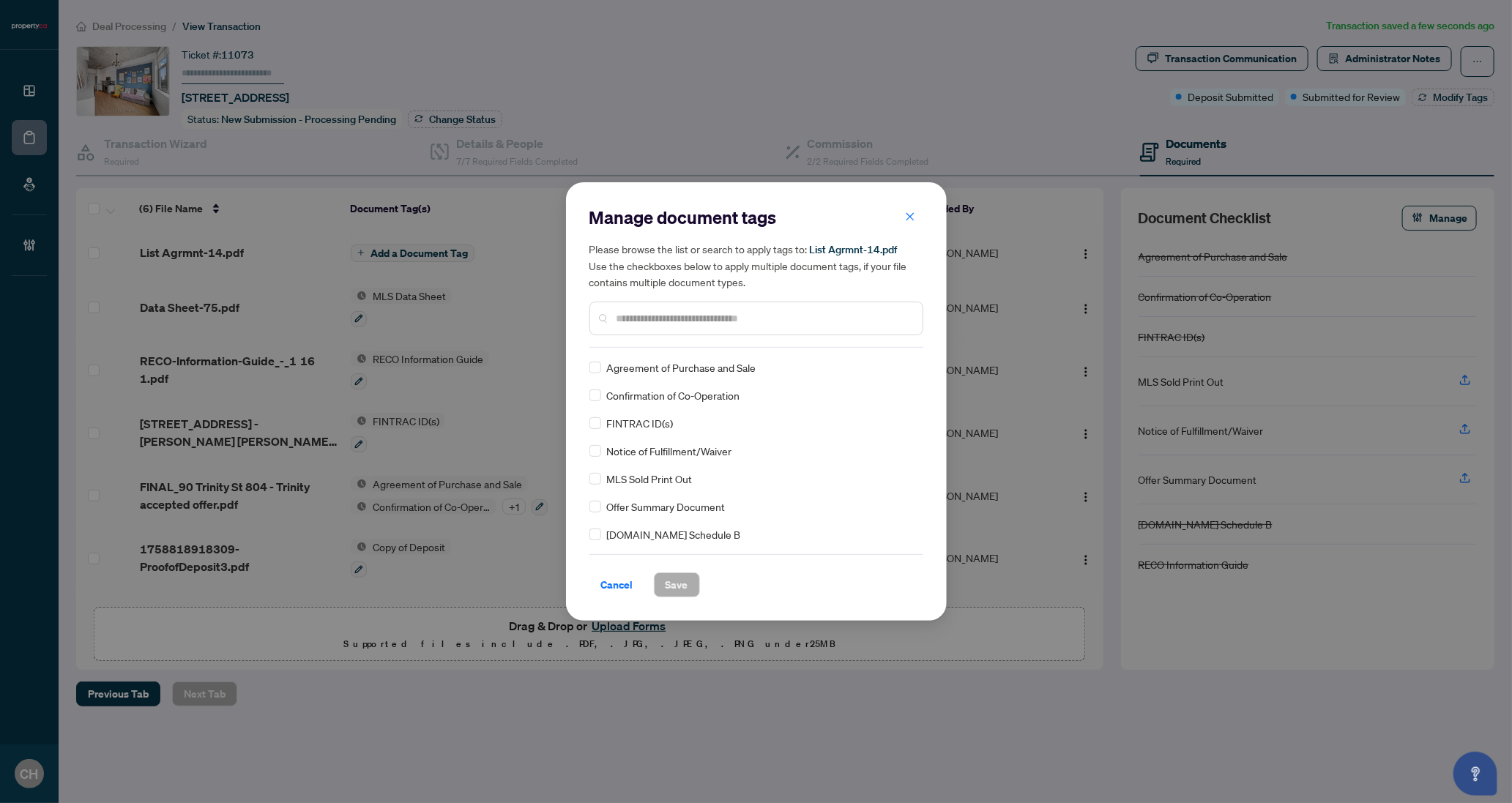
click at [623, 327] on div at bounding box center [756, 319] width 334 height 34
click at [627, 324] on input "text" at bounding box center [764, 318] width 294 height 16
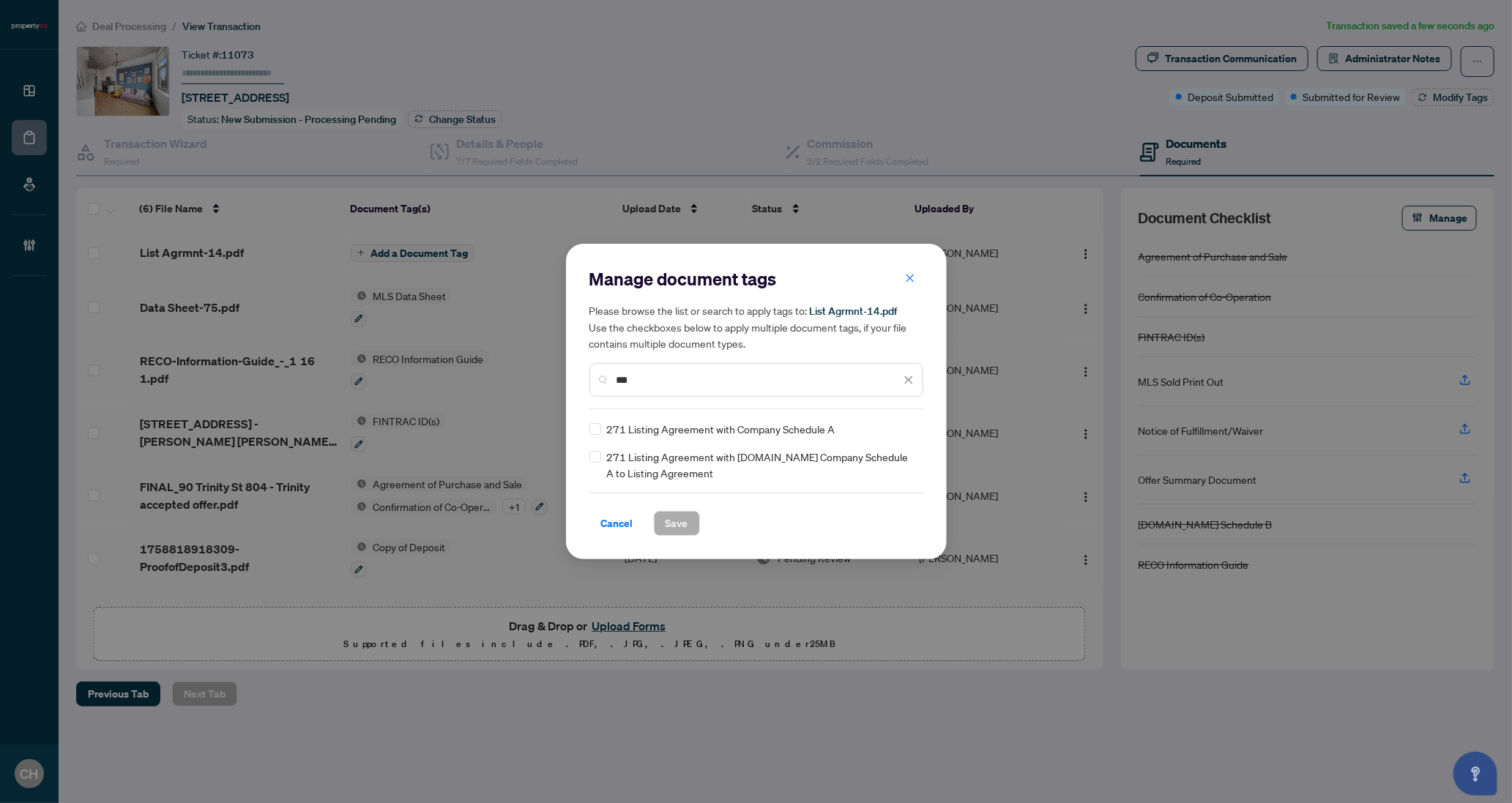
type input "***"
drag, startPoint x: 668, startPoint y: 528, endPoint x: 1098, endPoint y: 370, distance: 458.1
click at [671, 526] on span "Save" at bounding box center [676, 523] width 23 height 24
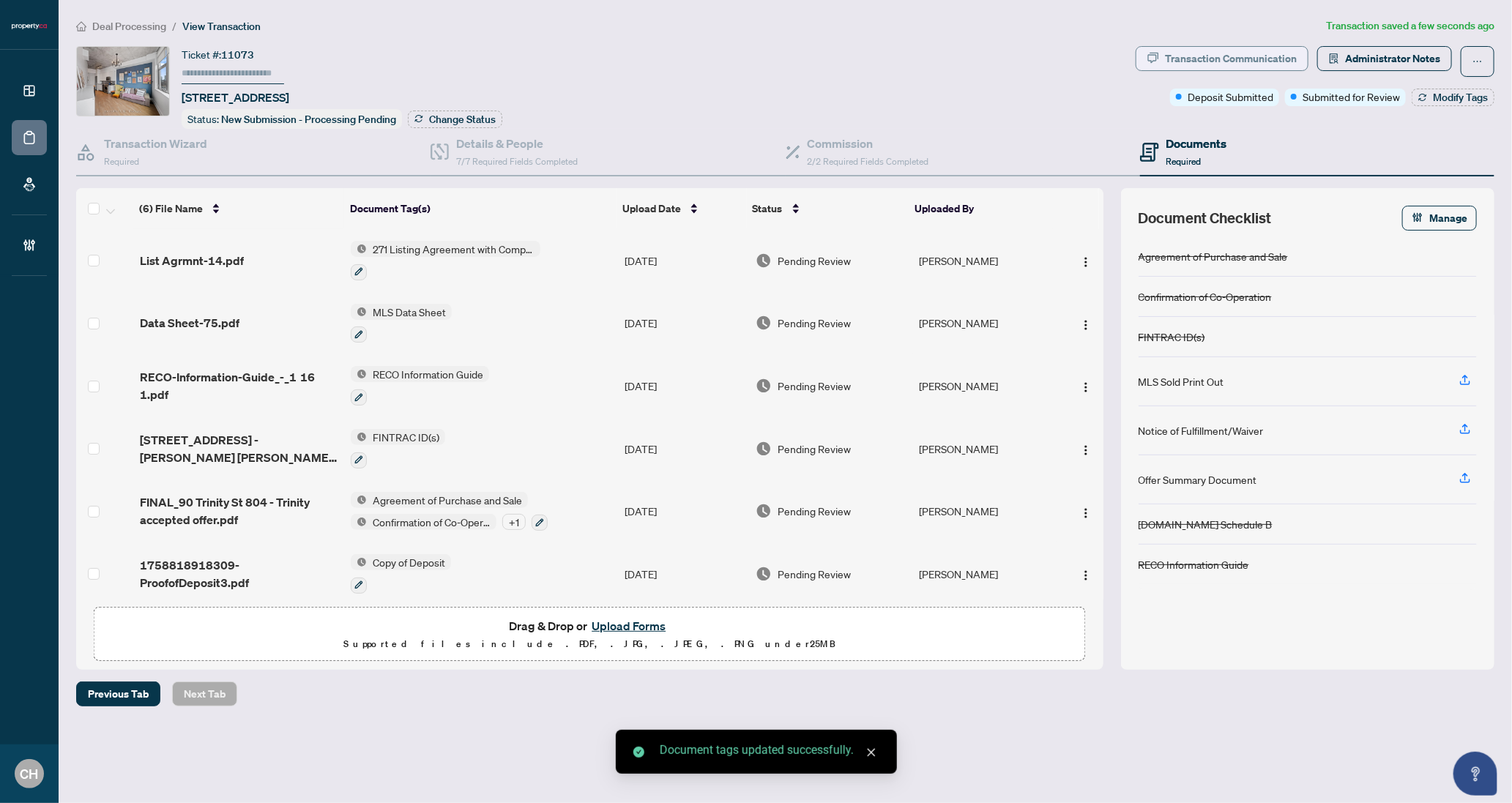
drag, startPoint x: 848, startPoint y: 33, endPoint x: 1155, endPoint y: 59, distance: 308.1
click at [849, 33] on ol "Deal Processing / View Transaction" at bounding box center [698, 26] width 1244 height 17
click at [1359, 54] on span "Administrator Notes" at bounding box center [1392, 59] width 95 height 24
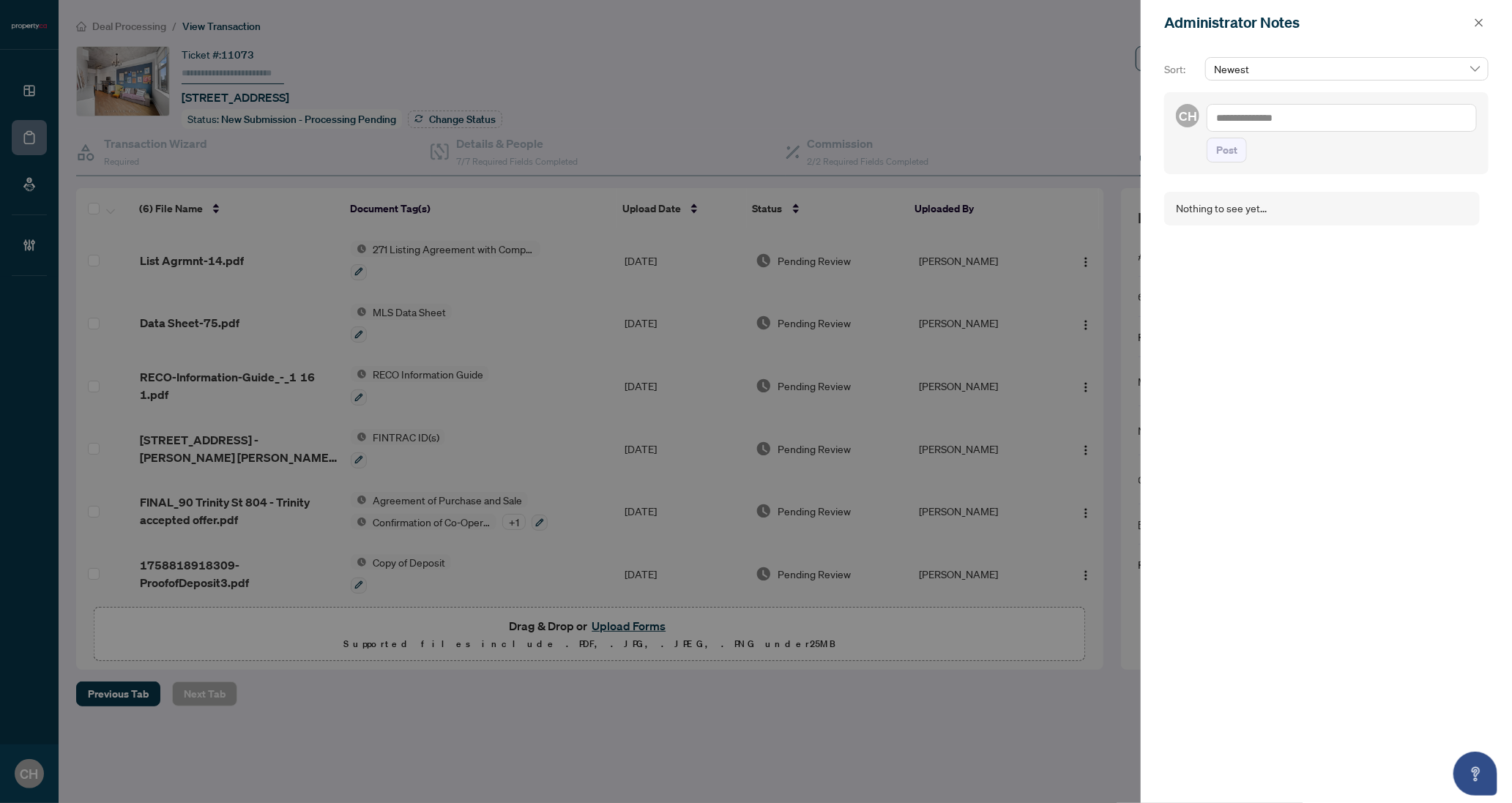
click at [1240, 115] on textarea at bounding box center [1341, 118] width 270 height 28
type textarea "*"
type textarea "**********"
click at [1207, 152] on button "Post" at bounding box center [1227, 165] width 40 height 25
click at [1482, 30] on span "button" at bounding box center [1478, 23] width 10 height 24
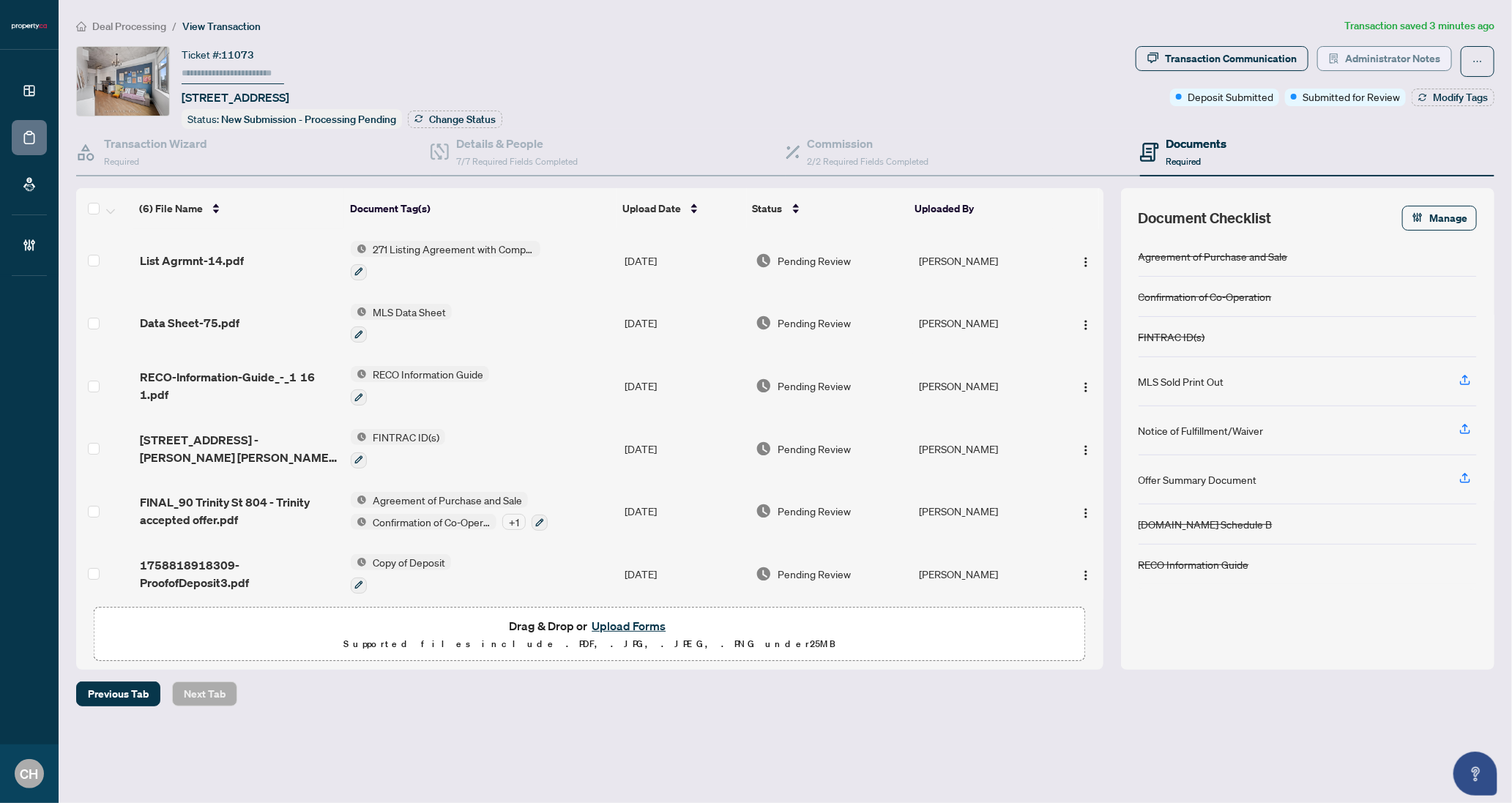
click at [1371, 61] on span "Administrator Notes" at bounding box center [1392, 59] width 95 height 24
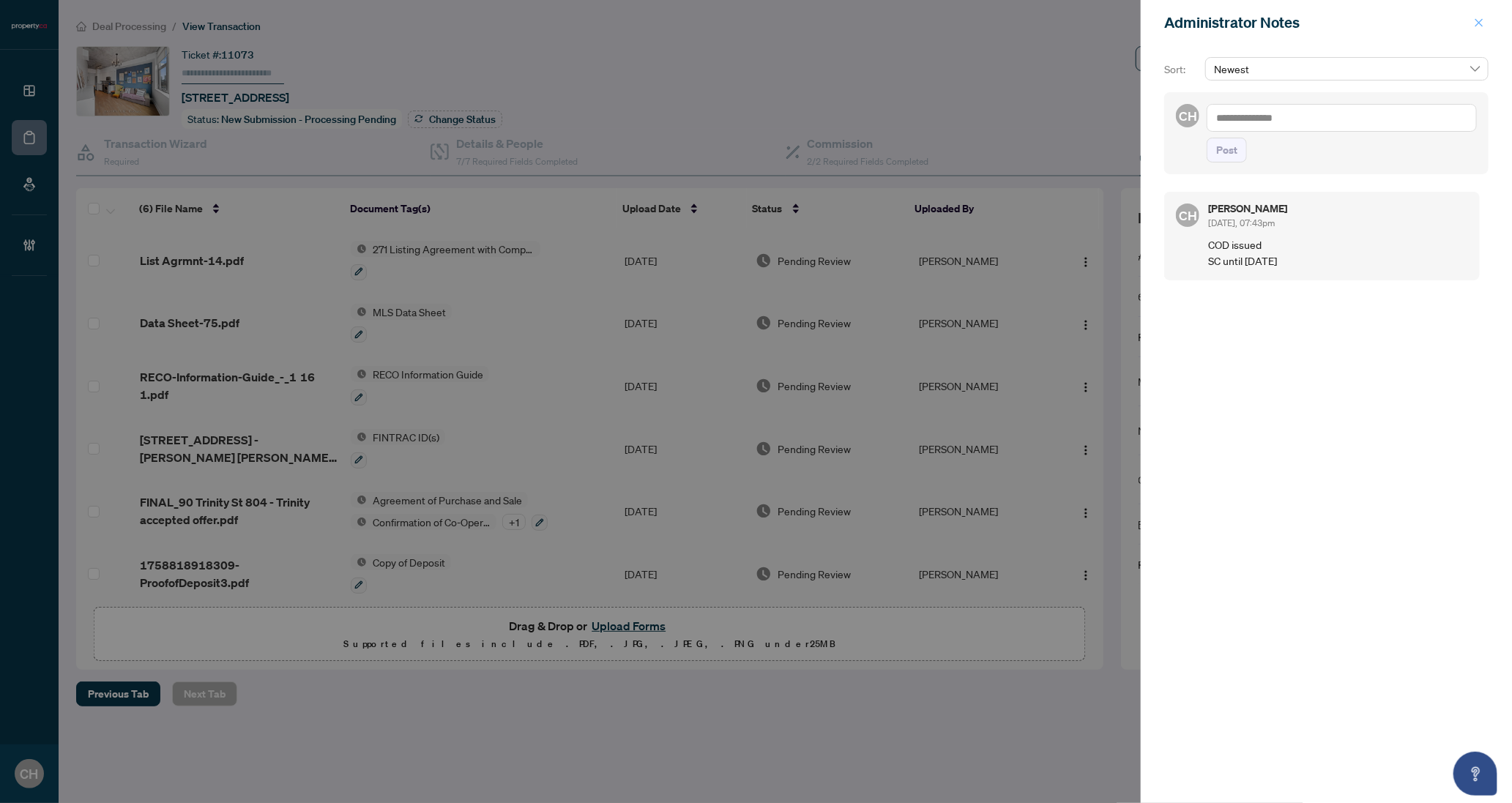
click at [1478, 30] on span "button" at bounding box center [1478, 23] width 10 height 24
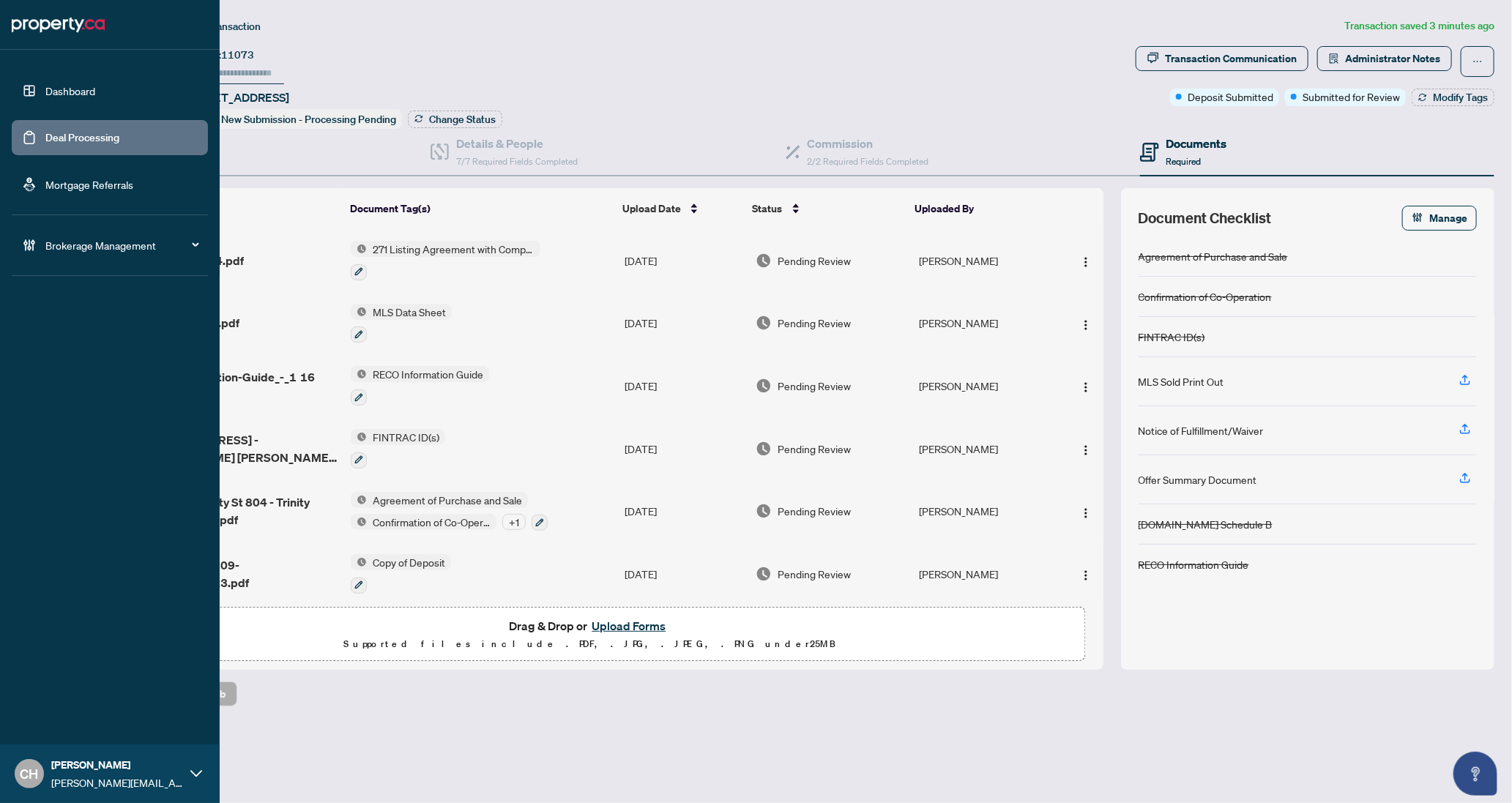
click at [45, 144] on link "Deal Processing" at bounding box center [82, 138] width 74 height 13
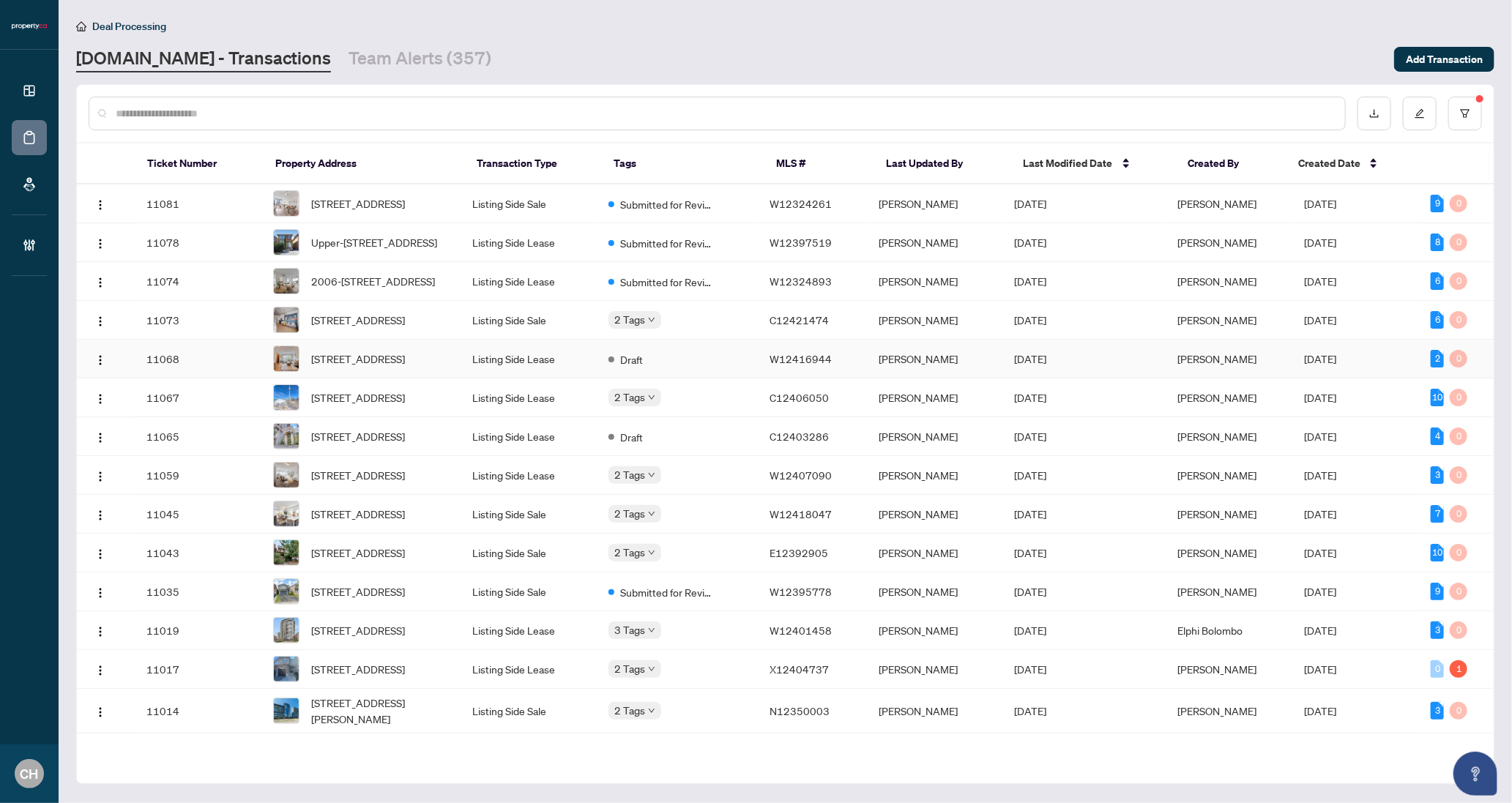
click at [743, 376] on td "Draft" at bounding box center [677, 359] width 161 height 39
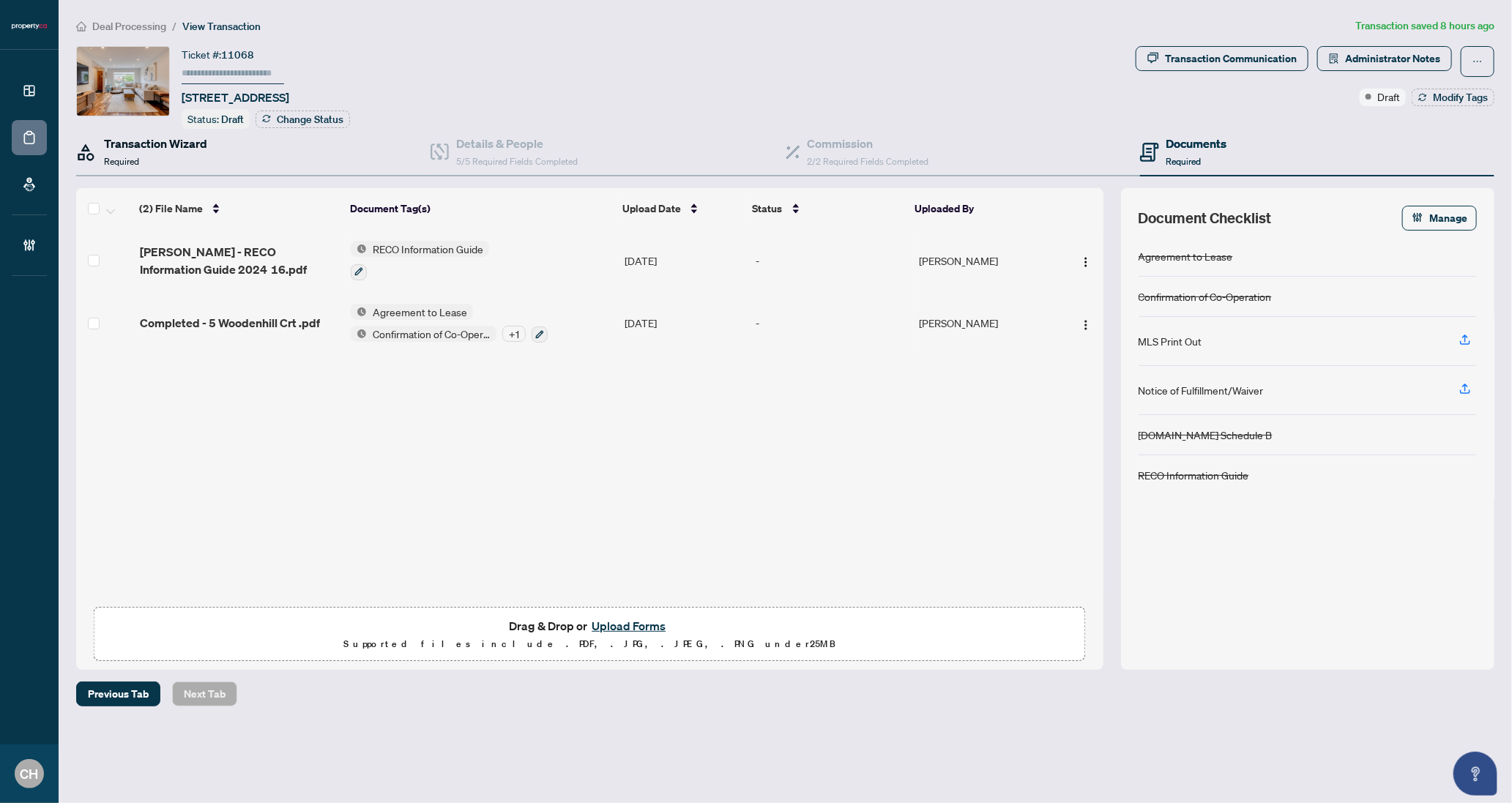
click at [201, 153] on div "Transaction Wizard Required" at bounding box center [156, 151] width 103 height 34
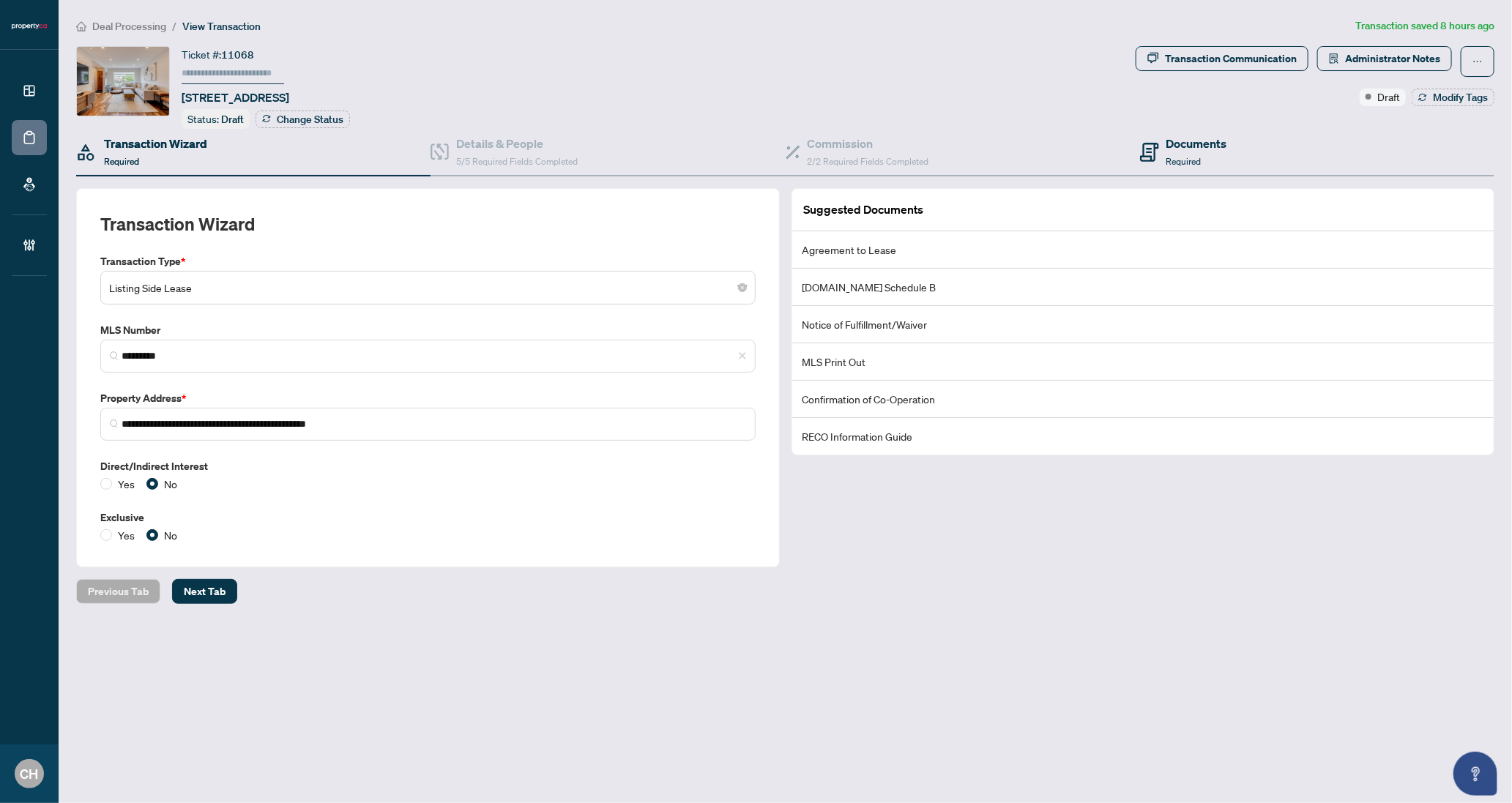
click at [1250, 147] on div "Documents Required" at bounding box center [1316, 152] width 354 height 48
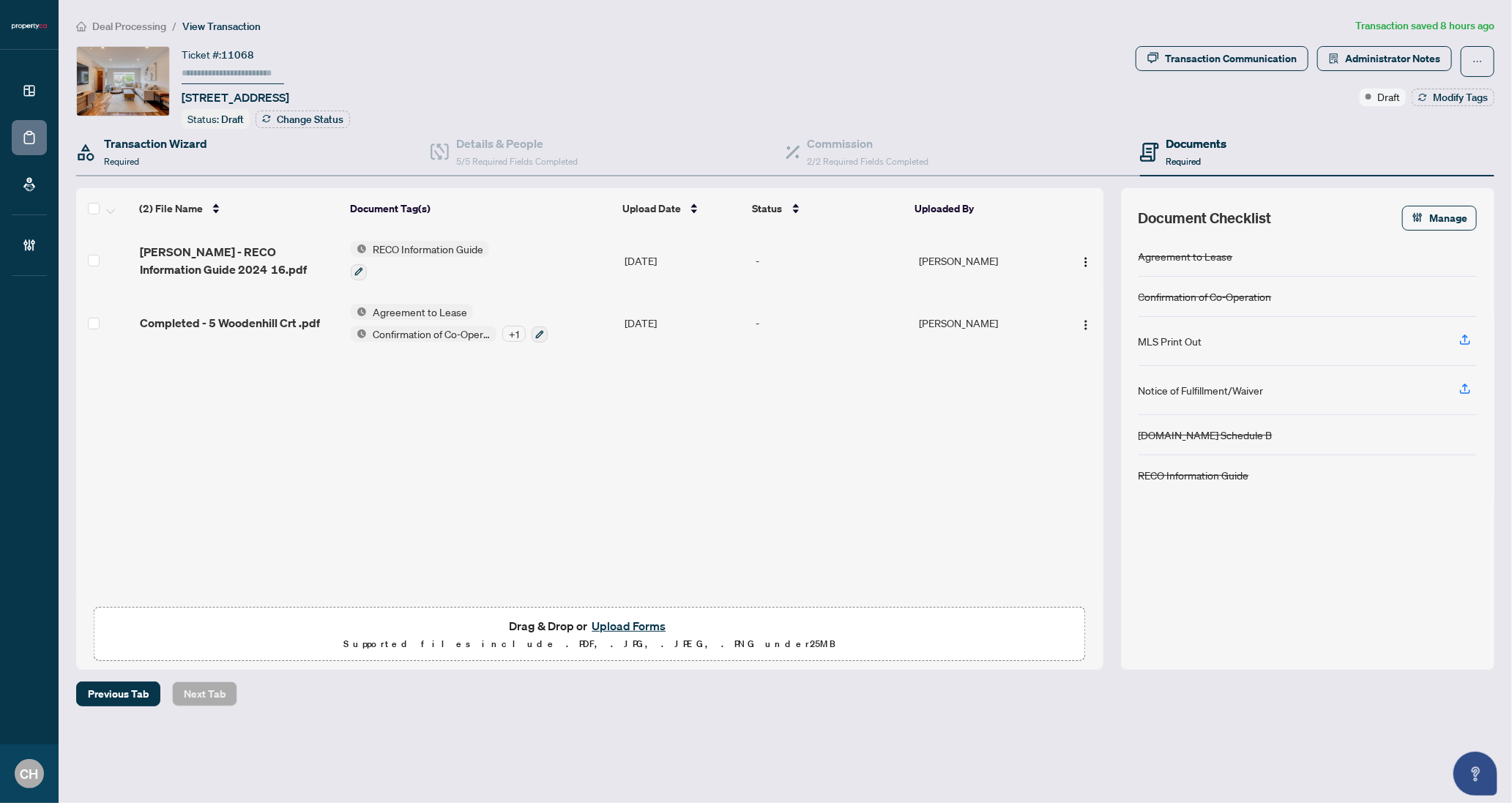
click at [193, 166] on div "Transaction Wizard Required" at bounding box center [253, 152] width 354 height 48
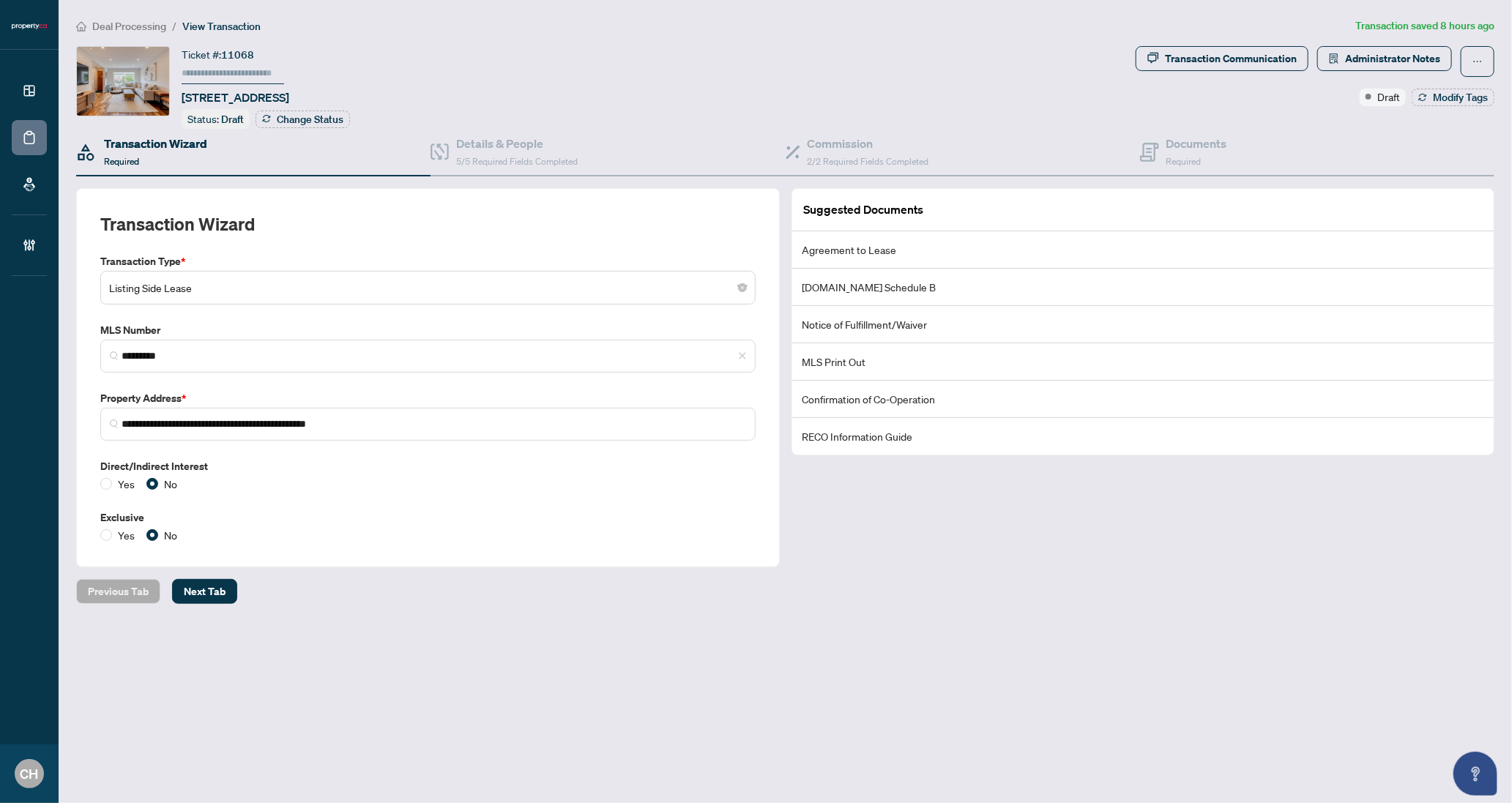
click at [219, 149] on div "Transaction Wizard Required" at bounding box center [253, 152] width 354 height 48
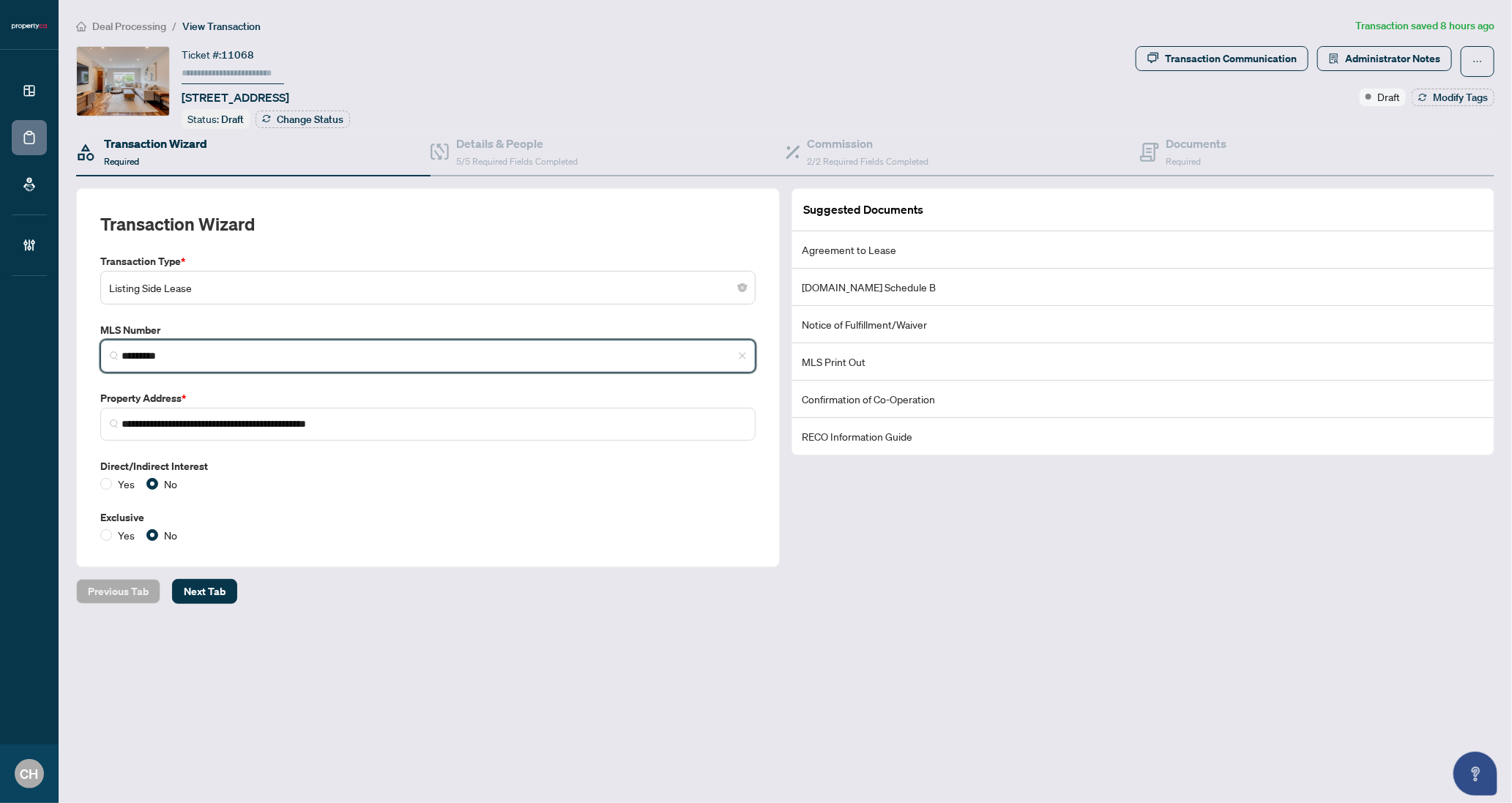
click at [163, 356] on input "*********" at bounding box center [433, 356] width 625 height 15
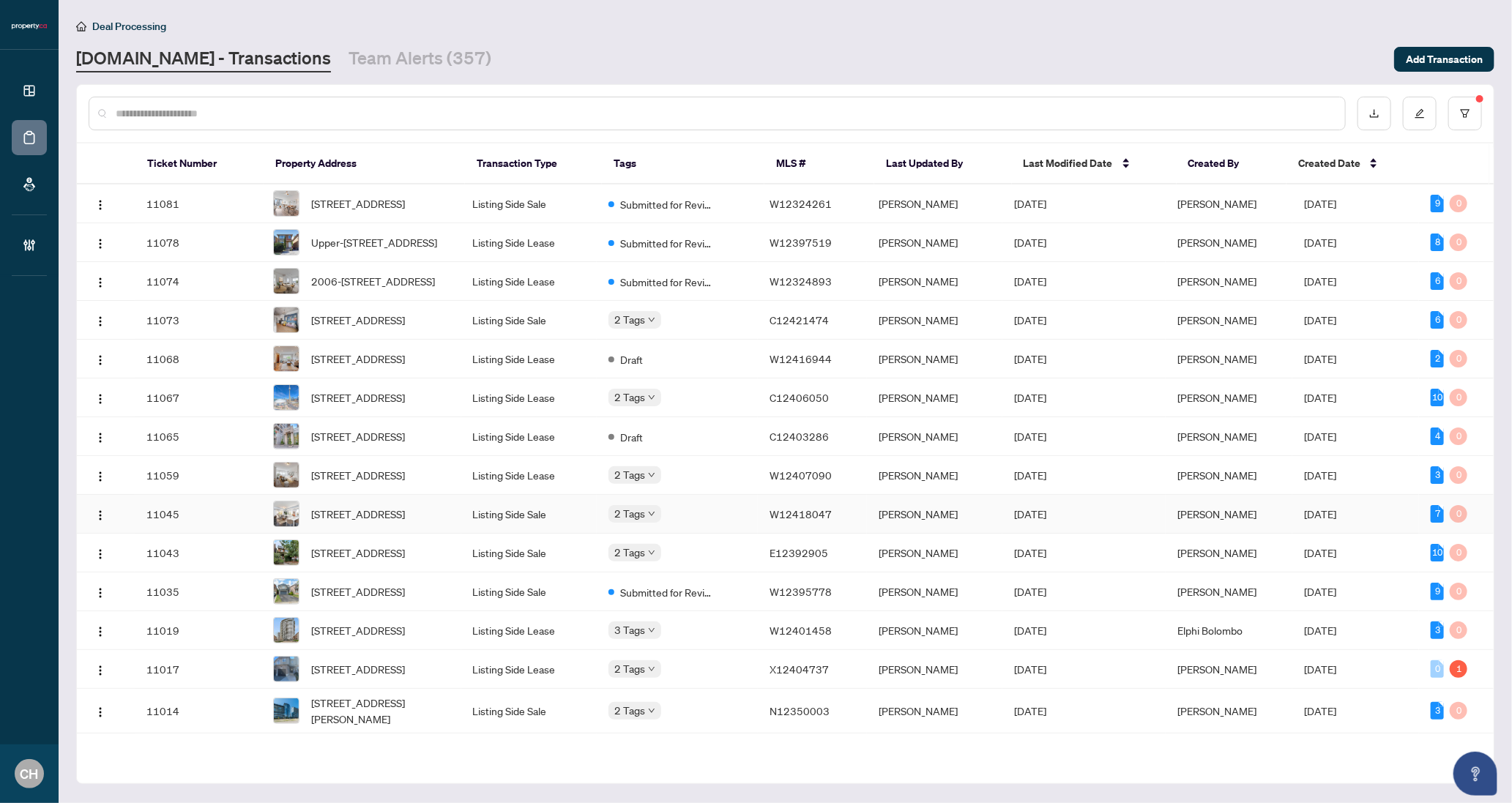
scroll to position [99, 0]
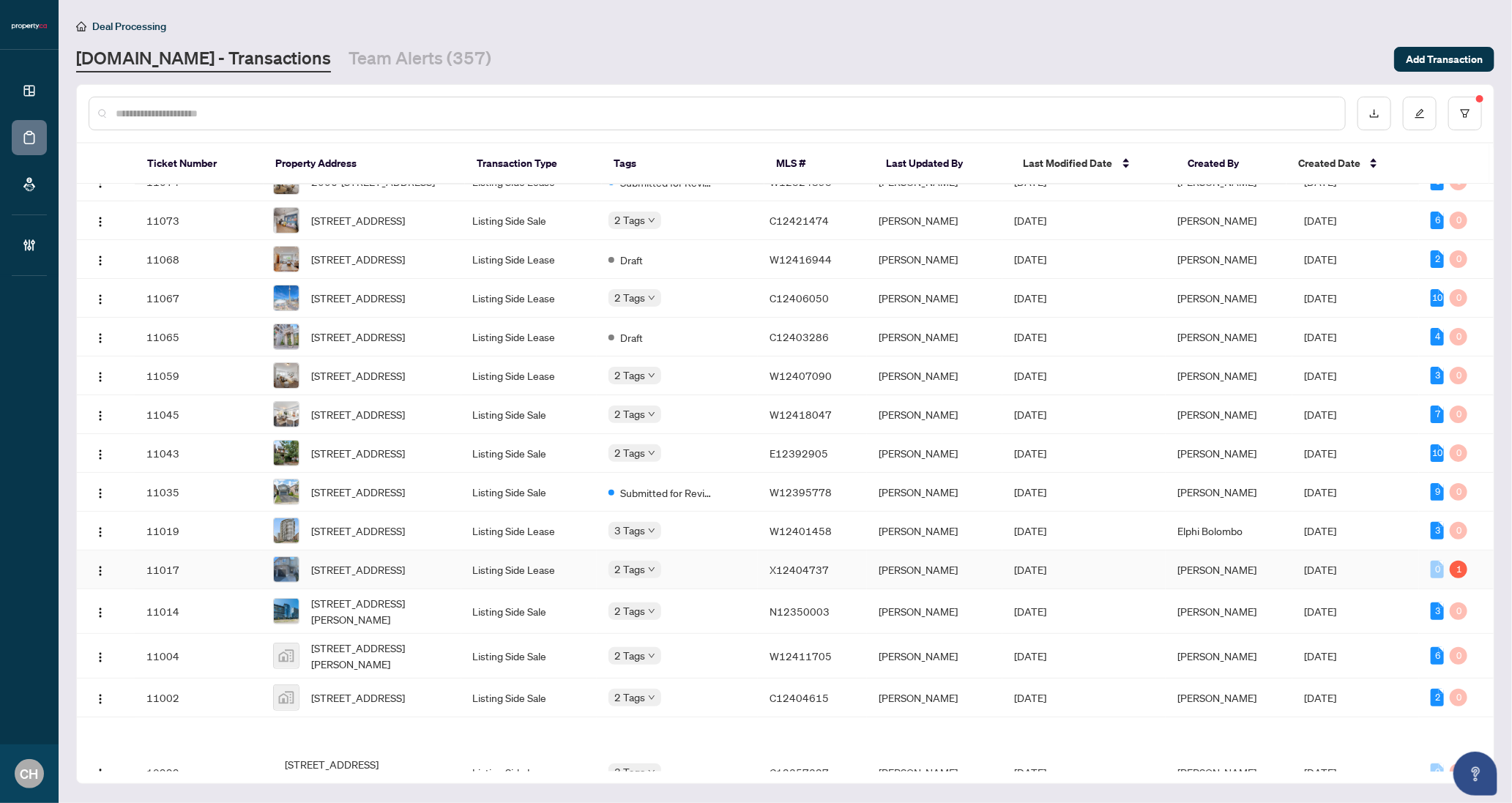
click at [794, 589] on td "X12404737" at bounding box center [812, 570] width 108 height 39
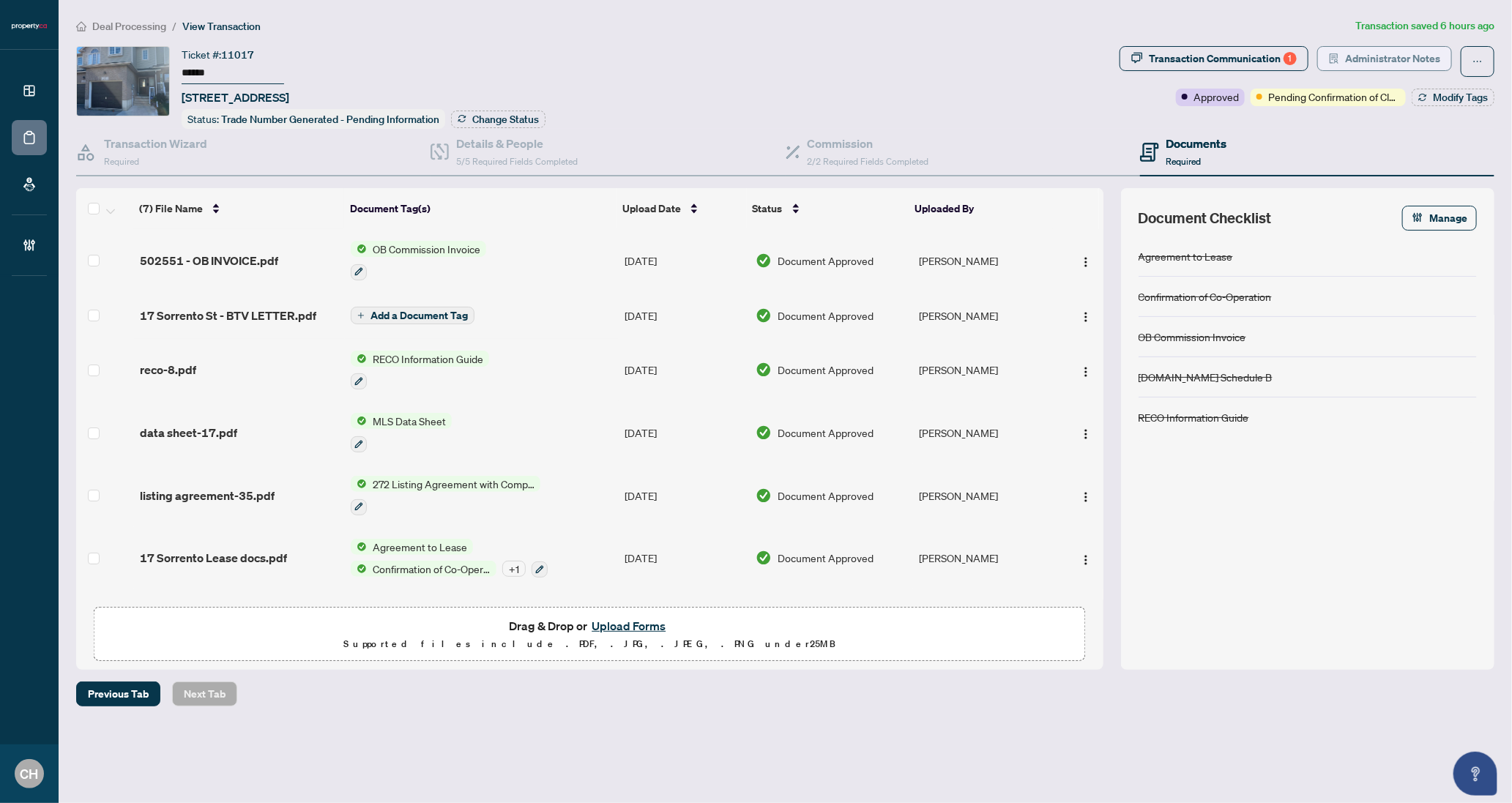
click at [1364, 55] on span "Administrator Notes" at bounding box center [1392, 59] width 95 height 24
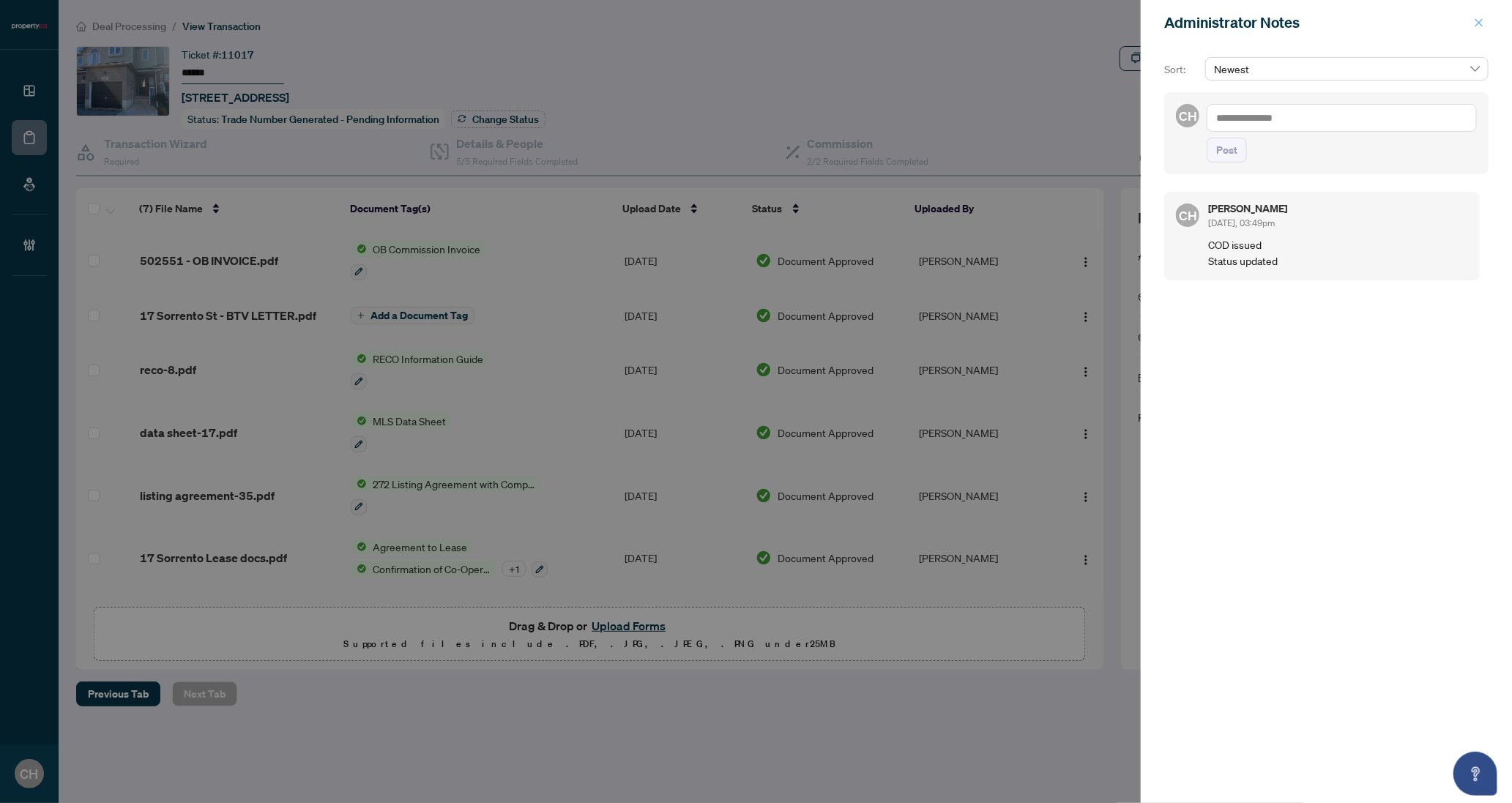
click at [1475, 31] on span "button" at bounding box center [1478, 23] width 10 height 24
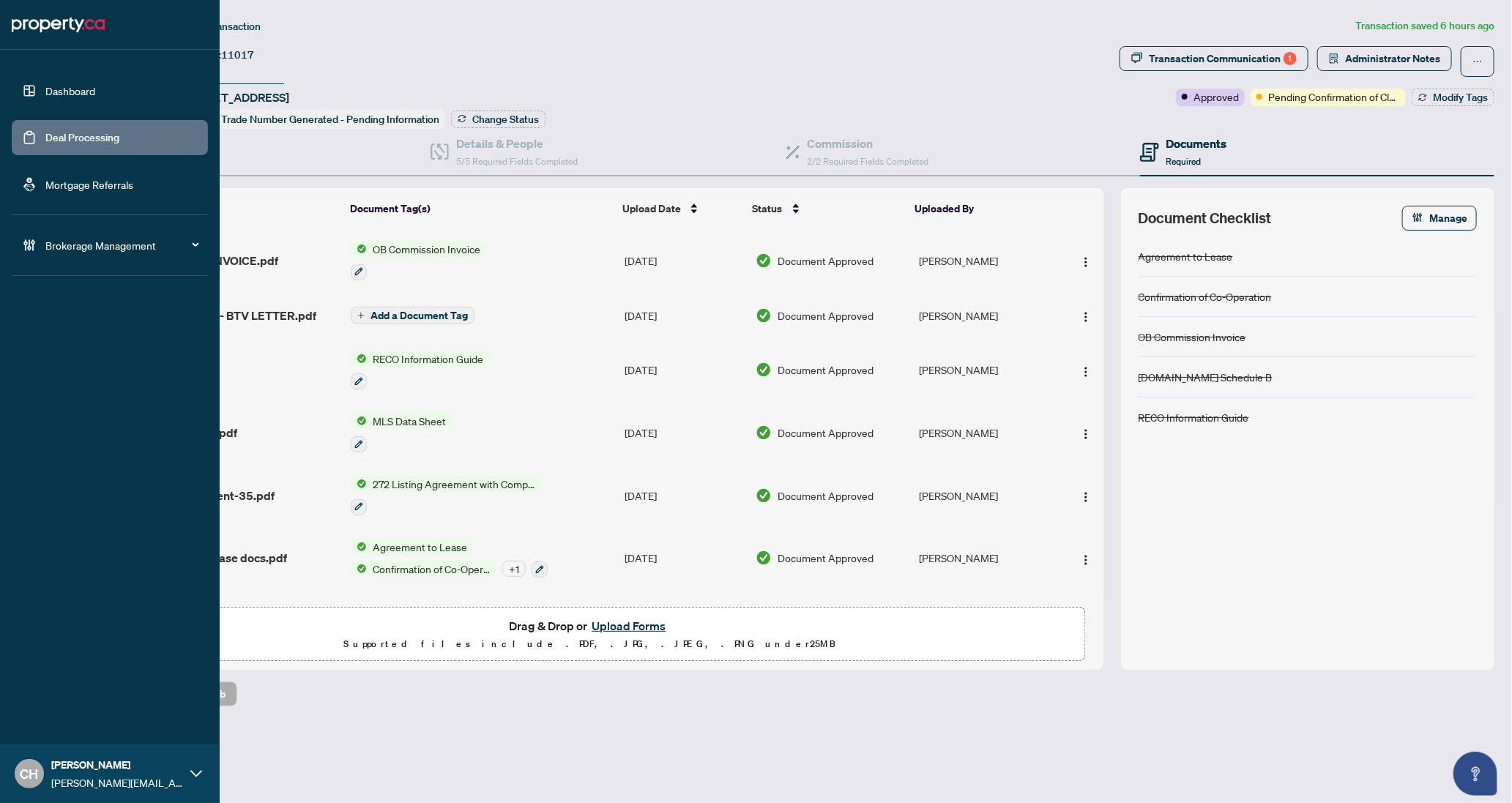
click at [52, 144] on link "Deal Processing" at bounding box center [82, 138] width 74 height 13
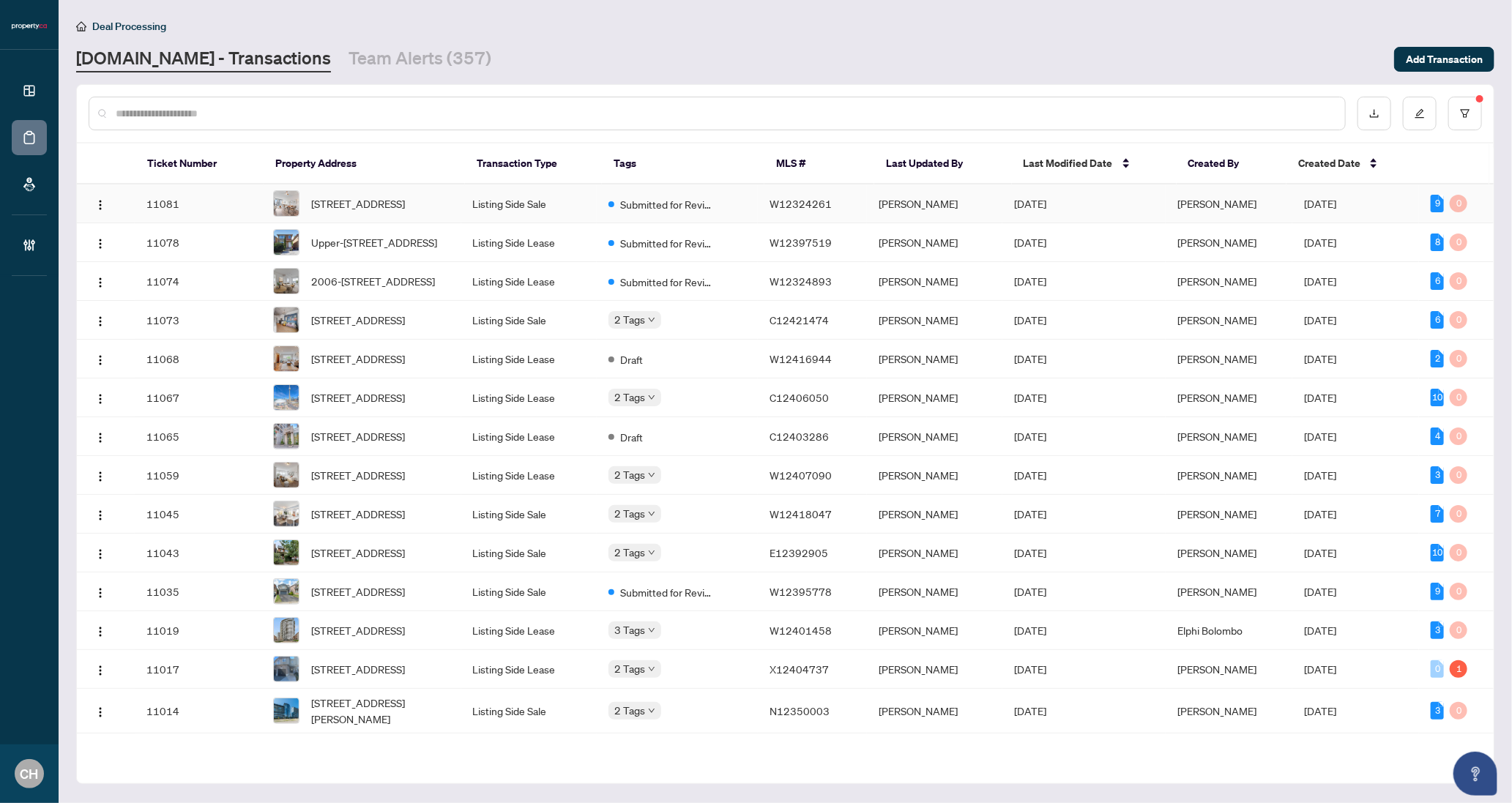
click at [1039, 210] on span "[DATE]" at bounding box center [1030, 203] width 32 height 13
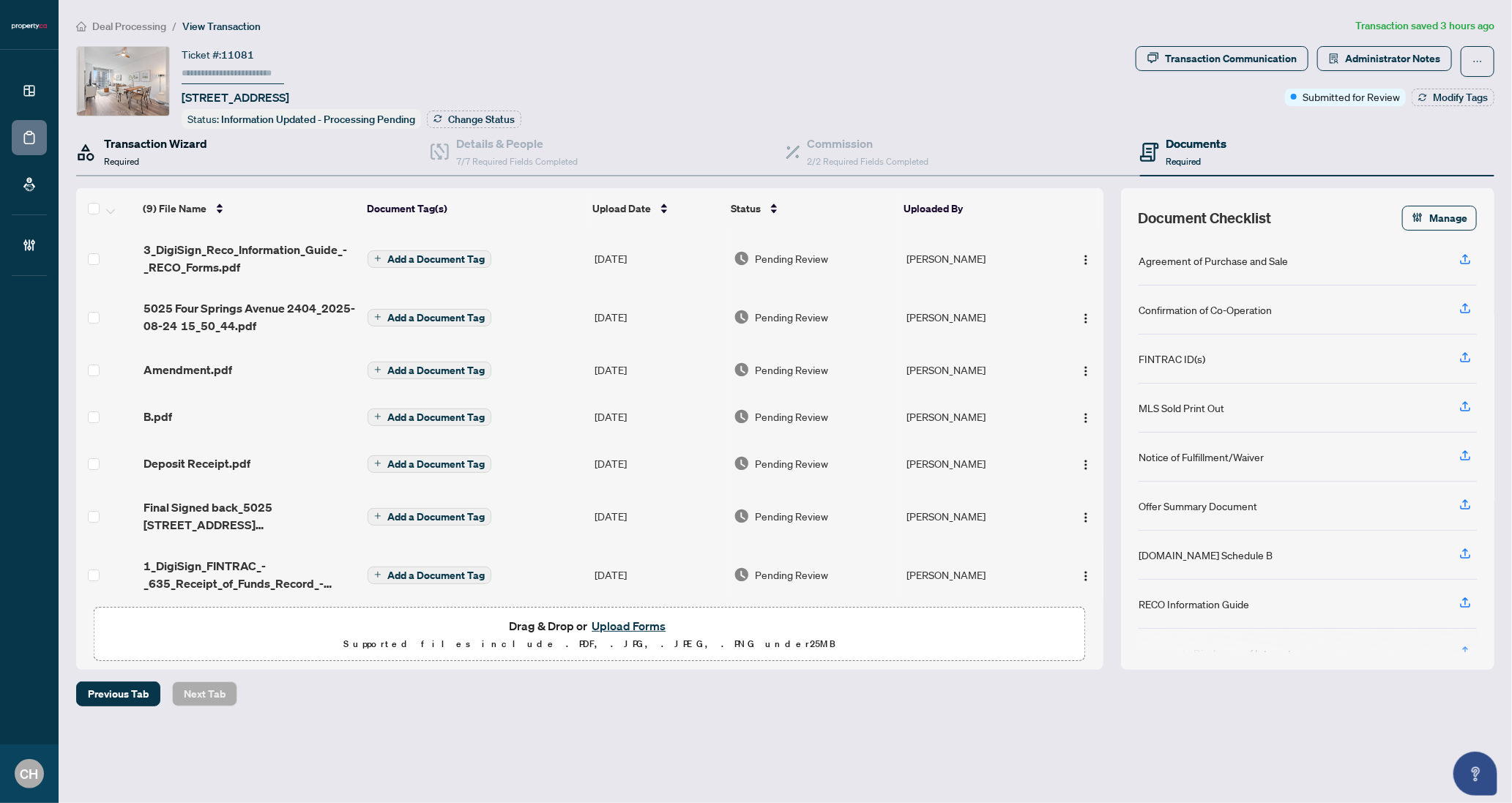
click at [173, 150] on div "Transaction Wizard Required" at bounding box center [156, 151] width 103 height 34
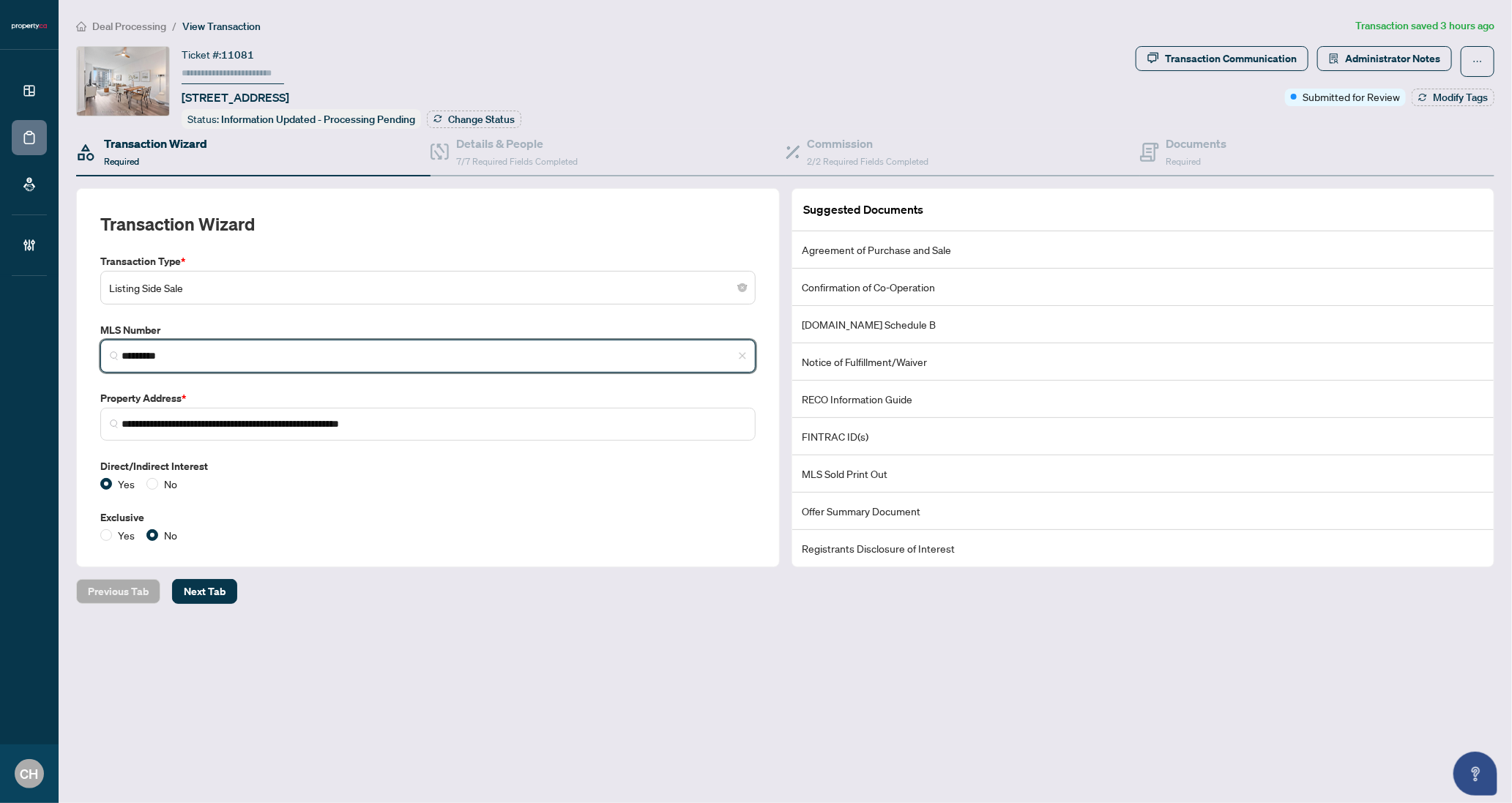
click at [145, 356] on input "*********" at bounding box center [433, 356] width 625 height 15
